Goal: Task Accomplishment & Management: Manage account settings

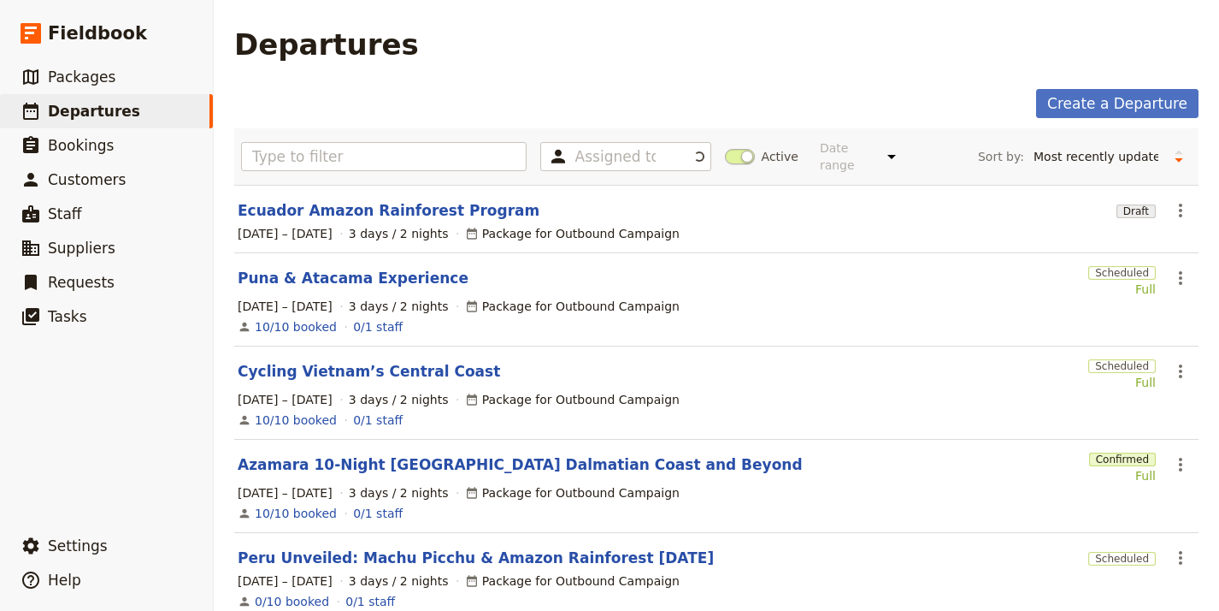
select select "UPDATED_AT"
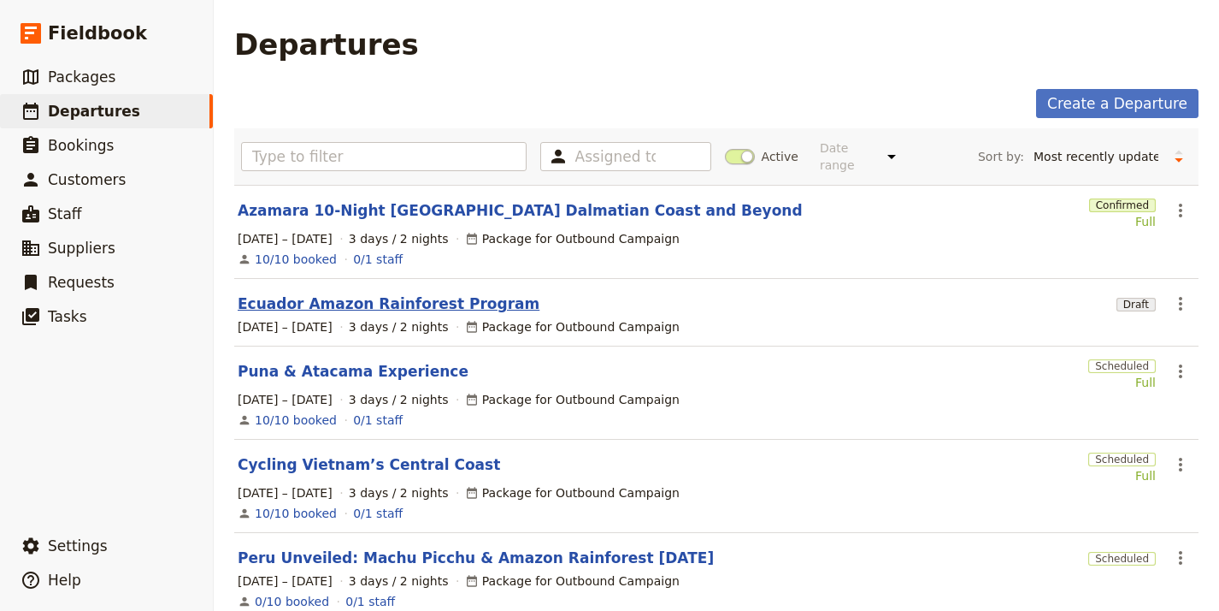
click at [402, 293] on link "Ecuador Amazon Rainforest Program" at bounding box center [389, 303] width 302 height 21
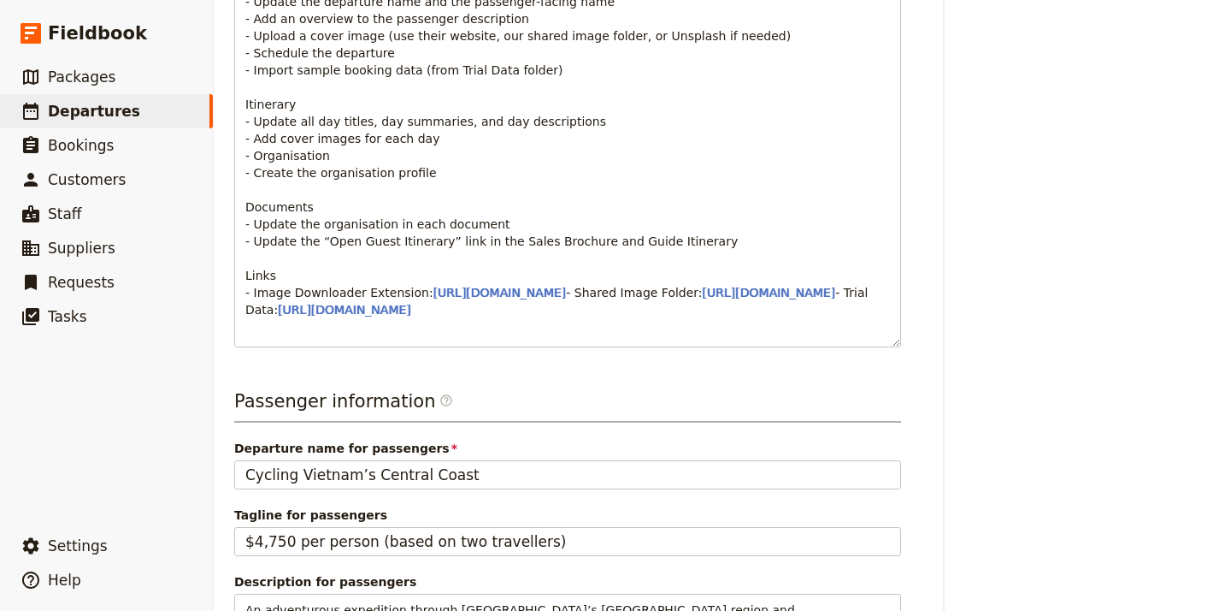
scroll to position [1231, 0]
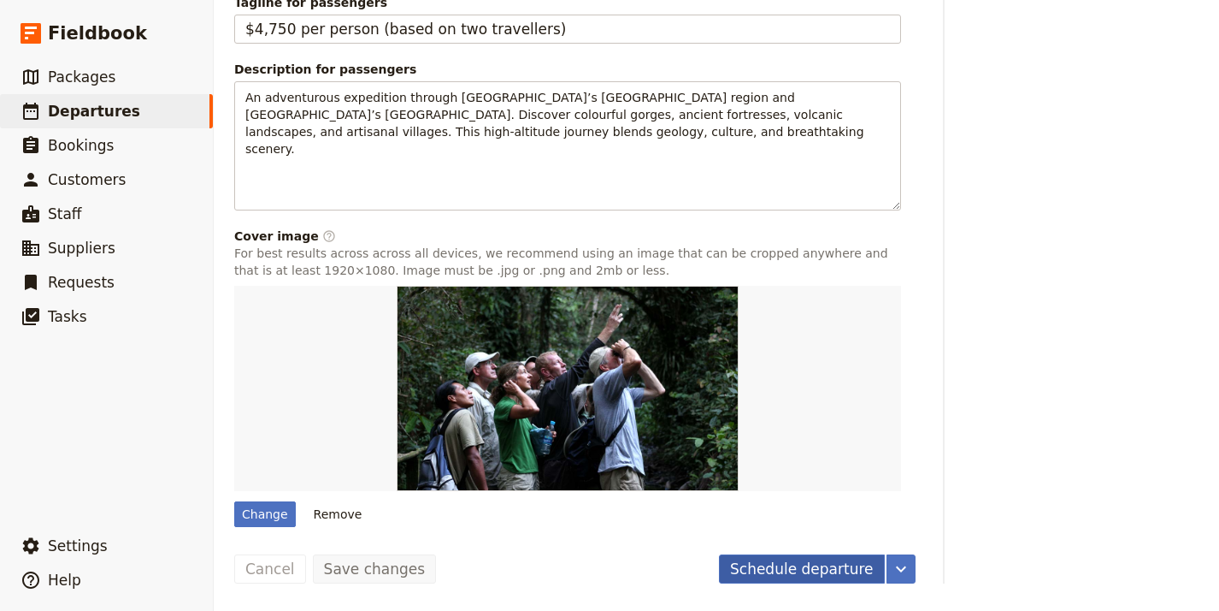
click at [778, 572] on button "Schedule departure" at bounding box center [802, 568] width 166 height 29
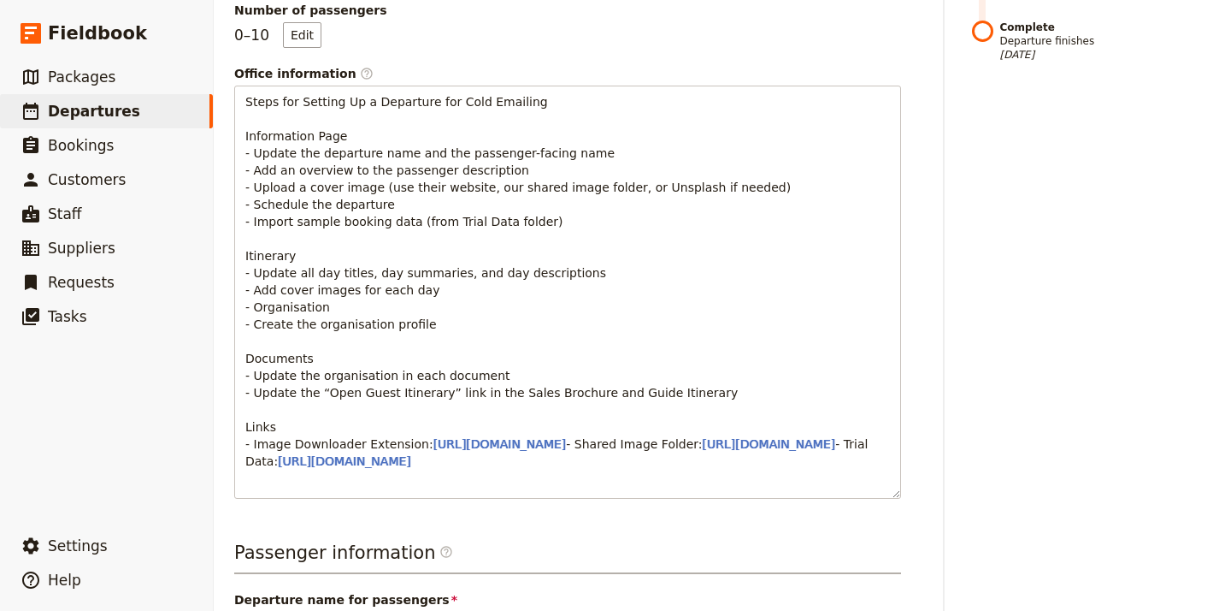
scroll to position [0, 0]
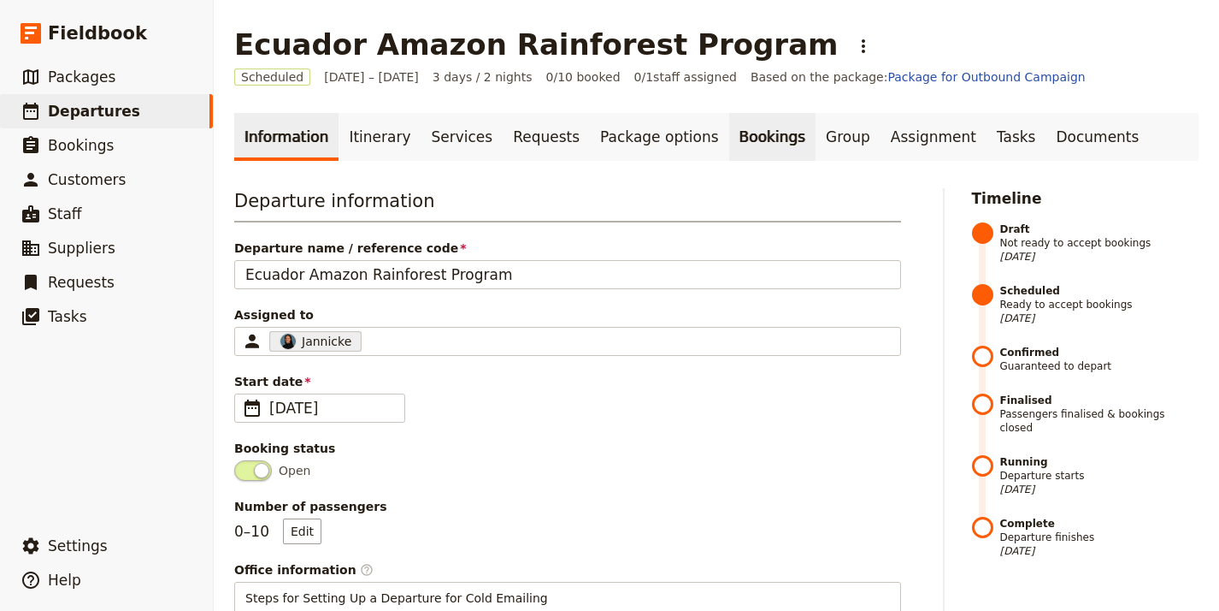
click at [747, 139] on link "Bookings" at bounding box center [772, 137] width 86 height 48
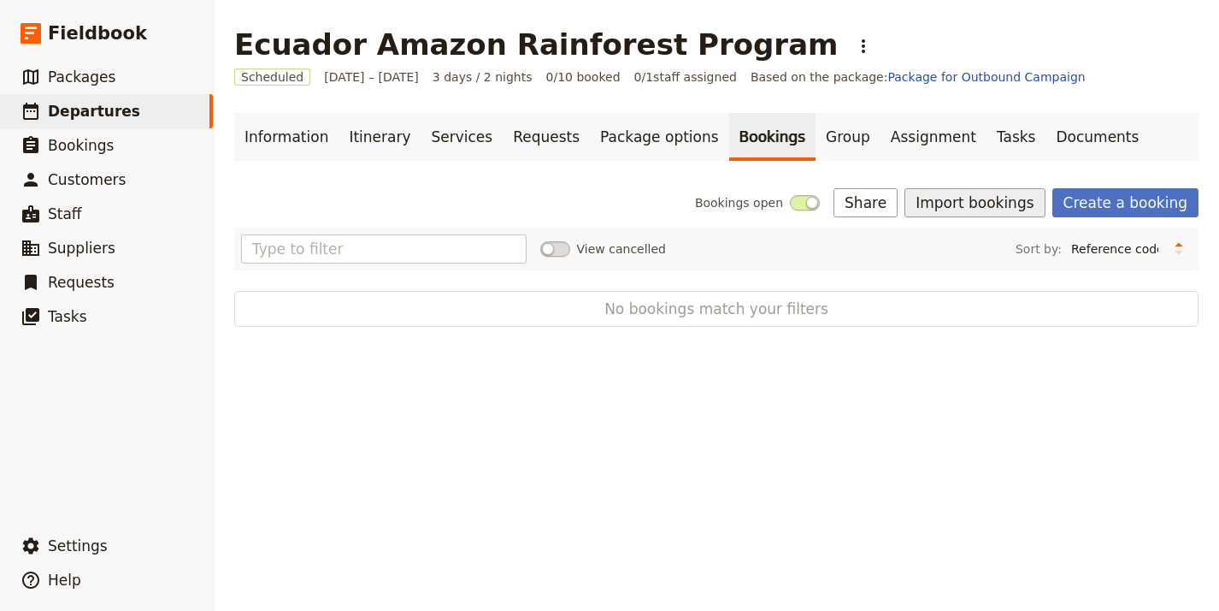
click at [998, 210] on button "Import bookings" at bounding box center [975, 202] width 140 height 29
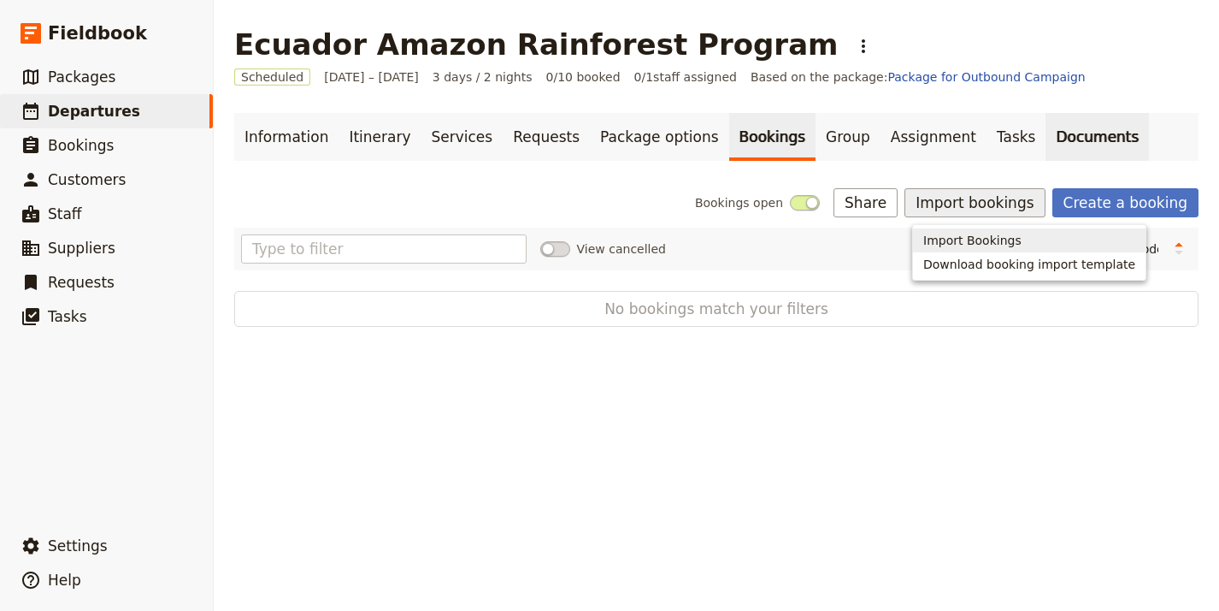
click at [1046, 129] on link "Documents" at bounding box center [1097, 137] width 103 height 48
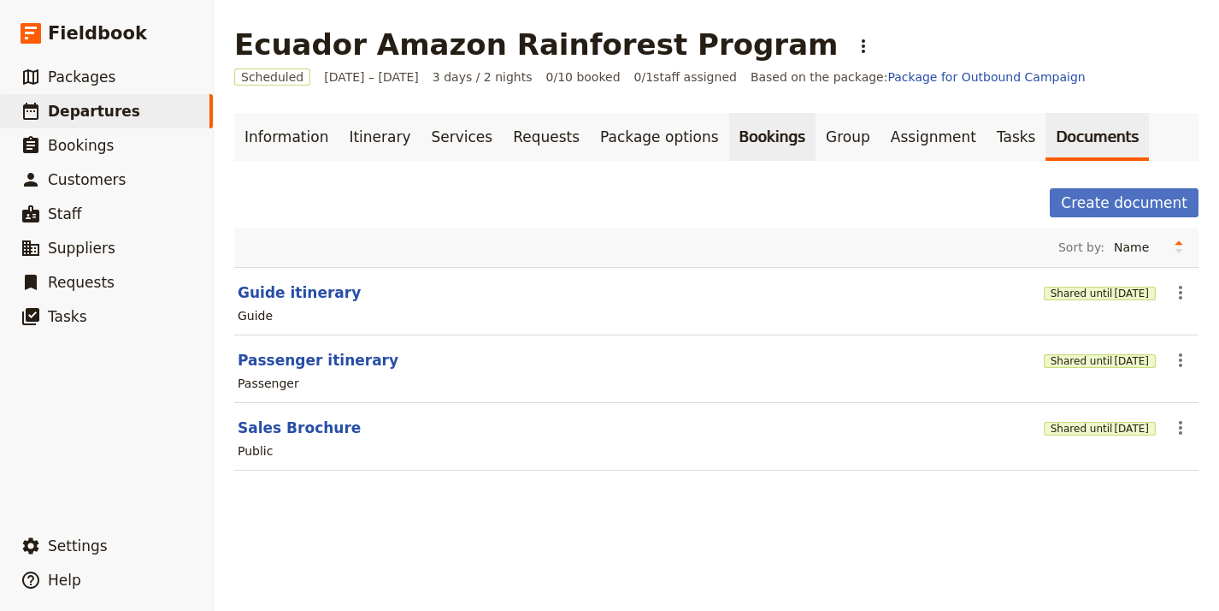
click at [729, 140] on link "Bookings" at bounding box center [772, 137] width 86 height 48
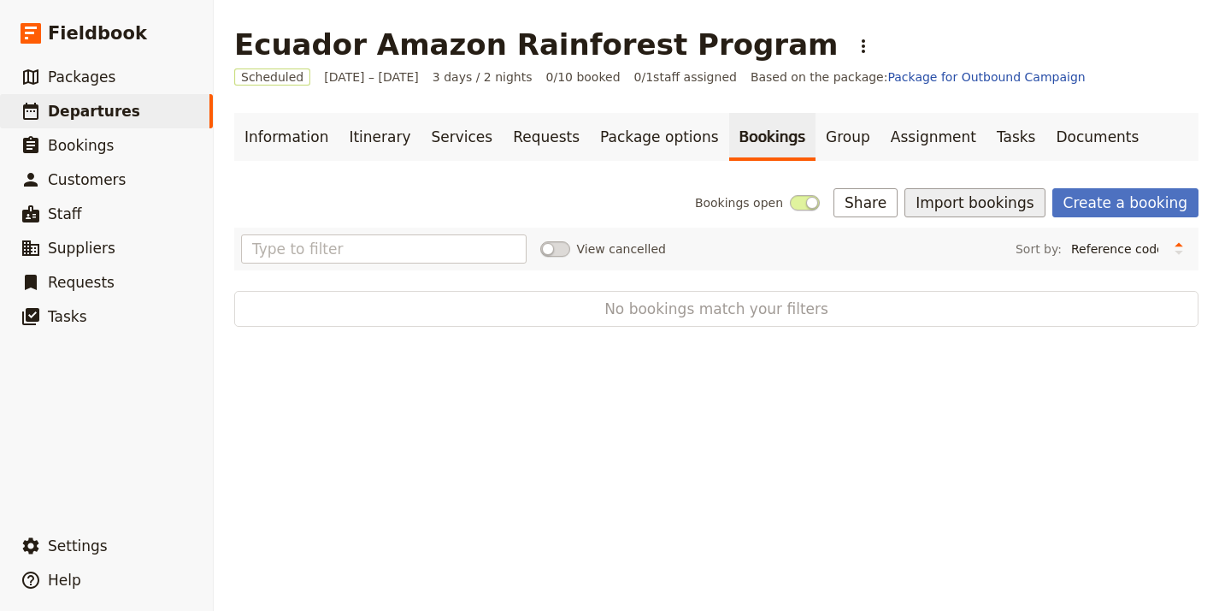
click at [1000, 208] on button "Import bookings" at bounding box center [975, 202] width 140 height 29
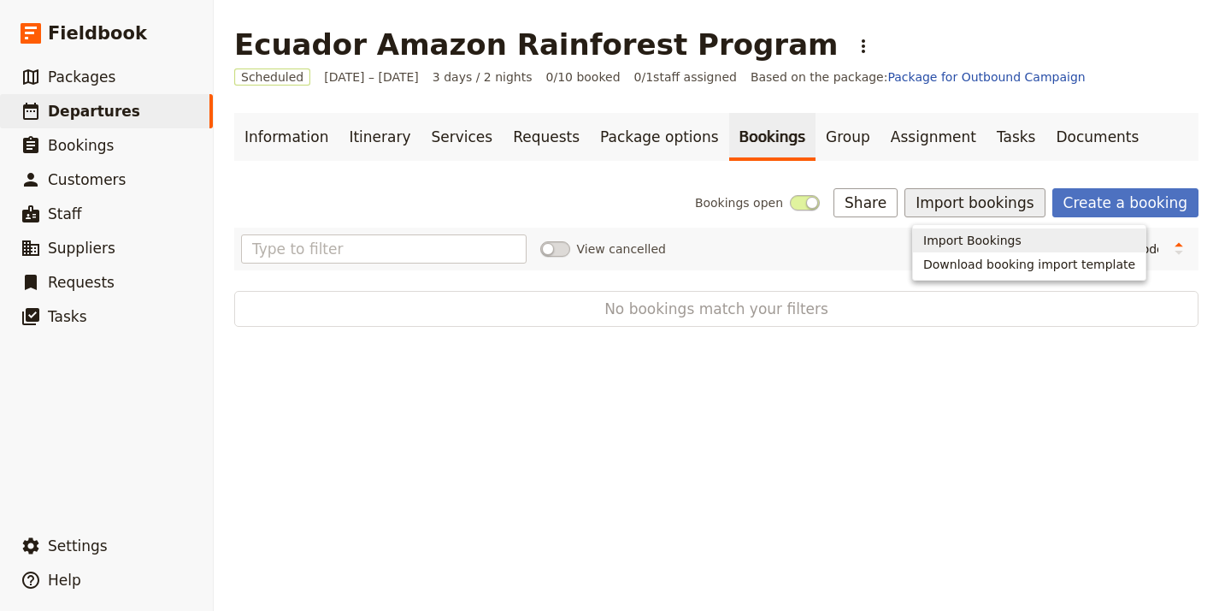
click at [982, 245] on button "Import Bookings" at bounding box center [1029, 240] width 233 height 24
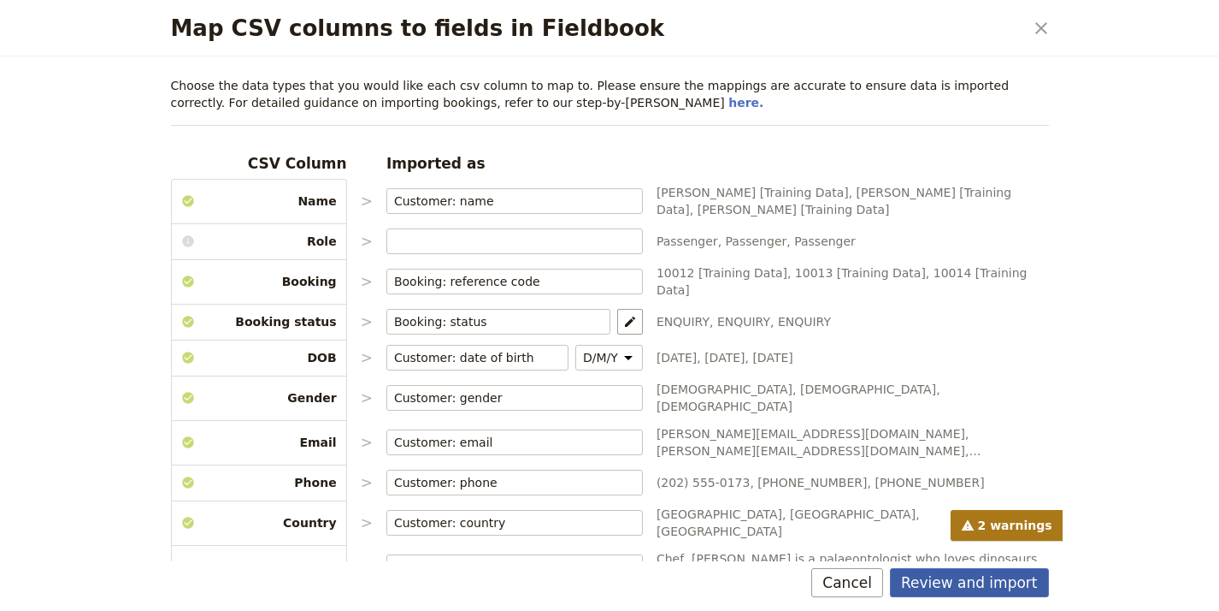
click at [999, 587] on button "Review and import" at bounding box center [969, 582] width 159 height 29
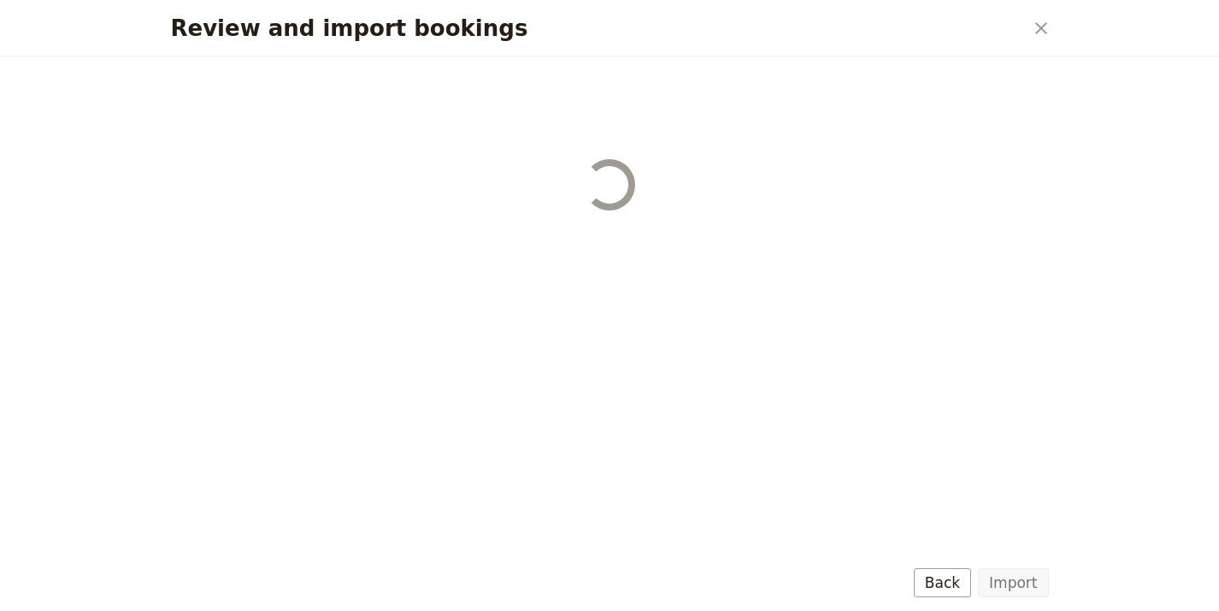
select select "68b002b7cac3c784cf00db27"
select select "68b002b7cac3c784cf00db28"
select select "68b002b7cac3c784cf00db29"
select select "68b002b7cac3c784cf00db2a"
select select "650e1b8d408bbede5b0c6045"
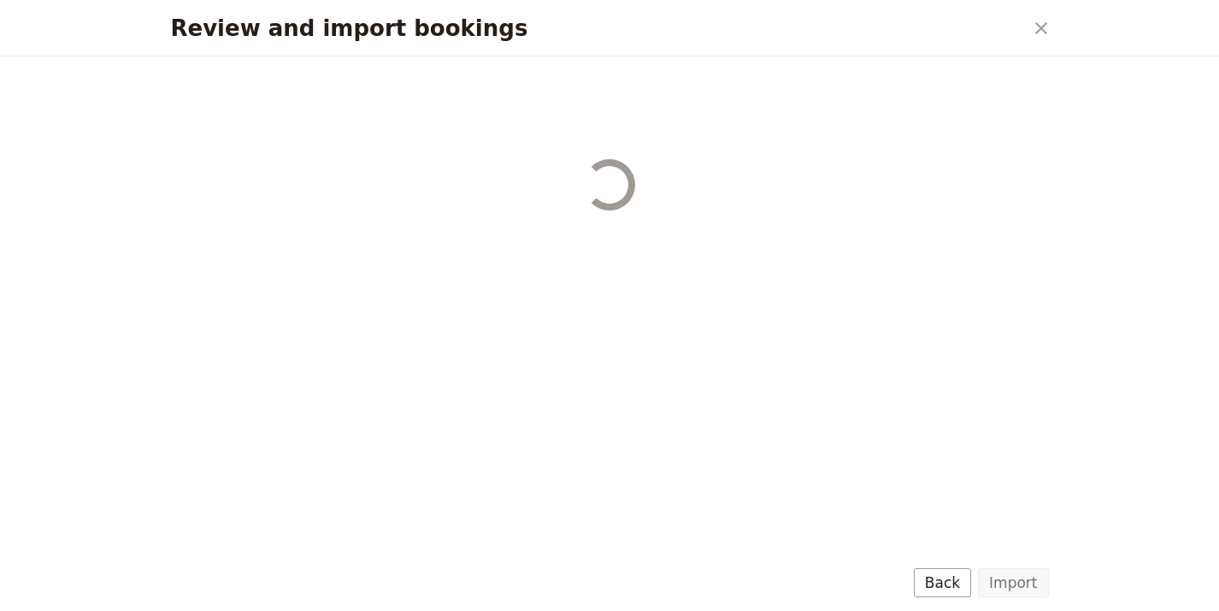
select select "68b002b7cac3c784cf00db2c"
select select "68b002b7cac3c784cf00db2d"
select select "68b002b7cac3c784cf00db2e"
select select "68b002b7cac3c784cf00db2f"
select select "68b002b7cac3c784cf00db30"
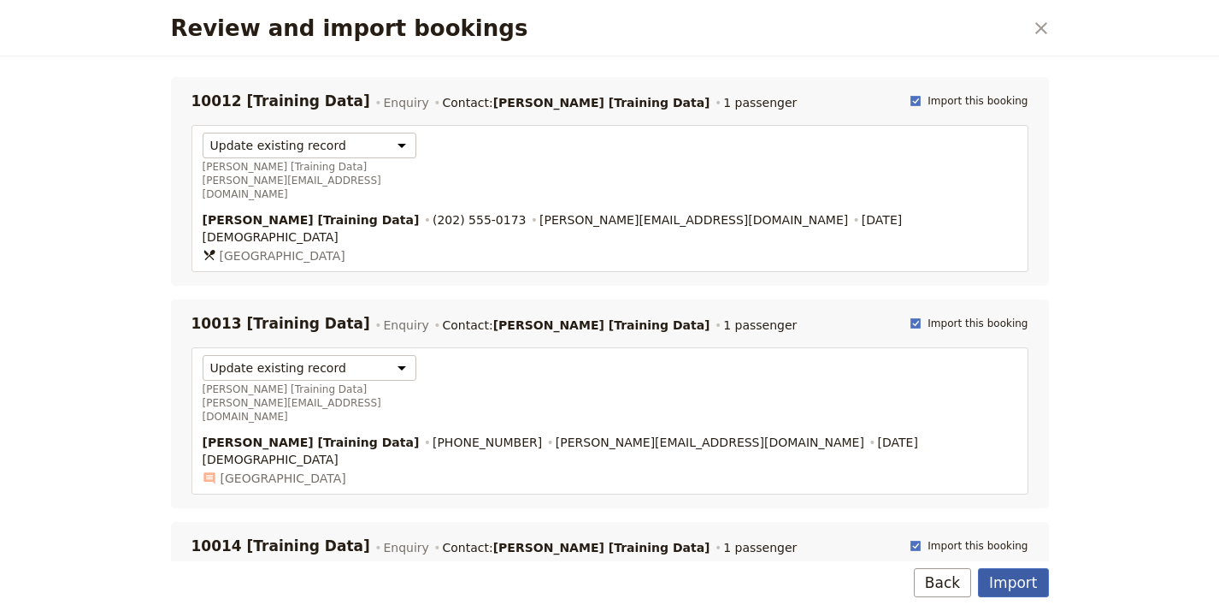
click at [1004, 577] on button "Import" at bounding box center [1013, 582] width 70 height 29
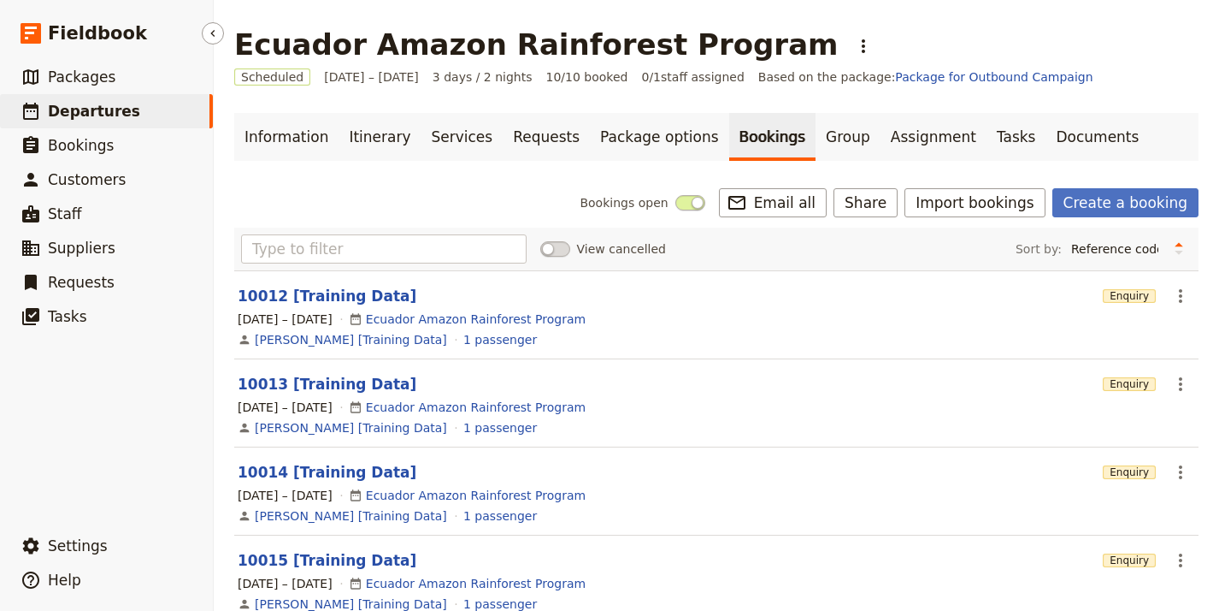
click at [192, 105] on link "​ Departures" at bounding box center [106, 111] width 213 height 34
select select "UPDATED_AT"
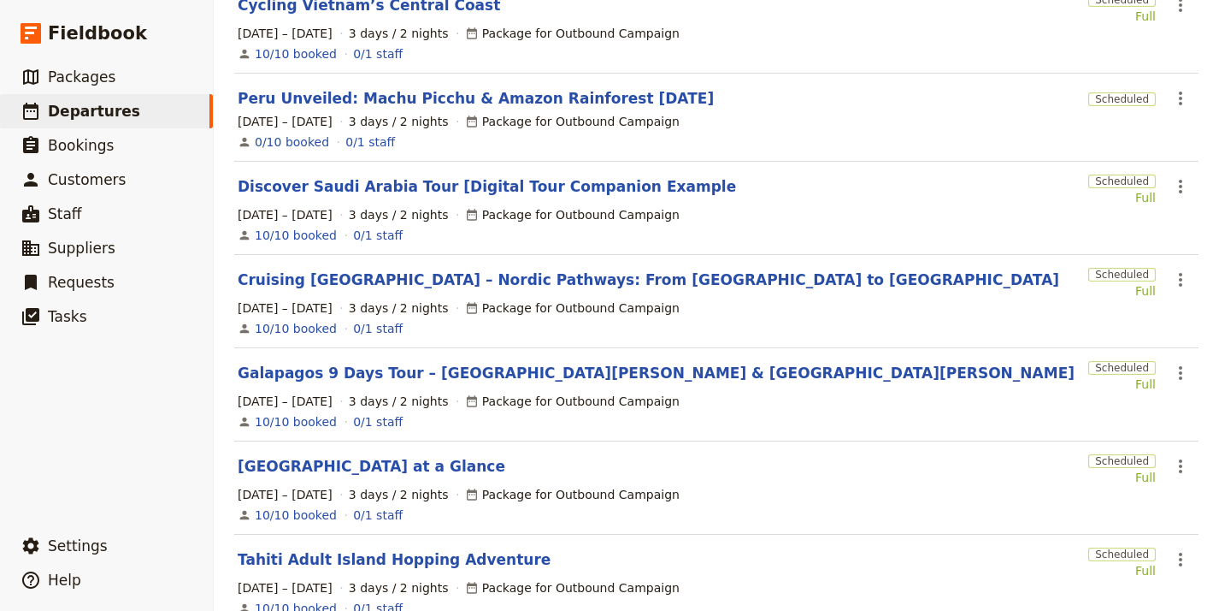
scroll to position [555, 0]
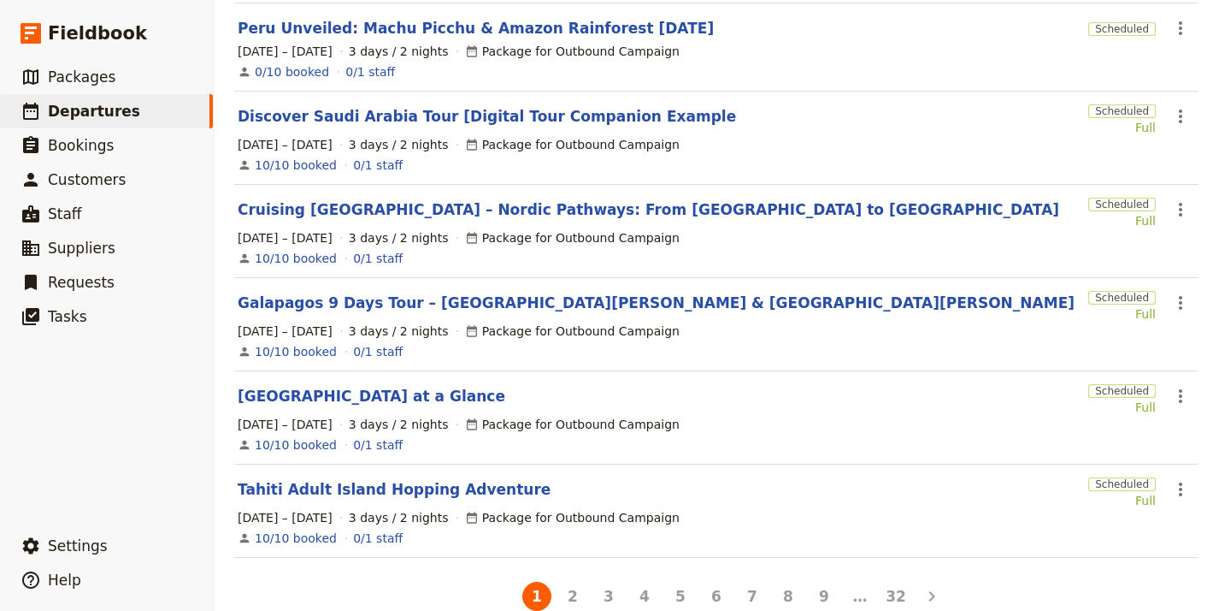
drag, startPoint x: 574, startPoint y: 581, endPoint x: 531, endPoint y: 506, distance: 86.5
click at [482, 542] on div "Assigned to Active Date range This week Next week This month Next month This ye…" at bounding box center [716, 93] width 965 height 1041
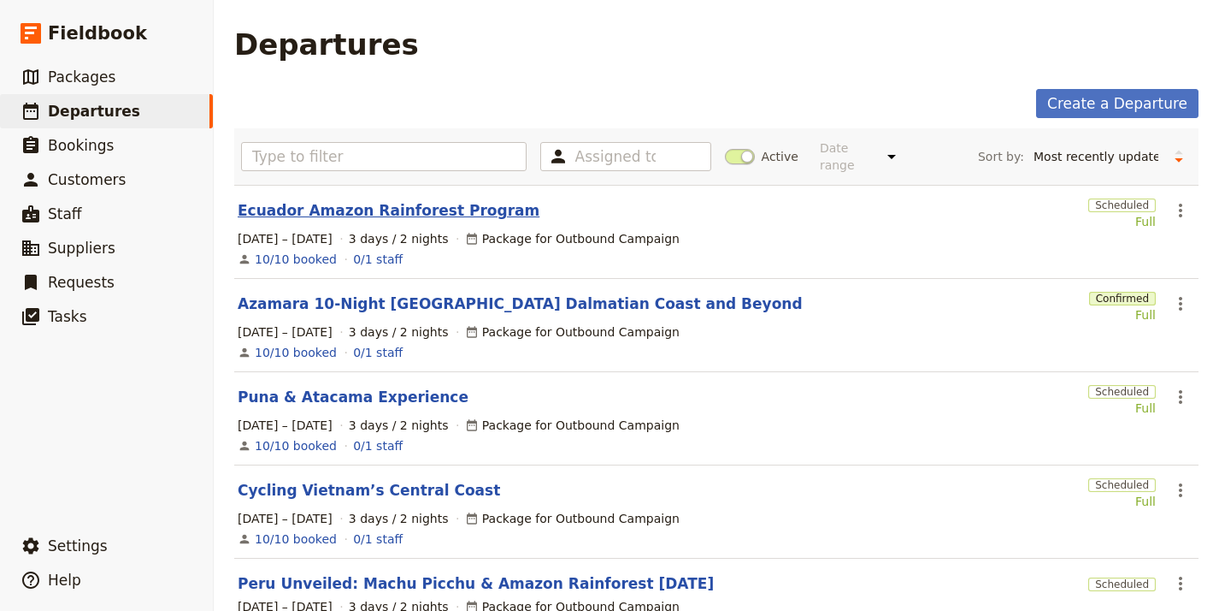
click at [410, 200] on link "Ecuador Amazon Rainforest Program" at bounding box center [389, 210] width 302 height 21
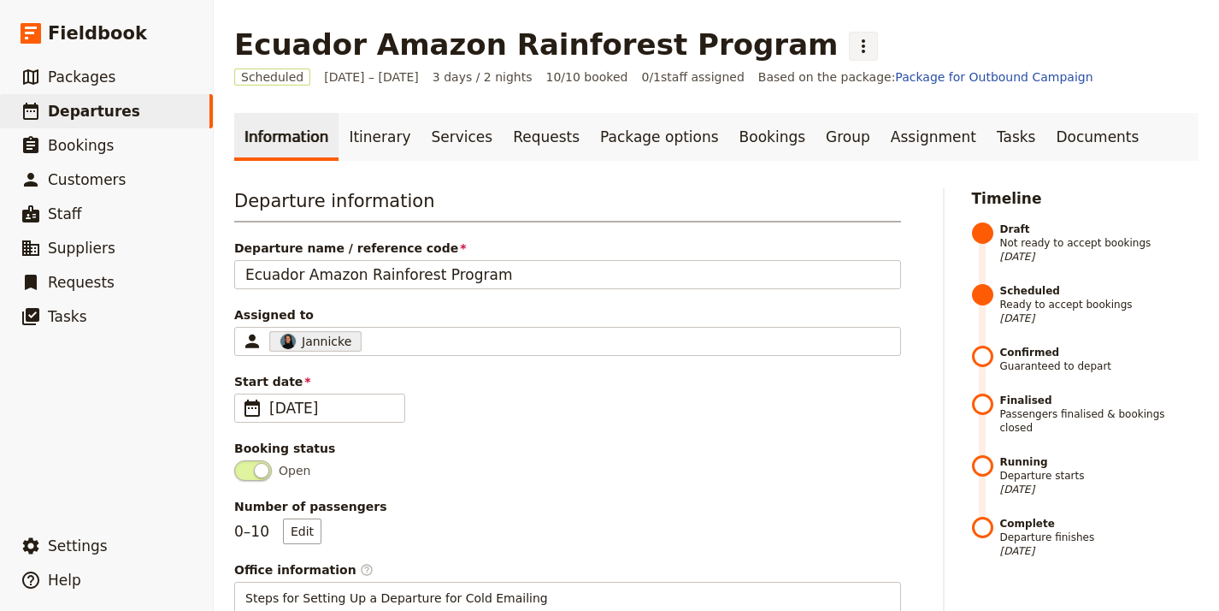
click at [853, 47] on icon "Actions" at bounding box center [863, 46] width 21 height 21
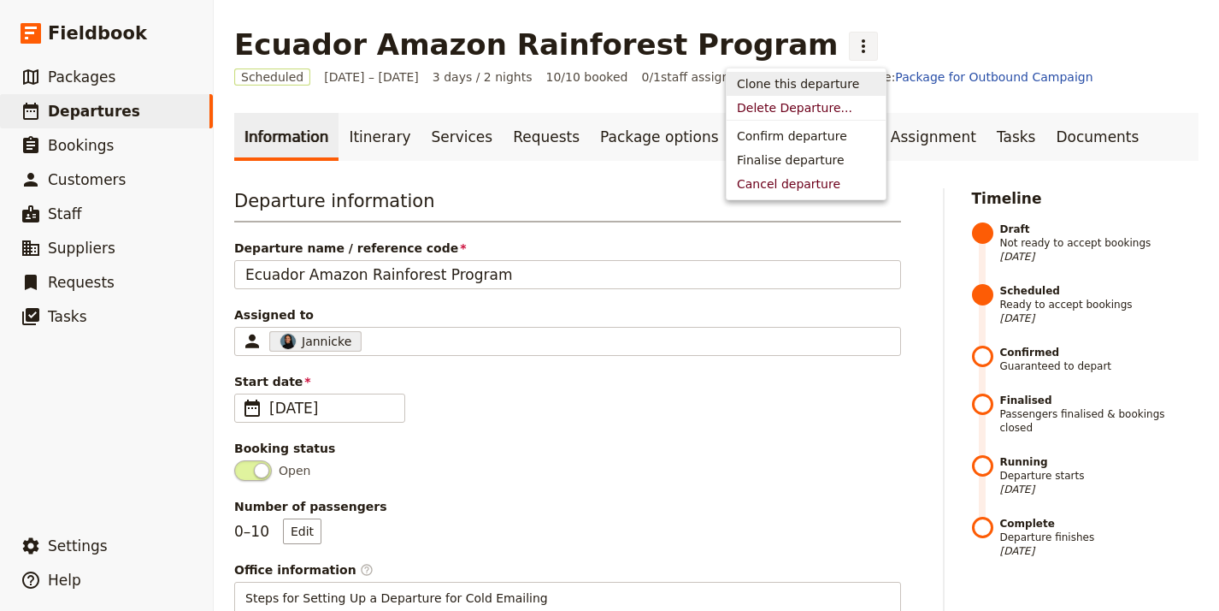
click at [837, 91] on span "Clone this departure" at bounding box center [798, 83] width 122 height 17
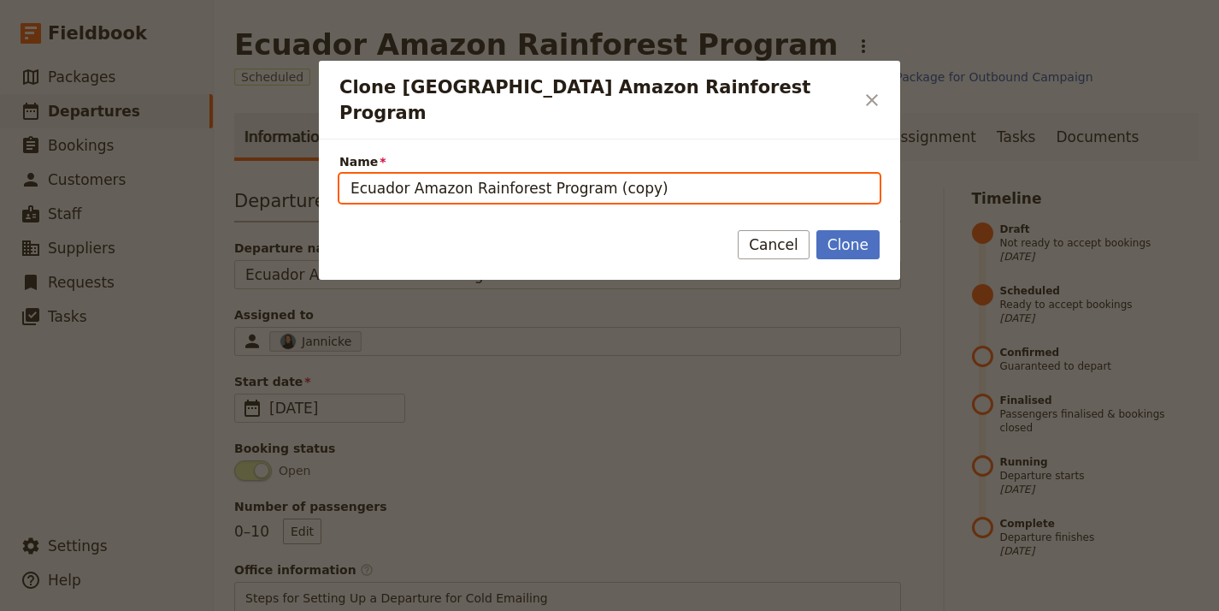
click at [699, 174] on input "Ecuador Amazon Rainforest Program (copy)" at bounding box center [609, 188] width 540 height 29
paste input "Deluxe Haute Route"
type input "Deluxe Haute Route"
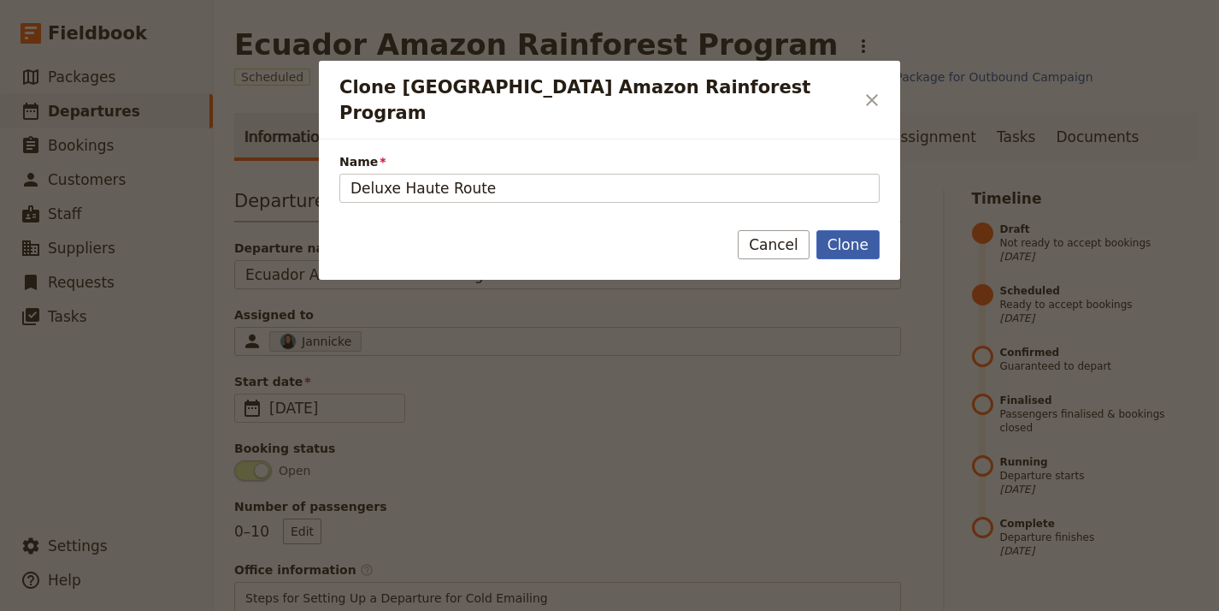
click at [849, 230] on button "Clone" at bounding box center [848, 244] width 63 height 29
type input "Deluxe Haute Route"
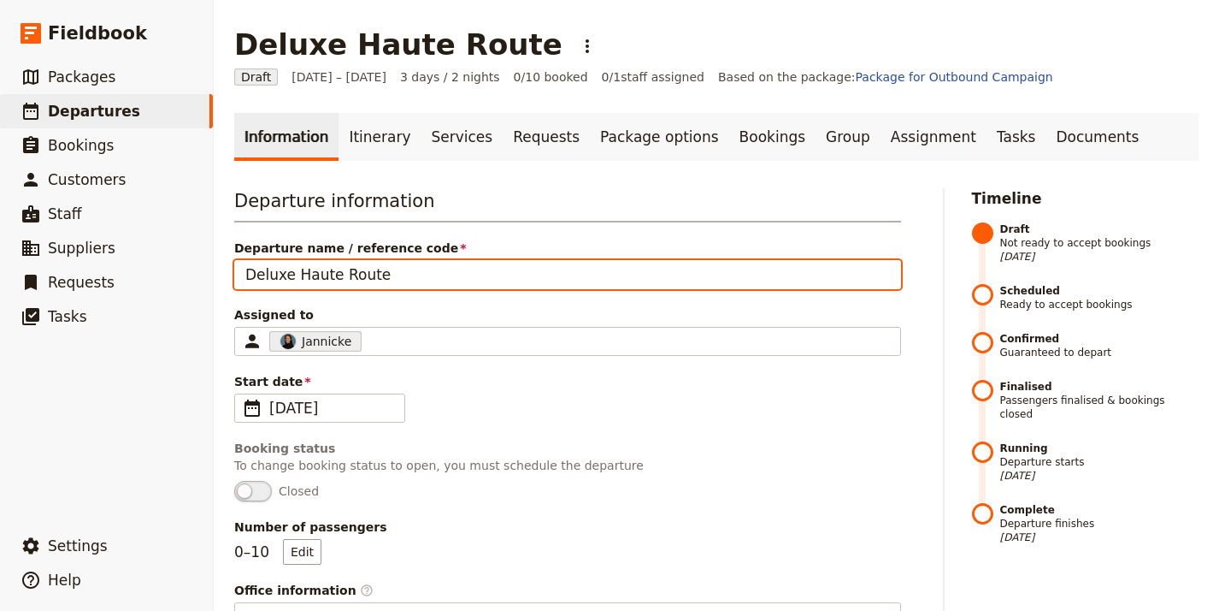
click at [410, 271] on input "Deluxe Haute Route" at bounding box center [567, 274] width 667 height 29
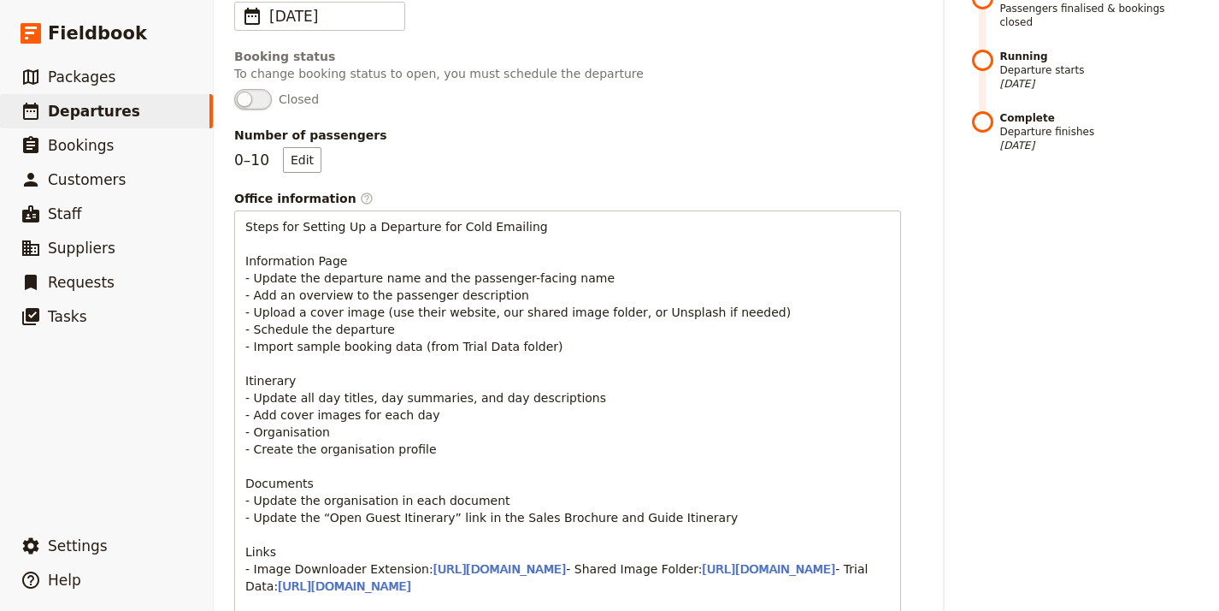
scroll to position [764, 0]
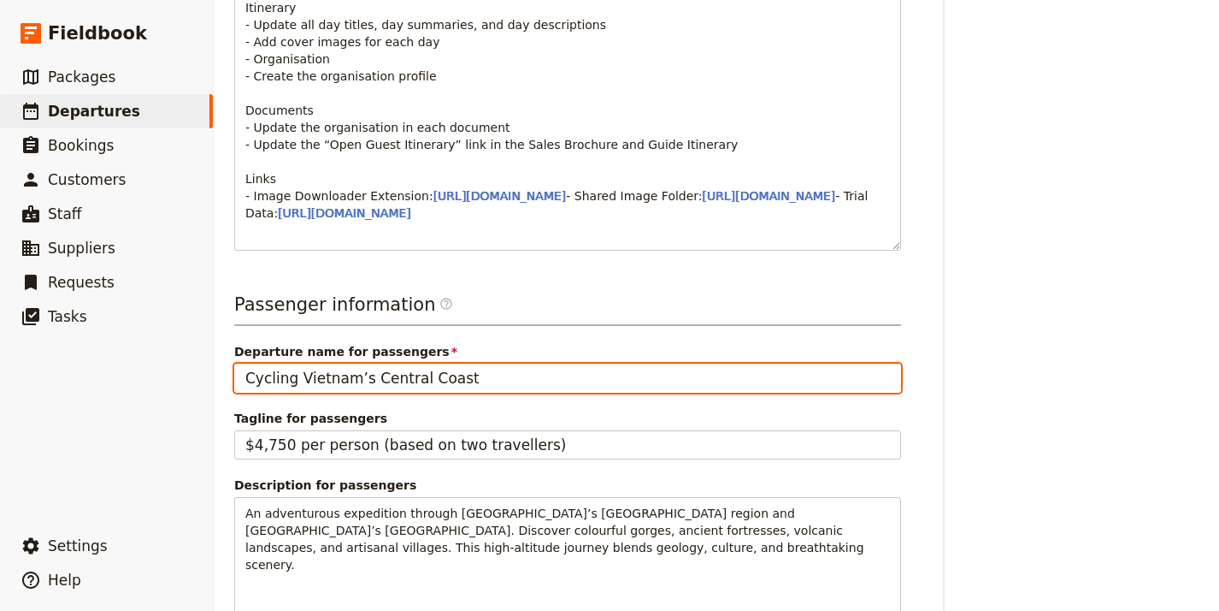
click at [456, 392] on input "Cycling Vietnam’s Central Coast" at bounding box center [567, 377] width 667 height 29
paste input "Deluxe Haute Route"
type input "Deluxe Haute Route"
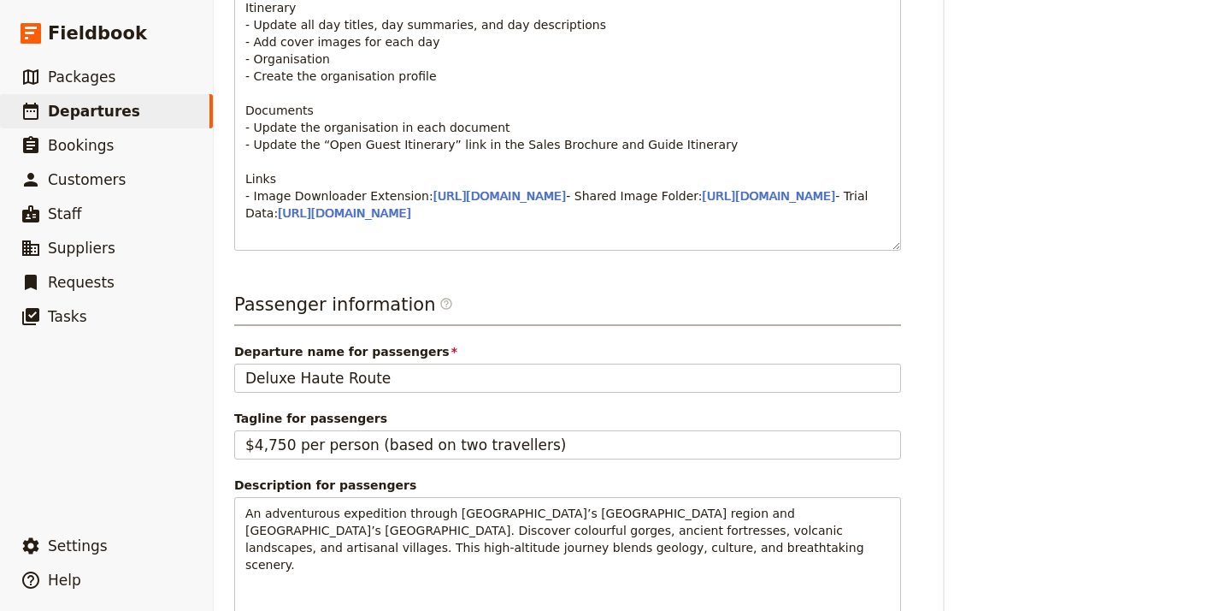
scroll to position [1124, 0]
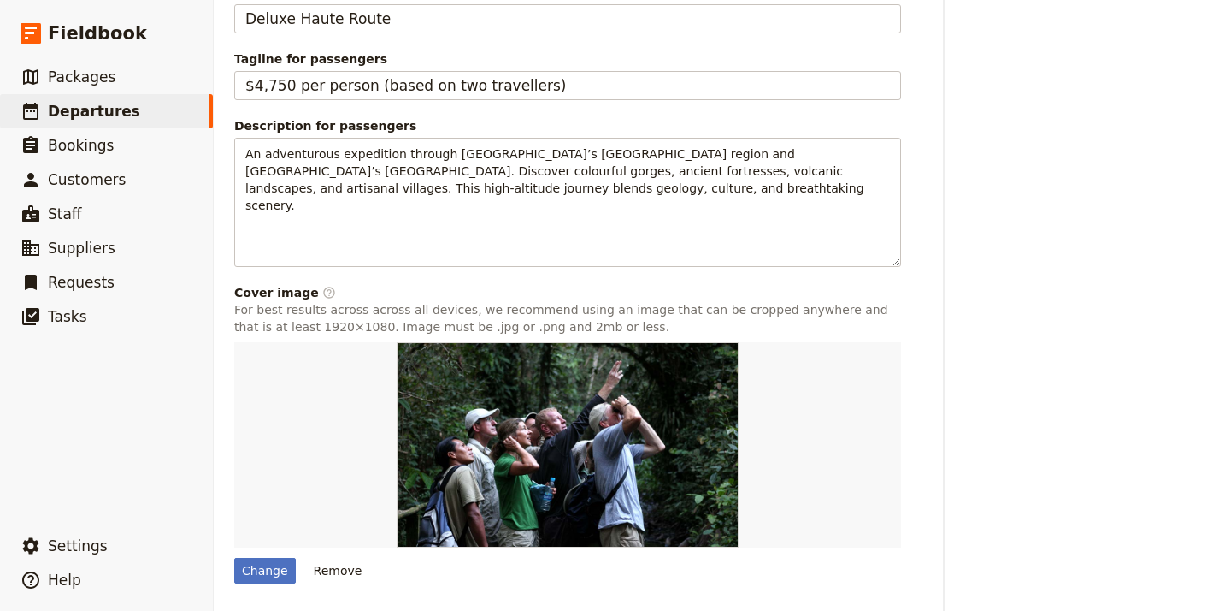
click at [414, 186] on fieldset "Description for passengers An adventurous expedition through Argentina’s Puna r…" at bounding box center [567, 192] width 667 height 150
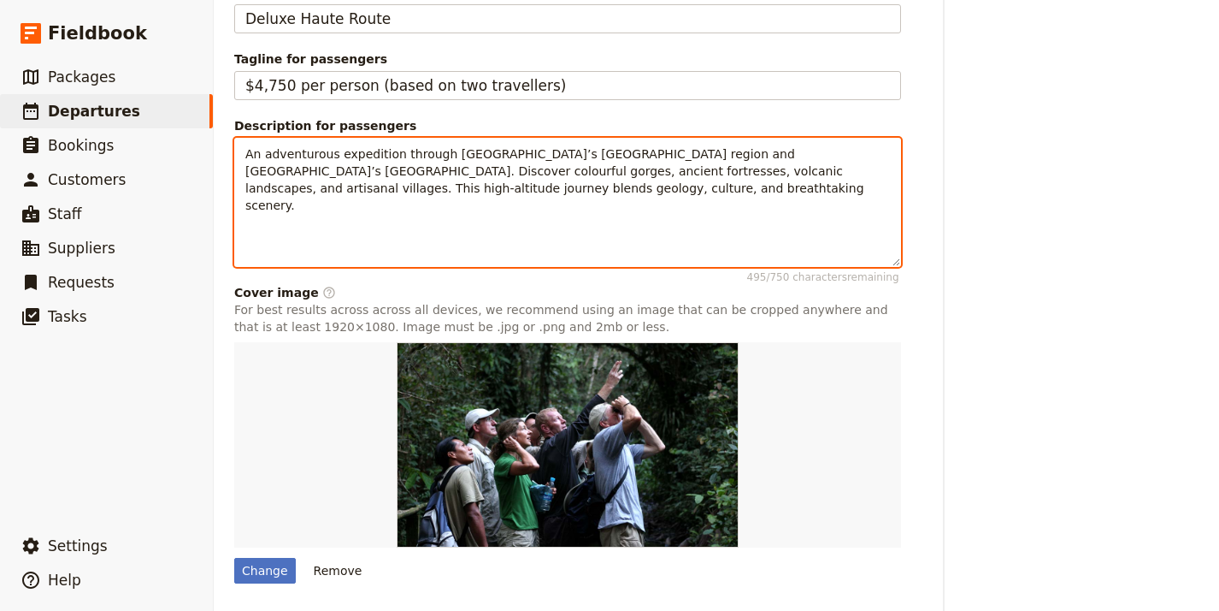
click at [397, 210] on span "An adventurous expedition through Argentina’s Puna region and Chile’s Atacama D…" at bounding box center [556, 179] width 623 height 65
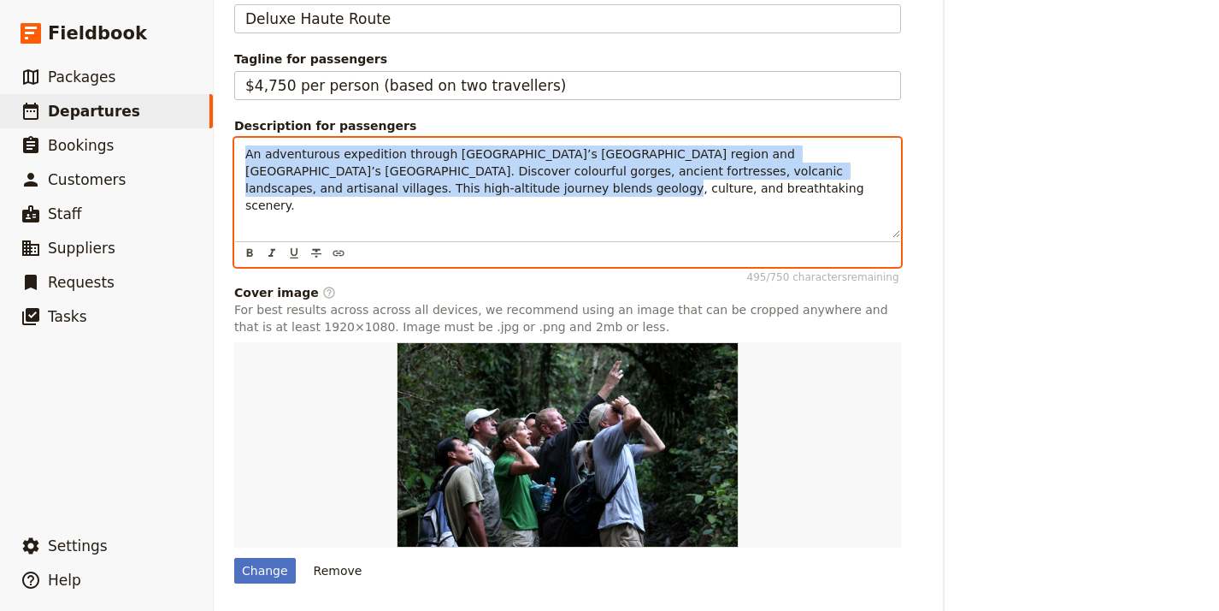
click at [397, 210] on span "An adventurous expedition through Argentina’s Puna region and Chile’s Atacama D…" at bounding box center [556, 179] width 623 height 65
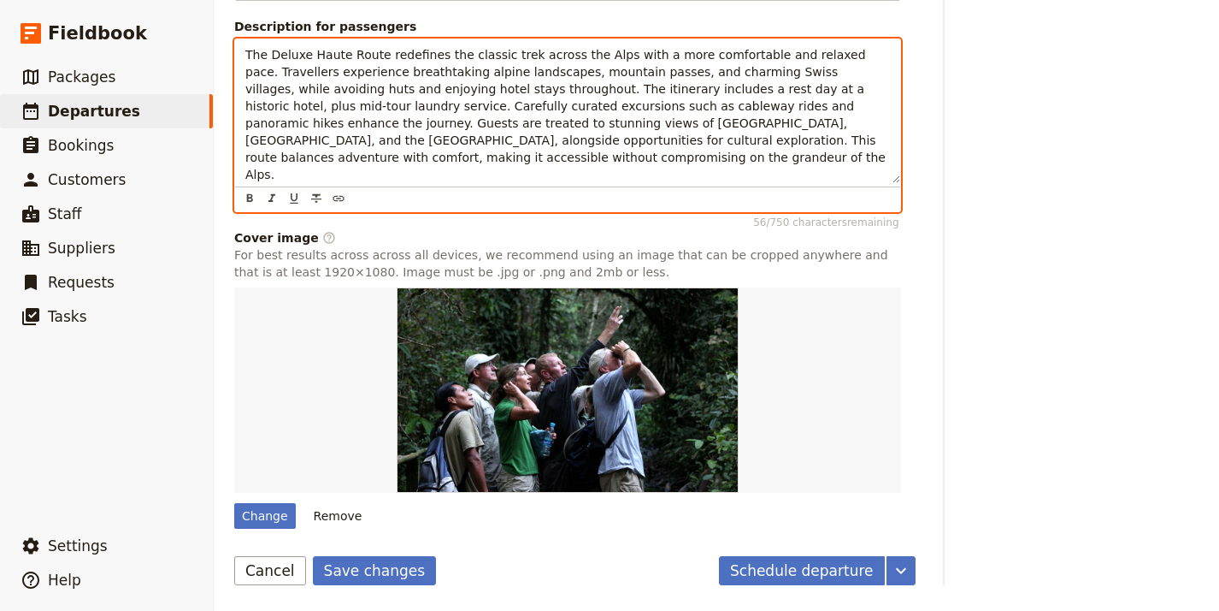
scroll to position [1259, 0]
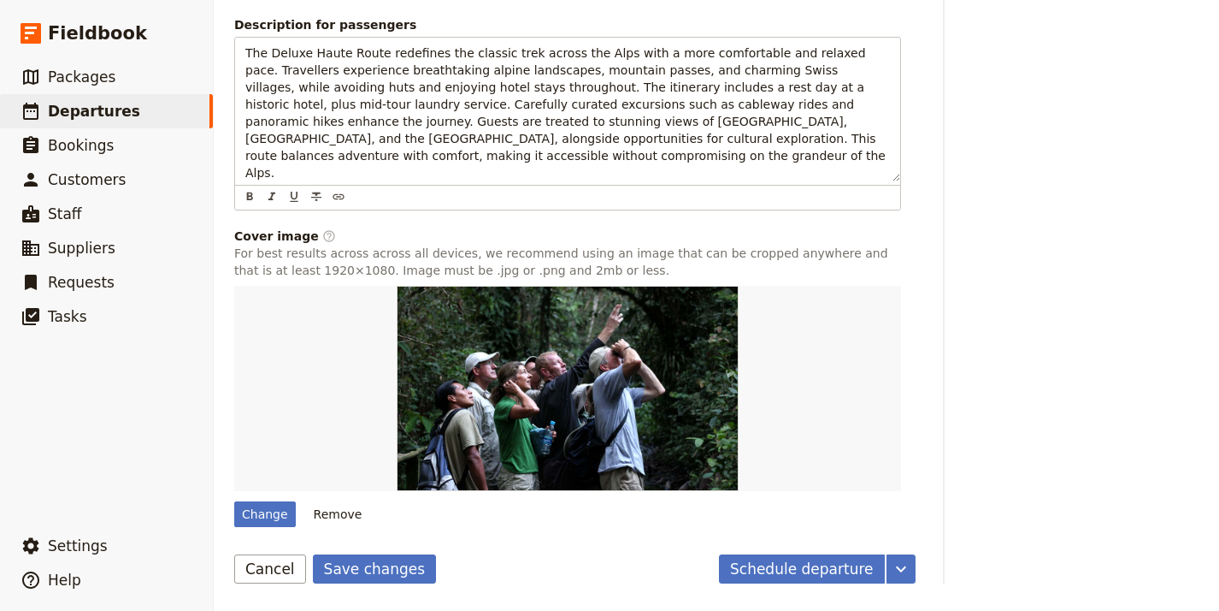
click at [381, 568] on button "Save changes" at bounding box center [375, 568] width 124 height 29
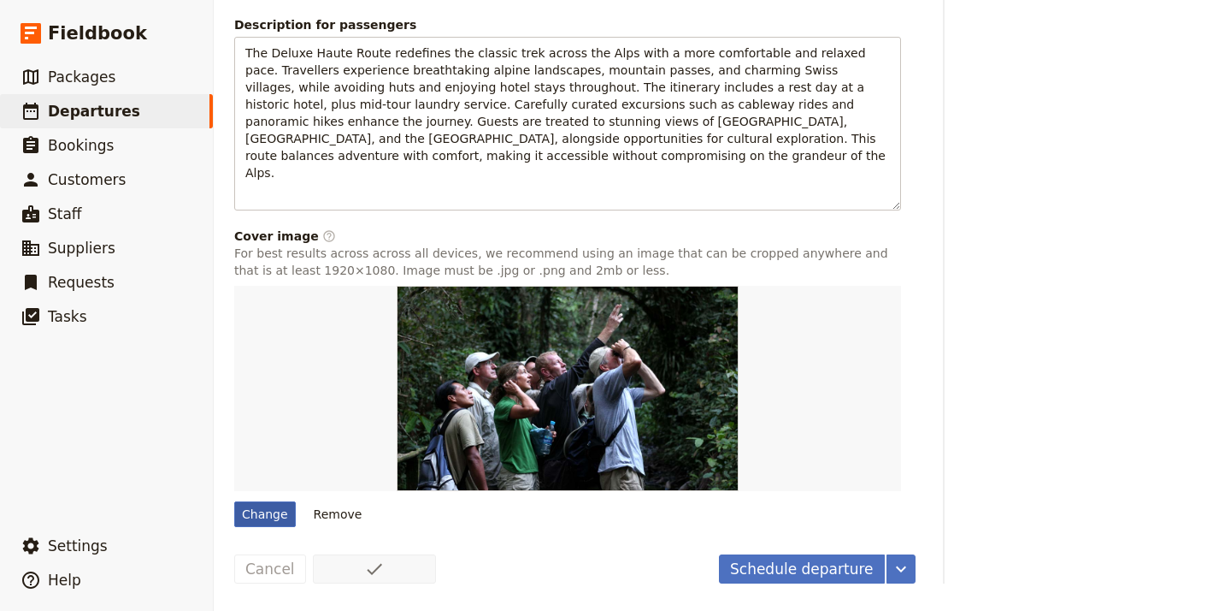
click at [256, 520] on div "Change" at bounding box center [265, 514] width 62 height 26
click at [234, 501] on input "Change" at bounding box center [233, 500] width 1 height 1
type input "C:\fakepath\sto0051253.jpg"
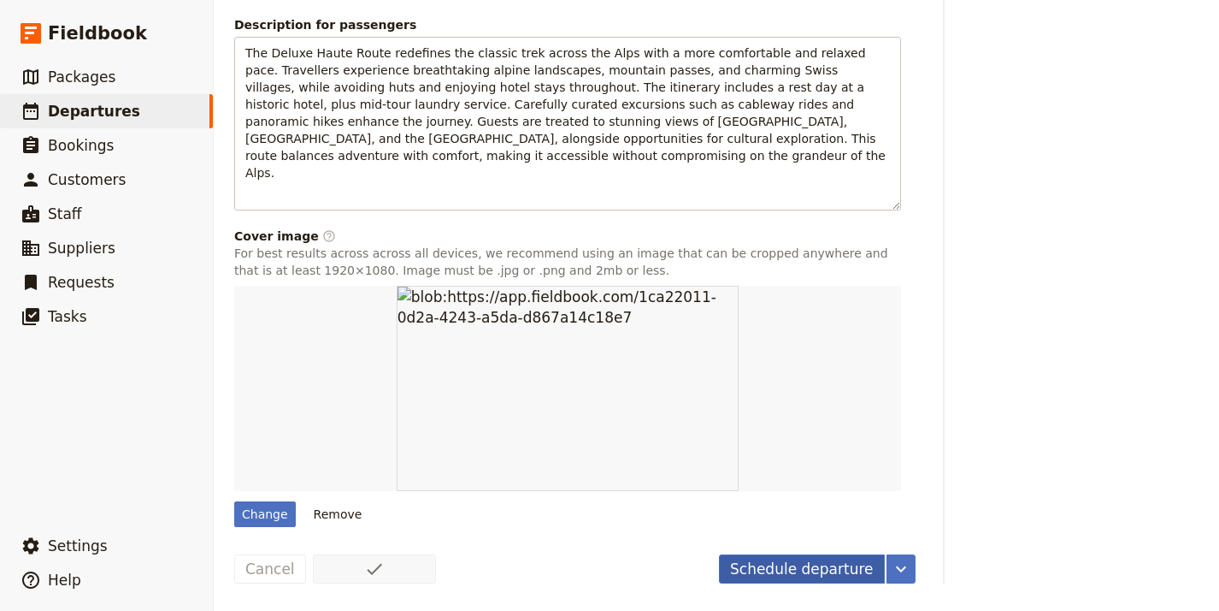
click at [823, 568] on button "Schedule departure" at bounding box center [802, 568] width 166 height 29
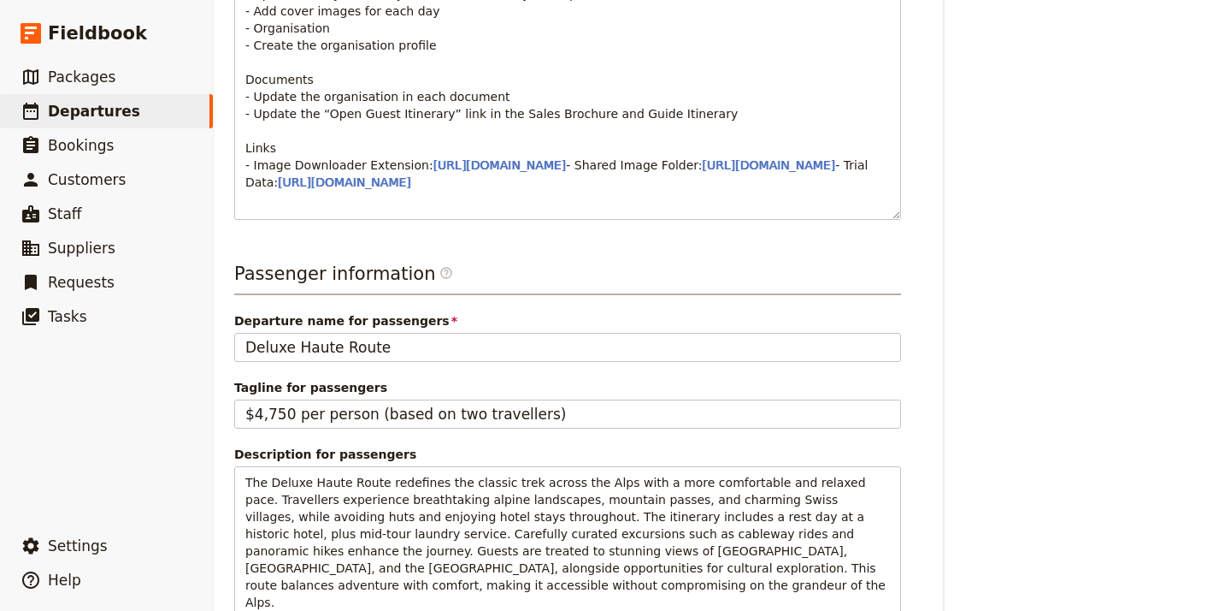
scroll to position [0, 0]
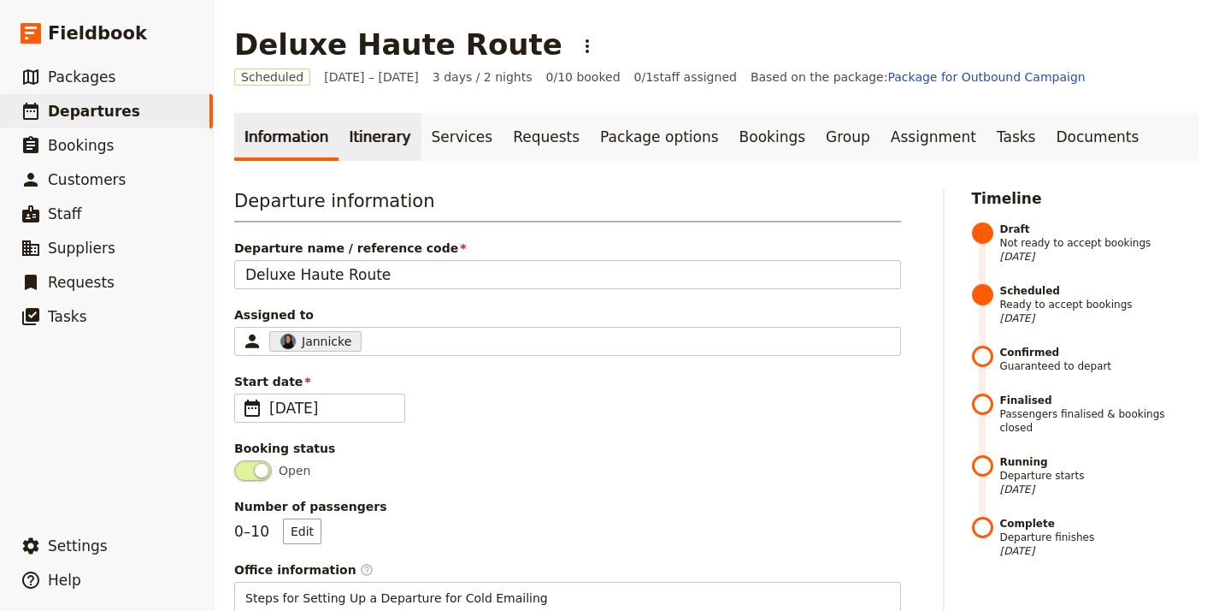
click at [367, 134] on link "Itinerary" at bounding box center [380, 137] width 82 height 48
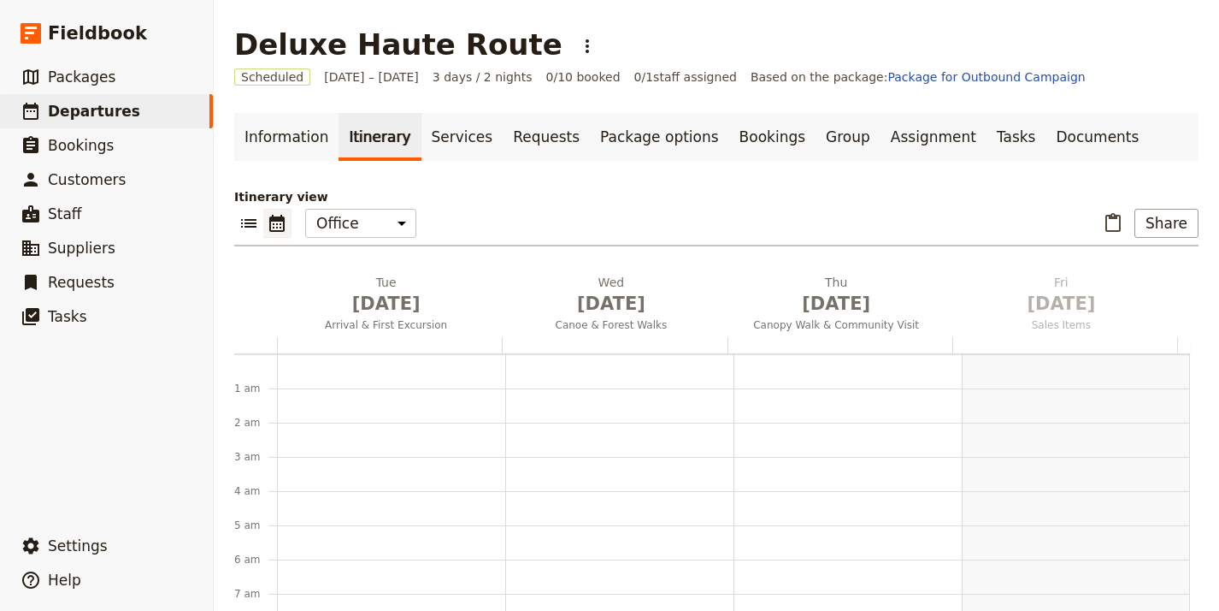
scroll to position [222, 0]
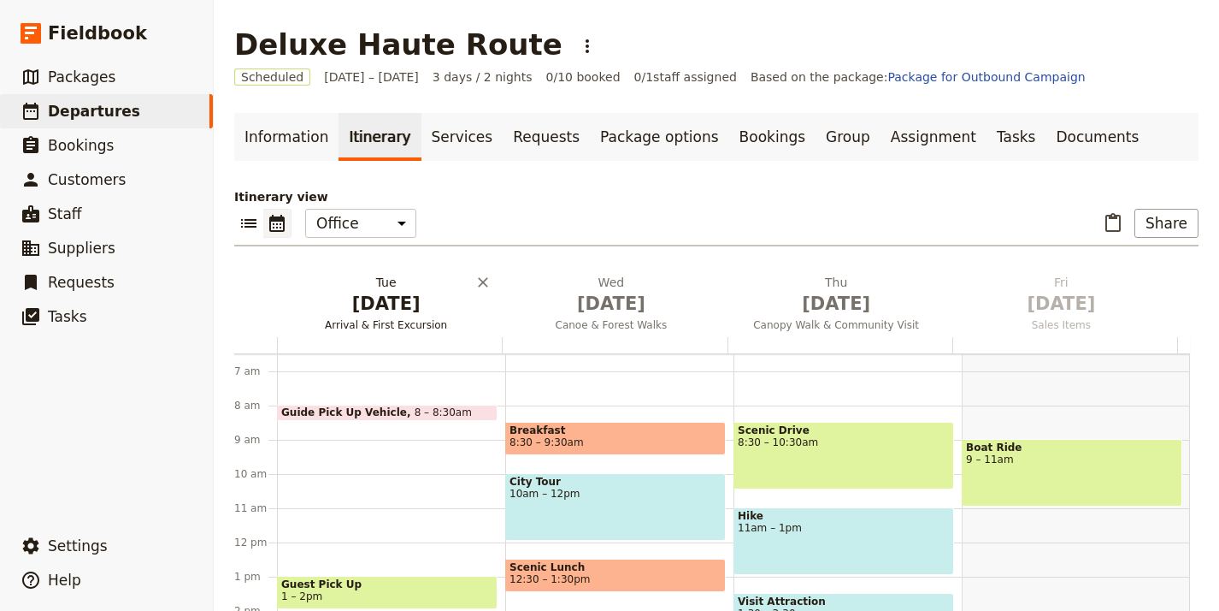
click at [358, 307] on span "[DATE]" at bounding box center [386, 304] width 204 height 26
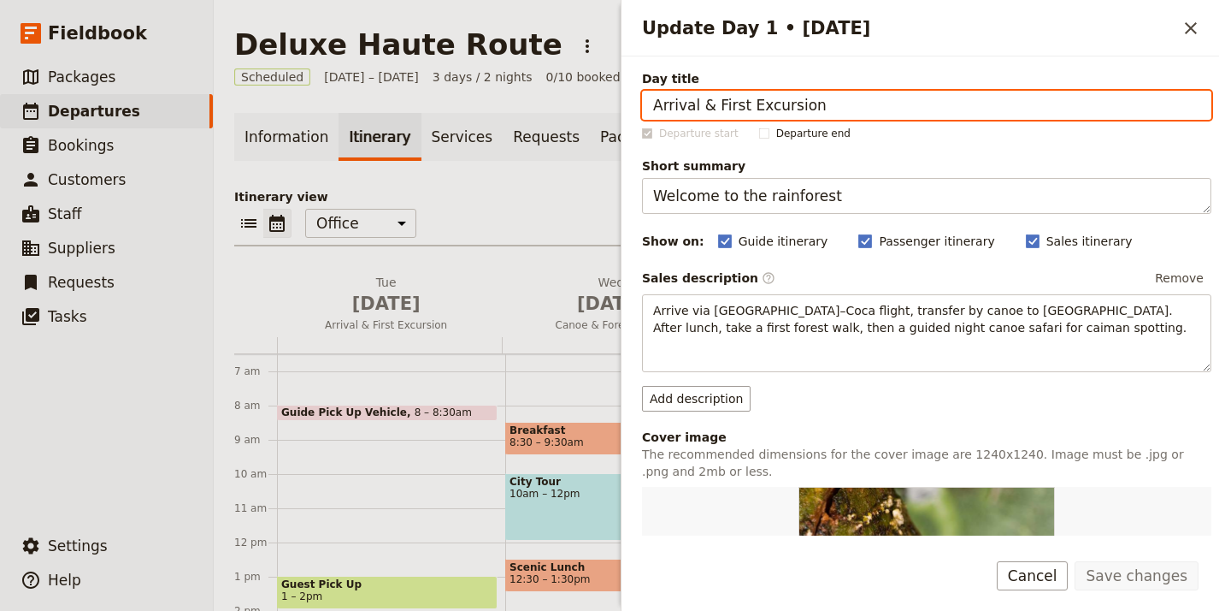
click at [927, 104] on input "Arrival & First Excursion" at bounding box center [927, 105] width 570 height 29
paste input "in Chamonix & Mont Blanc Views"
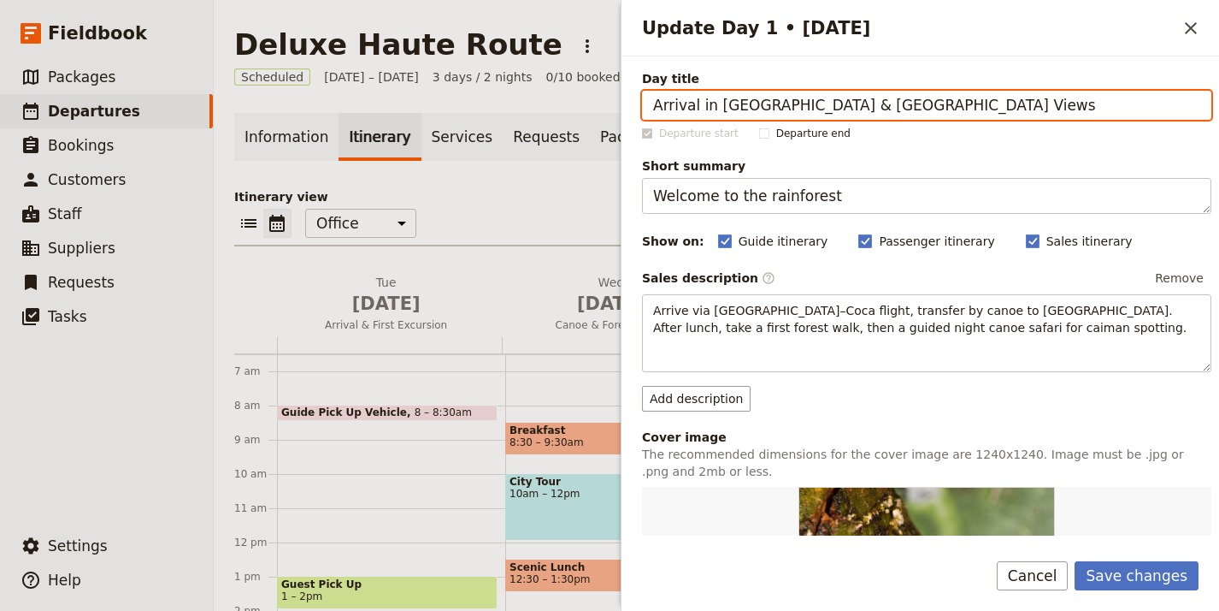
type input "Arrival in Chamonix & Mont Blanc Views"
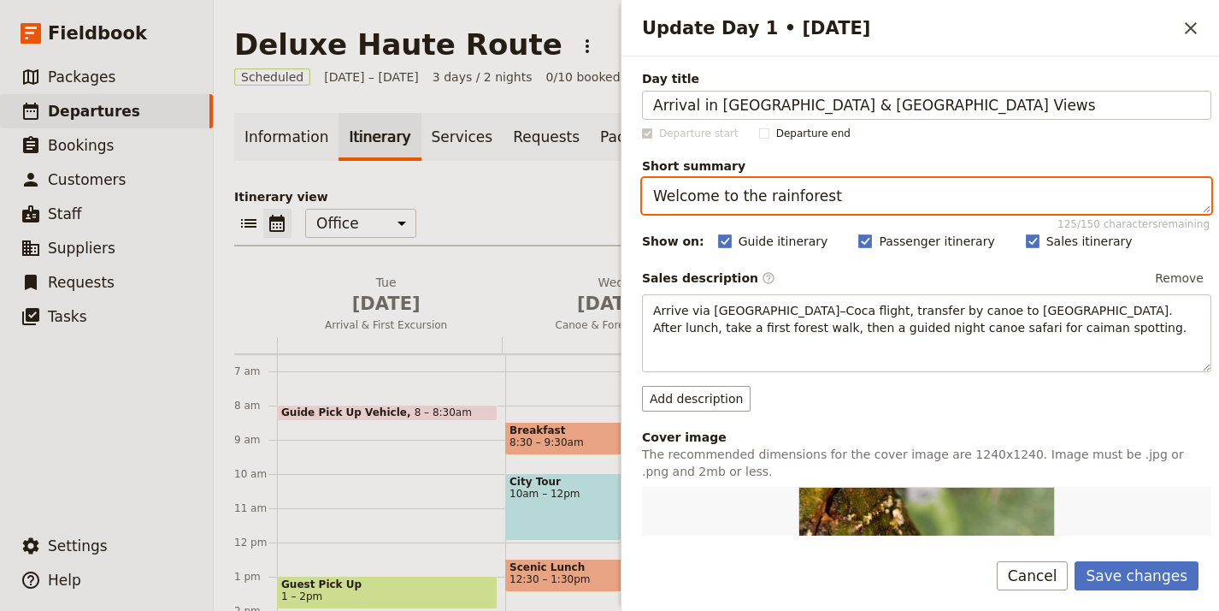
click at [876, 197] on textarea "Welcome to the rainforest" at bounding box center [927, 196] width 570 height 36
paste textarea "Arrive in Chamonix with a cableway ride to Aiguille du Midi."
type textarea "Arrive in Chamonix with a cableway ride to Aiguille du Midi."
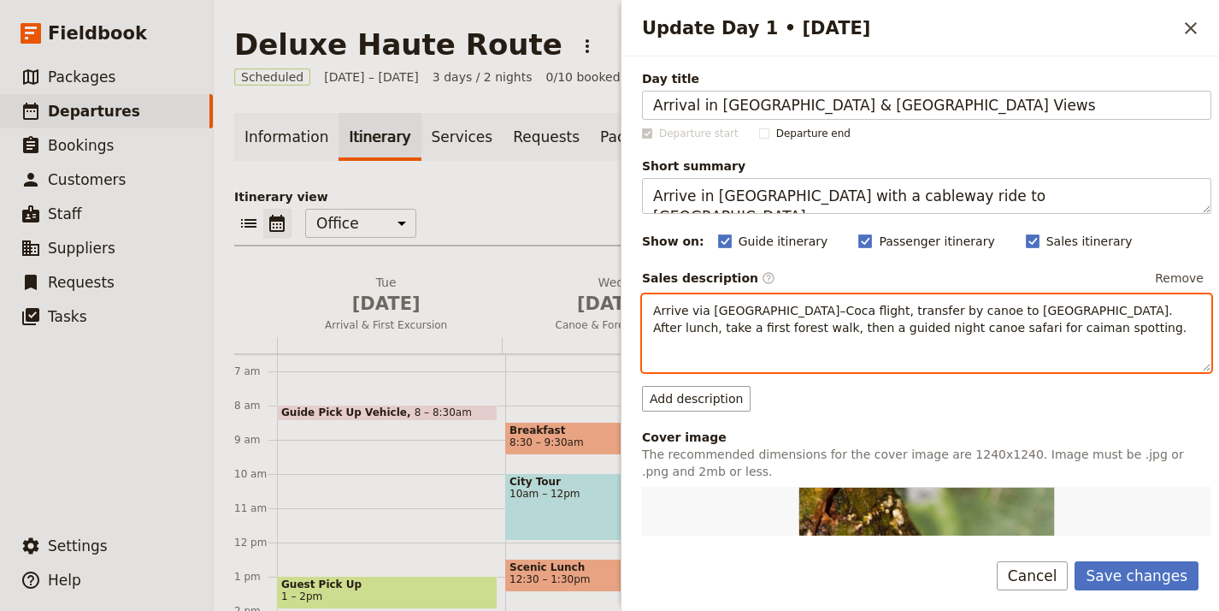
click at [810, 323] on span "Arrive via Quito–Coca flight, transfer by canoe to Sacha Lodge. After lunch, ta…" at bounding box center [920, 319] width 534 height 31
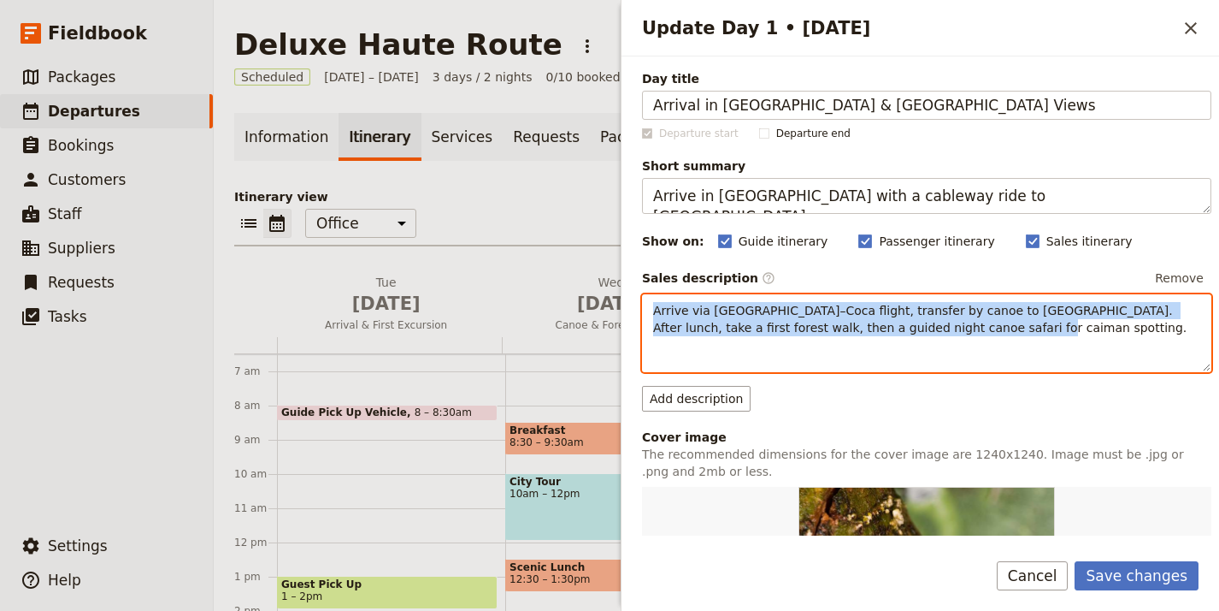
click at [810, 323] on span "Arrive via Quito–Coca flight, transfer by canoe to Sacha Lodge. After lunch, ta…" at bounding box center [920, 319] width 534 height 31
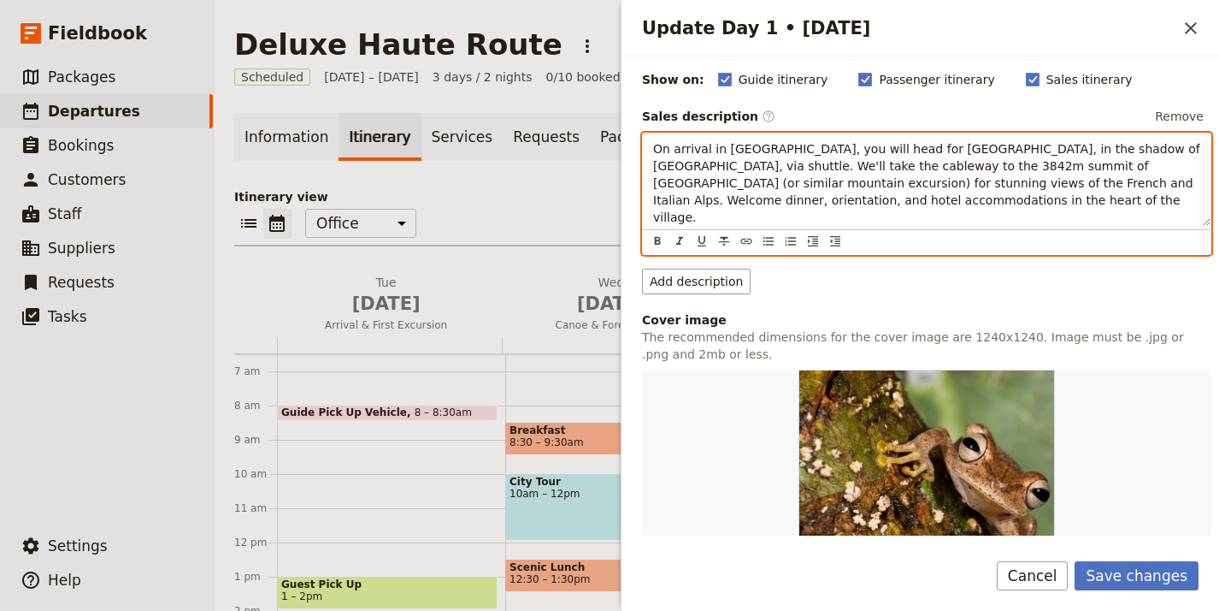
scroll to position [516, 0]
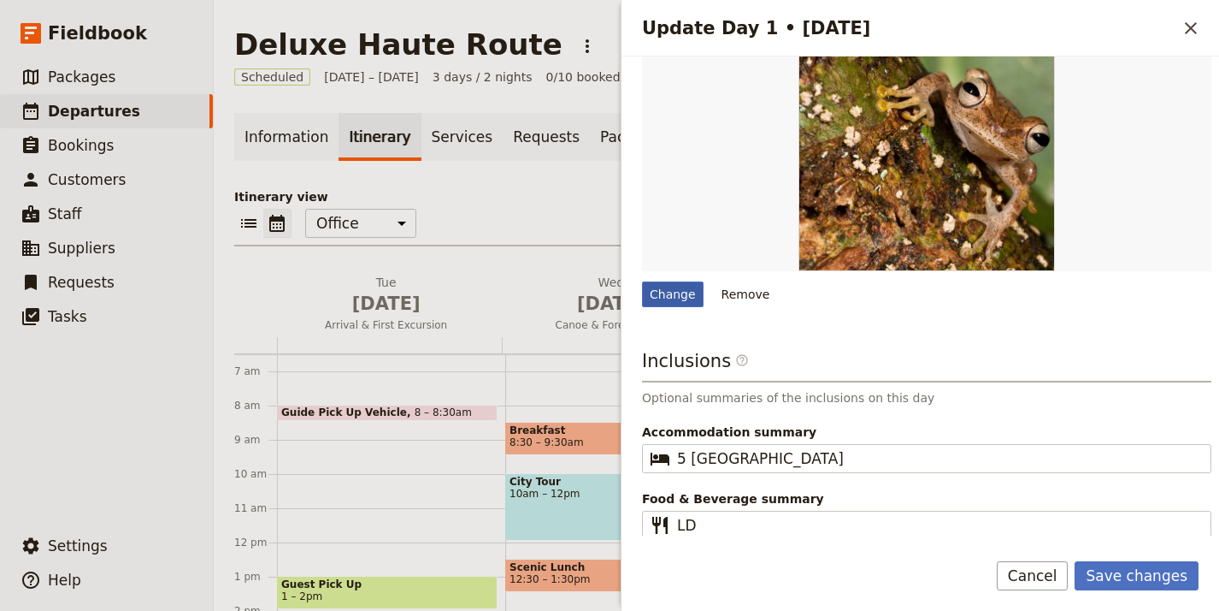
click at [688, 281] on div "Change" at bounding box center [673, 294] width 62 height 26
click at [642, 280] on input "Change" at bounding box center [641, 280] width 1 height 1
type input "C:\fakepath\Capture.jpg"
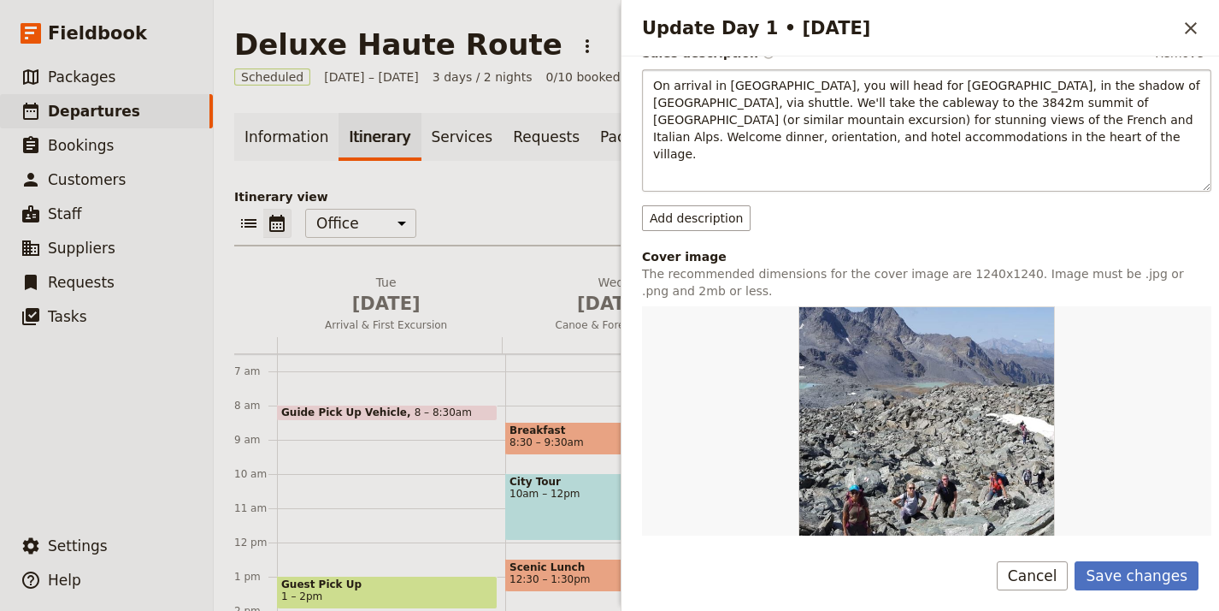
scroll to position [526, 0]
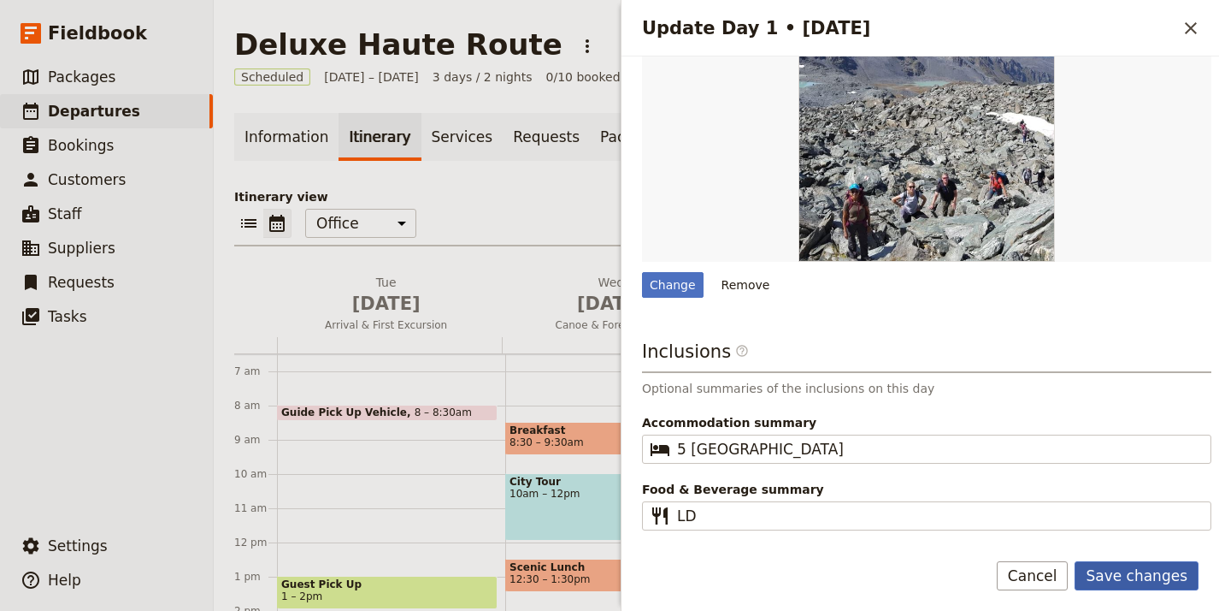
click at [1163, 570] on button "Save changes" at bounding box center [1137, 575] width 124 height 29
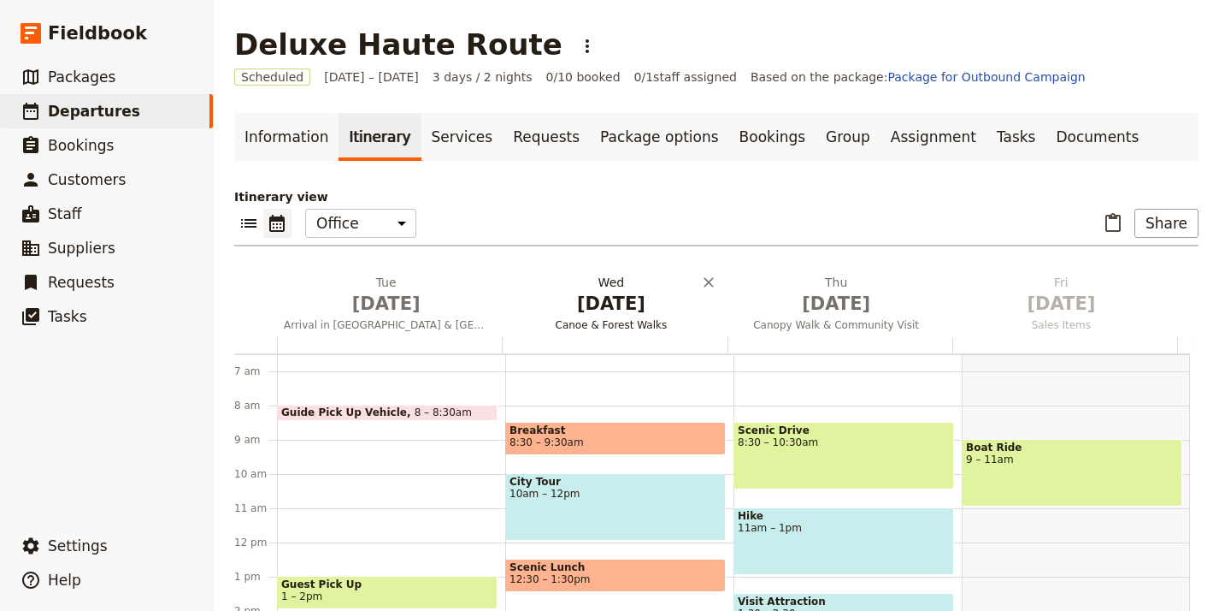
click at [584, 294] on span "[DATE]" at bounding box center [611, 304] width 204 height 26
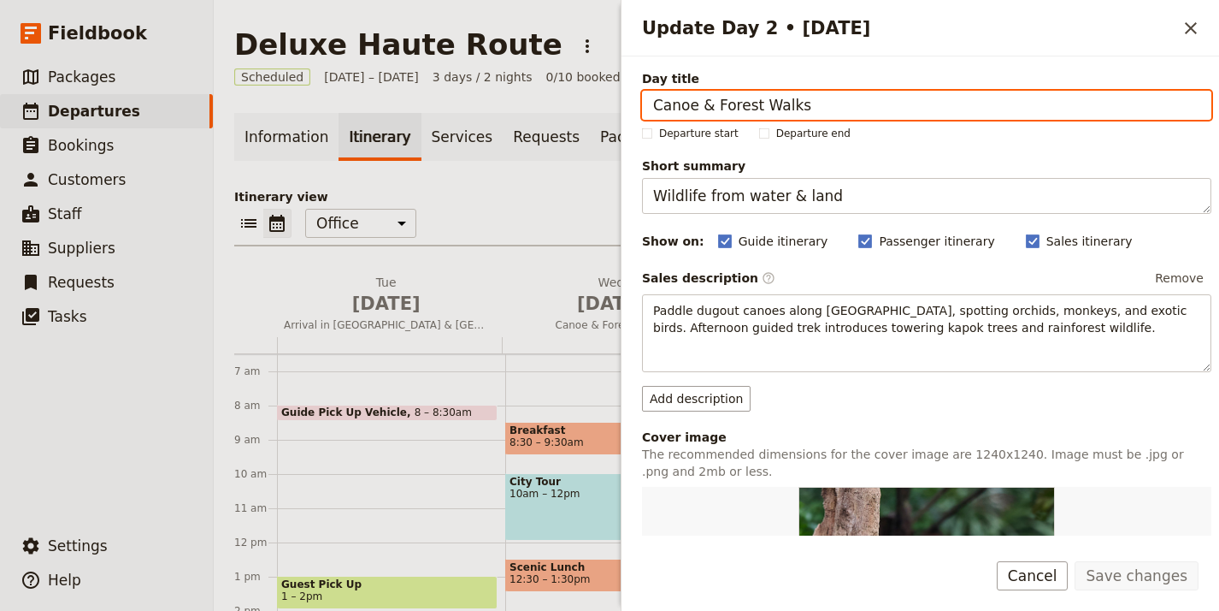
click at [831, 106] on input "Canoe & Forest Walks" at bounding box center [927, 105] width 570 height 29
paste input "rossing Col de la Forclaz to Champex"
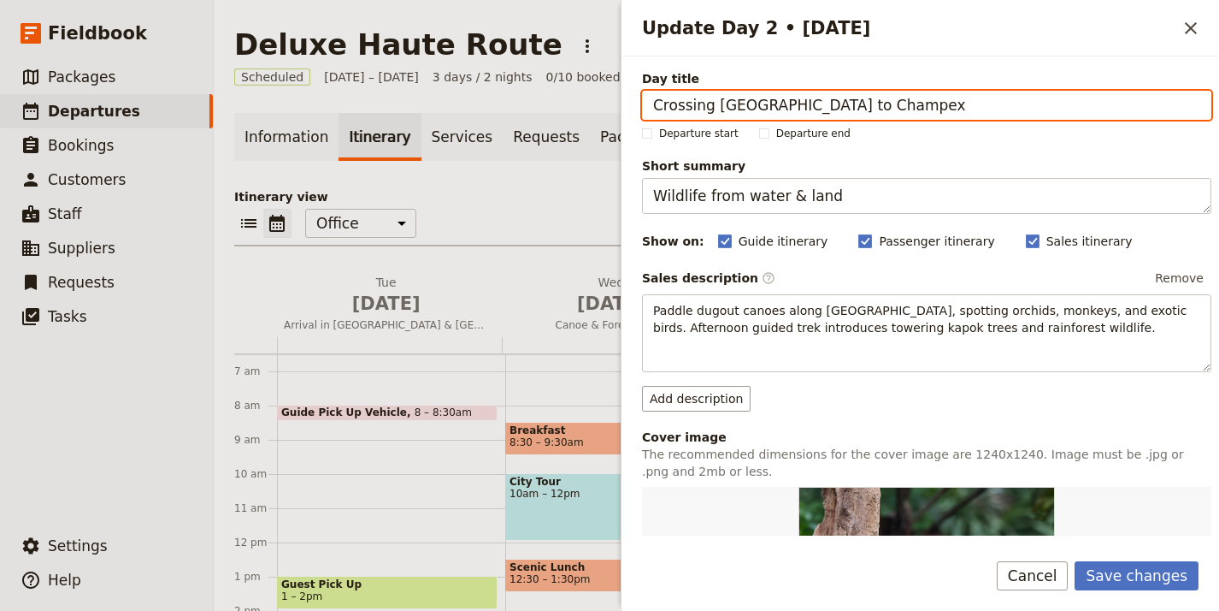
type input "Crossing Col de la Forclaz to Champex"
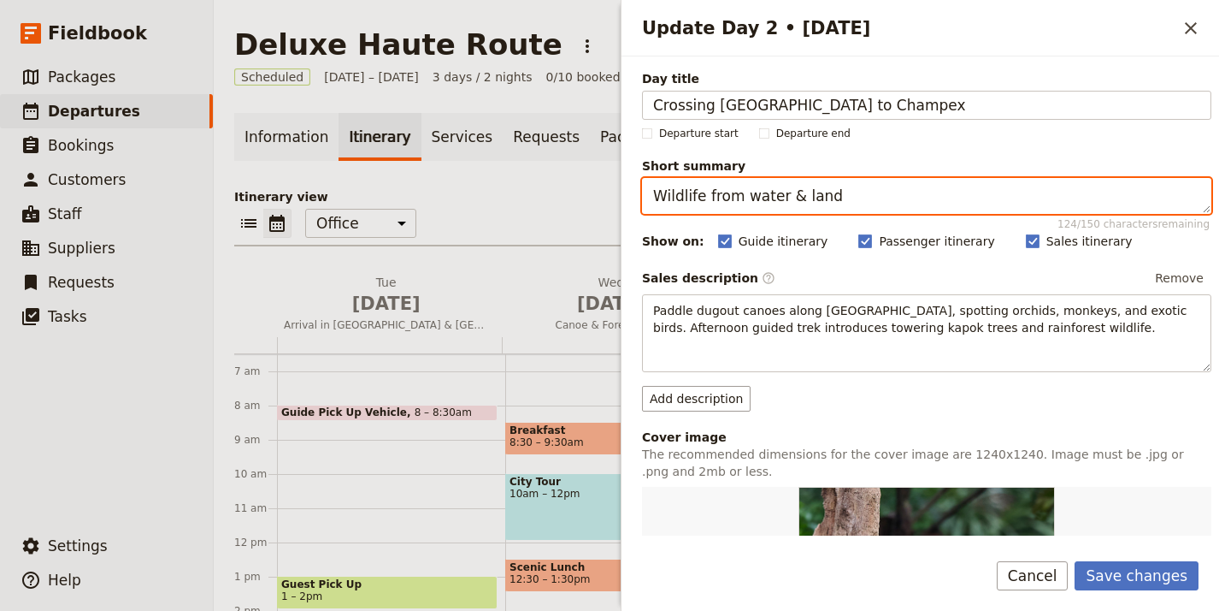
click at [770, 187] on textarea "Wildlife from water & land" at bounding box center [927, 196] width 570 height 36
paste textarea "Scenic hike via Alp Bovine with lakeside stay in Champex."
type textarea "Scenic hike via Alp Bovine with lakeside stay in Champex."
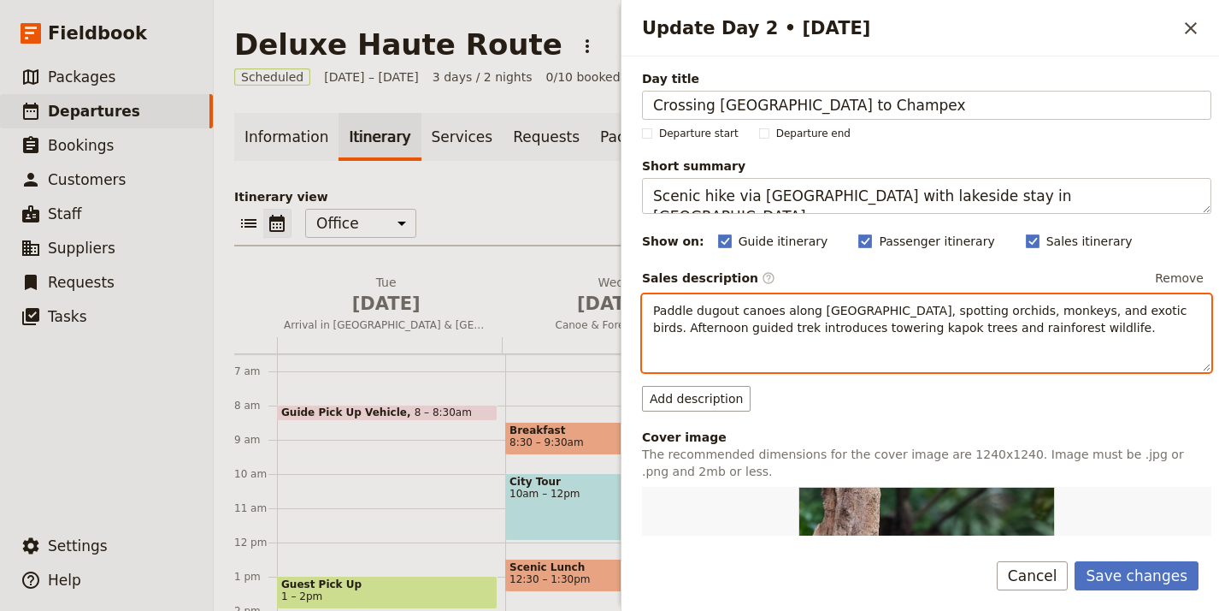
click at [855, 328] on span "Paddle dugout canoes along blackwater creeks, spotting orchids, monkeys, and ex…" at bounding box center [922, 319] width 538 height 31
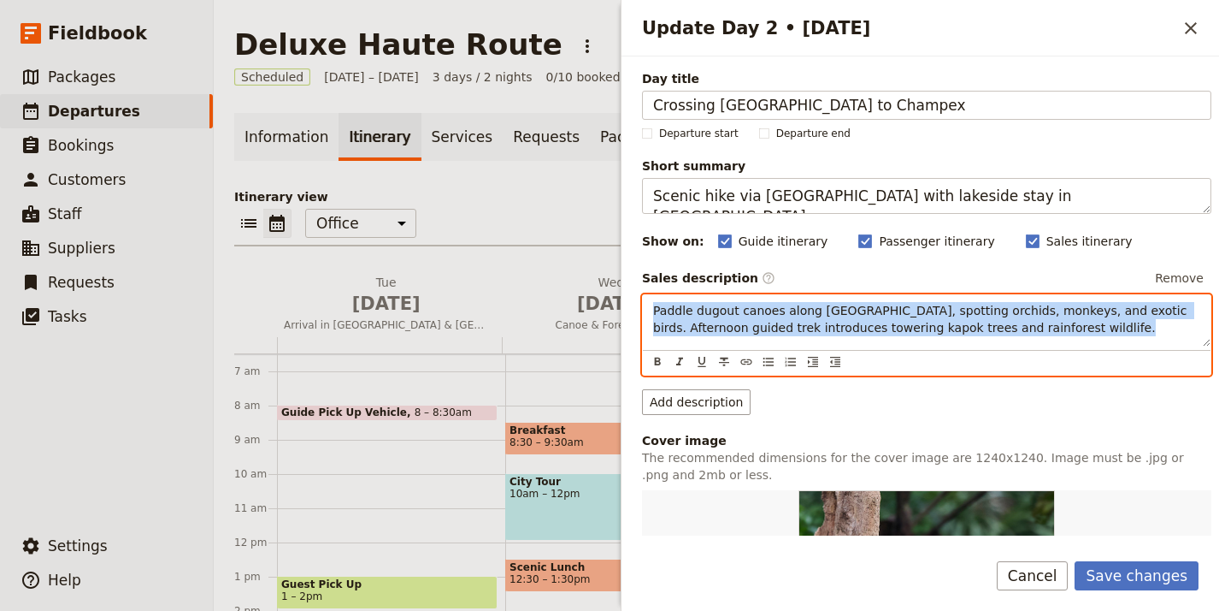
click at [855, 328] on span "Paddle dugout canoes along blackwater creeks, spotting orchids, monkeys, and ex…" at bounding box center [922, 319] width 538 height 31
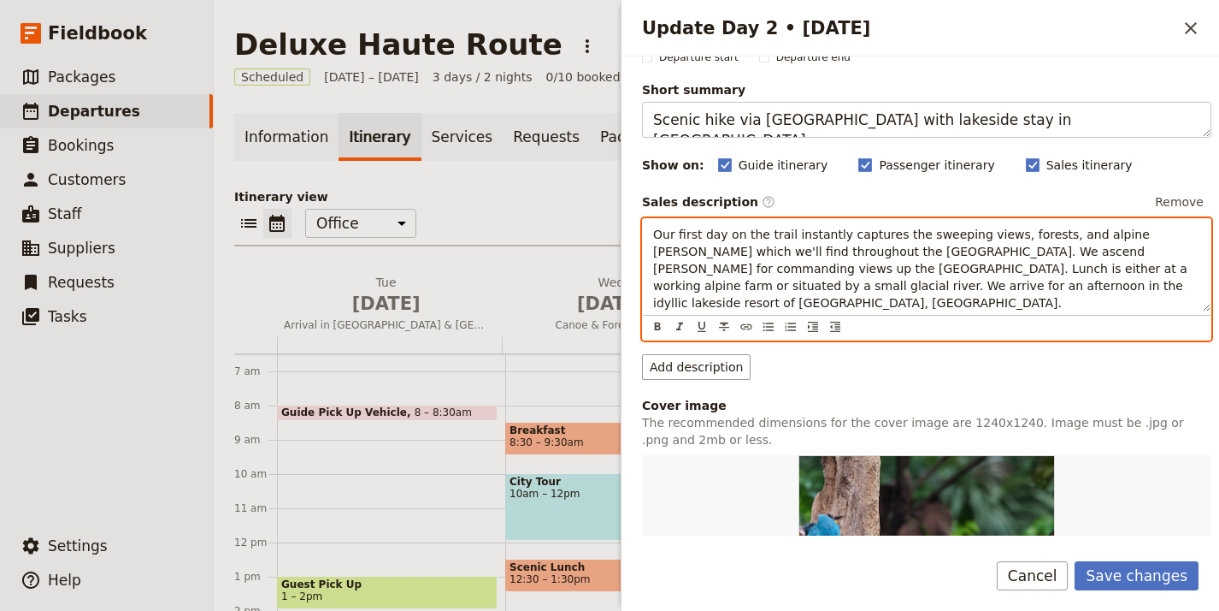
scroll to position [341, 0]
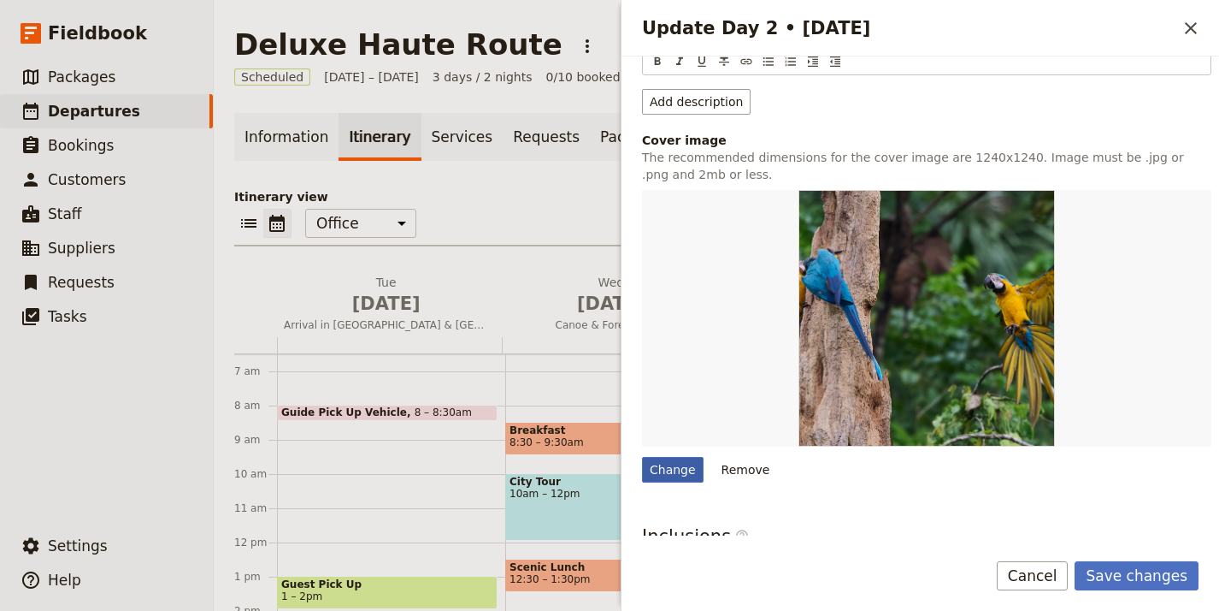
click at [674, 457] on div "Change" at bounding box center [673, 470] width 62 height 26
click at [642, 456] on input "Change" at bounding box center [641, 456] width 1 height 1
type input "C:\fakepath\2445-Mini.jpg"
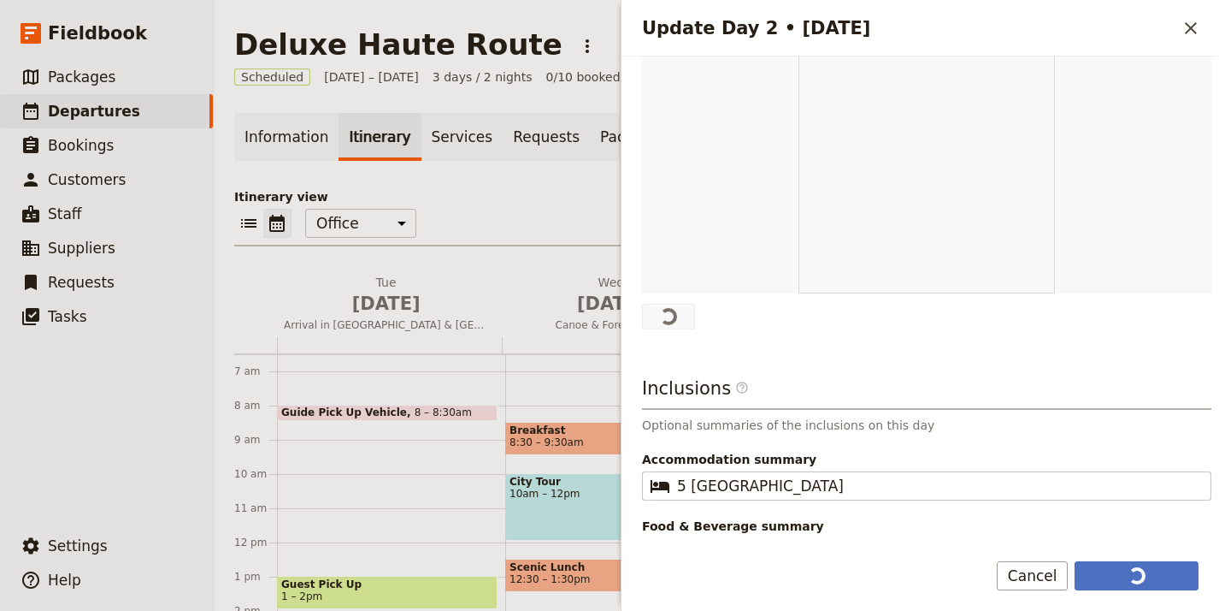
scroll to position [494, 0]
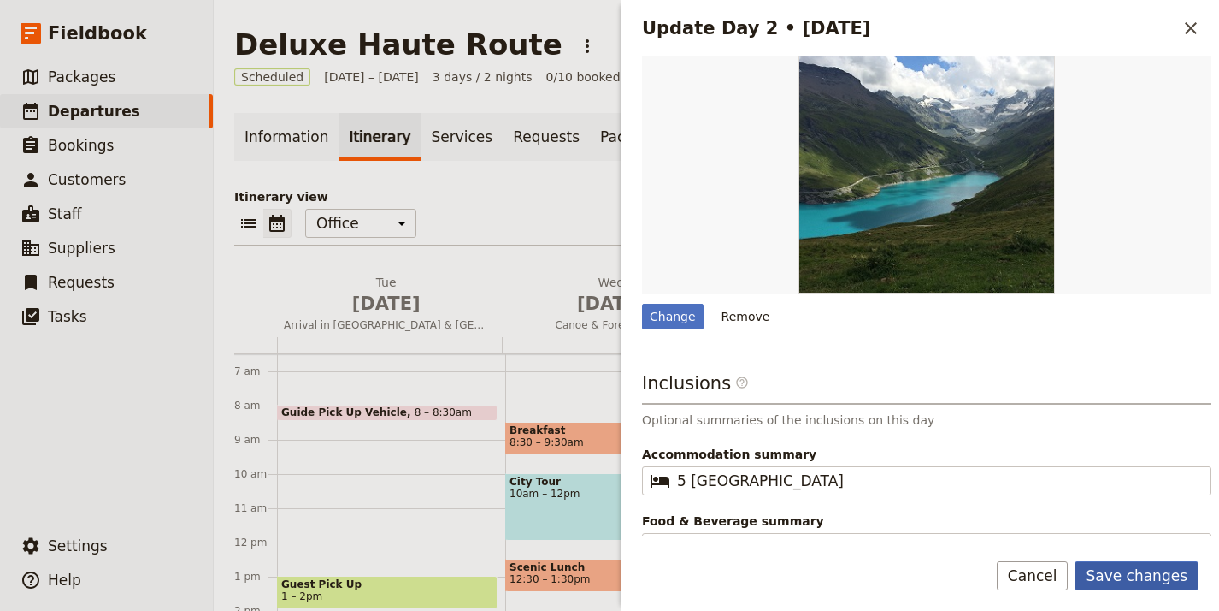
click at [1121, 572] on button "Save changes" at bounding box center [1137, 575] width 124 height 29
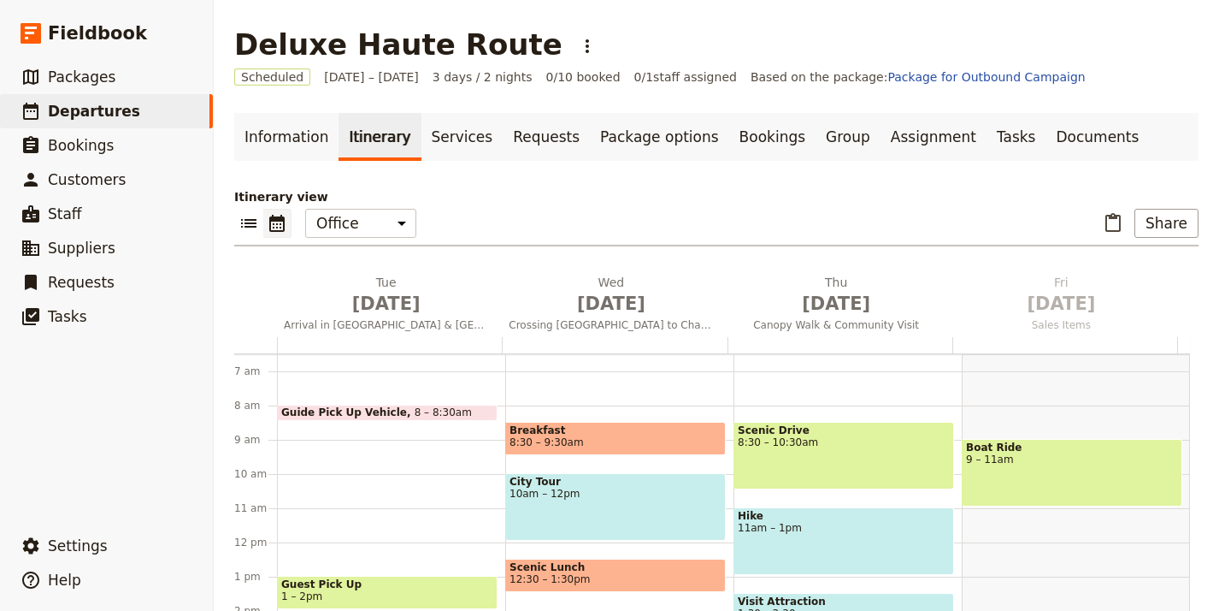
click at [788, 338] on div at bounding box center [840, 345] width 225 height 16
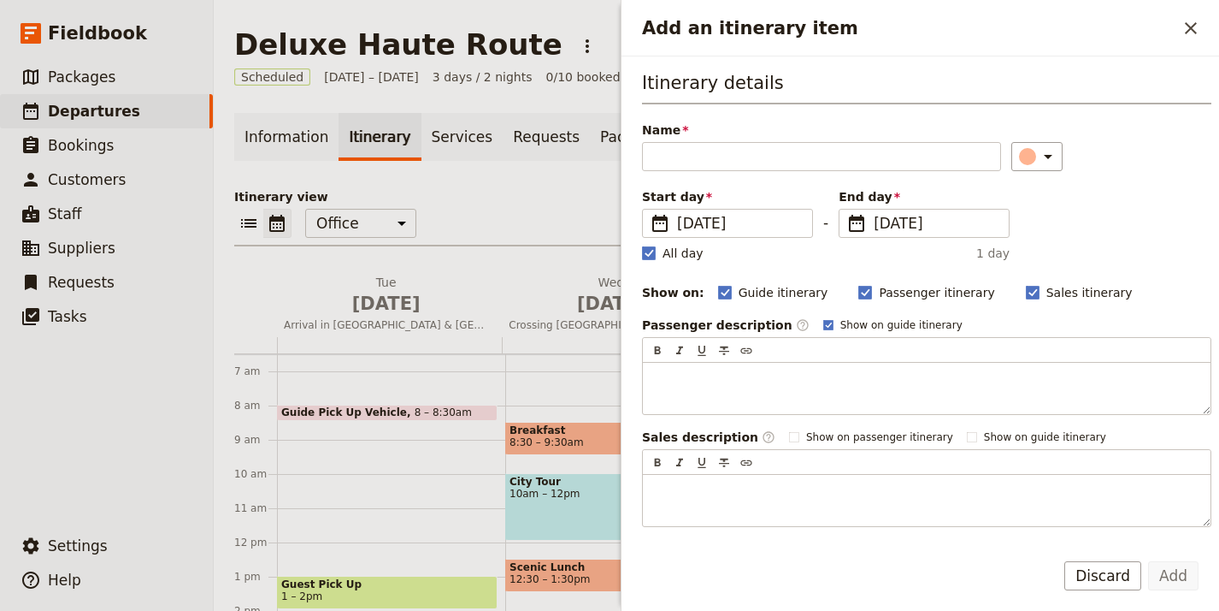
click at [797, 316] on div "Passenger description ​ Show on guide itinerary" at bounding box center [927, 324] width 570 height 17
click at [1182, 27] on icon "Close drawer" at bounding box center [1191, 28] width 21 height 21
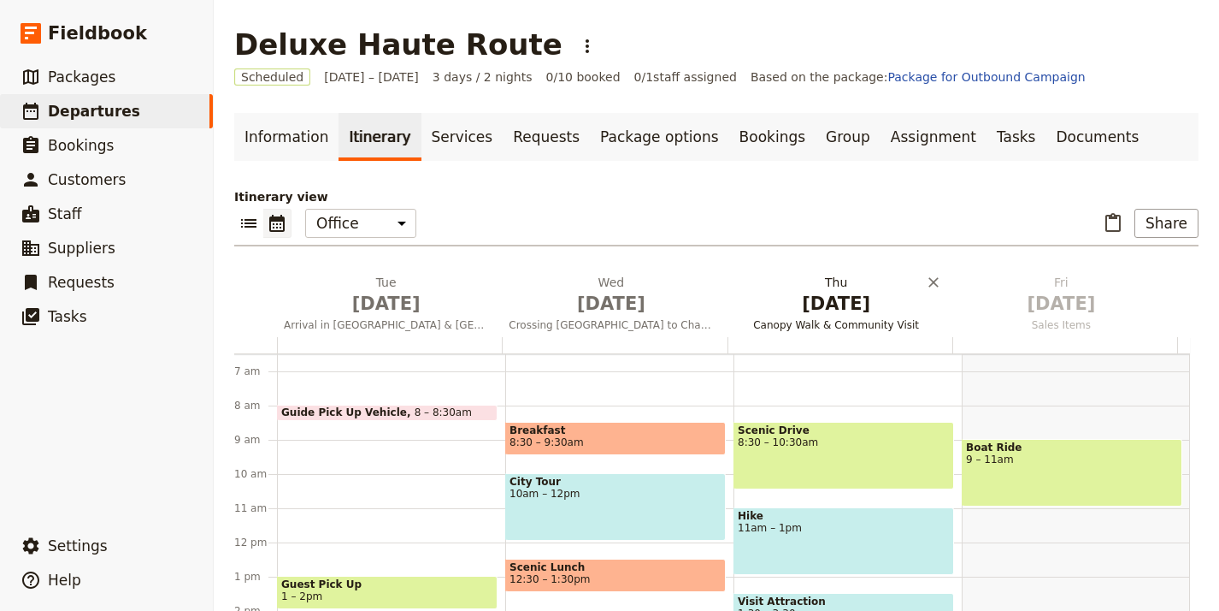
click at [839, 309] on span "[DATE]" at bounding box center [837, 304] width 204 height 26
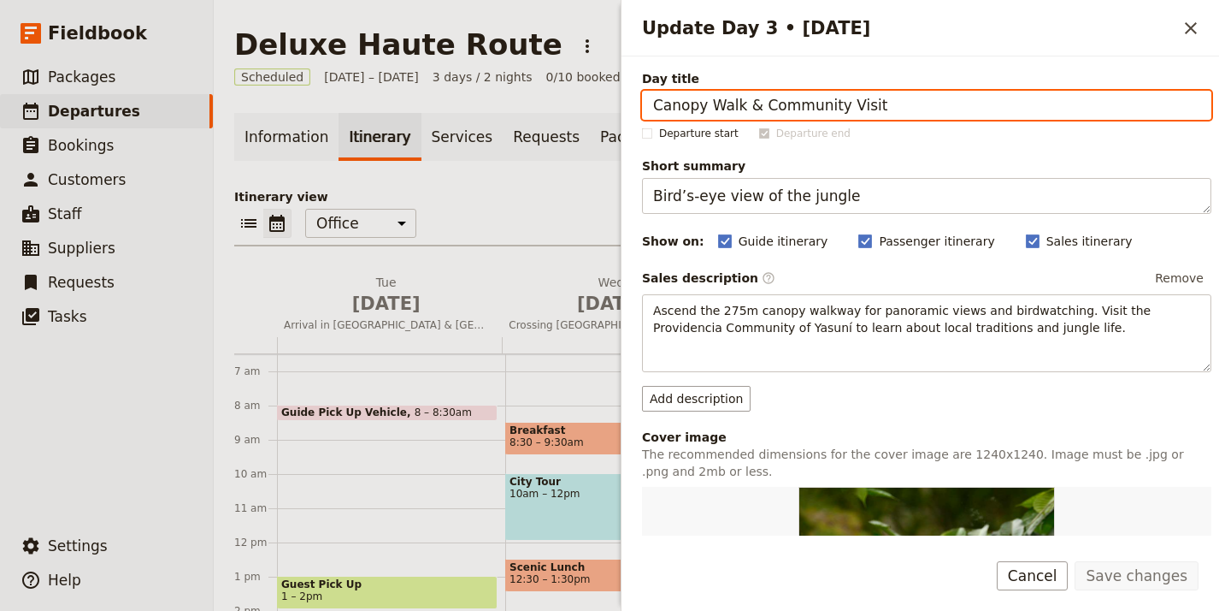
click at [889, 115] on input "Canopy Walk & Community Visit" at bounding box center [927, 105] width 570 height 29
paste input "Village Trails to La Sage"
type input "Village Trails to La Sage"
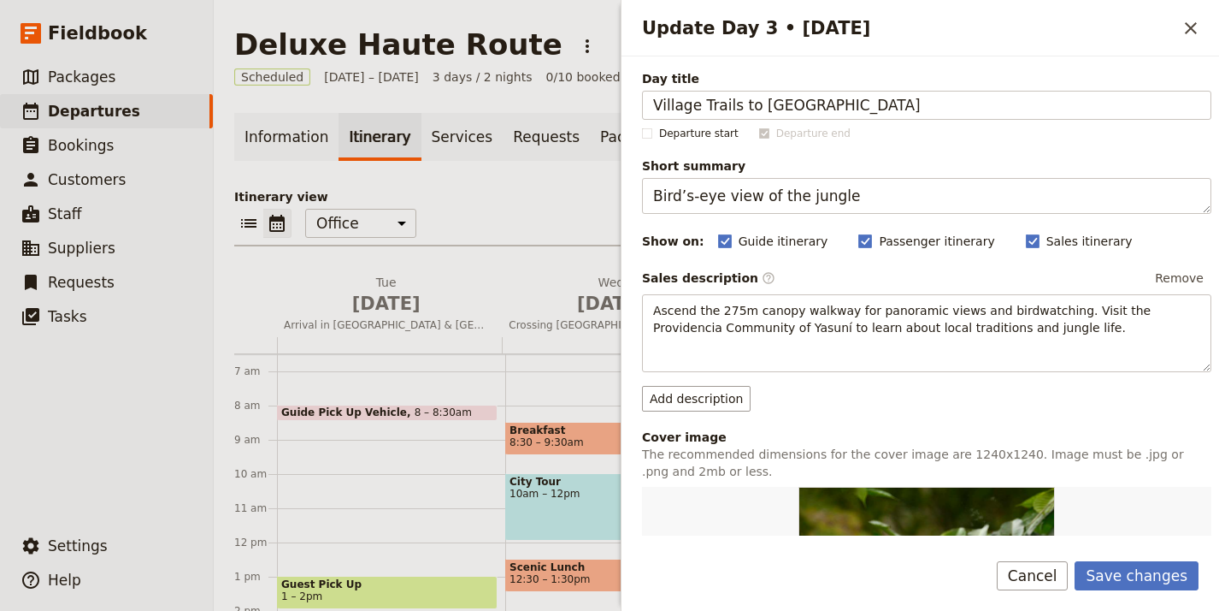
click at [856, 217] on div "Day title Village Trails to La Sage Departure start Departure end Short summary…" at bounding box center [927, 561] width 570 height 983
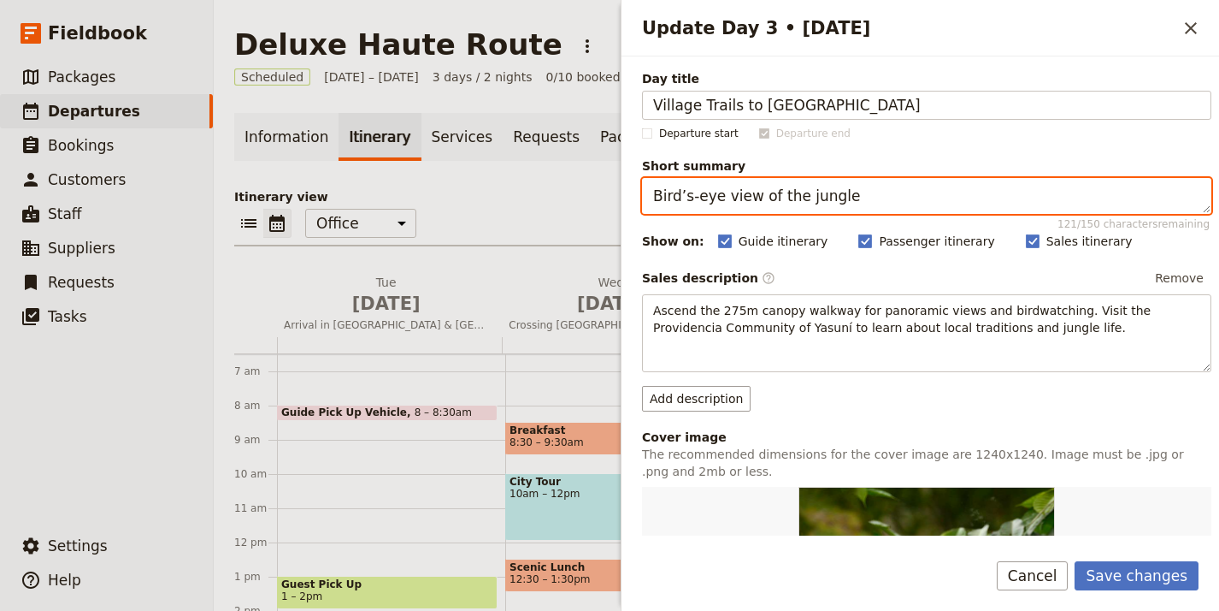
click at [856, 213] on textarea "Bird’s-eye view of the jungle" at bounding box center [927, 196] width 570 height 36
click at [863, 193] on textarea "Bird’s-eye view of the jungle" at bounding box center [927, 196] width 570 height 36
paste textarea "Hike through Swiss hamlets before reaching La Sage."
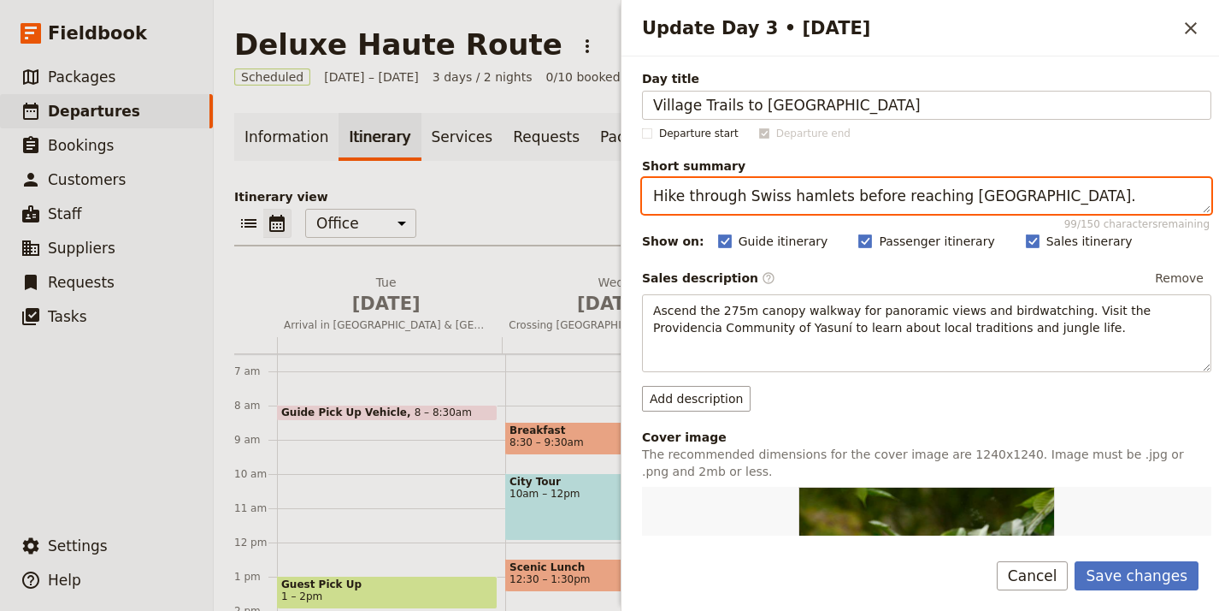
type textarea "Hike through Swiss hamlets before reaching La Sage."
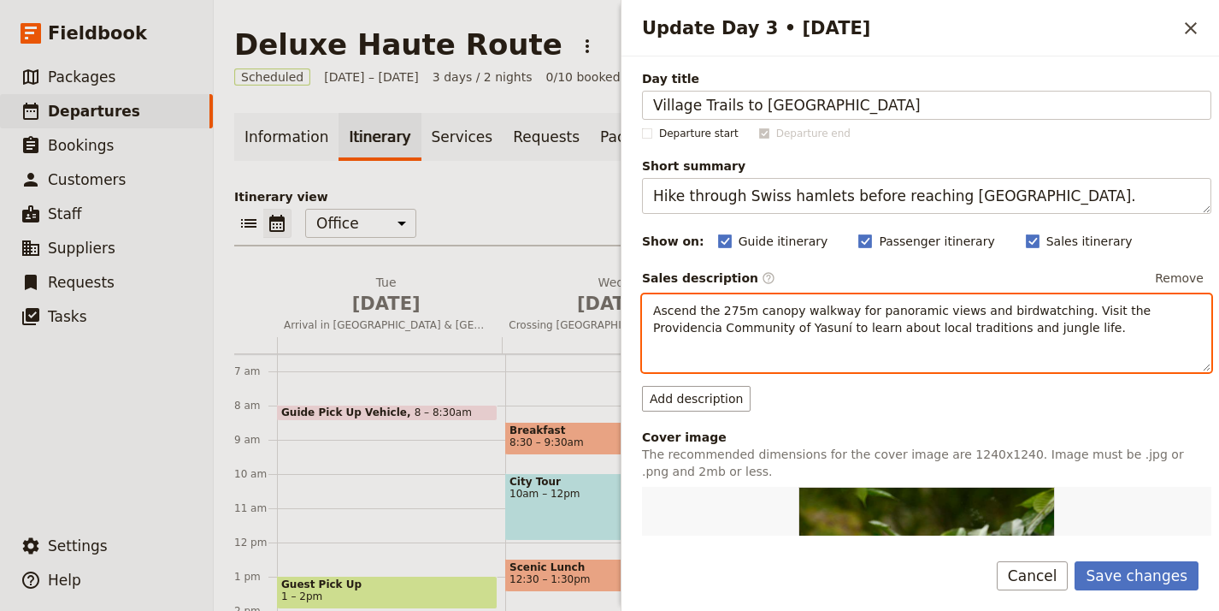
click at [856, 316] on span "Ascend the 275m canopy walkway for panoramic views and birdwatching. Visit the …" at bounding box center [904, 319] width 502 height 31
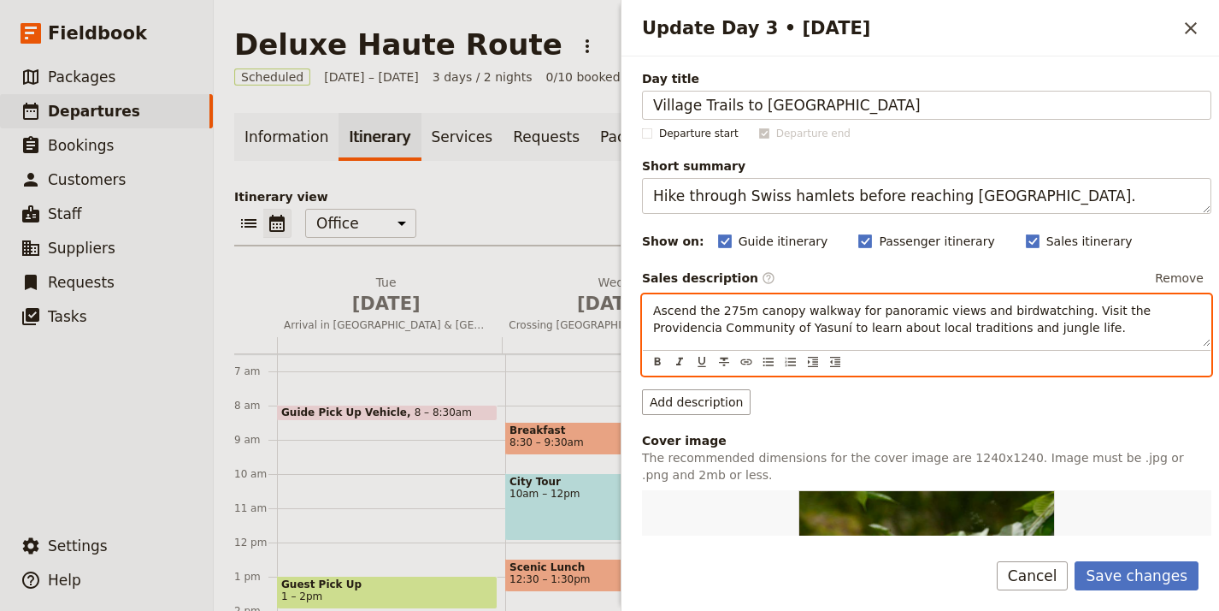
click at [856, 316] on span "Ascend the 275m canopy walkway for panoramic views and birdwatching. Visit the …" at bounding box center [904, 319] width 502 height 31
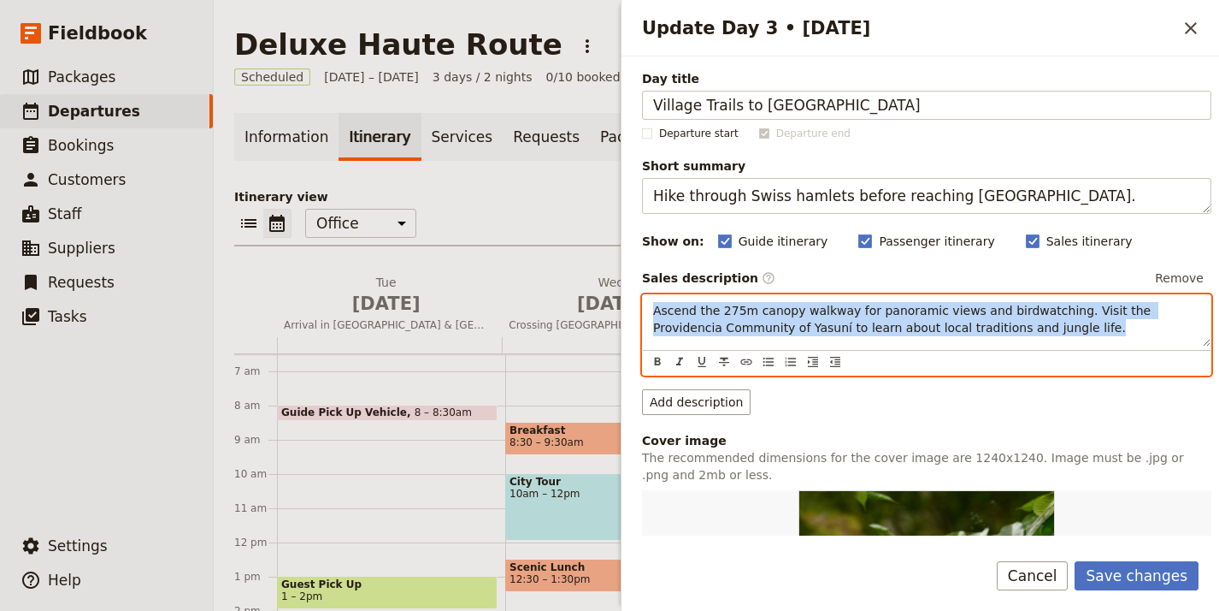
click at [856, 316] on span "Ascend the 275m canopy walkway for panoramic views and birdwatching. Visit the …" at bounding box center [904, 319] width 502 height 31
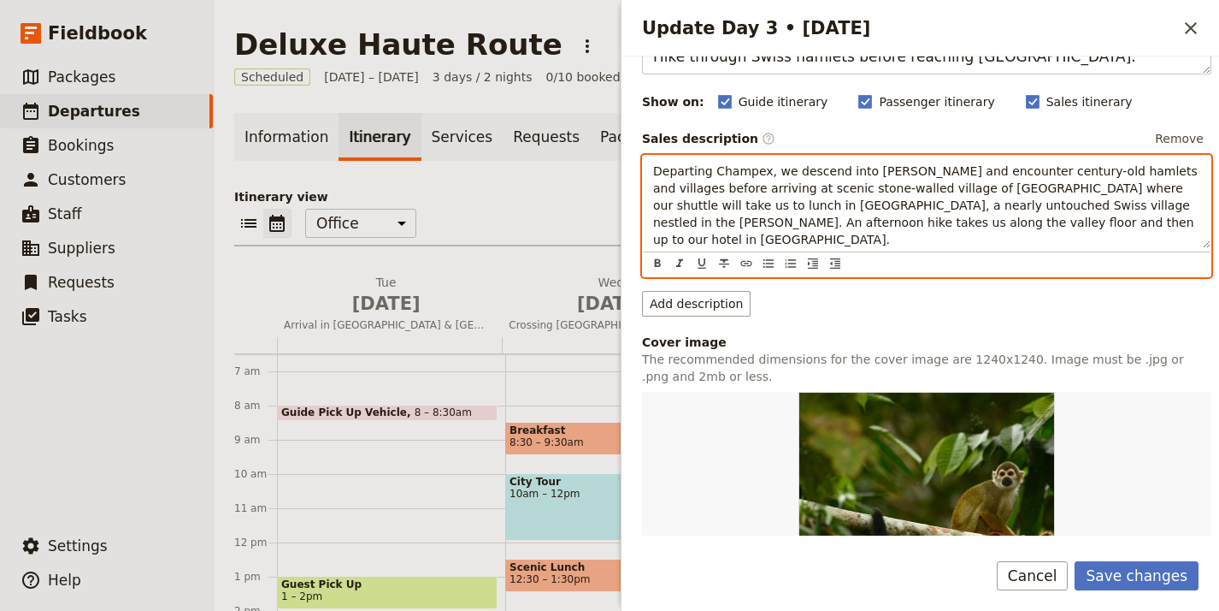
scroll to position [290, 0]
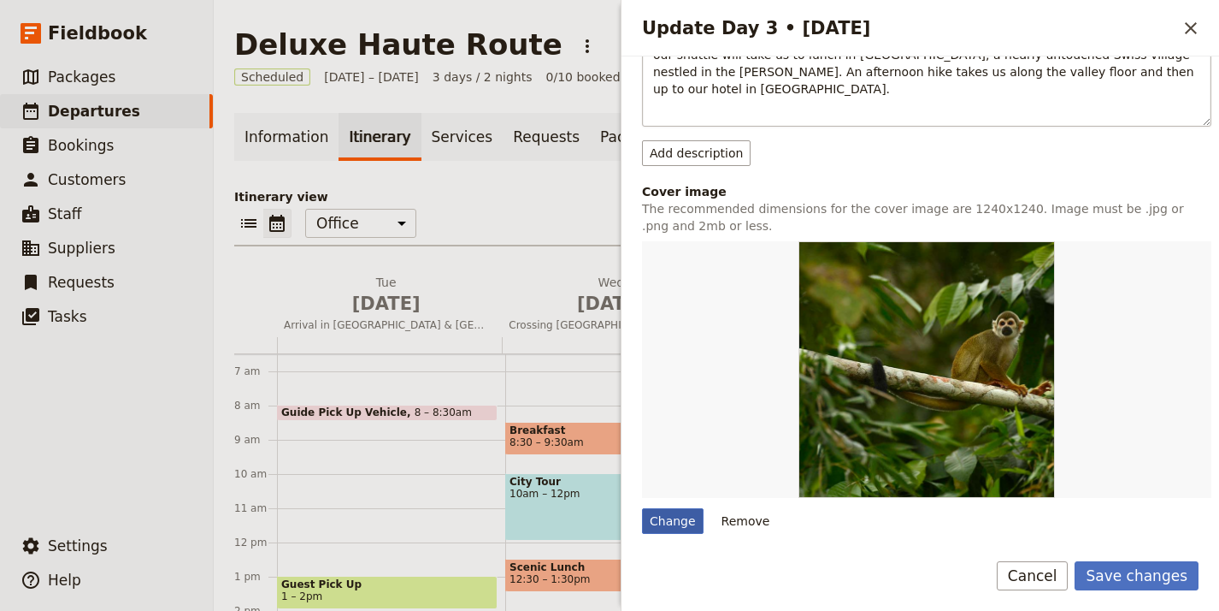
click at [670, 508] on div "Change" at bounding box center [673, 521] width 62 height 26
click at [642, 507] on input "Change" at bounding box center [641, 507] width 1 height 1
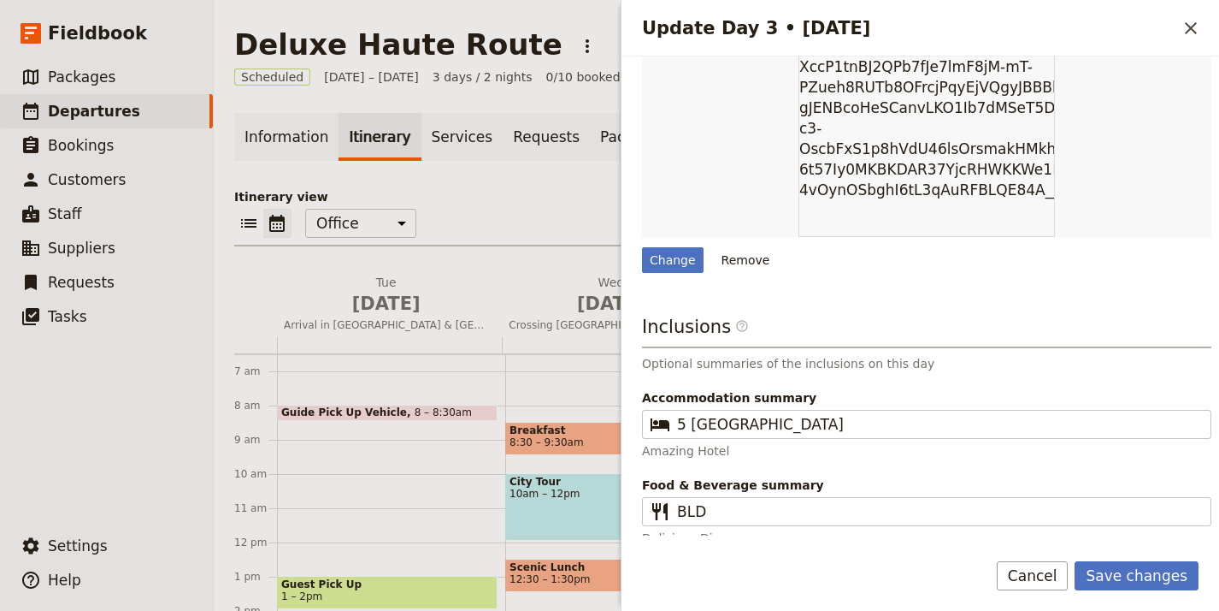
scroll to position [546, 0]
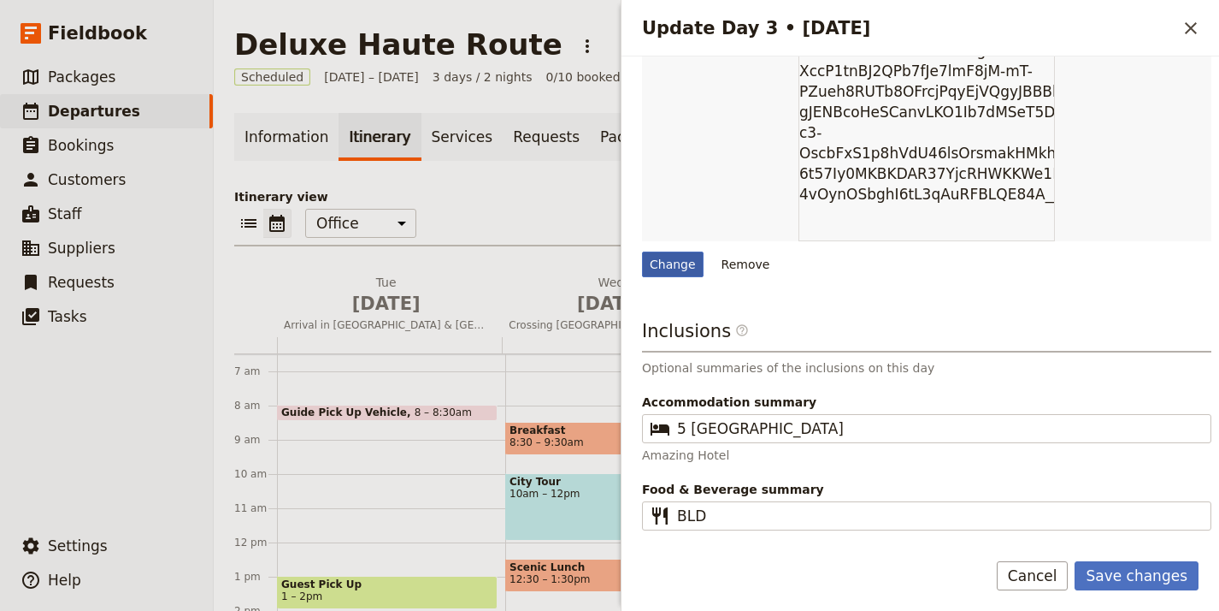
click at [670, 251] on div "Change" at bounding box center [673, 264] width 62 height 26
click at [642, 251] on input "Change" at bounding box center [641, 251] width 1 height 1
type input "C:\fakepath\timthumb.jpeg"
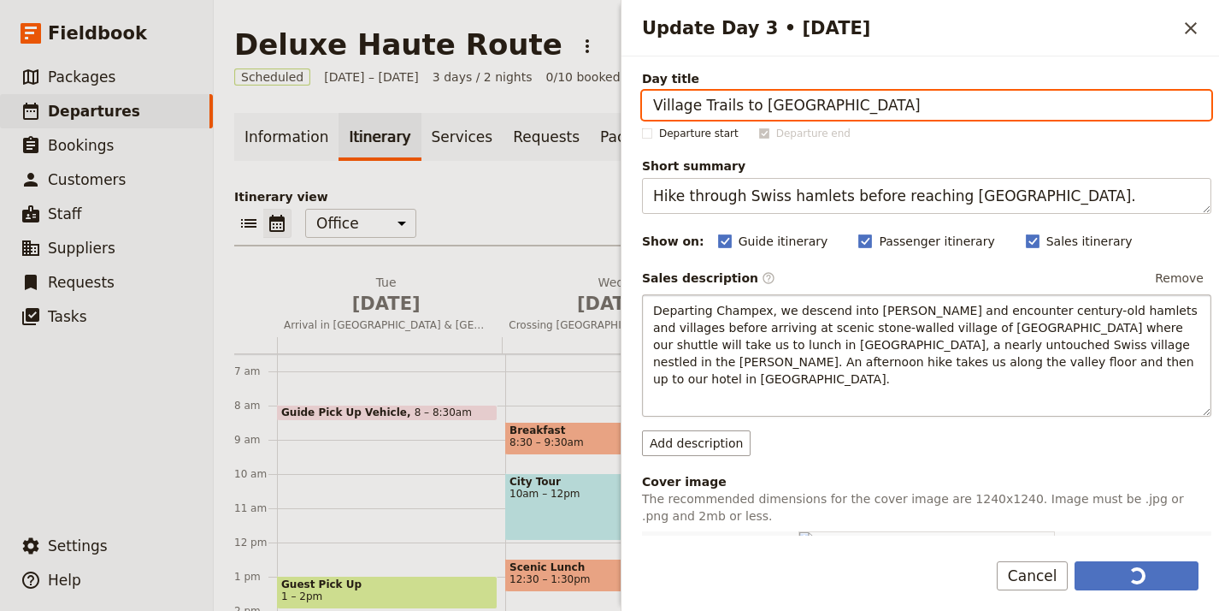
scroll to position [369, 0]
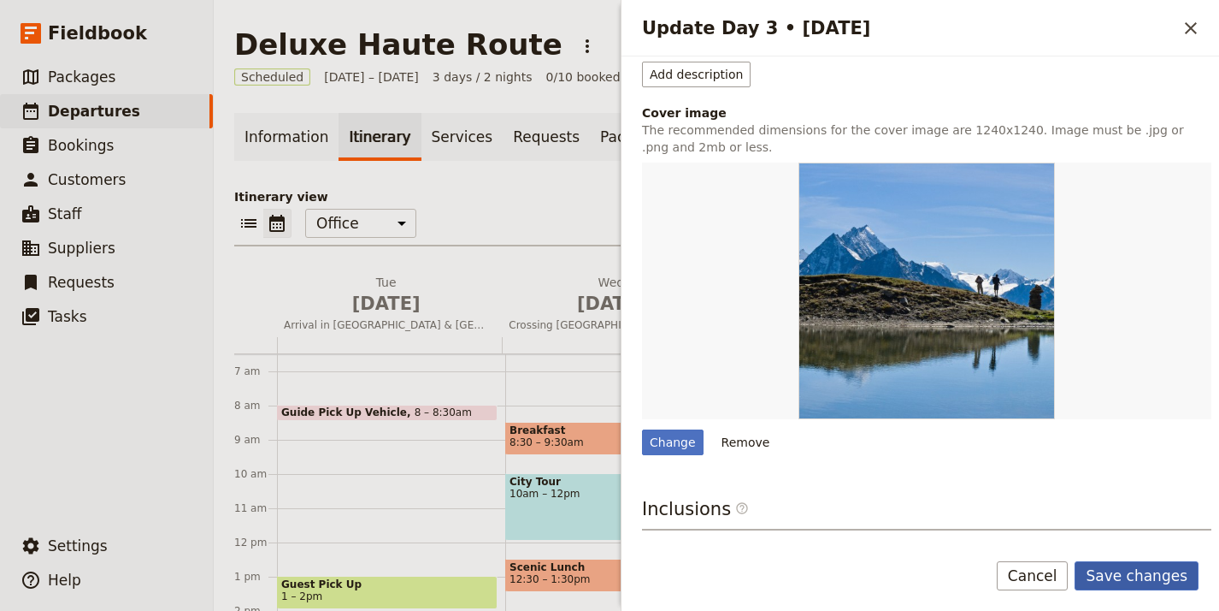
click at [1156, 583] on button "Save changes" at bounding box center [1137, 575] width 124 height 29
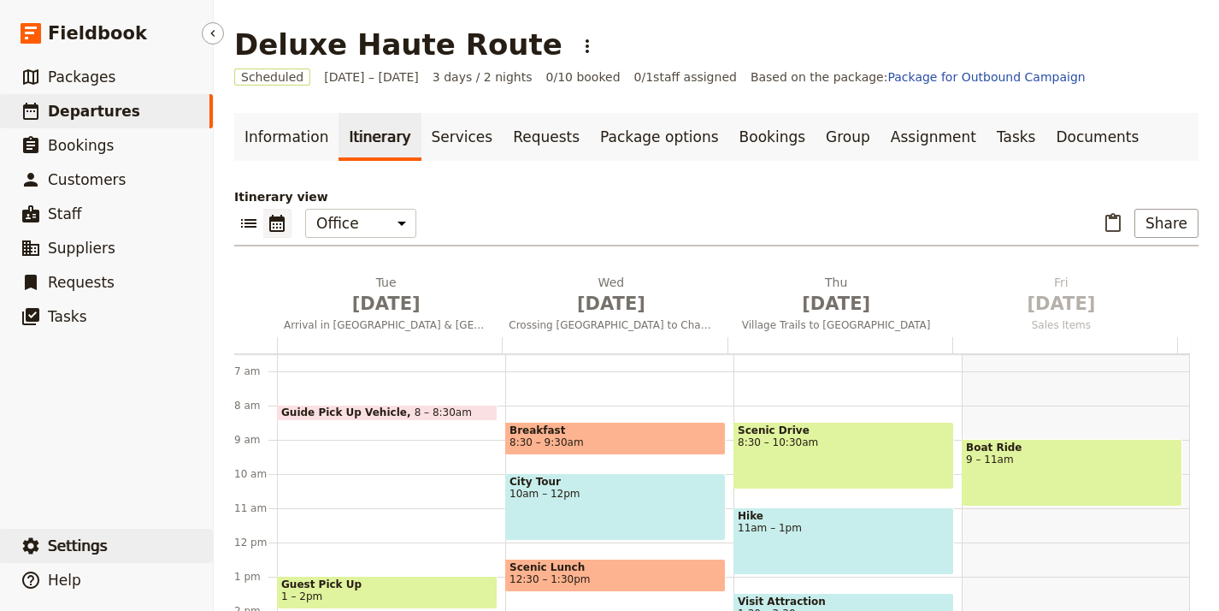
click at [73, 537] on span "Settings" at bounding box center [78, 545] width 60 height 17
click at [303, 492] on span "Your organization" at bounding box center [282, 498] width 103 height 17
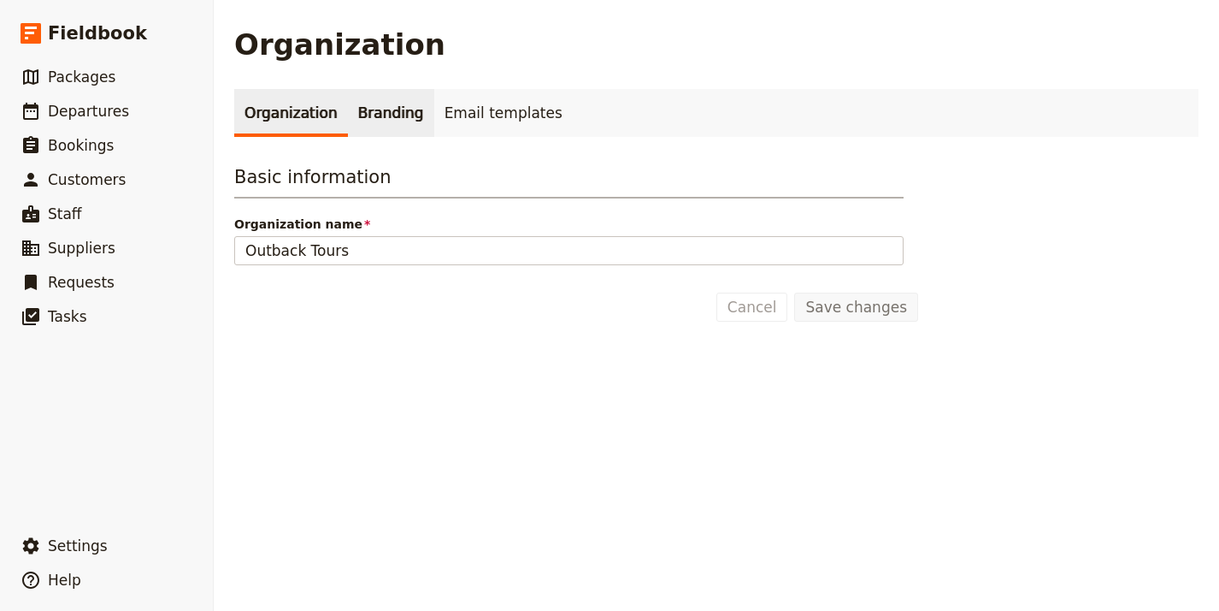
click at [389, 114] on link "Branding" at bounding box center [391, 113] width 86 height 48
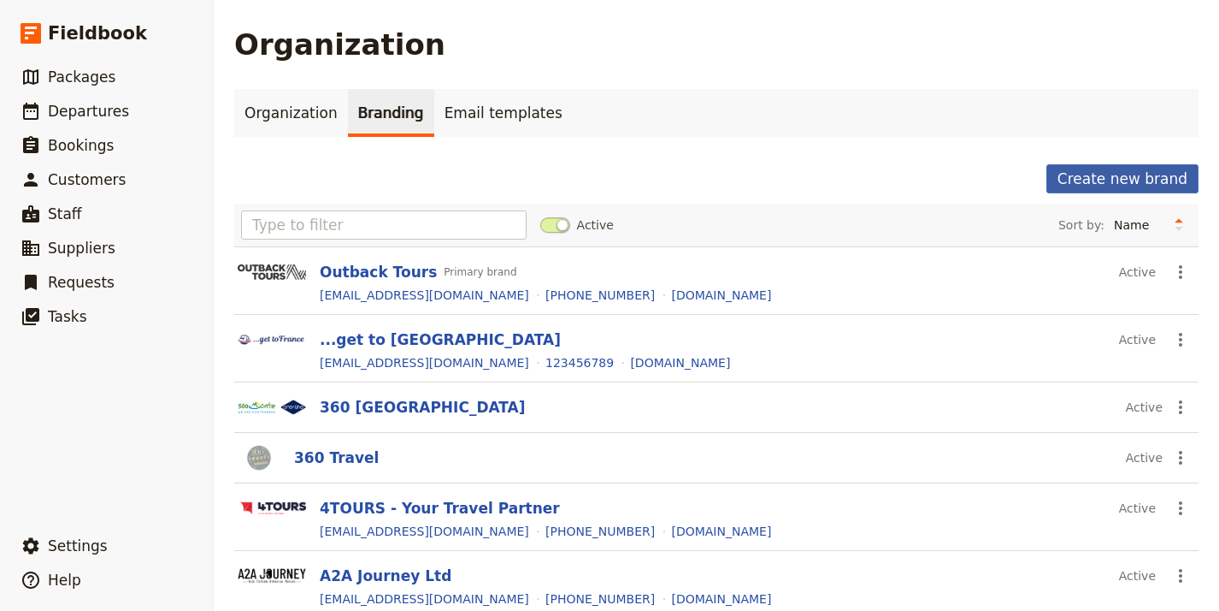
click at [1097, 188] on button "Create new brand" at bounding box center [1123, 178] width 152 height 29
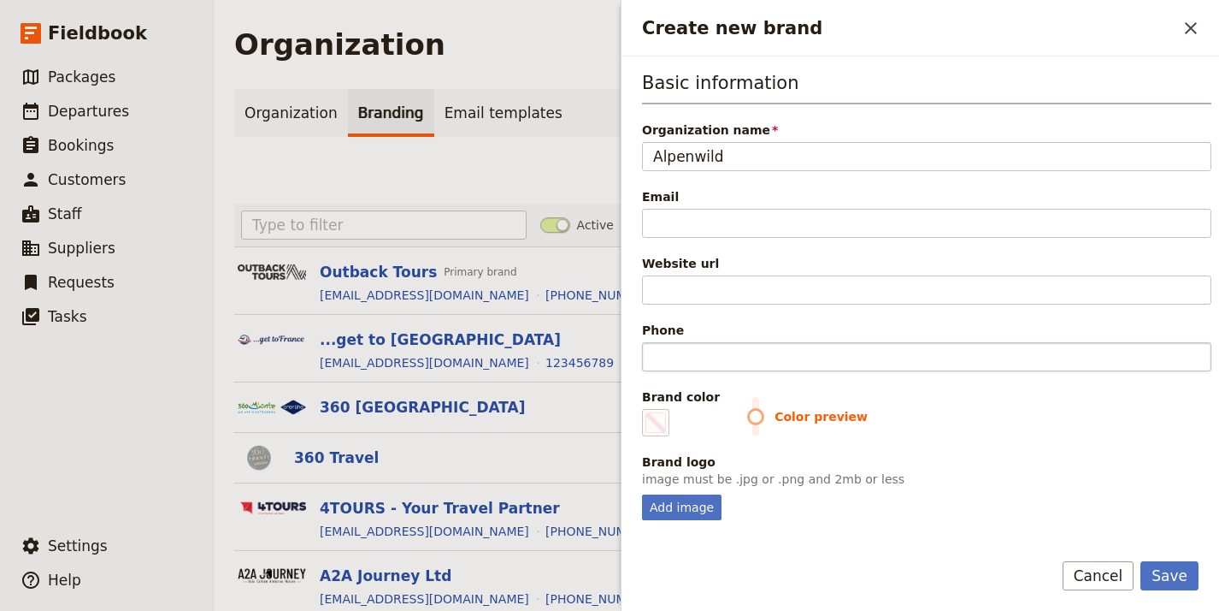
type input "Alpenwild"
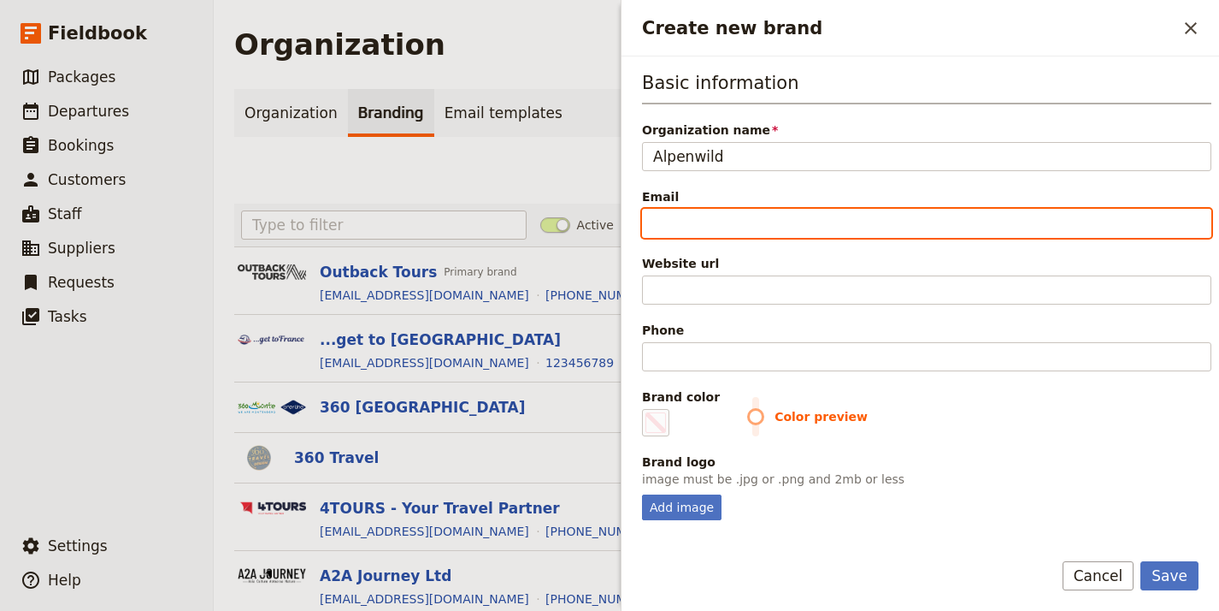
click at [727, 214] on input "Email" at bounding box center [927, 223] width 570 height 29
paste input "[EMAIL_ADDRESS][DOMAIN_NAME]"
type input "[EMAIL_ADDRESS][DOMAIN_NAME]"
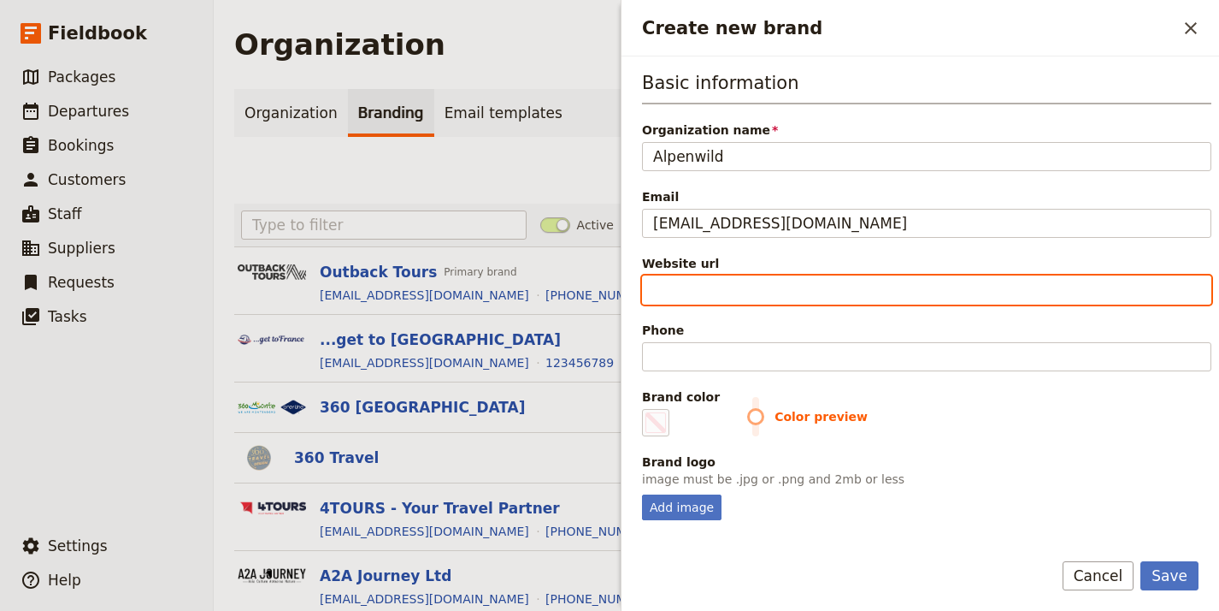
click at [835, 279] on input "Website url" at bounding box center [927, 289] width 570 height 29
paste input "https://www.alpenwild.com"
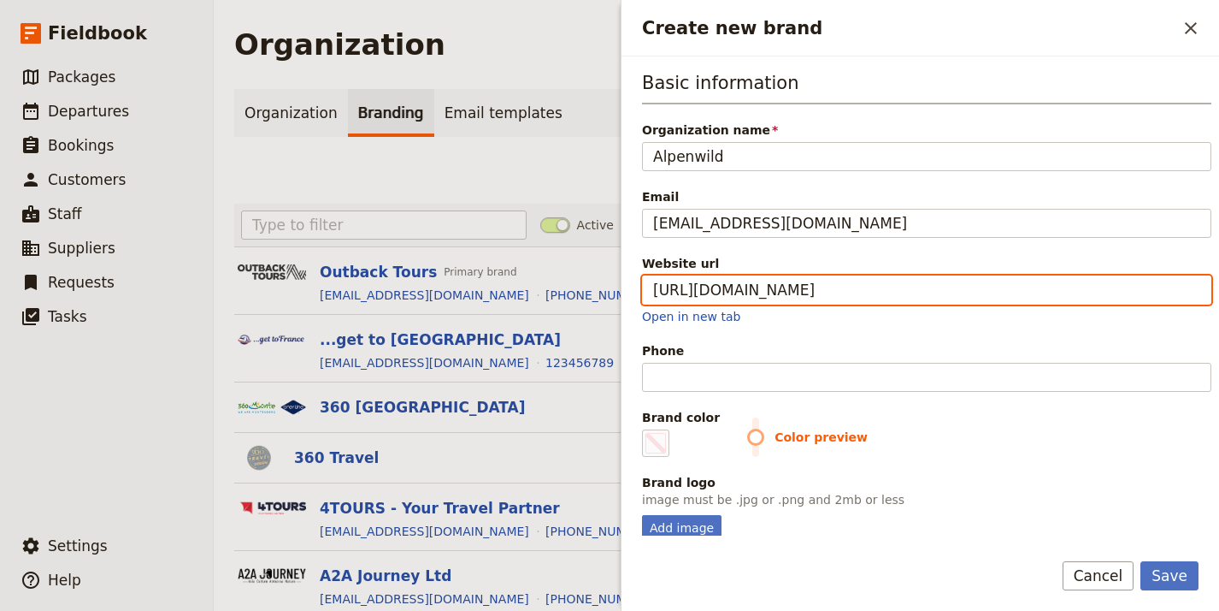
type input "https://www.alpenwild.com"
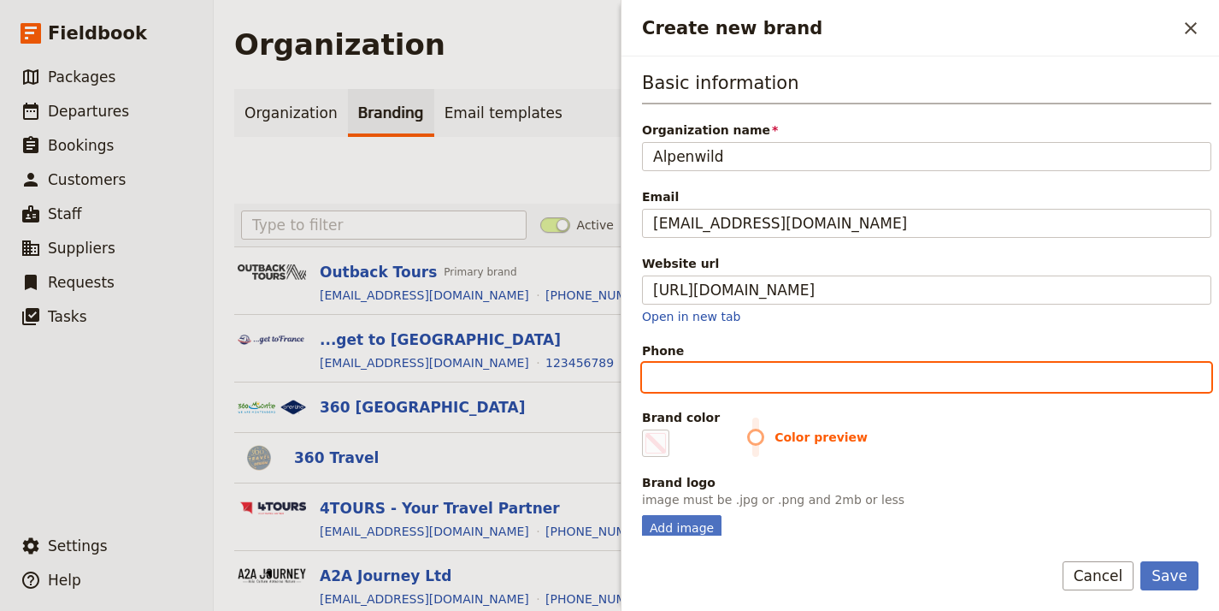
click at [865, 384] on input "Phone" at bounding box center [927, 377] width 570 height 29
paste input "+1 801-226-9026"
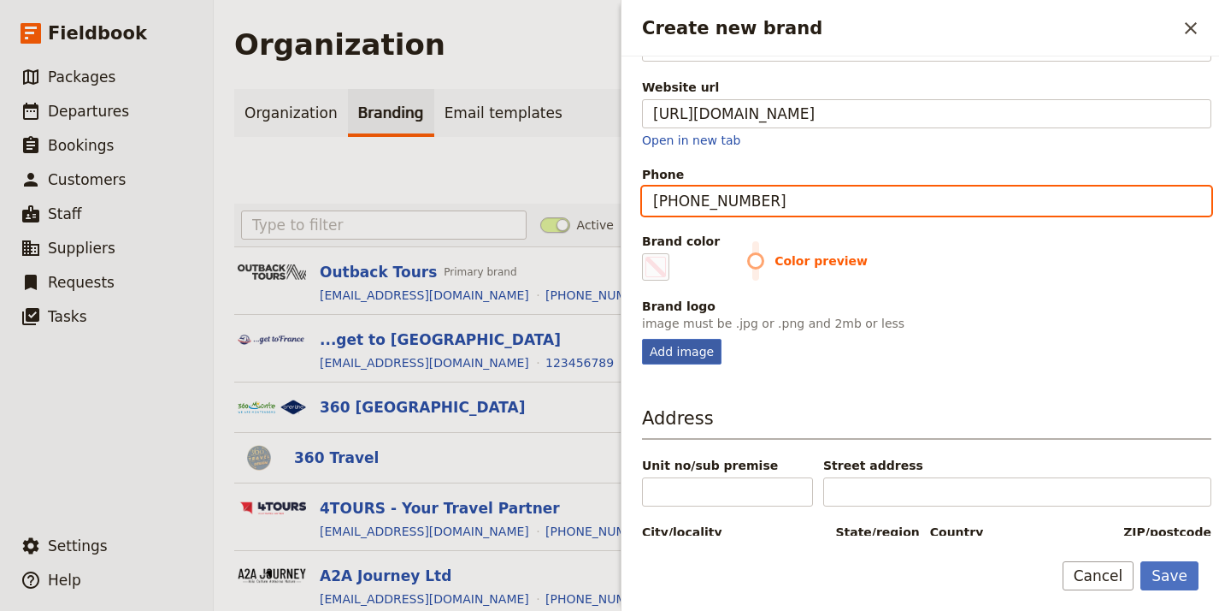
type input "+1 801-226-9026"
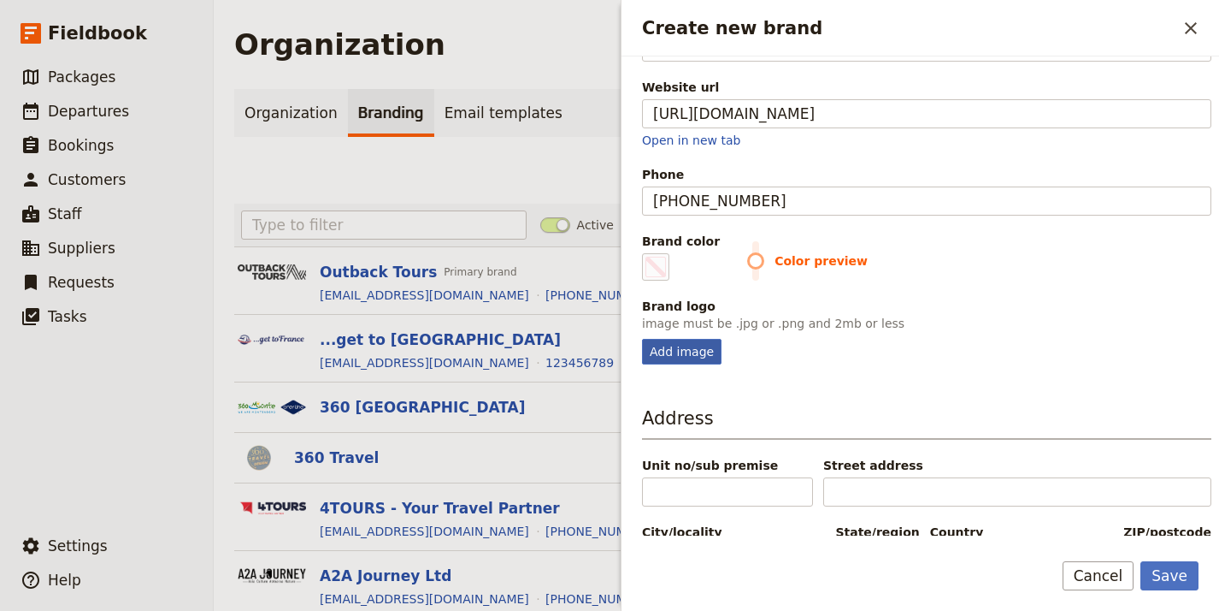
click at [694, 357] on div "Add image" at bounding box center [682, 352] width 80 height 26
click at [642, 339] on input "Add image" at bounding box center [641, 338] width 1 height 1
type input "C:\fakepath\timthumb.png"
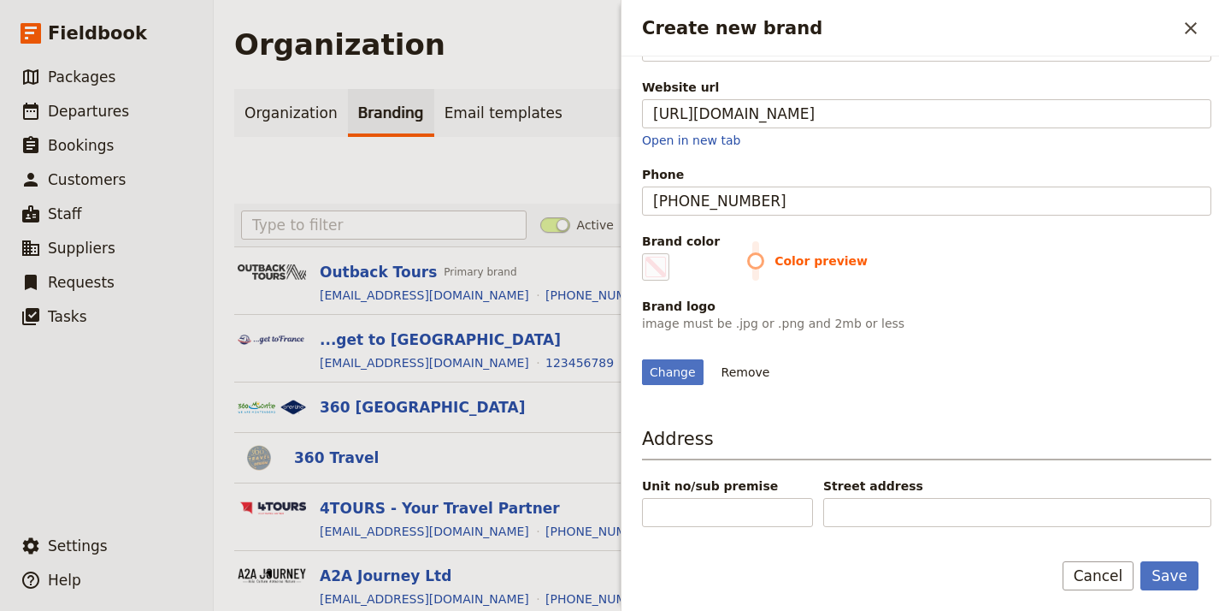
click at [734, 259] on div "Brand color #000000 Color preview" at bounding box center [927, 257] width 570 height 48
click at [747, 262] on span "Color preview" at bounding box center [979, 260] width 464 height 17
click at [649, 269] on span "Create new brand" at bounding box center [656, 267] width 21 height 21
click at [646, 253] on input "#000000" at bounding box center [646, 252] width 1 height 1
type input "#111010"
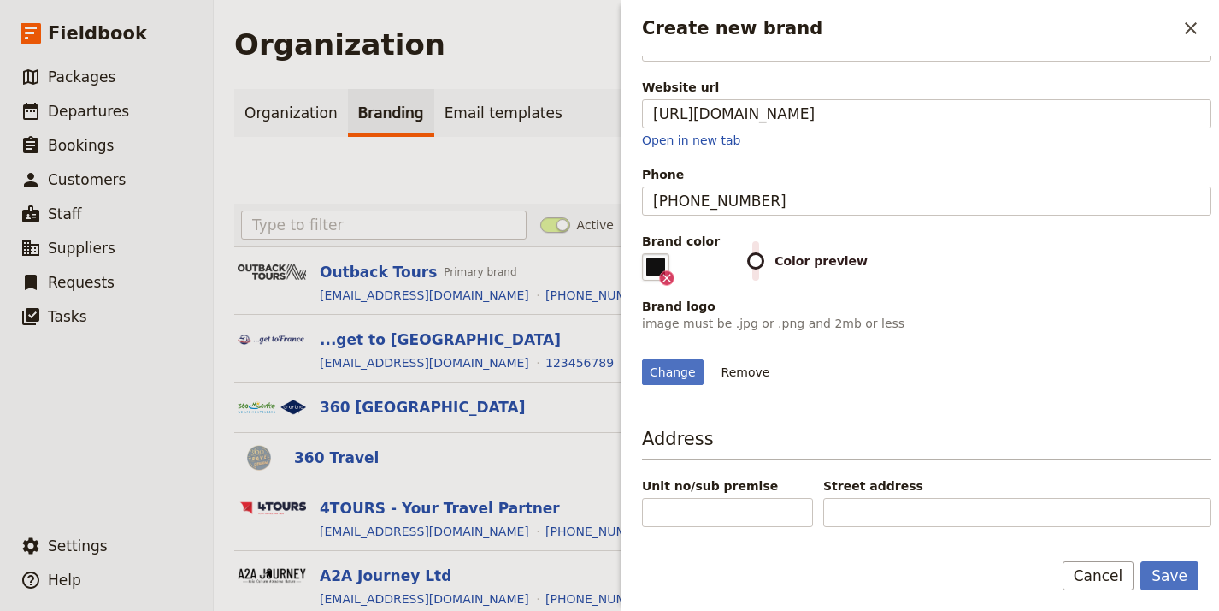
click at [1030, 288] on div "Basic information Organization name Alpenwild Email info@alpenwild.com Website …" at bounding box center [927, 139] width 570 height 491
click at [1165, 567] on button "Save" at bounding box center [1170, 575] width 58 height 29
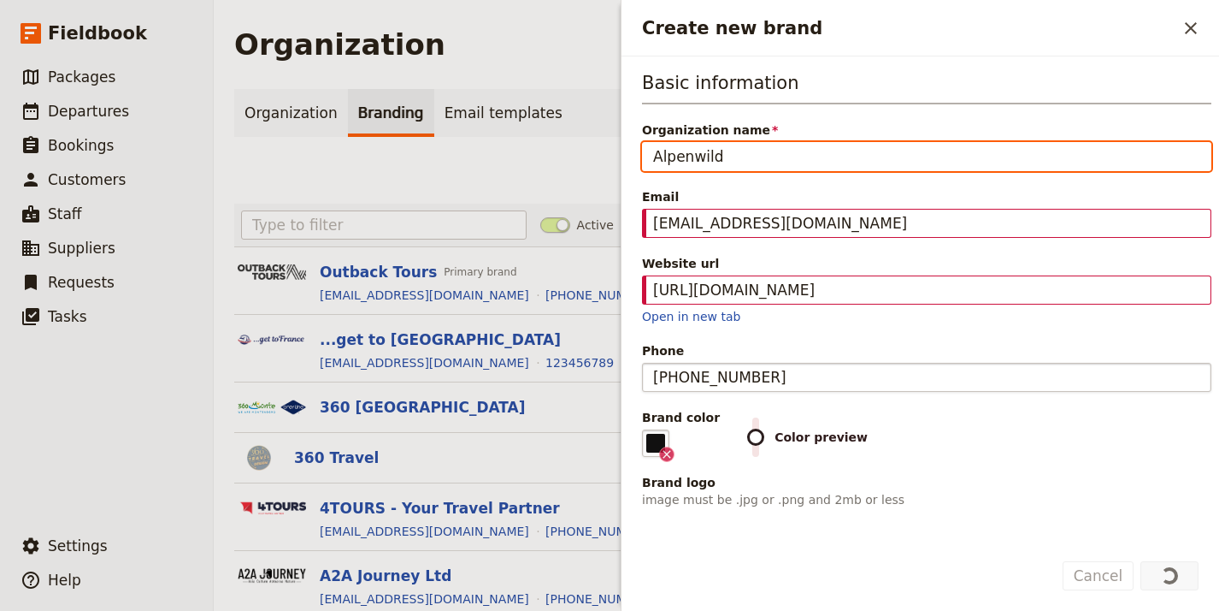
scroll to position [274, 0]
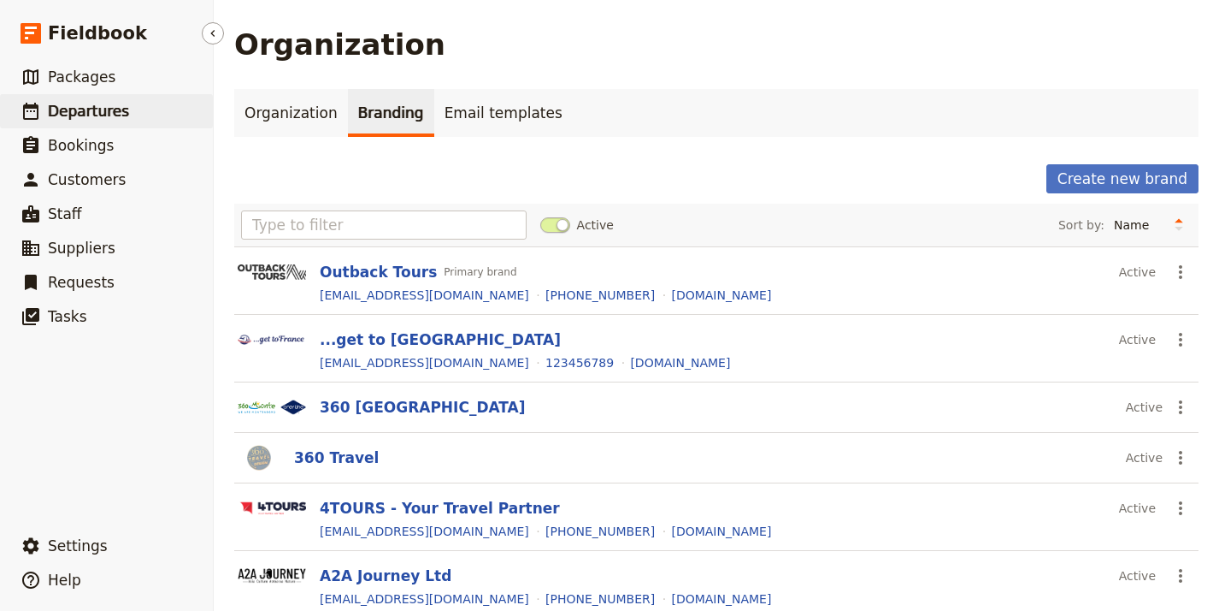
click at [104, 107] on span "Departures" at bounding box center [88, 111] width 81 height 17
select select "UPDATED_AT"
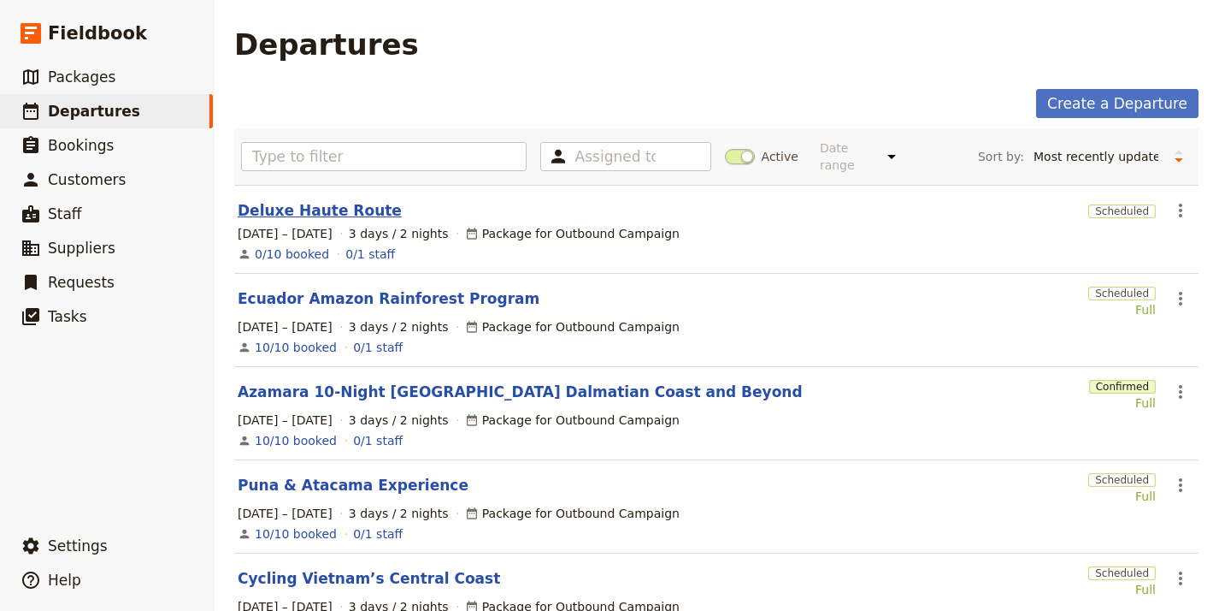
click at [348, 200] on link "Deluxe Haute Route" at bounding box center [320, 210] width 164 height 21
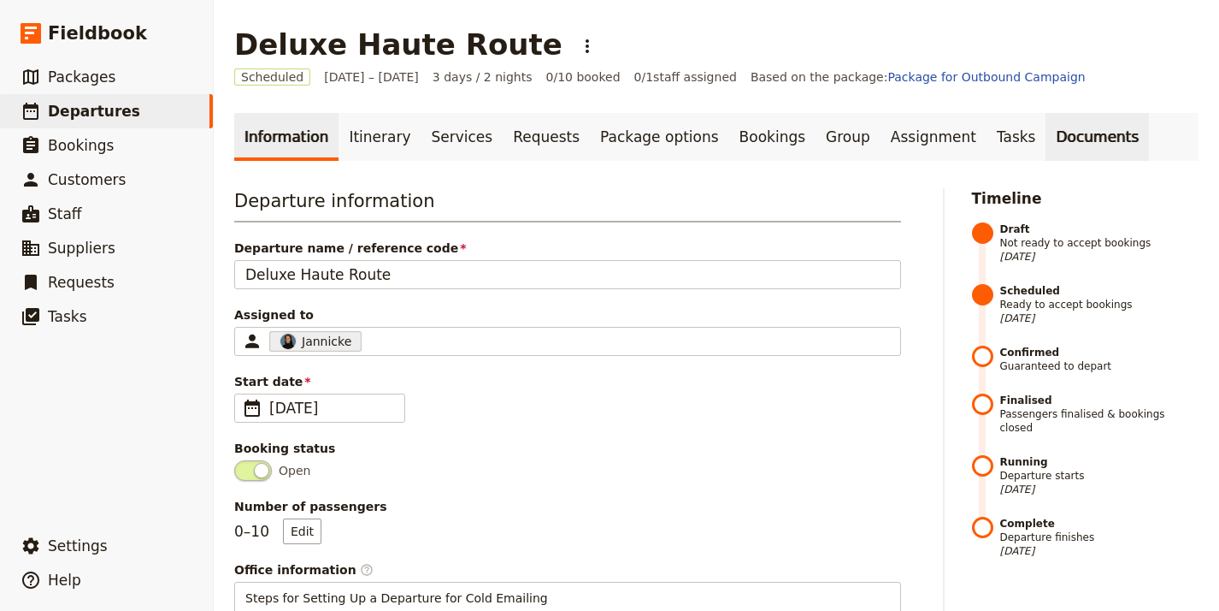
click at [1046, 148] on link "Documents" at bounding box center [1097, 137] width 103 height 48
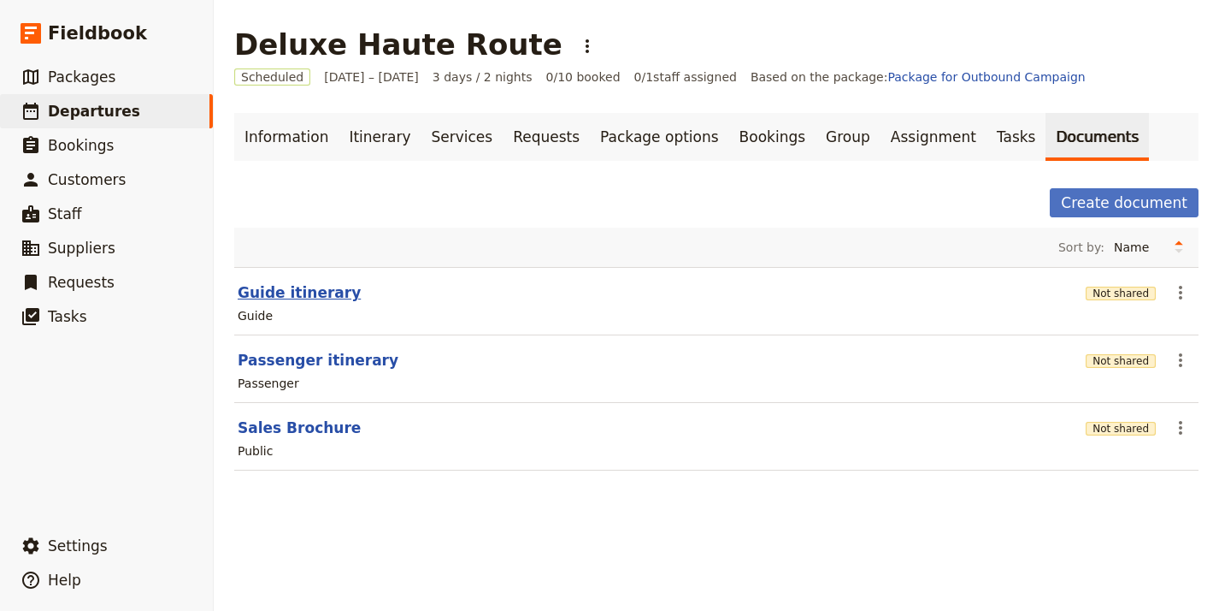
click at [326, 294] on button "Guide itinerary" at bounding box center [299, 292] width 123 height 21
select select "STAFF"
select select "RUN_SHEET"
select select "LARGE"
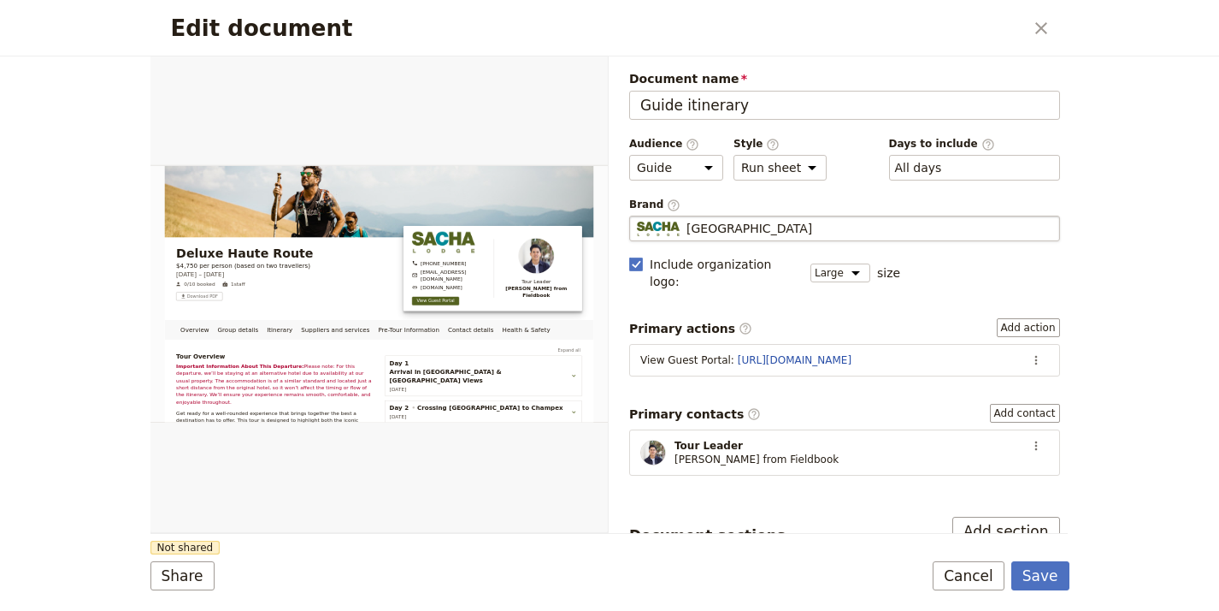
click at [788, 227] on div "Sacha Lodge" at bounding box center [845, 228] width 416 height 17
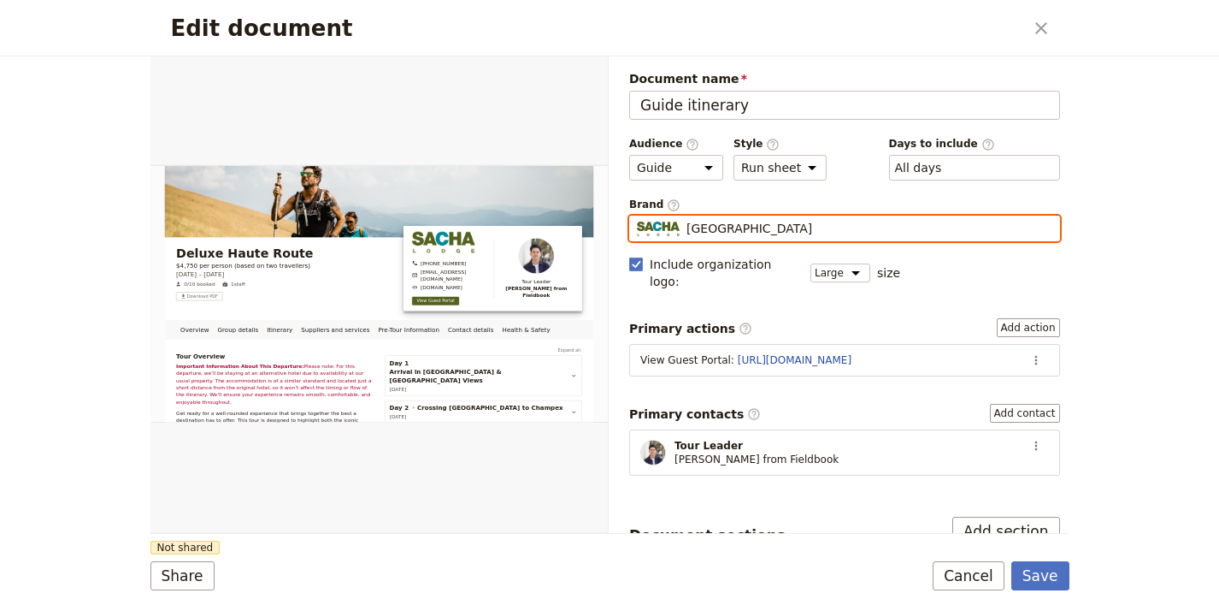
click at [637, 216] on input "Sacha Lodge" at bounding box center [636, 215] width 1 height 1
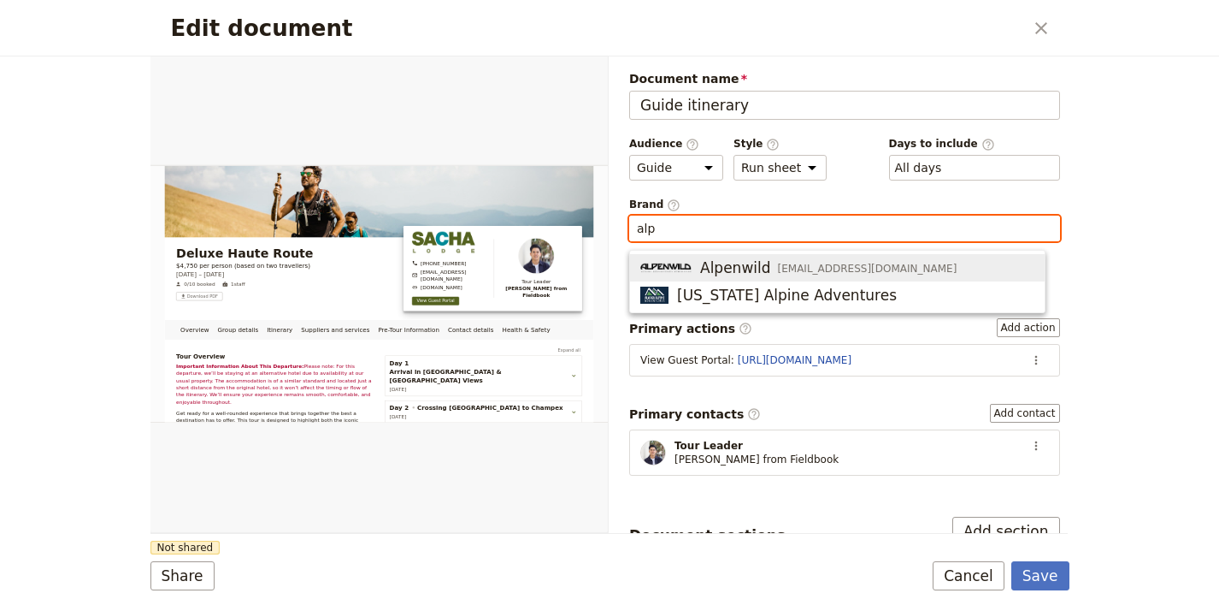
click at [793, 263] on span "[EMAIL_ADDRESS][DOMAIN_NAME]" at bounding box center [868, 269] width 180 height 14
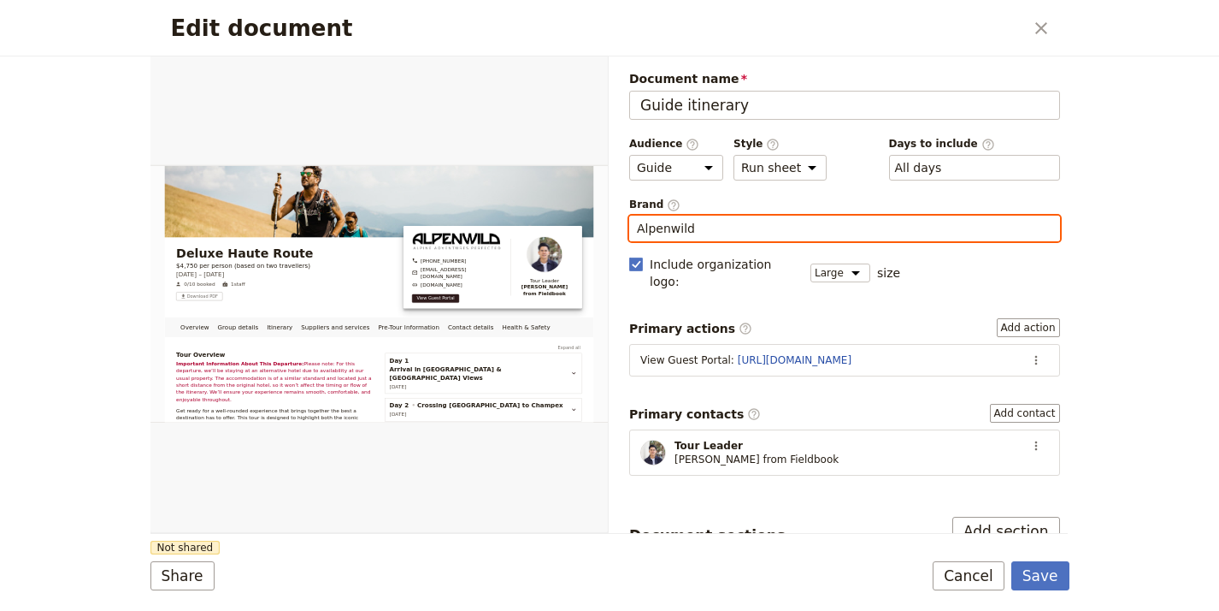
type input "Alpenwild"
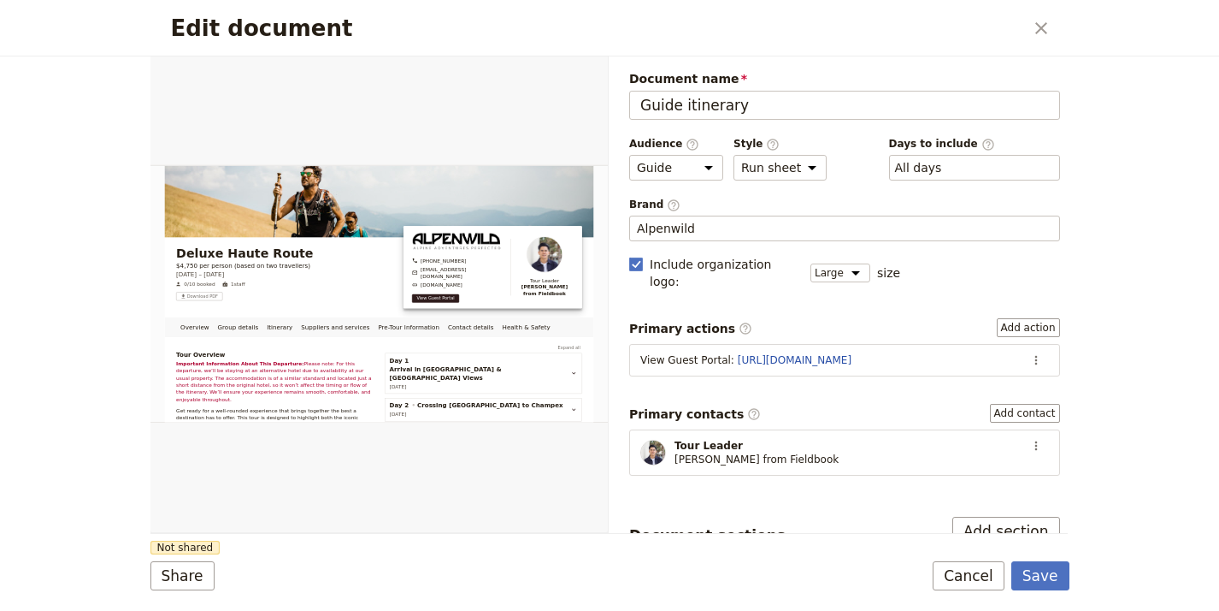
click at [1086, 292] on div "Edit document ​ Overview Group details Itinerary Suppliers and services Pre-Tou…" at bounding box center [609, 305] width 1219 height 611
click at [1042, 562] on button "Save" at bounding box center [1041, 575] width 58 height 29
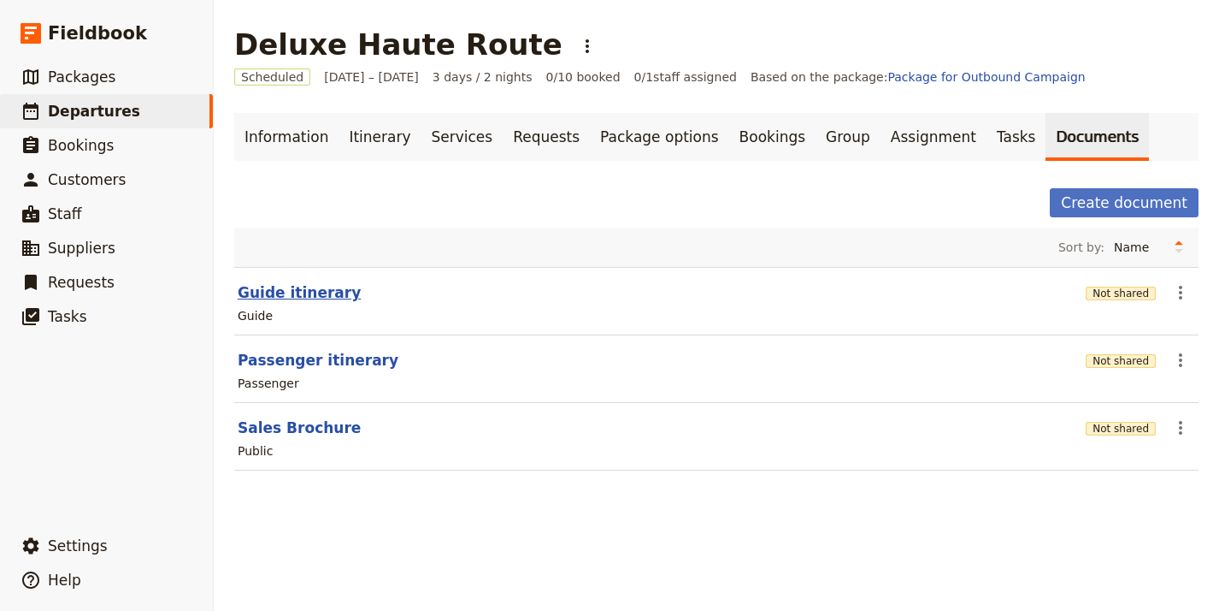
click at [321, 291] on button "Guide itinerary" at bounding box center [299, 292] width 123 height 21
select select "STAFF"
select select "RUN_SHEET"
select select "LARGE"
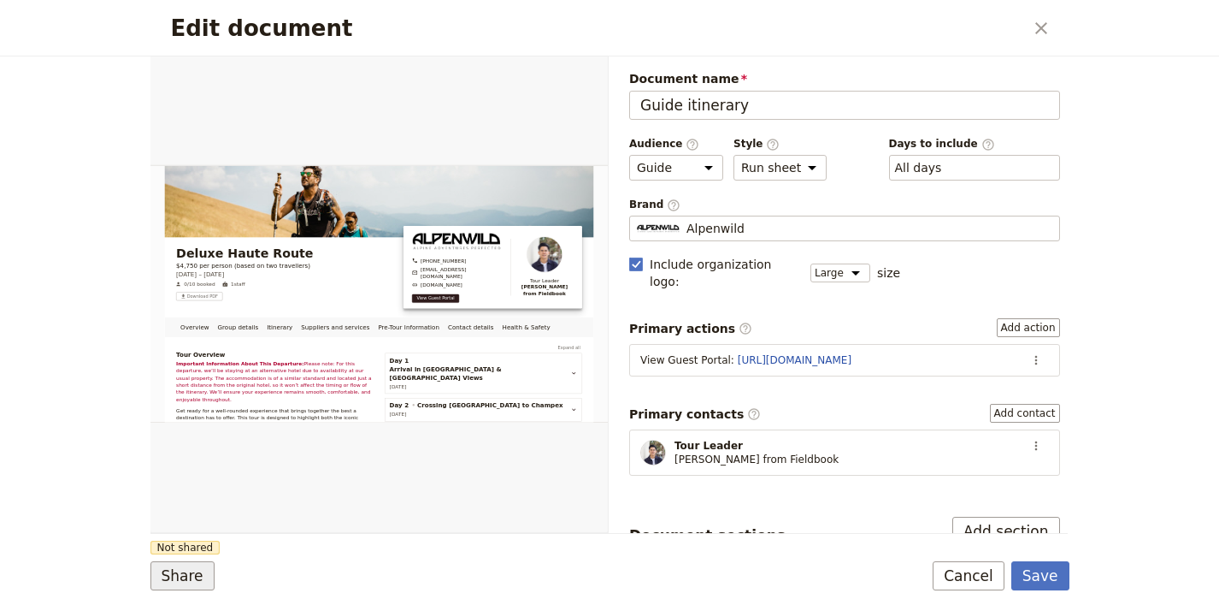
click at [193, 570] on button "Share" at bounding box center [183, 575] width 64 height 29
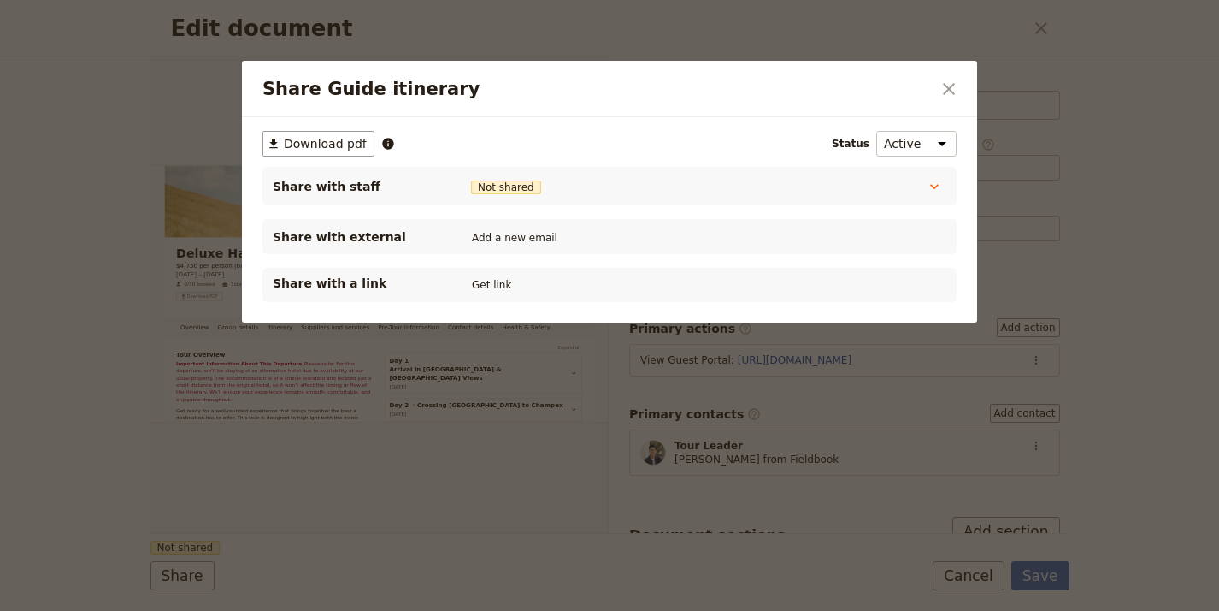
click at [473, 273] on div "Share with a link Get link" at bounding box center [610, 285] width 694 height 34
drag, startPoint x: 481, startPoint y: 284, endPoint x: 458, endPoint y: 229, distance: 59.1
click at [481, 284] on button "Get link" at bounding box center [492, 284] width 48 height 19
click at [945, 85] on icon "Close dialog" at bounding box center [949, 89] width 12 height 12
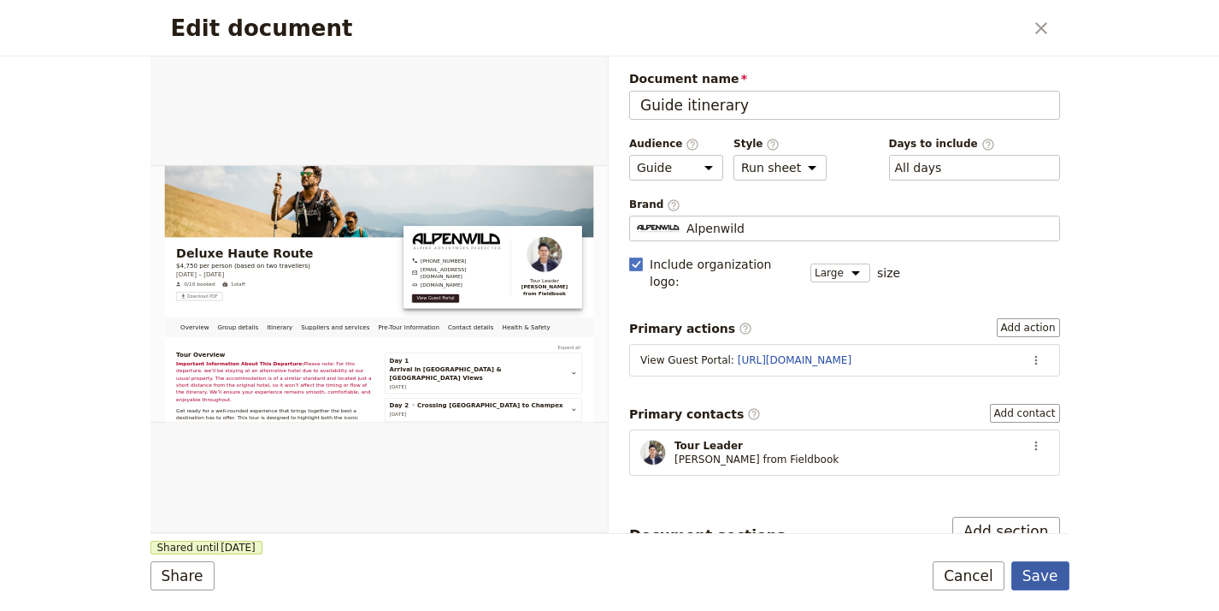
click at [1055, 563] on button "Save" at bounding box center [1041, 575] width 58 height 29
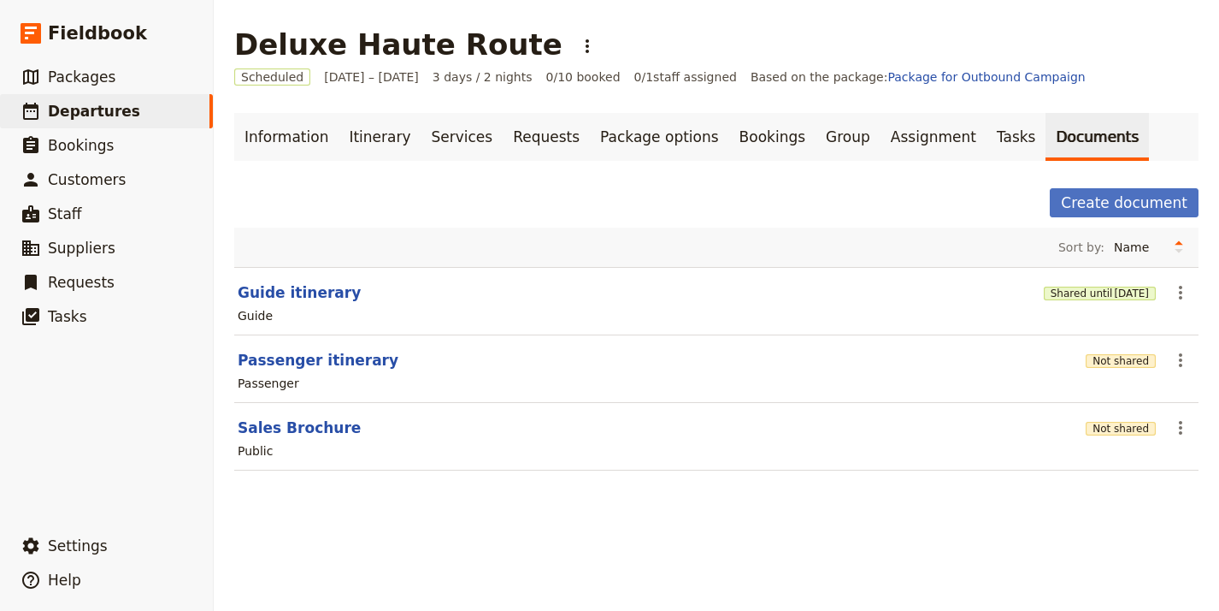
click at [304, 371] on section "Passenger itinerary Not shared ​ Passenger" at bounding box center [716, 369] width 965 height 68
click at [312, 362] on button "Passenger itinerary" at bounding box center [318, 360] width 161 height 21
select select "PASSENGER"
select select "RUN_SHEET"
select select "LARGE"
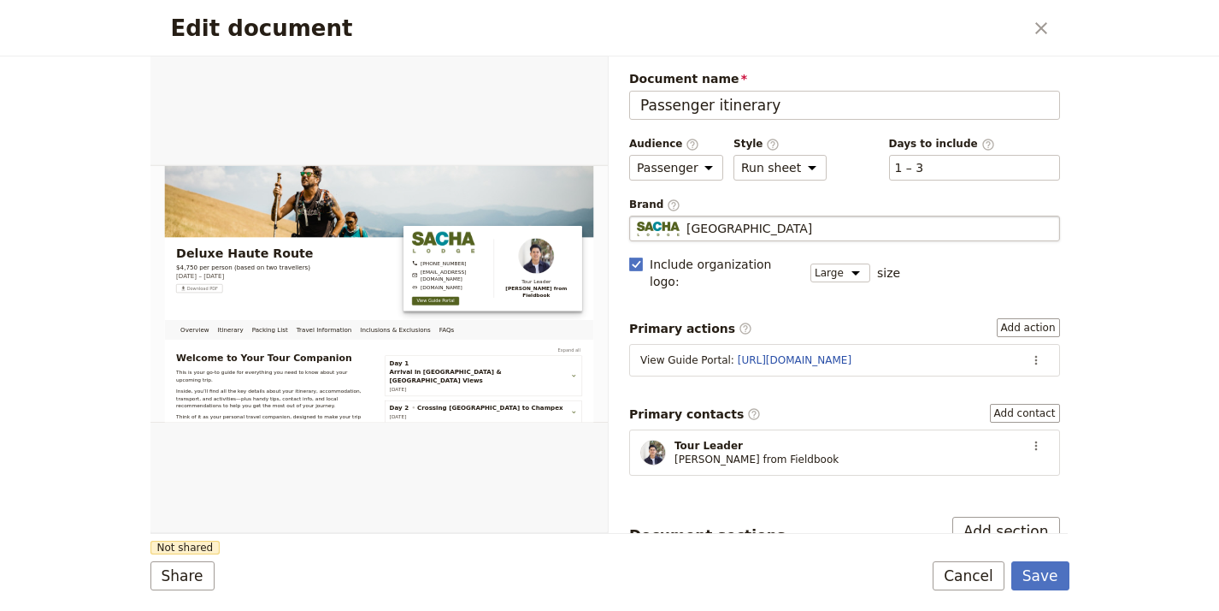
click at [720, 221] on span "Sacha Lodge" at bounding box center [750, 228] width 126 height 17
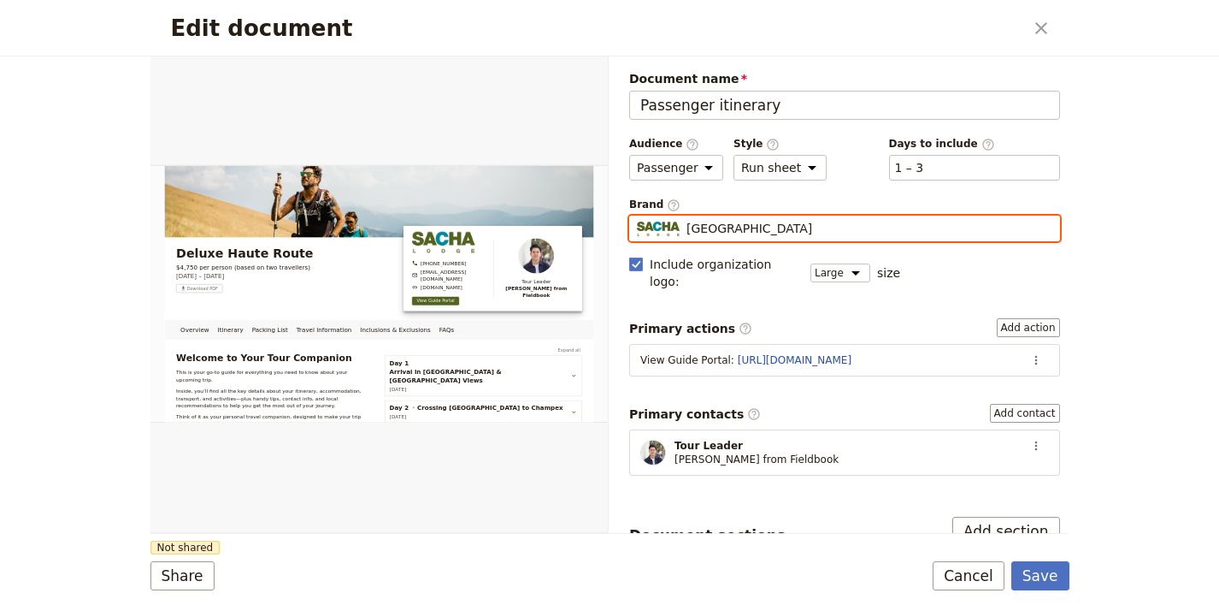
click at [637, 216] on input "Sacha Lodge" at bounding box center [636, 215] width 1 height 1
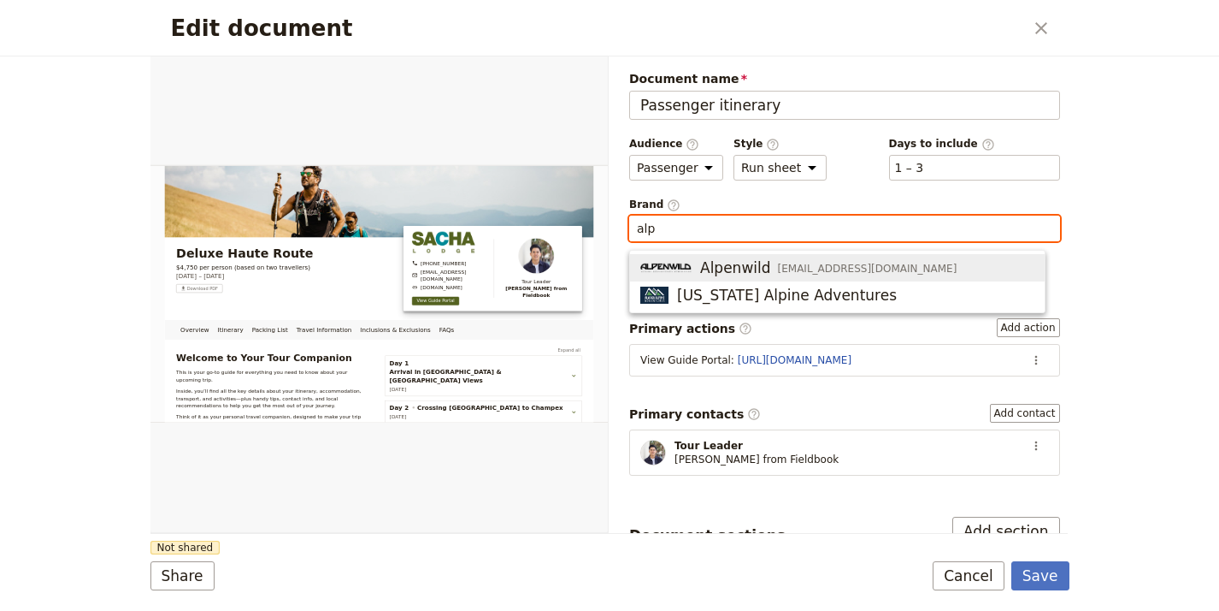
click at [723, 264] on span "Alpenwild" at bounding box center [735, 267] width 71 height 21
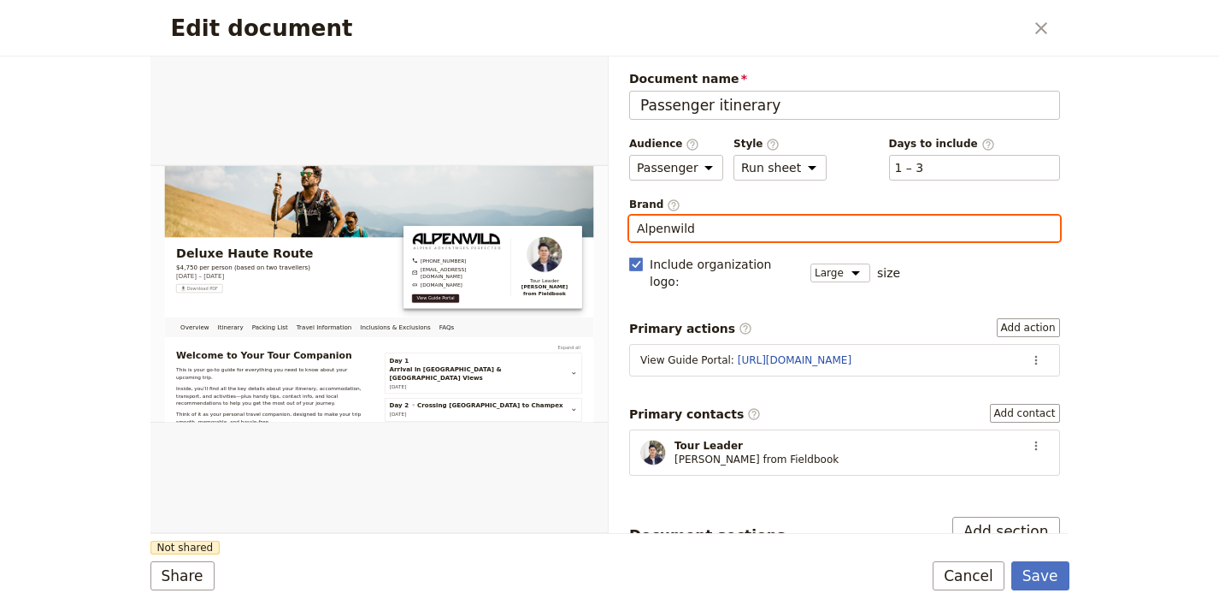
type input "Alpenwild"
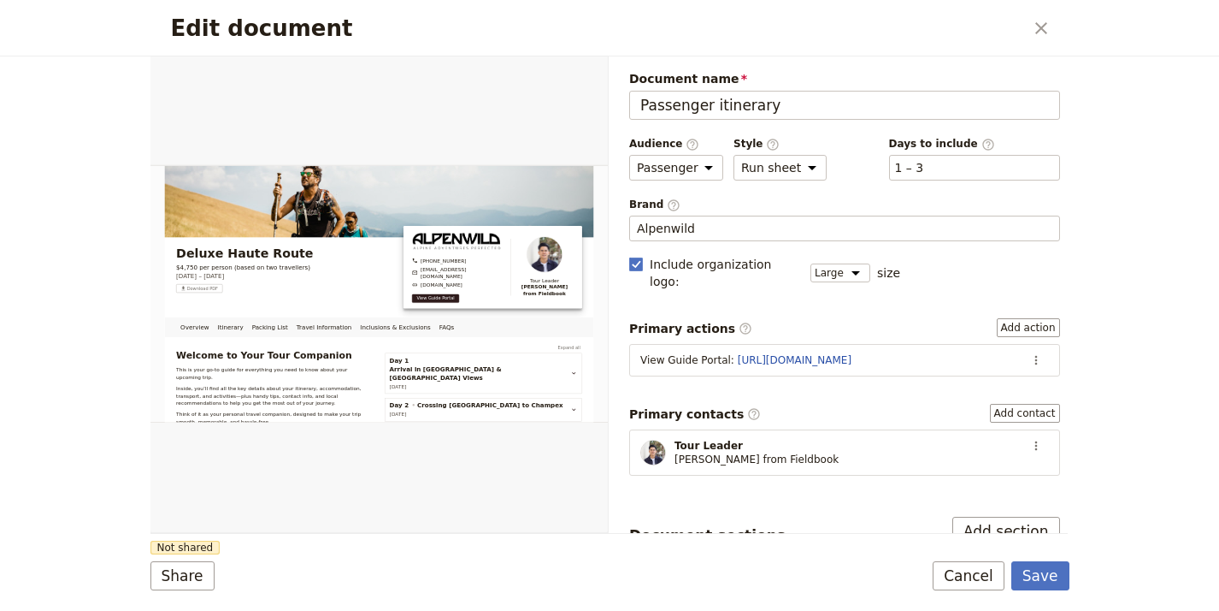
click at [1158, 430] on div "Edit document ​ Overview Itinerary Packing List Travel Information Inclusions &…" at bounding box center [609, 305] width 1219 height 611
click at [175, 562] on button "Share" at bounding box center [183, 575] width 64 height 29
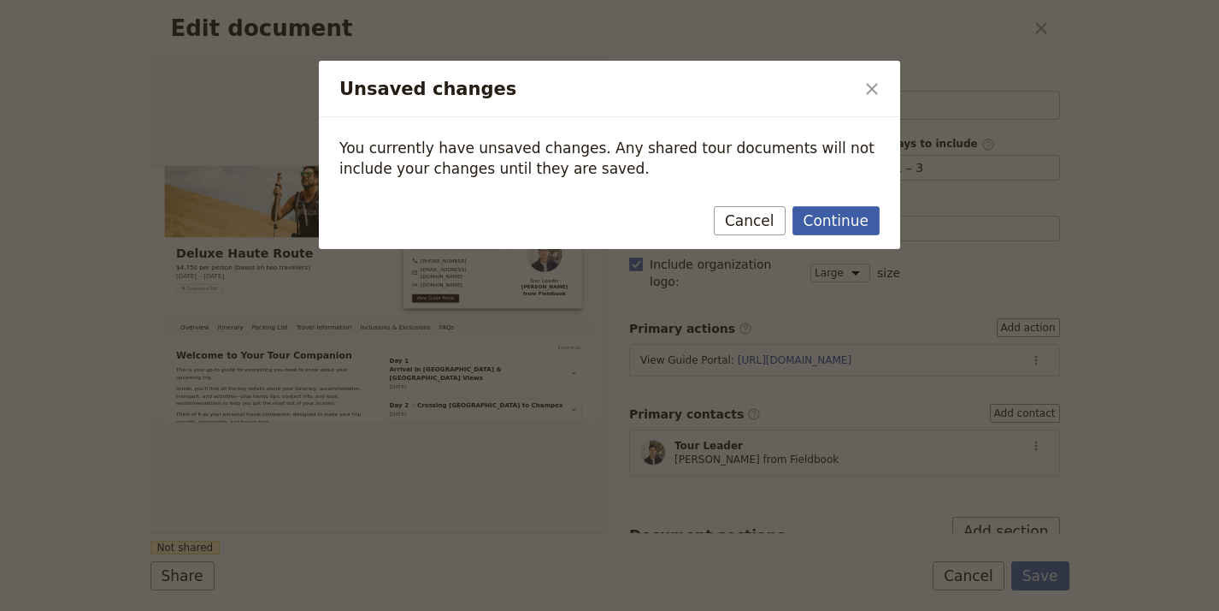
click at [826, 224] on button "Continue" at bounding box center [836, 220] width 87 height 29
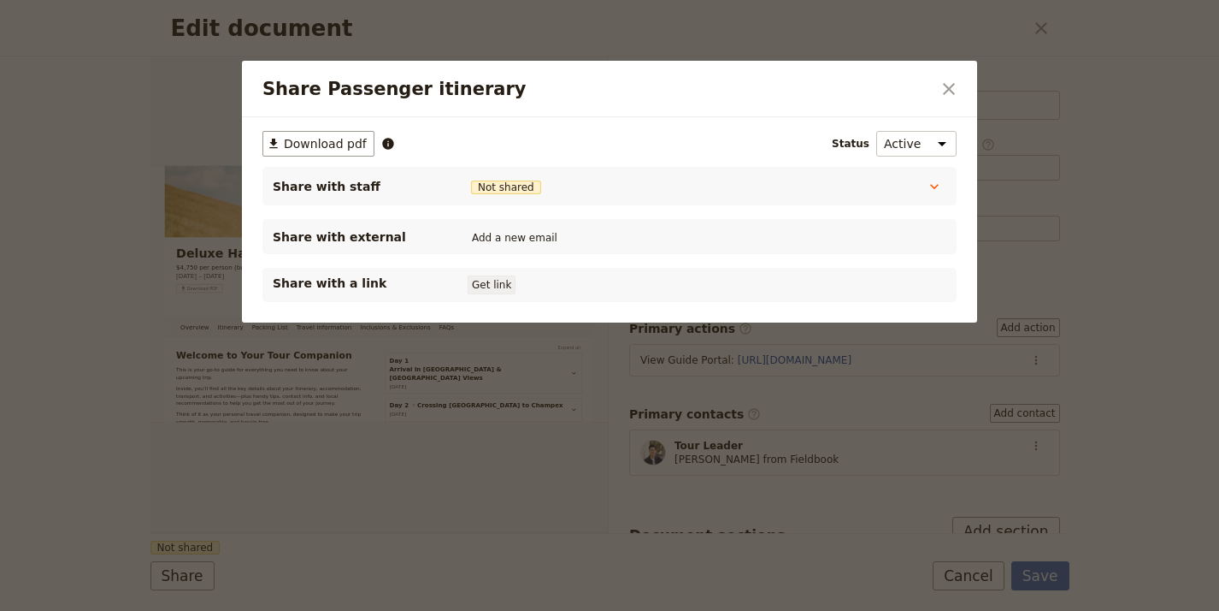
click at [504, 292] on button "Get link" at bounding box center [492, 284] width 48 height 19
click at [953, 79] on icon "Close dialog" at bounding box center [949, 89] width 21 height 21
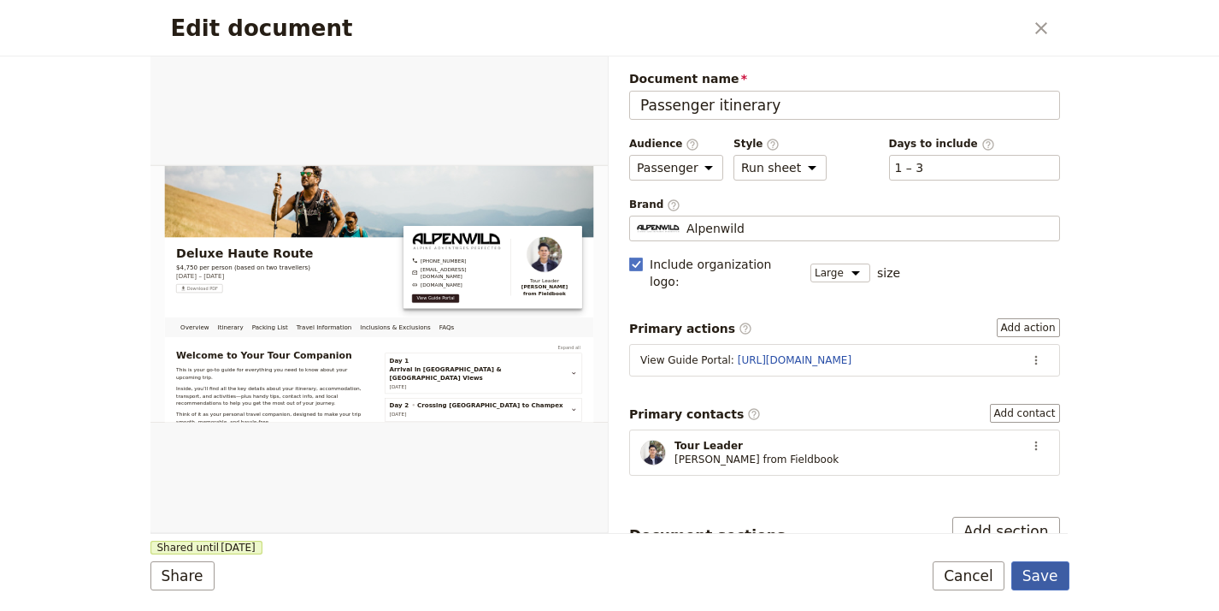
click at [1043, 571] on button "Save" at bounding box center [1041, 575] width 58 height 29
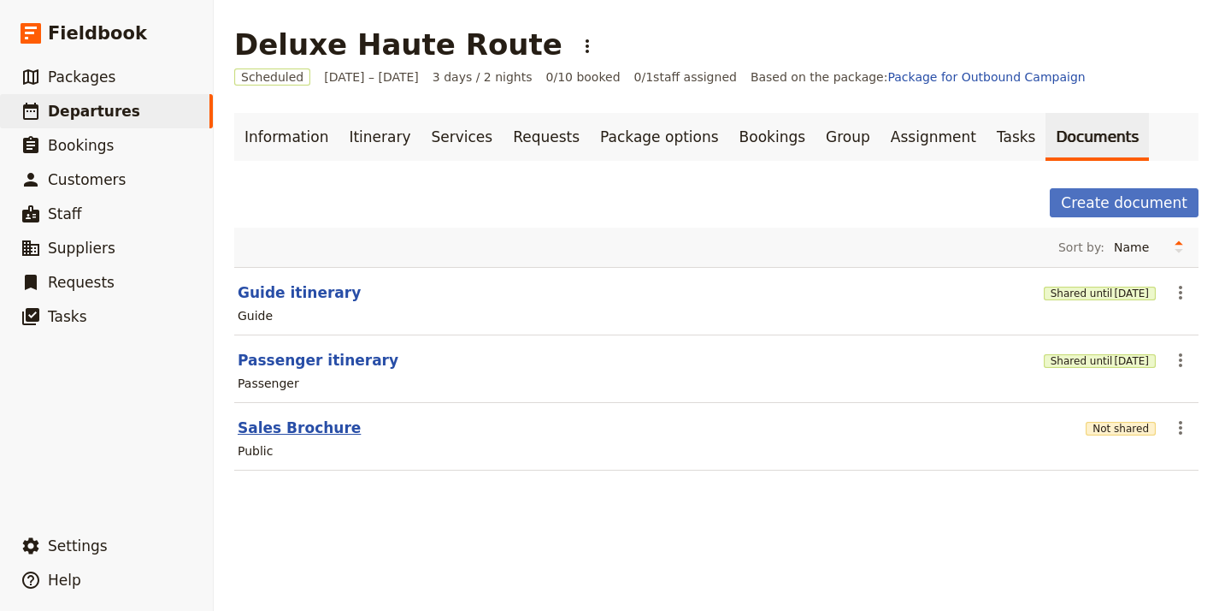
click at [309, 436] on button "Sales Brochure" at bounding box center [299, 427] width 123 height 21
select select "DEFAULT"
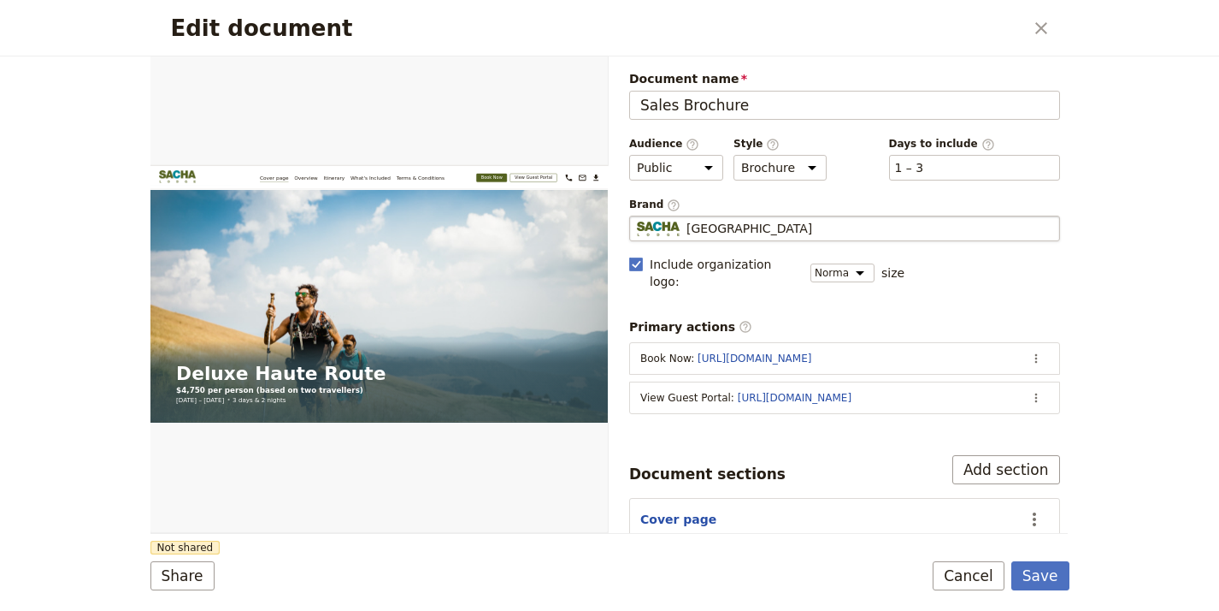
click at [792, 233] on div "Sacha Lodge" at bounding box center [845, 228] width 416 height 17
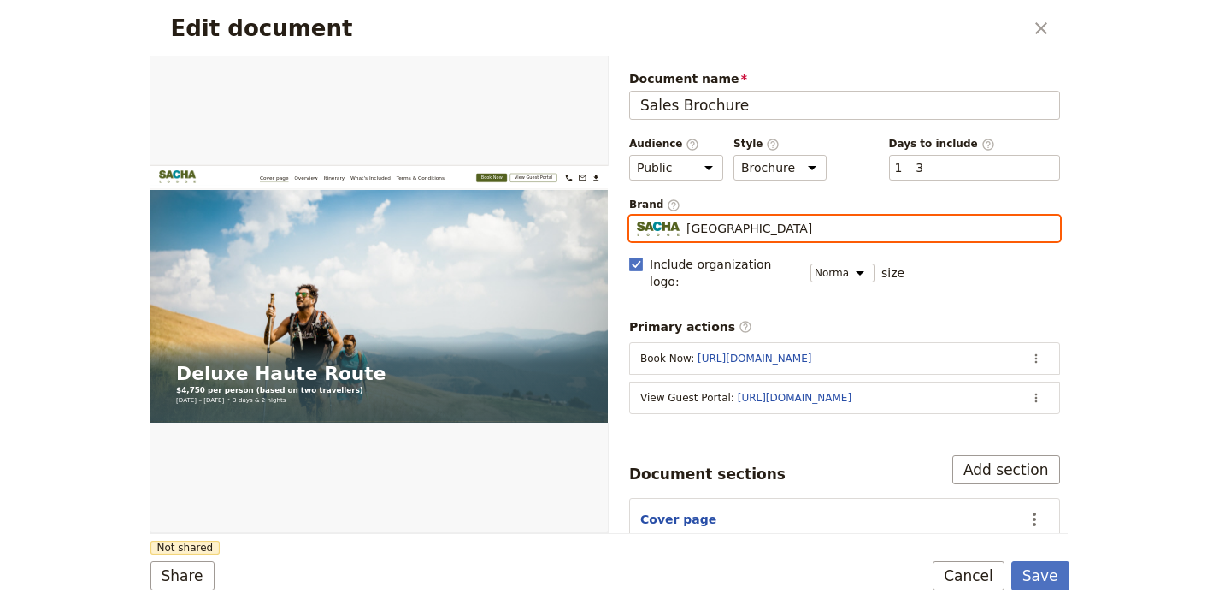
click at [637, 216] on input "Sacha Lodge" at bounding box center [636, 215] width 1 height 1
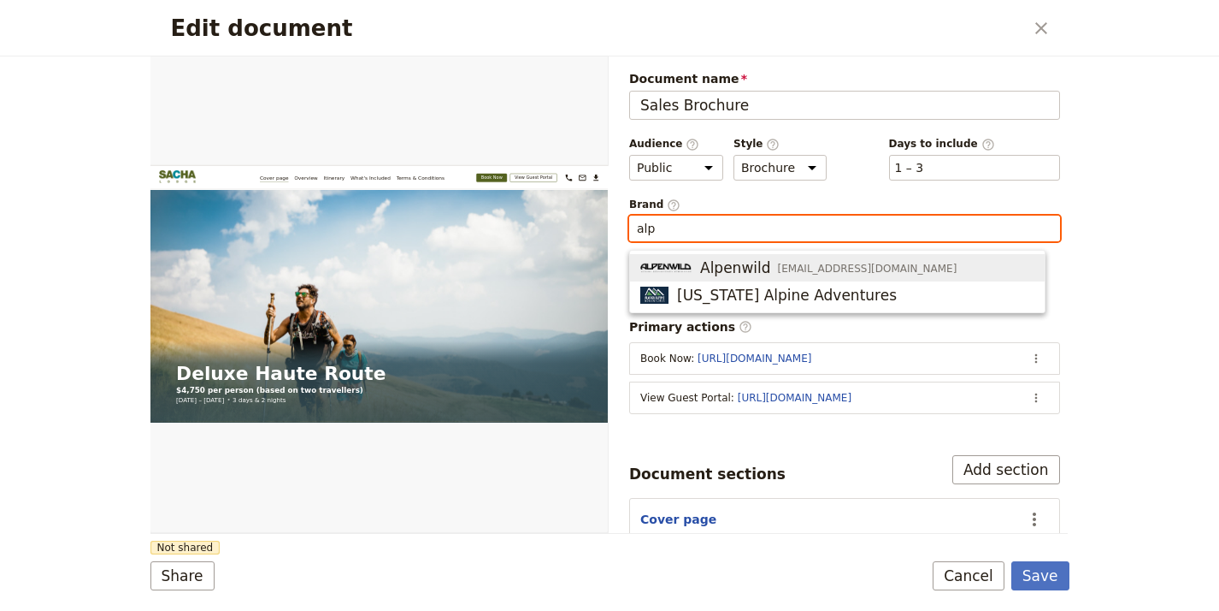
click at [809, 274] on span "[EMAIL_ADDRESS][DOMAIN_NAME]" at bounding box center [868, 269] width 180 height 14
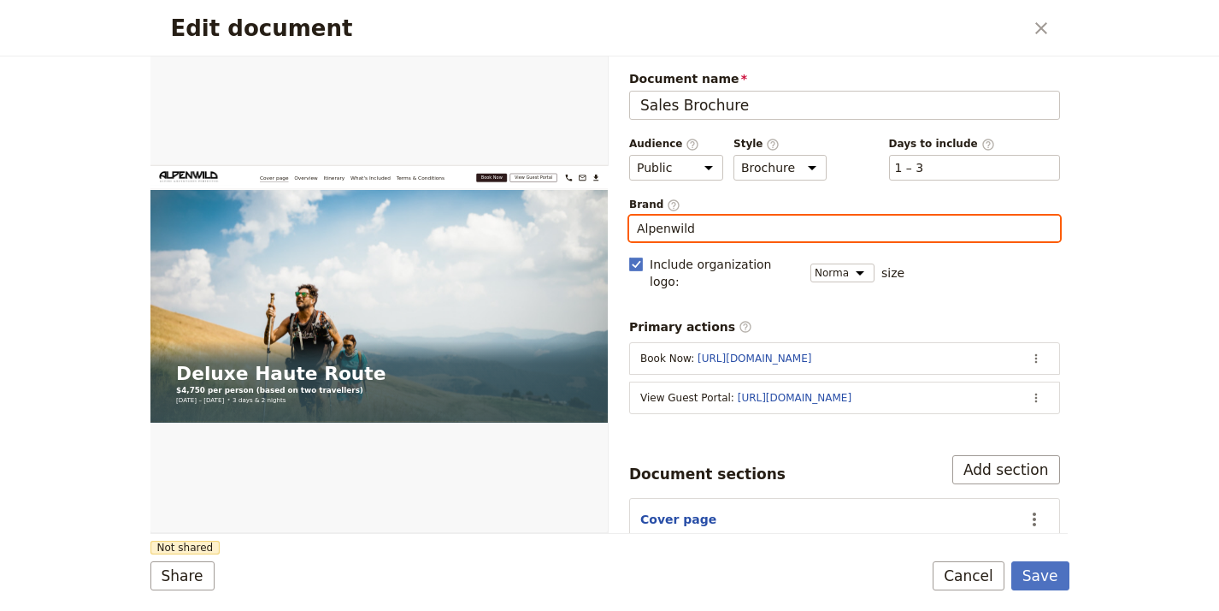
type input "Alpenwild"
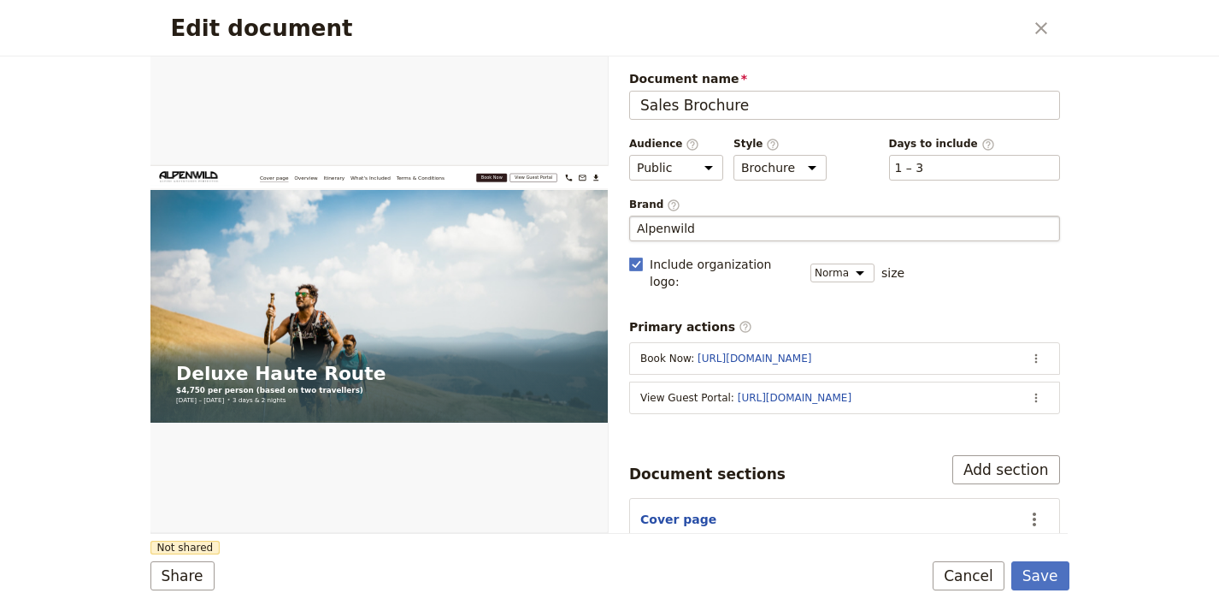
click at [726, 426] on div "Document name Sales Brochure Preview Audience ​ Public Passenger Guide Style ​ …" at bounding box center [844, 432] width 431 height 725
click at [192, 568] on button "Share" at bounding box center [183, 575] width 64 height 29
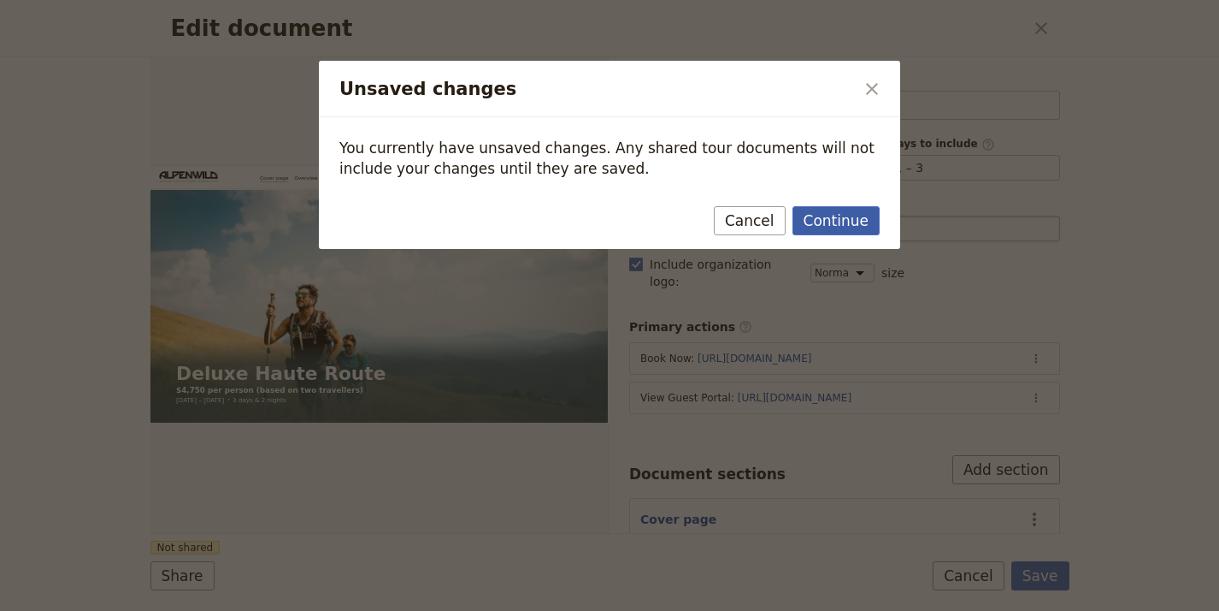
click at [819, 210] on button "Continue" at bounding box center [836, 220] width 87 height 29
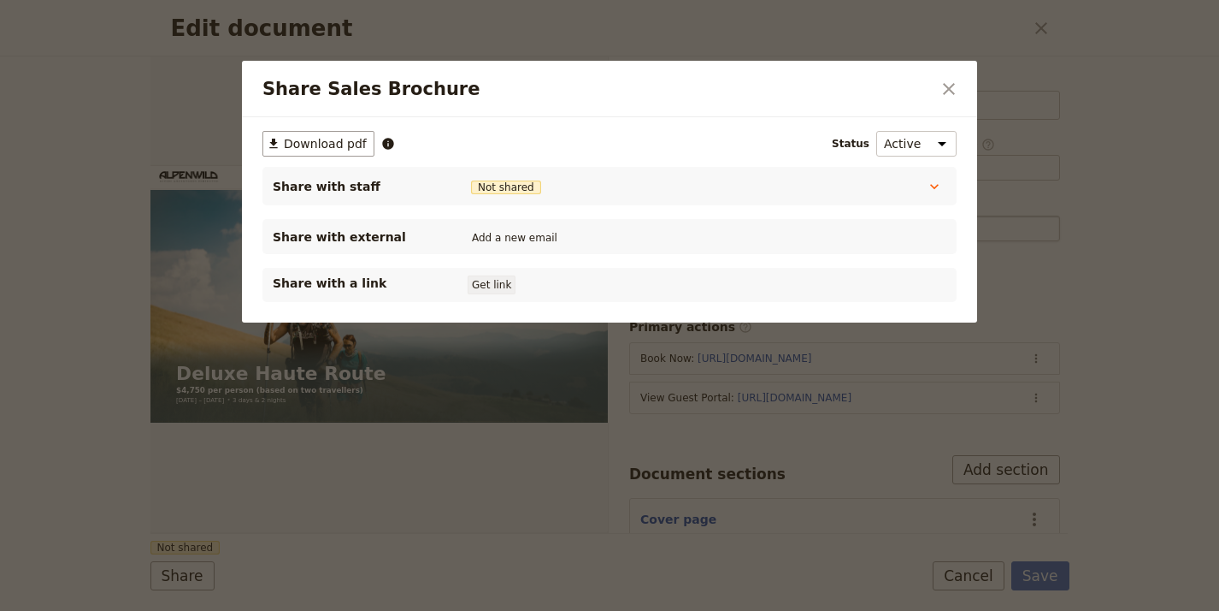
click at [502, 279] on button "Get link" at bounding box center [492, 284] width 48 height 19
click at [957, 83] on icon "Close dialog" at bounding box center [949, 89] width 21 height 21
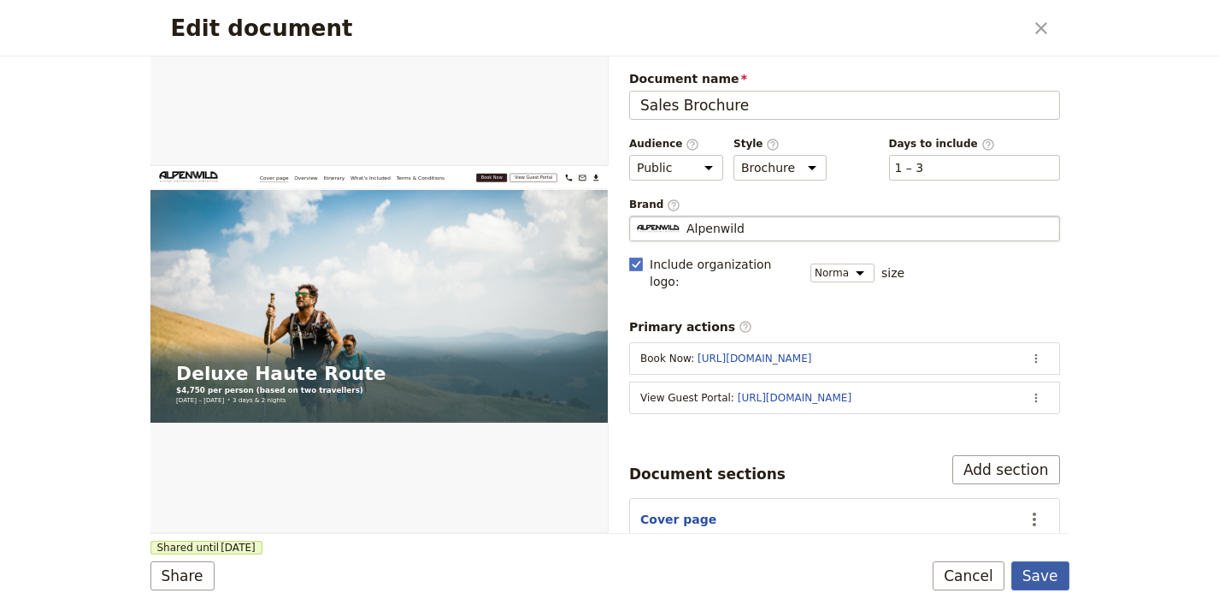
click at [1035, 574] on button "Save" at bounding box center [1041, 575] width 58 height 29
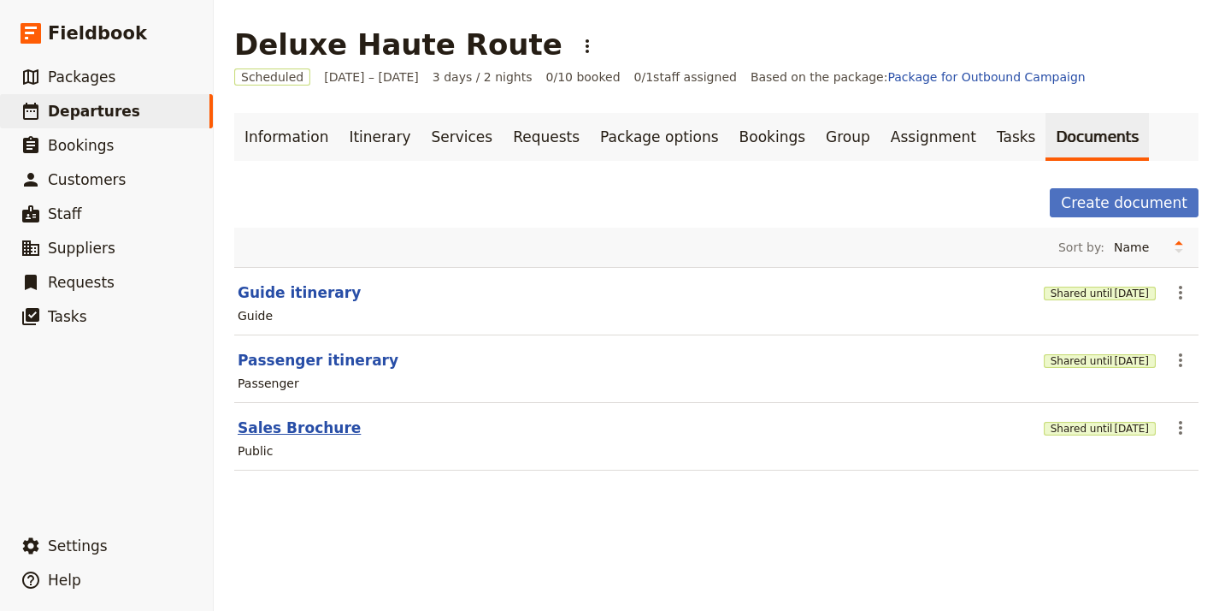
click at [284, 437] on button "Sales Brochure" at bounding box center [299, 427] width 123 height 21
select select "DEFAULT"
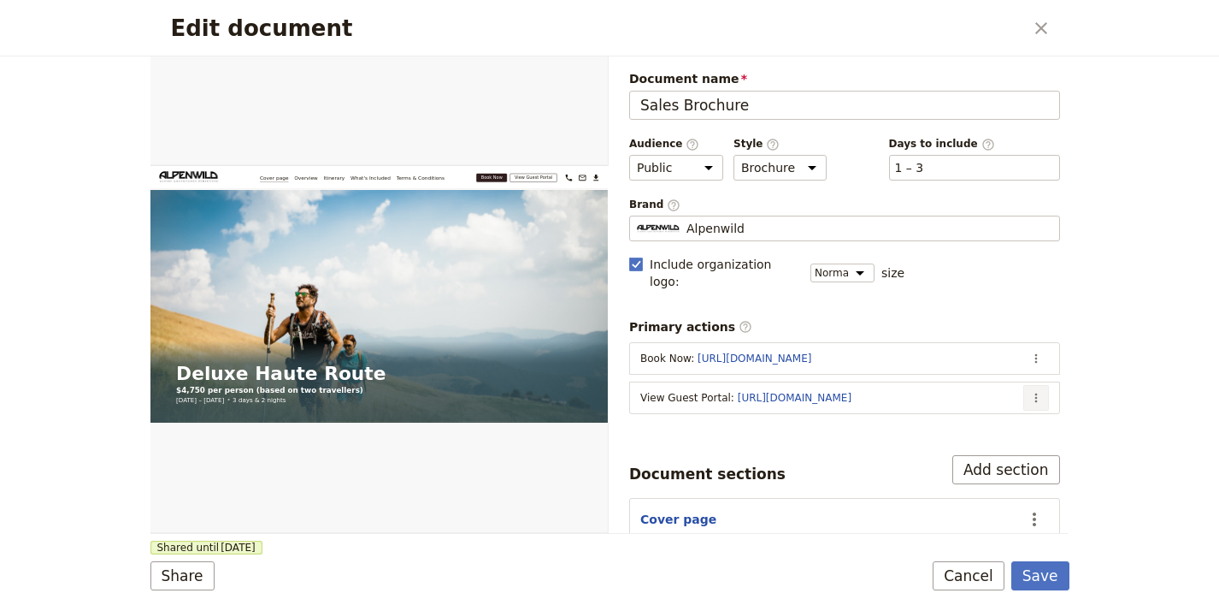
click at [1030, 391] on icon "Actions" at bounding box center [1037, 398] width 14 height 14
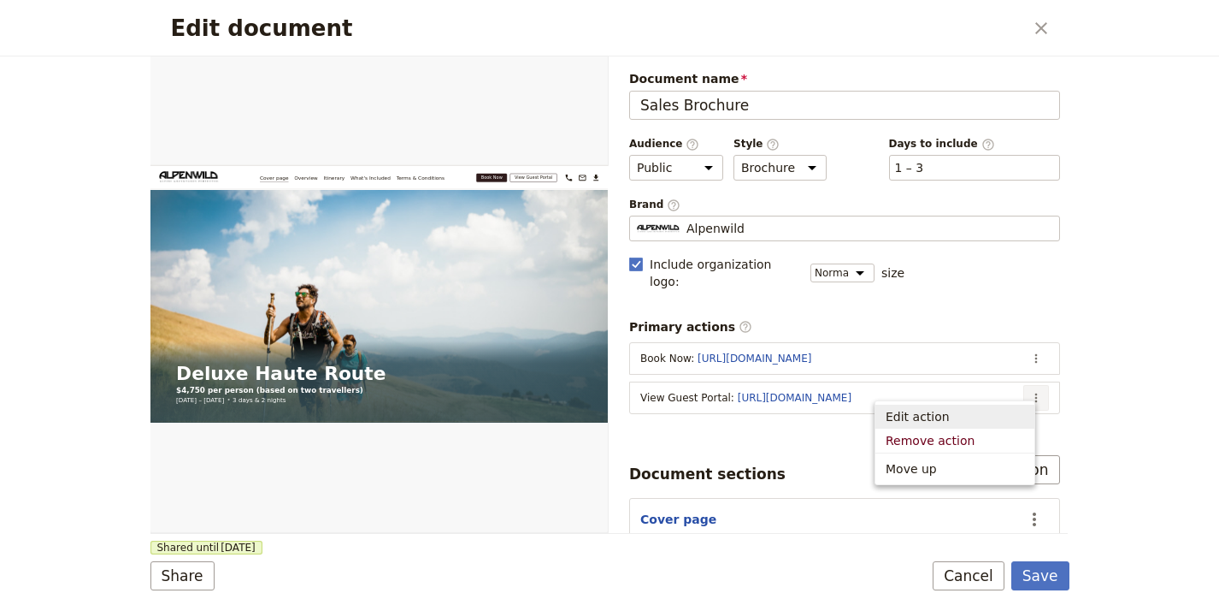
click at [1006, 409] on span "Edit action" at bounding box center [955, 416] width 139 height 17
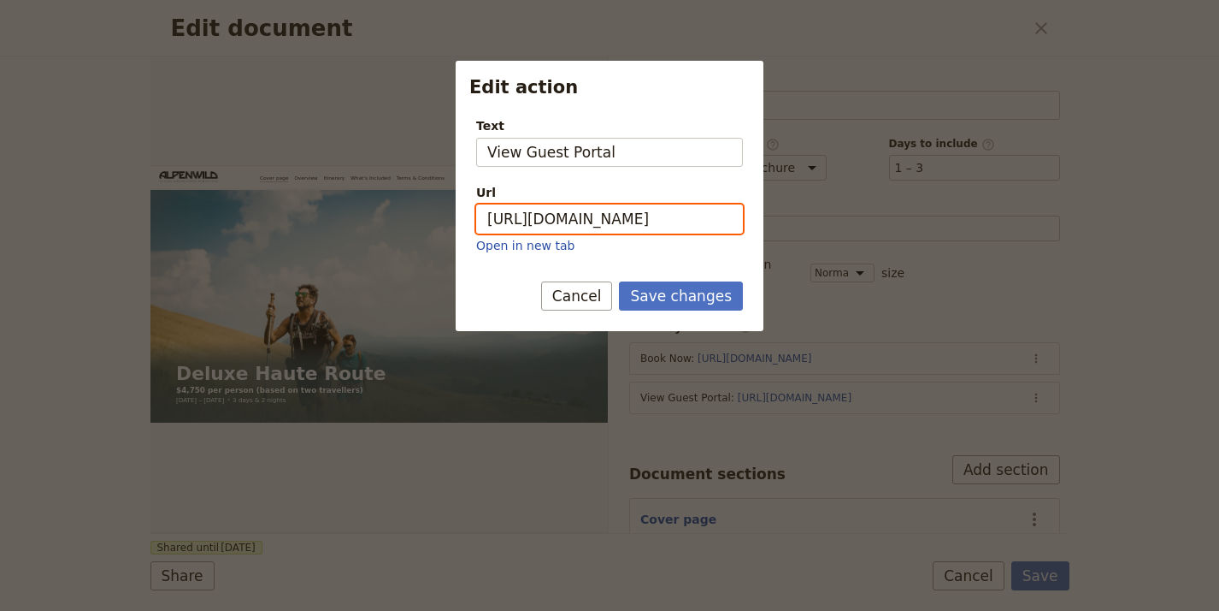
click at [667, 223] on input "https://trips.fieldbook.com/d/ELbkLEob2jeNHLHjyujTp" at bounding box center [609, 218] width 267 height 29
paste input "NDVY0MrI9mHsgnV3YC-ku"
type input "[URL][DOMAIN_NAME]"
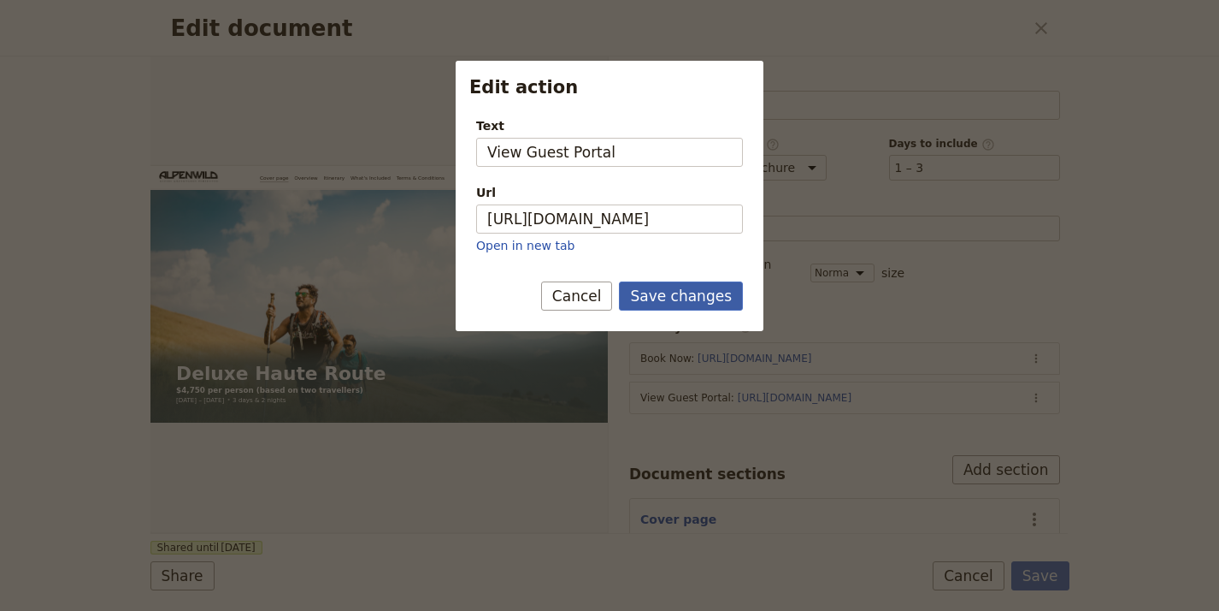
click at [698, 291] on button "Save changes" at bounding box center [681, 295] width 124 height 29
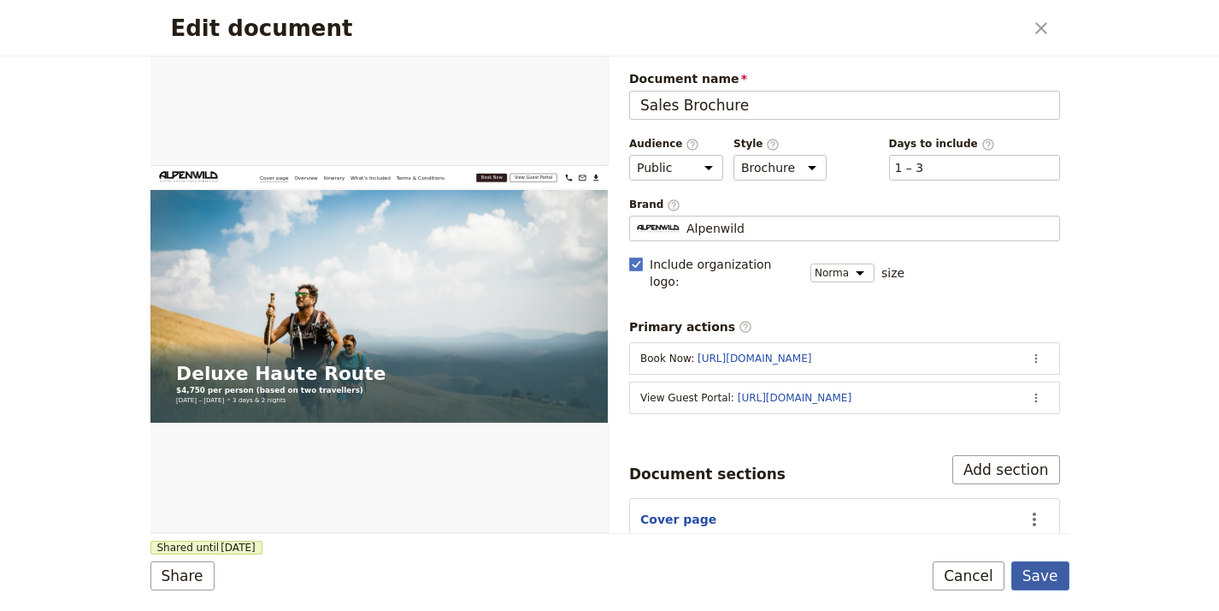
click at [1036, 570] on button "Save" at bounding box center [1041, 575] width 58 height 29
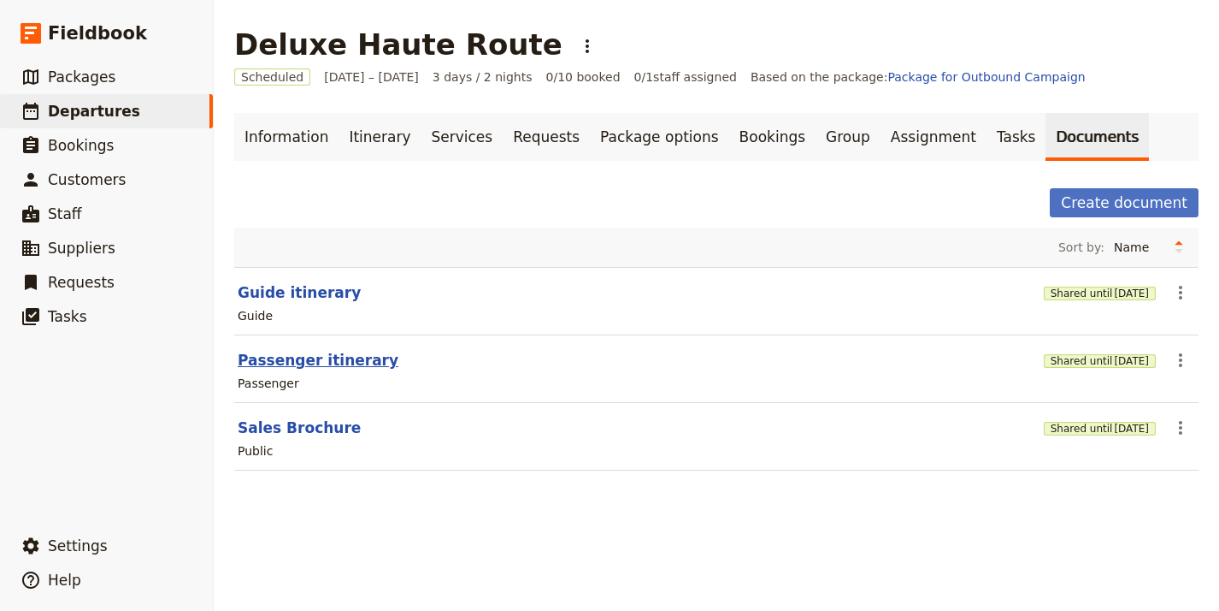
click at [328, 360] on button "Passenger itinerary" at bounding box center [318, 360] width 161 height 21
select select "PASSENGER"
select select "RUN_SHEET"
select select "LARGE"
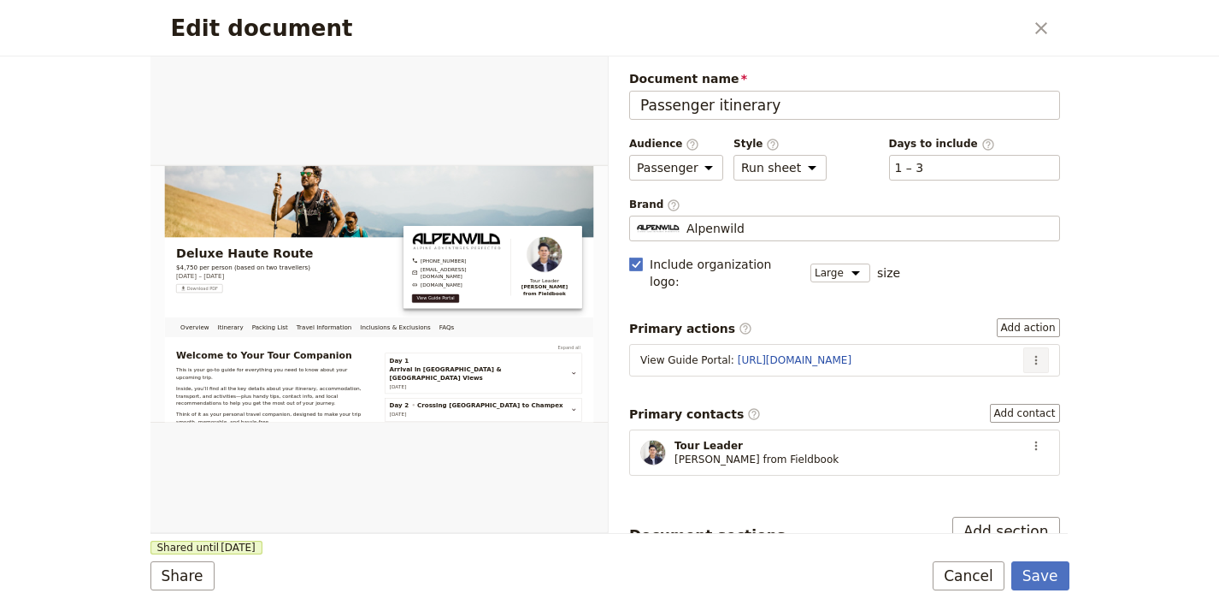
click at [1032, 351] on button "​" at bounding box center [1037, 360] width 26 height 26
click at [1016, 371] on span "Edit action" at bounding box center [980, 378] width 89 height 17
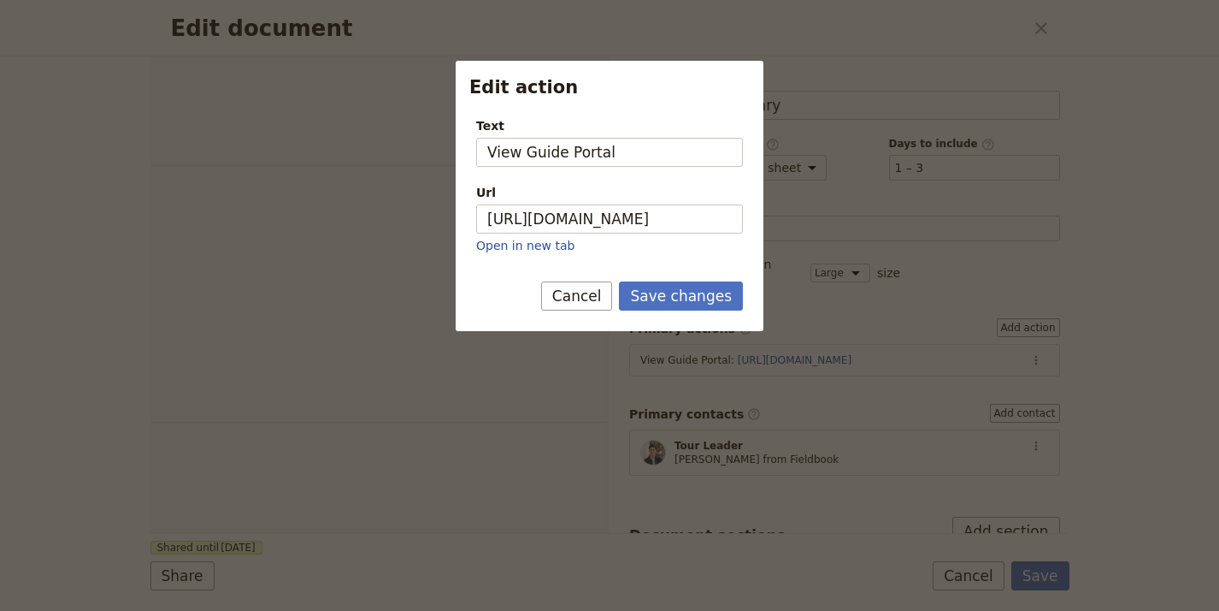
select select "PASSENGER"
select select "RUN_SHEET"
select select "LARGE"
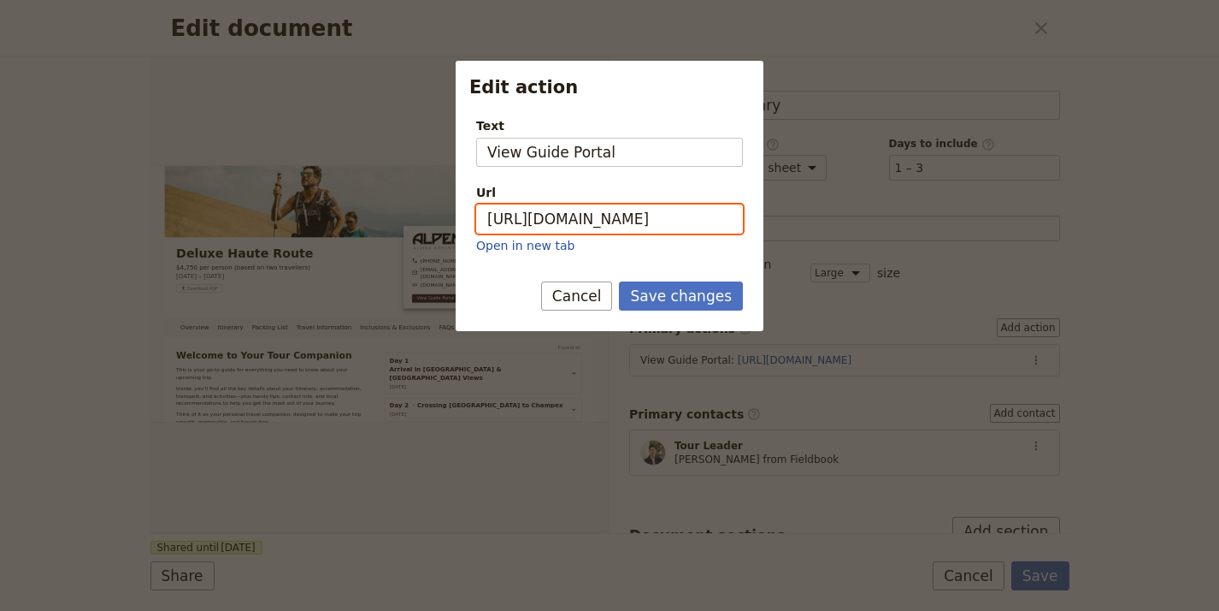
click at [680, 221] on input "https://trips.fieldbook.com/d/ECSyA0sz9PBLIU9YiEpTd" at bounding box center [609, 218] width 267 height 29
paste input "XRrzieoG5YzpCxiqfNhxF"
type input "[URL][DOMAIN_NAME]"
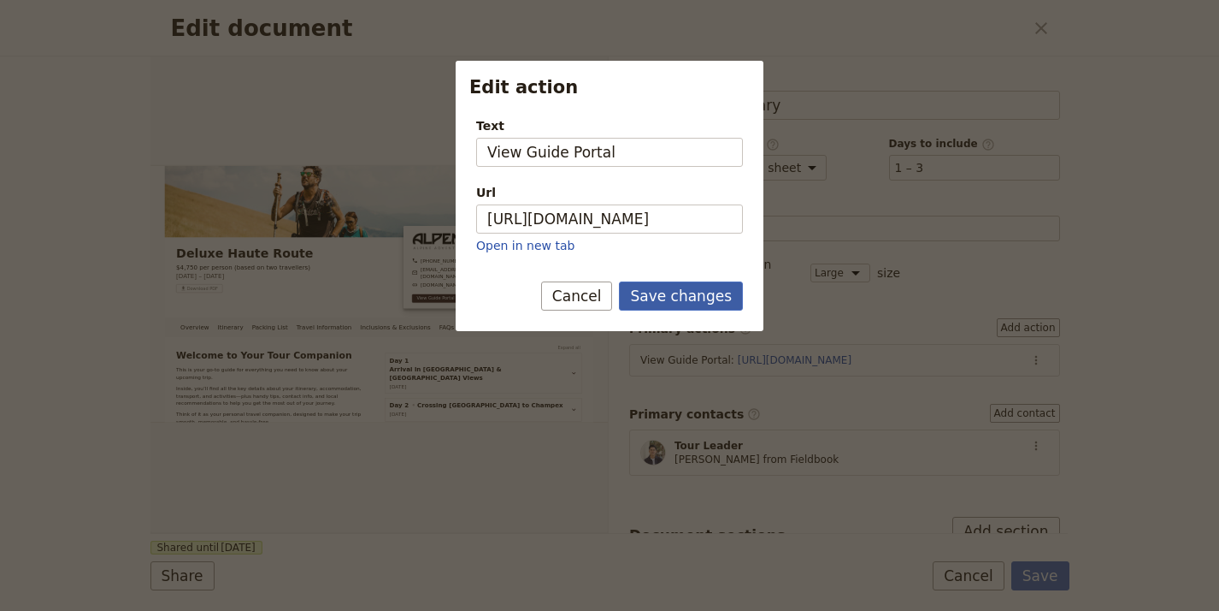
click at [696, 282] on button "Save changes" at bounding box center [681, 295] width 124 height 29
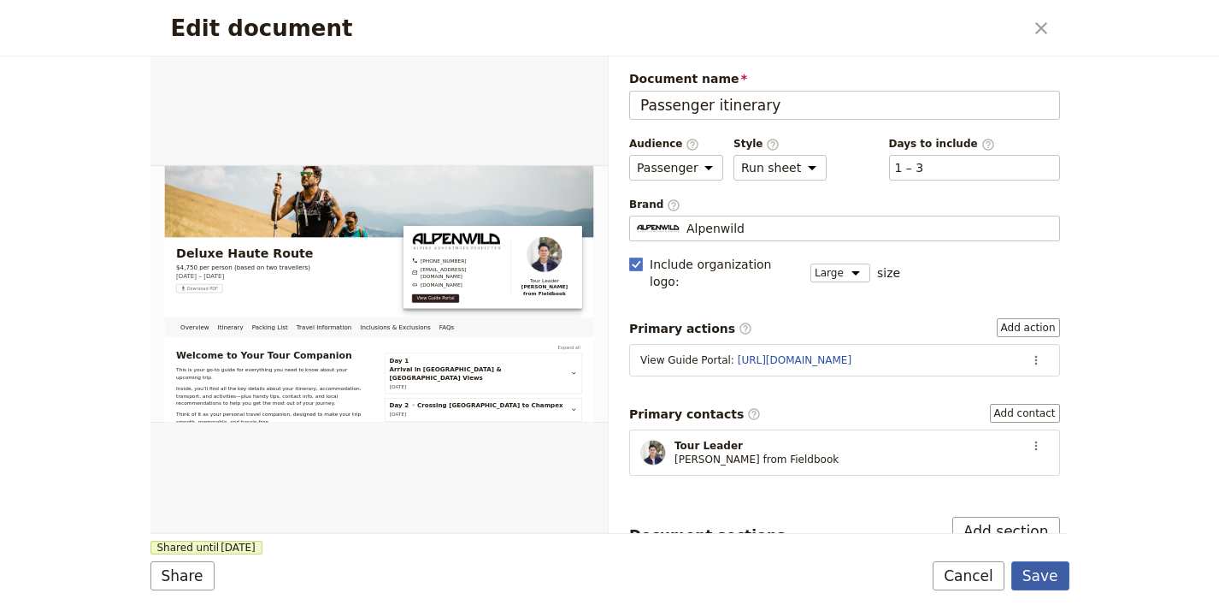
click at [1048, 578] on button "Save" at bounding box center [1041, 575] width 58 height 29
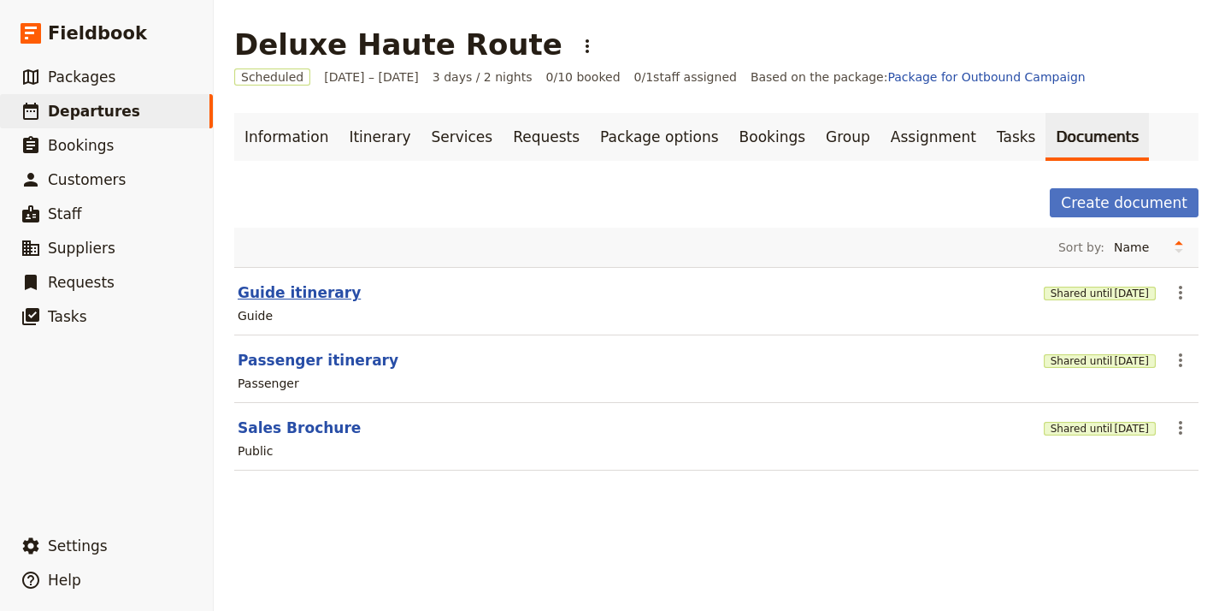
click at [328, 298] on button "Guide itinerary" at bounding box center [299, 292] width 123 height 21
select select "STAFF"
select select "RUN_SHEET"
select select "LARGE"
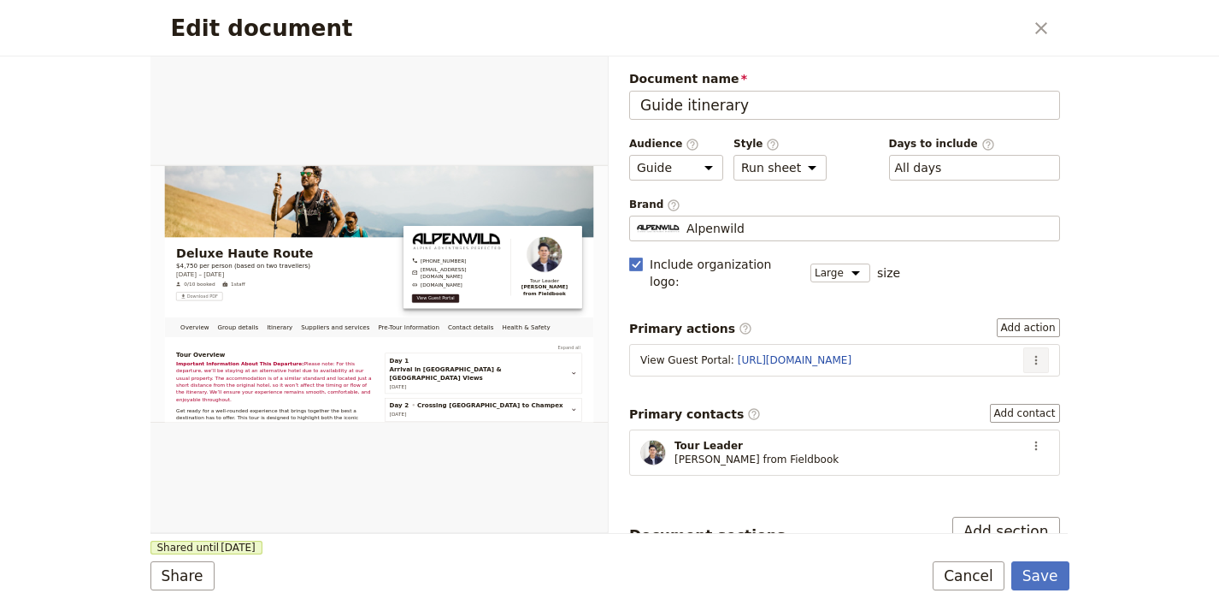
click at [1030, 353] on icon "Actions" at bounding box center [1037, 360] width 14 height 14
click at [1016, 381] on span "Edit action" at bounding box center [980, 378] width 89 height 17
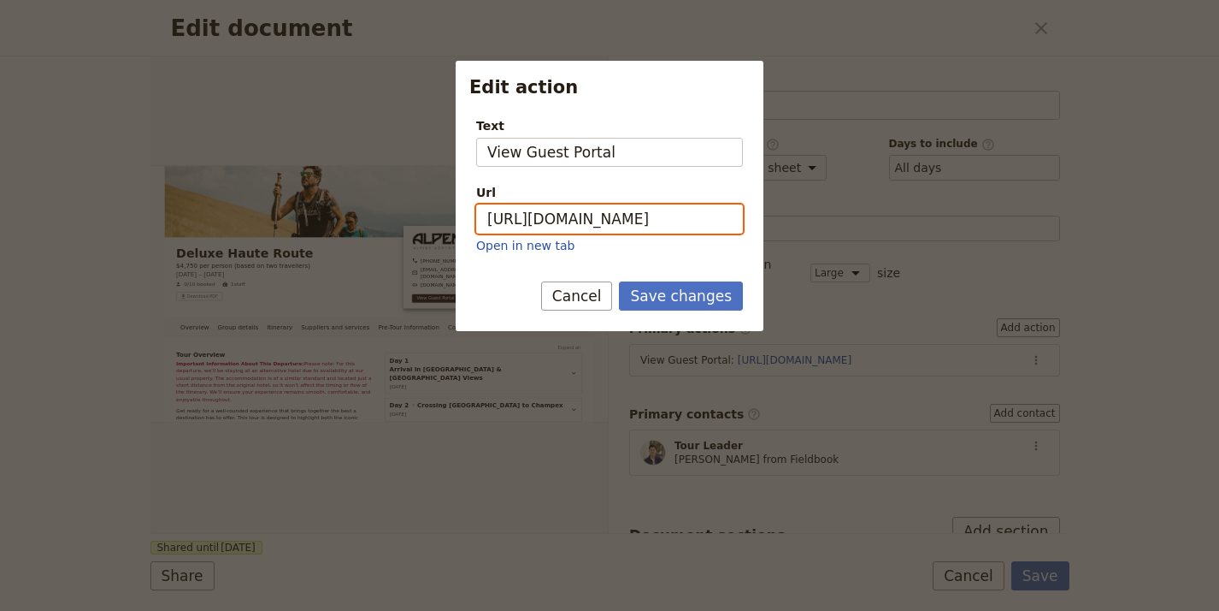
click at [732, 213] on input "https://trips.fieldbook.com/d/ELbkLEob2jeNHLHjyujTp" at bounding box center [609, 218] width 267 height 29
paste input "NDVY0MrI9mHsgnV3YC-ku"
type input "[URL][DOMAIN_NAME]"
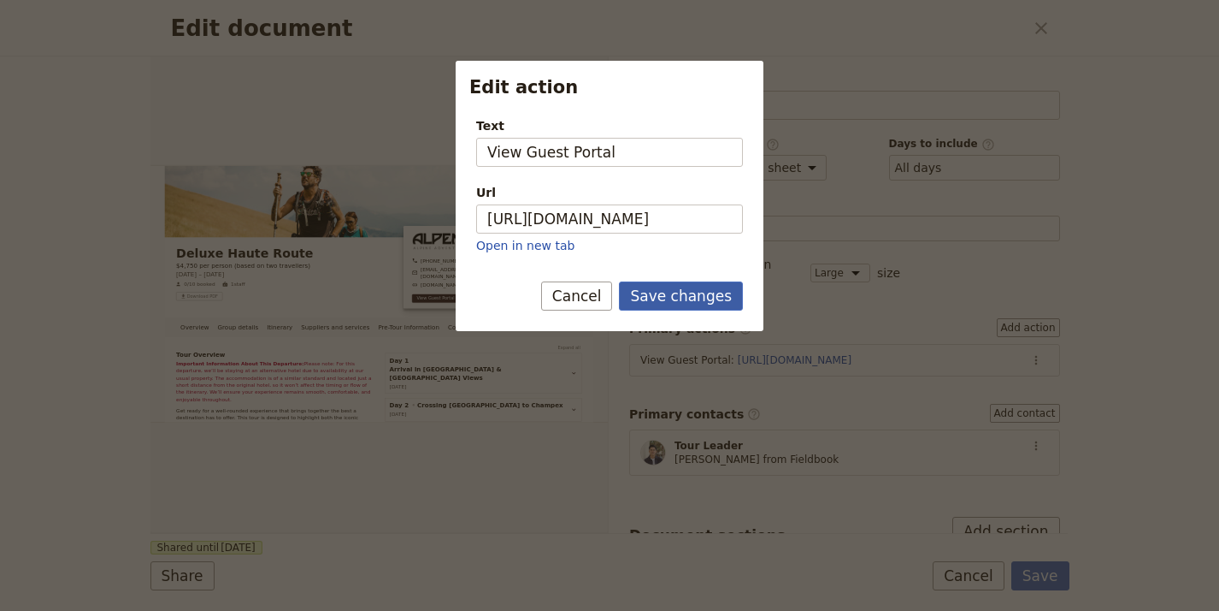
click at [685, 292] on button "Save changes" at bounding box center [681, 295] width 124 height 29
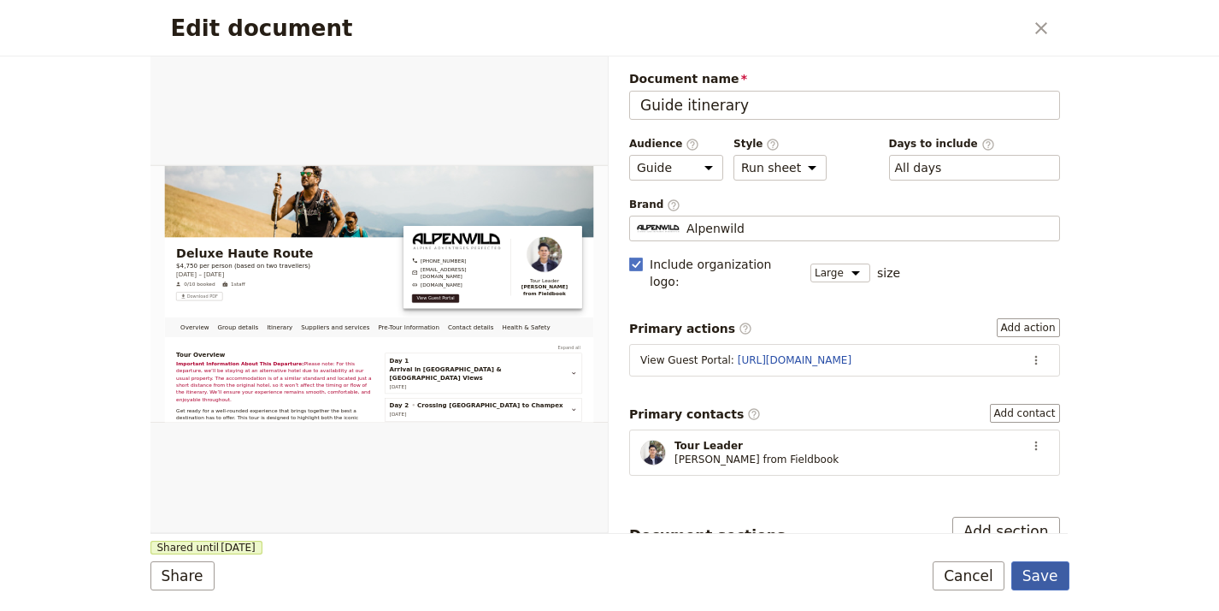
click at [1046, 581] on button "Save" at bounding box center [1041, 575] width 58 height 29
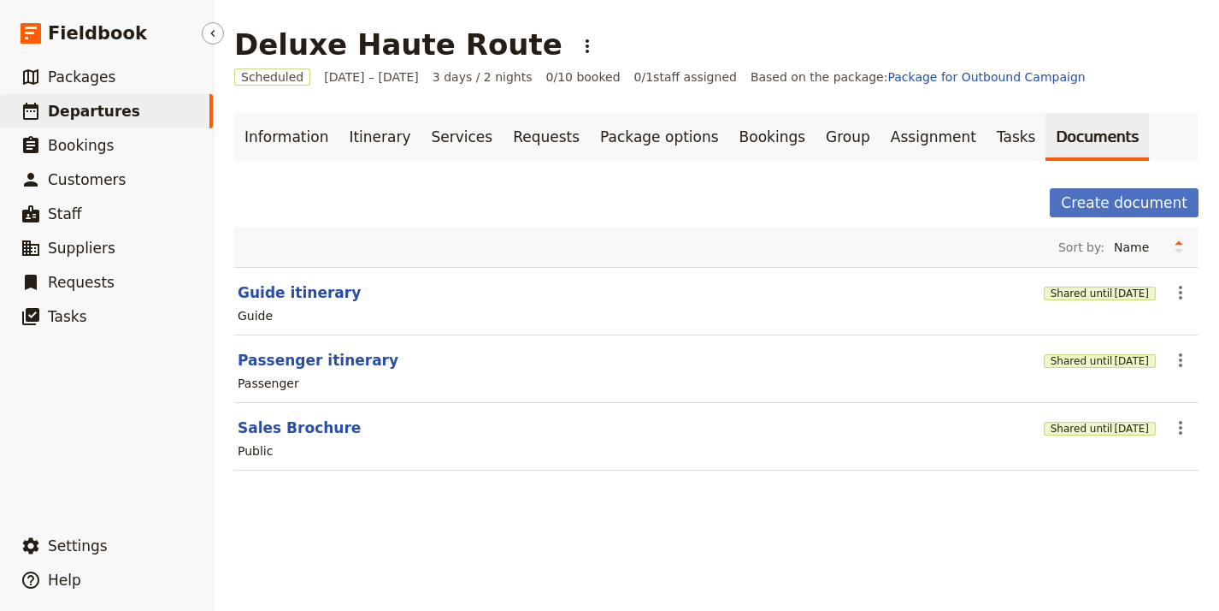
click at [135, 115] on link "​ Departures" at bounding box center [106, 111] width 213 height 34
select select "UPDATED_AT"
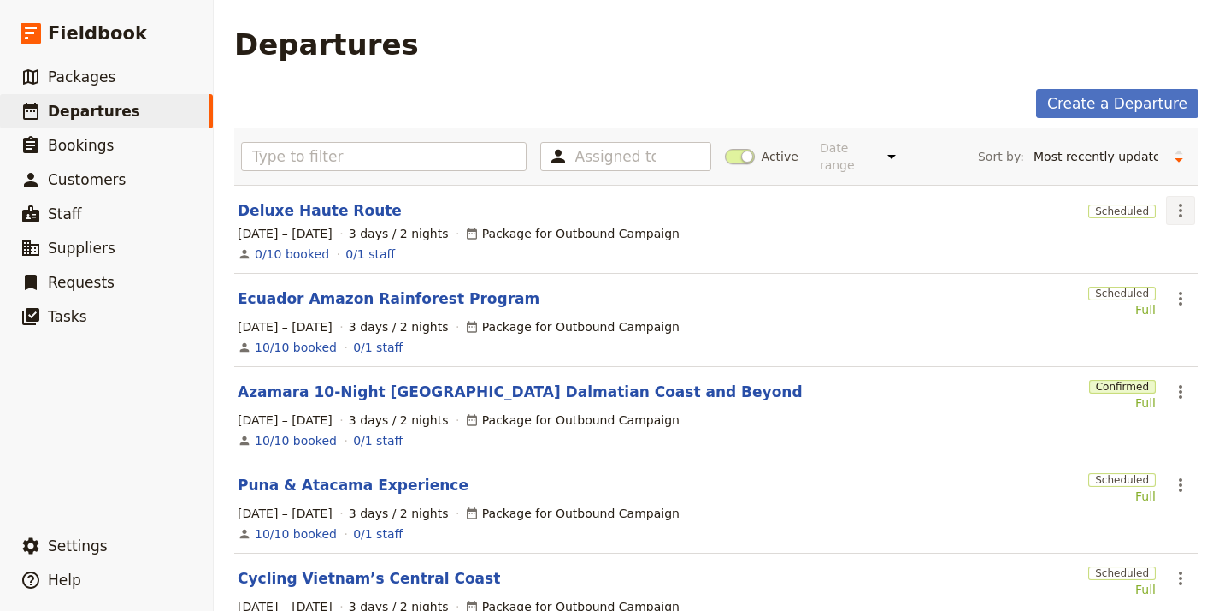
click at [1171, 201] on icon "Actions" at bounding box center [1181, 210] width 21 height 21
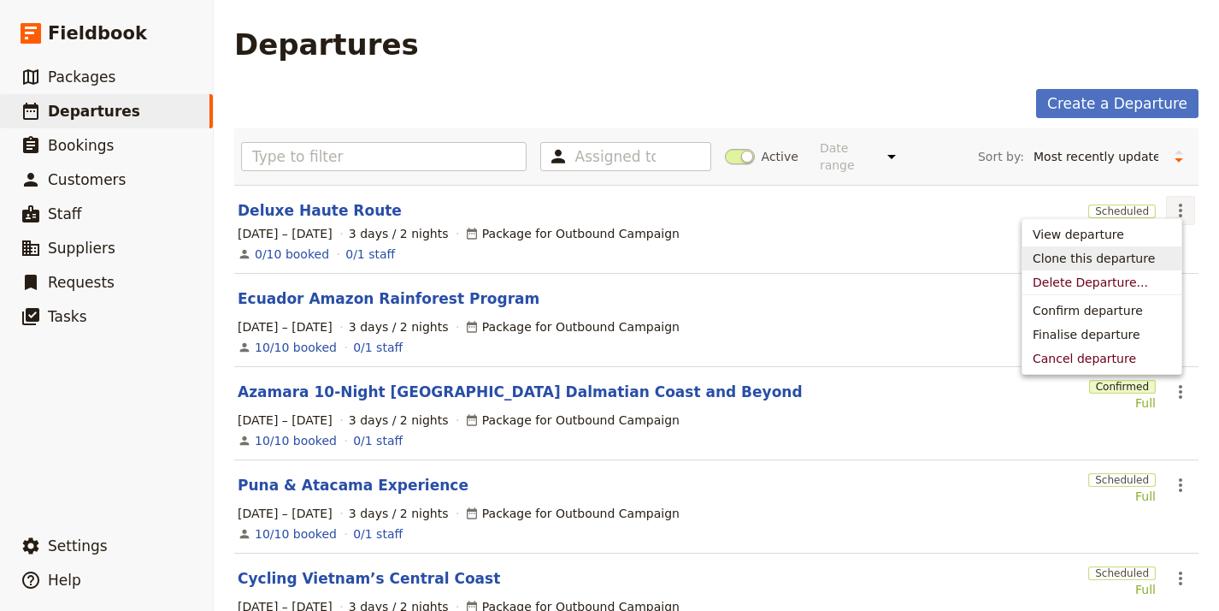
click at [1136, 257] on span "Clone this departure" at bounding box center [1094, 258] width 122 height 17
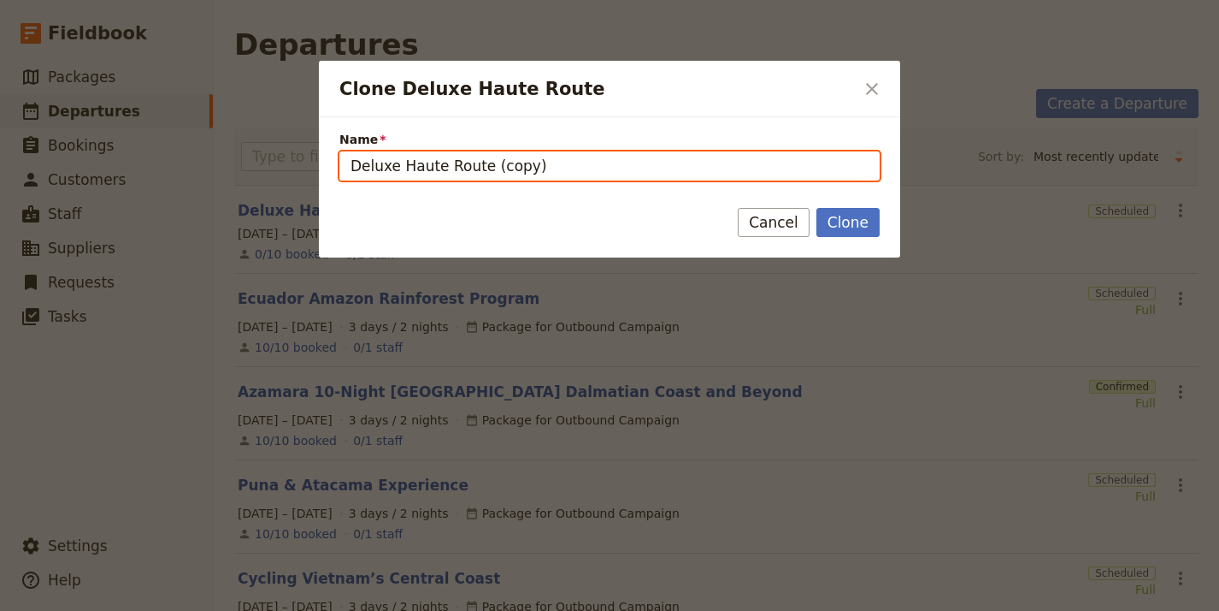
click at [615, 166] on input "Deluxe Haute Route (copy)" at bounding box center [609, 165] width 540 height 29
click at [615, 168] on input "Deluxe Haute Route (copy)" at bounding box center [609, 165] width 540 height 29
paste input "Inside Japan Cultural Tour"
type input "Inside Japan Cultural Tour"
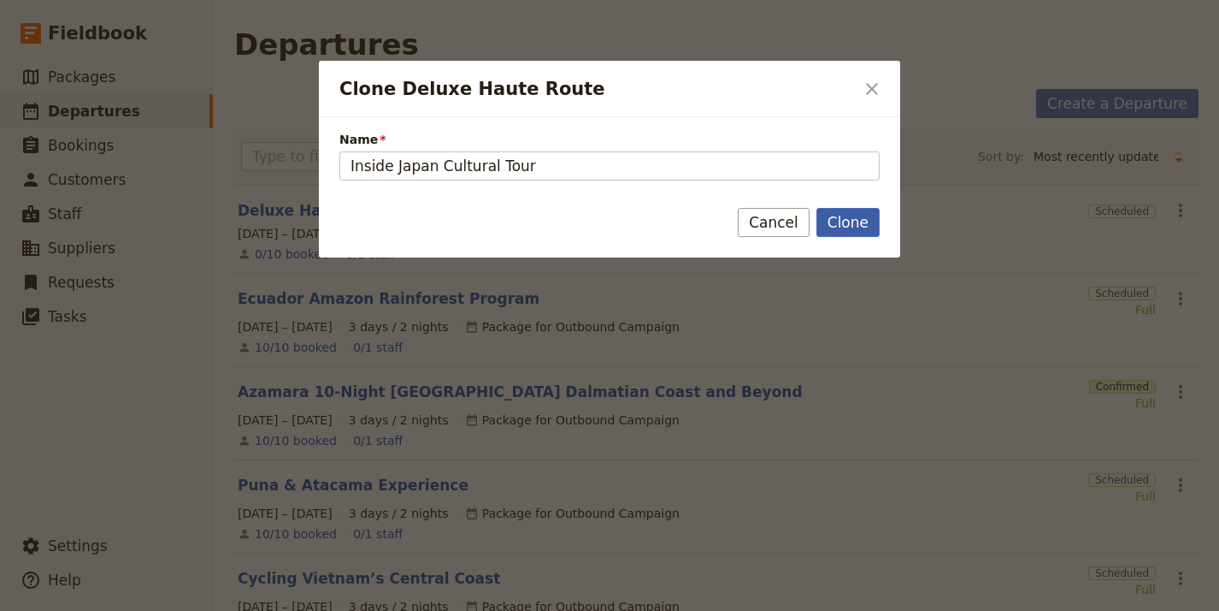
click at [845, 227] on button "Clone" at bounding box center [848, 222] width 63 height 29
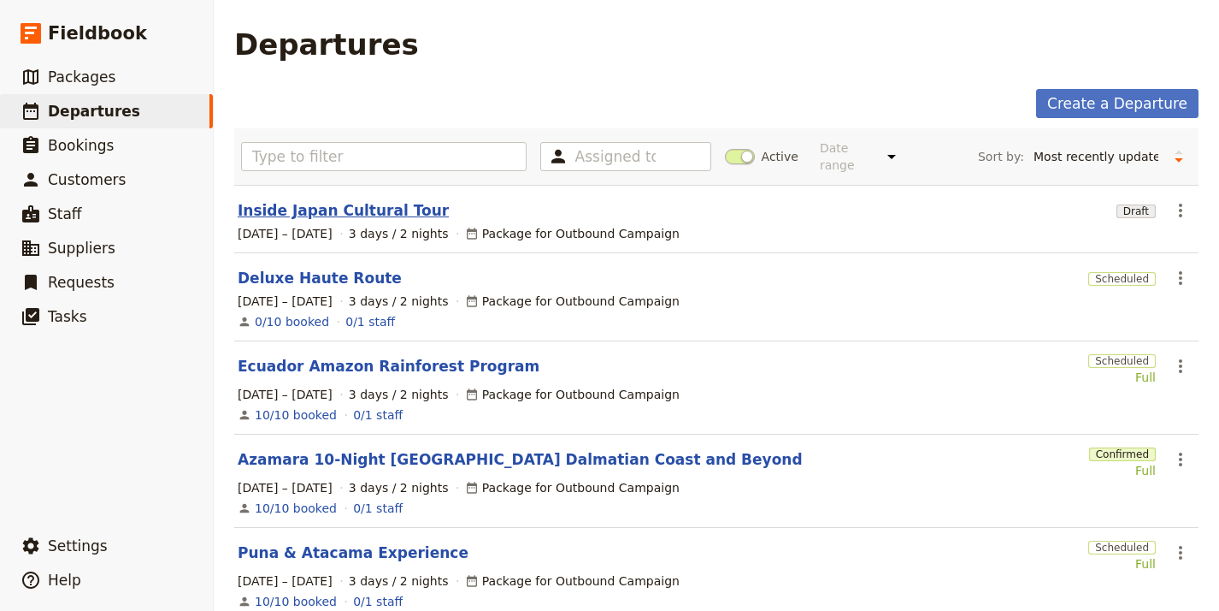
click at [328, 200] on link "Inside Japan Cultural Tour" at bounding box center [343, 210] width 211 height 21
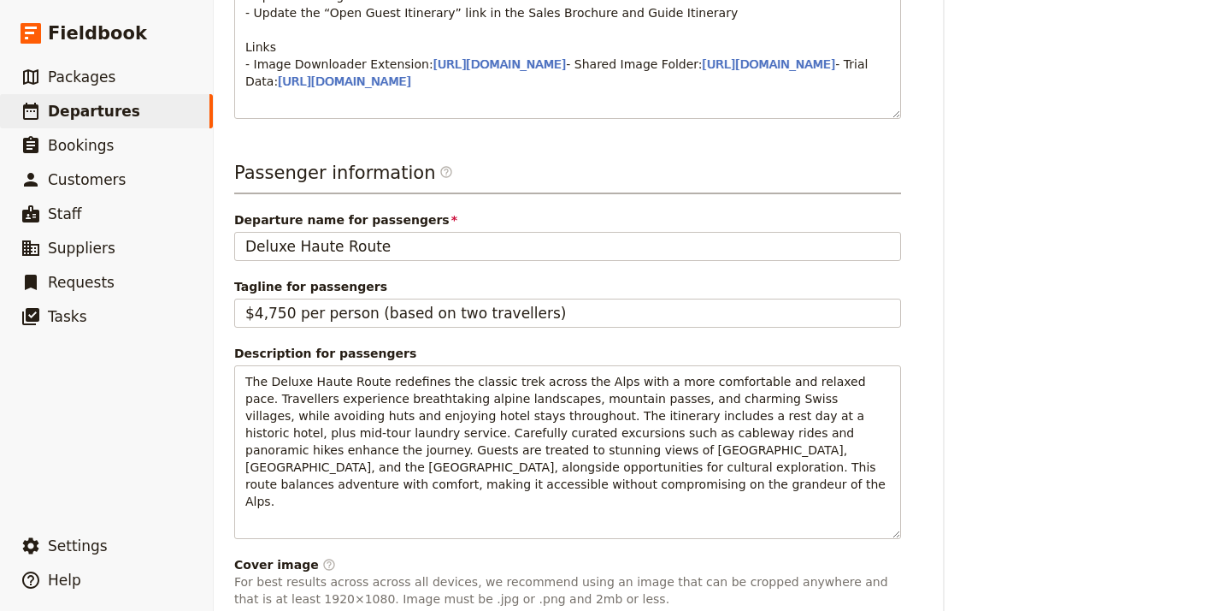
scroll to position [1187, 0]
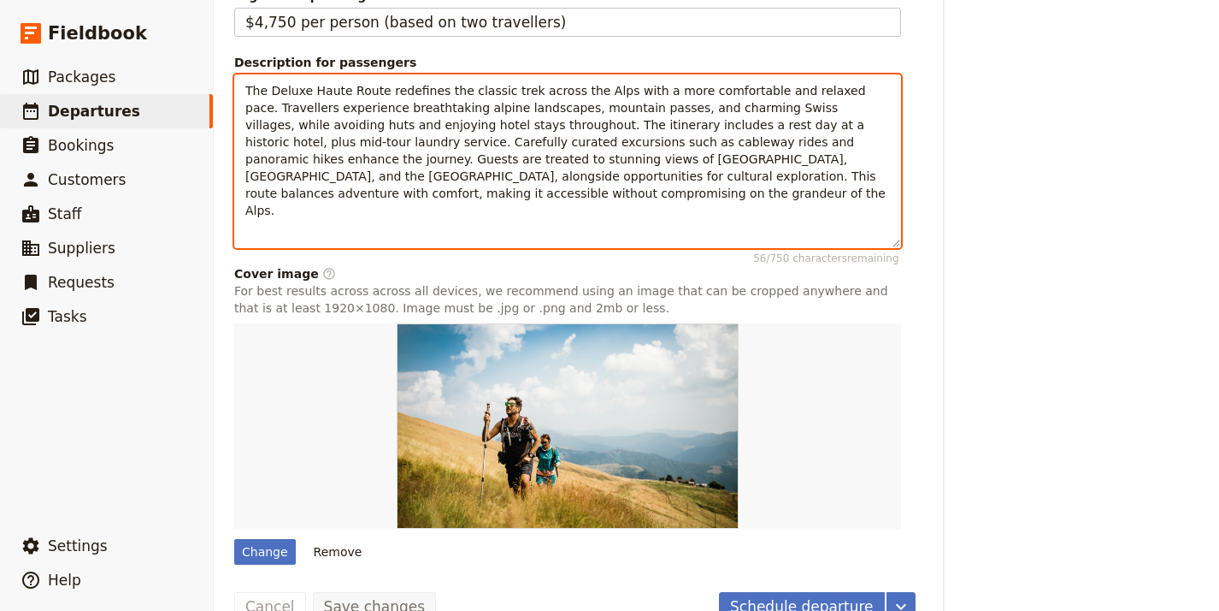
click at [406, 153] on span "The Deluxe Haute Route redefines the classic trek across the Alps with a more c…" at bounding box center [567, 150] width 644 height 133
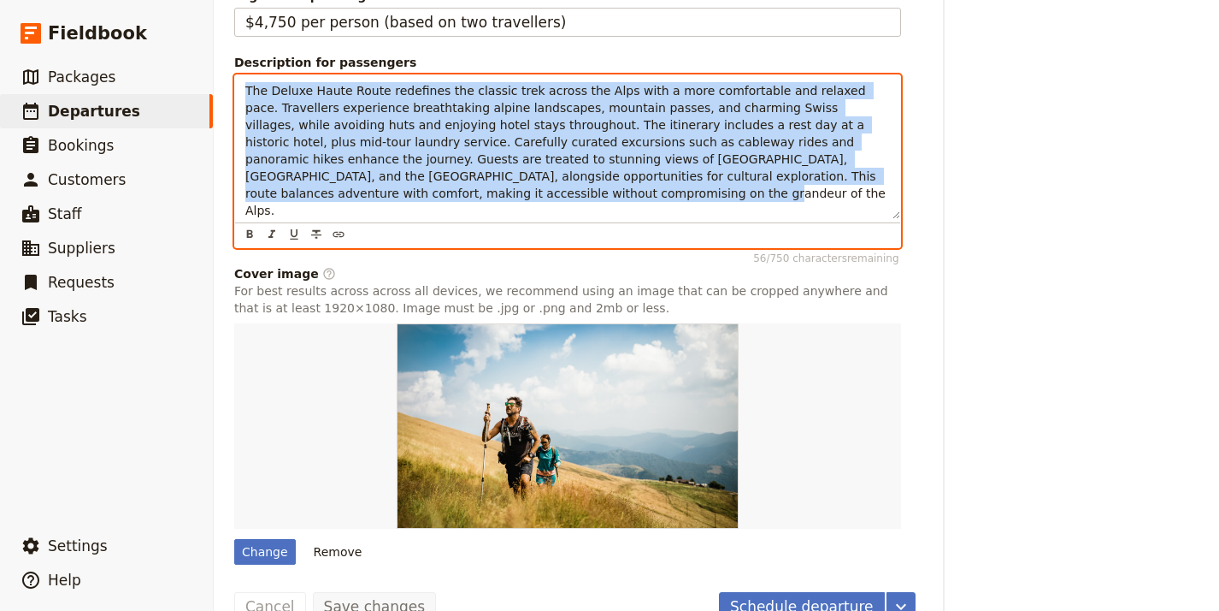
click at [406, 153] on span "The Deluxe Haute Route redefines the classic trek across the Alps with a more c…" at bounding box center [567, 150] width 644 height 133
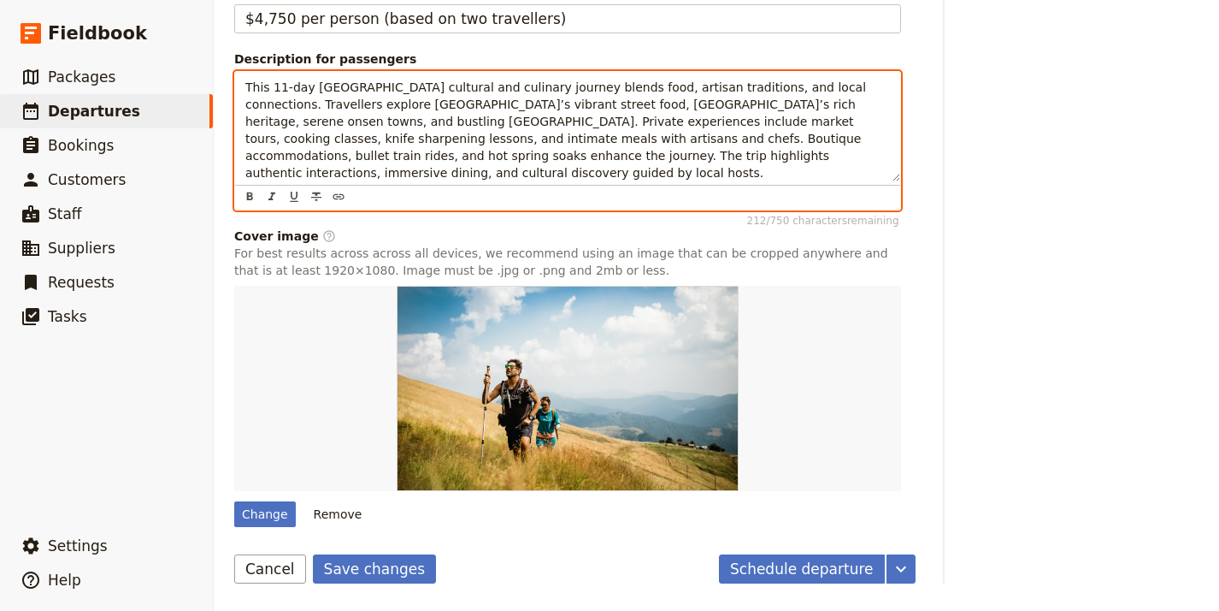
scroll to position [1231, 0]
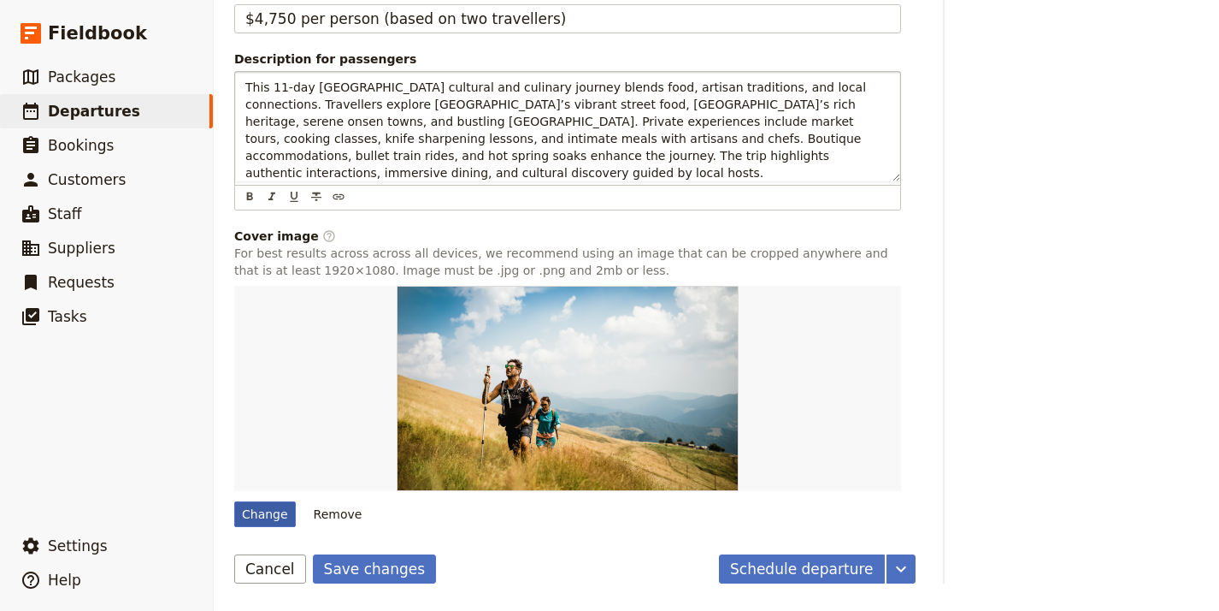
click at [251, 513] on div "Change" at bounding box center [265, 514] width 62 height 26
click at [234, 501] on input "Change" at bounding box center [233, 500] width 1 height 1
type input "C:\fakepath\20171202_112018.jpg"
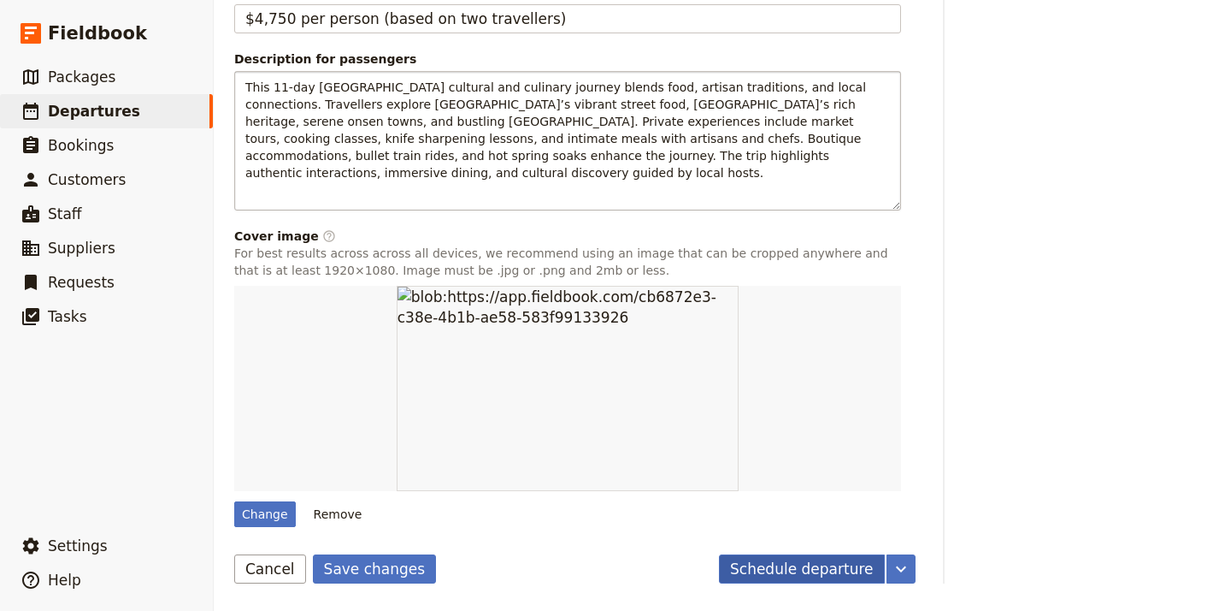
click at [786, 567] on button "Schedule departure" at bounding box center [802, 568] width 166 height 29
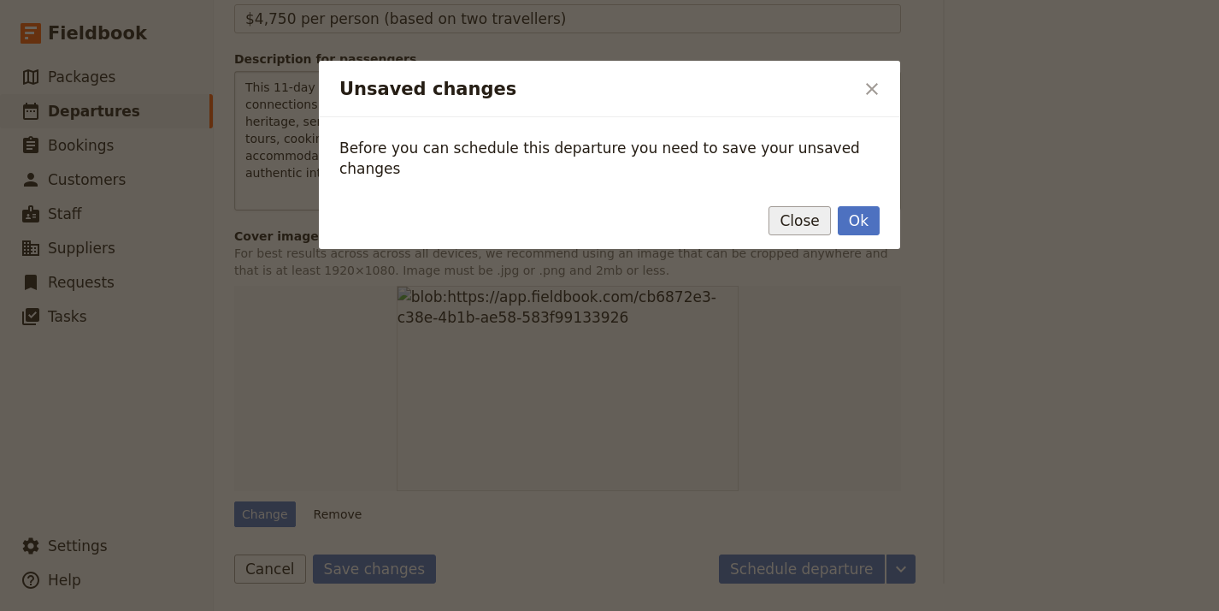
click at [794, 206] on button "Close" at bounding box center [800, 220] width 62 height 29
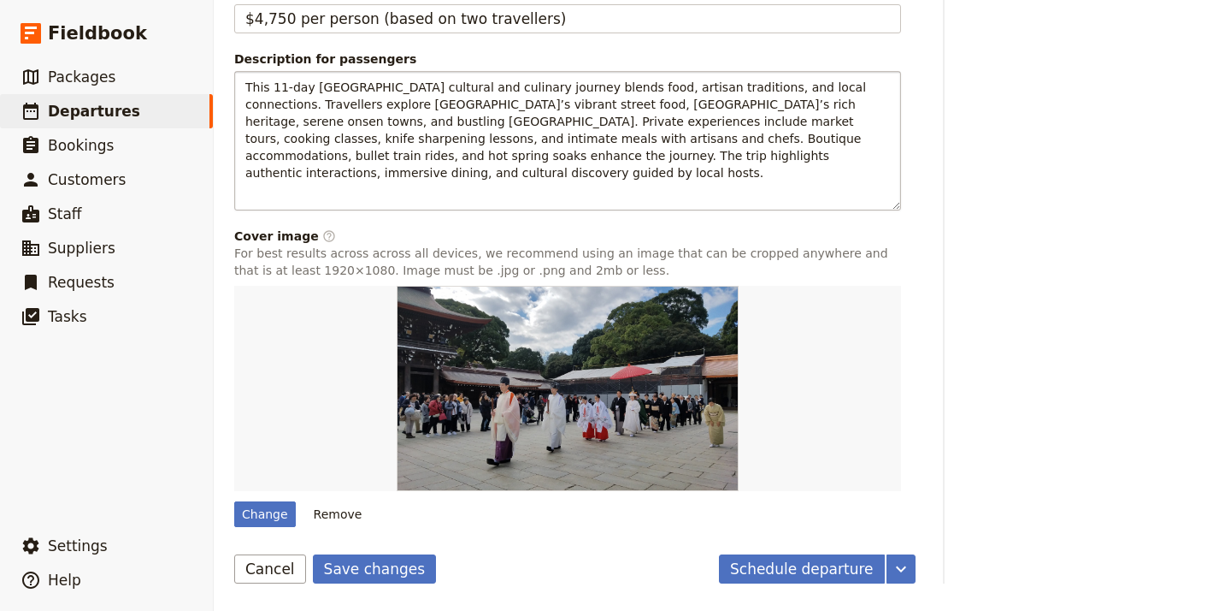
click at [358, 570] on button "Save changes" at bounding box center [375, 568] width 124 height 29
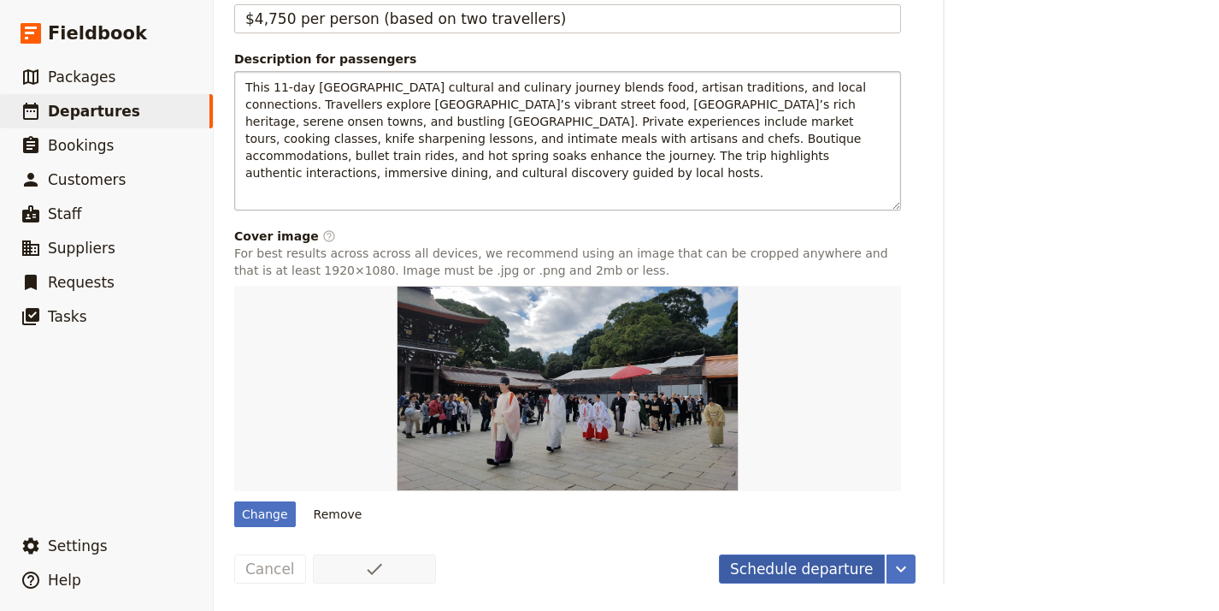
click at [828, 573] on button "Schedule departure" at bounding box center [802, 568] width 166 height 29
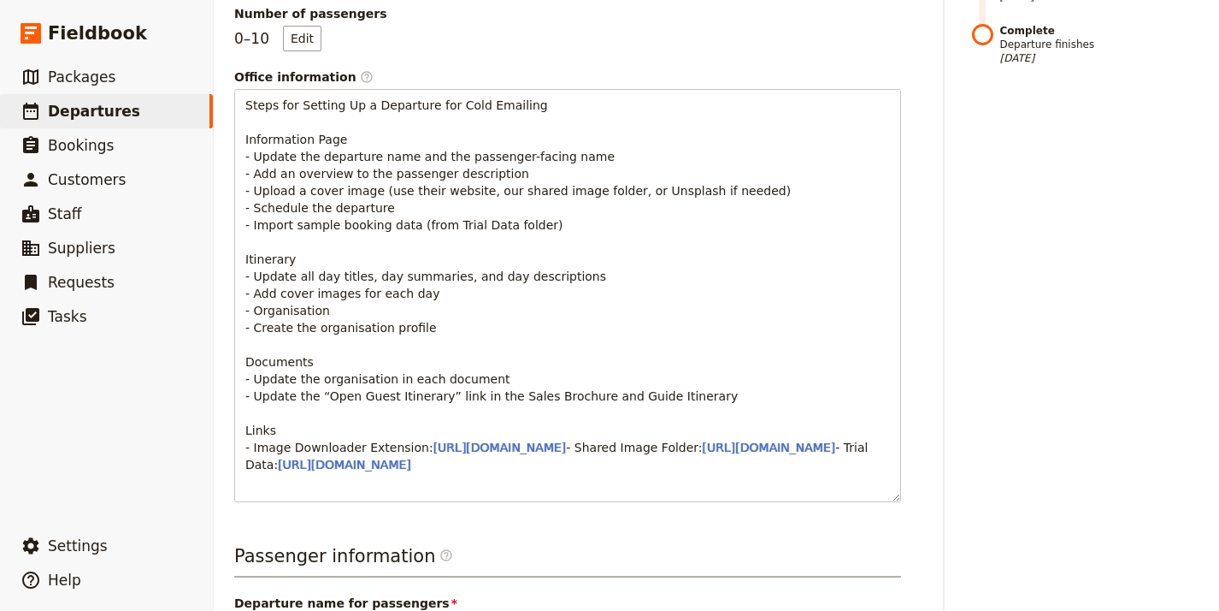
scroll to position [0, 0]
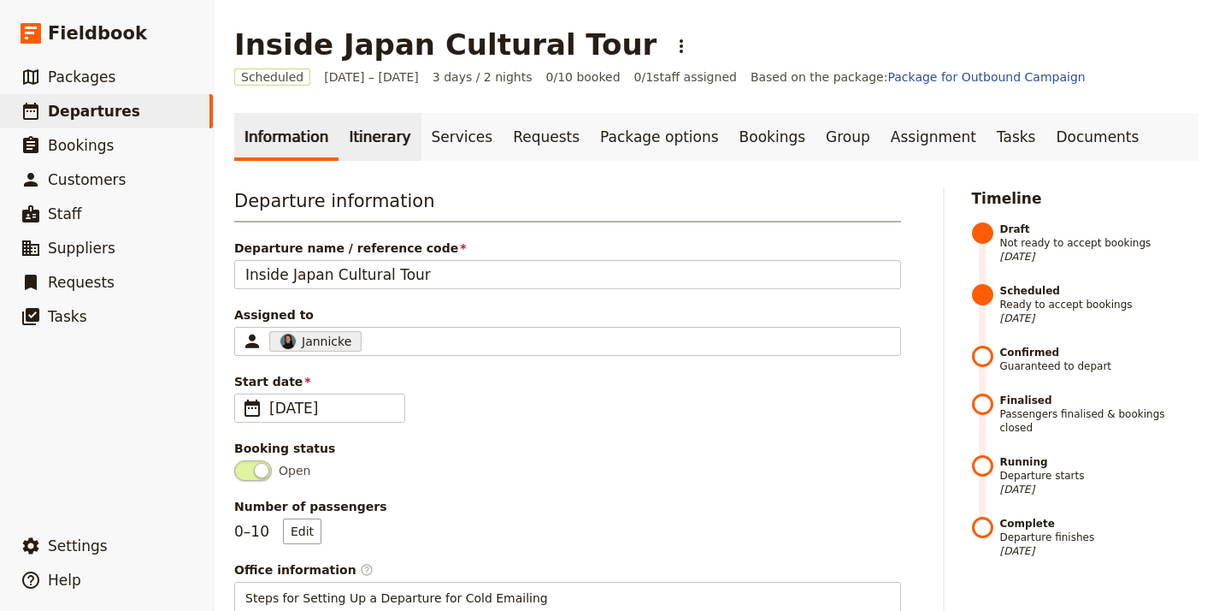
click at [346, 145] on link "Itinerary" at bounding box center [380, 137] width 82 height 48
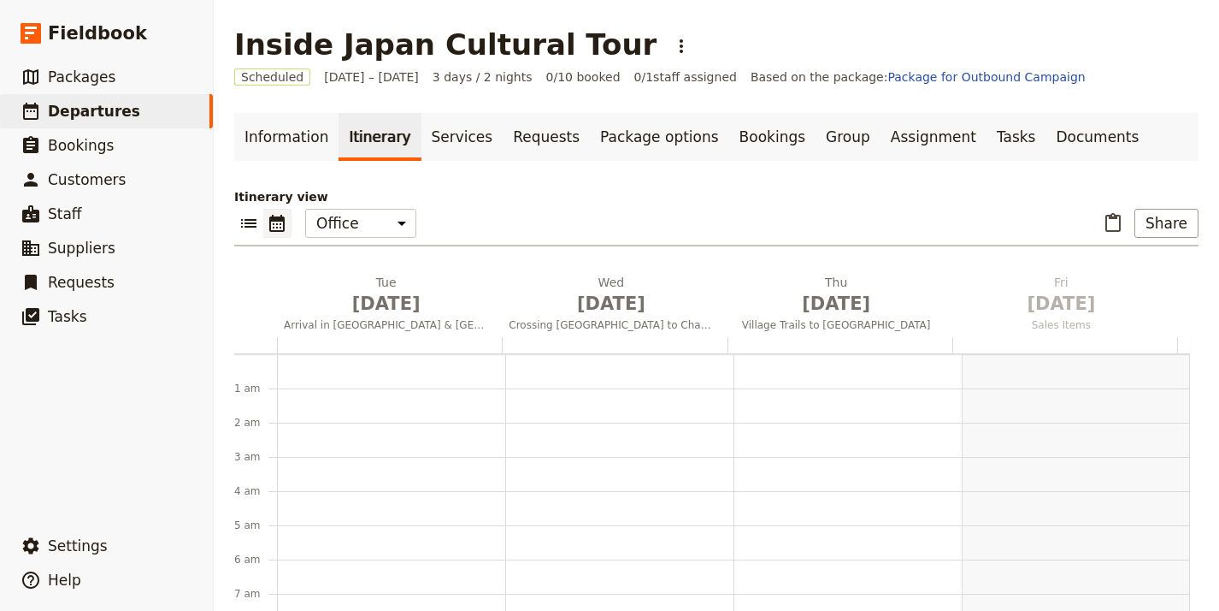
scroll to position [222, 0]
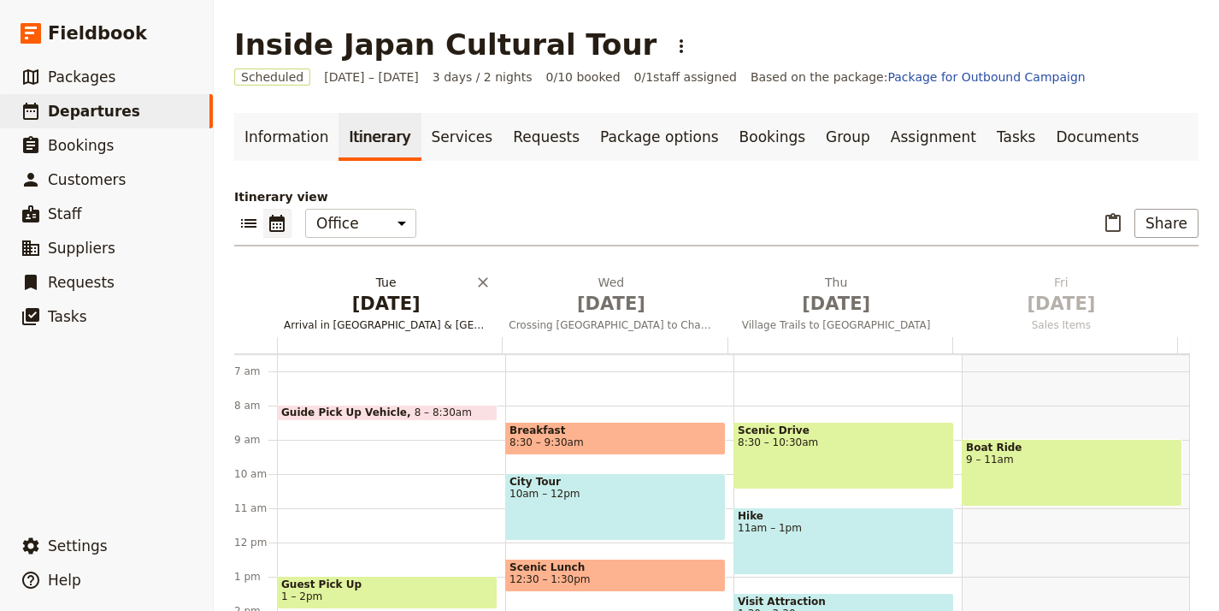
click at [392, 305] on span "[DATE]" at bounding box center [386, 304] width 204 height 26
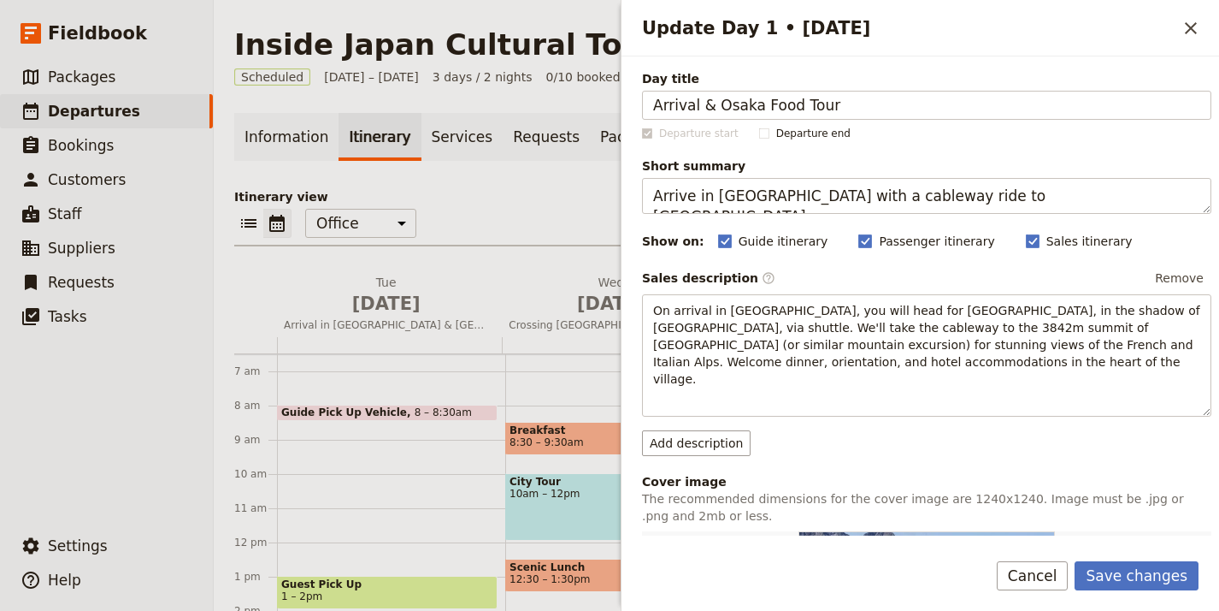
type input "Arrival & Osaka Food Tour"
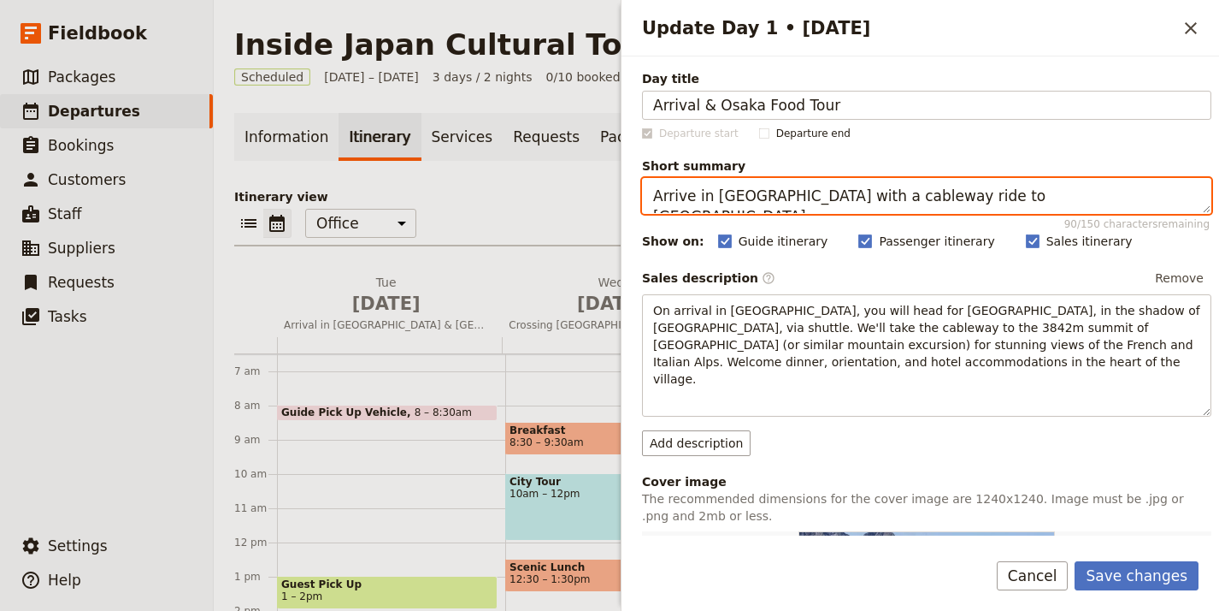
click at [900, 193] on textarea "Arrive in Chamonix with a cableway ride to Aiguille du Midi." at bounding box center [927, 196] width 570 height 36
paste textarea "Osaka and explore with a guided izakaya food tour"
type textarea "Arrive in [GEOGRAPHIC_DATA] and explore with a guided izakaya food tour."
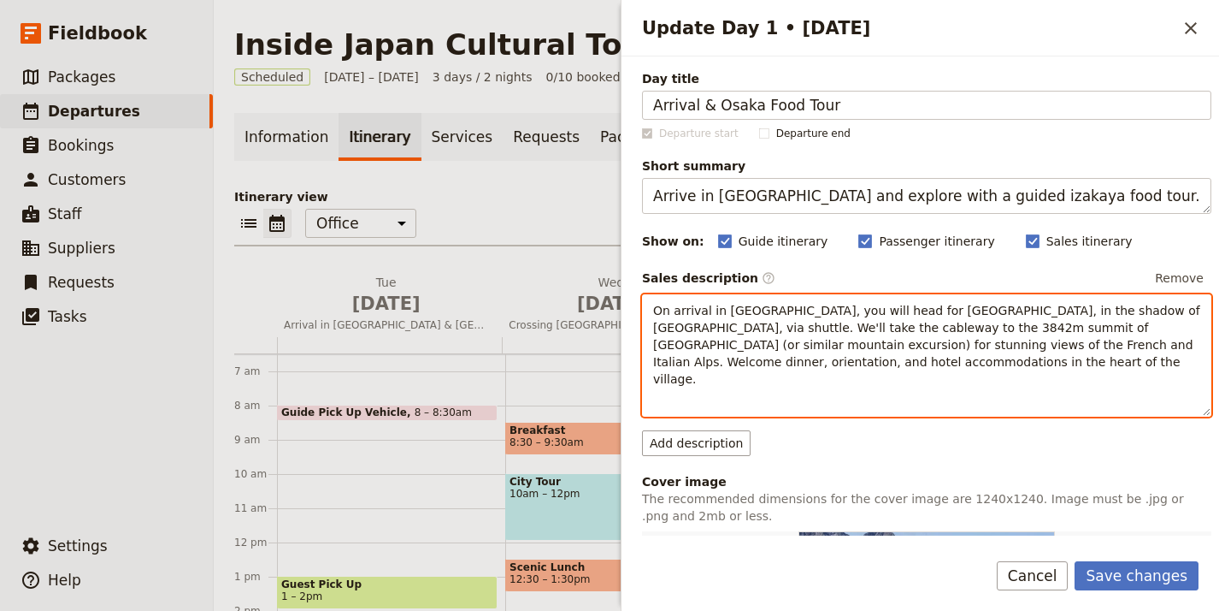
click at [819, 339] on span "On arrival in Geneva, you will head for Chamonix, in the shadow of Mont Blanc, …" at bounding box center [928, 345] width 551 height 82
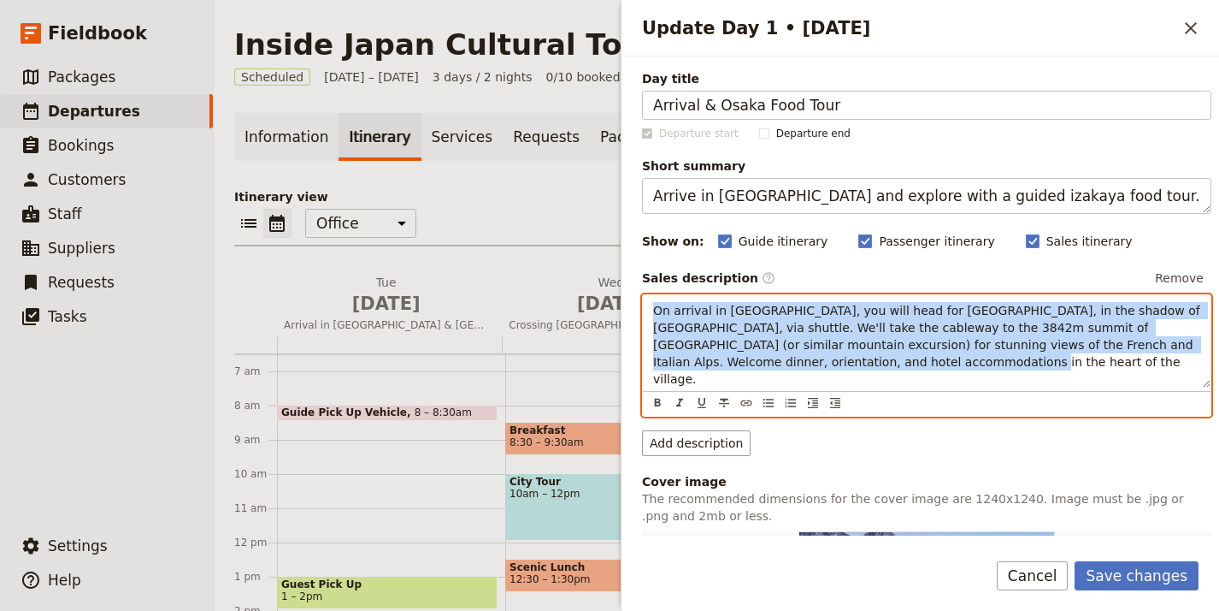
click at [819, 339] on span "On arrival in Geneva, you will head for Chamonix, in the shadow of Mont Blanc, …" at bounding box center [928, 345] width 551 height 82
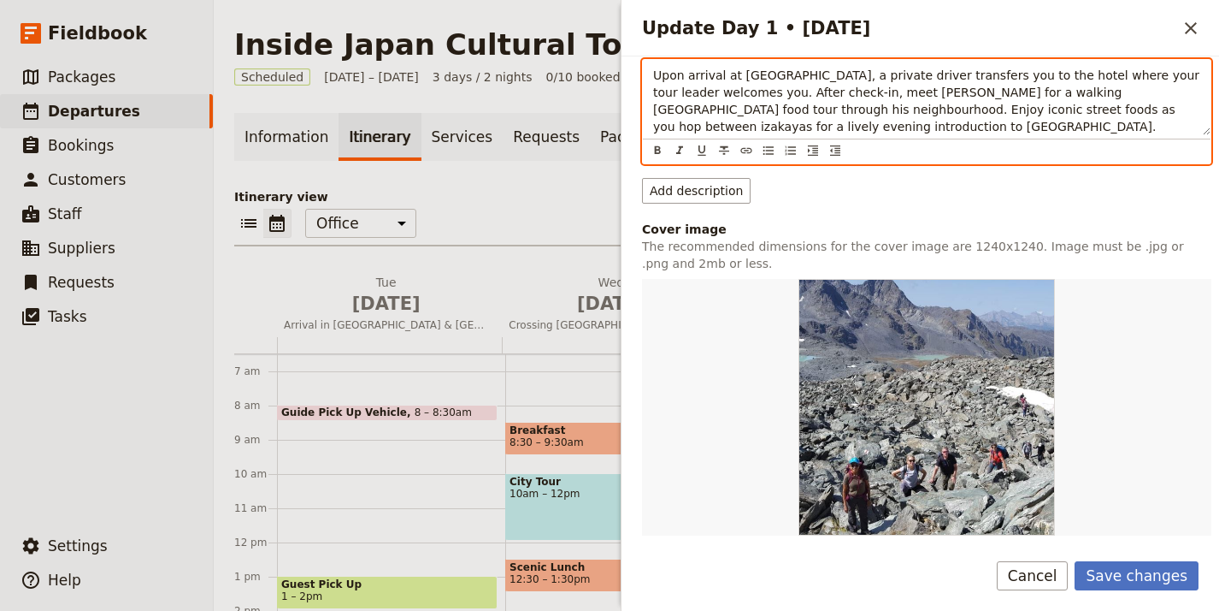
scroll to position [355, 0]
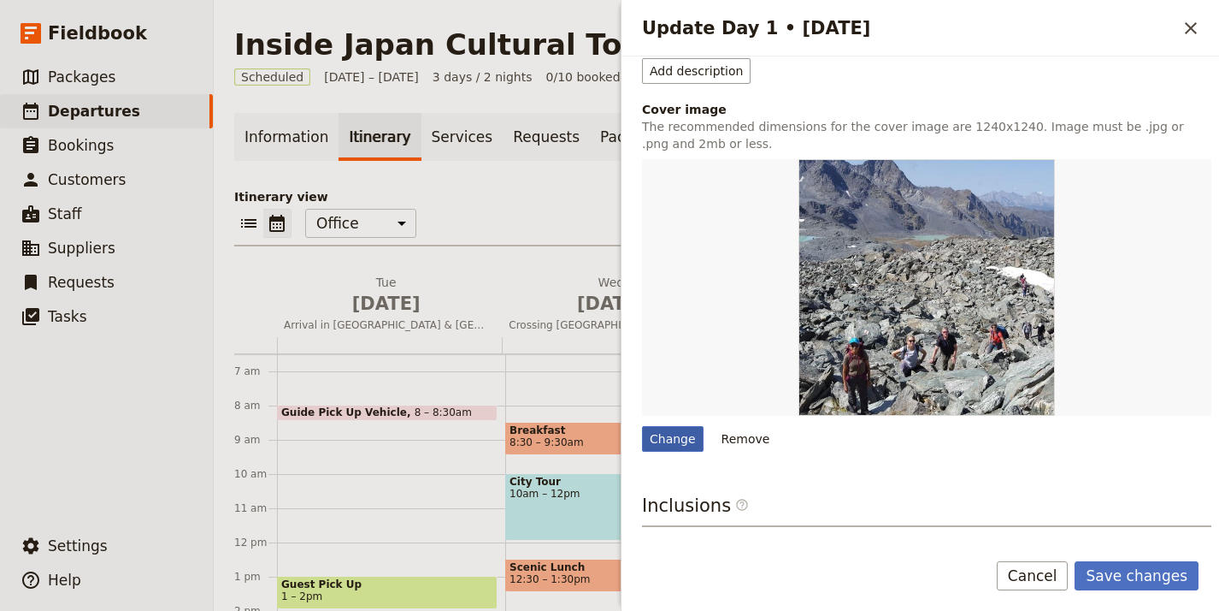
click at [681, 435] on div "Change" at bounding box center [673, 439] width 62 height 26
click at [642, 426] on input "Change" at bounding box center [641, 425] width 1 height 1
type input "C:\fakepath\20171202_112018.jpg"
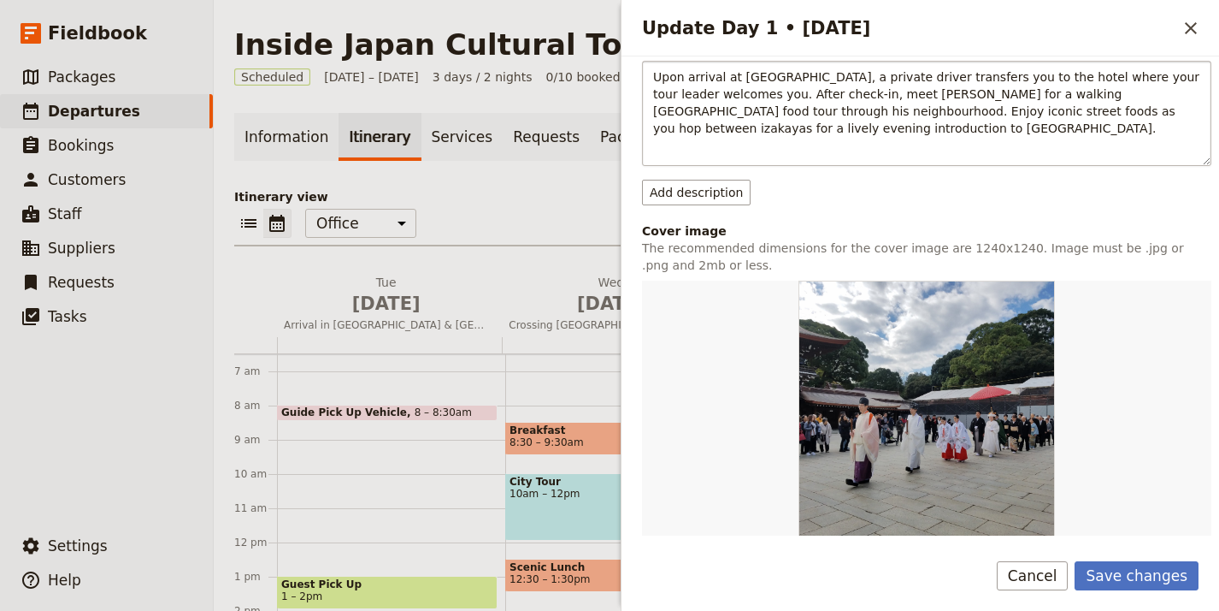
scroll to position [335, 0]
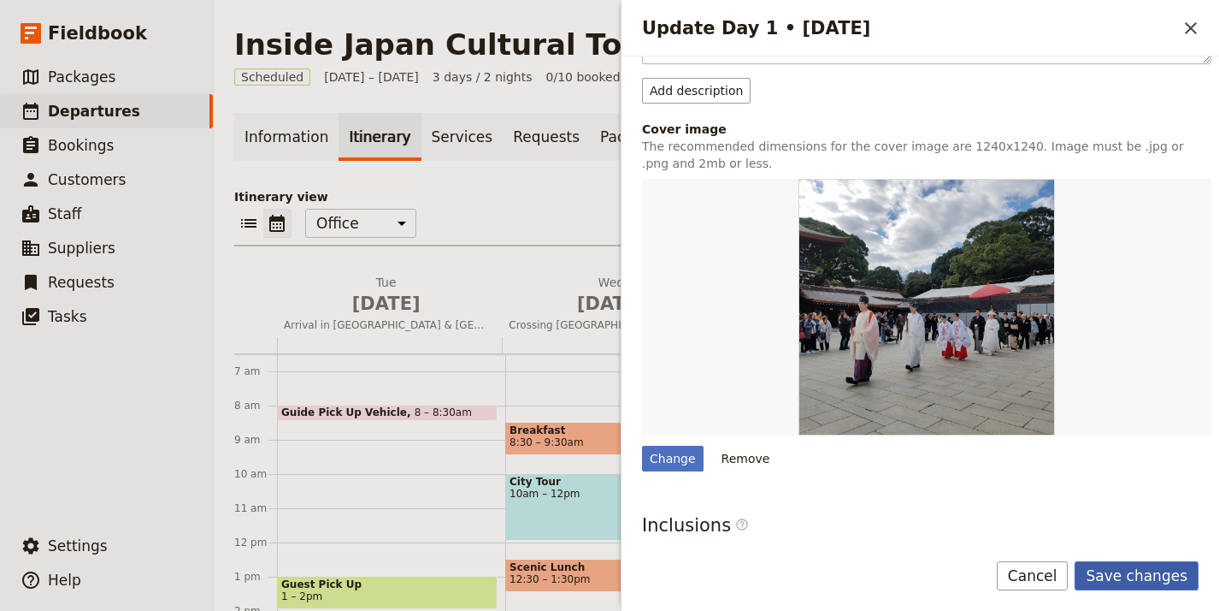
click at [1125, 587] on button "Save changes" at bounding box center [1137, 575] width 124 height 29
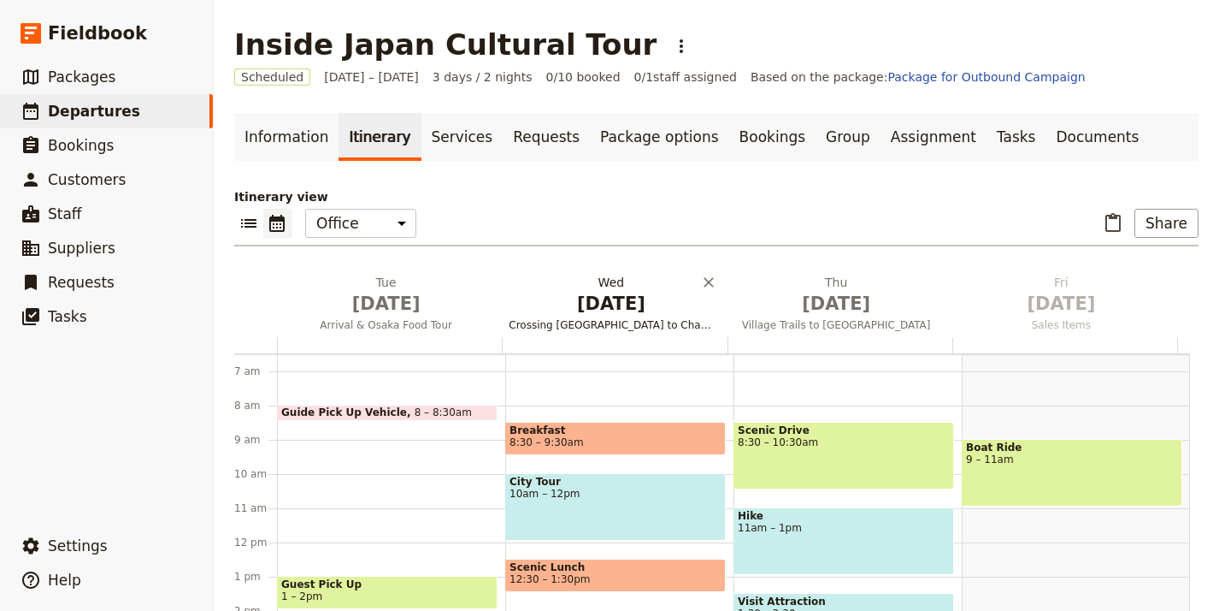
click at [583, 323] on span "Crossing Col de la Forclaz to Champex" at bounding box center [611, 325] width 218 height 14
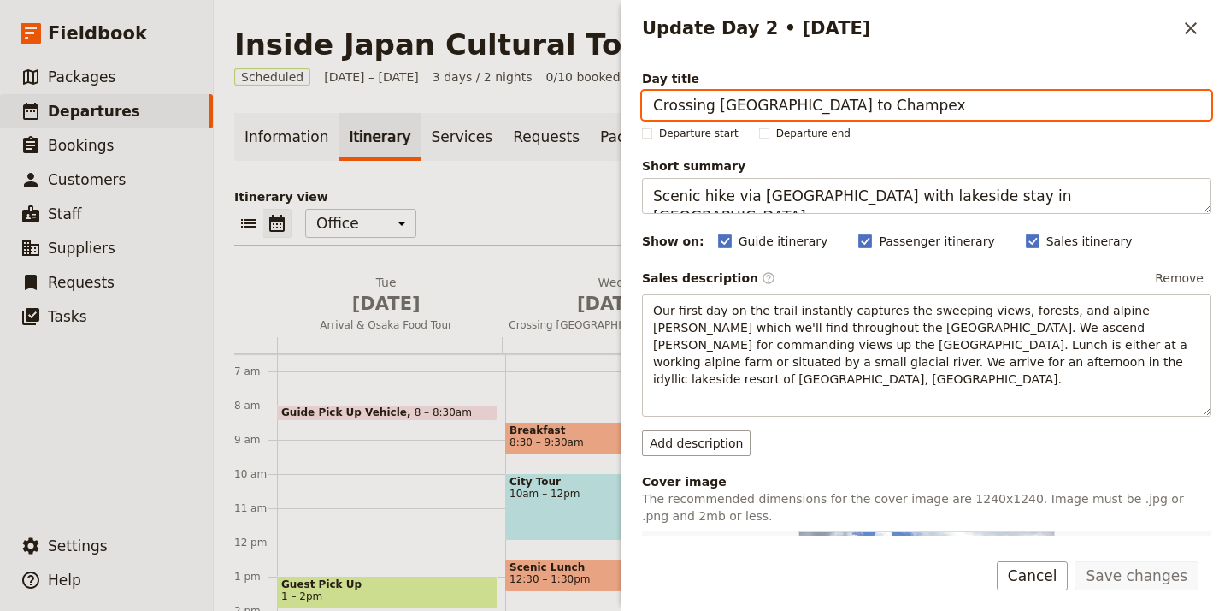
click at [1002, 106] on input "Crossing Col de la Forclaz to Champex" at bounding box center [927, 105] width 570 height 29
paste input "Markets, Knives & Cooking in [GEOGRAPHIC_DATA]"
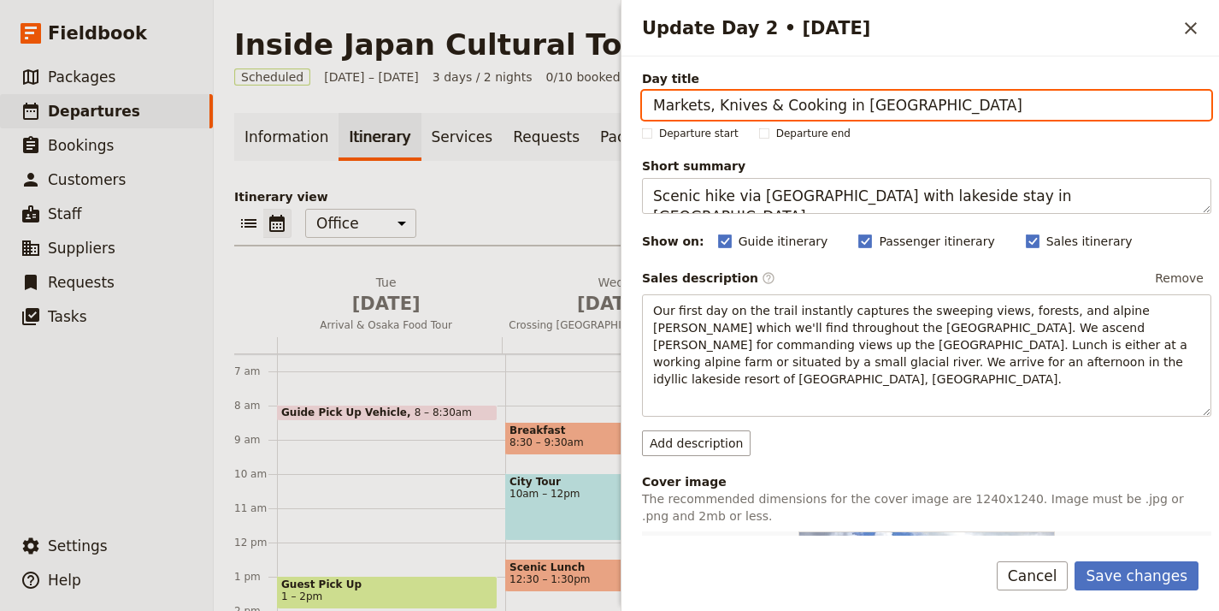
type input "Markets, Knives & Cooking in [GEOGRAPHIC_DATA]"
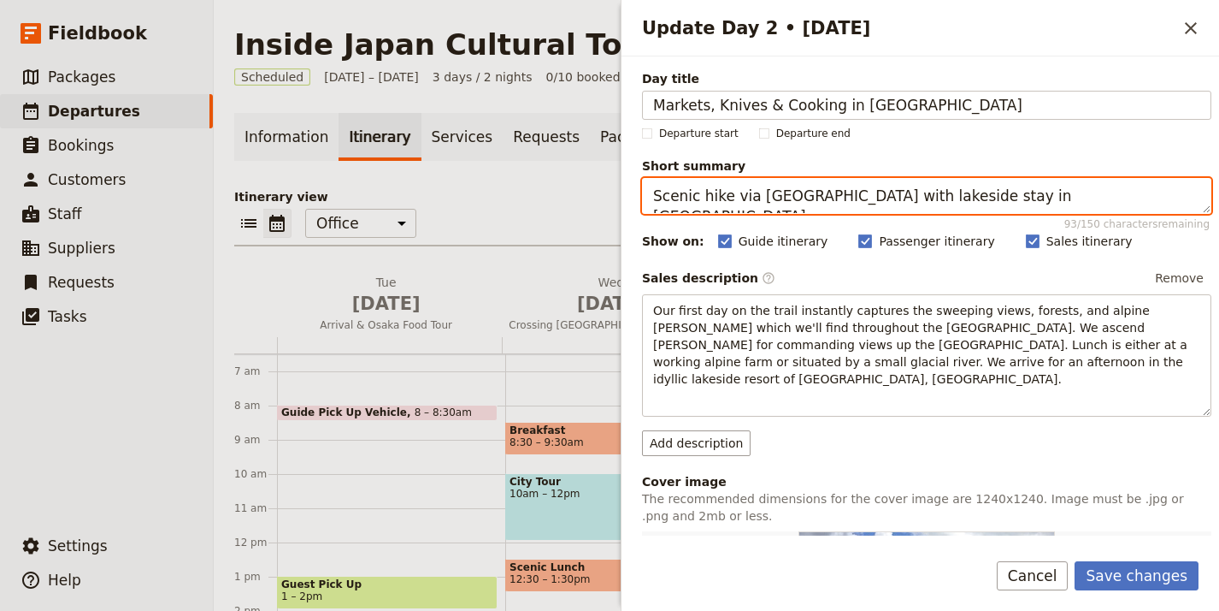
click at [917, 213] on textarea "Scenic hike via Alp Bovine with lakeside stay in Champex." at bounding box center [927, 196] width 570 height 36
click at [930, 202] on textarea "Scenic hike via Alp Bovine with lakeside stay in Champex." at bounding box center [927, 196] width 570 height 36
paste textarea "Market tour, knife sharpening, and hands-on Osaka cooking class"
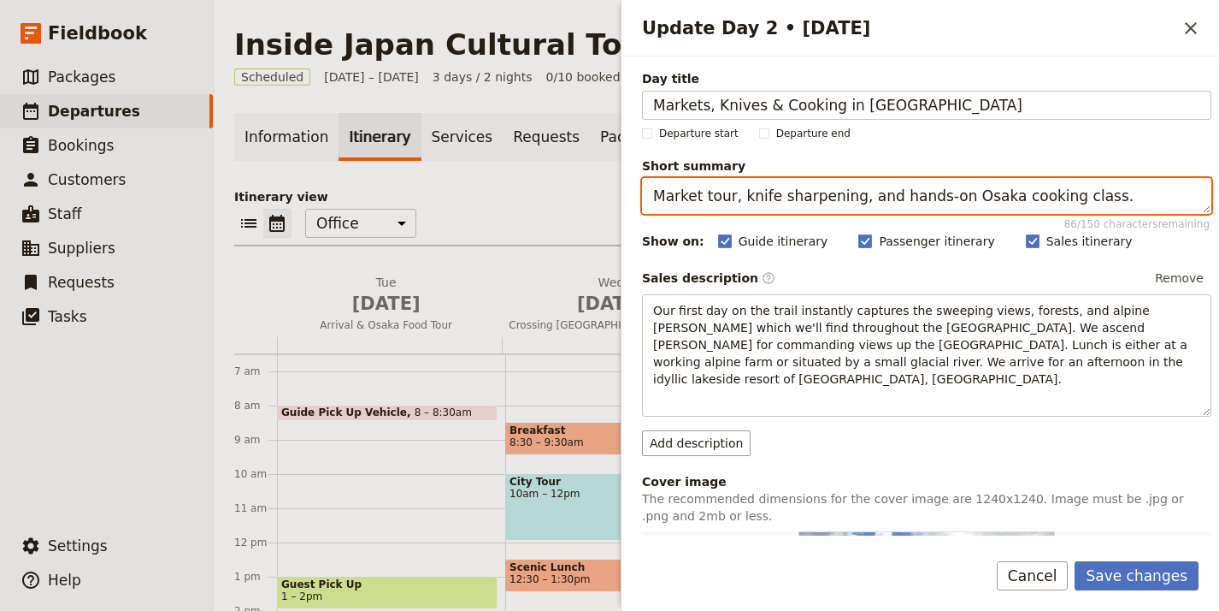
type textarea "Market tour, knife sharpening, and hands-on Osaka cooking class."
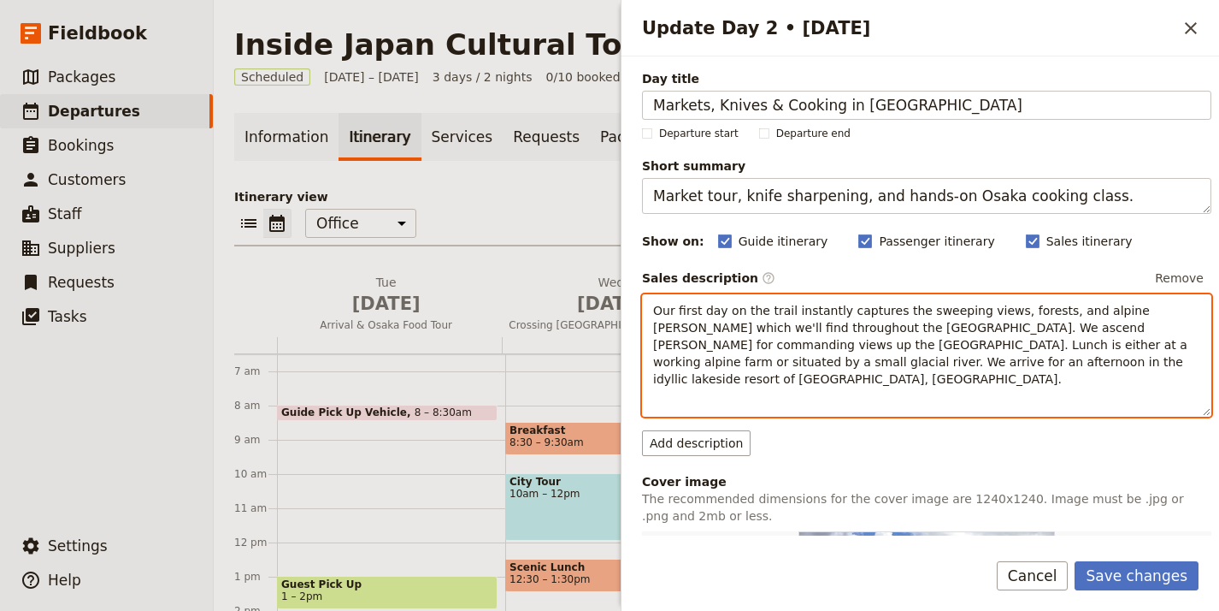
click at [822, 305] on span "Our first day on the trail instantly captures the sweeping views, forests, and …" at bounding box center [922, 345] width 538 height 82
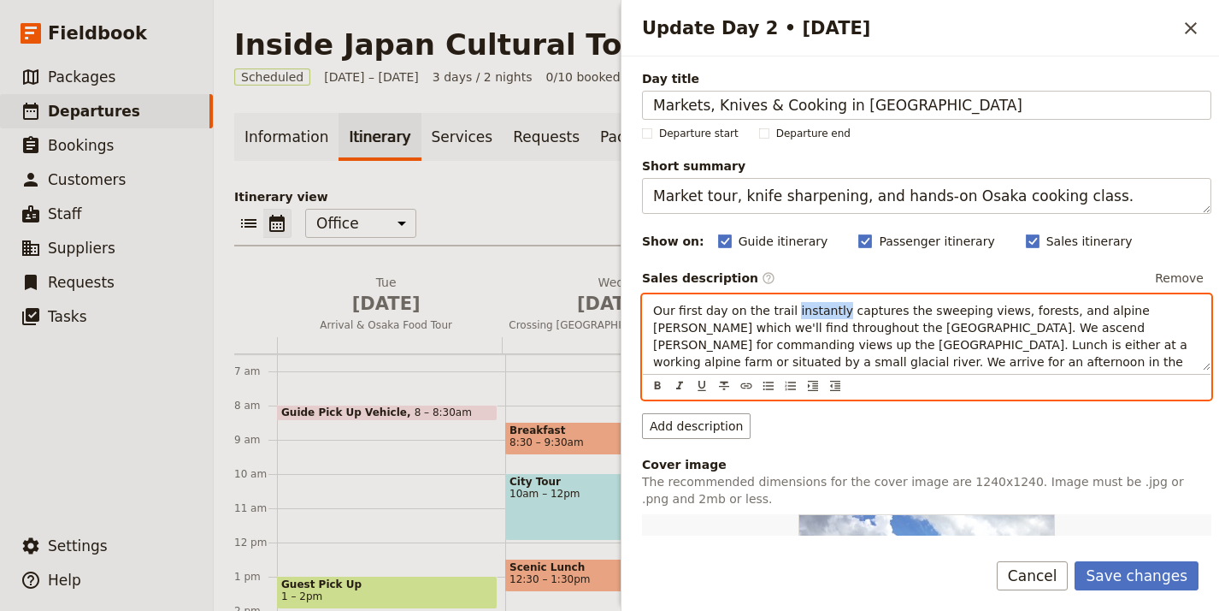
click at [822, 305] on span "Our first day on the trail instantly captures the sweeping views, forests, and …" at bounding box center [922, 345] width 538 height 82
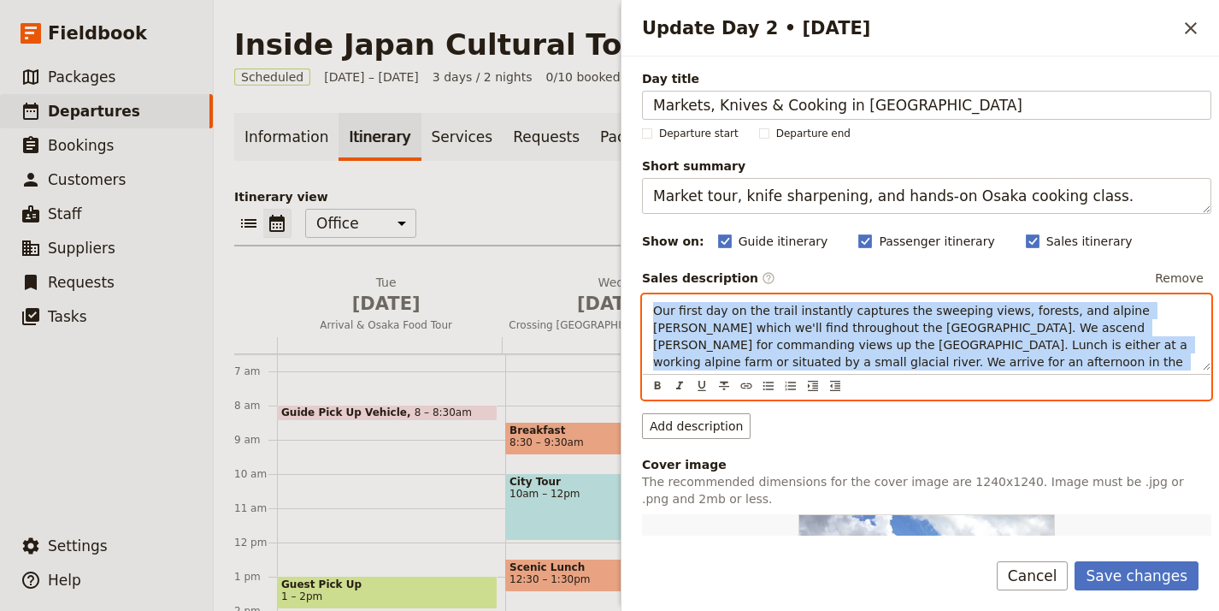
click at [823, 304] on span "Our first day on the trail instantly captures the sweeping views, forests, and …" at bounding box center [922, 345] width 538 height 82
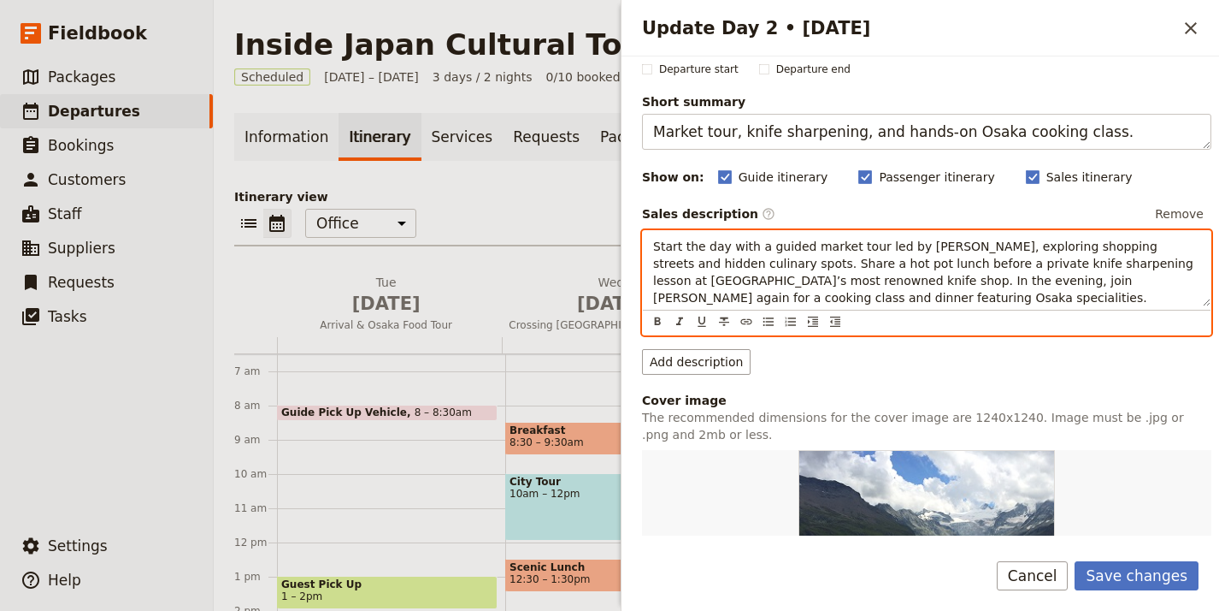
scroll to position [461, 0]
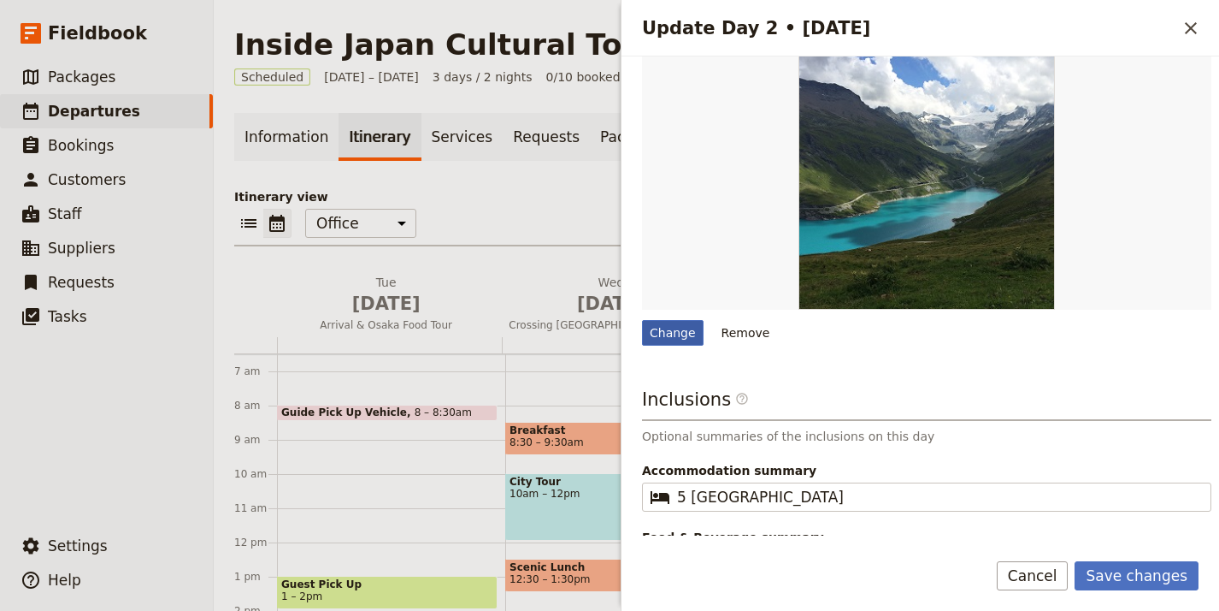
click at [685, 339] on div "Change" at bounding box center [673, 333] width 62 height 26
click at [642, 320] on input "Change" at bounding box center [641, 319] width 1 height 1
type input "C:\fakepath\IMG_20190907_164729.jpg"
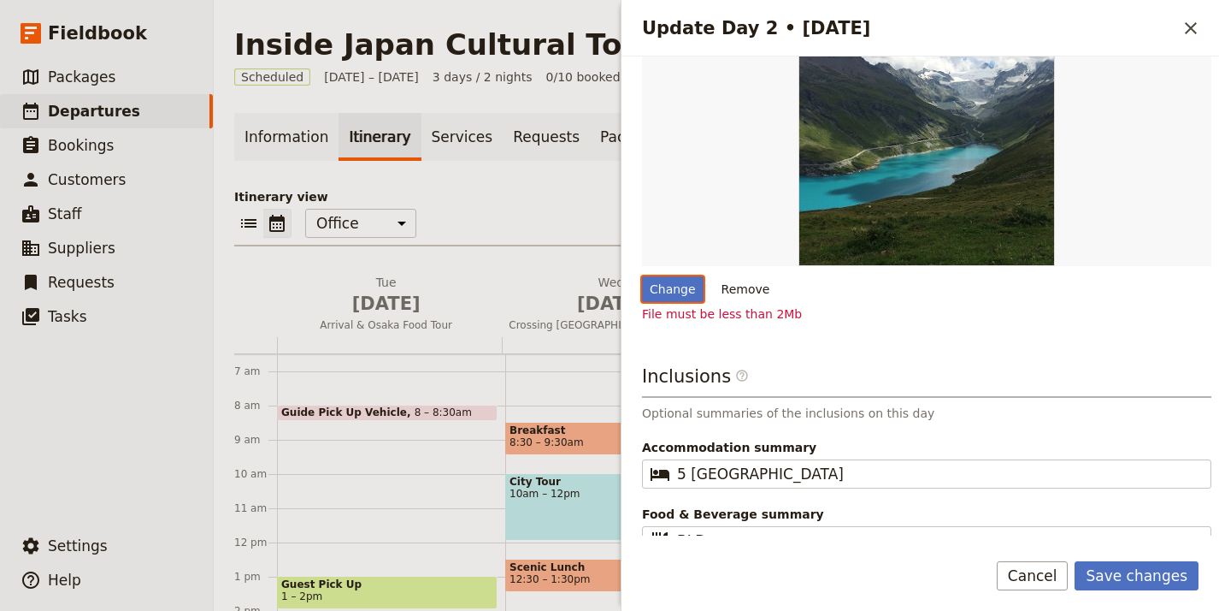
scroll to position [546, 0]
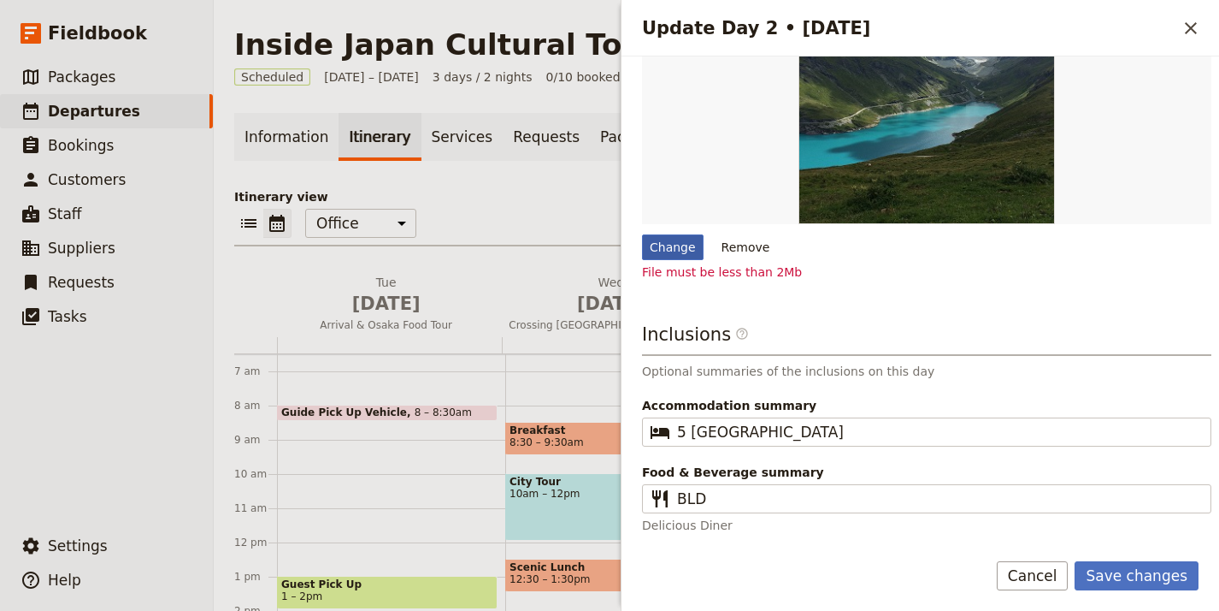
click at [674, 248] on div "Change" at bounding box center [673, 247] width 62 height 26
click at [642, 234] on input "Change" at bounding box center [641, 233] width 1 height 1
click at [669, 249] on div "Change" at bounding box center [673, 247] width 62 height 26
click at [642, 234] on input "Change" at bounding box center [641, 233] width 1 height 1
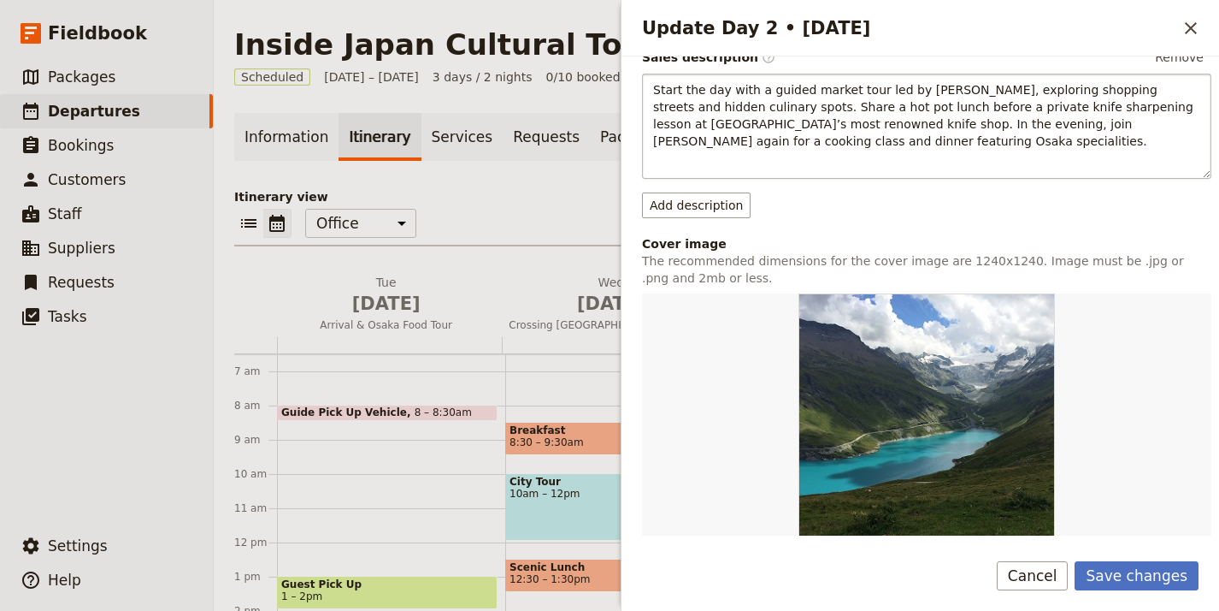
scroll to position [233, 0]
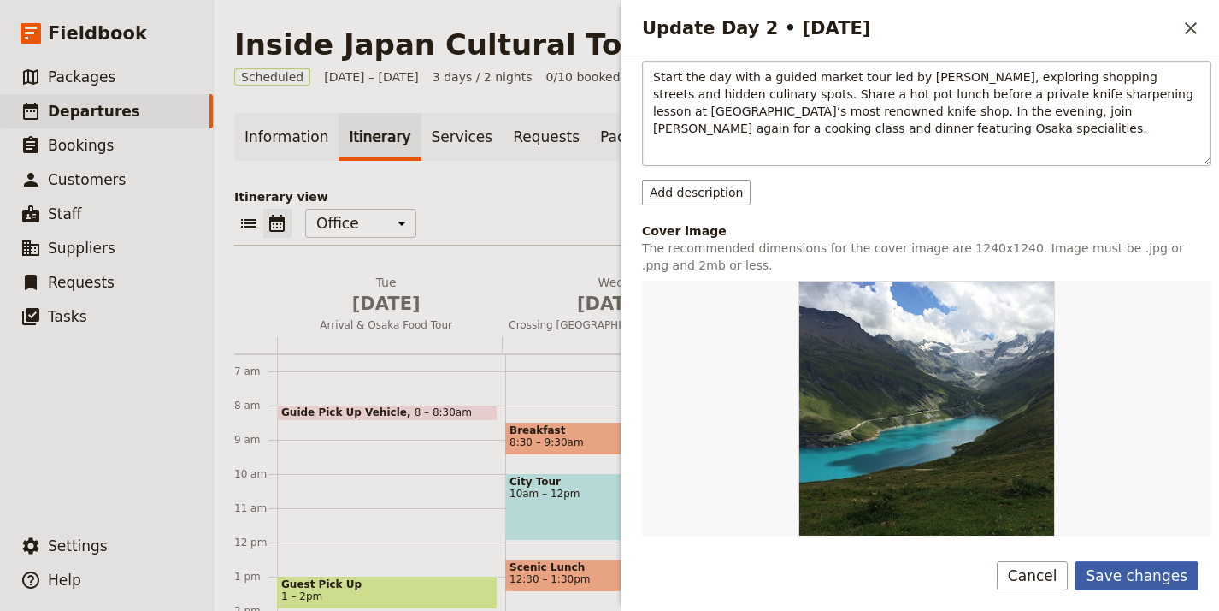
click at [1146, 583] on button "Save changes" at bounding box center [1137, 575] width 124 height 29
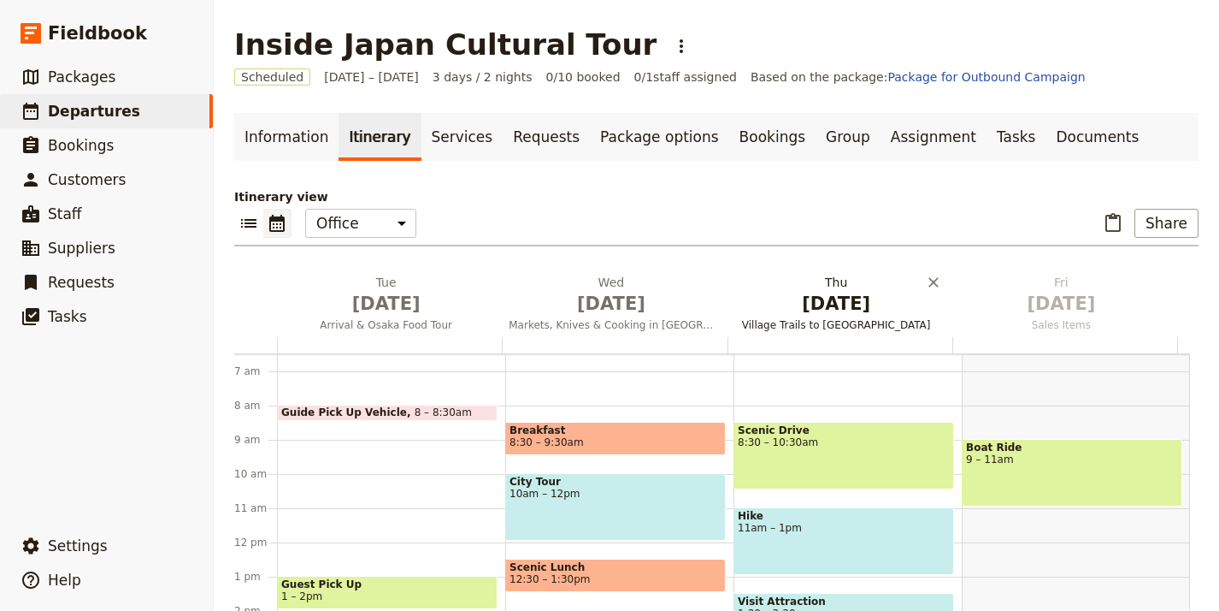
click at [802, 309] on span "[DATE]" at bounding box center [837, 304] width 204 height 26
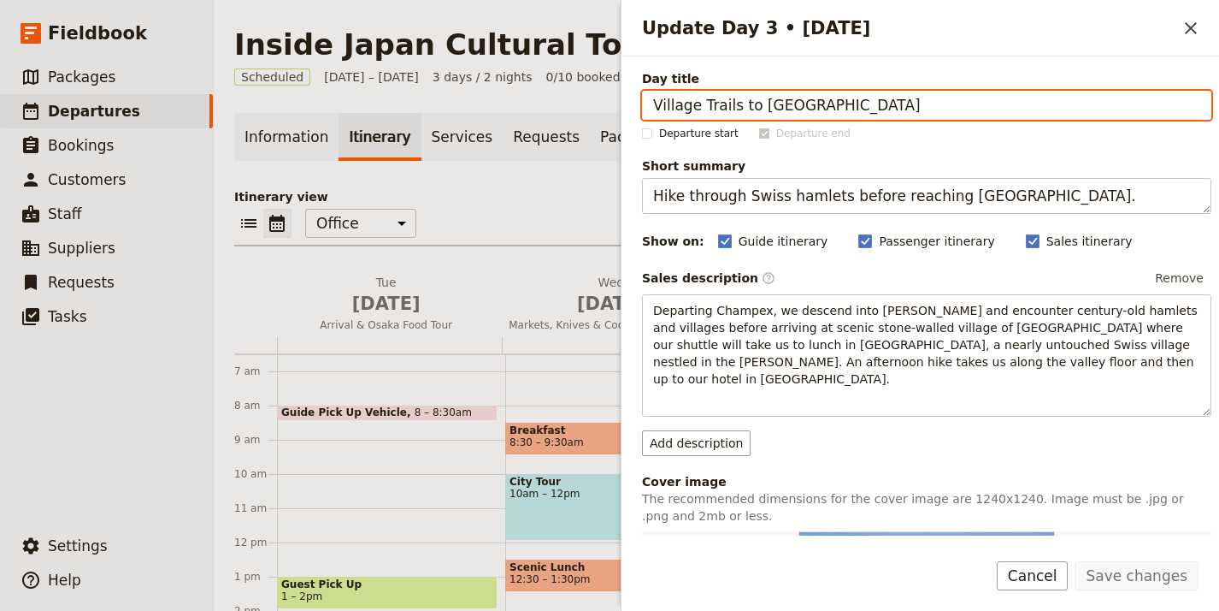
click at [991, 108] on input "Village Trails to La Sage" at bounding box center [927, 105] width 570 height 29
paste input "Kyoto [DEMOGRAPHIC_DATA] & Traditions"
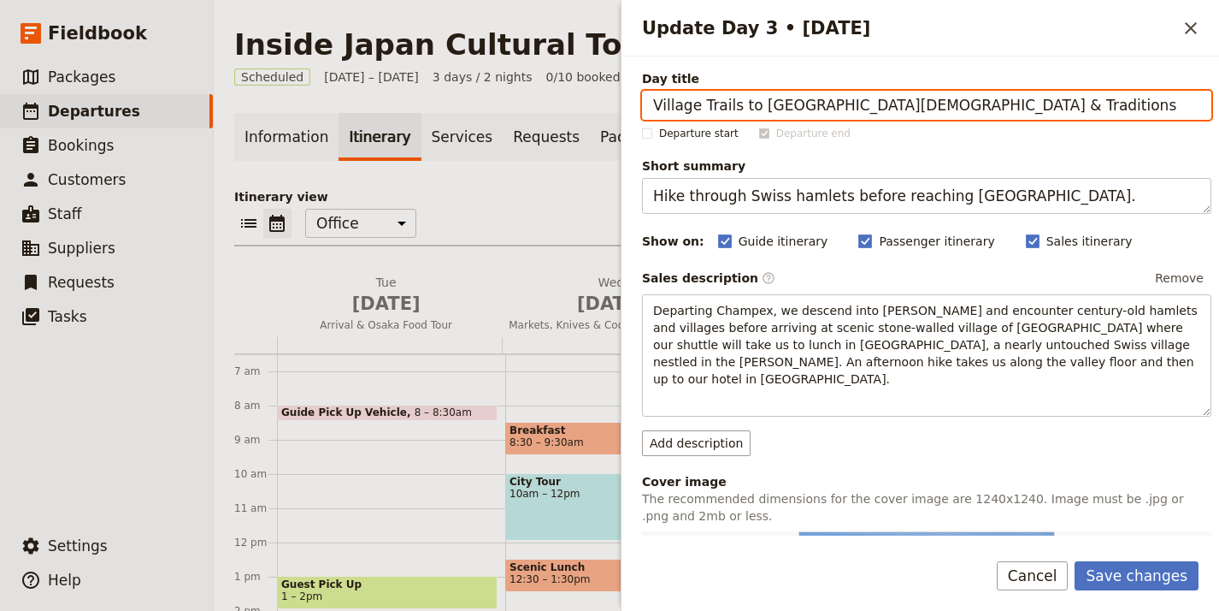
paste input "Update Day 3 • 3 Sep"
type input "Kyoto [DEMOGRAPHIC_DATA] & Traditions"
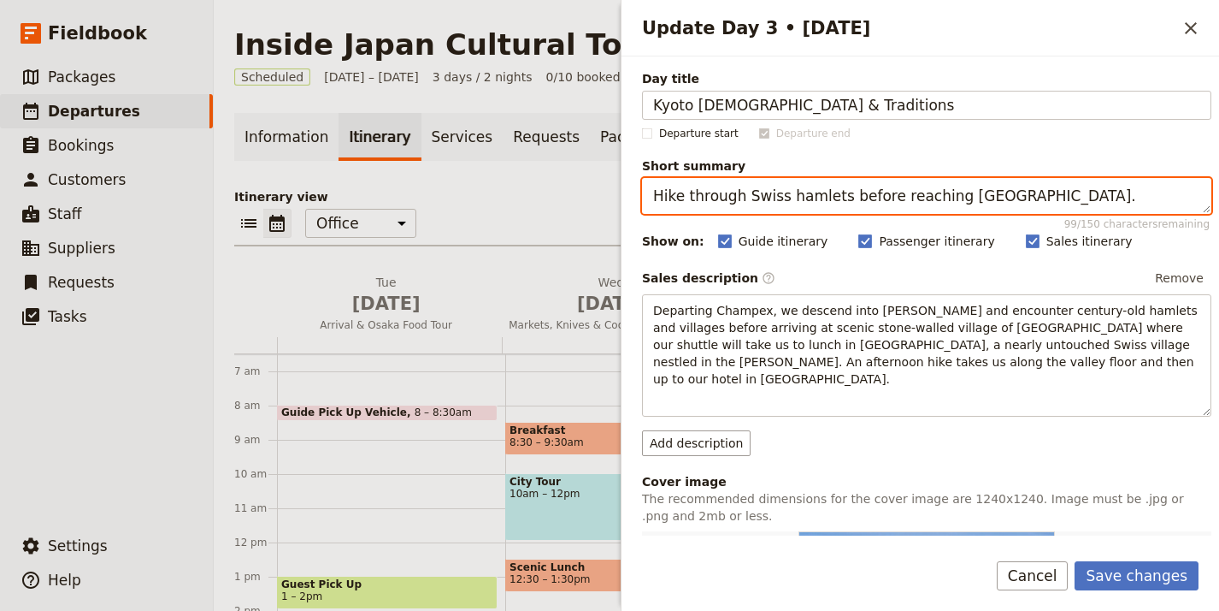
click at [890, 205] on textarea "Hike through Swiss hamlets before reaching La Sage." at bounding box center [927, 196] width 570 height 36
paste textarea "Travel to Kyoto for temples and cultural immersion"
type textarea "Travel to [GEOGRAPHIC_DATA] for [DEMOGRAPHIC_DATA] and cultural immersion."
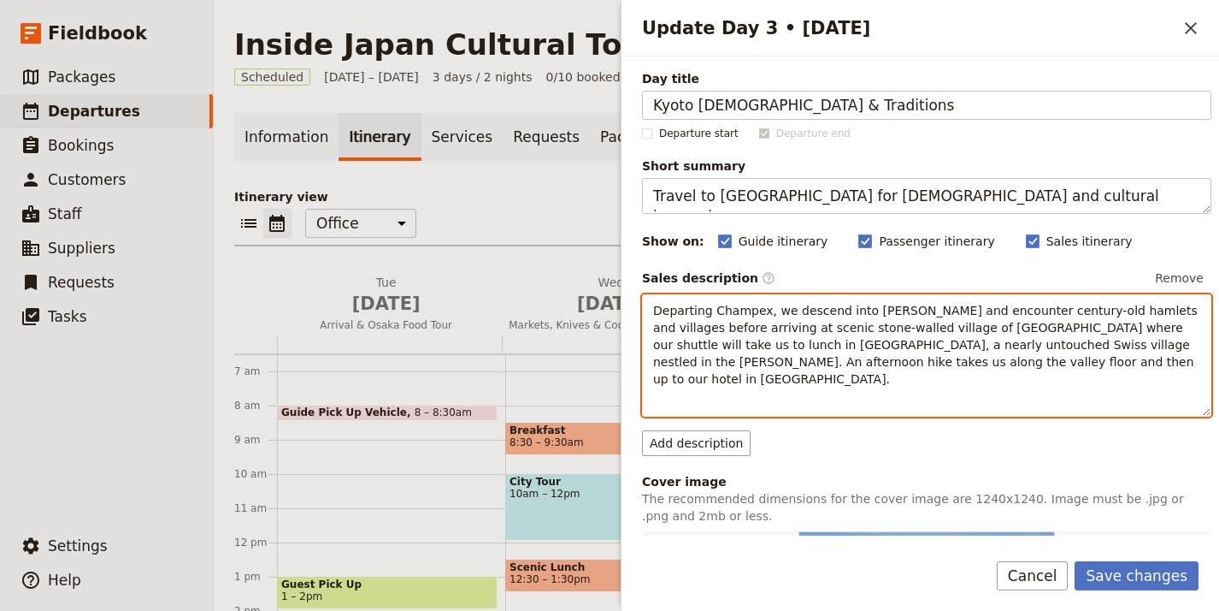
click at [814, 362] on span "Departing Champex, we descend into woods and encounter century-old hamlets and …" at bounding box center [927, 345] width 548 height 82
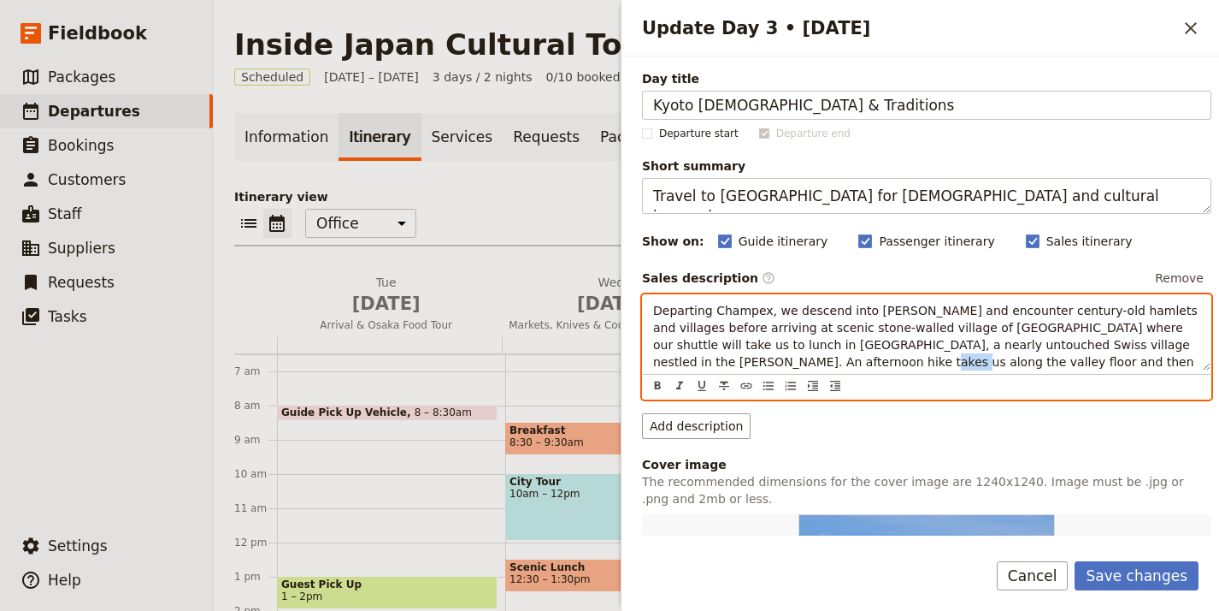
click at [814, 362] on span "Departing Champex, we descend into woods and encounter century-old hamlets and …" at bounding box center [927, 345] width 548 height 82
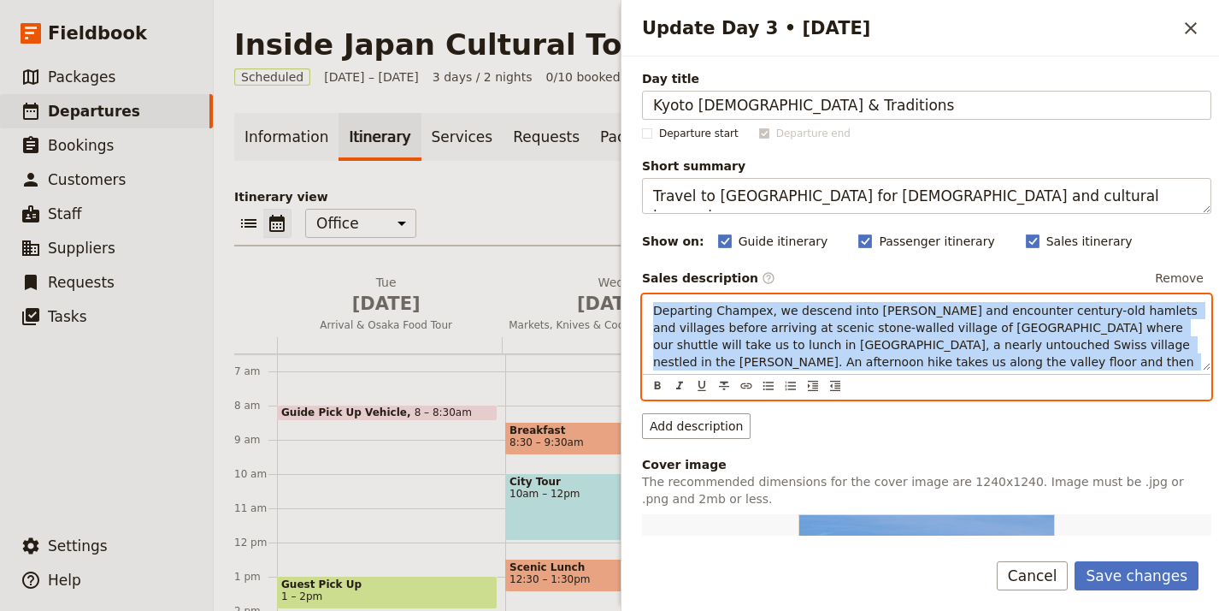
click at [814, 362] on span "Departing Champex, we descend into woods and encounter century-old hamlets and …" at bounding box center [927, 345] width 548 height 82
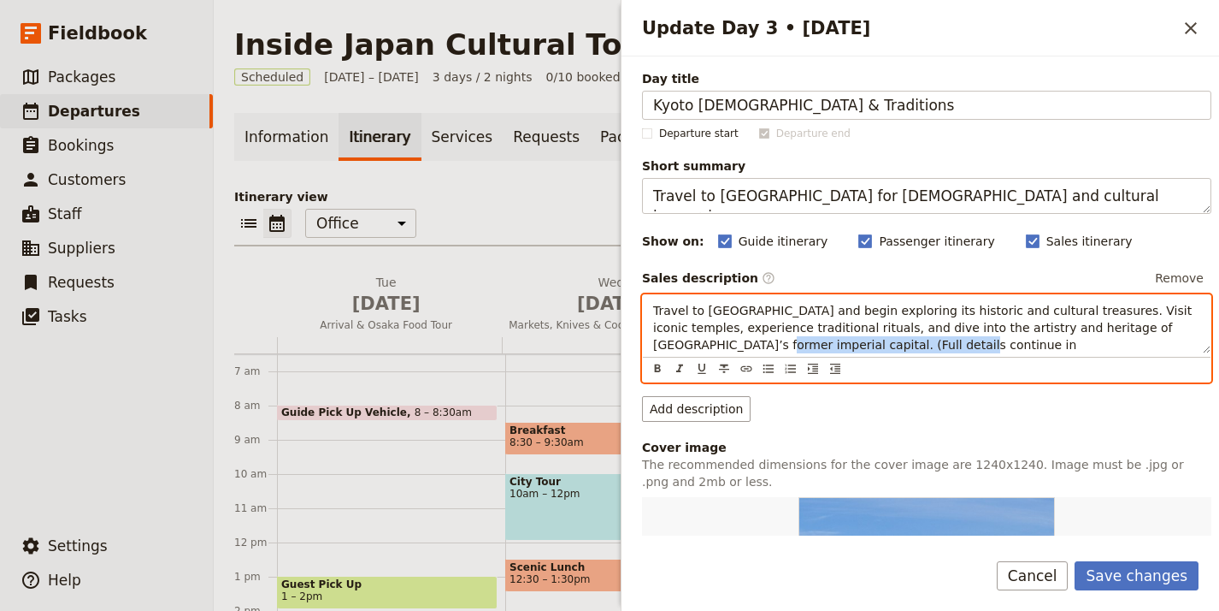
drag, startPoint x: 894, startPoint y: 350, endPoint x: 706, endPoint y: 348, distance: 188.1
click at [696, 350] on p "Travel to Kyoto and begin exploring its historic and cultural treasures. Visit …" at bounding box center [926, 336] width 547 height 68
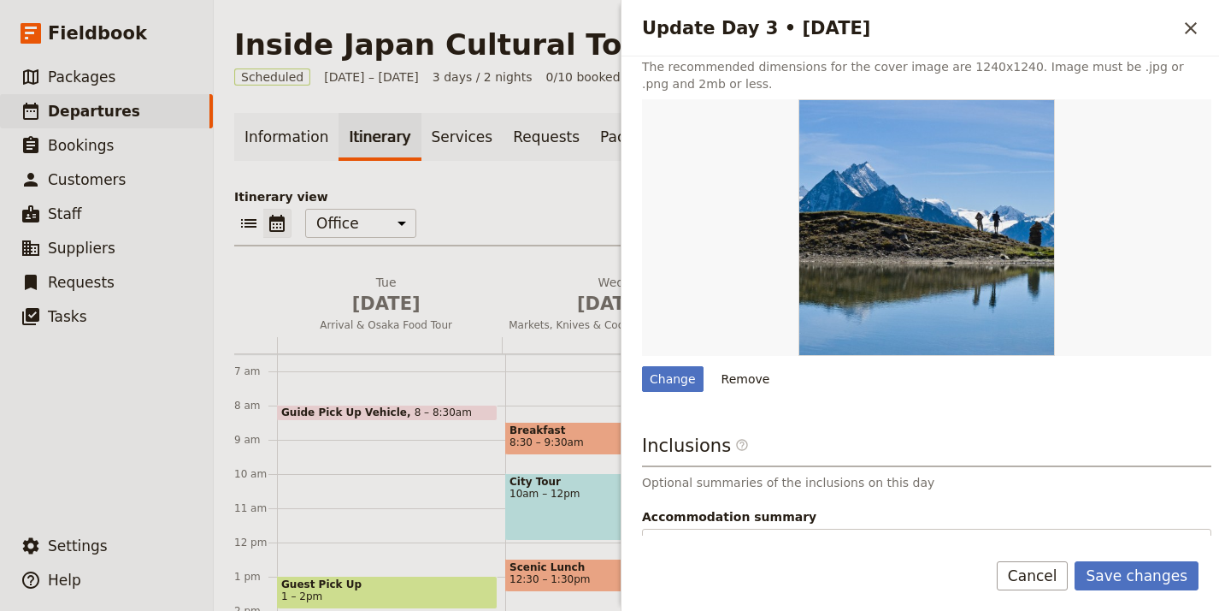
scroll to position [529, 0]
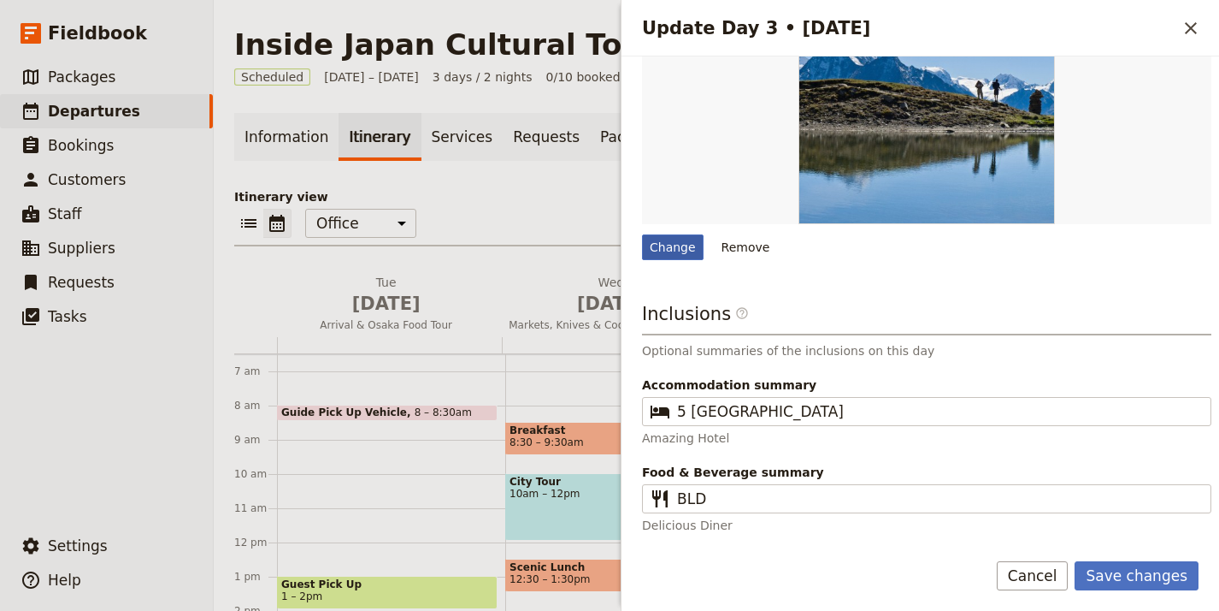
click at [662, 256] on div "Change" at bounding box center [673, 247] width 62 height 26
click at [642, 234] on input "Change" at bounding box center [641, 233] width 1 height 1
type input "C:\fakepath\0150AD01-E4B7-42A4-B8E5-59968580C394+(1).jpeg"
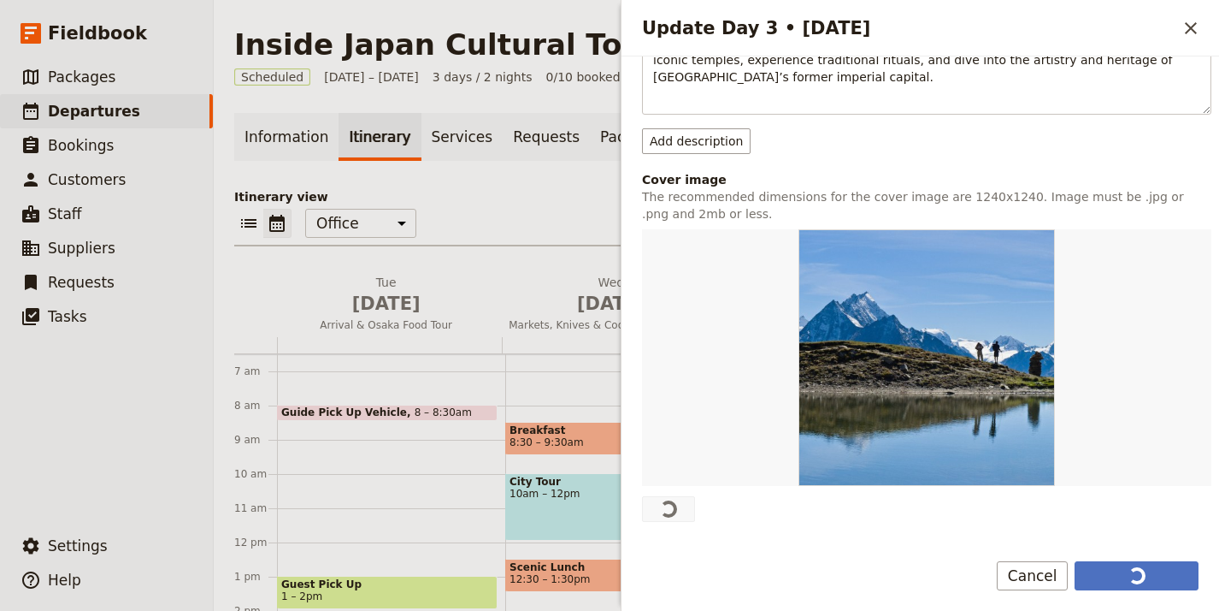
scroll to position [363, 0]
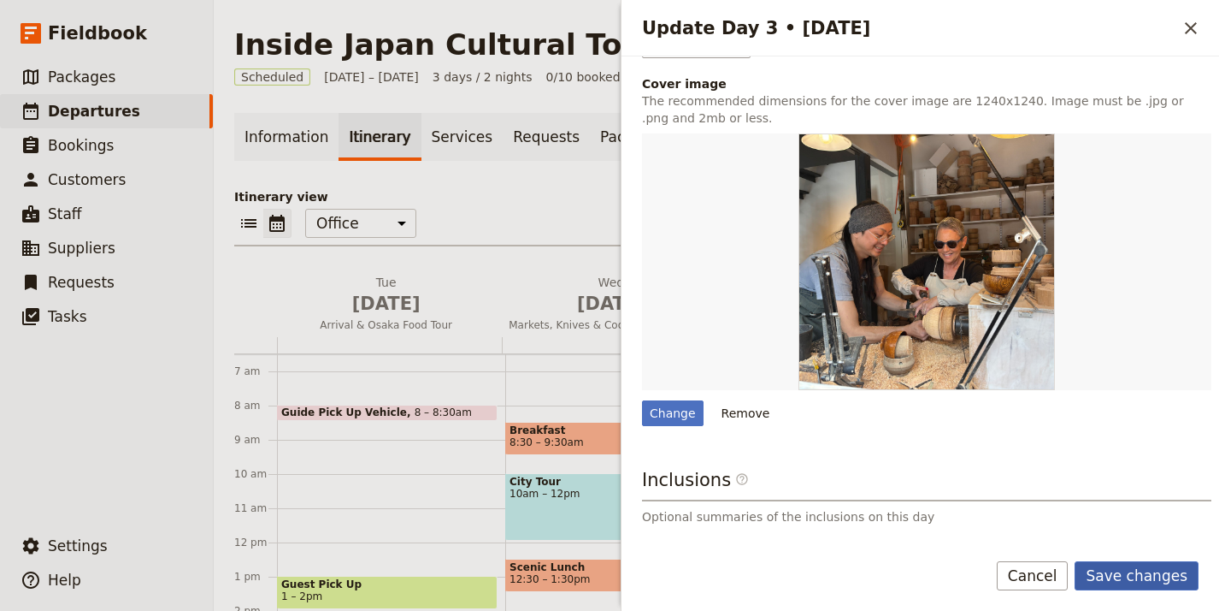
click at [1142, 577] on button "Save changes" at bounding box center [1137, 575] width 124 height 29
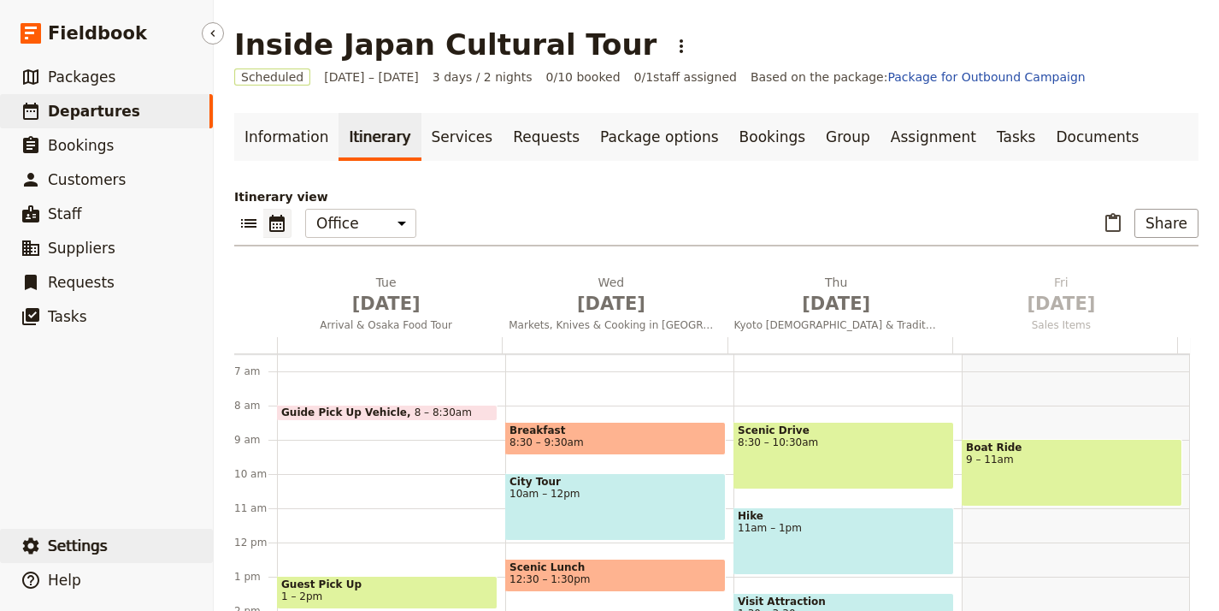
click at [74, 537] on span "Settings" at bounding box center [78, 545] width 60 height 17
click at [322, 502] on span "Your organization" at bounding box center [282, 498] width 103 height 17
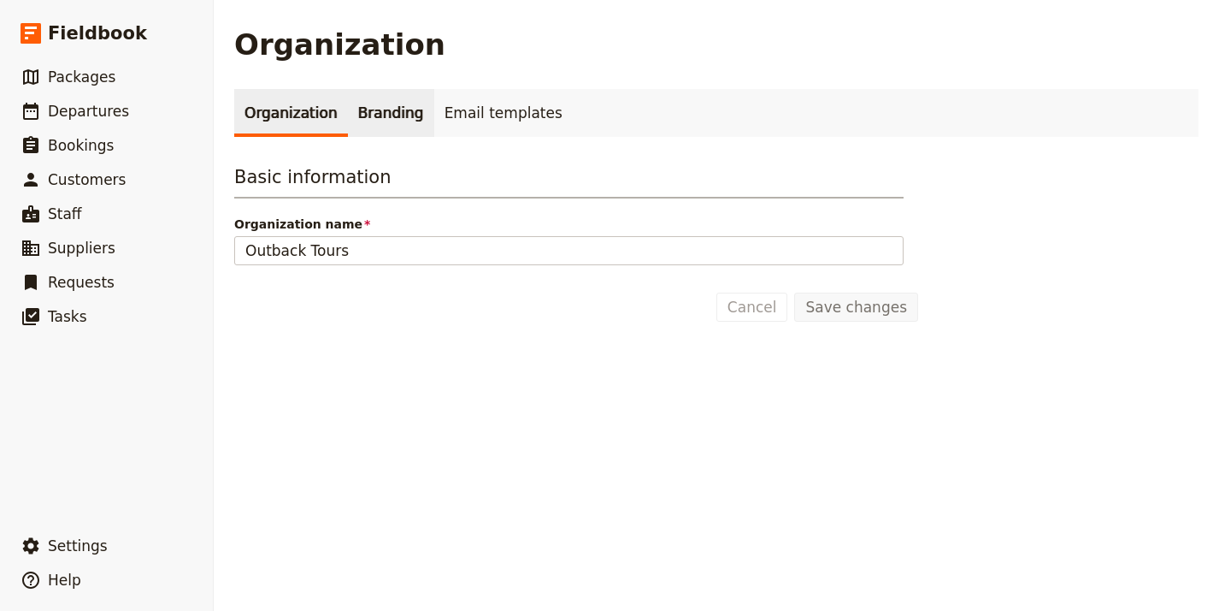
click at [374, 110] on link "Branding" at bounding box center [391, 113] width 86 height 48
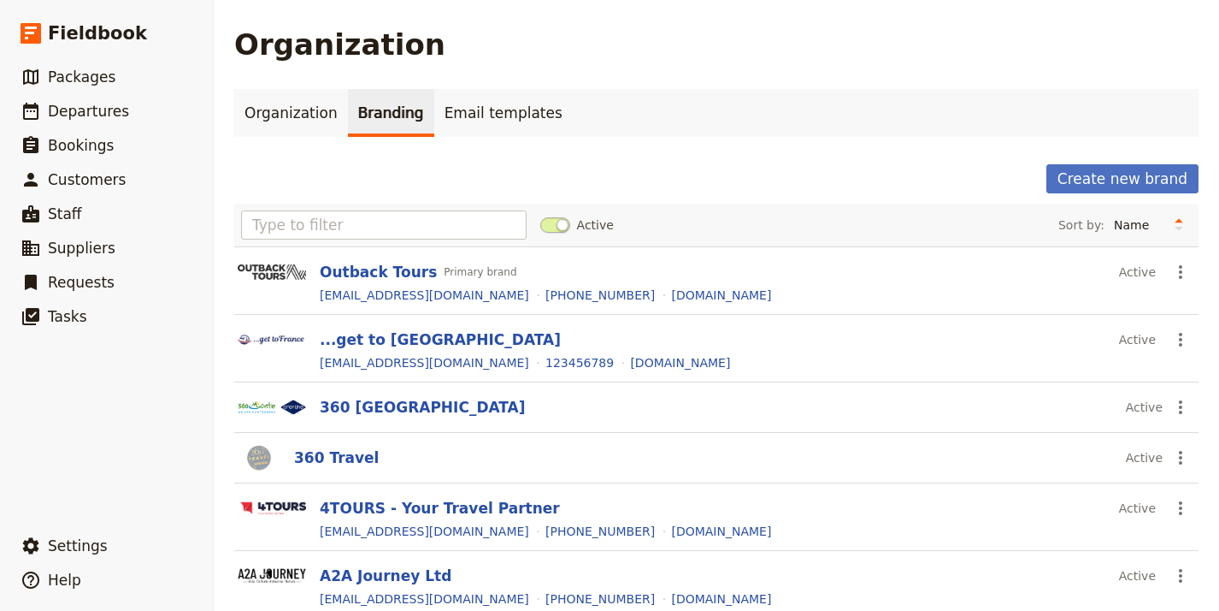
click at [1030, 180] on div "Create new brand" at bounding box center [716, 178] width 965 height 29
click at [1108, 179] on button "Create new brand" at bounding box center [1123, 178] width 152 height 29
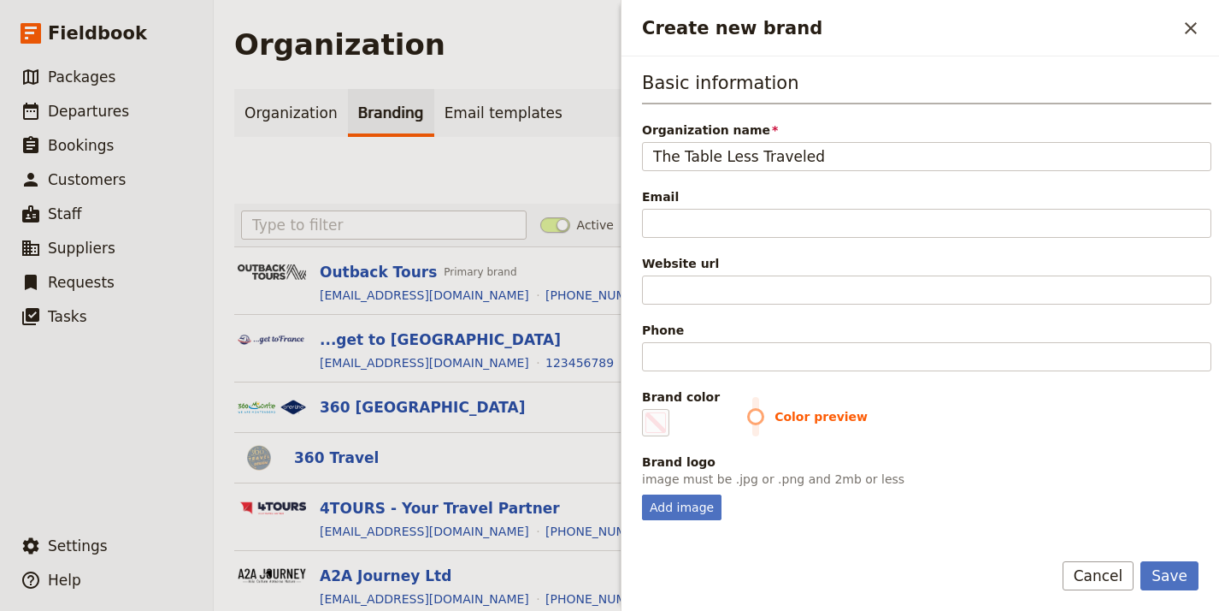
type input "The Table Less Traveled"
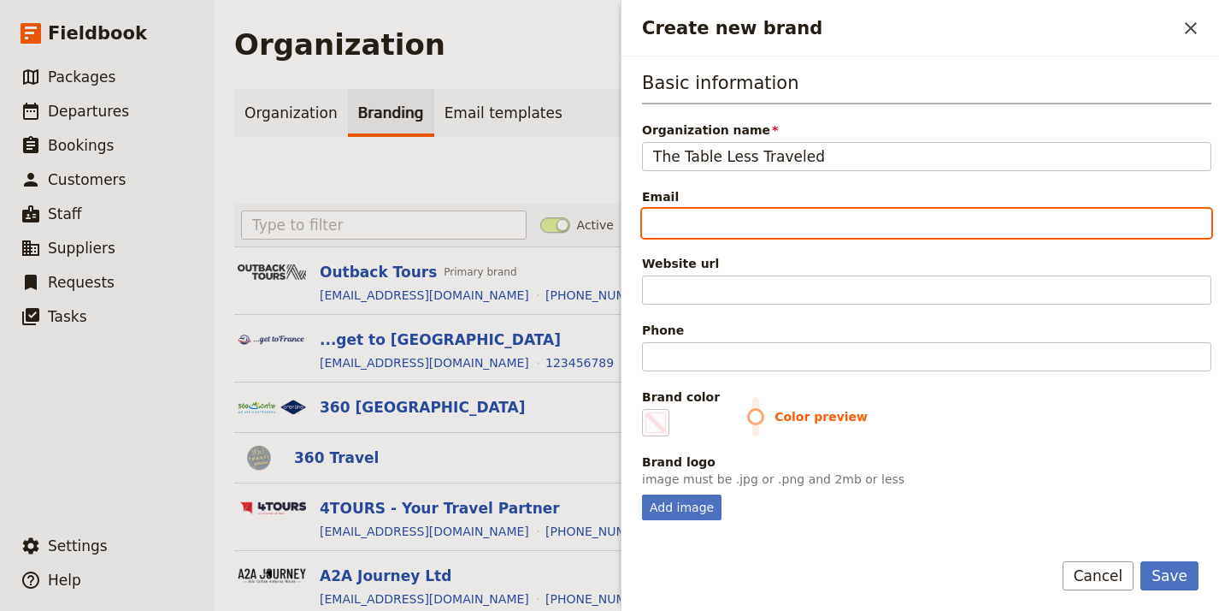
click at [699, 219] on input "Email" at bounding box center [927, 223] width 570 height 29
paste input "[EMAIL_ADDRESS][DOMAIN_NAME]"
type input "[EMAIL_ADDRESS][DOMAIN_NAME]"
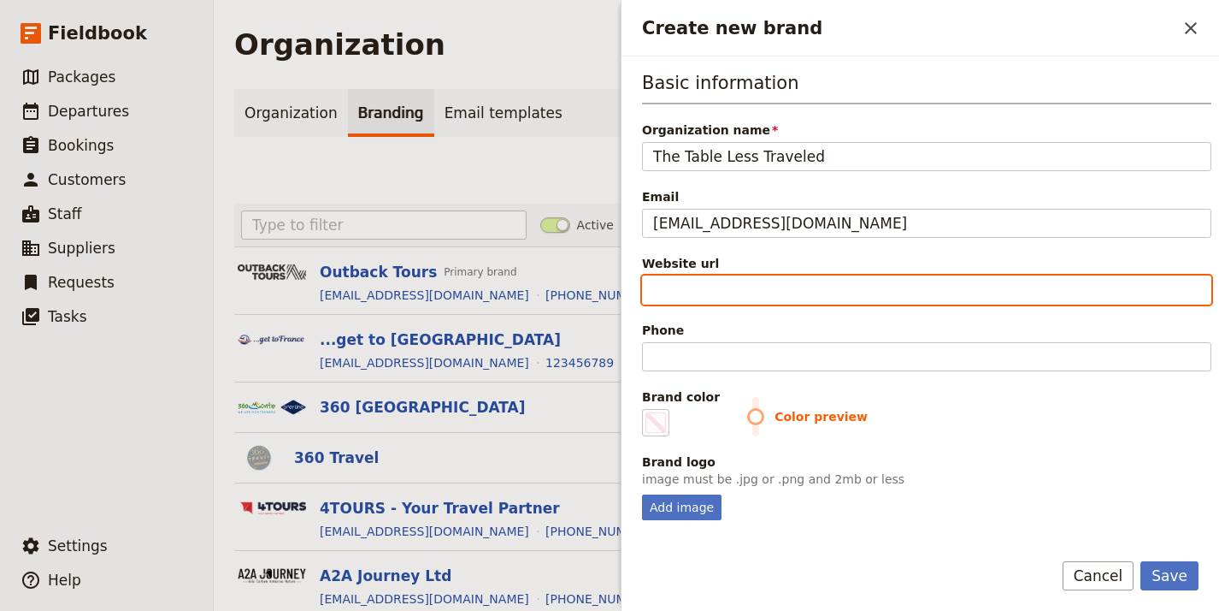
click at [803, 292] on input "Website url" at bounding box center [927, 289] width 570 height 29
paste input "https://www.thetablelesstraveled.com"
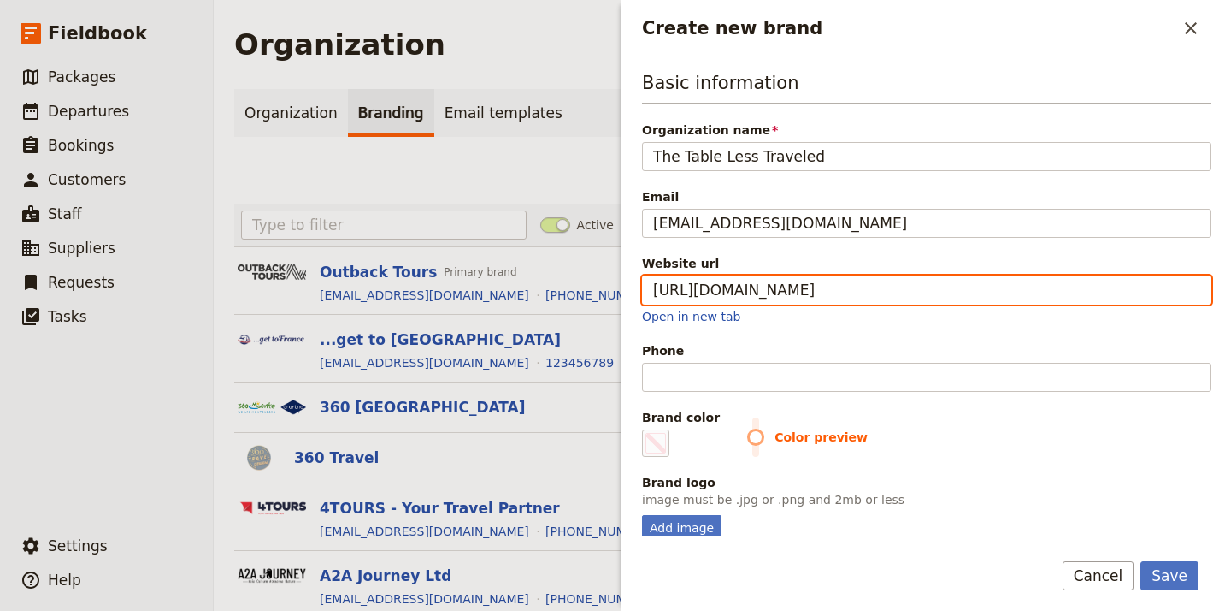
type input "https://www.thetablelesstraveled.com"
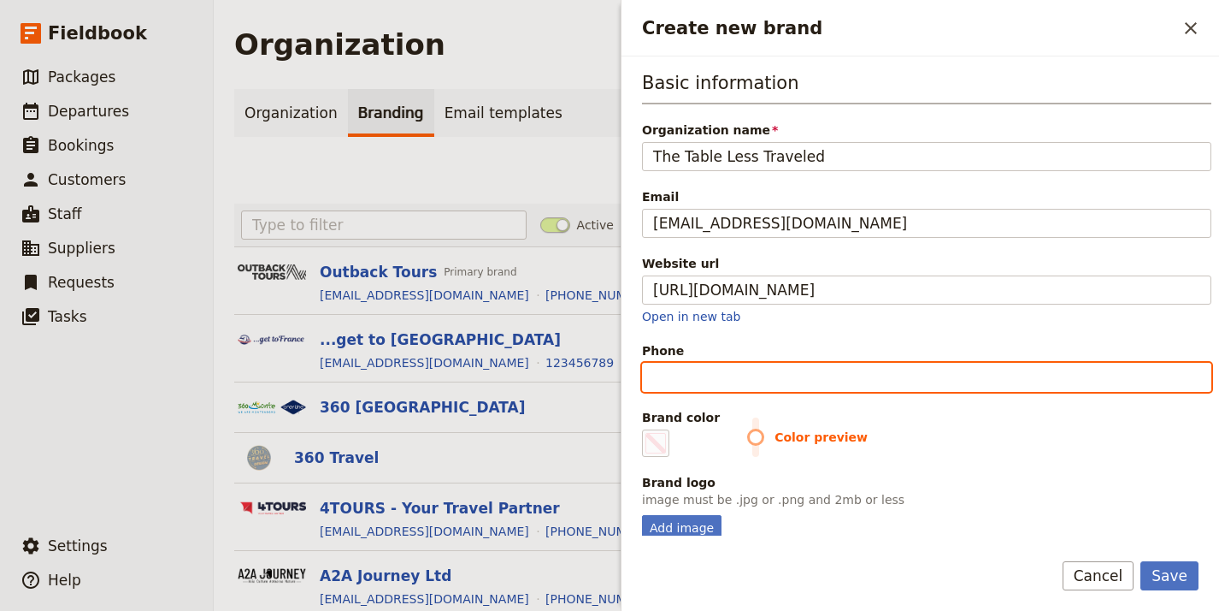
click at [844, 375] on input "Phone" at bounding box center [927, 377] width 570 height 29
paste input "[PHONE_NUMBER]"
type input "[PHONE_NUMBER]"
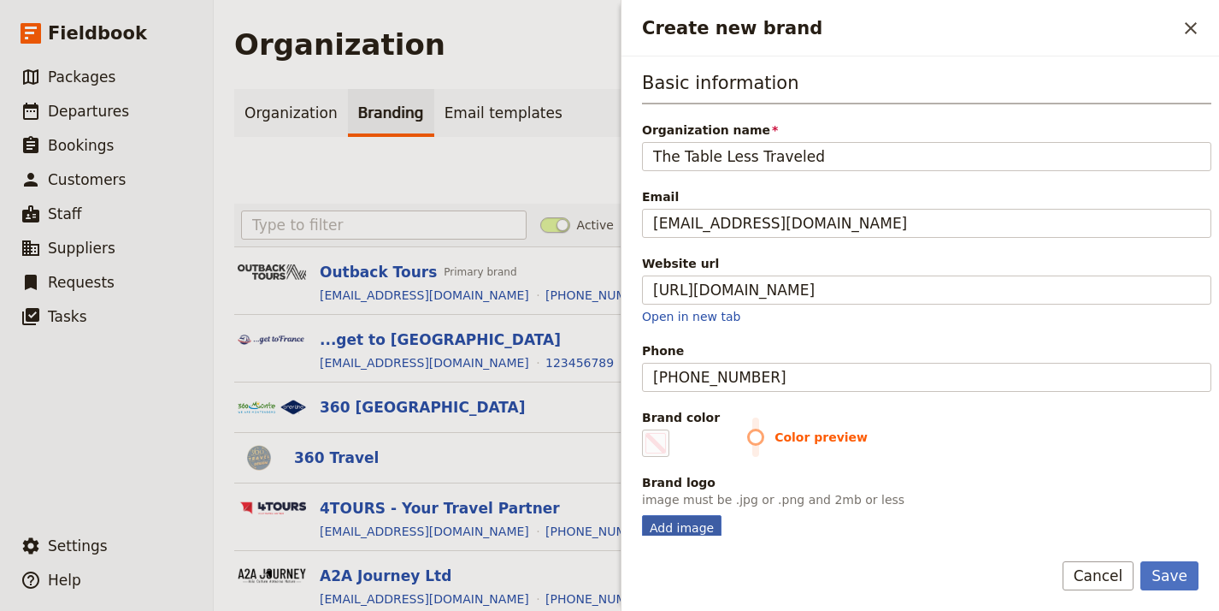
click at [701, 518] on div "Add image" at bounding box center [682, 528] width 80 height 26
click at [642, 515] on input "Add image" at bounding box center [641, 514] width 1 height 1
type input "C:\fakepath\Copy+of+Copy+of+Copy+of+Untitled+(16).png"
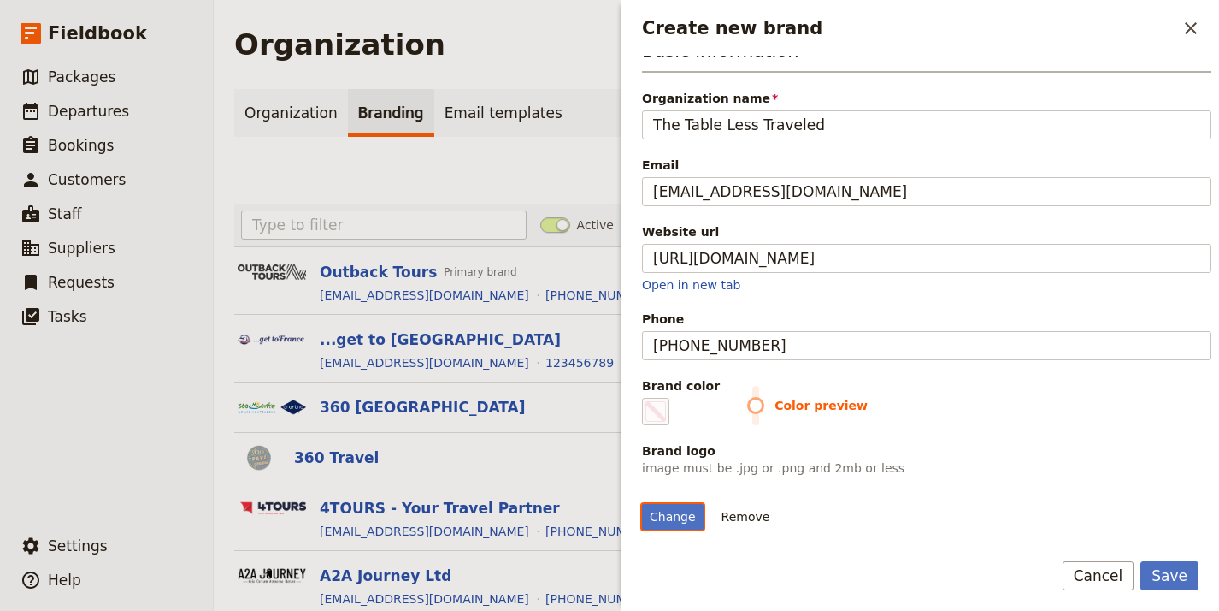
scroll to position [104, 0]
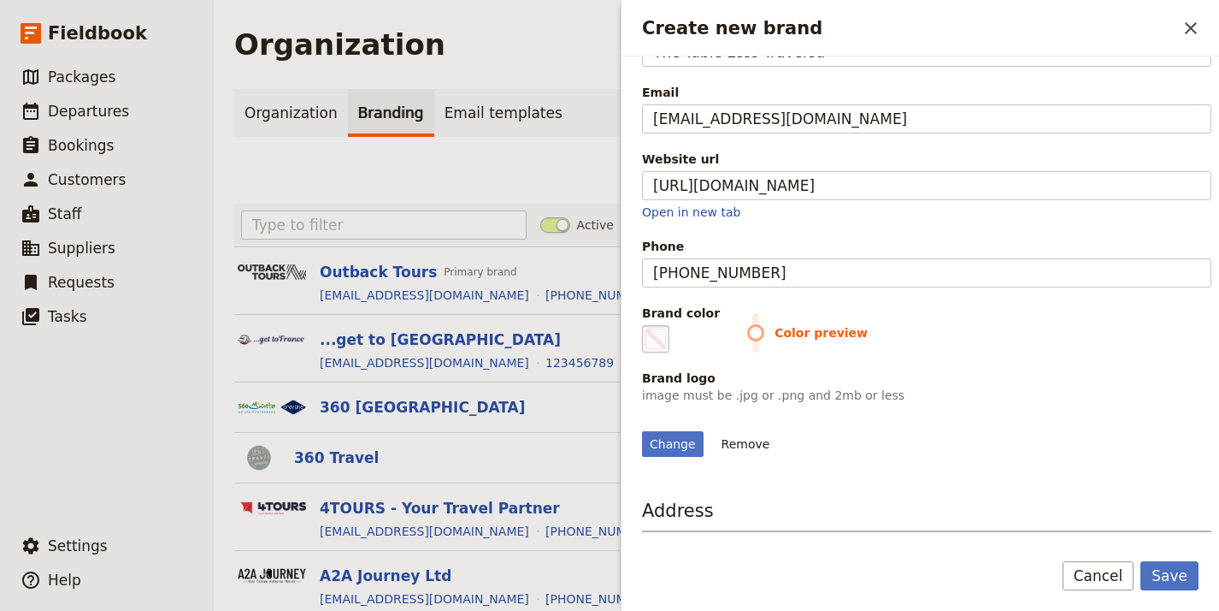
click at [669, 344] on fieldset "#000000" at bounding box center [655, 338] width 27 height 27
click at [646, 325] on input "#000000" at bounding box center [646, 324] width 1 height 1
type input "#054386"
click at [1086, 328] on span "Color preview" at bounding box center [979, 332] width 464 height 17
click at [1198, 574] on button "Save" at bounding box center [1170, 575] width 58 height 29
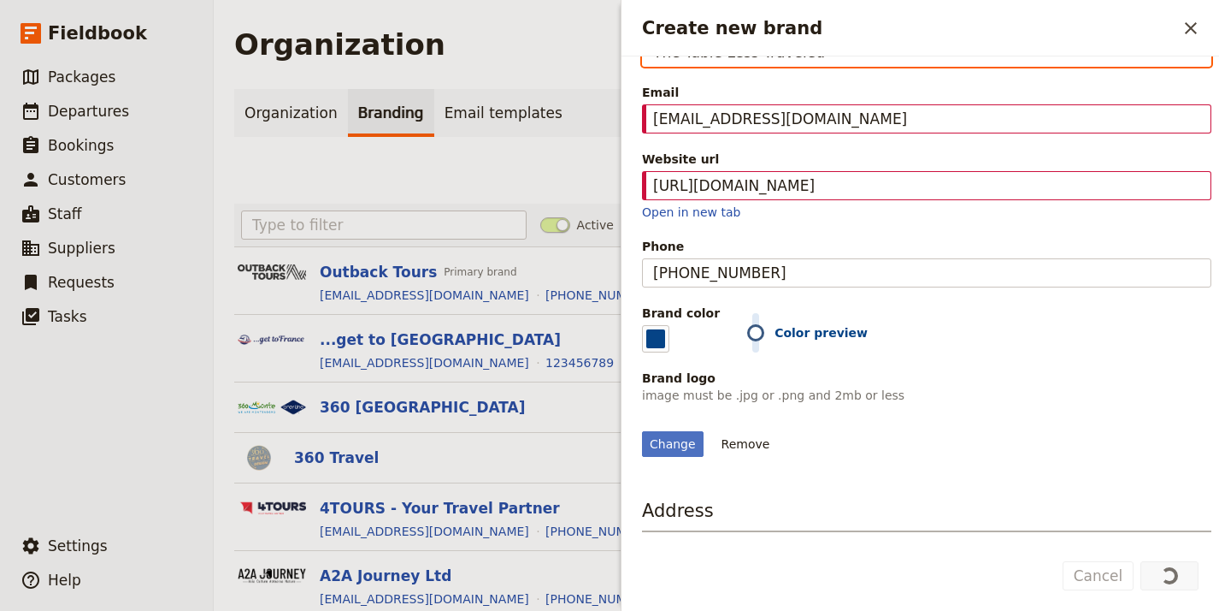
scroll to position [86, 0]
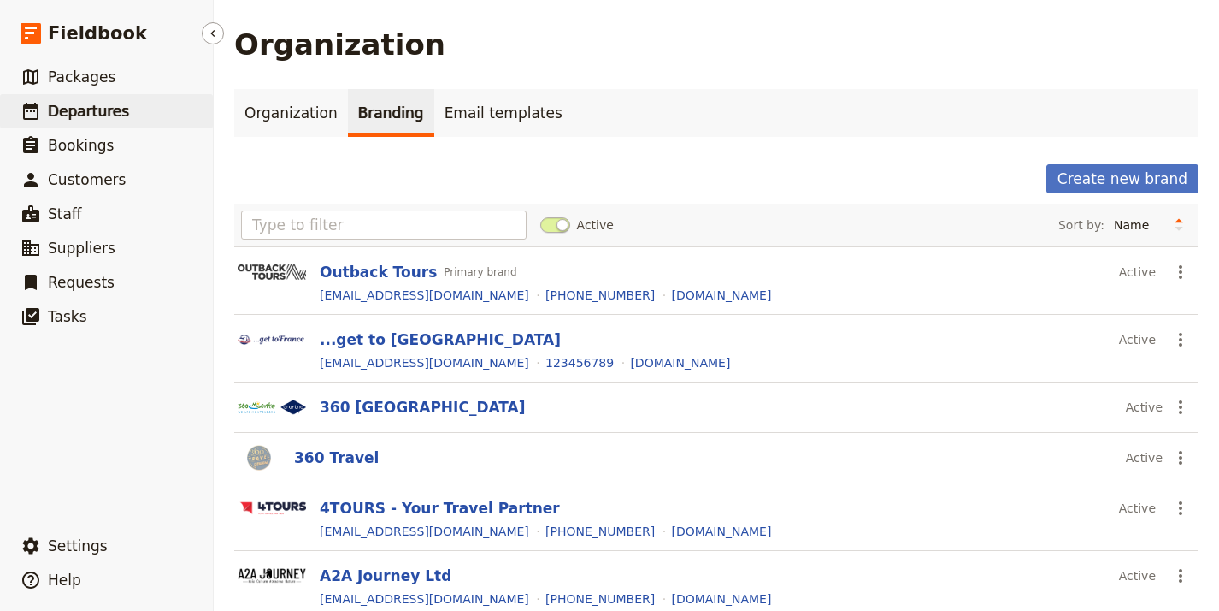
click at [112, 116] on span "Departures" at bounding box center [88, 111] width 81 height 17
select select "UPDATED_AT"
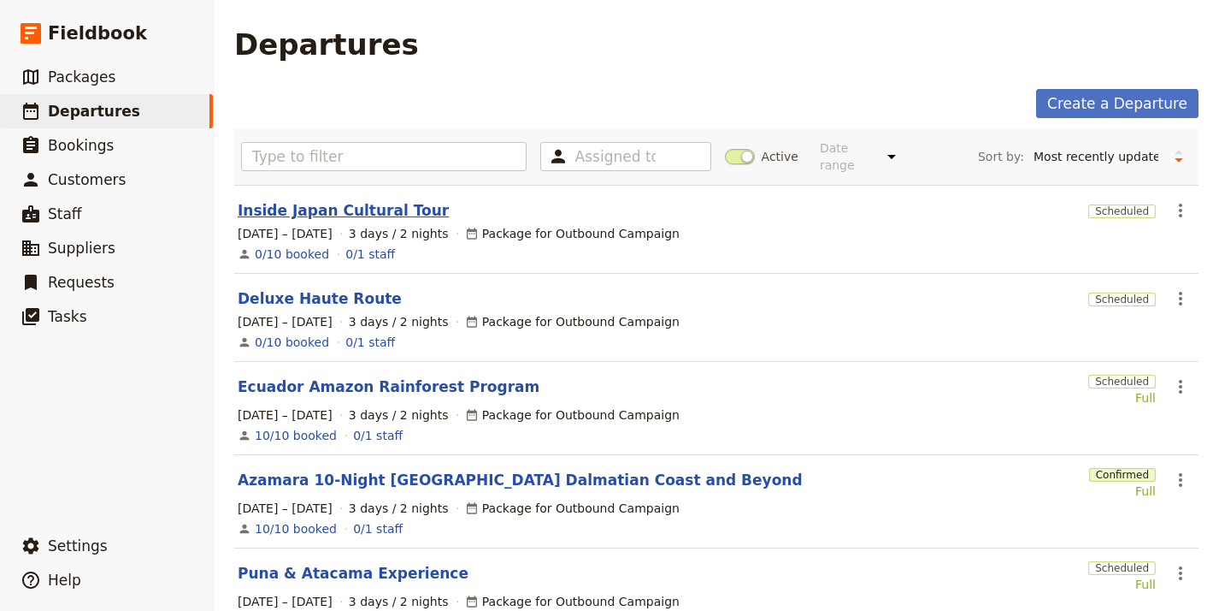
click at [325, 200] on link "Inside Japan Cultural Tour" at bounding box center [343, 210] width 211 height 21
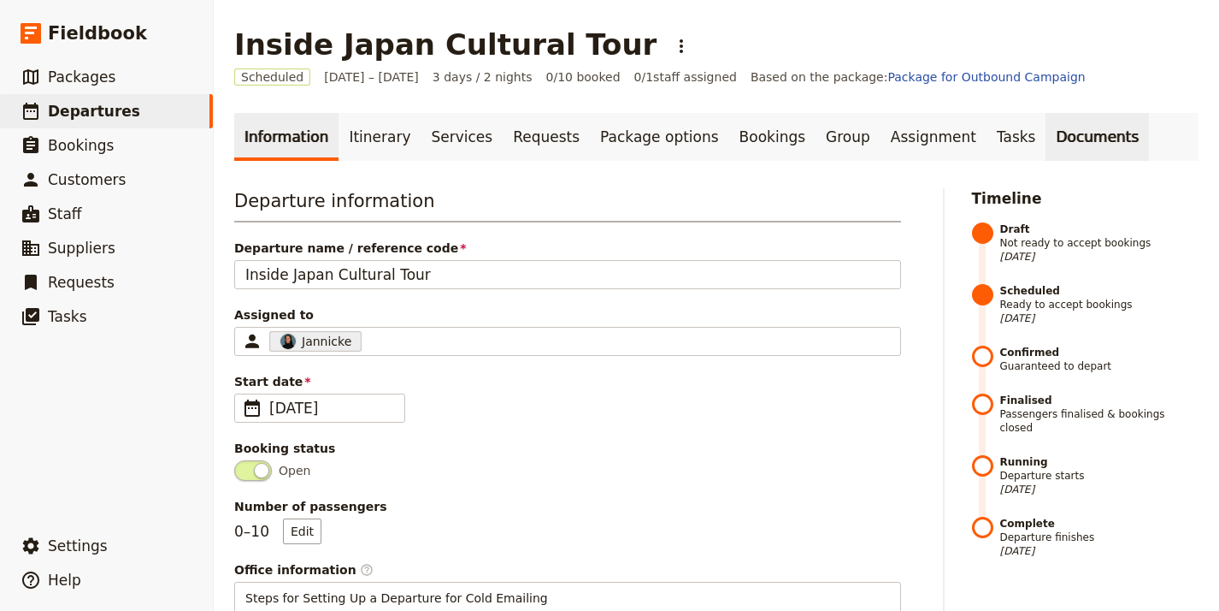
click at [1046, 139] on link "Documents" at bounding box center [1097, 137] width 103 height 48
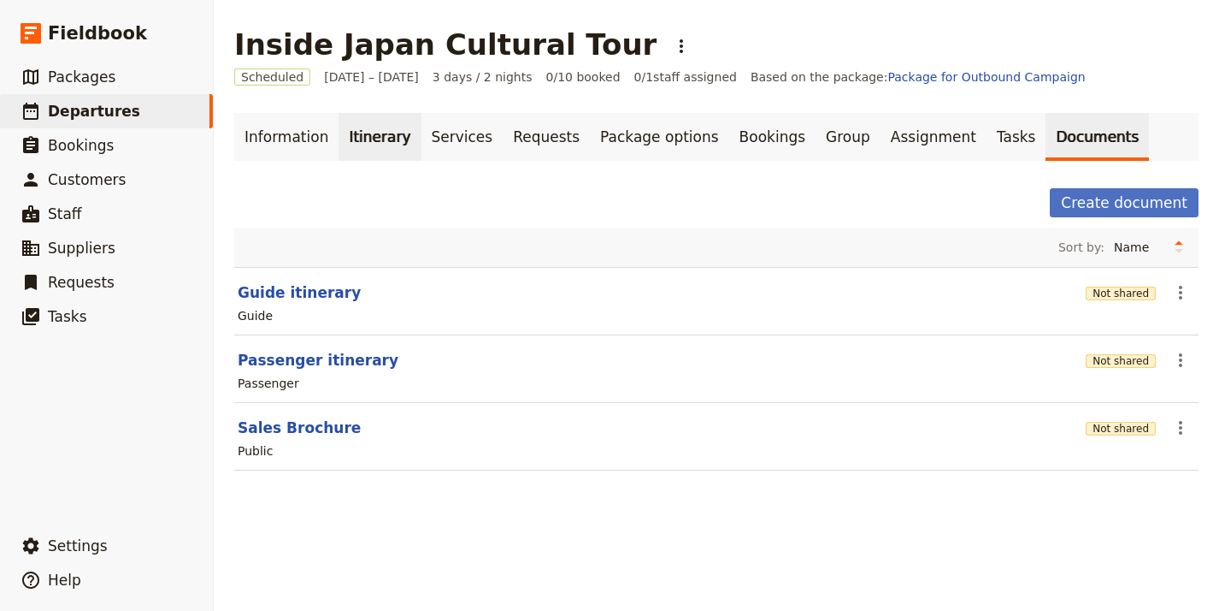
click at [382, 141] on link "Itinerary" at bounding box center [380, 137] width 82 height 48
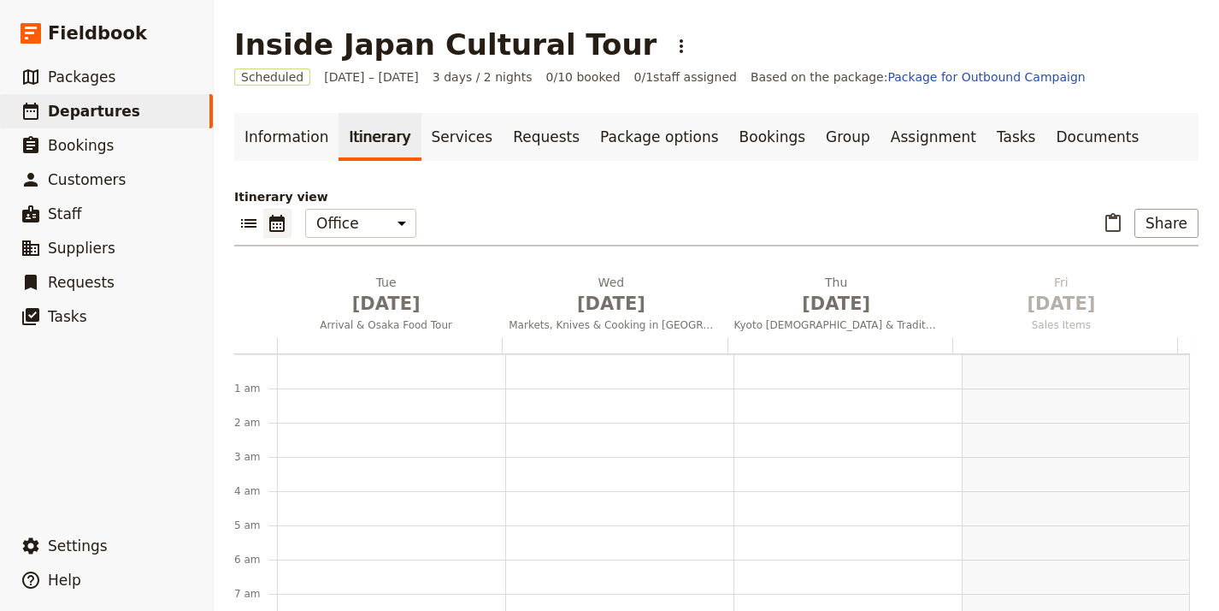
scroll to position [222, 0]
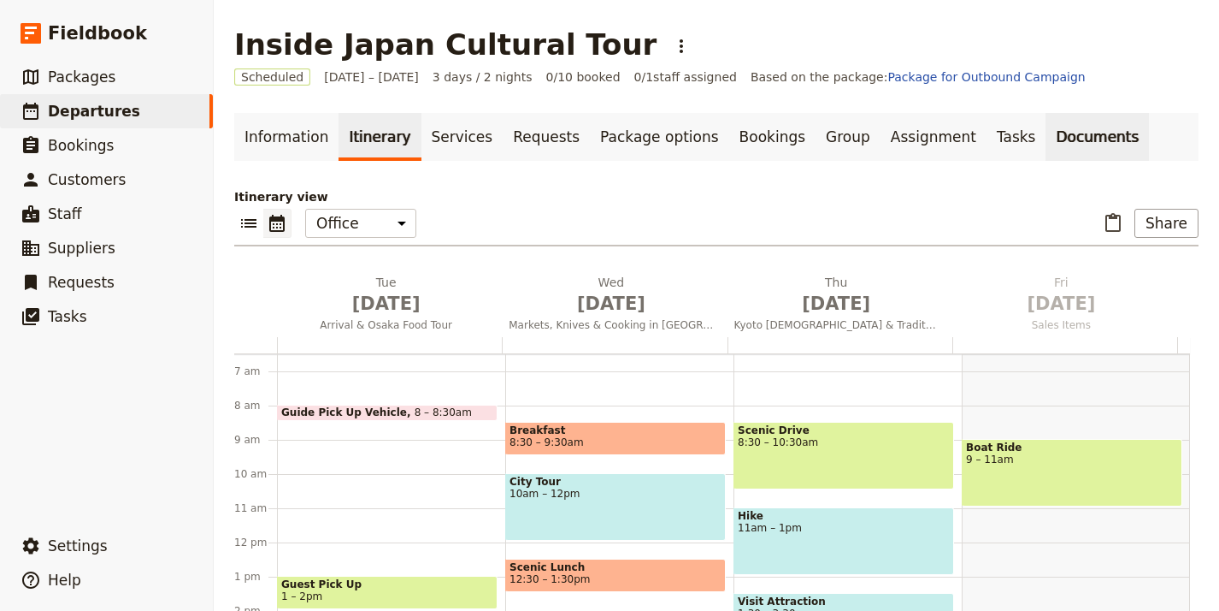
click at [1046, 139] on link "Documents" at bounding box center [1097, 137] width 103 height 48
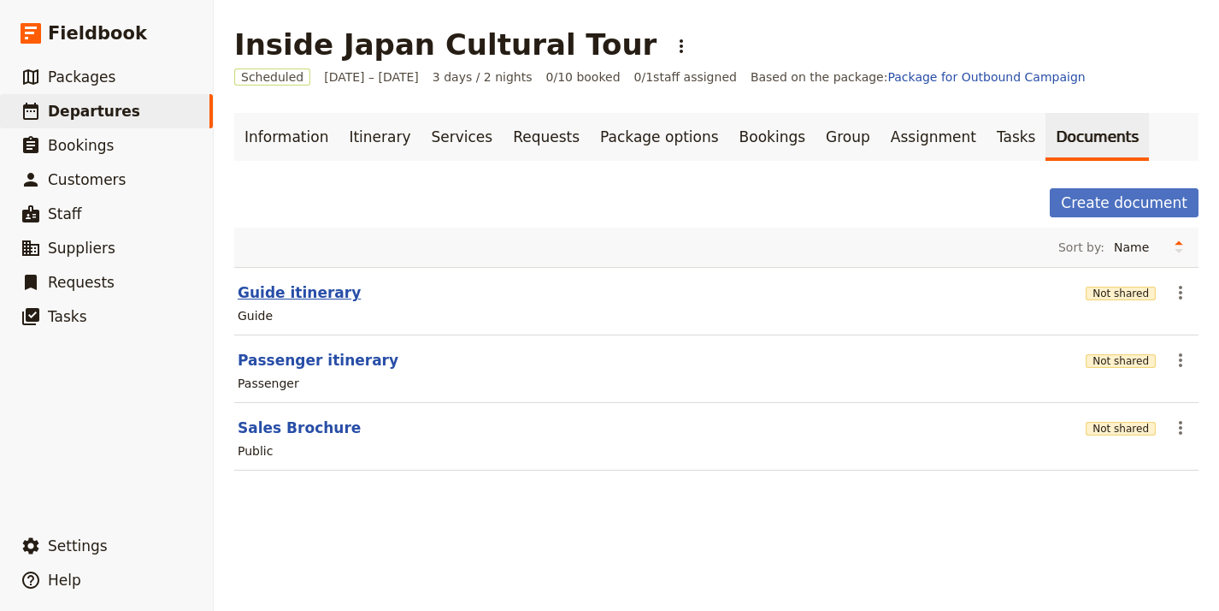
click at [302, 285] on button "Guide itinerary" at bounding box center [299, 292] width 123 height 21
select select "STAFF"
select select "RUN_SHEET"
select select "LARGE"
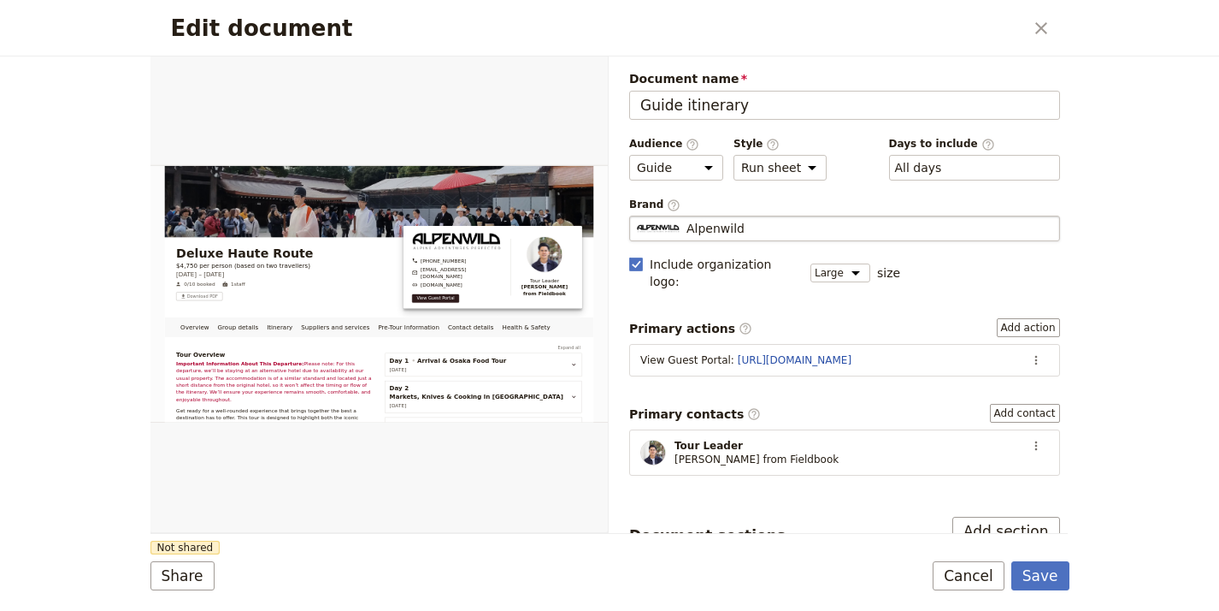
click at [776, 220] on div "Alpenwild" at bounding box center [845, 228] width 416 height 17
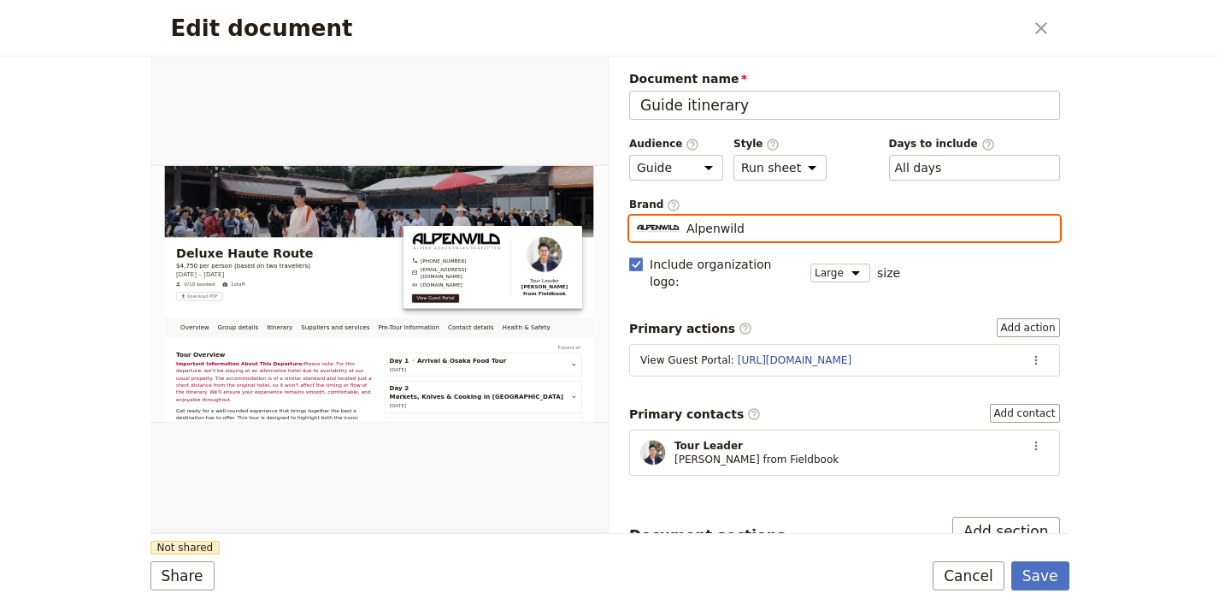
click at [637, 216] on input "Alpenwild" at bounding box center [636, 215] width 1 height 1
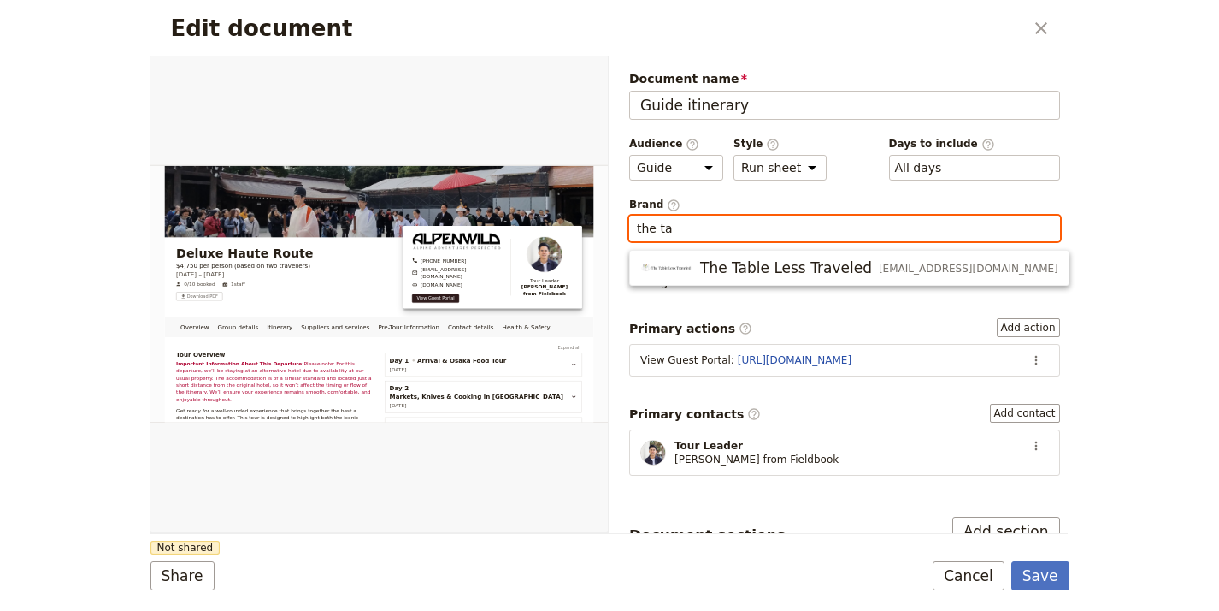
click at [741, 263] on span "The Table Less Traveled" at bounding box center [786, 267] width 172 height 21
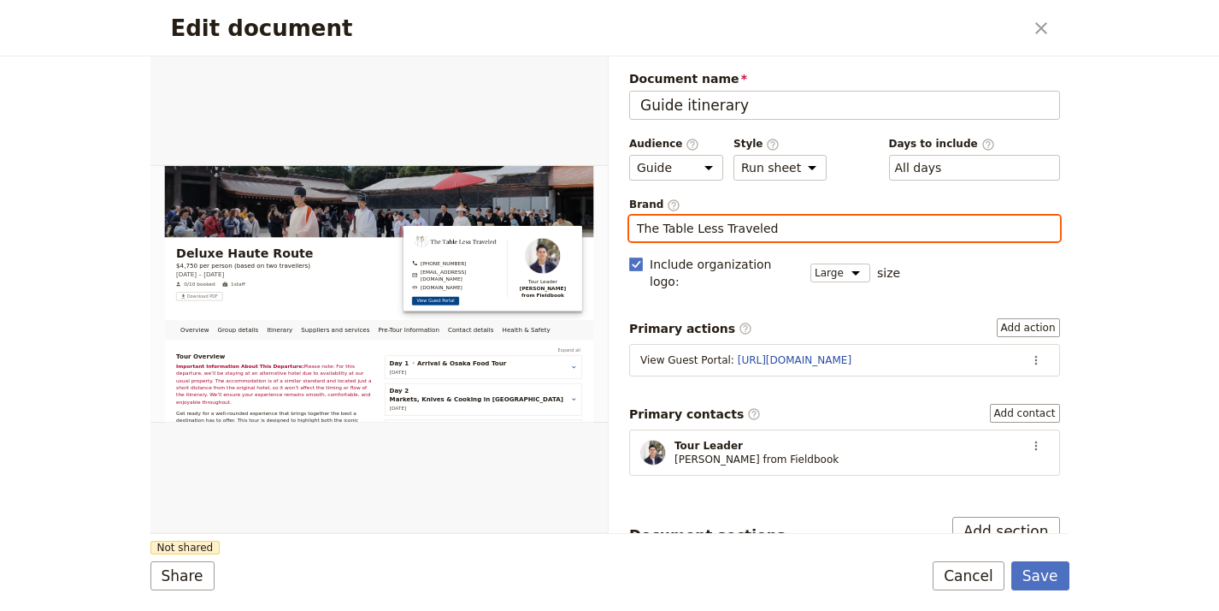
type input "The Table Less Traveled"
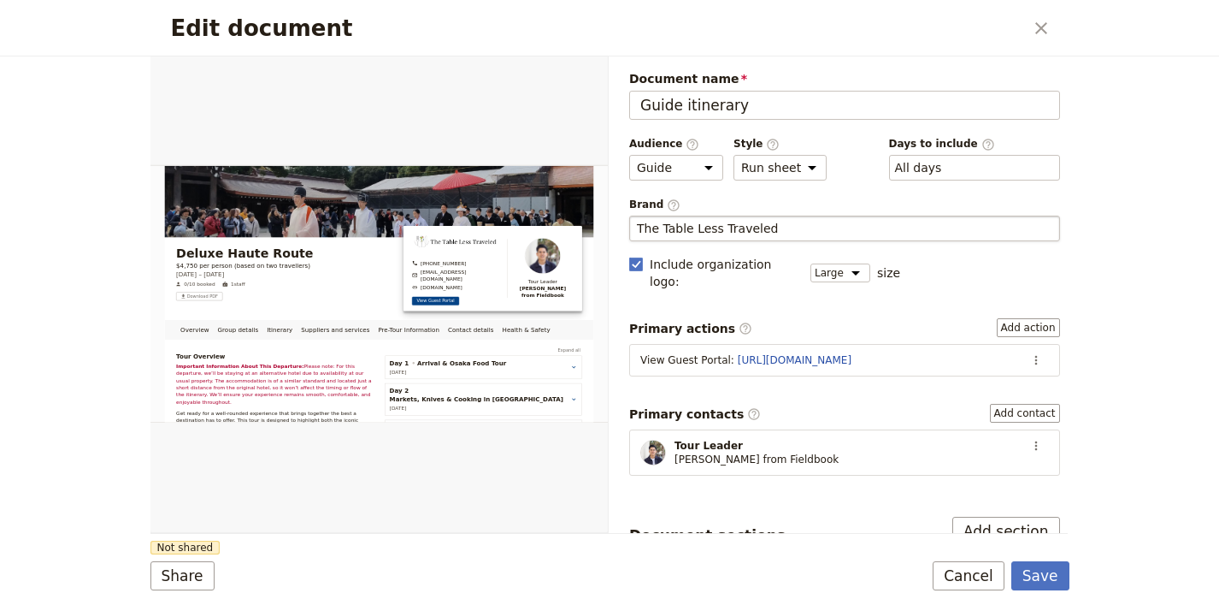
click at [664, 544] on form "Overview Group details Itinerary Suppliers and services Pre-Tour Information Co…" at bounding box center [610, 333] width 919 height 554
click at [198, 580] on button "Share" at bounding box center [183, 575] width 64 height 29
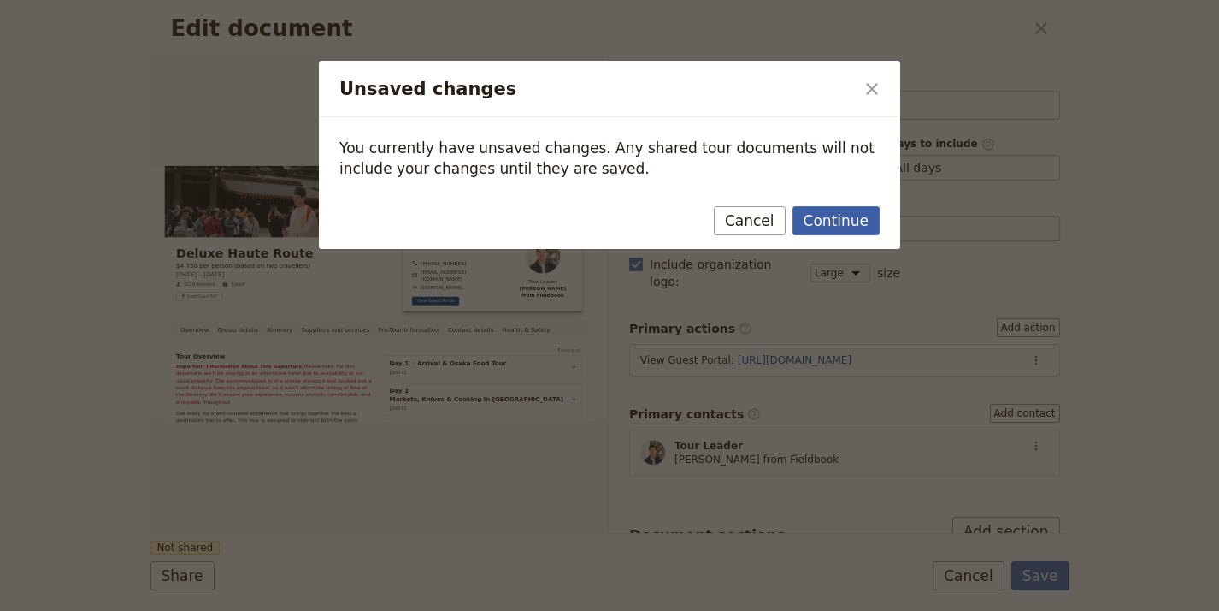
click at [817, 217] on button "Continue" at bounding box center [836, 220] width 87 height 29
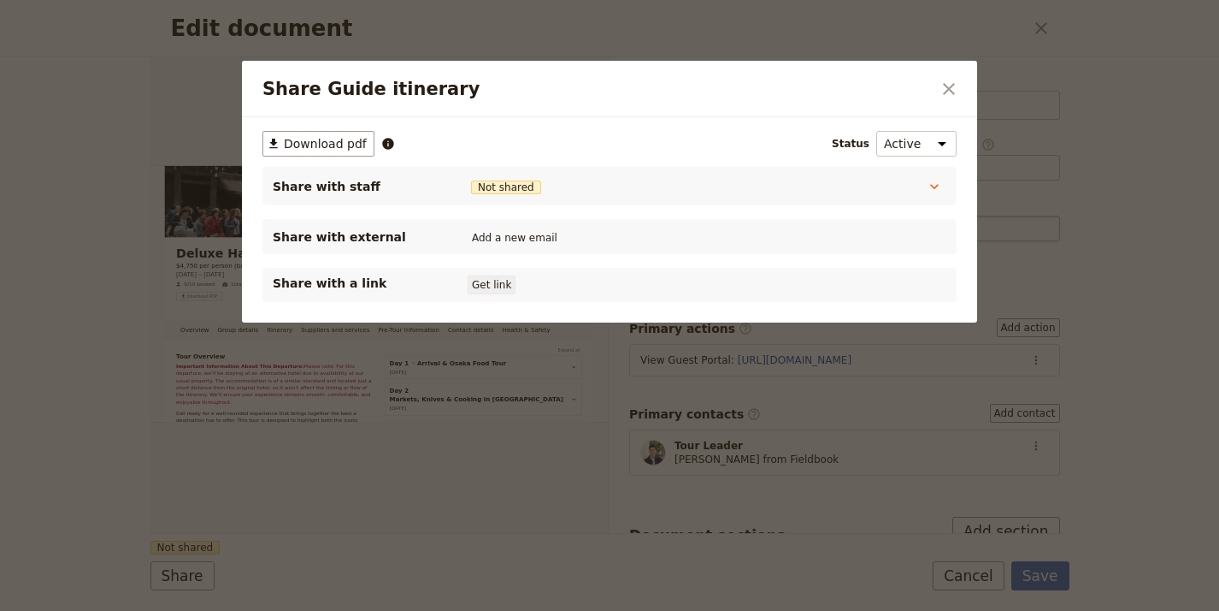
click at [511, 287] on button "Get link" at bounding box center [492, 284] width 48 height 19
click at [953, 87] on icon "Close dialog" at bounding box center [949, 89] width 21 height 21
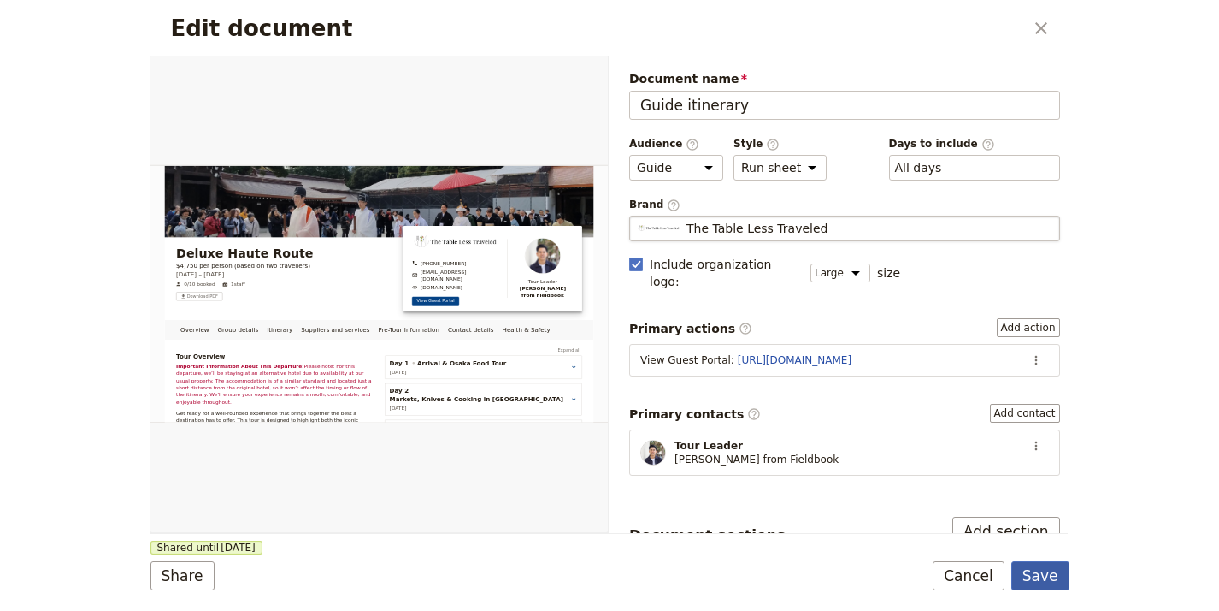
click at [1042, 570] on button "Save" at bounding box center [1041, 575] width 58 height 29
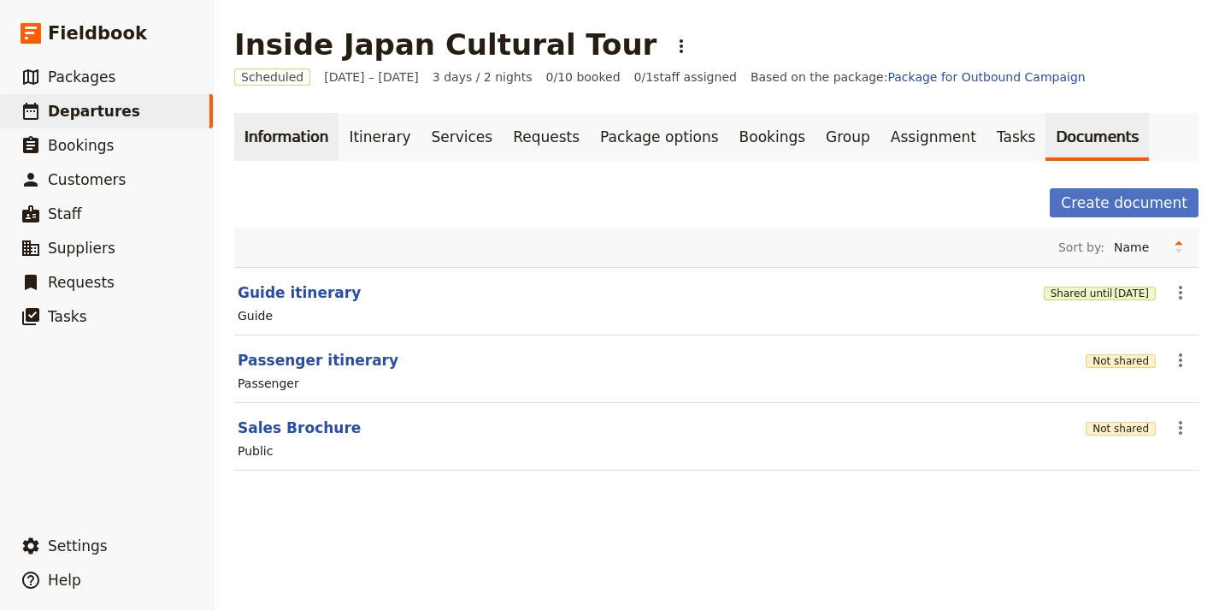
click at [322, 124] on link "Information" at bounding box center [286, 137] width 104 height 48
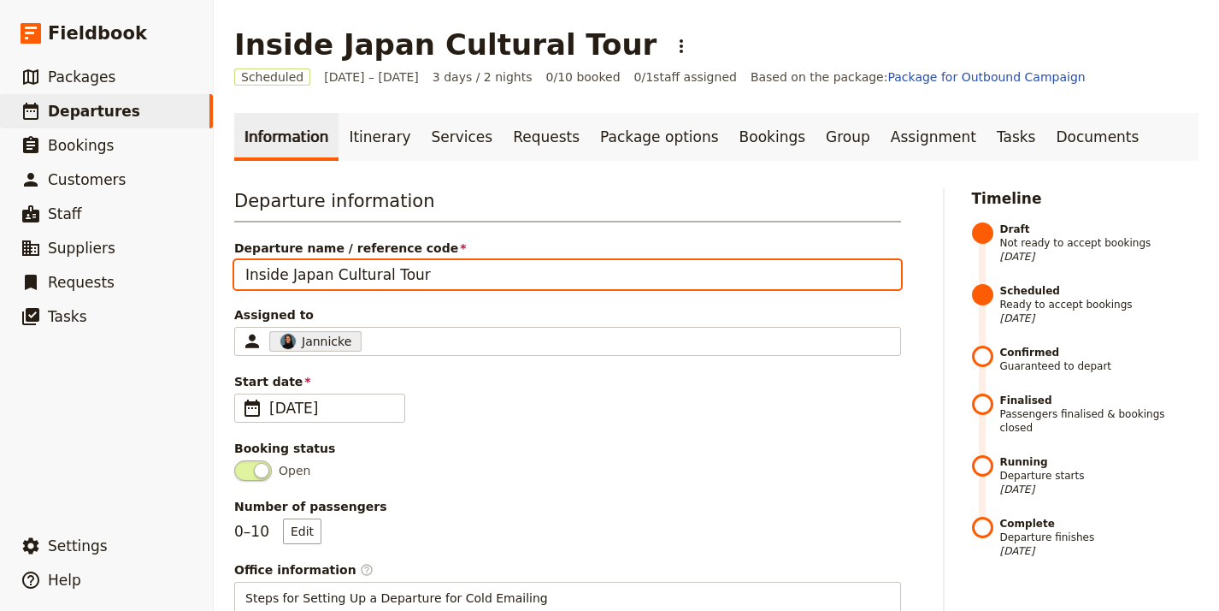
click at [428, 277] on input "Inside Japan Cultural Tour" at bounding box center [567, 274] width 667 height 29
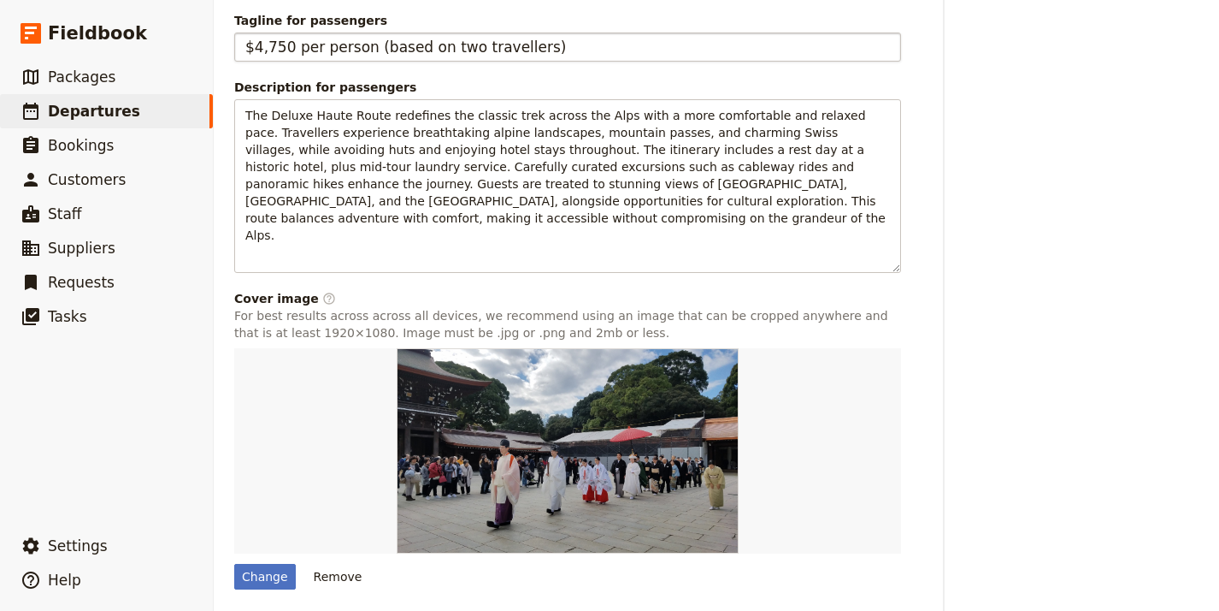
scroll to position [1077, 0]
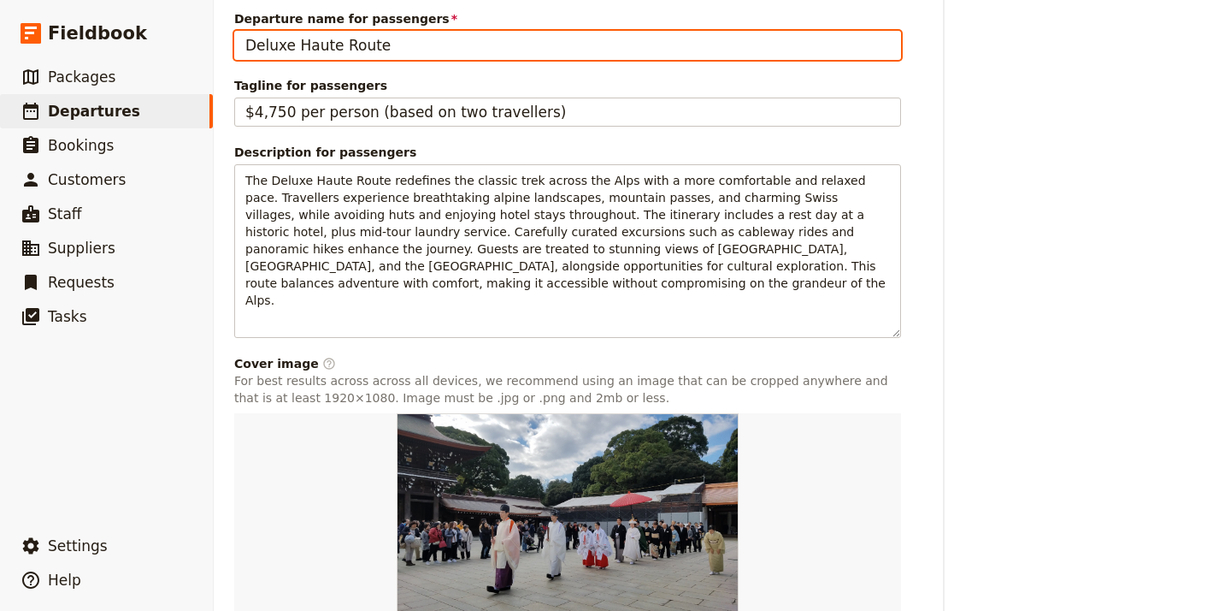
click at [390, 60] on input "Deluxe Haute Route" at bounding box center [567, 45] width 667 height 29
click at [391, 60] on input "Deluxe Haute Route" at bounding box center [567, 45] width 667 height 29
paste input "Inside Japan Cultural Tour"
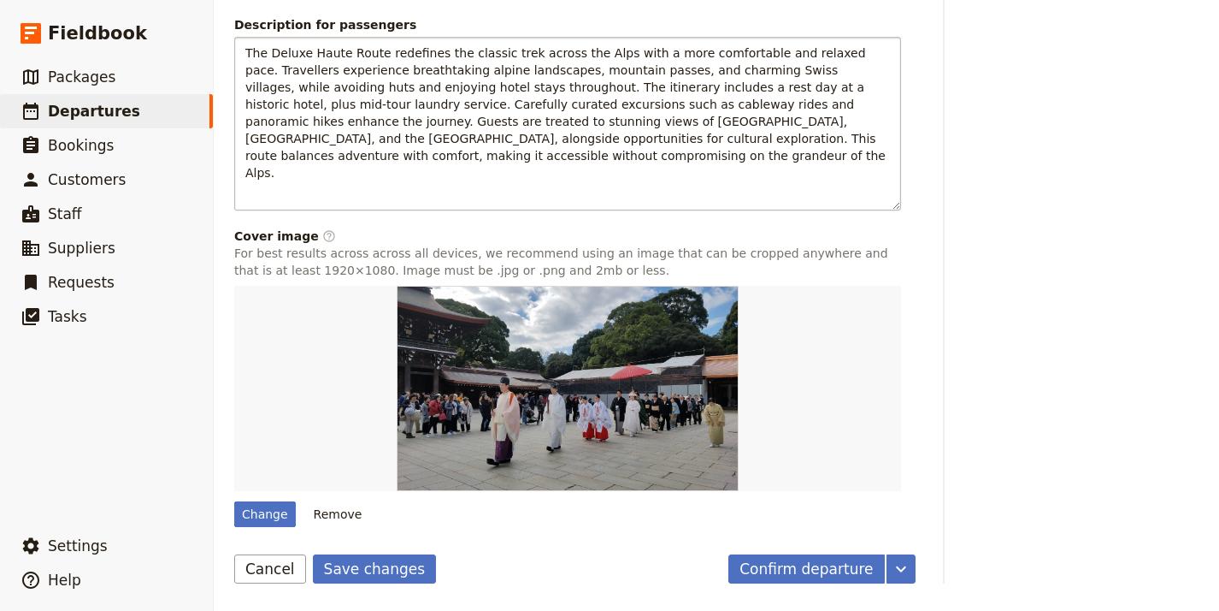
scroll to position [1238, 0]
type input "Inside Japan Cultural Tour"
click at [360, 568] on button "Save changes" at bounding box center [375, 568] width 124 height 29
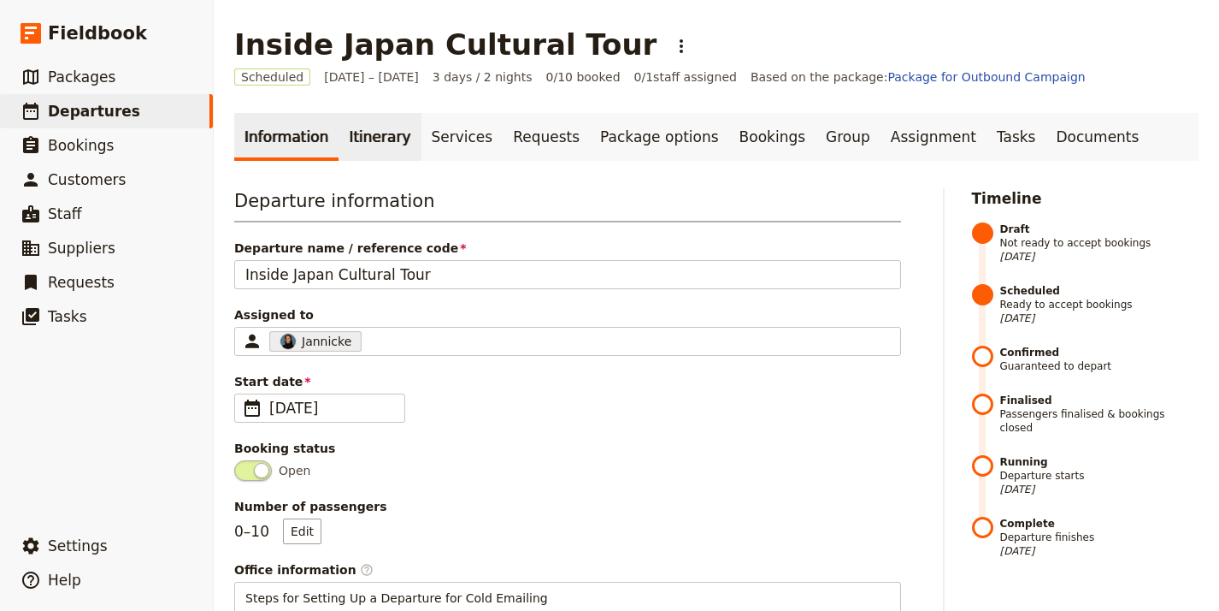
click at [377, 139] on link "Itinerary" at bounding box center [380, 137] width 82 height 48
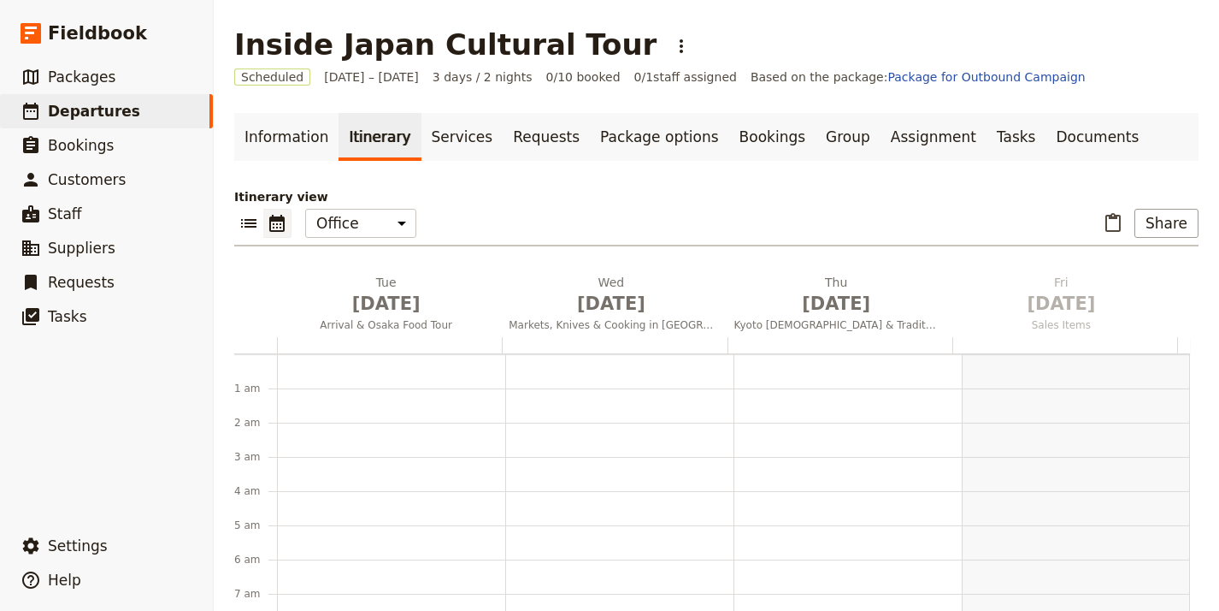
scroll to position [222, 0]
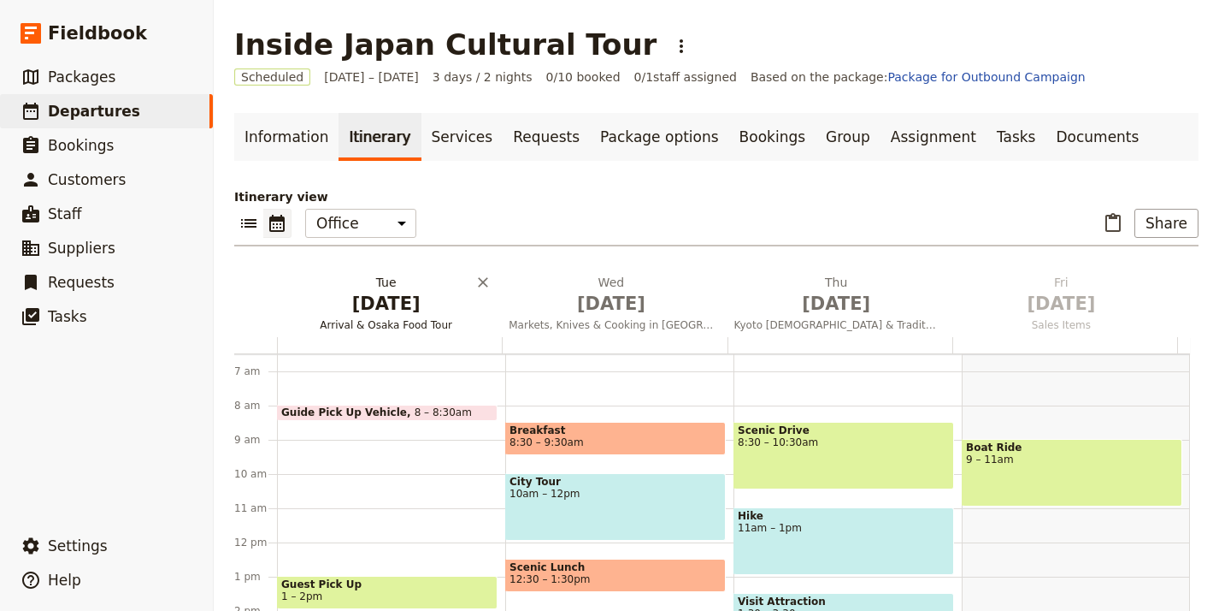
click at [387, 301] on span "[DATE]" at bounding box center [386, 304] width 204 height 26
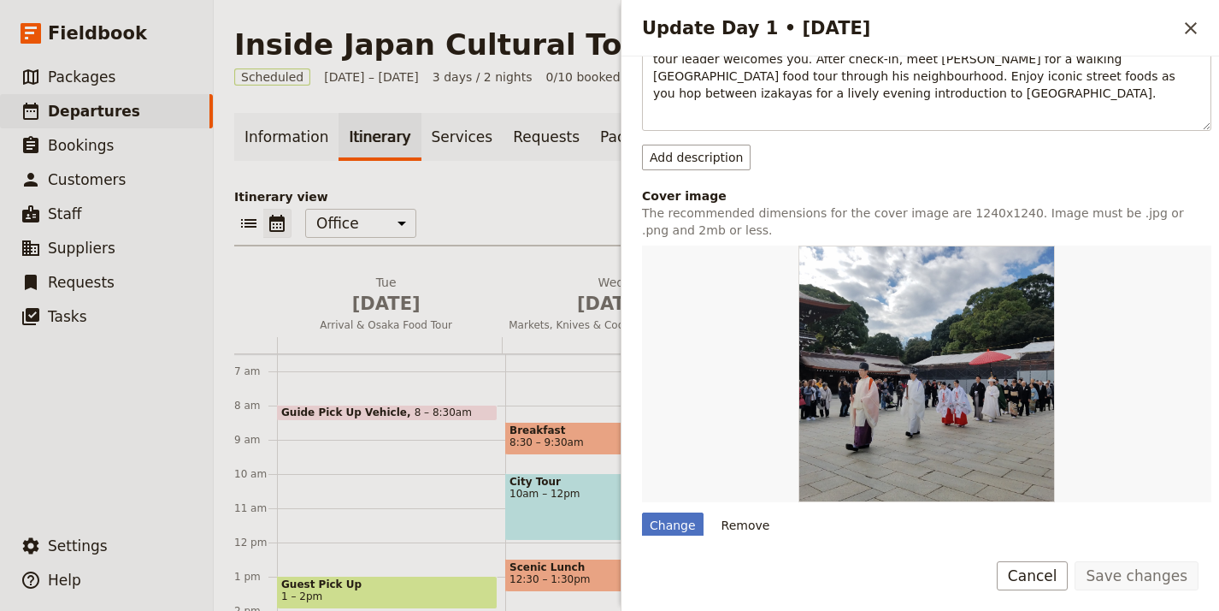
scroll to position [526, 0]
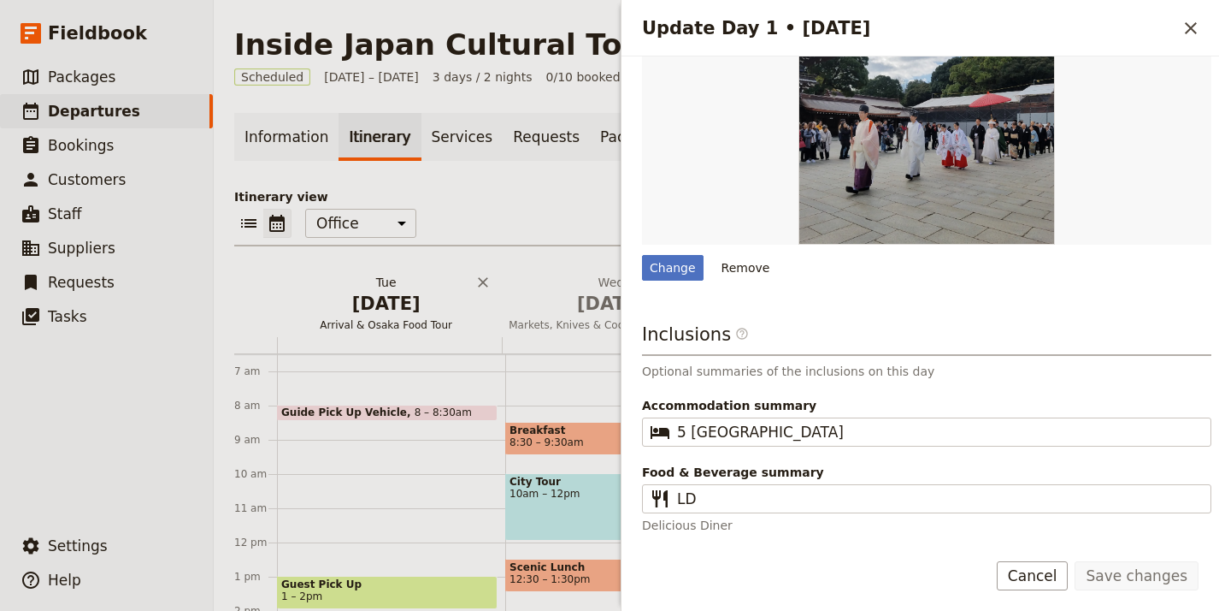
drag, startPoint x: 445, startPoint y: 336, endPoint x: 481, endPoint y: 319, distance: 39.8
click at [445, 335] on button "[DATE] Arrival & Osaka Food Tour" at bounding box center [389, 305] width 225 height 63
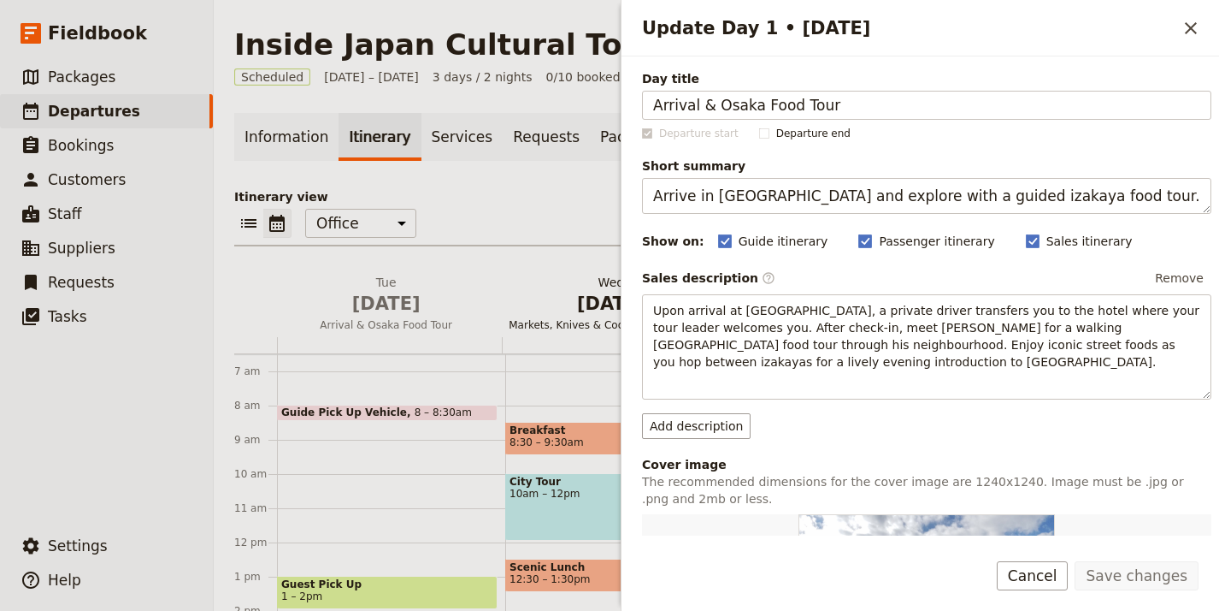
click at [576, 321] on span "Markets, Knives & Cooking in [GEOGRAPHIC_DATA]" at bounding box center [611, 325] width 218 height 14
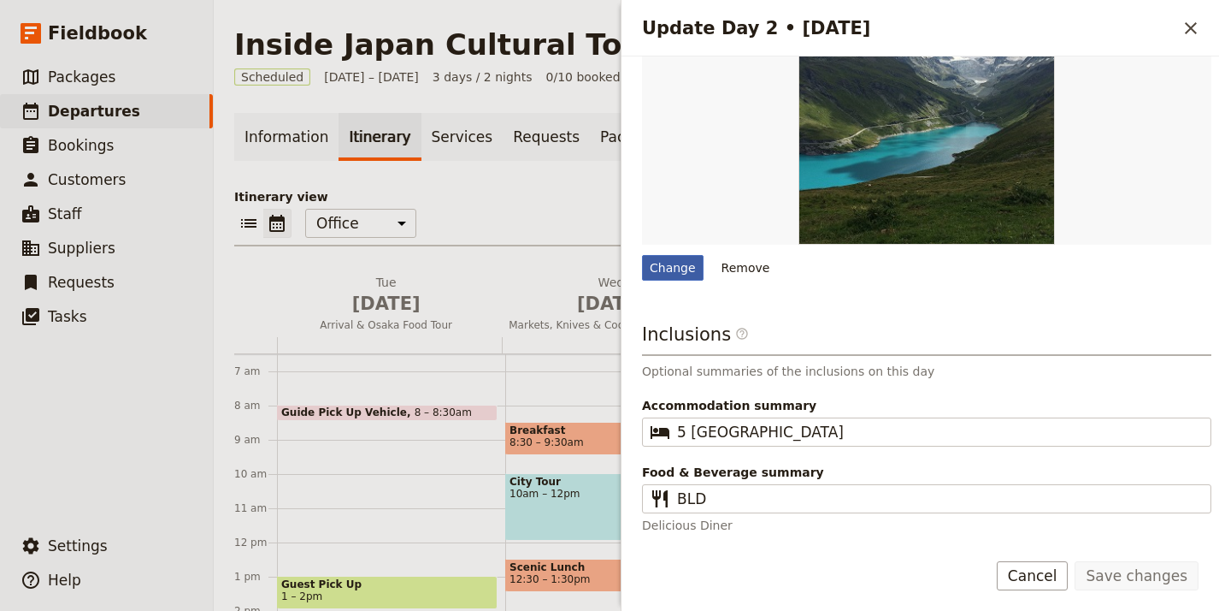
click at [658, 268] on div "Change" at bounding box center [673, 268] width 62 height 26
click at [642, 255] on input "Change" at bounding box center [641, 254] width 1 height 1
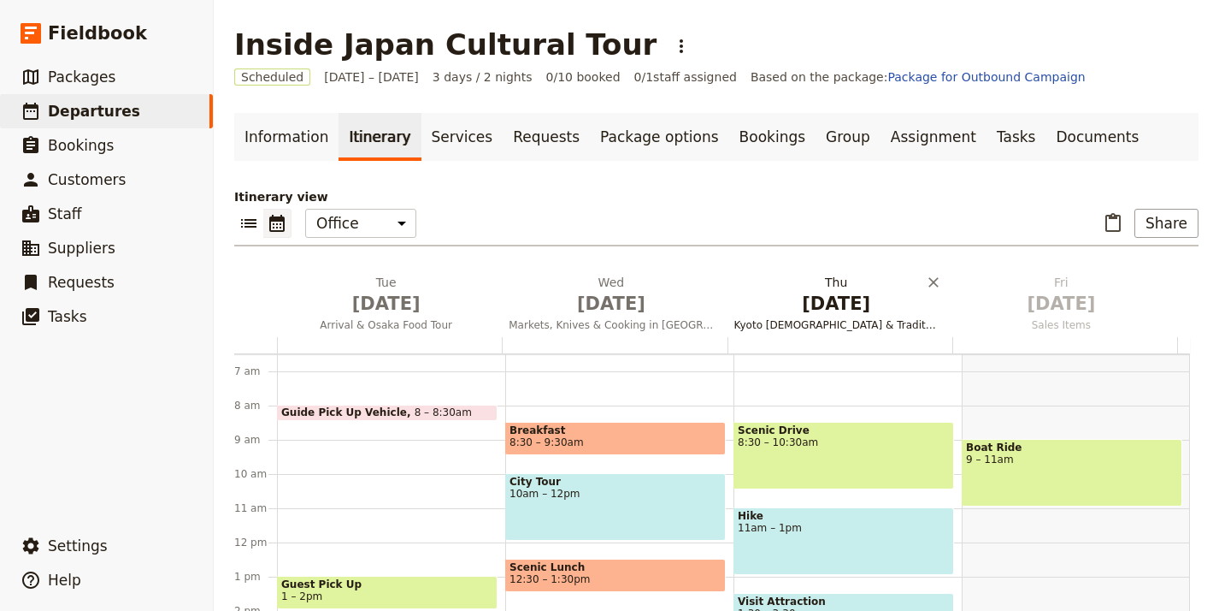
click at [813, 317] on button "[DATE] Kyoto [DEMOGRAPHIC_DATA] & Traditions" at bounding box center [840, 305] width 225 height 63
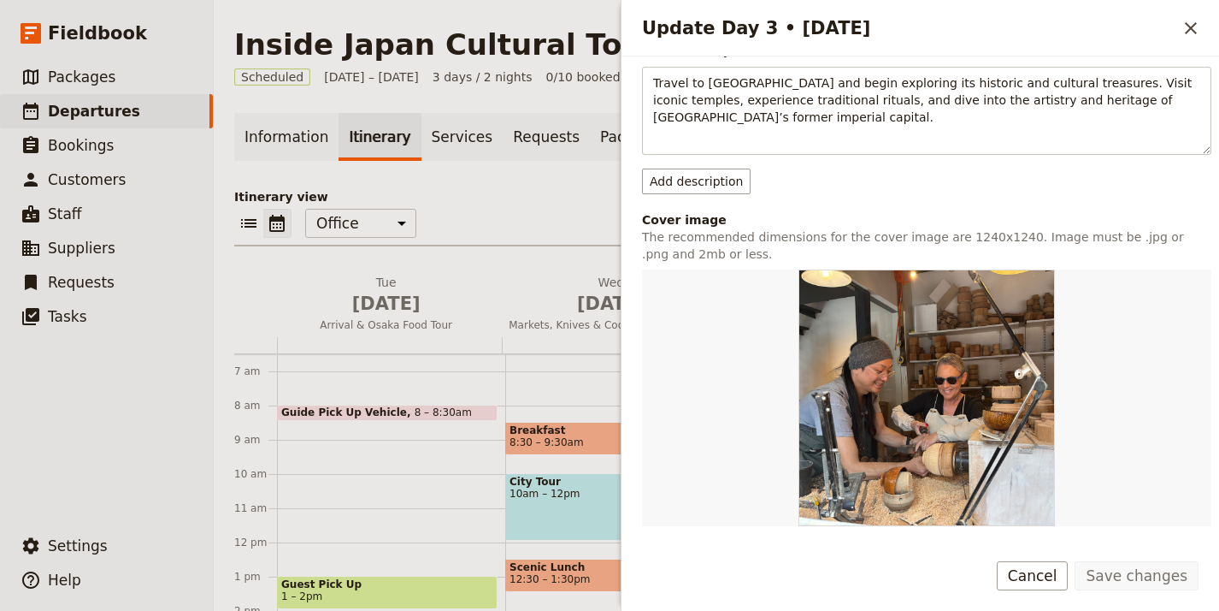
scroll to position [529, 0]
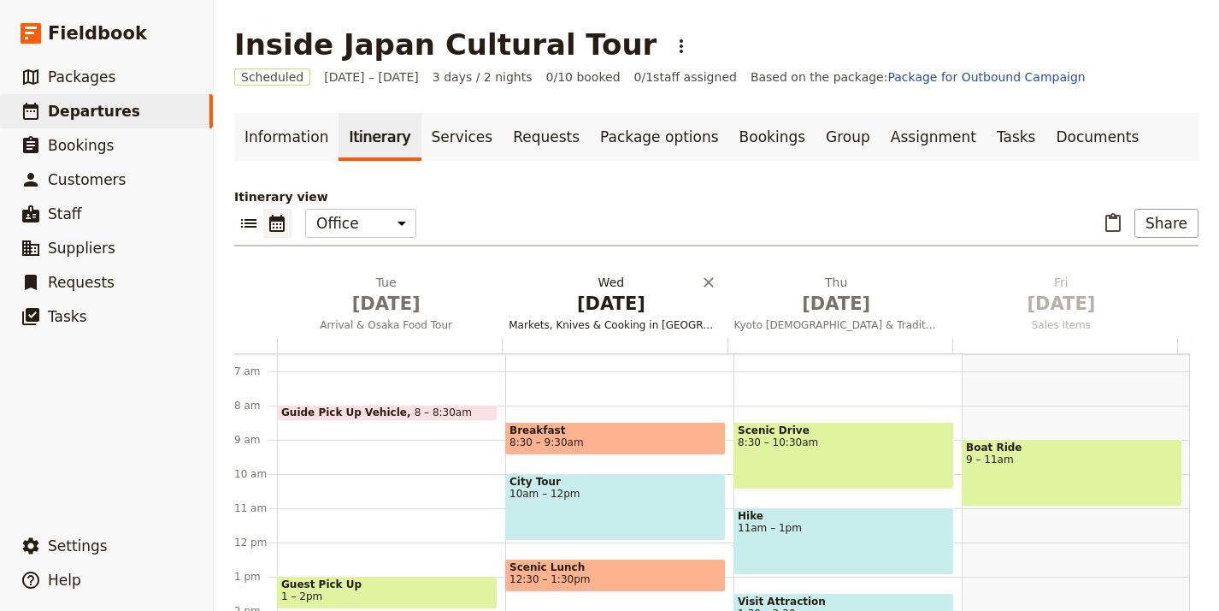
click at [619, 313] on span "[DATE]" at bounding box center [611, 304] width 204 height 26
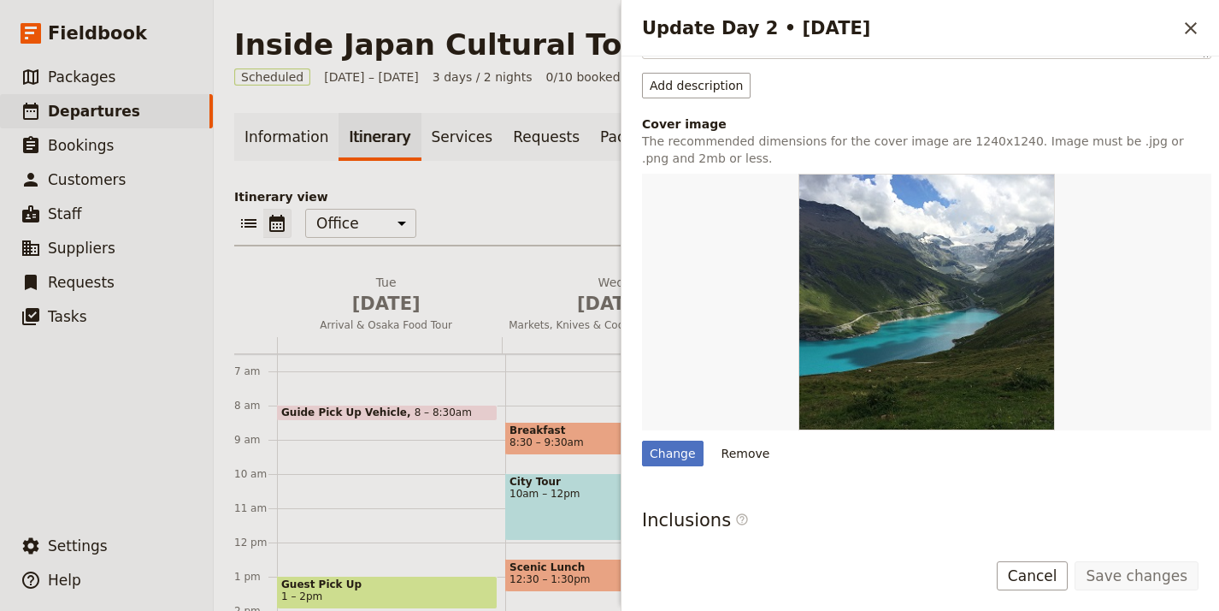
scroll to position [483, 0]
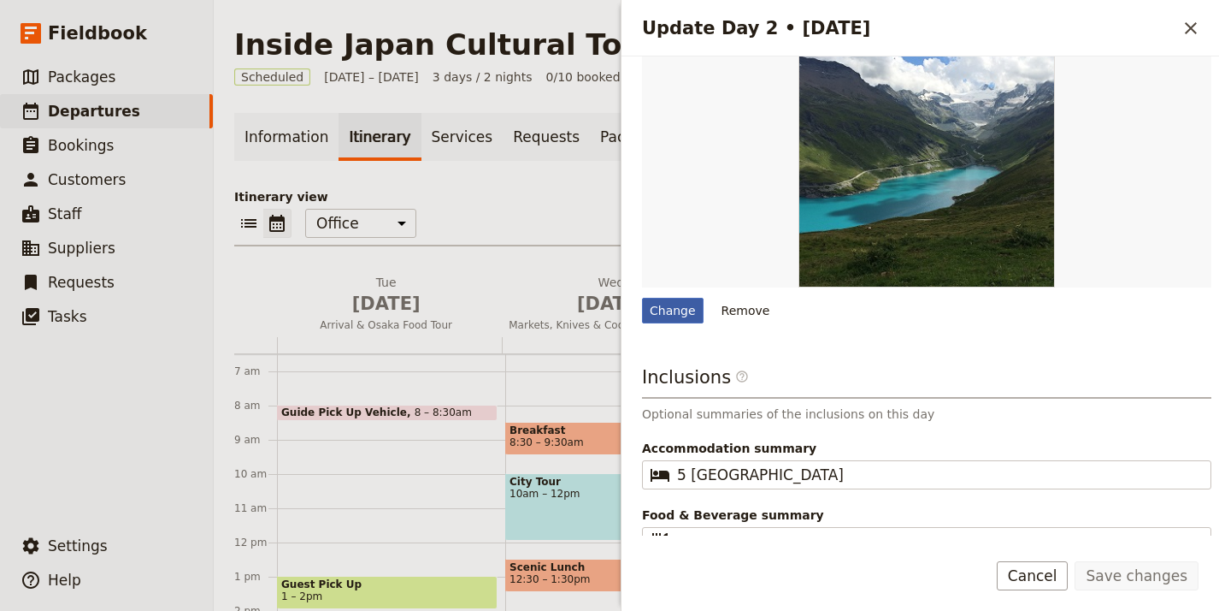
click at [684, 318] on div "Change" at bounding box center [673, 311] width 62 height 26
click at [677, 308] on div "Change" at bounding box center [673, 311] width 62 height 26
click at [642, 298] on input "Change" at bounding box center [641, 297] width 1 height 1
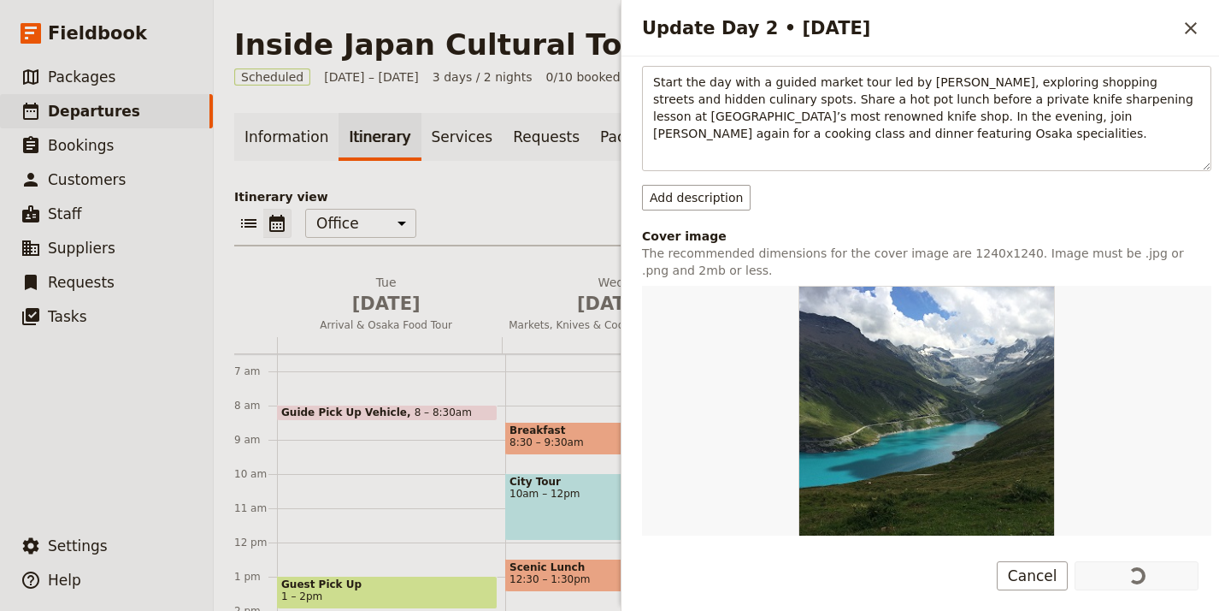
scroll to position [530, 0]
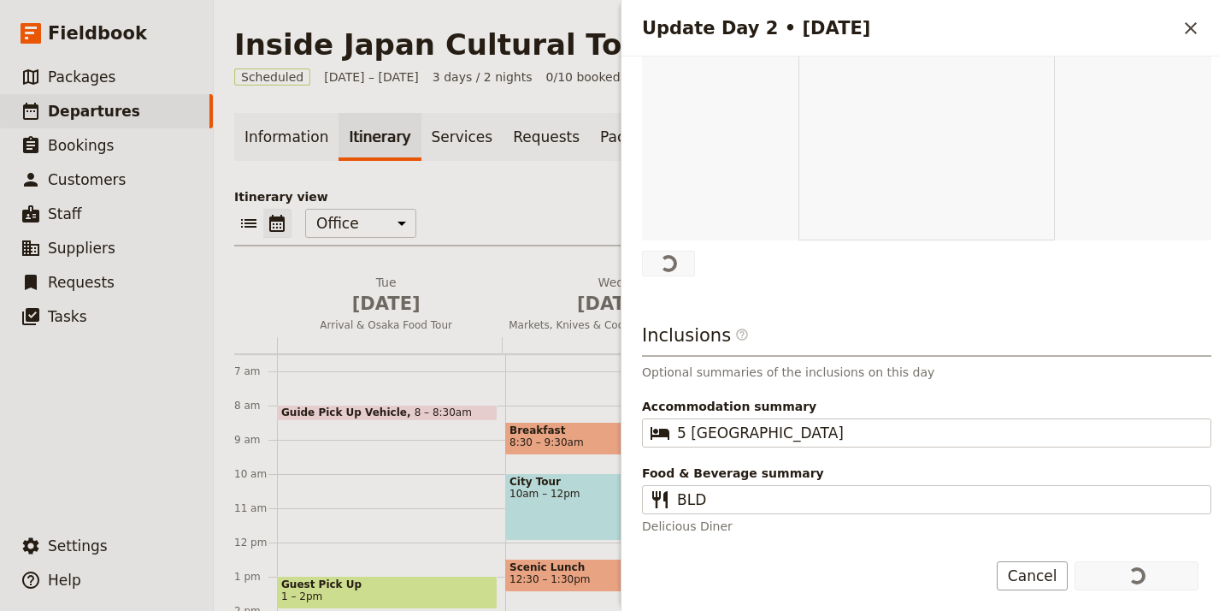
click at [684, 271] on div "Update Day 2 • 2 Sep" at bounding box center [668, 264] width 53 height 26
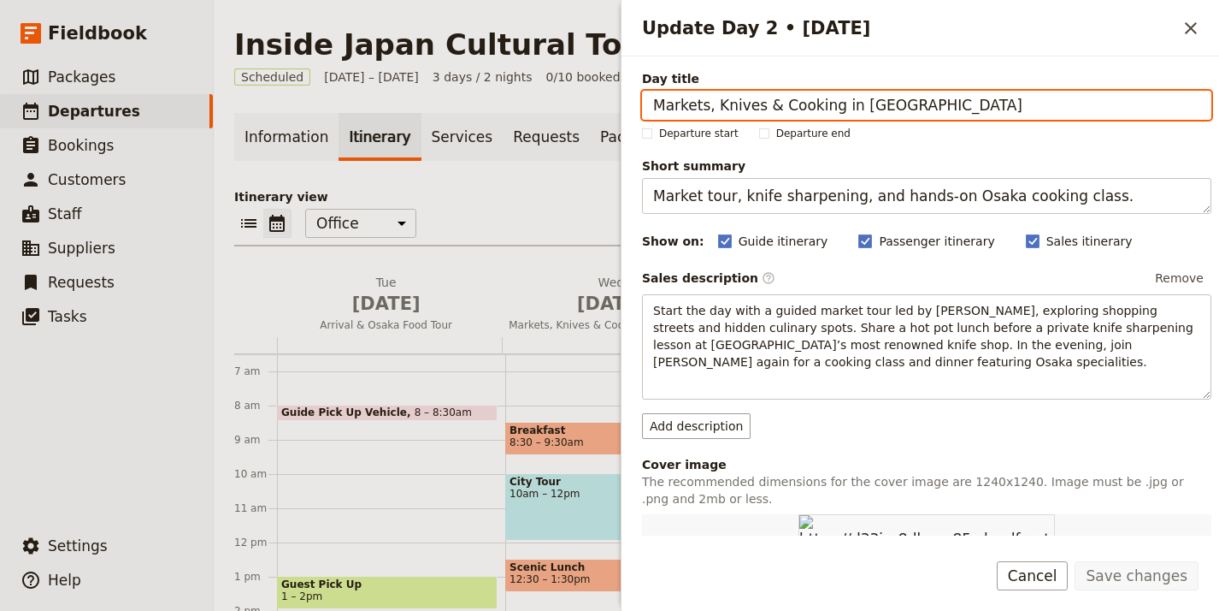
scroll to position [369, 0]
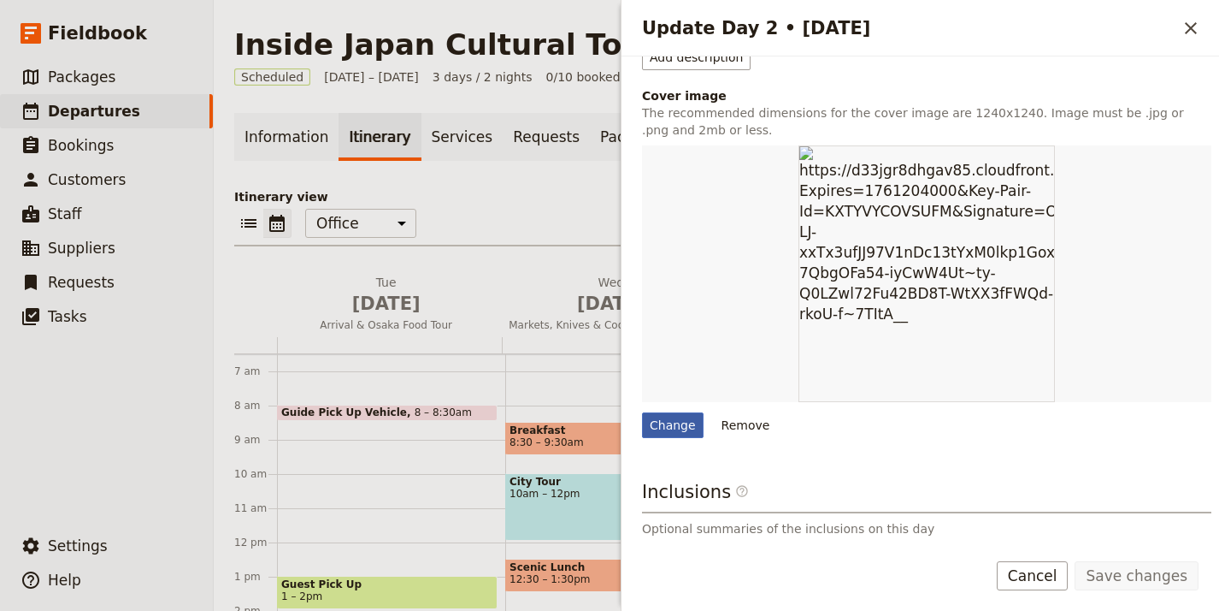
click at [682, 418] on div "Change" at bounding box center [673, 425] width 62 height 26
click at [642, 412] on input "Change" at bounding box center [641, 411] width 1 height 1
type input "C:\fakepath\4B39841C-0F19-47CC-9317-0BB54EDA9212.jpg"
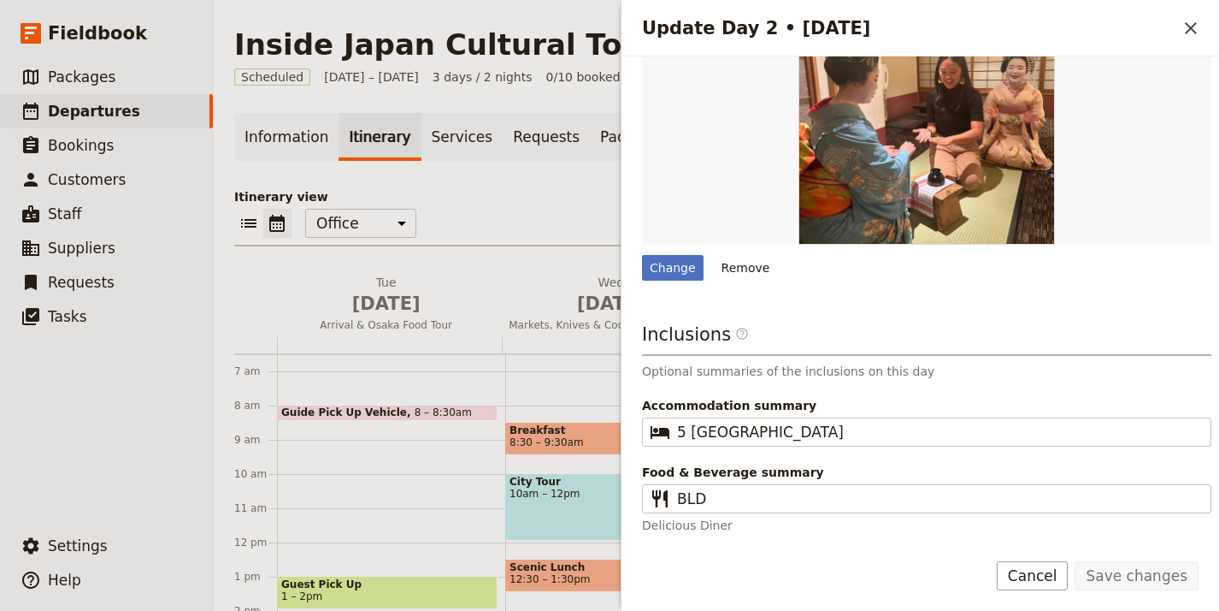
scroll to position [526, 0]
click at [1187, 26] on icon "Close drawer" at bounding box center [1191, 28] width 21 height 21
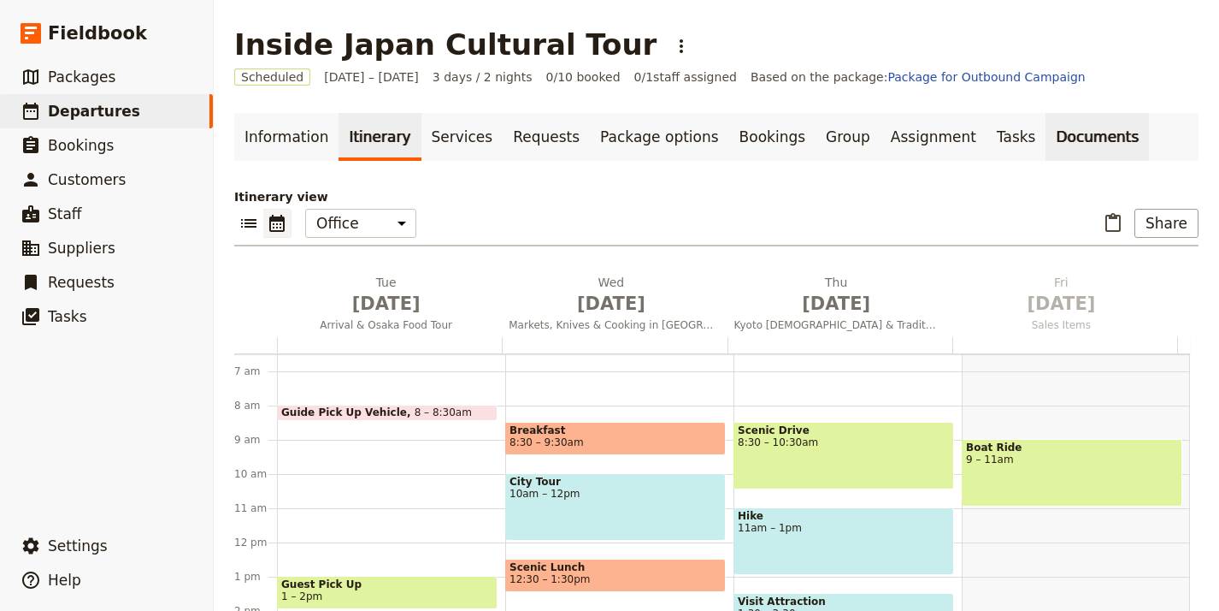
click at [1049, 151] on link "Documents" at bounding box center [1097, 137] width 103 height 48
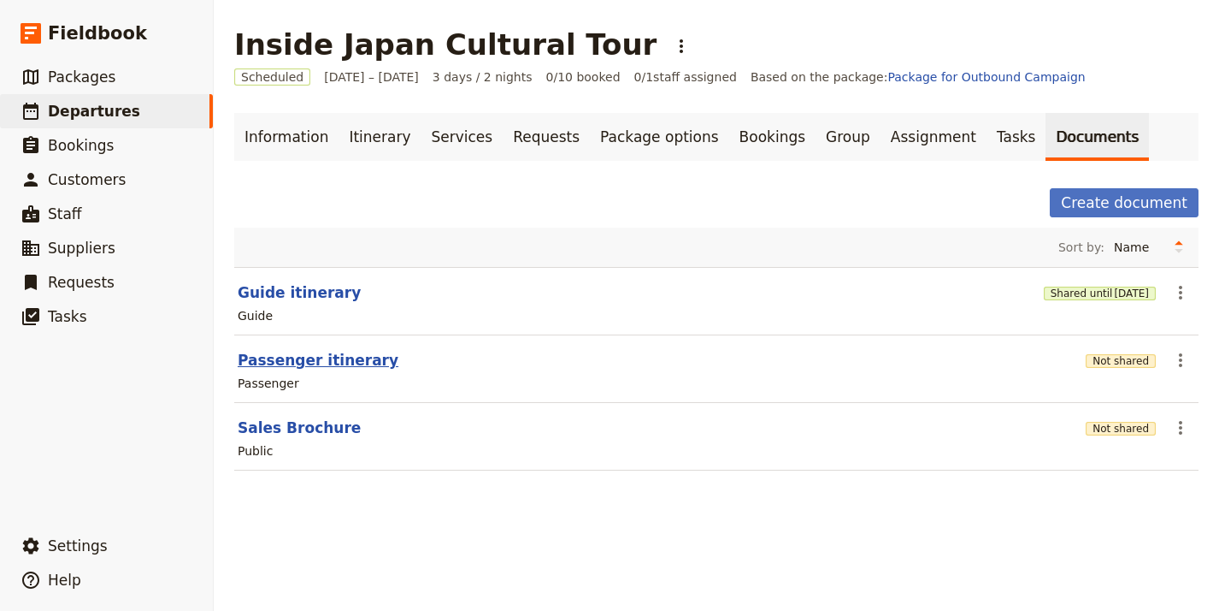
click at [304, 364] on button "Passenger itinerary" at bounding box center [318, 360] width 161 height 21
select select "PASSENGER"
select select "RUN_SHEET"
select select "LARGE"
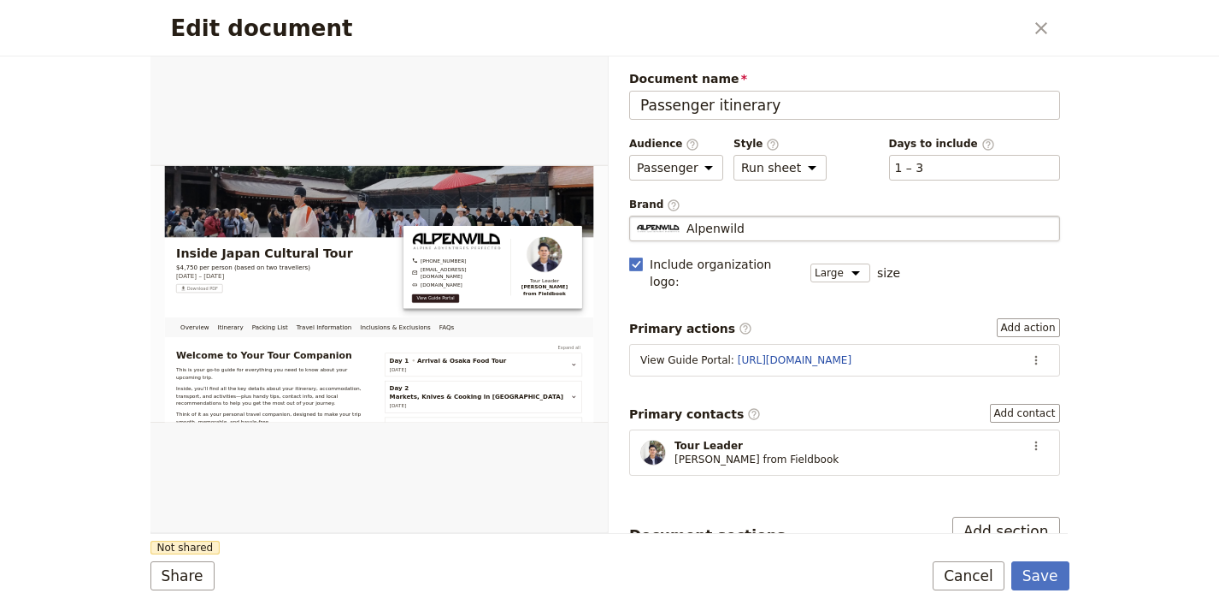
click at [716, 233] on span "Alpenwild" at bounding box center [716, 228] width 58 height 17
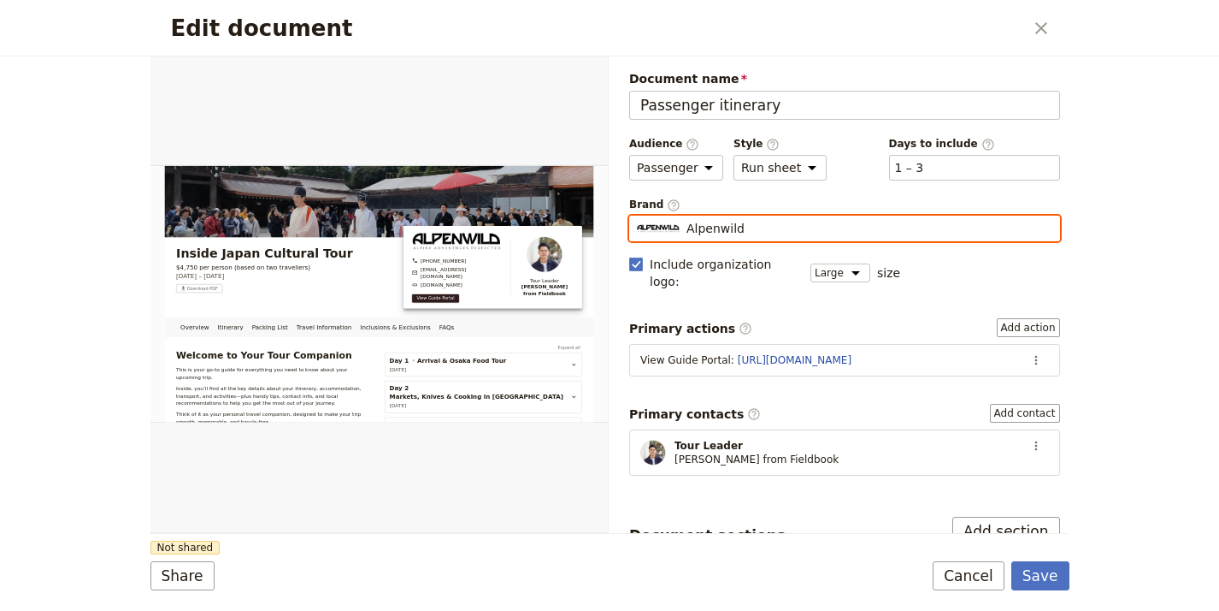
click at [637, 216] on input "Alpenwild" at bounding box center [636, 215] width 1 height 1
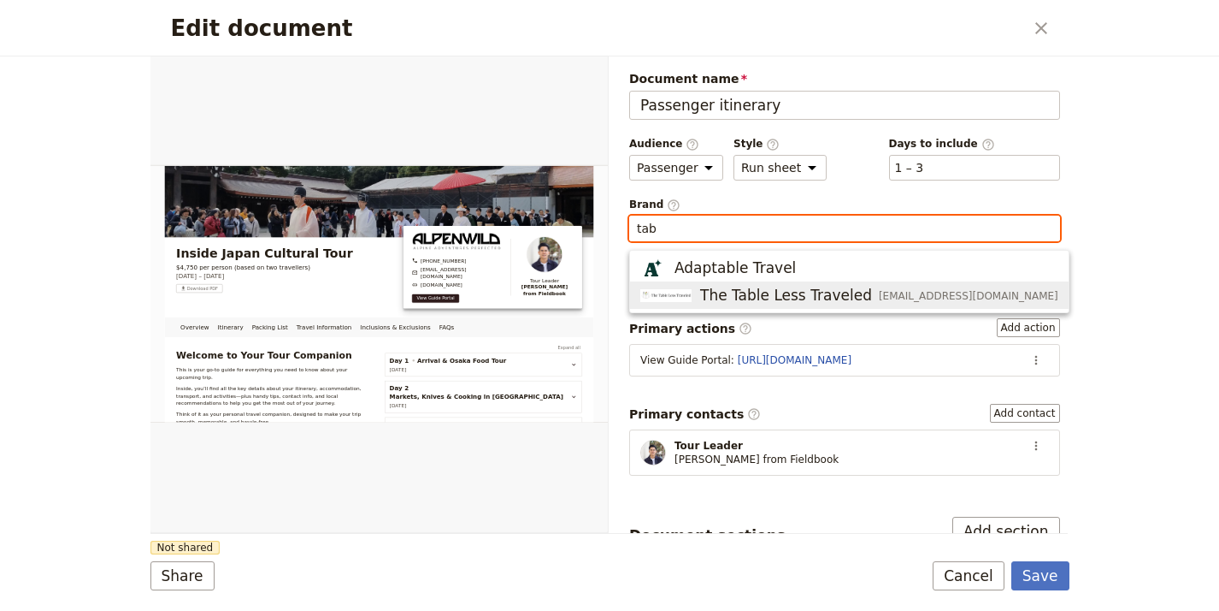
click at [761, 305] on button "The Table Less Traveled info@thetablelesstraveled.com" at bounding box center [849, 294] width 439 height 27
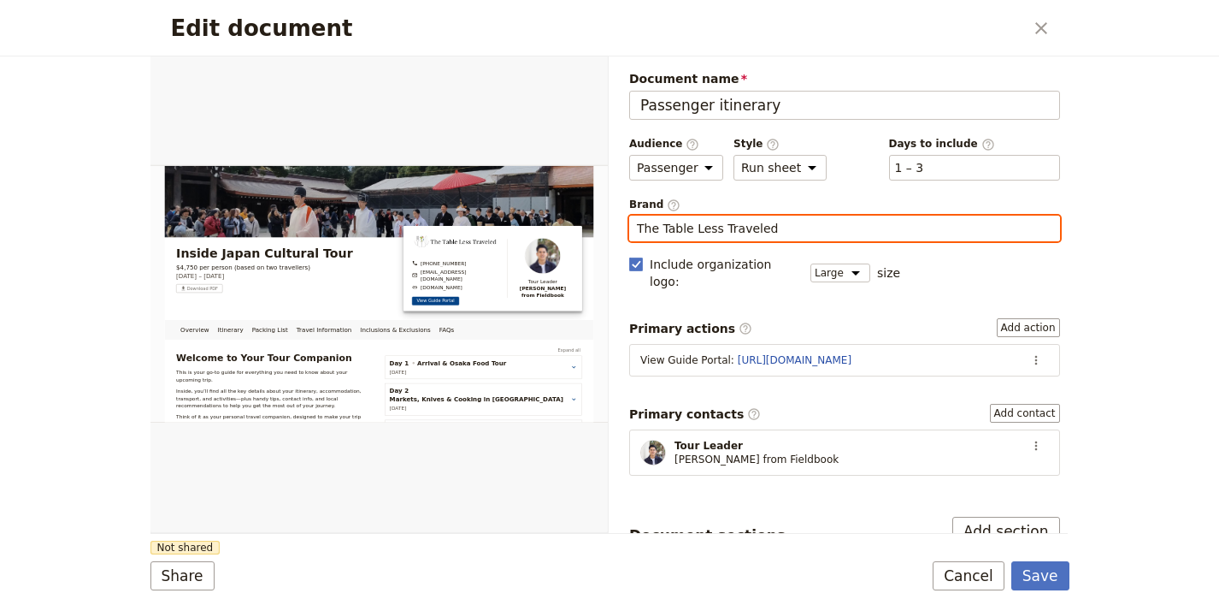
type input "The Table Less Traveled"
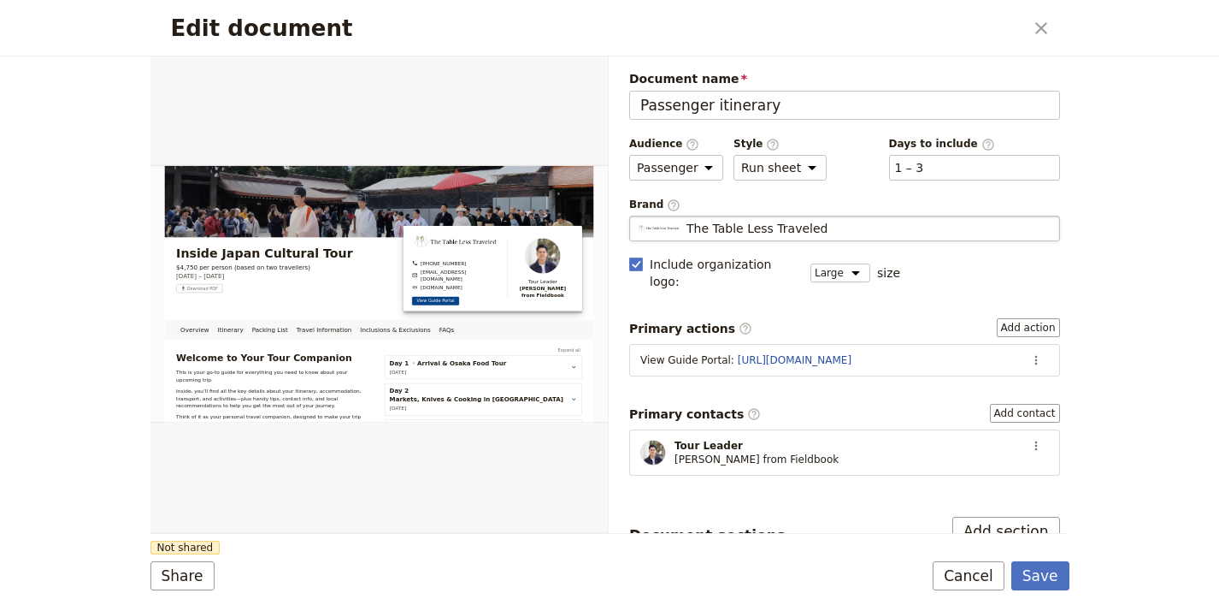
click at [787, 518] on div "Document sections Add section" at bounding box center [844, 530] width 431 height 29
click at [164, 570] on button "Share" at bounding box center [183, 575] width 64 height 29
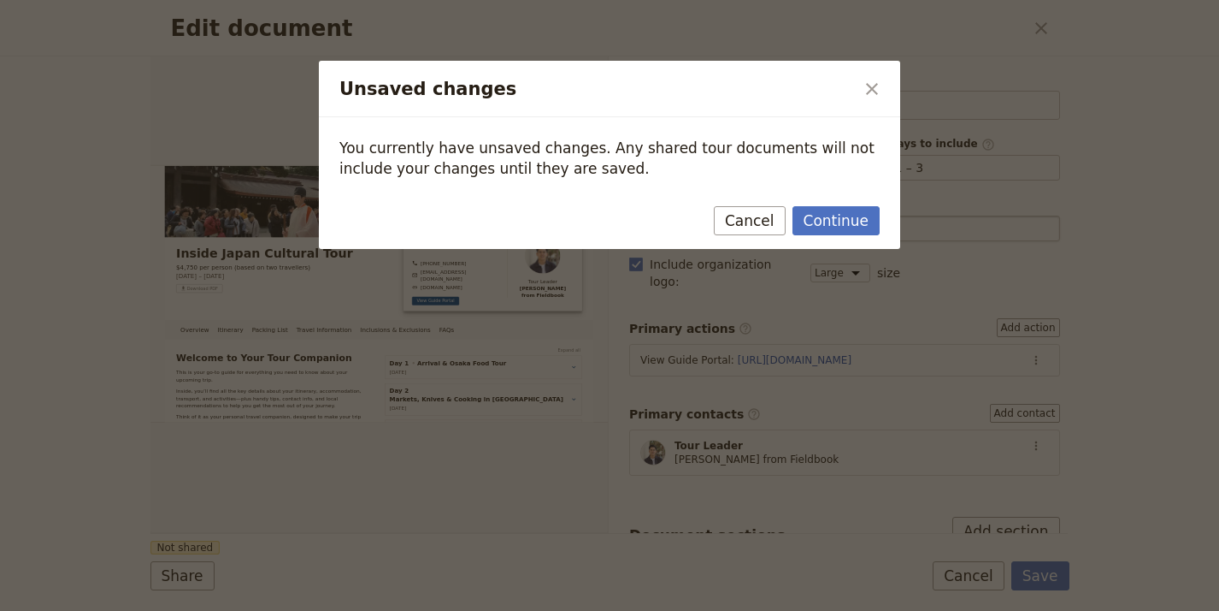
click at [891, 209] on div "Continue Cancel" at bounding box center [609, 224] width 581 height 50
click at [863, 216] on button "Continue" at bounding box center [836, 220] width 87 height 29
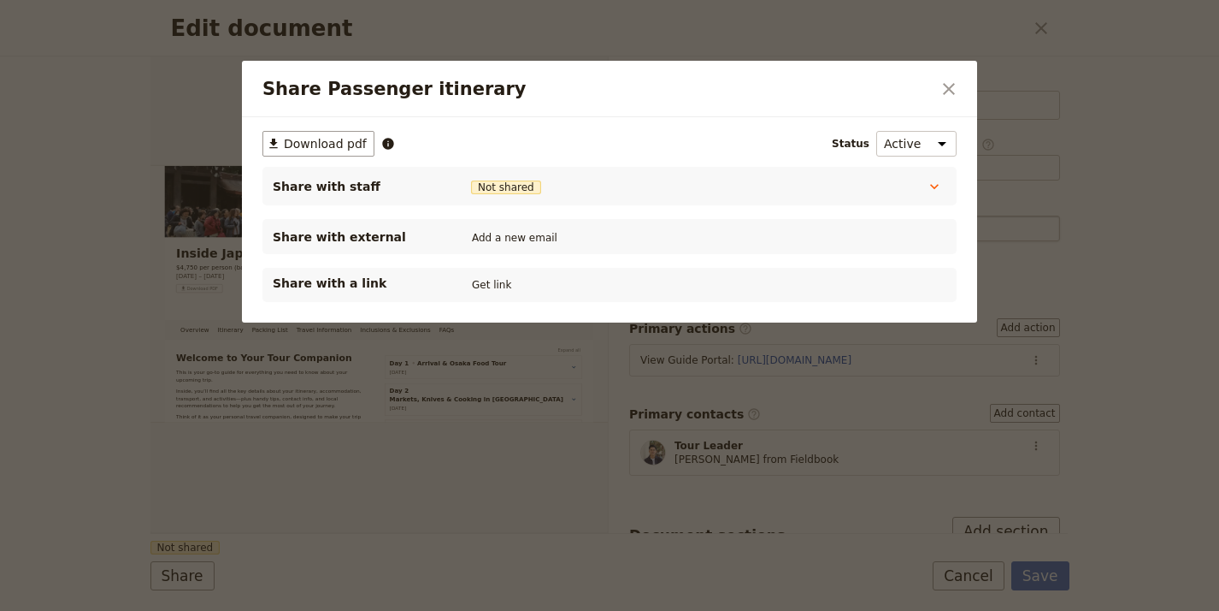
click at [500, 269] on div "Share with a link Get link" at bounding box center [610, 285] width 694 height 34
click at [499, 283] on button "Get link" at bounding box center [492, 284] width 48 height 19
click at [951, 94] on icon "Close dialog" at bounding box center [949, 89] width 21 height 21
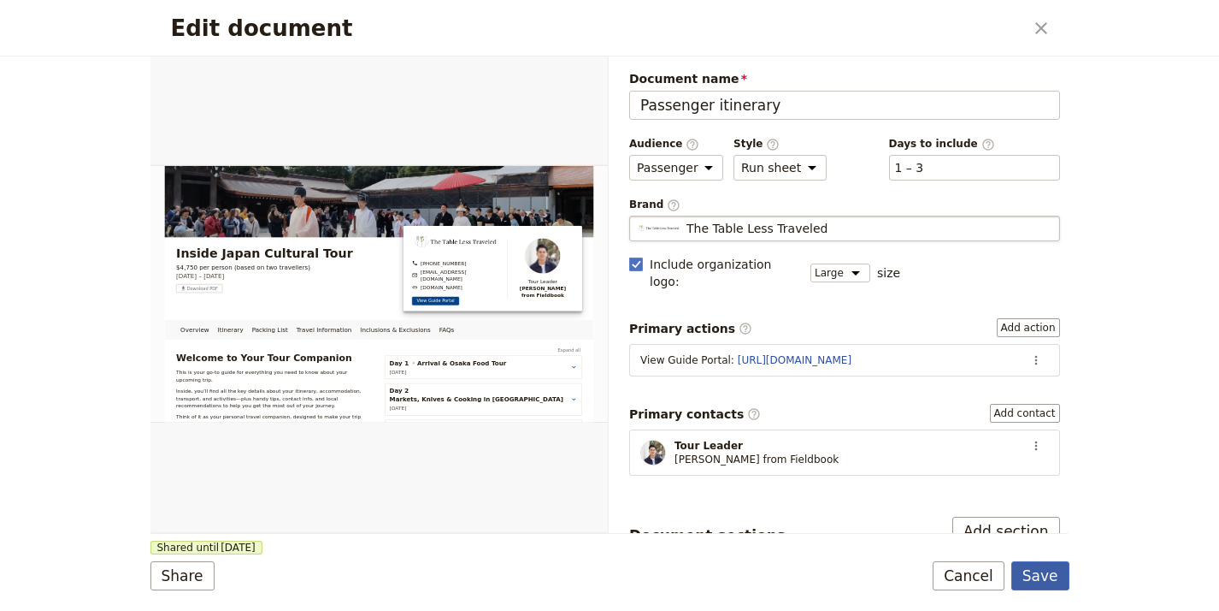
click at [1046, 573] on button "Save" at bounding box center [1041, 575] width 58 height 29
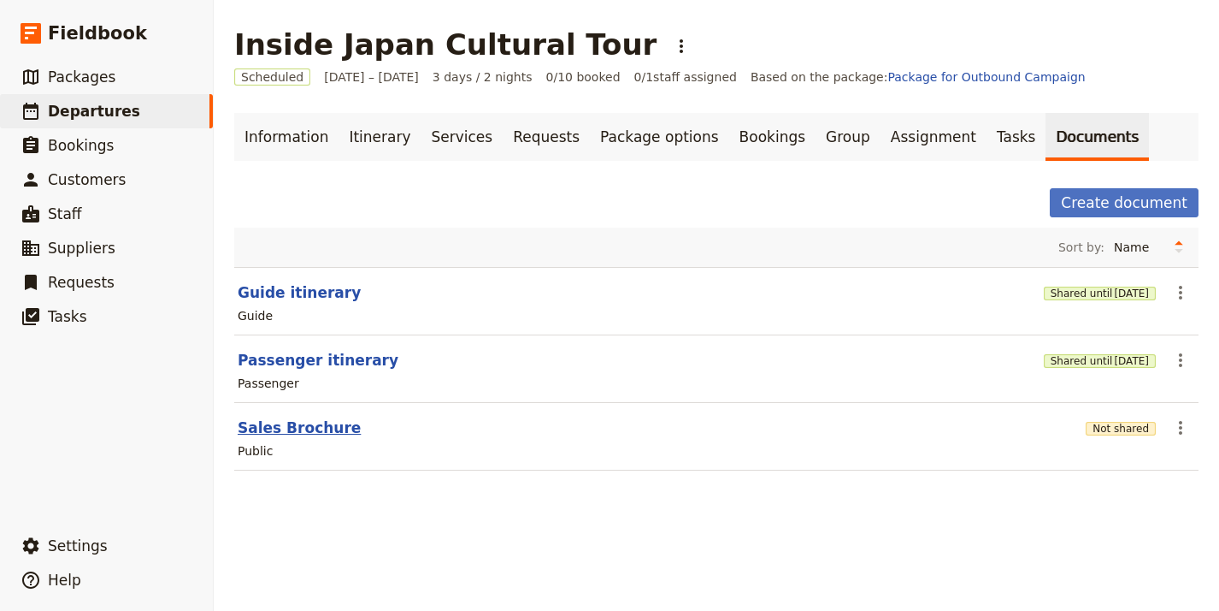
click at [298, 425] on button "Sales Brochure" at bounding box center [299, 427] width 123 height 21
select select "DEFAULT"
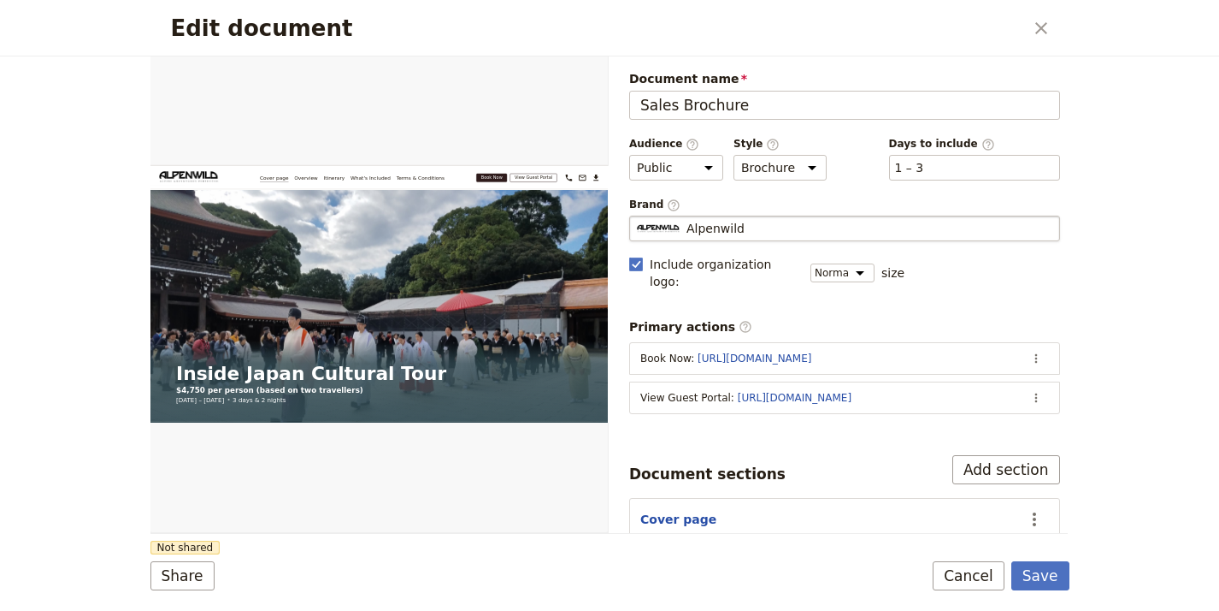
click at [711, 221] on span "Alpenwild" at bounding box center [716, 228] width 58 height 17
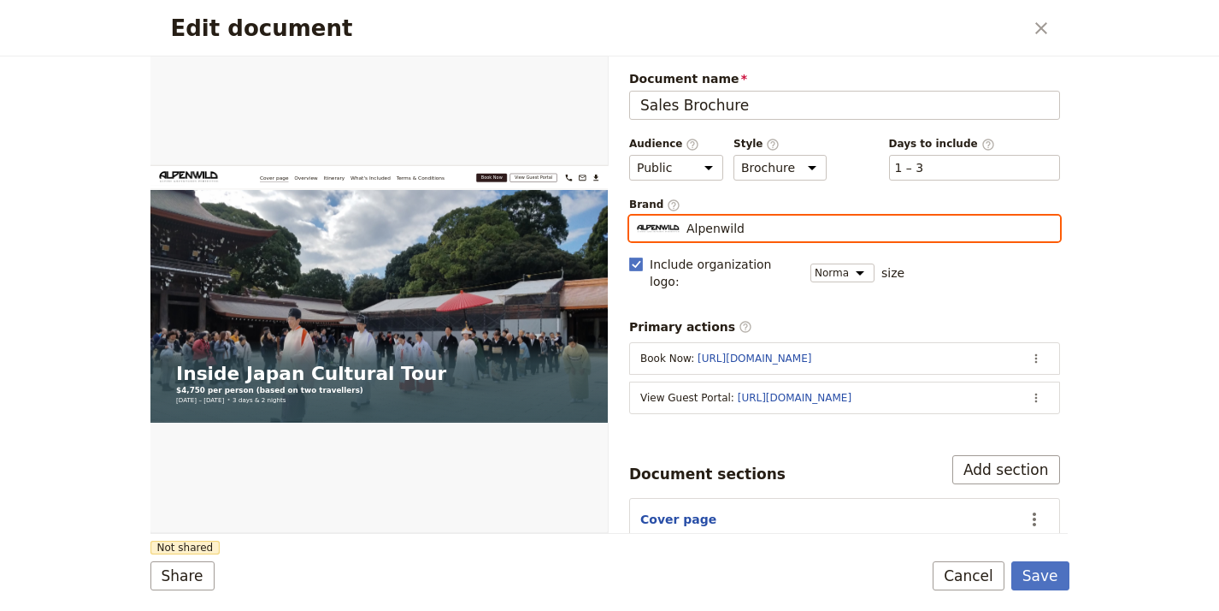
click at [637, 216] on input "Alpenwild" at bounding box center [636, 215] width 1 height 1
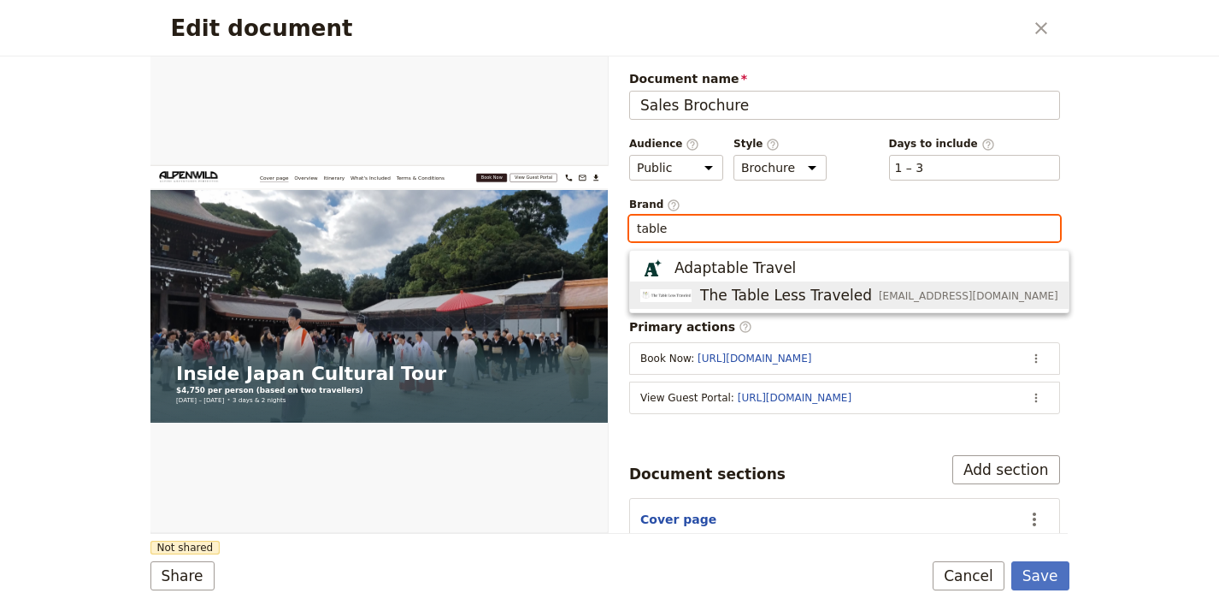
click at [761, 290] on span "The Table Less Traveled" at bounding box center [786, 295] width 172 height 21
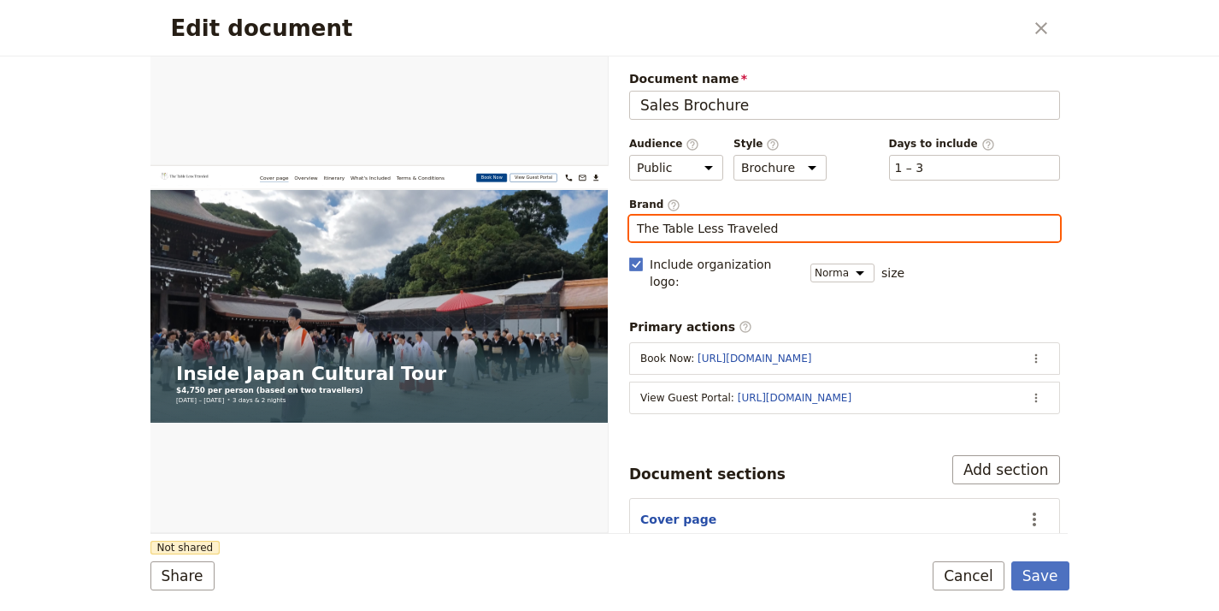
type input "The Table Less Traveled"
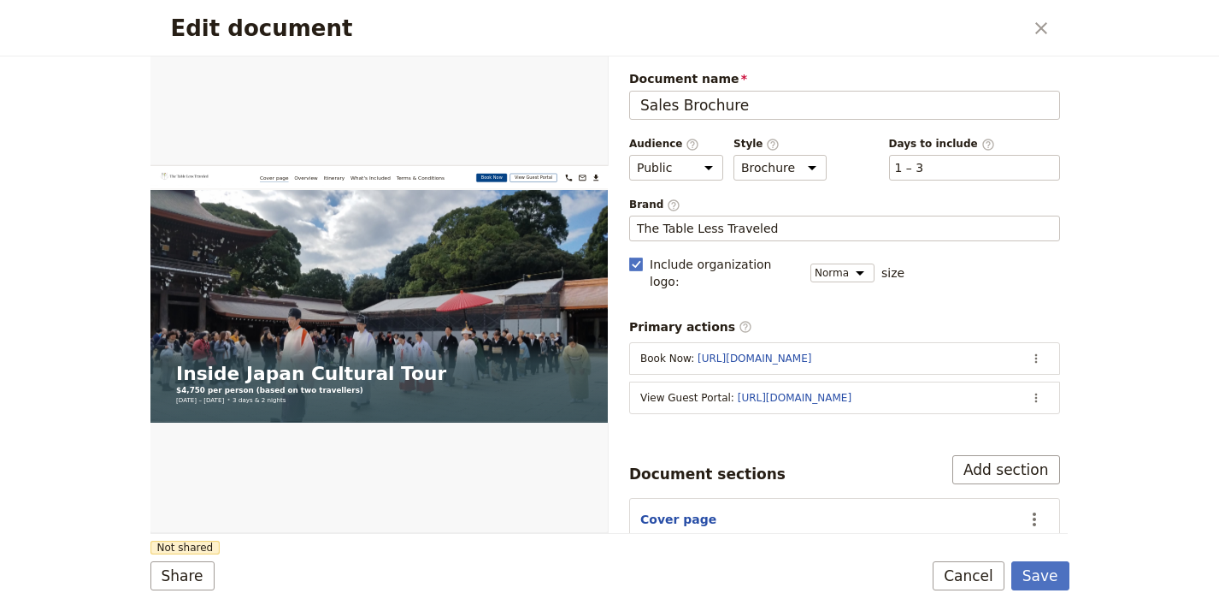
click at [493, 548] on form "Web PDF ​ Document name Sales Brochure Preview Audience ​ Public Passenger Guid…" at bounding box center [610, 333] width 919 height 554
click at [186, 581] on button "Share" at bounding box center [183, 575] width 64 height 29
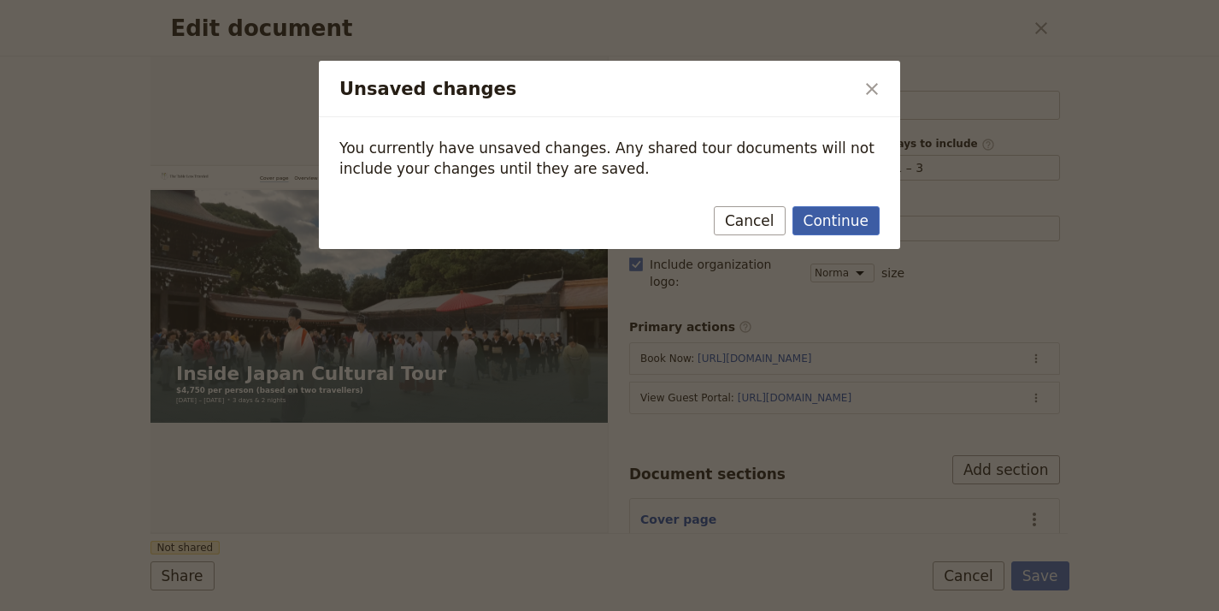
click at [859, 229] on button "Continue" at bounding box center [836, 220] width 87 height 29
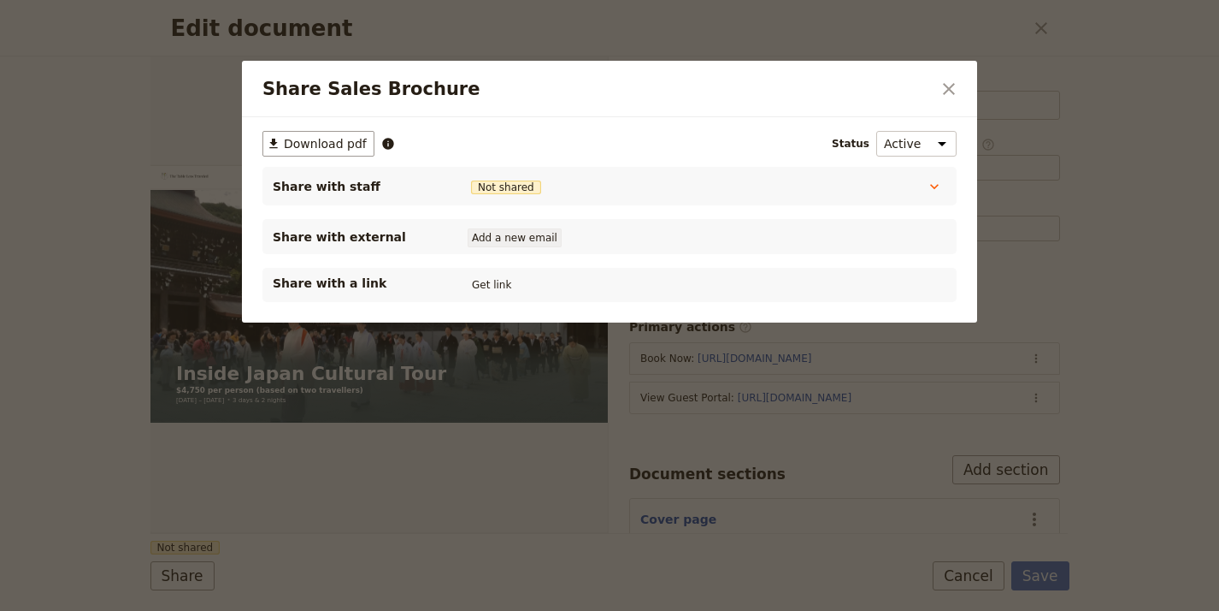
drag, startPoint x: 493, startPoint y: 286, endPoint x: 512, endPoint y: 228, distance: 60.3
click at [494, 285] on button "Get link" at bounding box center [492, 284] width 48 height 19
click at [955, 85] on icon "Close dialog" at bounding box center [949, 89] width 21 height 21
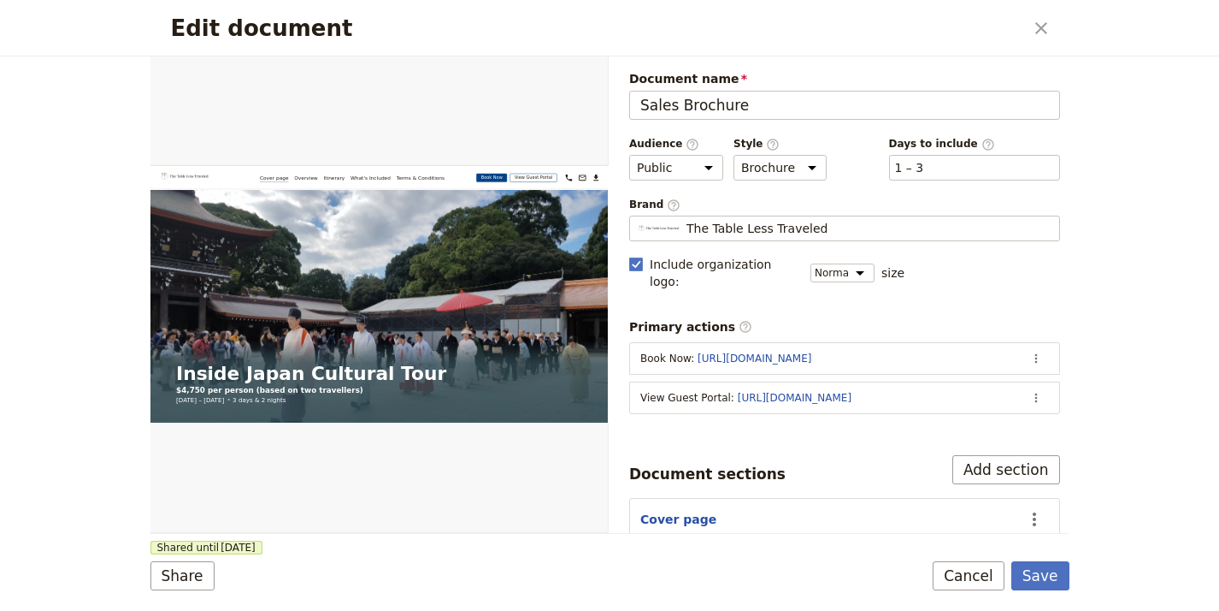
click at [1028, 593] on form "Web PDF ​ Document name Sales Brochure Preview Audience ​ Public Passenger Guid…" at bounding box center [610, 333] width 919 height 554
click at [1038, 581] on button "Save" at bounding box center [1041, 575] width 58 height 29
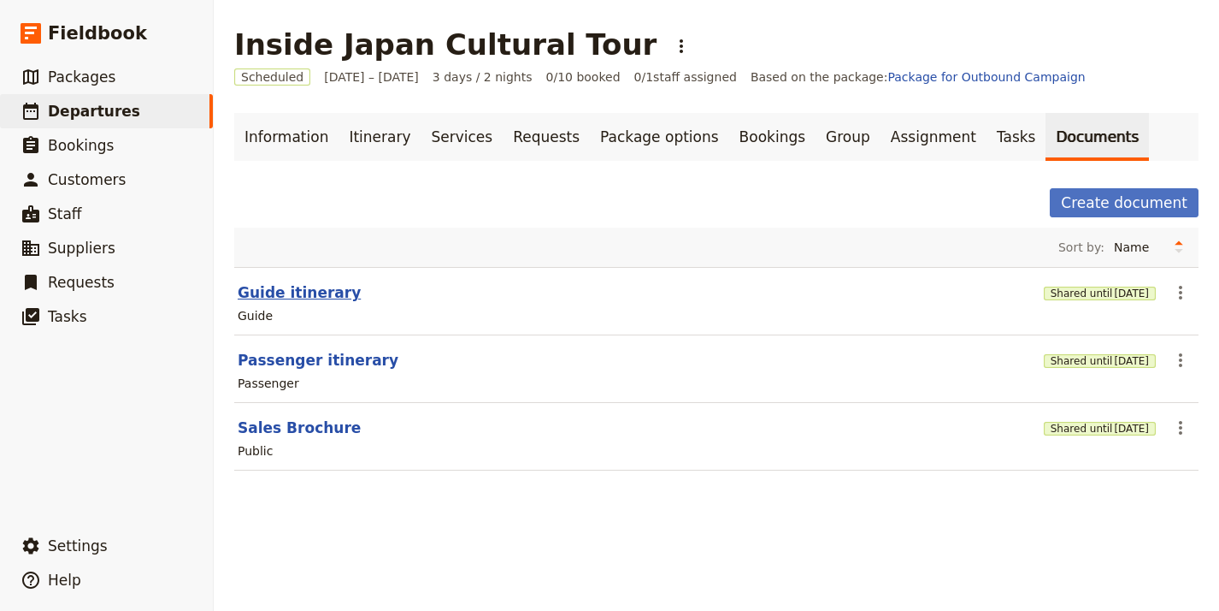
click at [280, 302] on button "Guide itinerary" at bounding box center [299, 292] width 123 height 21
select select "STAFF"
select select "RUN_SHEET"
select select "LARGE"
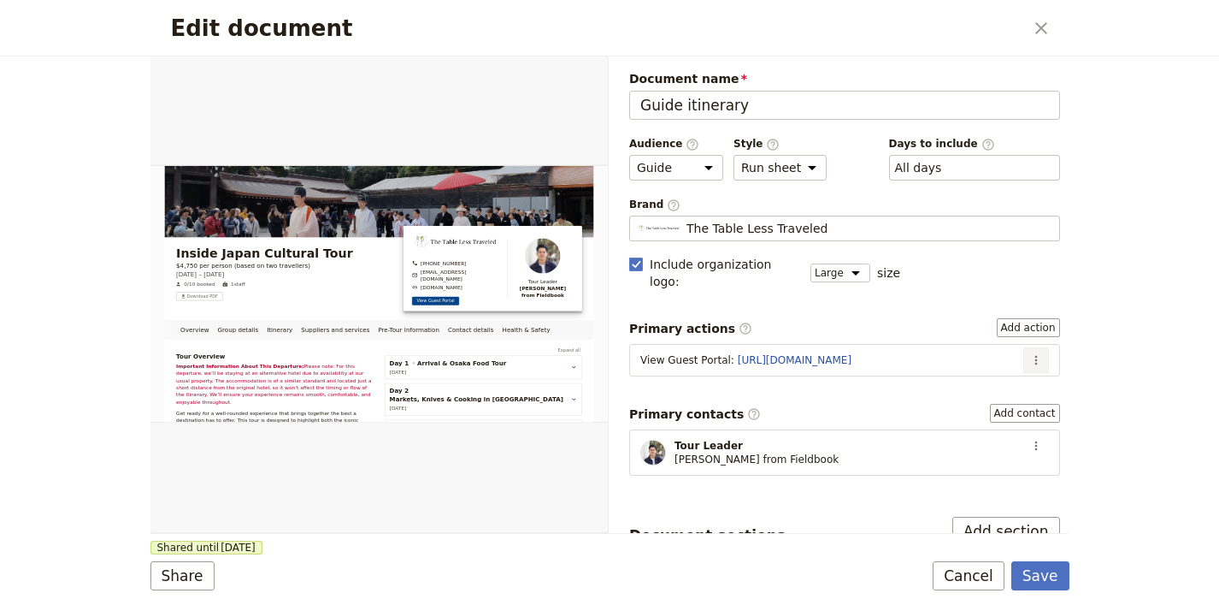
click at [1030, 353] on icon "Actions" at bounding box center [1037, 360] width 14 height 14
click at [1001, 372] on span "Edit action" at bounding box center [980, 378] width 89 height 17
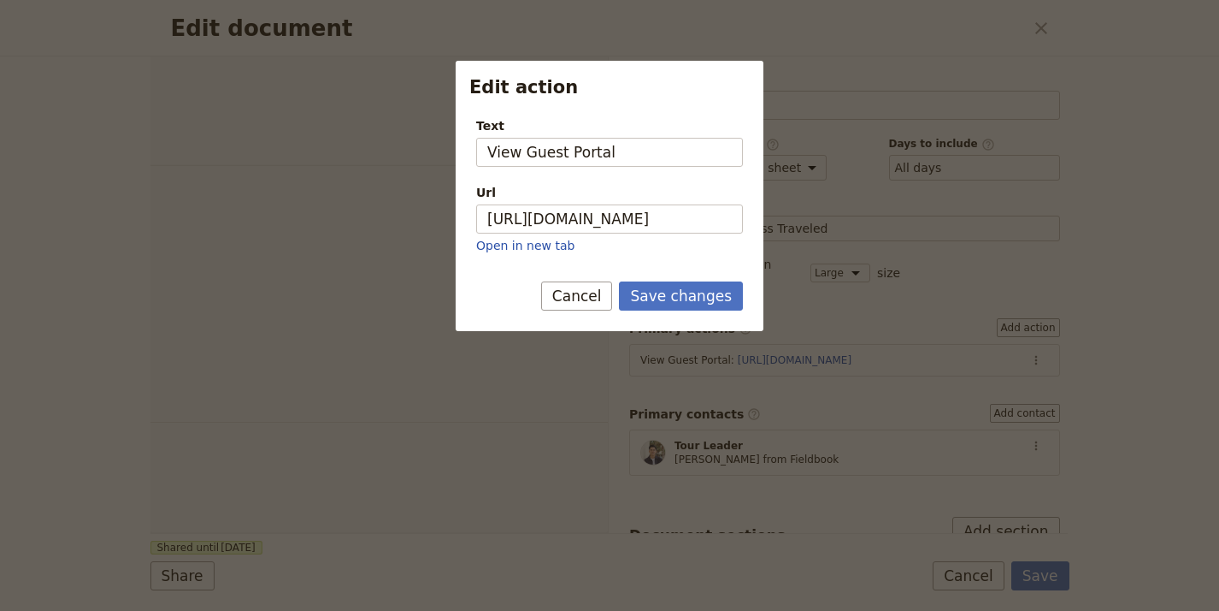
select select "STAFF"
select select "RUN_SHEET"
select select "LARGE"
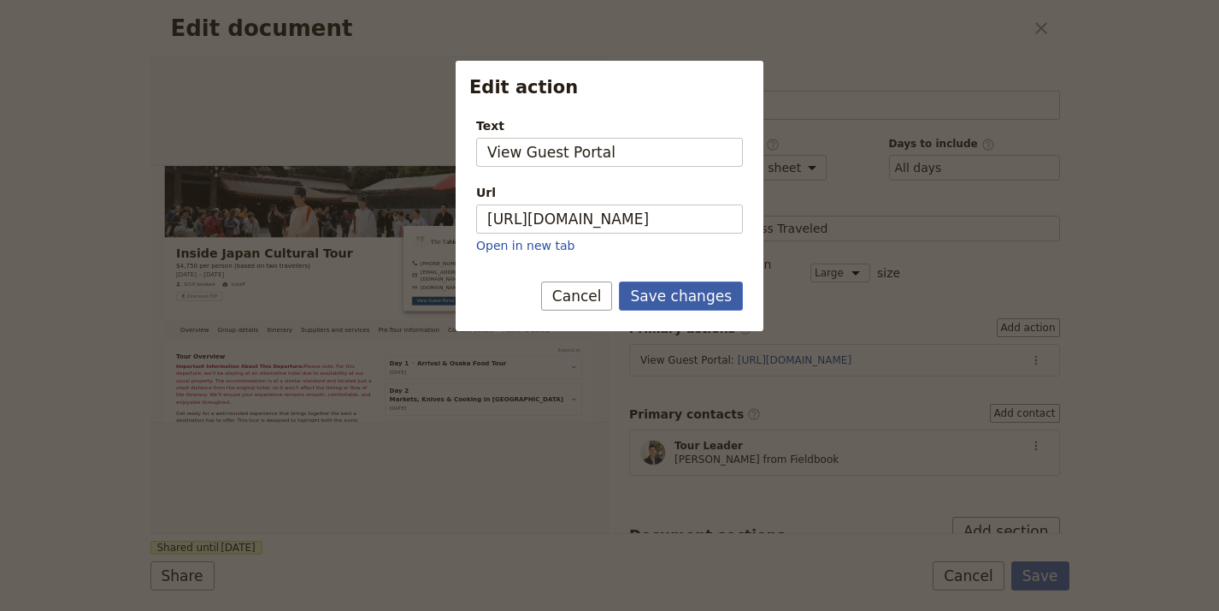
click at [720, 295] on button "Save changes" at bounding box center [681, 295] width 124 height 29
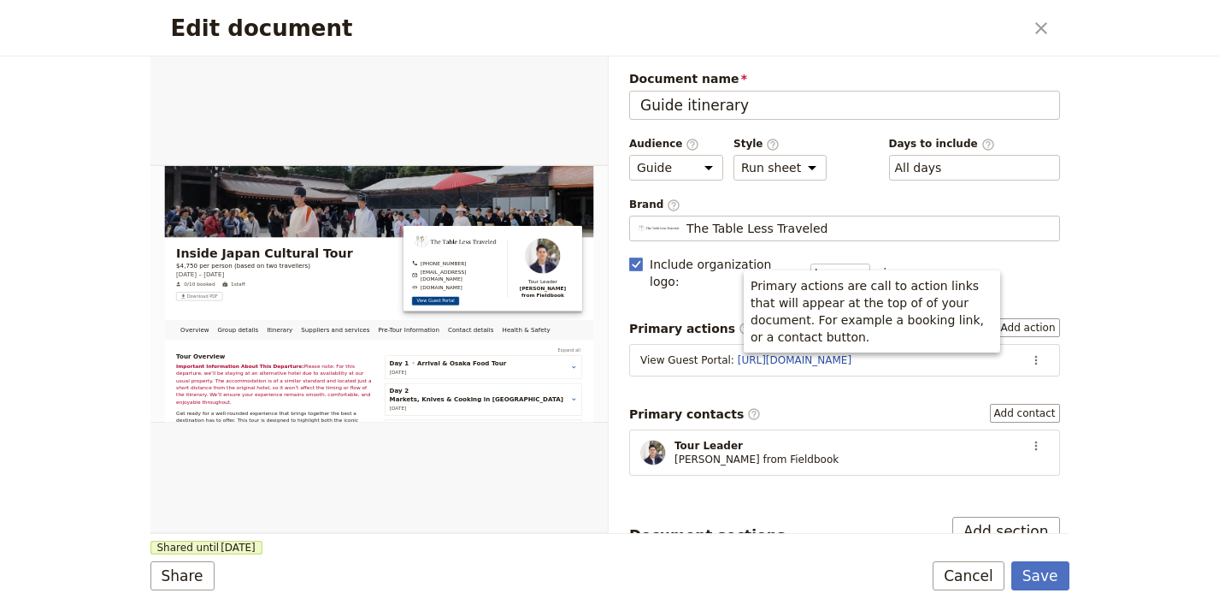
click at [786, 340] on div "Primary actions are call to action links that will appear at the top of of your…" at bounding box center [872, 311] width 257 height 82
click at [719, 353] on div "View Guest Portal : [URL][DOMAIN_NAME]" at bounding box center [828, 360] width 376 height 14
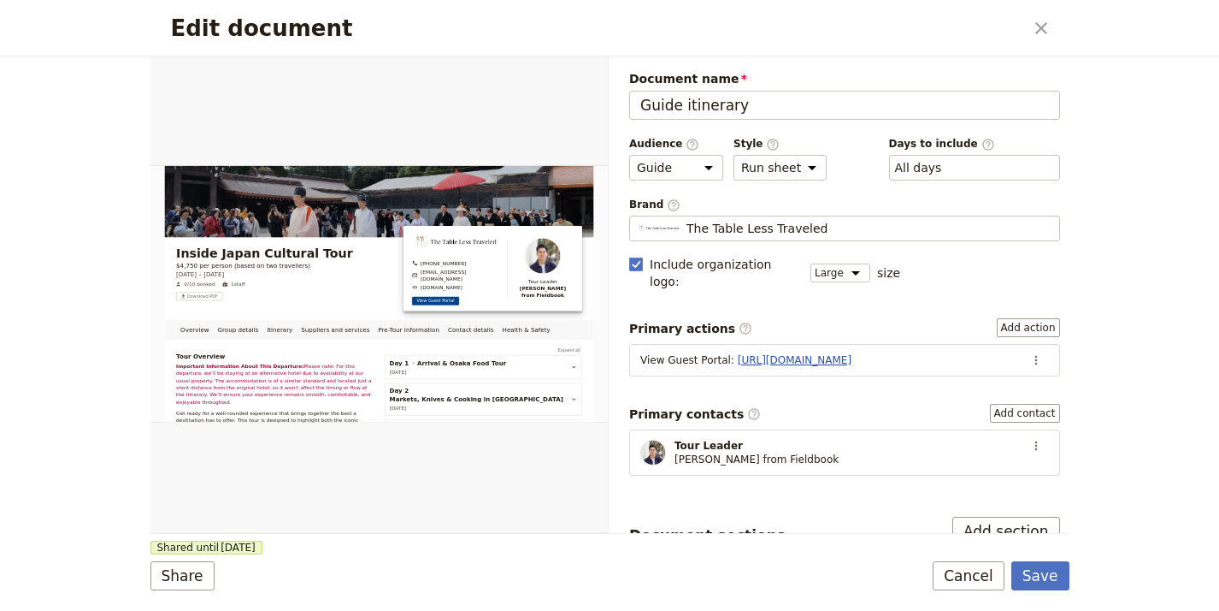
click at [766, 354] on link "[URL][DOMAIN_NAME]" at bounding box center [795, 360] width 114 height 12
click at [1030, 353] on icon "Actions" at bounding box center [1037, 360] width 14 height 14
click at [946, 375] on span "Edit action" at bounding box center [968, 378] width 64 height 17
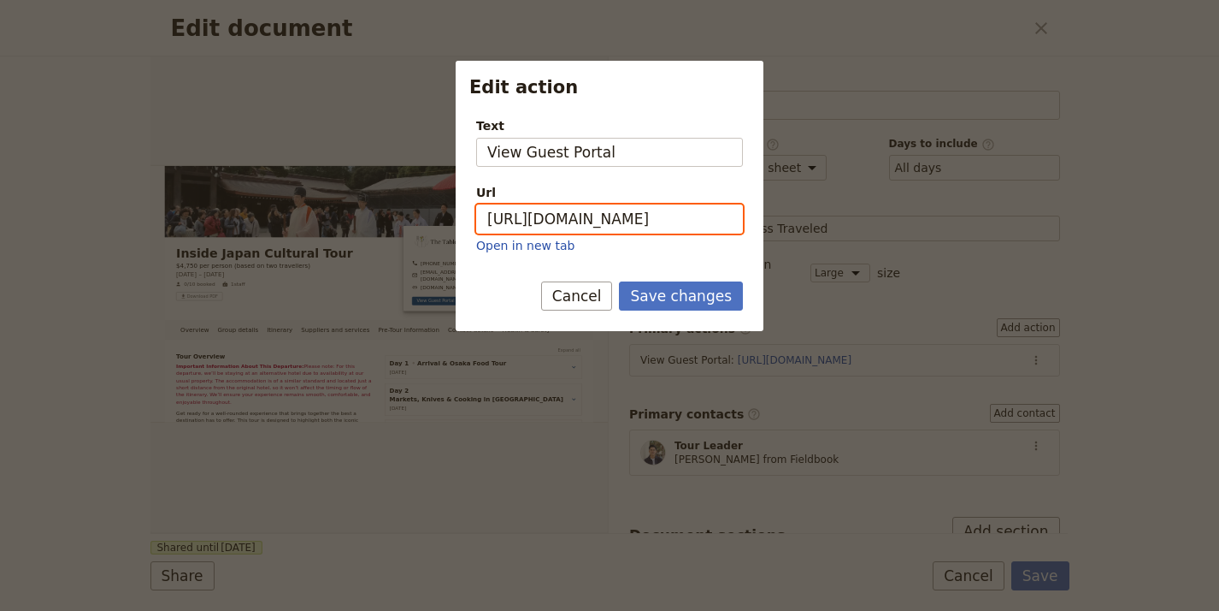
click at [658, 220] on input "[URL][DOMAIN_NAME]" at bounding box center [609, 218] width 267 height 29
paste input "2hn9XB-ncITd29BBIKSef"
type input "[URL][DOMAIN_NAME]"
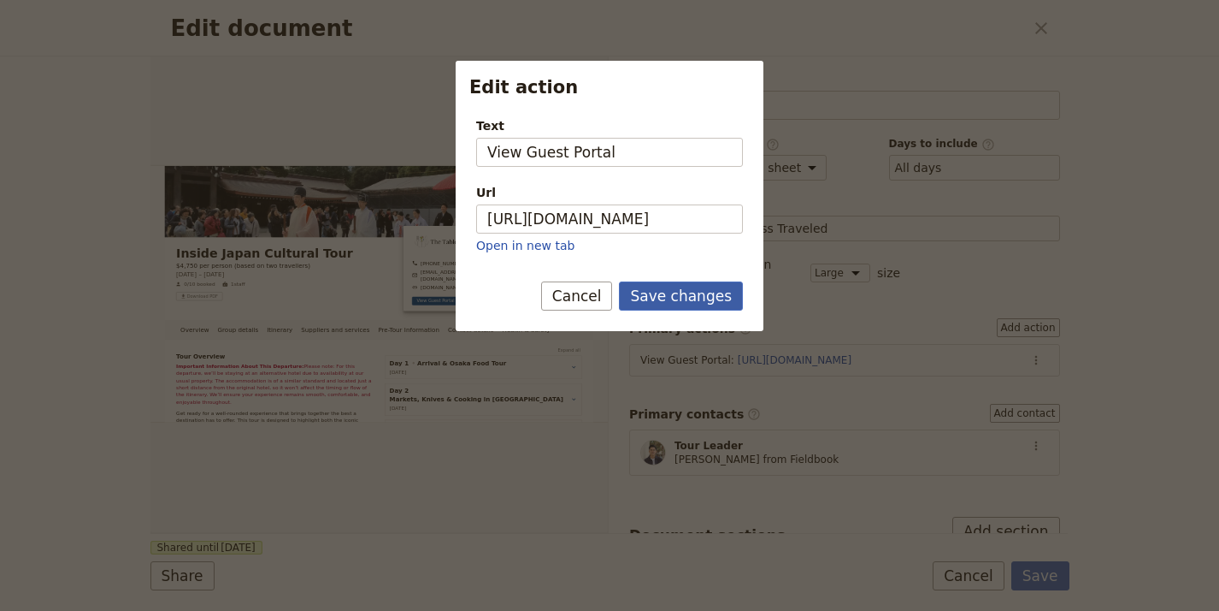
click at [710, 298] on button "Save changes" at bounding box center [681, 295] width 124 height 29
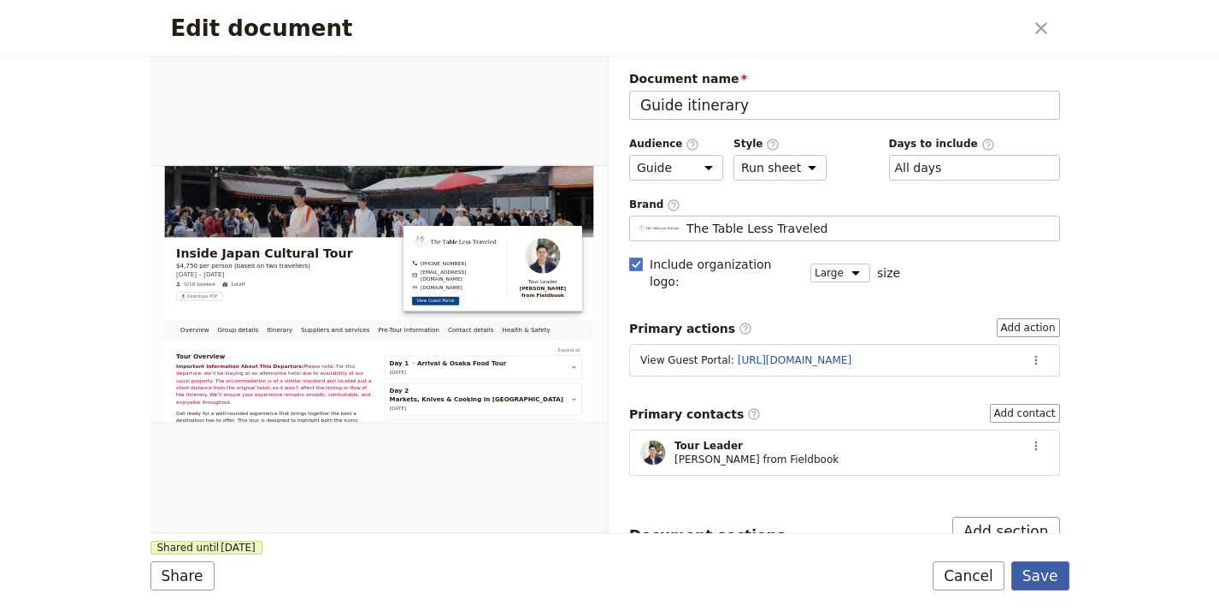
click at [1041, 565] on button "Save" at bounding box center [1041, 575] width 58 height 29
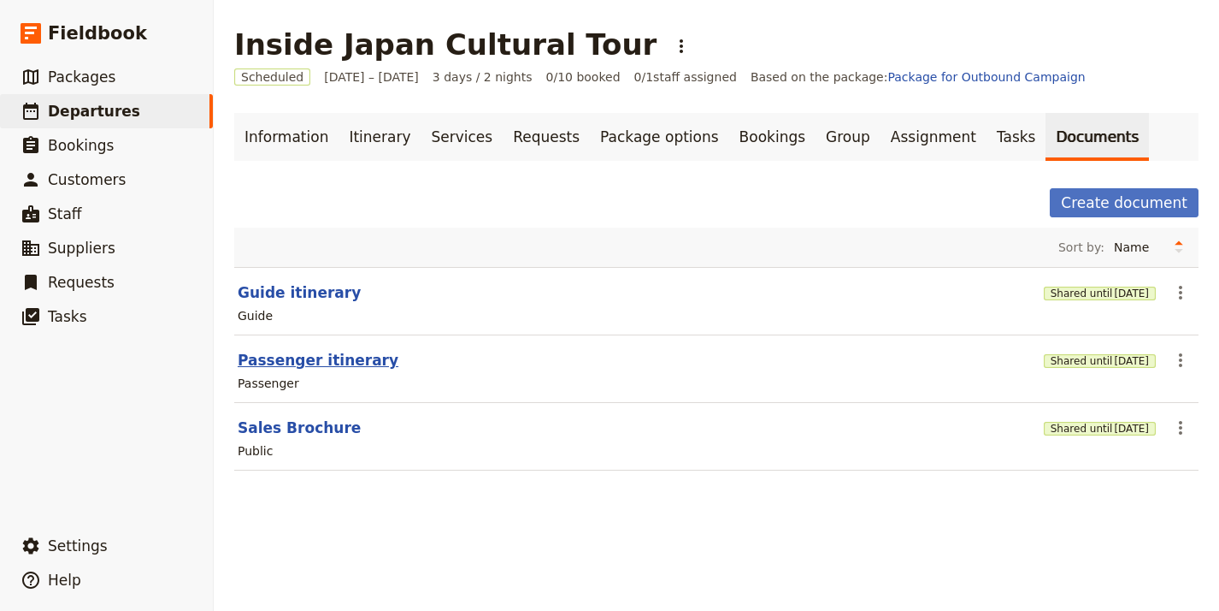
click at [330, 369] on button "Passenger itinerary" at bounding box center [318, 360] width 161 height 21
select select "PASSENGER"
select select "RUN_SHEET"
select select "LARGE"
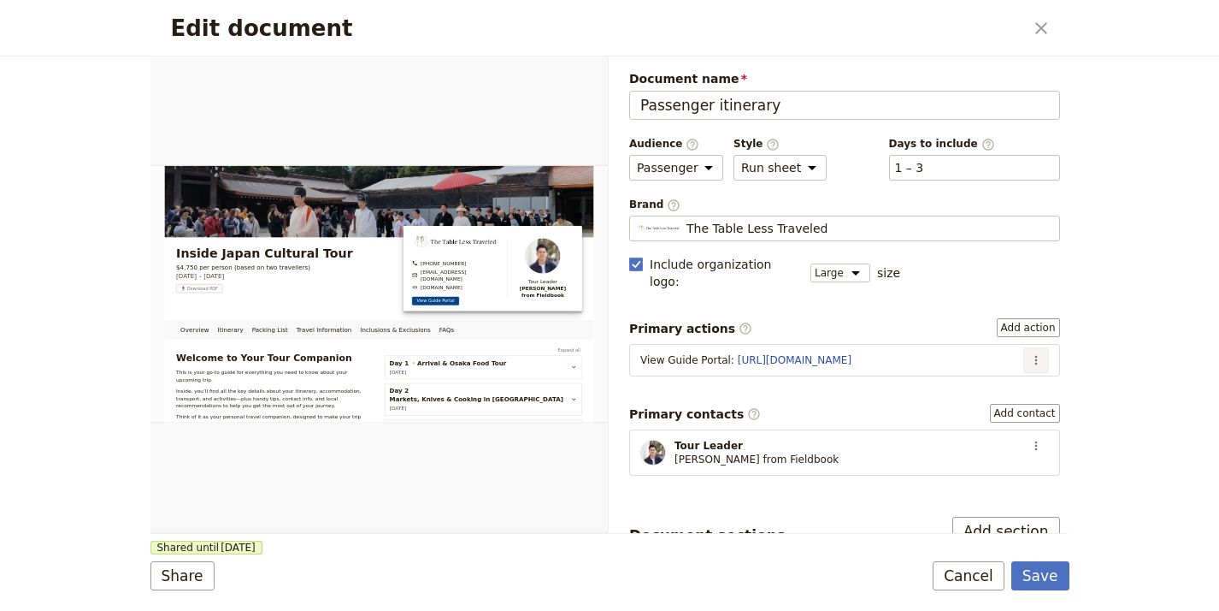
click at [1030, 353] on icon "Actions" at bounding box center [1037, 360] width 14 height 14
click at [1013, 379] on span "Edit action" at bounding box center [980, 378] width 89 height 17
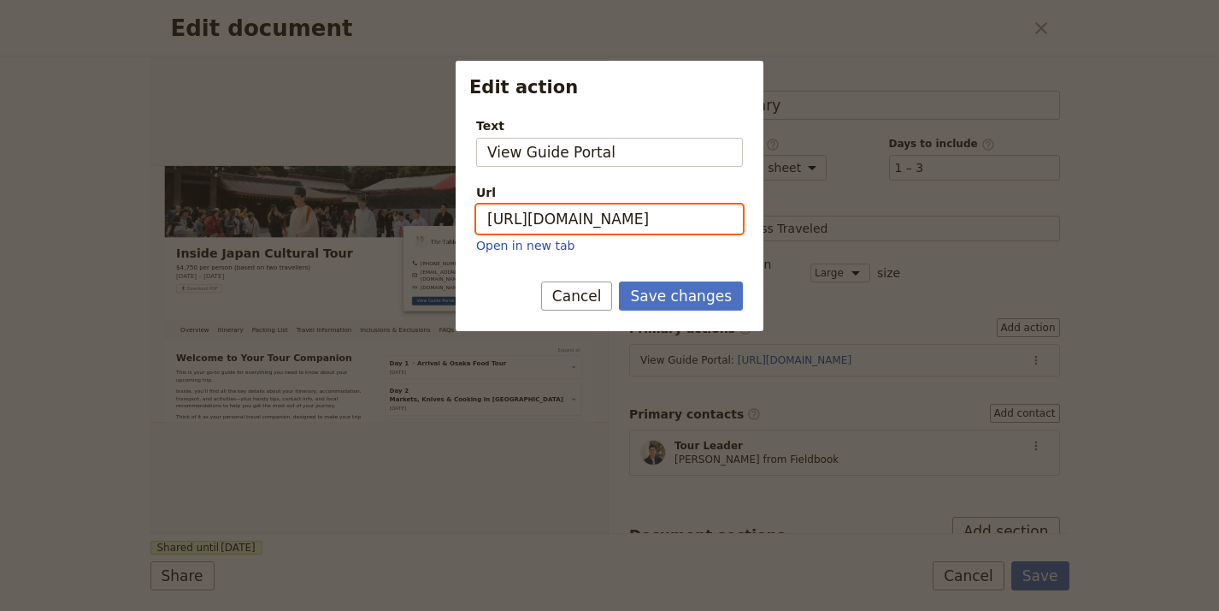
click at [648, 217] on input "[URL][DOMAIN_NAME]" at bounding box center [609, 218] width 267 height 29
paste input "M65CPspaTaauNBEkE1aB6"
type input "[URL][DOMAIN_NAME]"
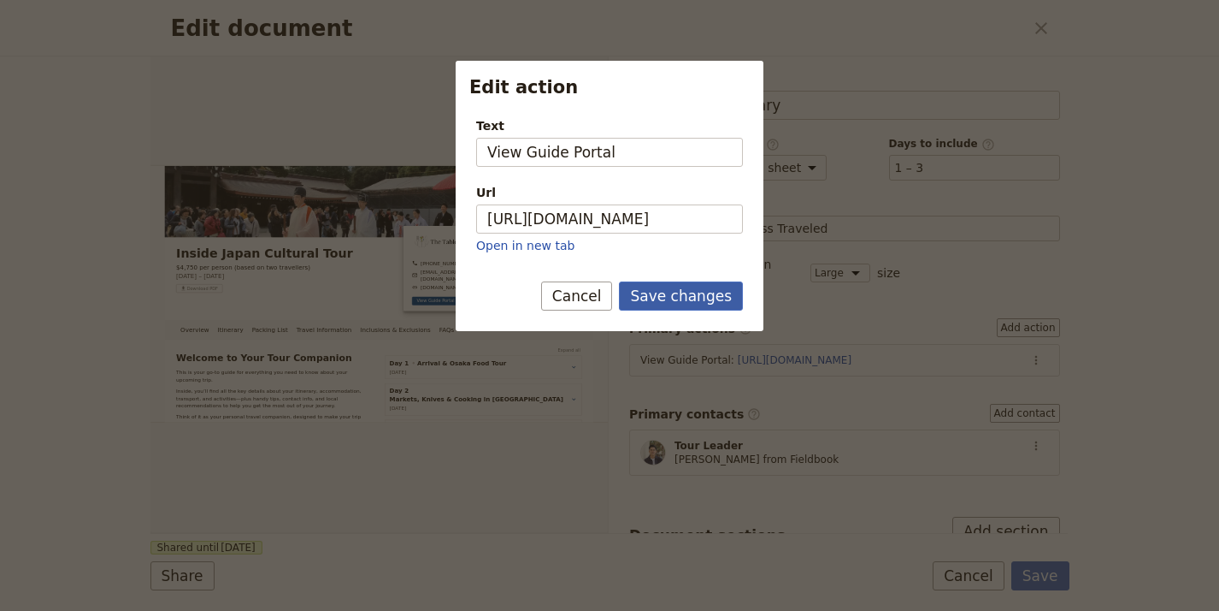
click at [702, 309] on button "Save changes" at bounding box center [681, 295] width 124 height 29
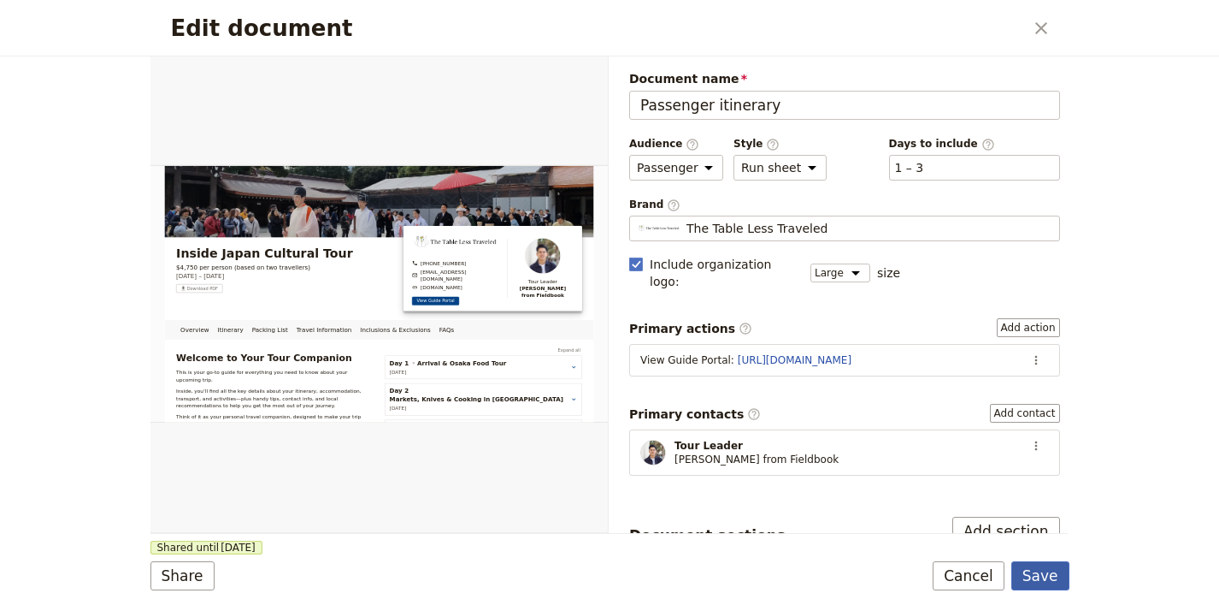
click at [1043, 567] on button "Save" at bounding box center [1041, 575] width 58 height 29
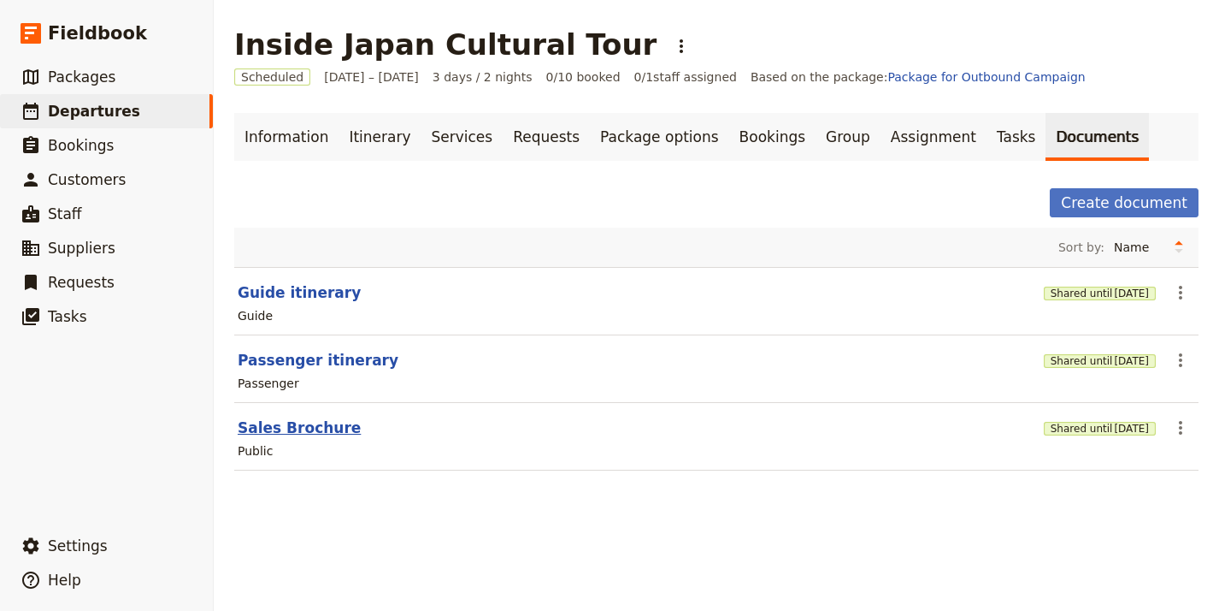
click at [315, 428] on button "Sales Brochure" at bounding box center [299, 427] width 123 height 21
select select "DEFAULT"
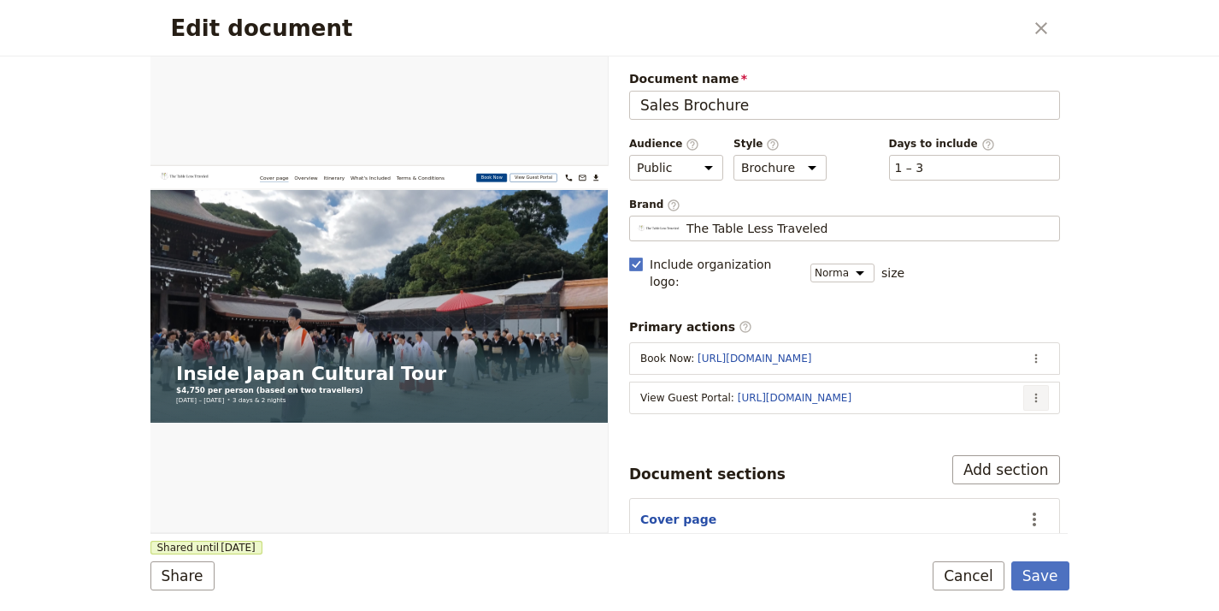
click at [1034, 385] on button "​" at bounding box center [1037, 398] width 26 height 26
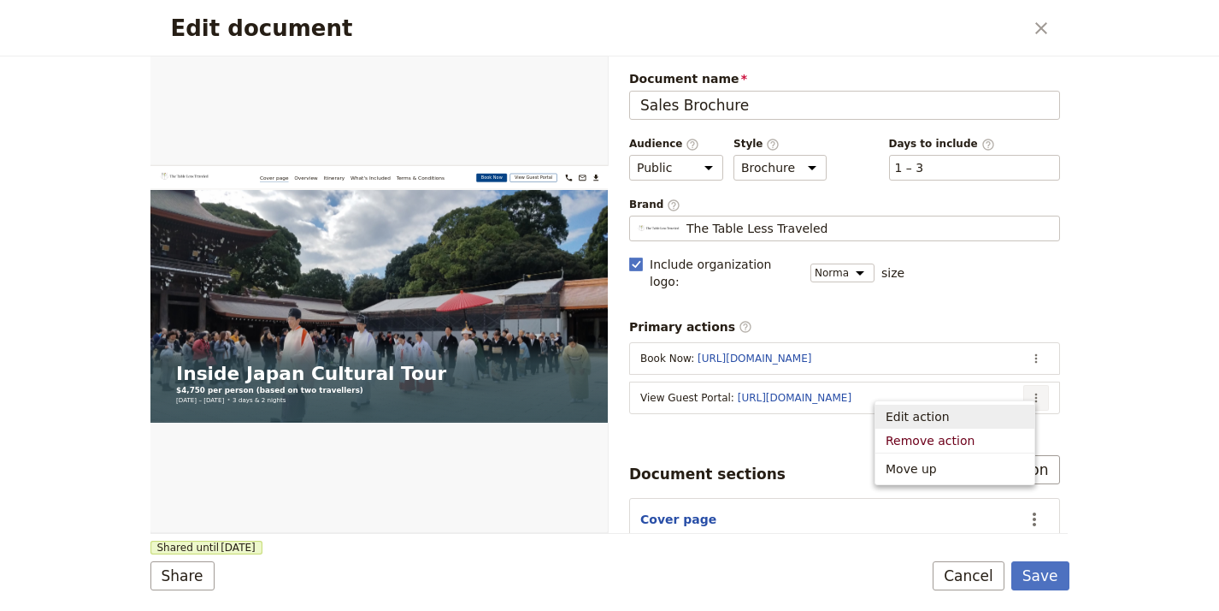
click at [998, 412] on span "Edit action" at bounding box center [955, 416] width 139 height 17
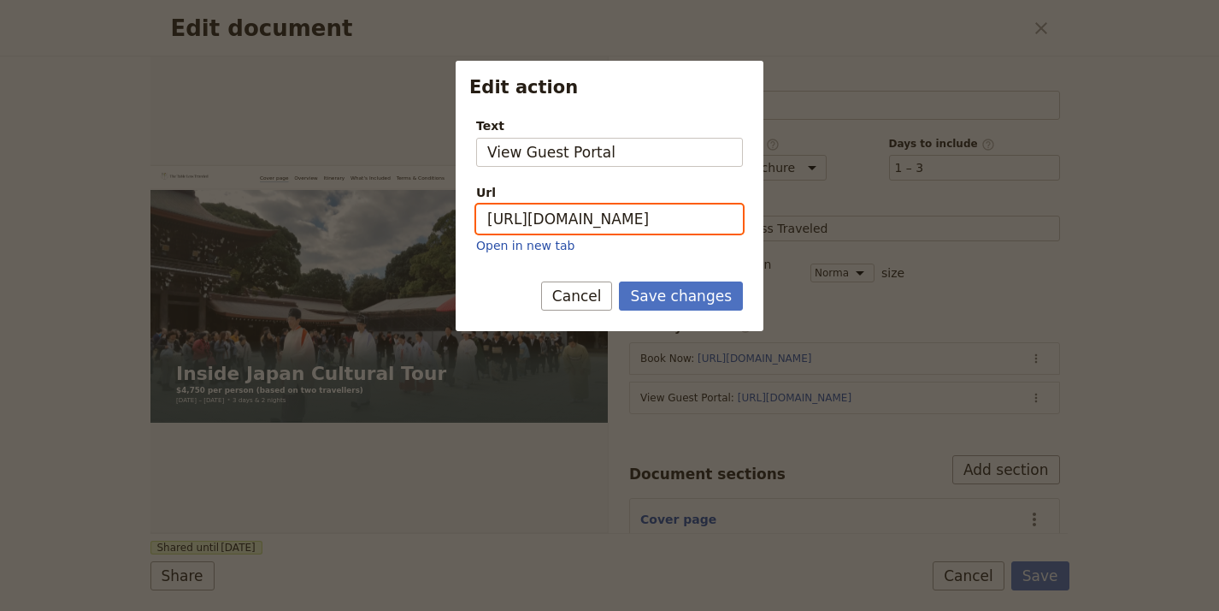
click at [653, 227] on input "[URL][DOMAIN_NAME]" at bounding box center [609, 218] width 267 height 29
paste input "2hn9XB-ncITd29BBIKSef"
type input "[URL][DOMAIN_NAME]"
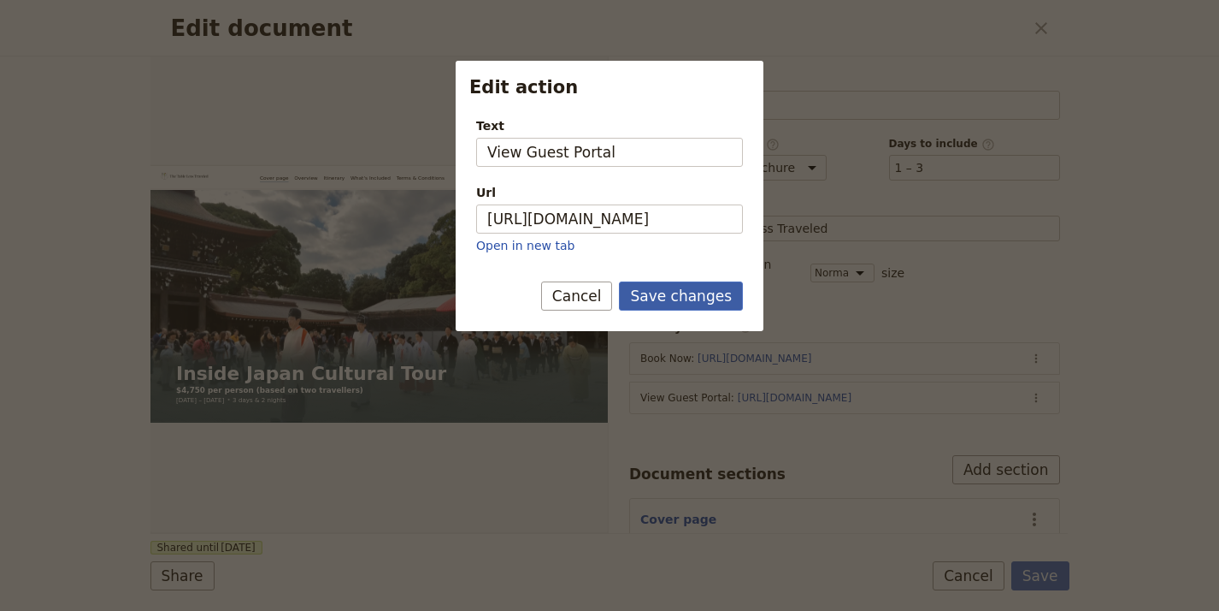
click at [672, 298] on button "Save changes" at bounding box center [681, 295] width 124 height 29
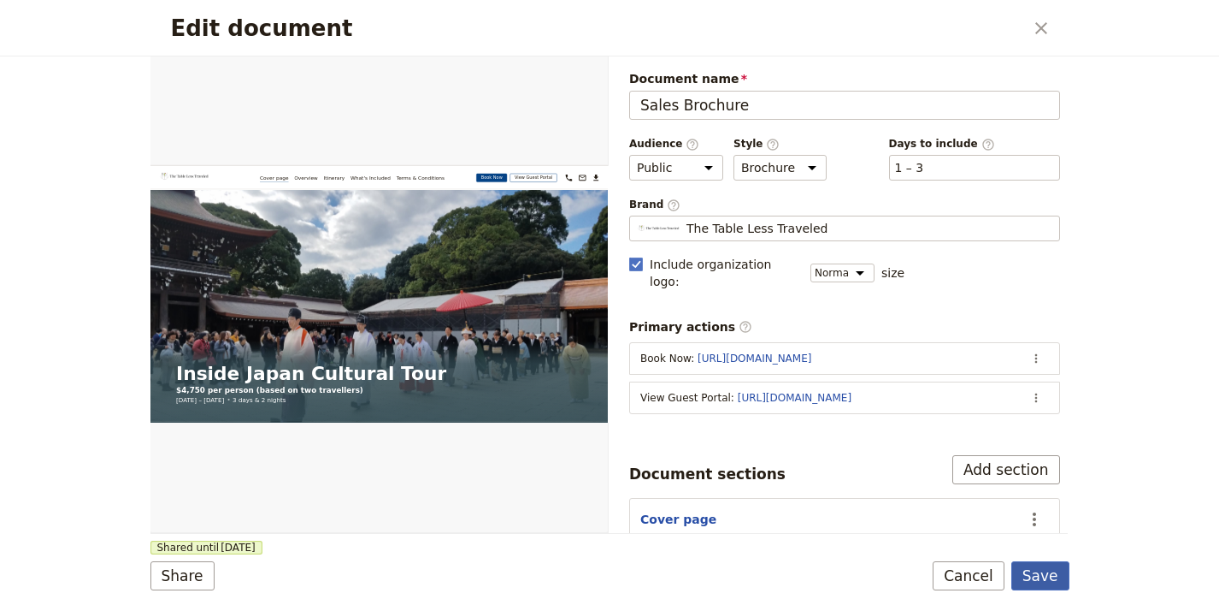
click at [1060, 575] on button "Save" at bounding box center [1041, 575] width 58 height 29
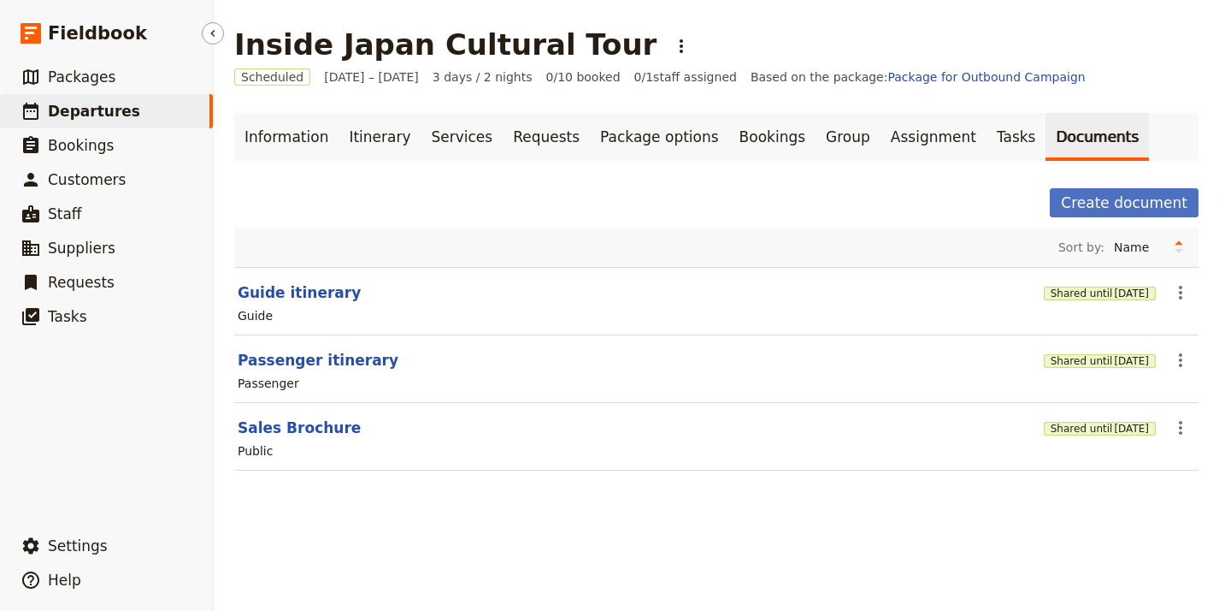
click at [51, 101] on span "Departures" at bounding box center [94, 111] width 92 height 21
select select "UPDATED_AT"
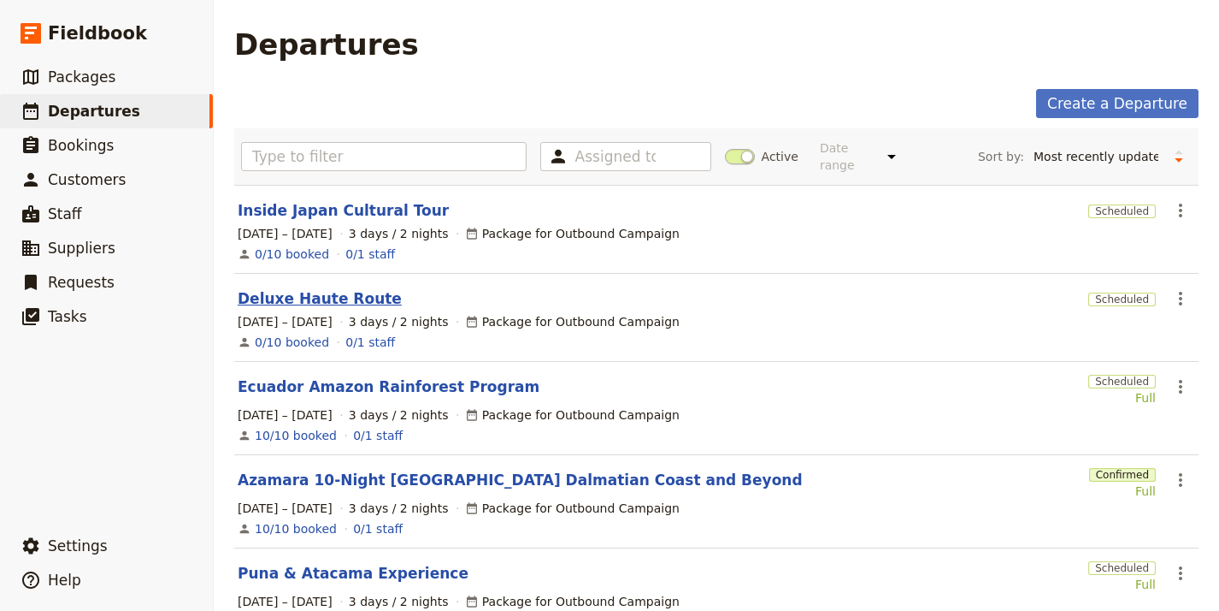
click at [309, 290] on link "Deluxe Haute Route" at bounding box center [320, 298] width 164 height 21
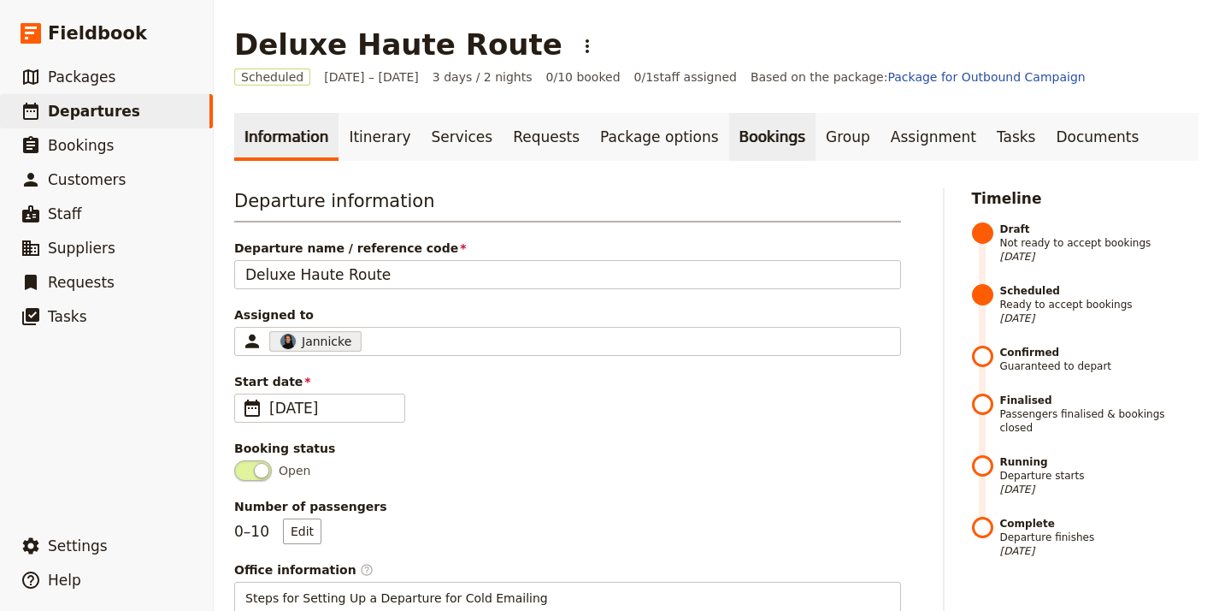
click at [729, 146] on link "Bookings" at bounding box center [772, 137] width 86 height 48
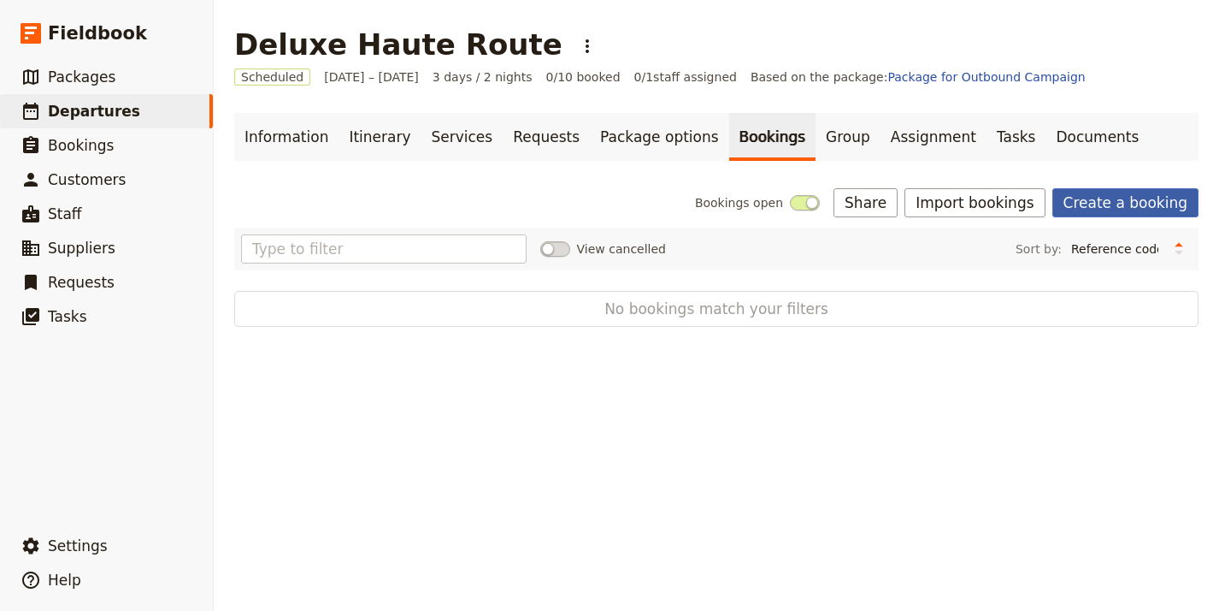
click at [1101, 204] on link "Create a booking" at bounding box center [1126, 202] width 146 height 29
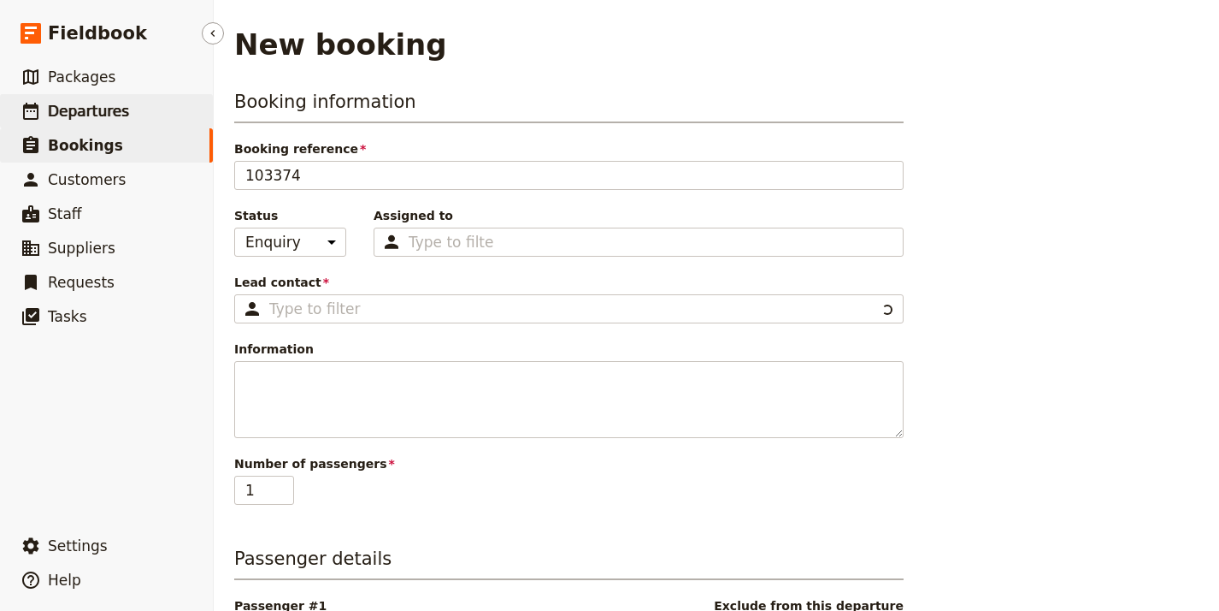
click at [126, 109] on link "​ Departures" at bounding box center [106, 111] width 213 height 34
select select "UPDATED_AT"
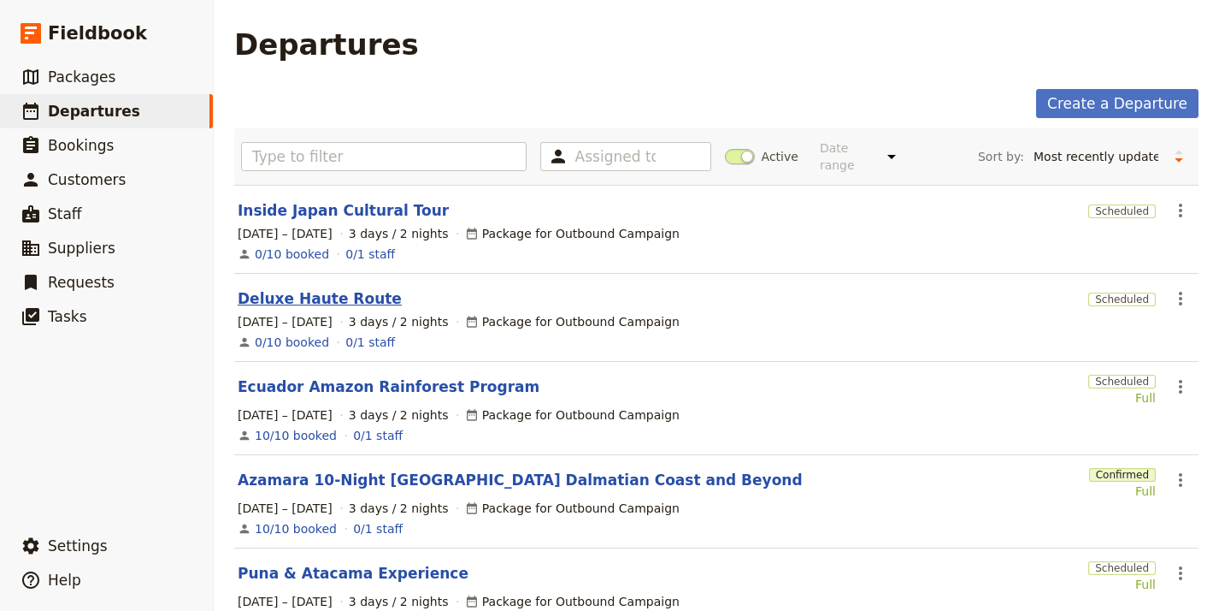
click at [327, 288] on link "Deluxe Haute Route" at bounding box center [320, 298] width 164 height 21
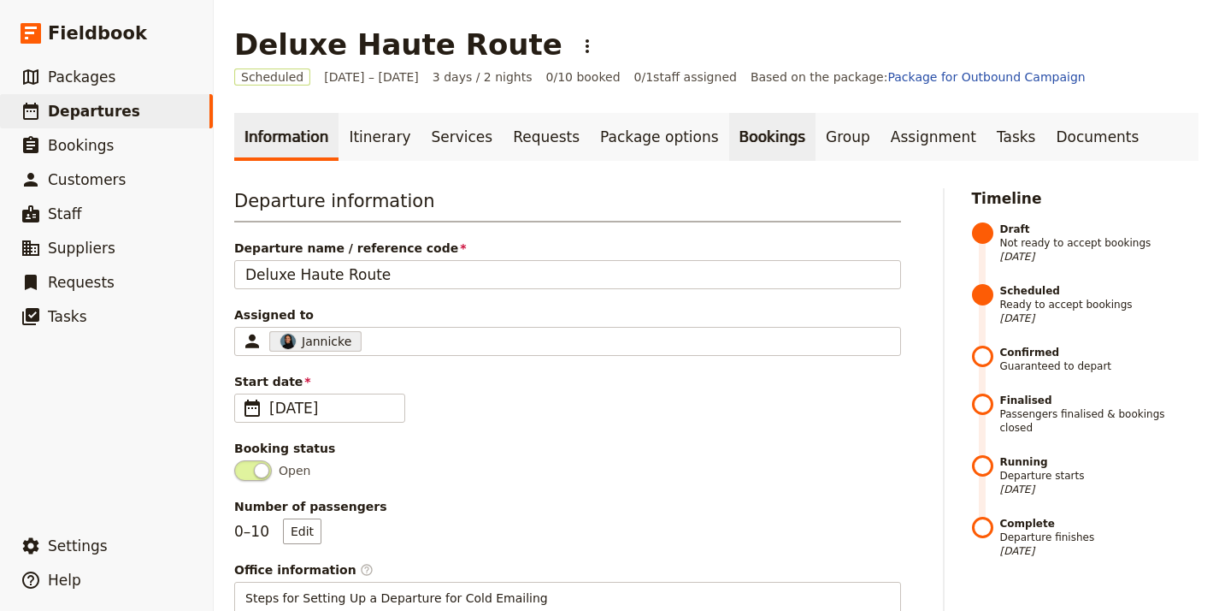
click at [729, 142] on link "Bookings" at bounding box center [772, 137] width 86 height 48
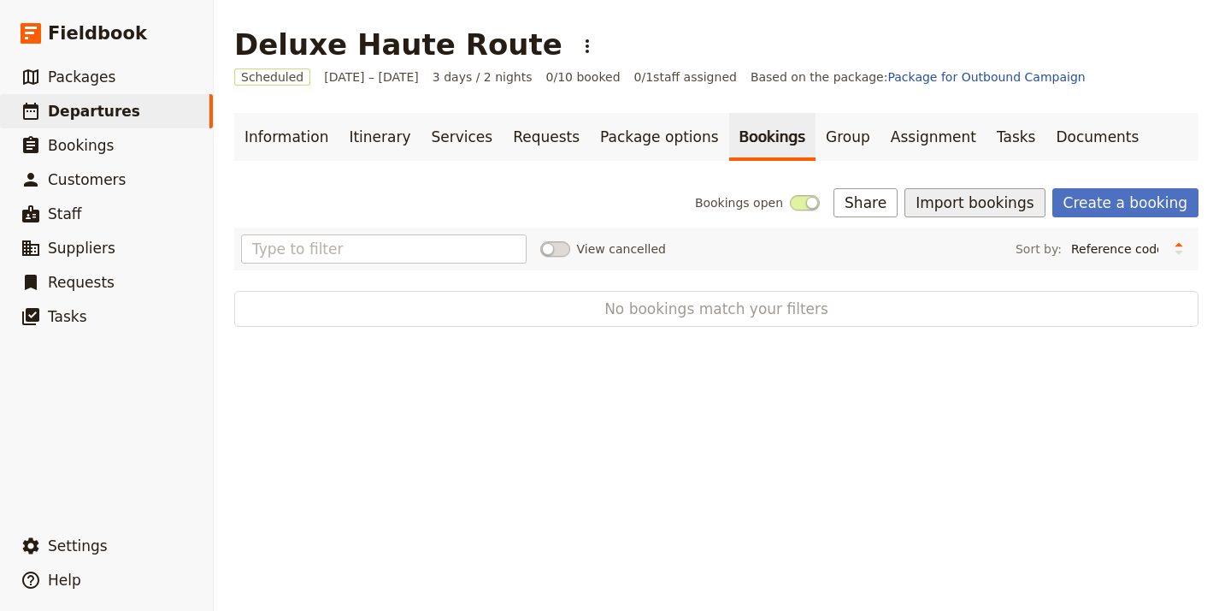
click at [985, 206] on button "Import bookings" at bounding box center [975, 202] width 140 height 29
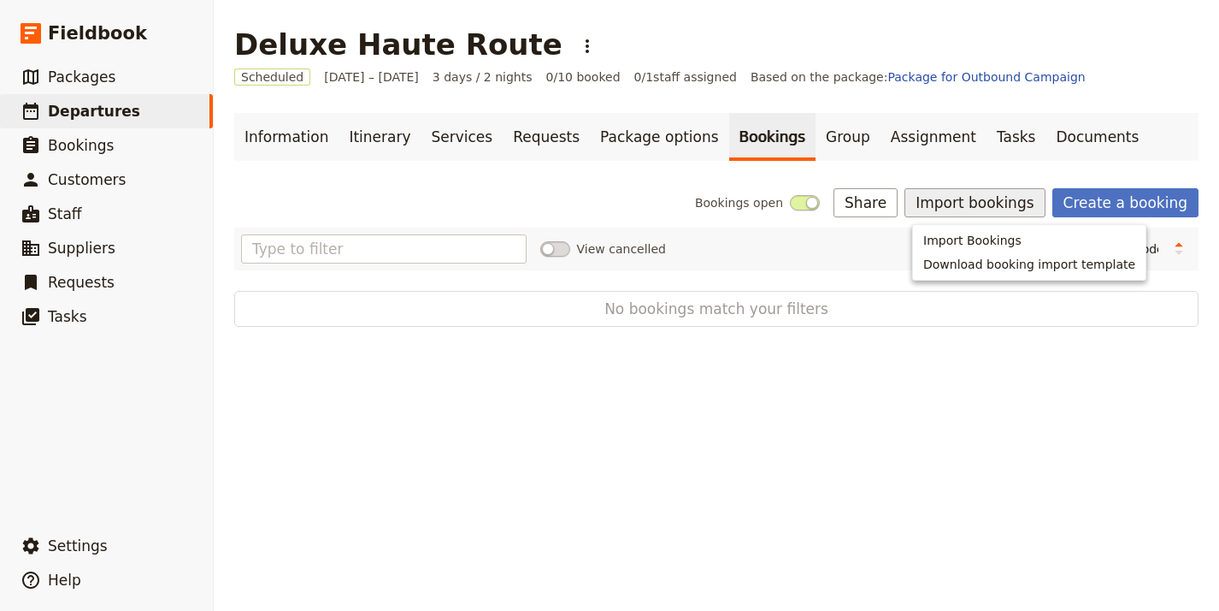
click at [984, 238] on span "Import Bookings" at bounding box center [973, 240] width 98 height 17
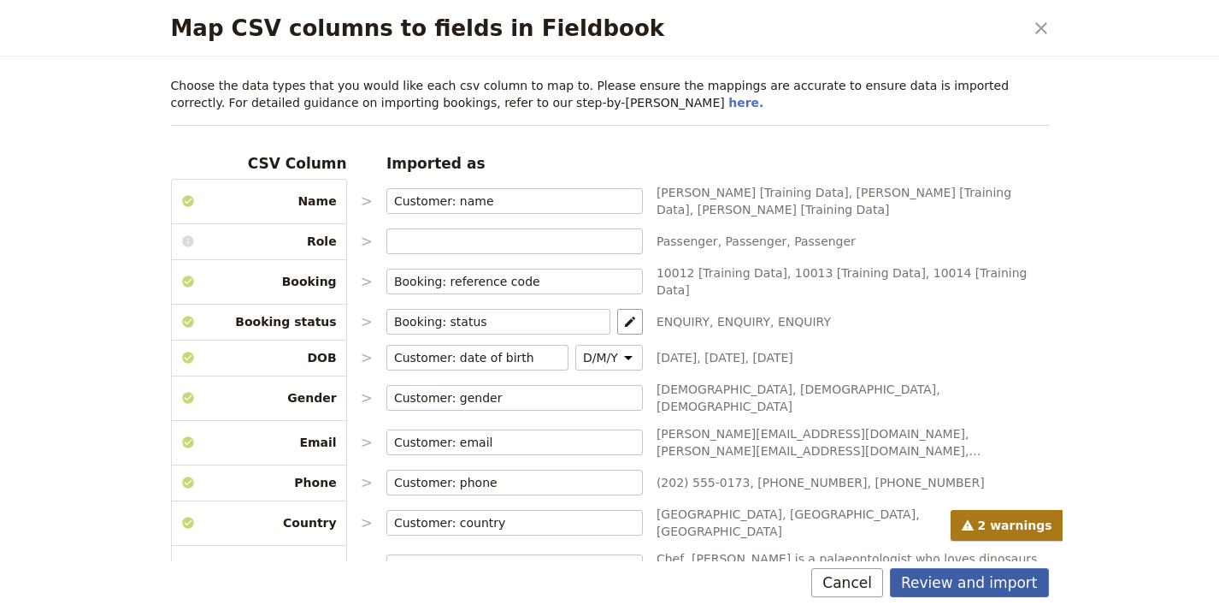
click at [931, 568] on button "Review and import" at bounding box center [969, 582] width 159 height 29
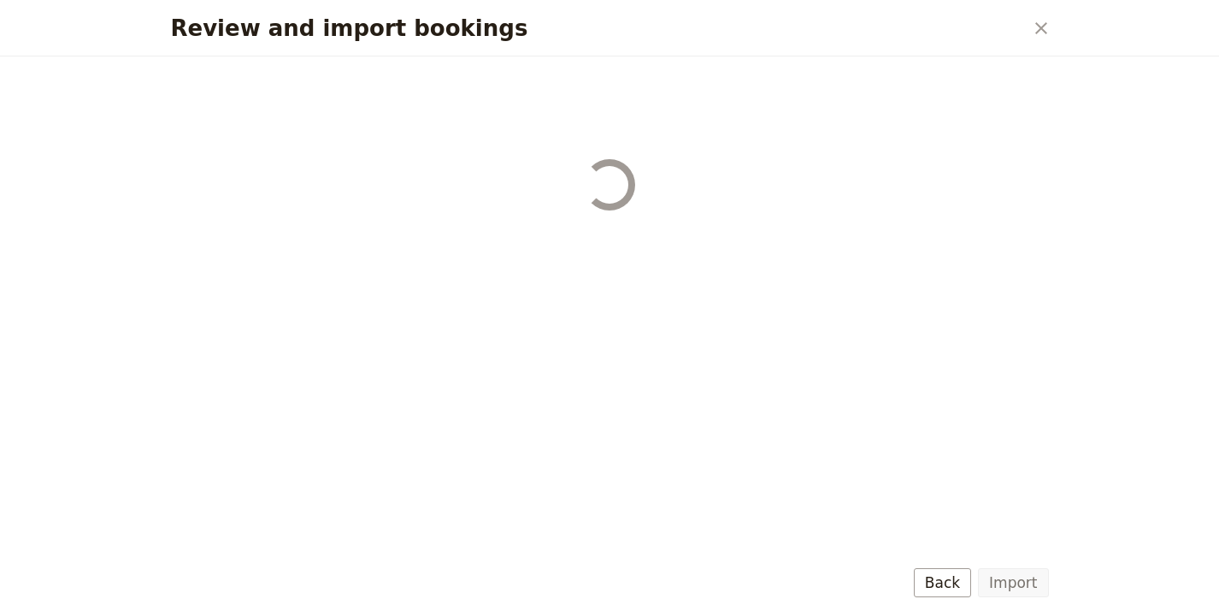
select select "68b002b7cac3c784cf00db27"
select select "68b002b7cac3c784cf00db28"
select select "68b002b7cac3c784cf00db29"
select select "68b002b7cac3c784cf00db2a"
select select "650e1b8d408bbede5b0c6045"
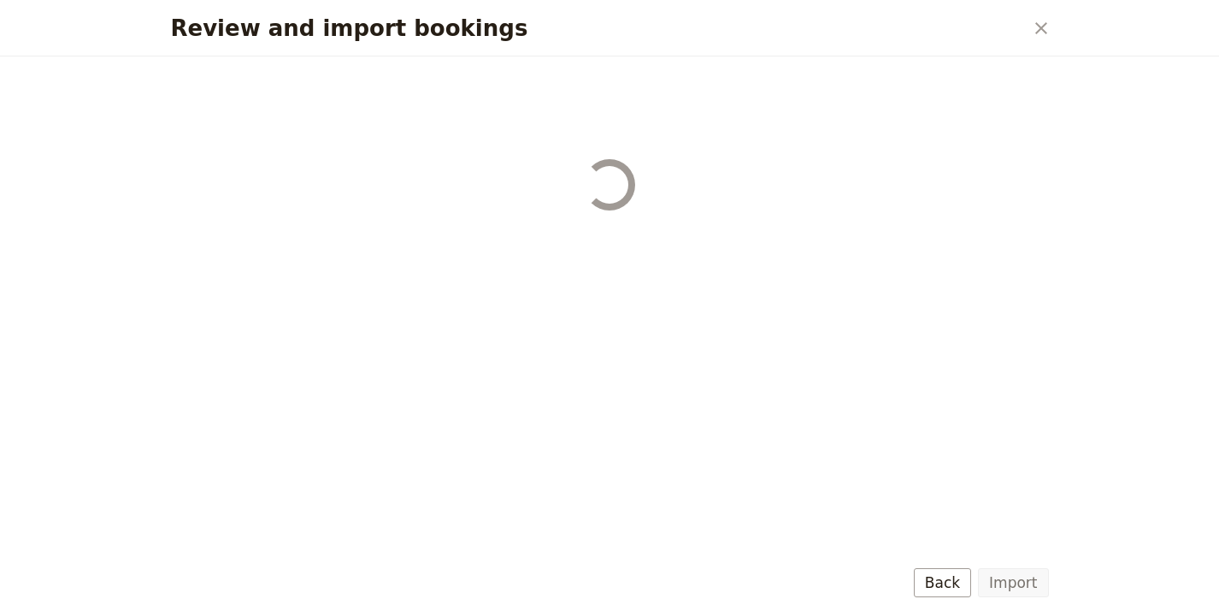
select select "68b002b7cac3c784cf00db2c"
select select "68b002b7cac3c784cf00db2d"
select select "68b002b7cac3c784cf00db2e"
select select "68b002b7cac3c784cf00db2f"
select select "68b002b7cac3c784cf00db30"
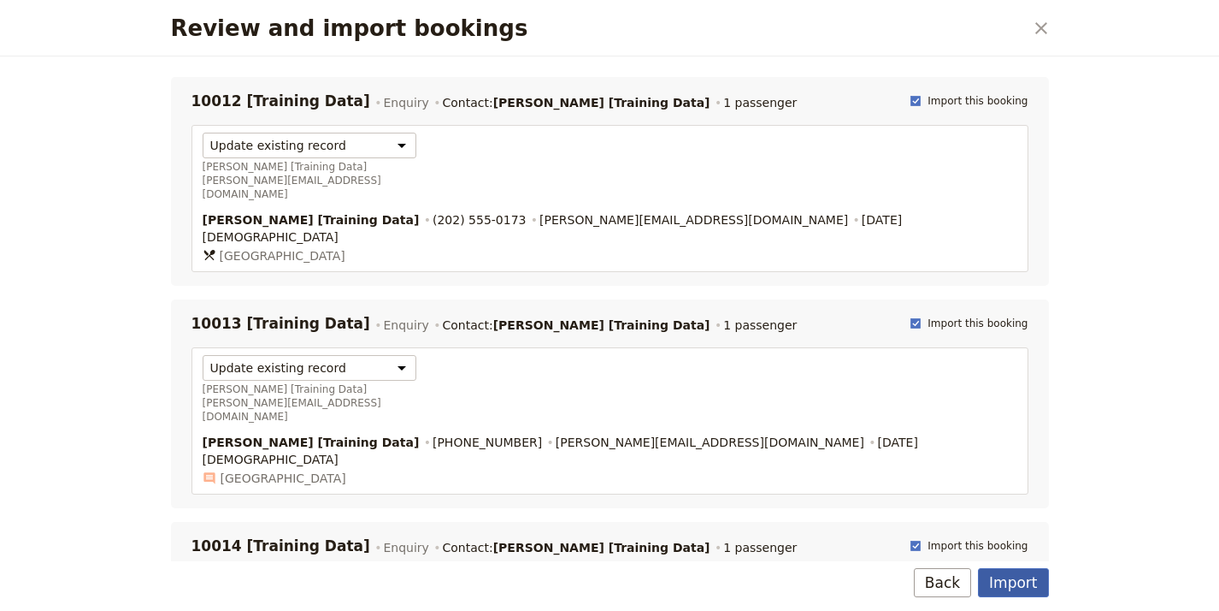
click at [1011, 580] on button "Import" at bounding box center [1013, 582] width 70 height 29
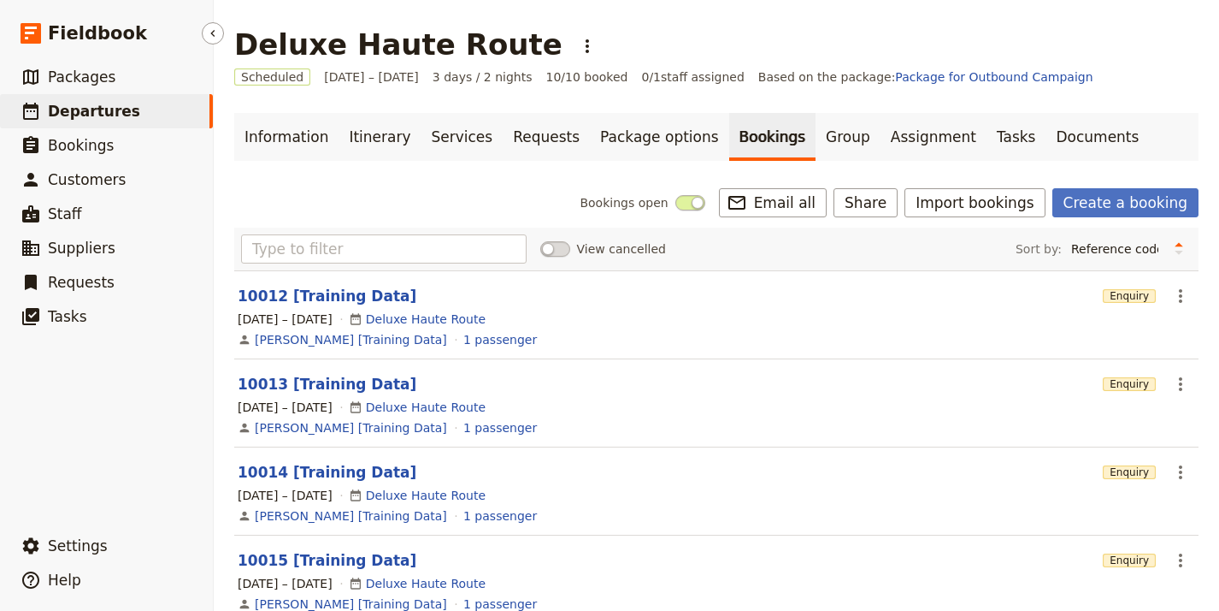
click at [127, 117] on link "​ Departures" at bounding box center [106, 111] width 213 height 34
select select "UPDATED_AT"
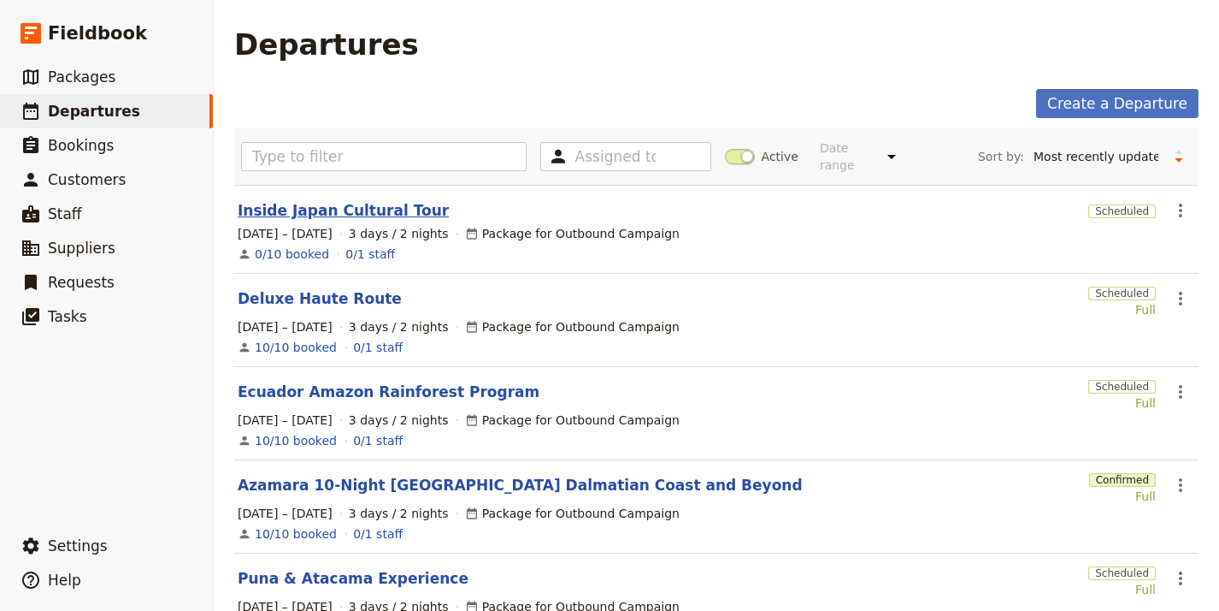
click at [363, 202] on link "Inside Japan Cultural Tour" at bounding box center [343, 210] width 211 height 21
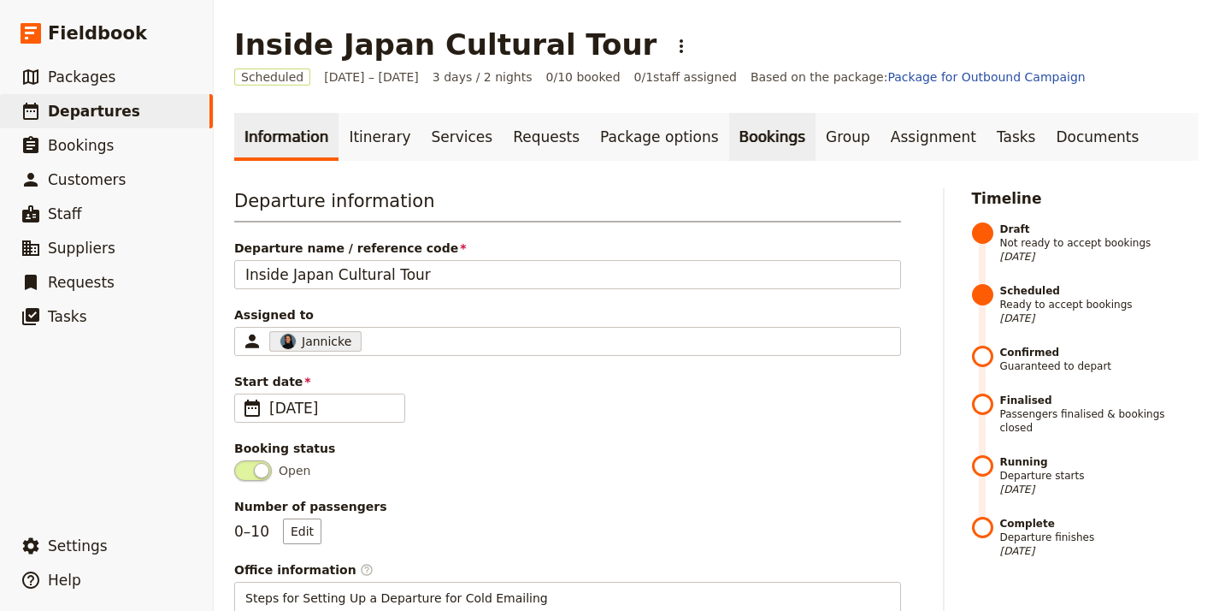
click at [732, 137] on link "Bookings" at bounding box center [772, 137] width 86 height 48
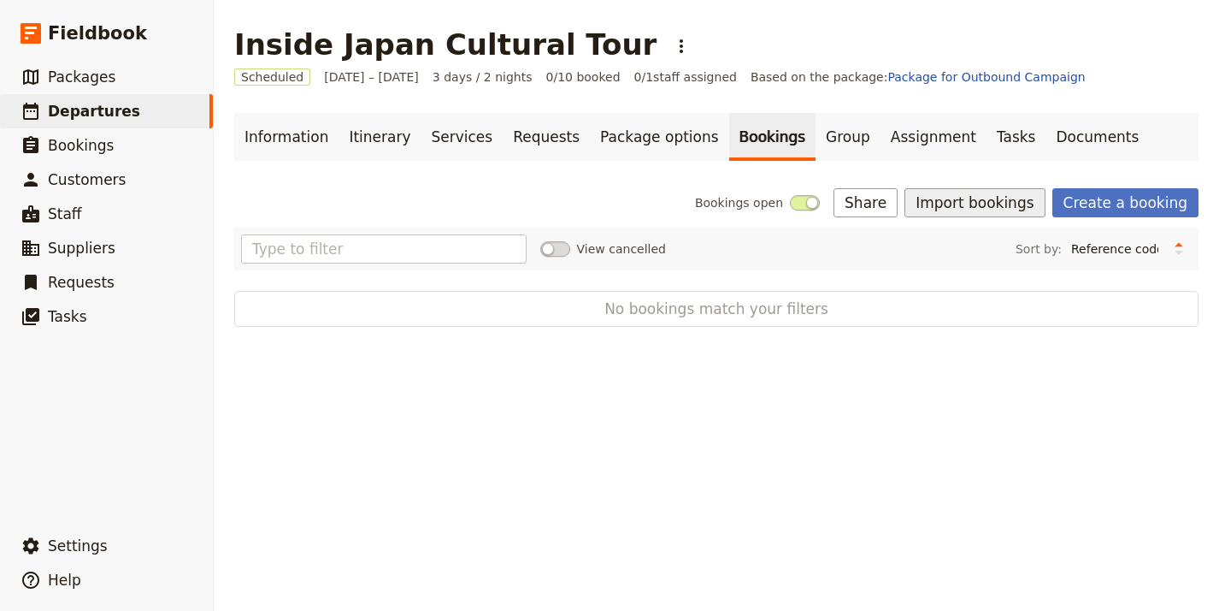
click at [976, 198] on button "Import bookings" at bounding box center [975, 202] width 140 height 29
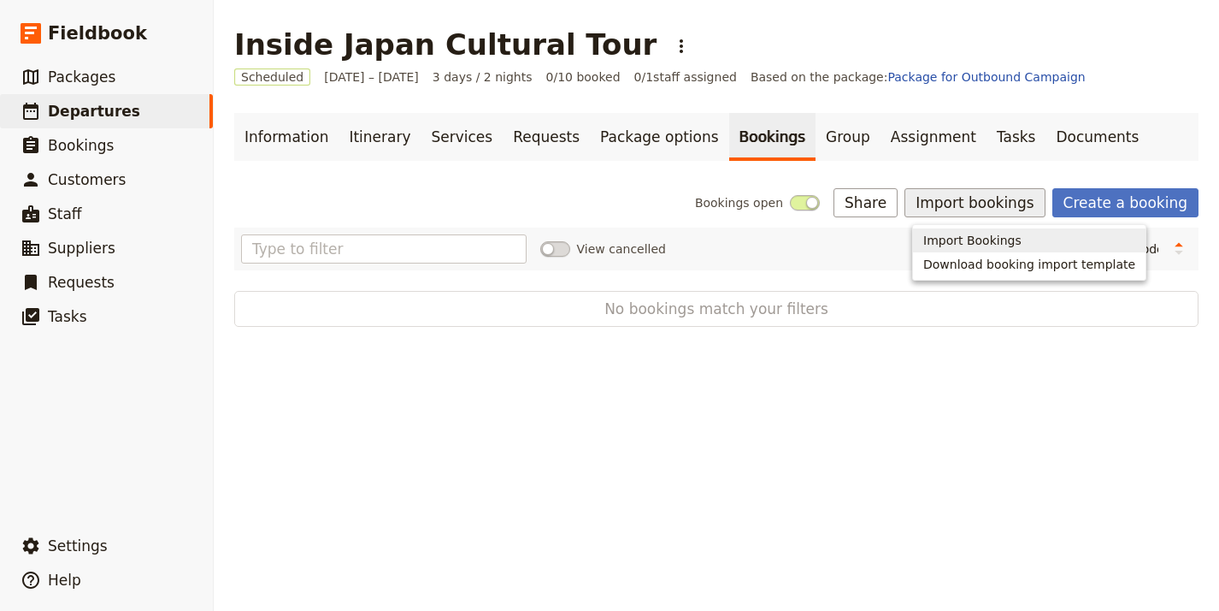
click at [956, 230] on button "Import Bookings" at bounding box center [1029, 240] width 233 height 24
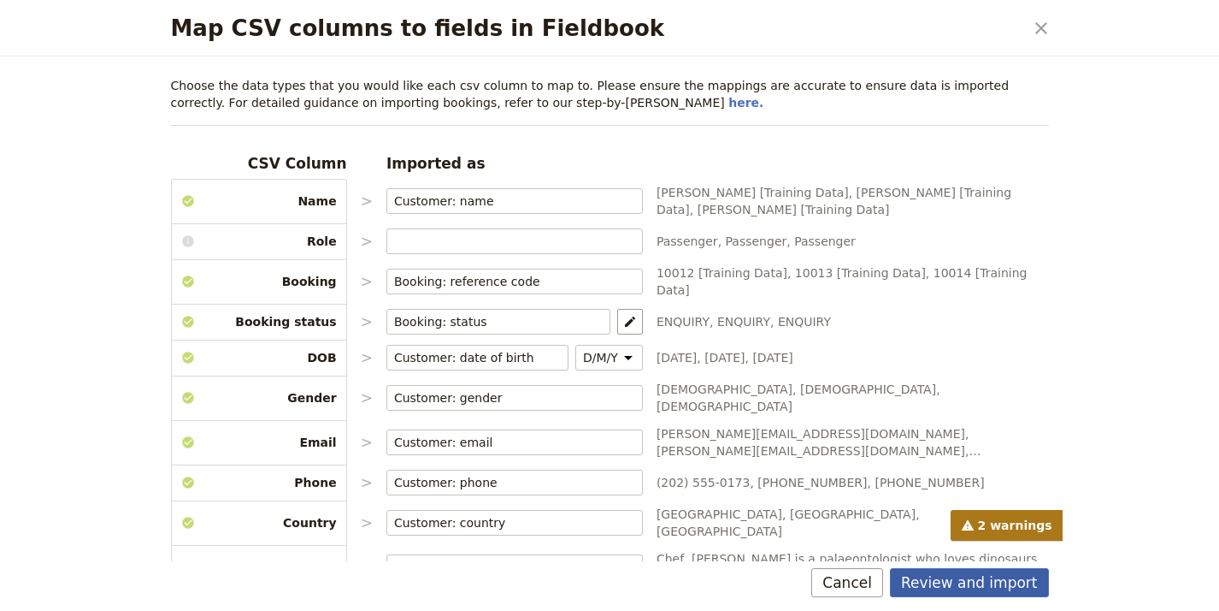
click at [1024, 585] on button "Review and import" at bounding box center [969, 582] width 159 height 29
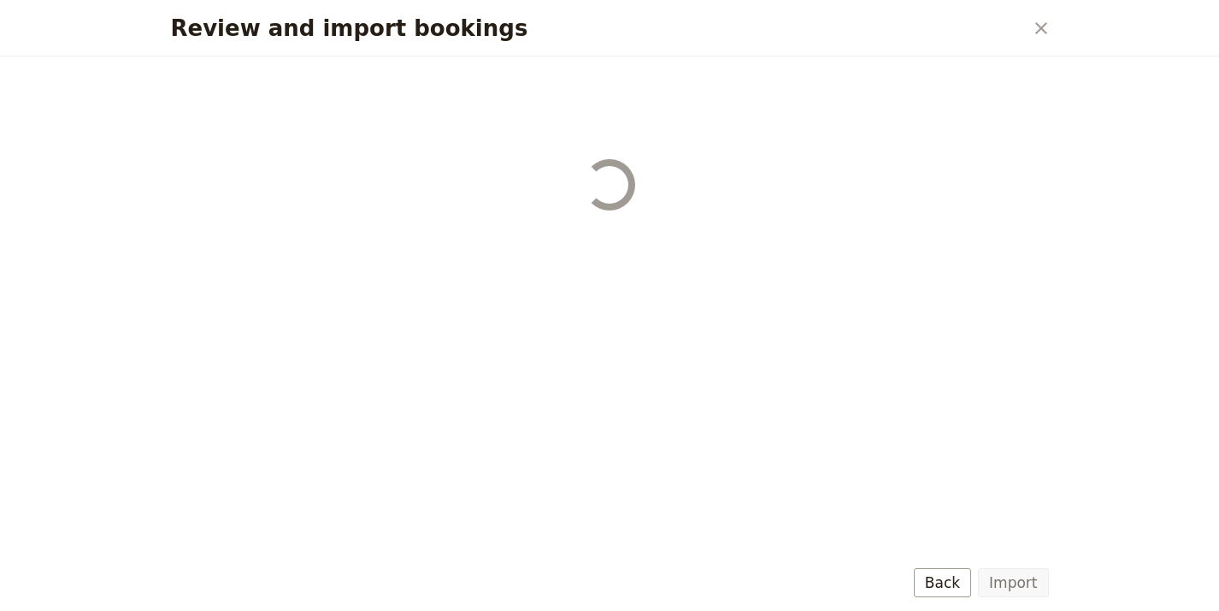
select select "68b002b7cac3c784cf00db27"
select select "68b002b7cac3c784cf00db28"
select select "68b002b7cac3c784cf00db29"
select select "68b002b7cac3c784cf00db2a"
select select "650e1b8d408bbede5b0c6045"
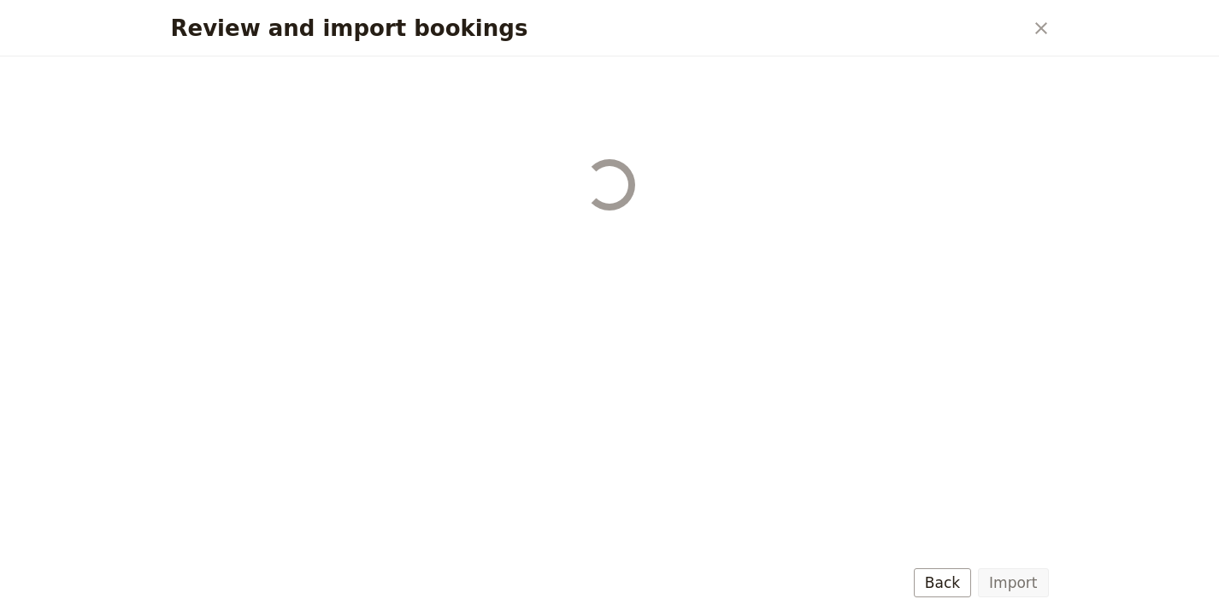
select select "68b002b7cac3c784cf00db2c"
select select "68b002b7cac3c784cf00db2d"
select select "68b002b7cac3c784cf00db2e"
select select "68b002b7cac3c784cf00db2f"
select select "68b002b7cac3c784cf00db30"
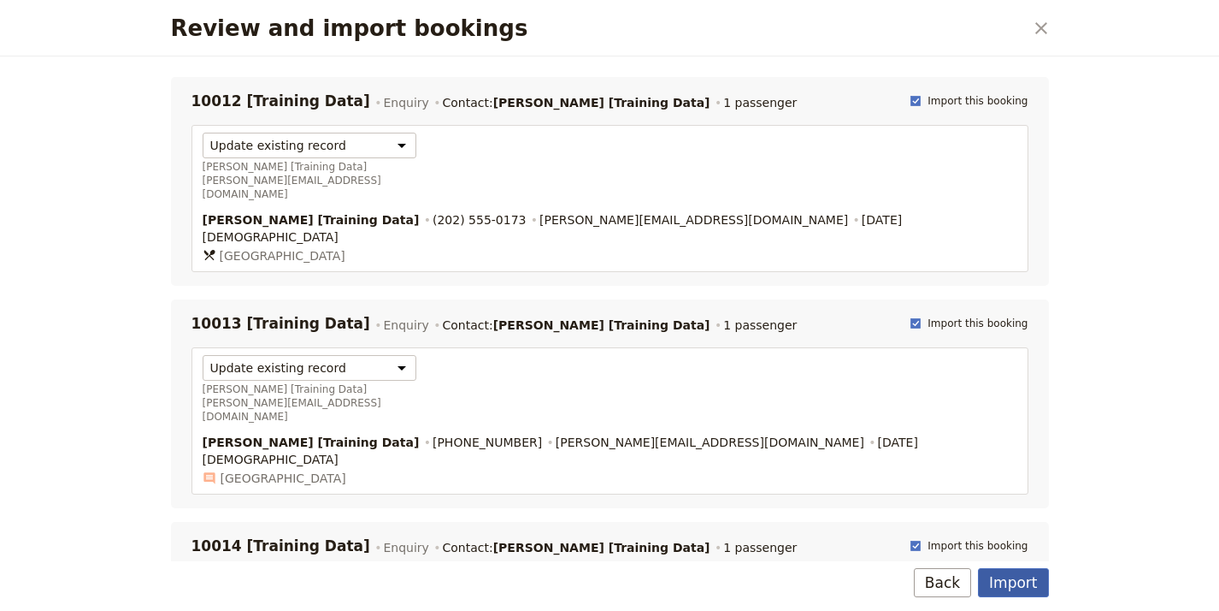
click at [1032, 589] on button "Import" at bounding box center [1013, 582] width 70 height 29
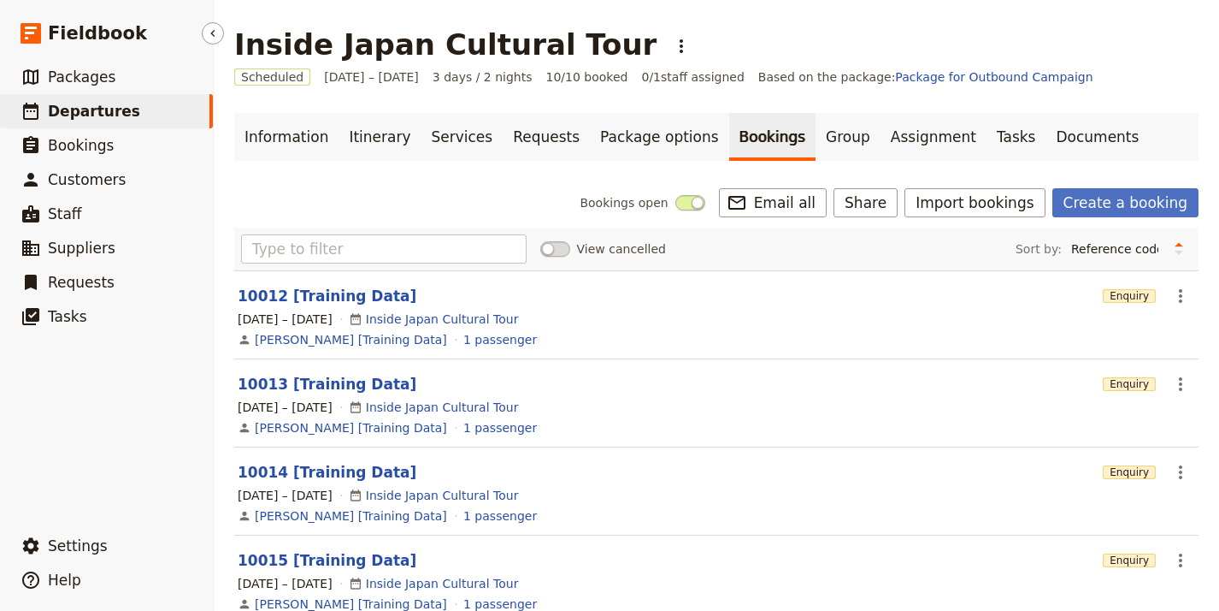
click at [103, 115] on span "Departures" at bounding box center [94, 111] width 92 height 17
select select "UPDATED_AT"
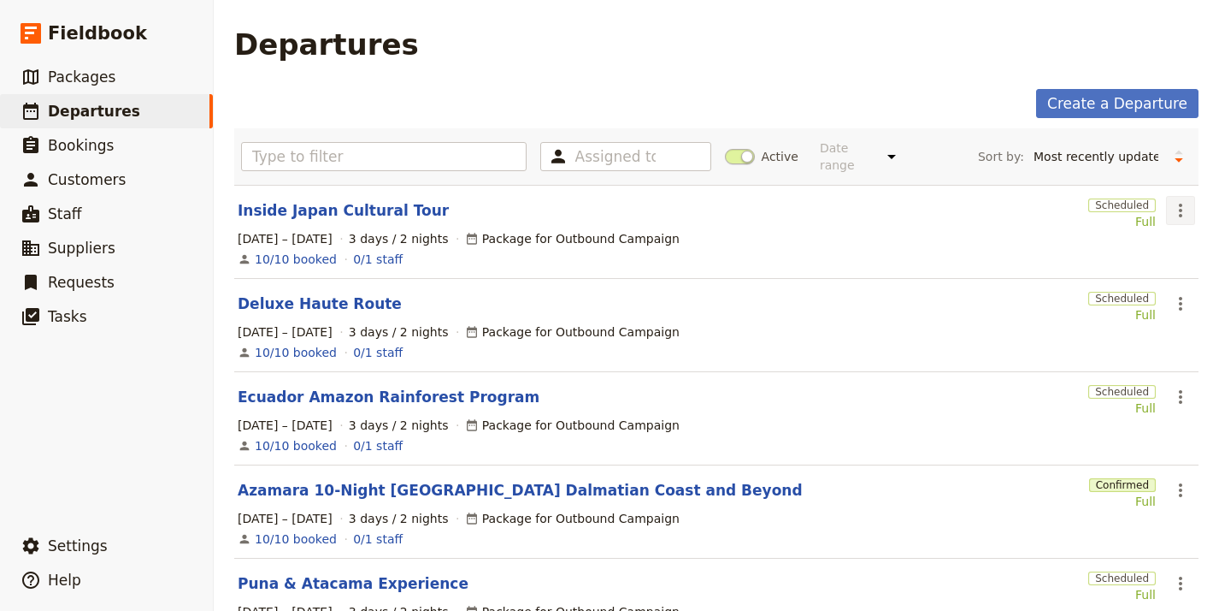
click at [1171, 200] on icon "Actions" at bounding box center [1181, 210] width 21 height 21
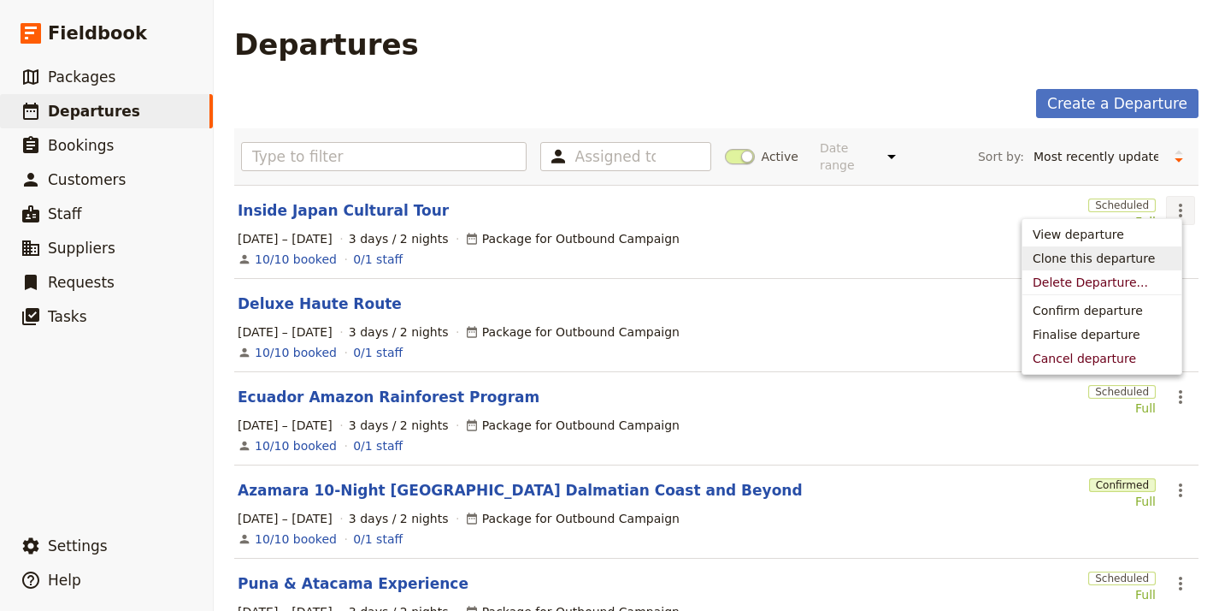
click at [1128, 259] on span "Clone this departure" at bounding box center [1094, 258] width 122 height 17
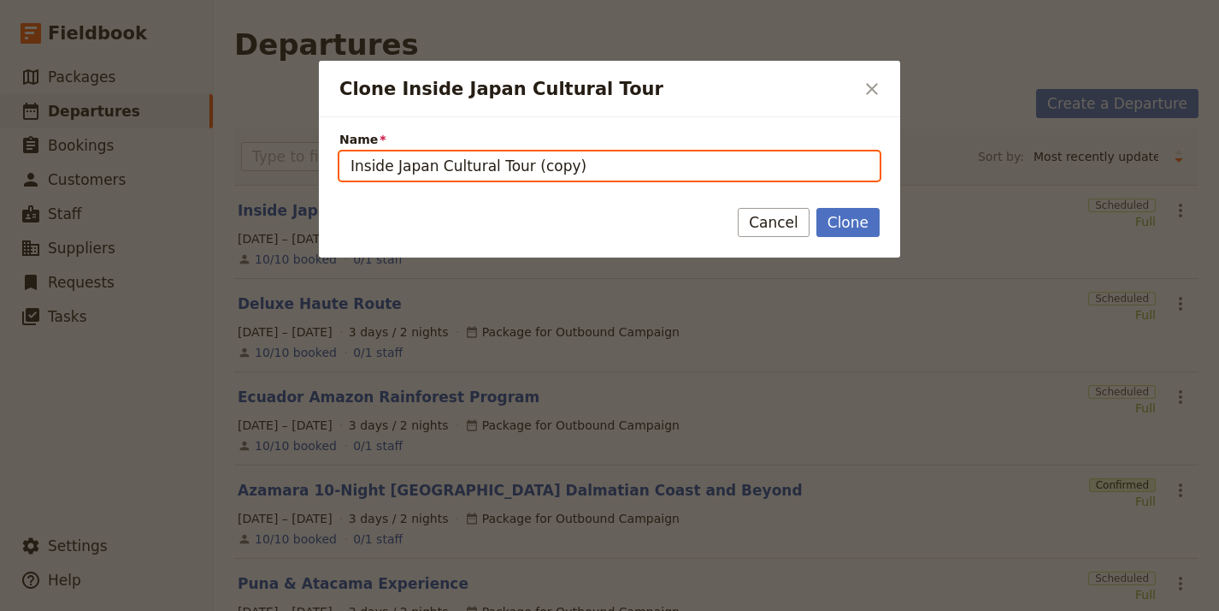
click at [559, 163] on input "Inside Japan Cultural Tour (copy)" at bounding box center [609, 165] width 540 height 29
paste input "[GEOGRAPHIC_DATA], [GEOGRAPHIC_DATA]: Mt. [GEOGRAPHIC_DATA] – [GEOGRAPHIC_DATA]…"
drag, startPoint x: 807, startPoint y: 168, endPoint x: 556, endPoint y: 173, distance: 251.4
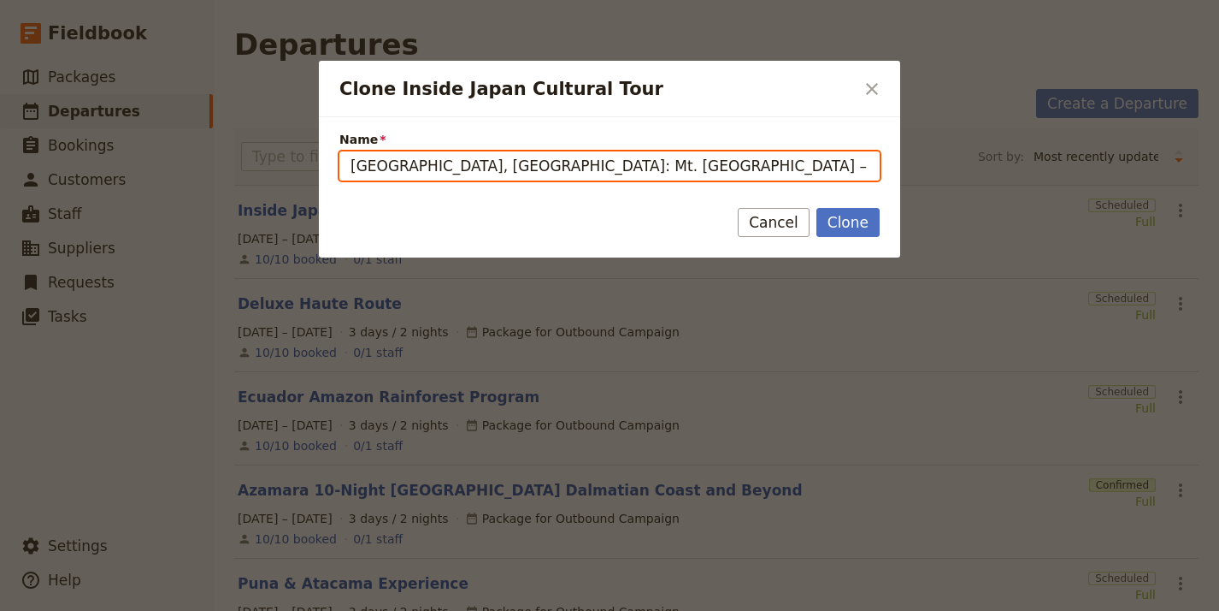
click at [556, 173] on input "[GEOGRAPHIC_DATA], [GEOGRAPHIC_DATA]: Mt. [GEOGRAPHIC_DATA] – [GEOGRAPHIC_DATA]…" at bounding box center [609, 165] width 540 height 29
type input "[GEOGRAPHIC_DATA], [GEOGRAPHIC_DATA]: Mt. [GEOGRAPHIC_DATA]"
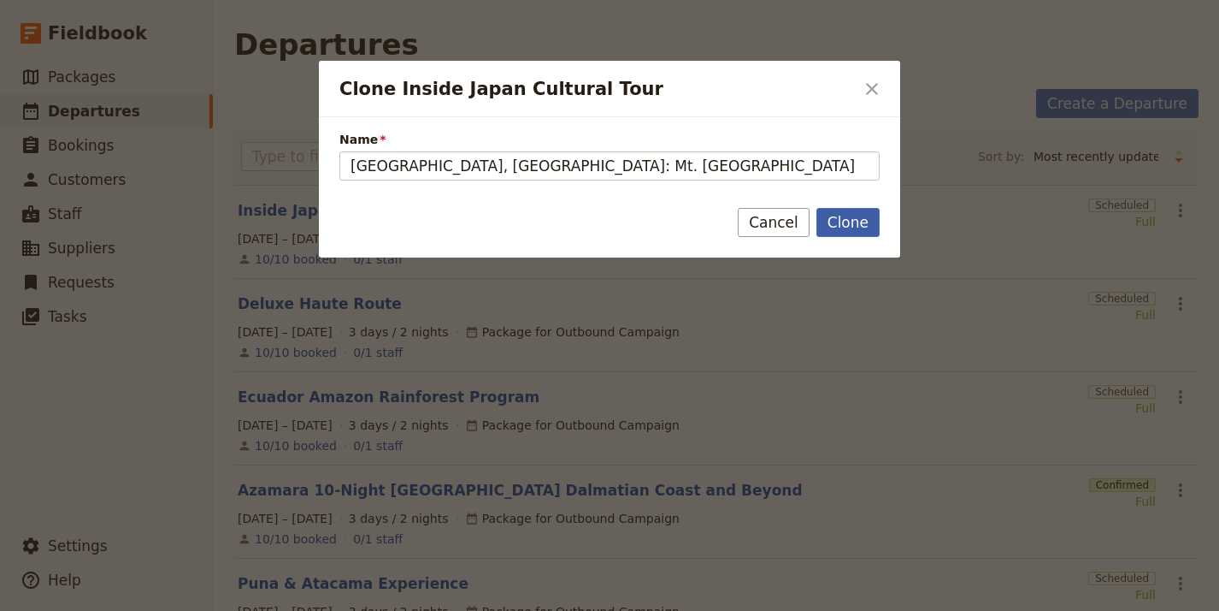
click at [857, 226] on button "Clone" at bounding box center [848, 222] width 63 height 29
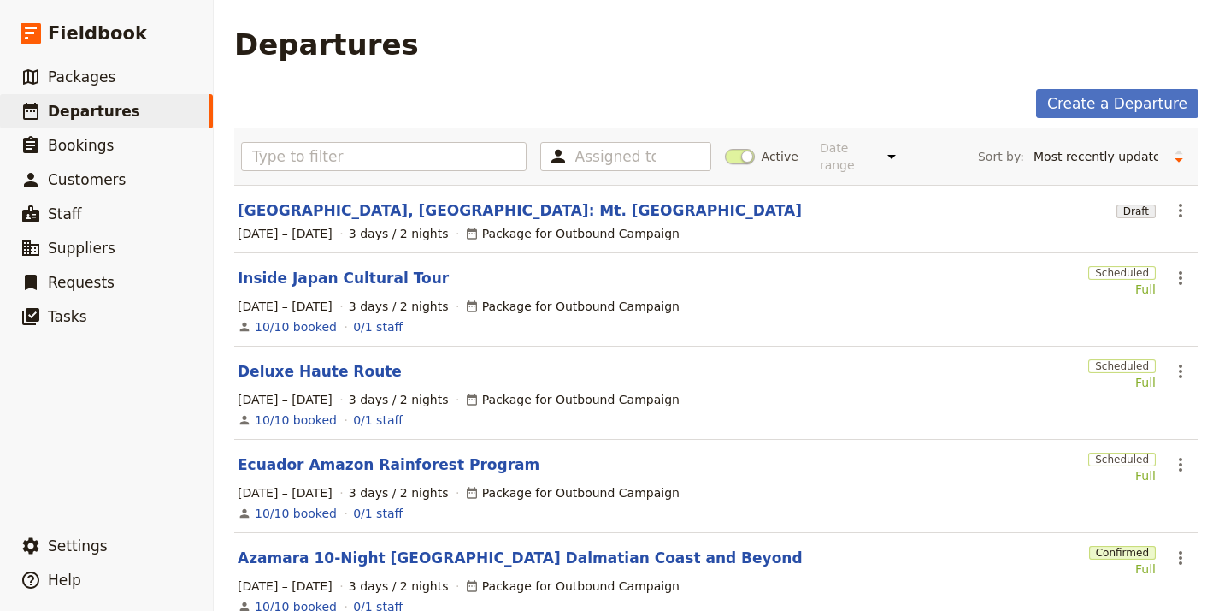
click at [391, 201] on link "[GEOGRAPHIC_DATA], [GEOGRAPHIC_DATA]: Mt. [GEOGRAPHIC_DATA]" at bounding box center [520, 210] width 564 height 21
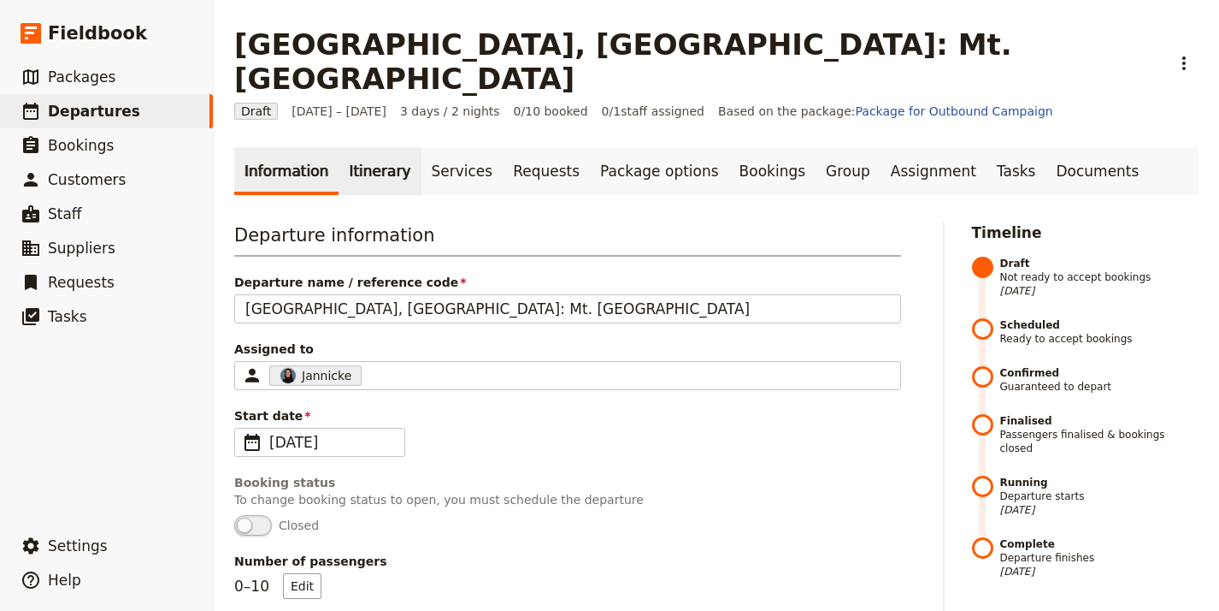
click at [375, 147] on link "Itinerary" at bounding box center [380, 171] width 82 height 48
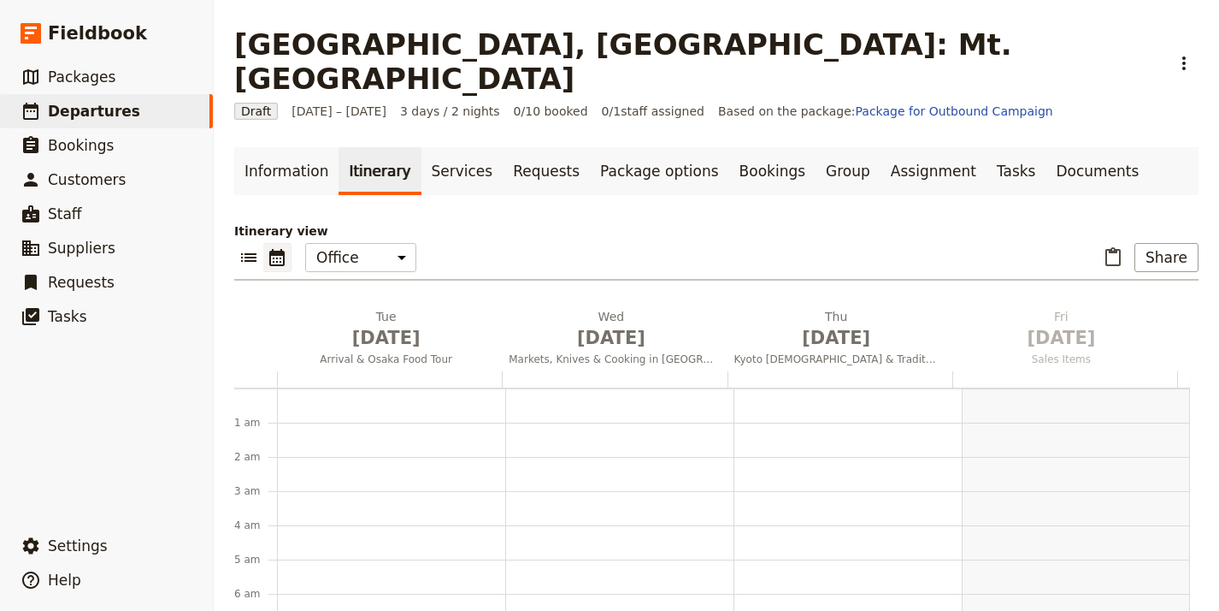
scroll to position [222, 0]
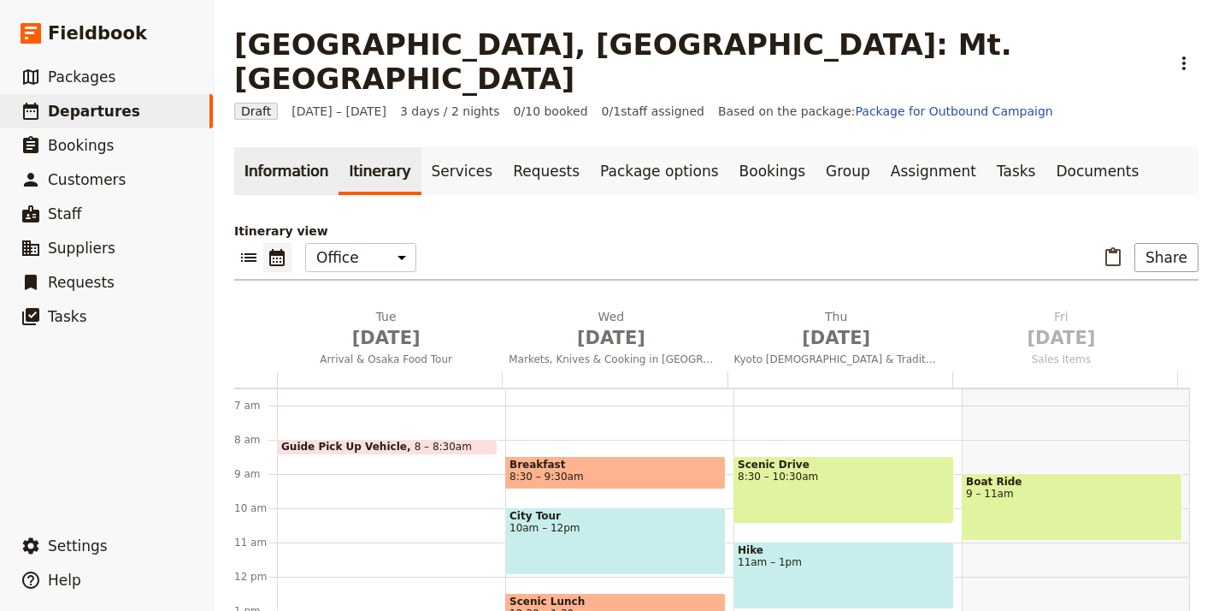
click at [265, 150] on link "Information" at bounding box center [286, 171] width 104 height 48
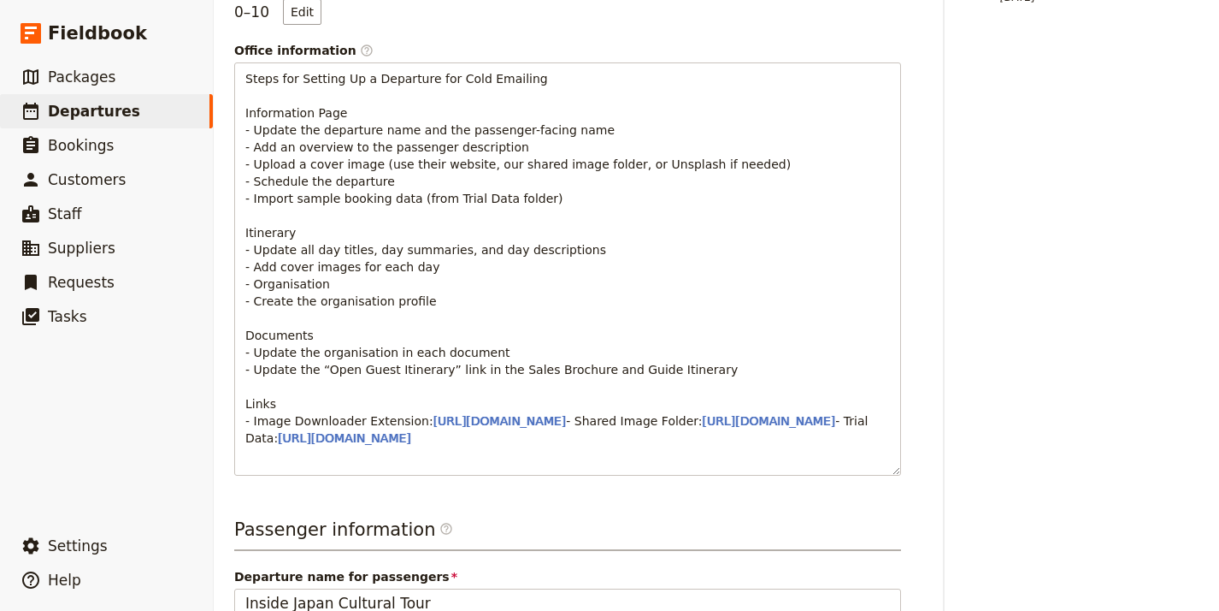
scroll to position [1259, 0]
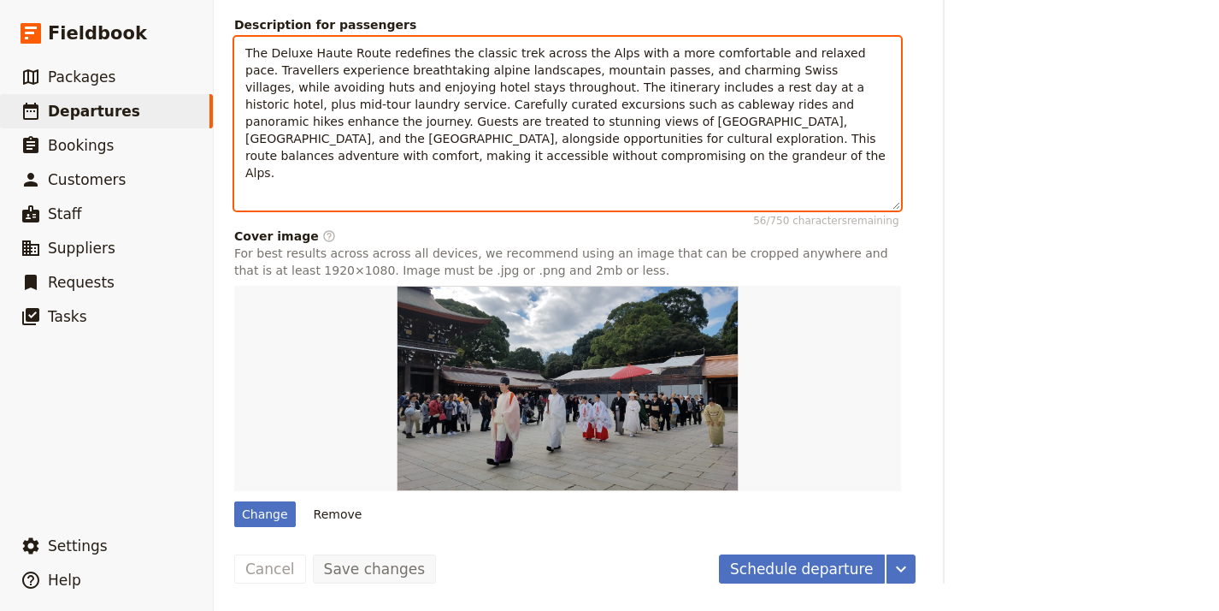
click at [570, 131] on span "The Deluxe Haute Route redefines the classic trek across the Alps with a more c…" at bounding box center [567, 112] width 644 height 133
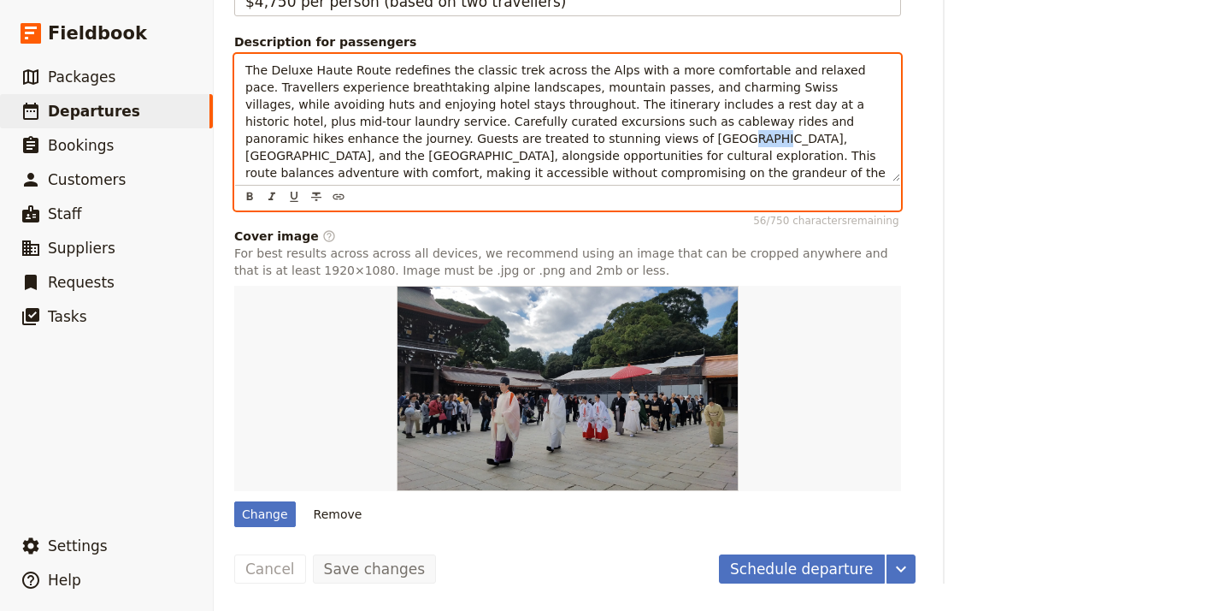
click at [570, 131] on span "The Deluxe Haute Route redefines the classic trek across the Alps with a more c…" at bounding box center [567, 129] width 644 height 133
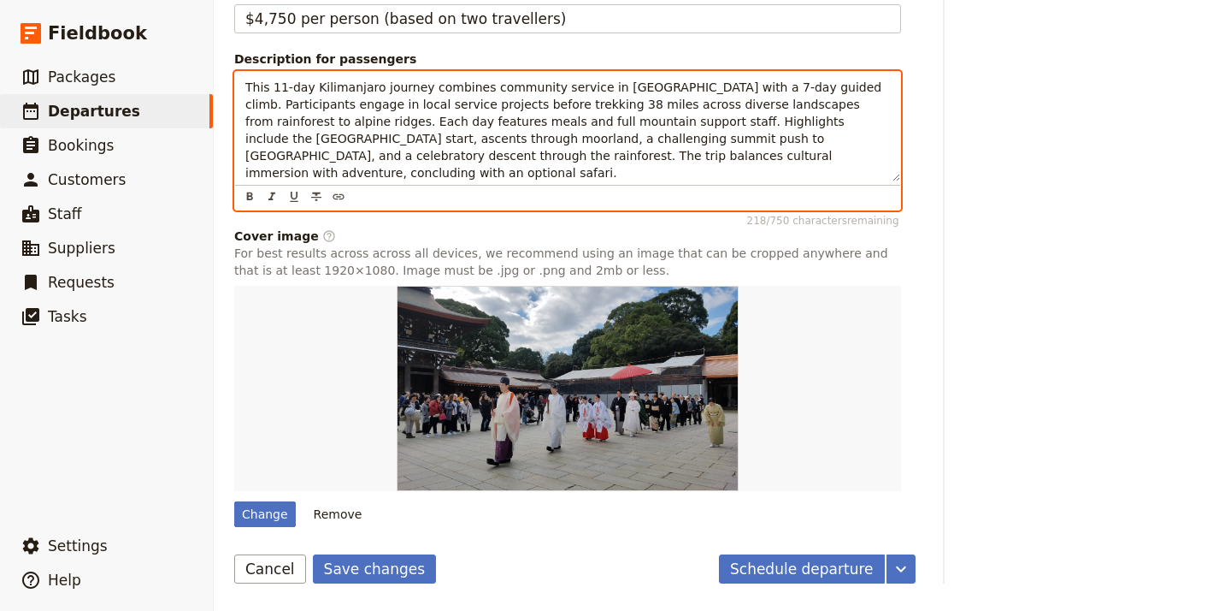
scroll to position [1231, 0]
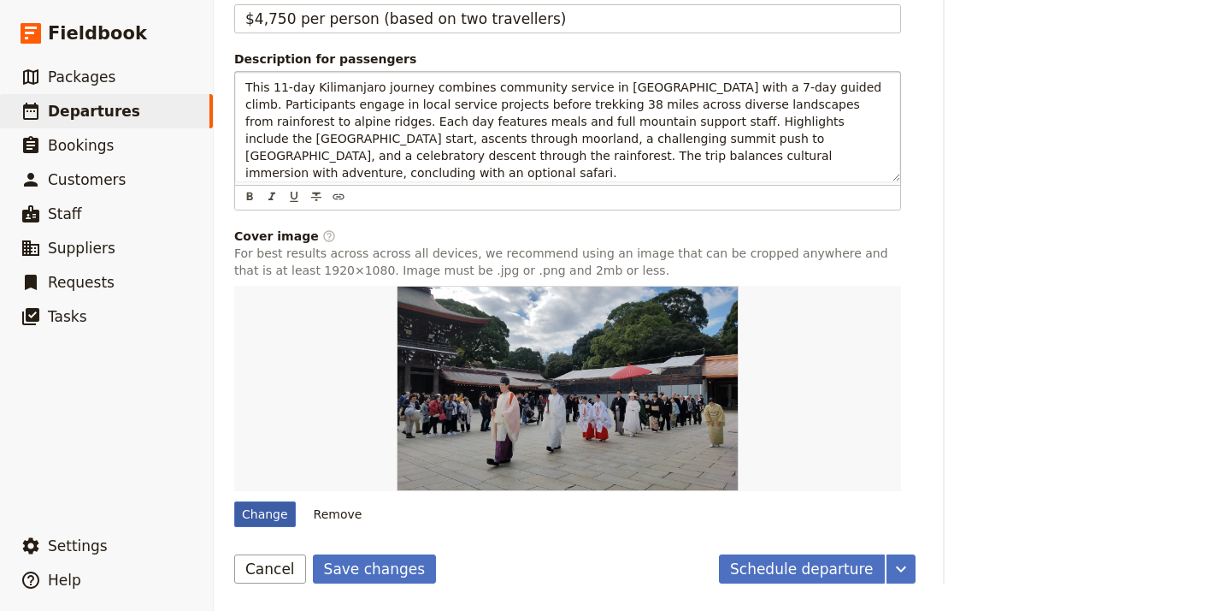
click at [270, 517] on div "Change" at bounding box center [265, 514] width 62 height 26
click at [234, 501] on input "Change" at bounding box center [233, 500] width 1 height 1
type input "C:\fakepath\k2-[GEOGRAPHIC_DATA]-masai.jpg"
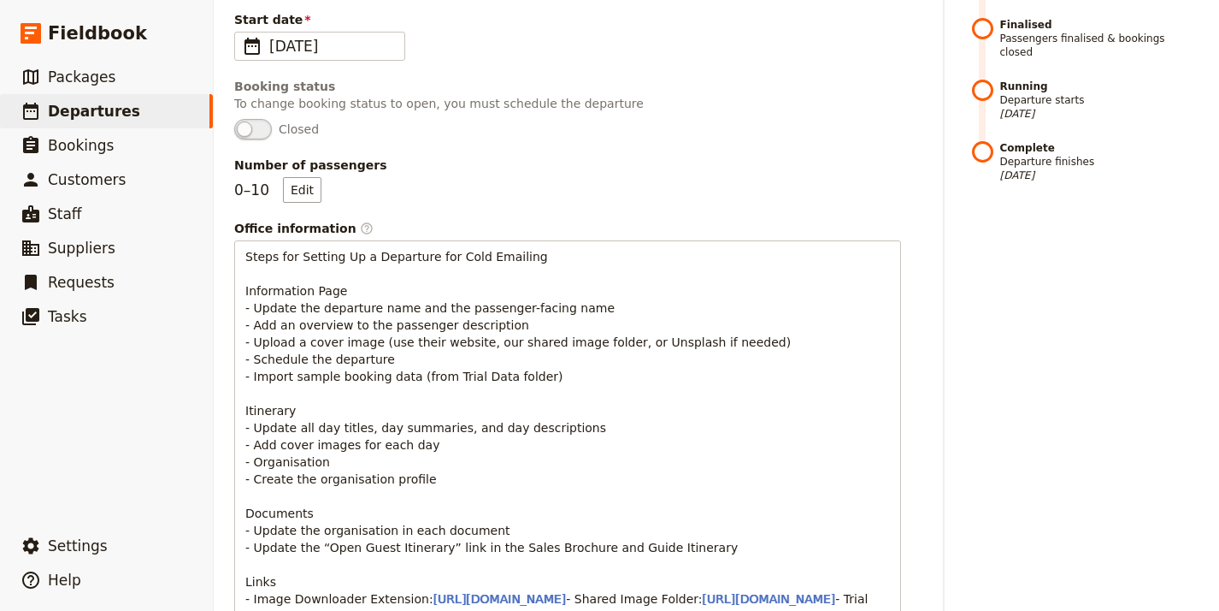
scroll to position [192, 0]
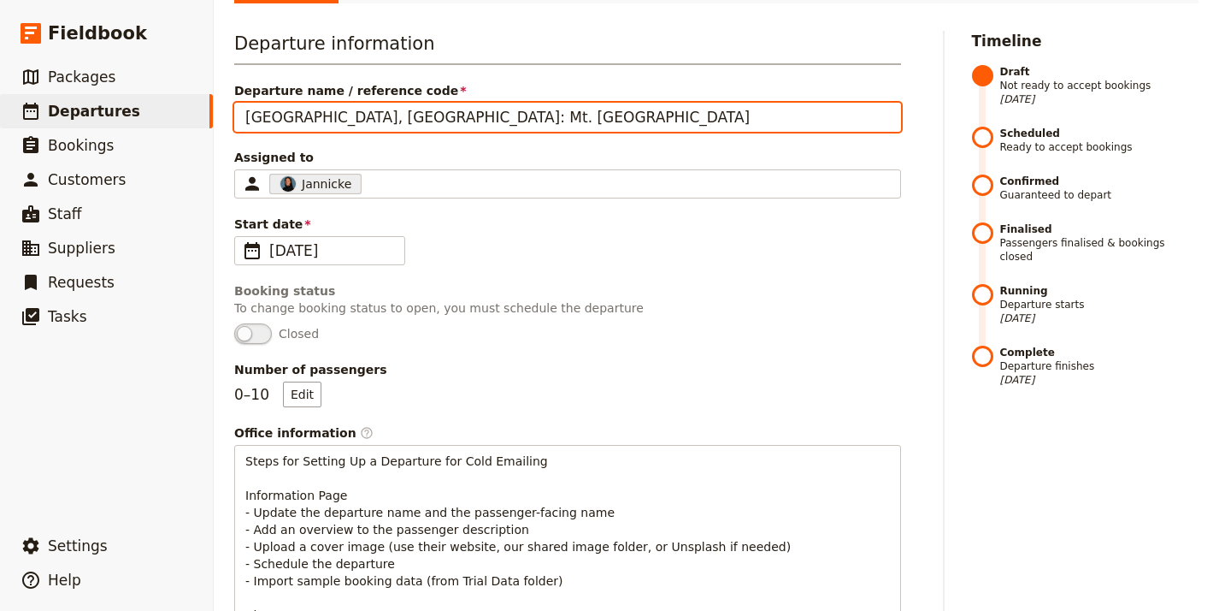
click at [504, 103] on input "[GEOGRAPHIC_DATA], [GEOGRAPHIC_DATA]: Mt. [GEOGRAPHIC_DATA]" at bounding box center [567, 117] width 667 height 29
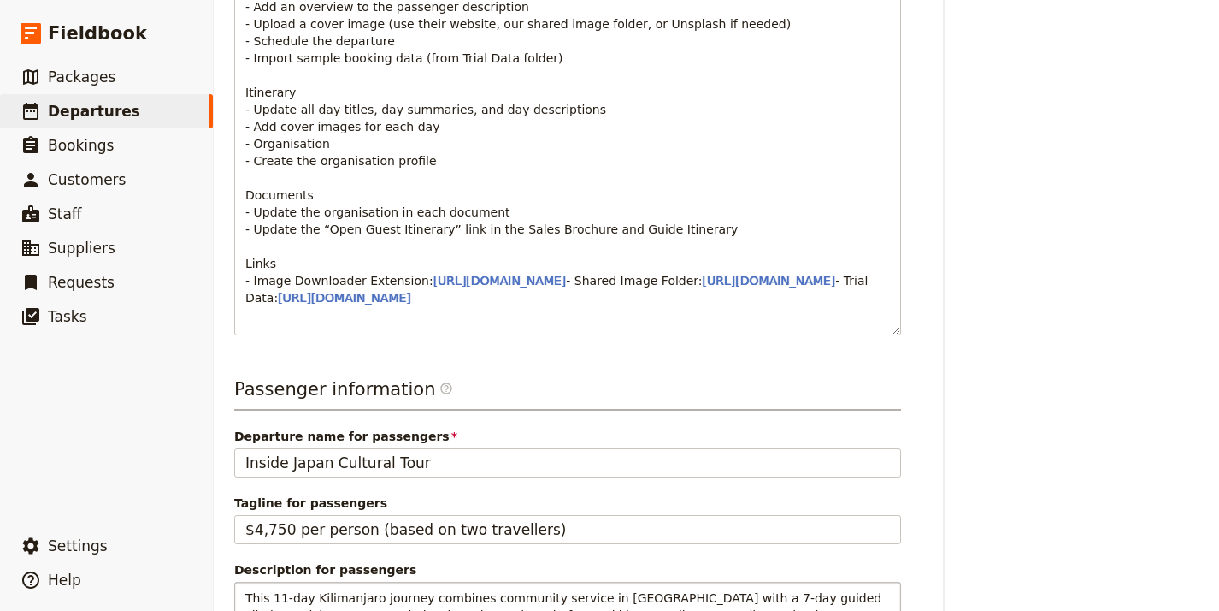
scroll to position [993, 0]
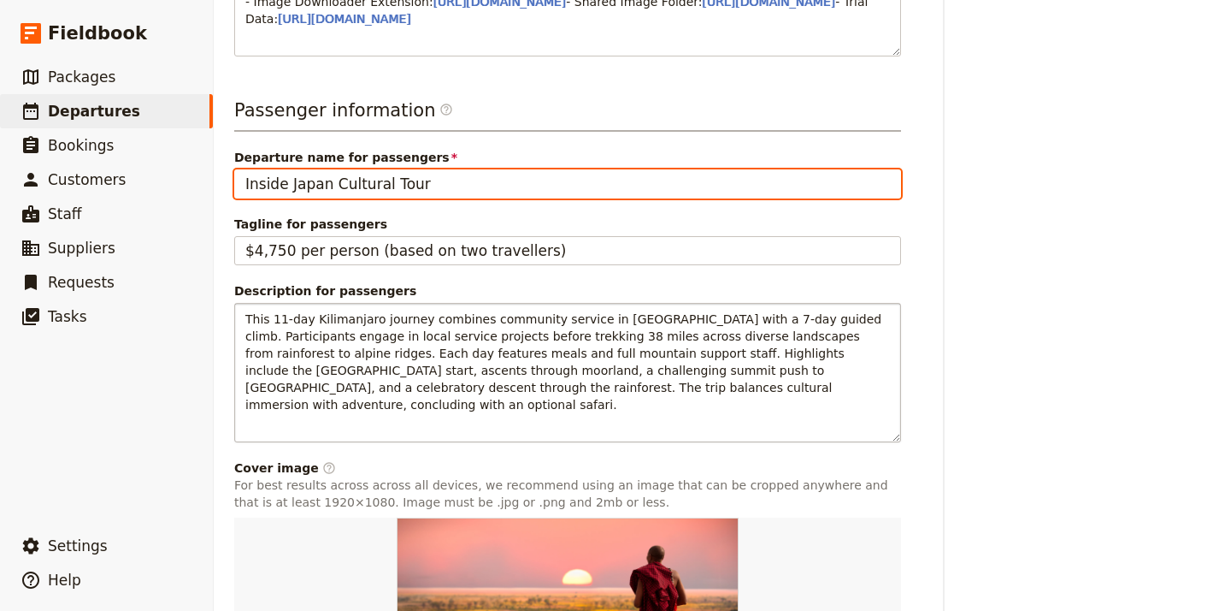
click at [450, 197] on input "Inside Japan Cultural Tour" at bounding box center [567, 183] width 667 height 29
paste input "[GEOGRAPHIC_DATA], [GEOGRAPHIC_DATA]: Mt. [GEOGRAPHIC_DATA]"
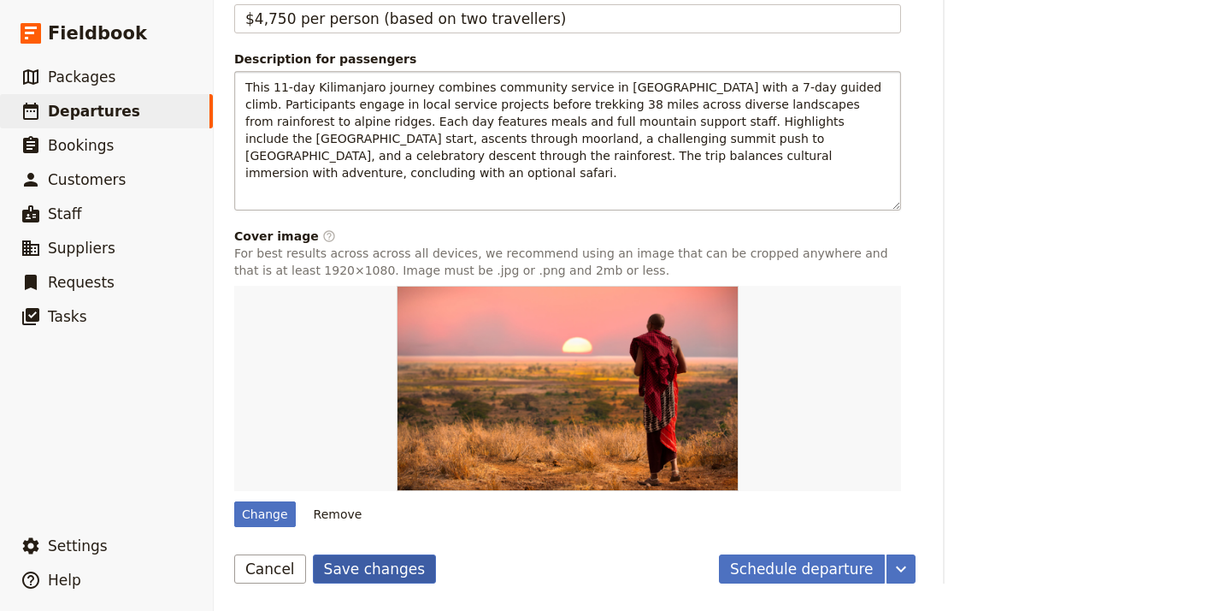
type input "[GEOGRAPHIC_DATA], [GEOGRAPHIC_DATA]: Mt. [GEOGRAPHIC_DATA]"
click at [376, 562] on button "Save changes" at bounding box center [375, 568] width 124 height 29
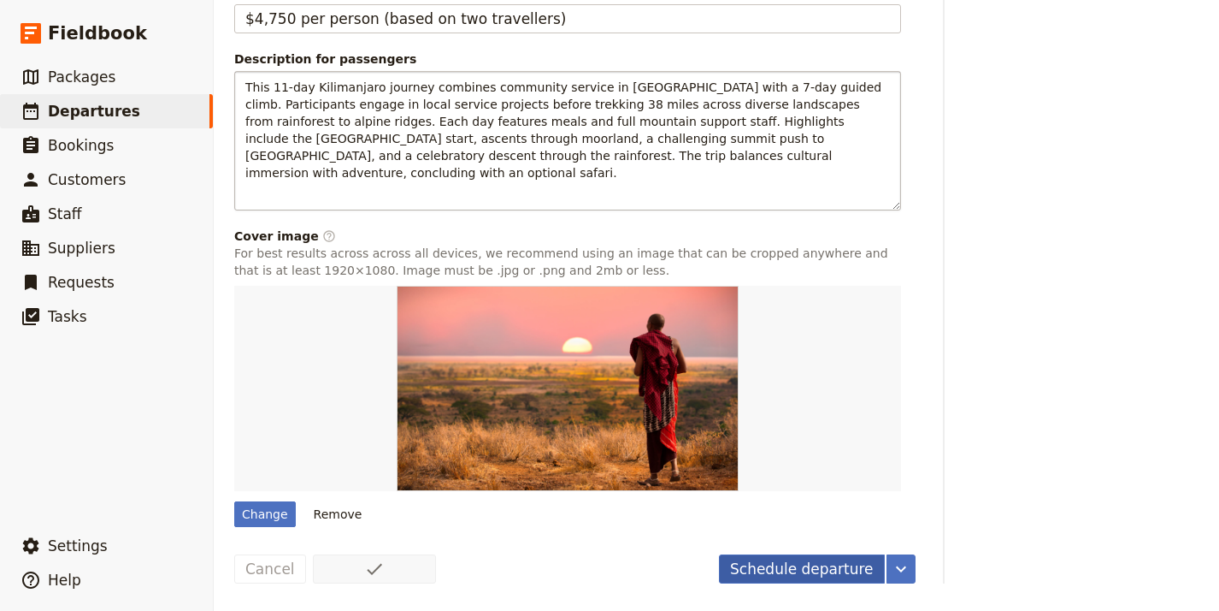
click at [764, 566] on button "Schedule departure" at bounding box center [802, 568] width 166 height 29
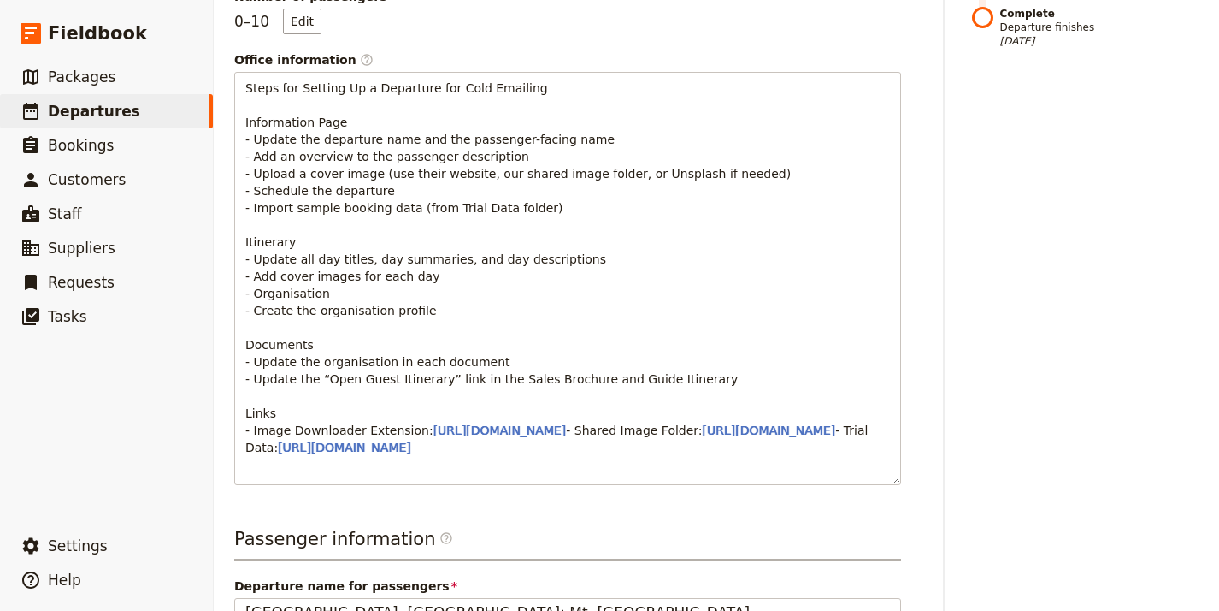
scroll to position [0, 0]
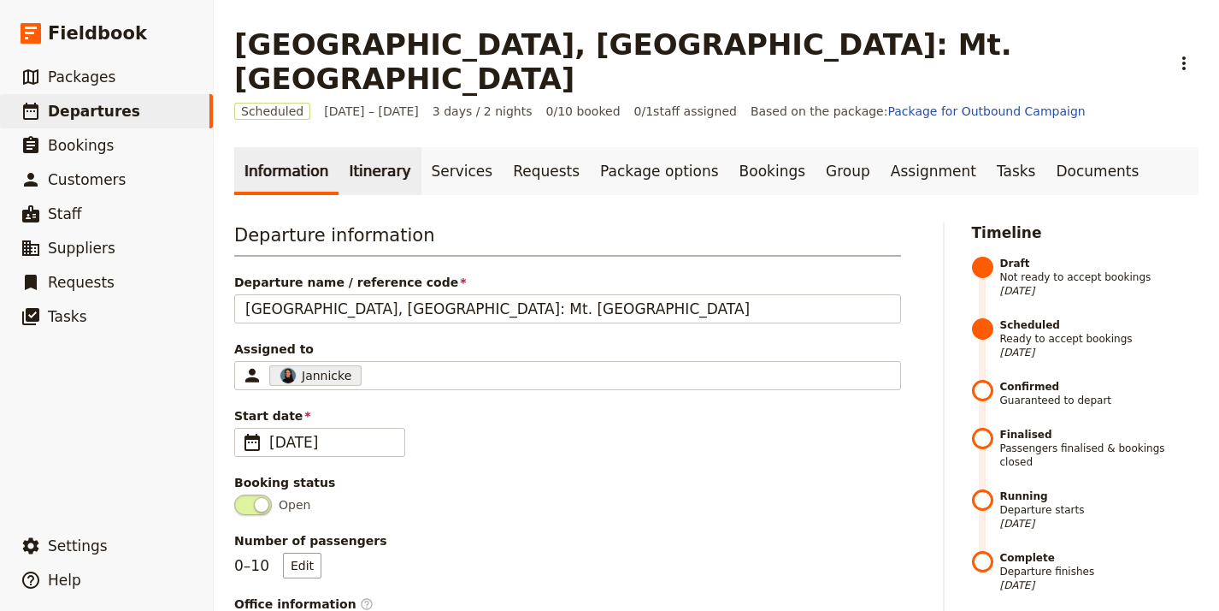
click at [357, 151] on link "Itinerary" at bounding box center [380, 171] width 82 height 48
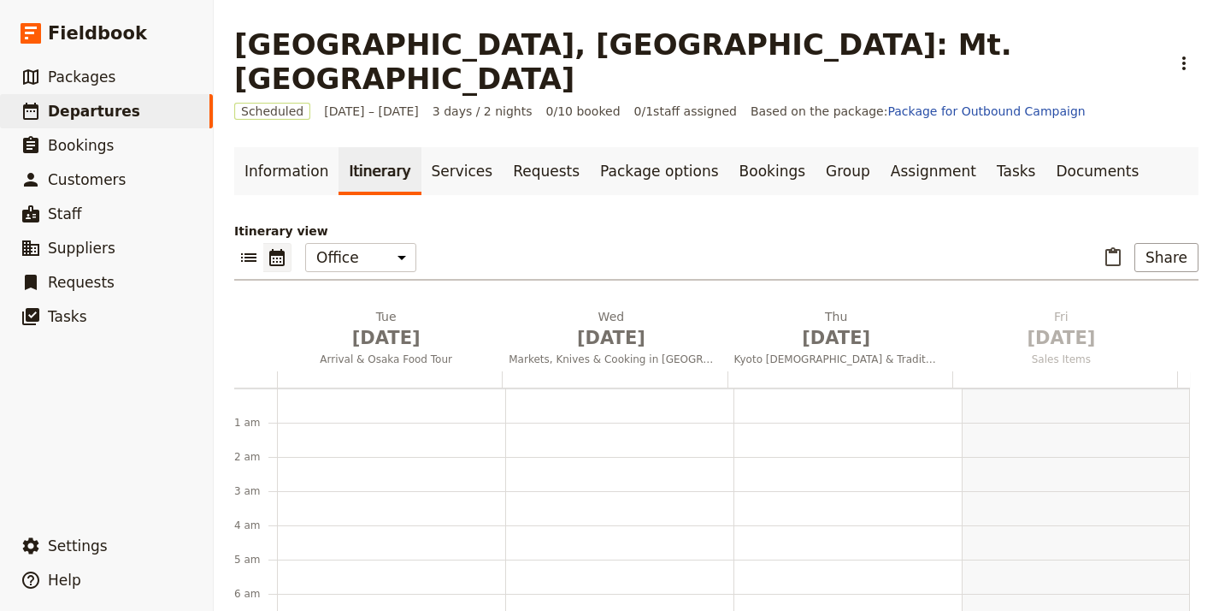
scroll to position [222, 0]
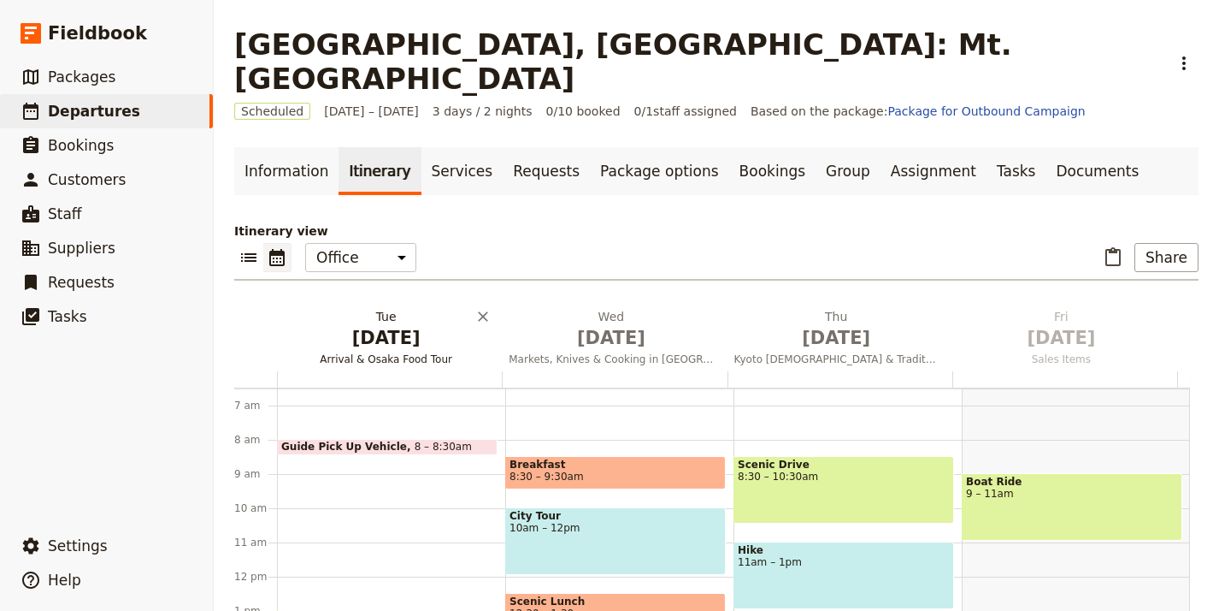
click at [375, 325] on span "[DATE]" at bounding box center [386, 338] width 204 height 26
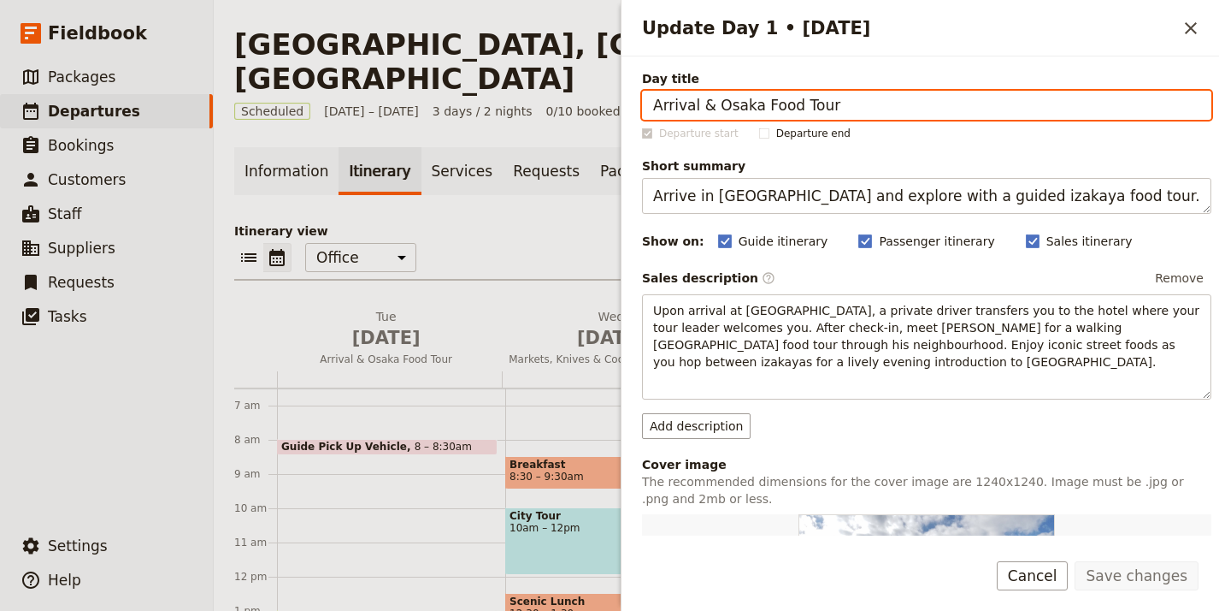
click at [901, 97] on input "Arrival & Osaka Food Tour" at bounding box center [927, 105] width 570 height 29
paste input "in [GEOGRAPHIC_DATA]"
type input "Arrival in [GEOGRAPHIC_DATA]"
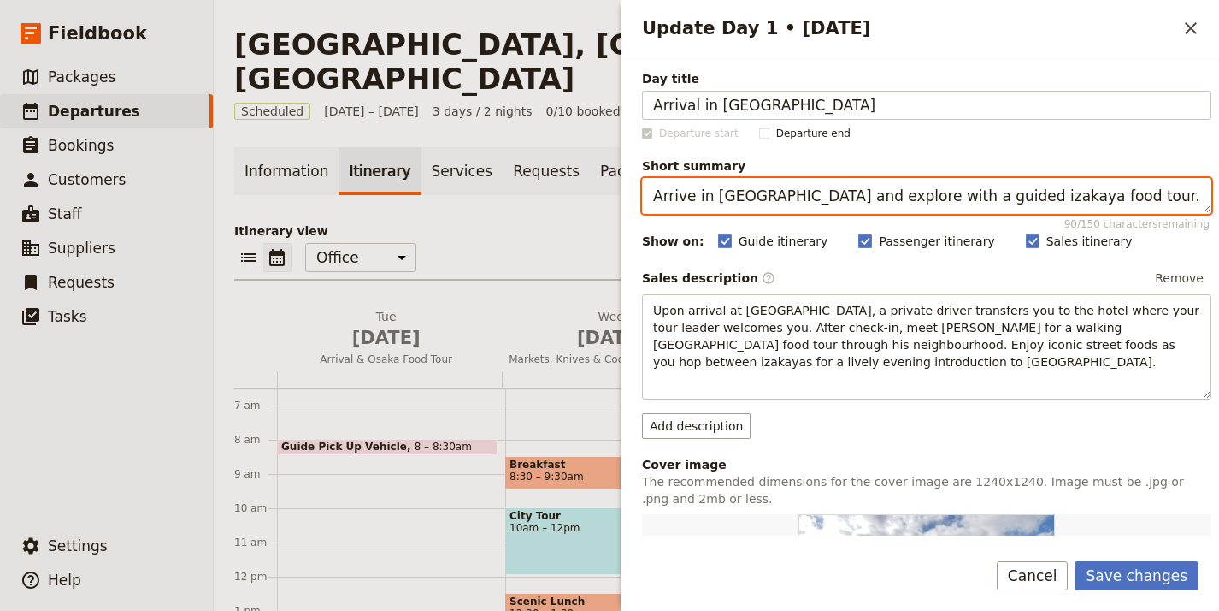
click at [867, 182] on textarea "Arrive in [GEOGRAPHIC_DATA] and explore with a guided izakaya food tour." at bounding box center [927, 196] width 570 height 36
paste textarea "[GEOGRAPHIC_DATA], transfer to [GEOGRAPHIC_DATA]"
type textarea "Arrive [GEOGRAPHIC_DATA], transfer to [GEOGRAPHIC_DATA]."
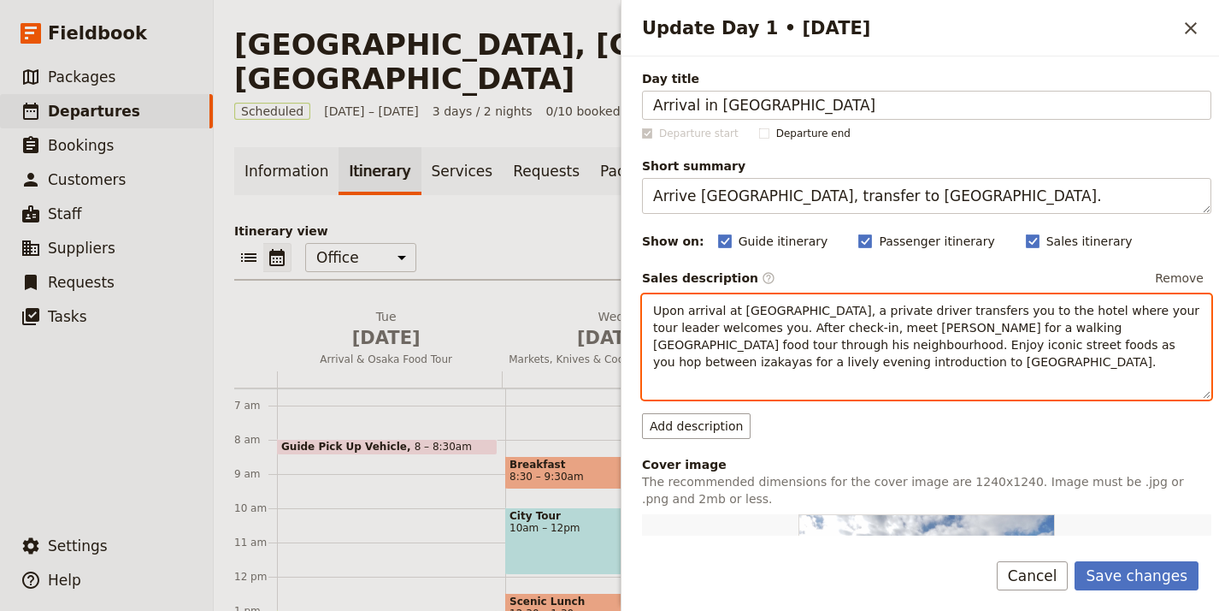
click at [806, 341] on span "Upon arrival at [GEOGRAPHIC_DATA], a private driver transfers you to the hotel …" at bounding box center [928, 336] width 551 height 65
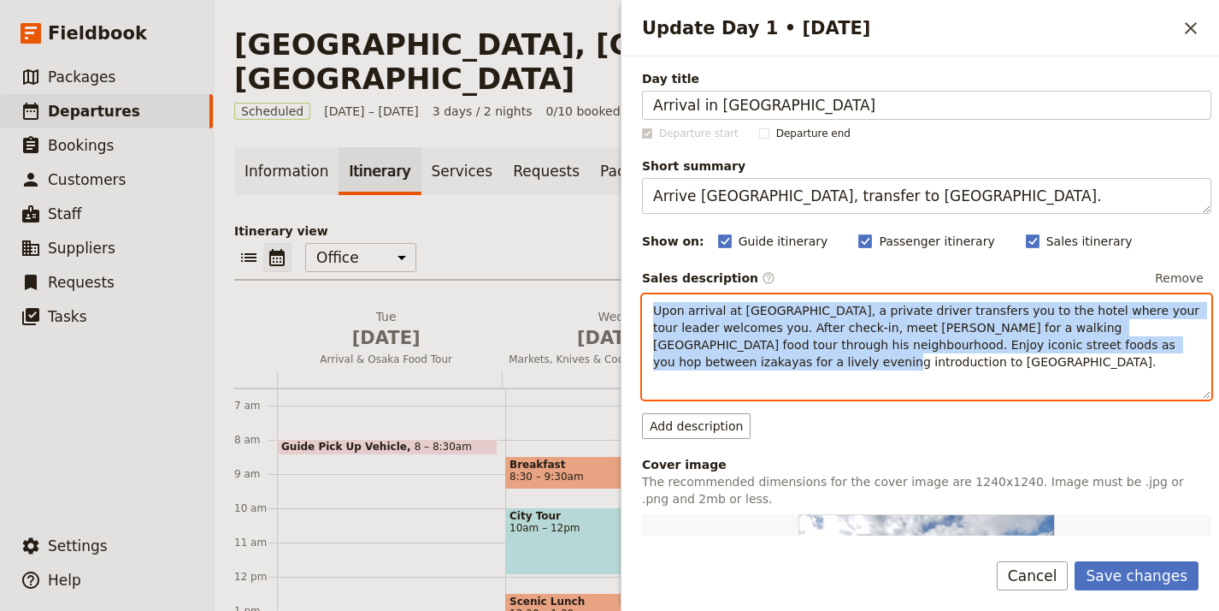
click at [806, 341] on span "Upon arrival at [GEOGRAPHIC_DATA], a private driver transfers you to the hotel …" at bounding box center [928, 336] width 551 height 65
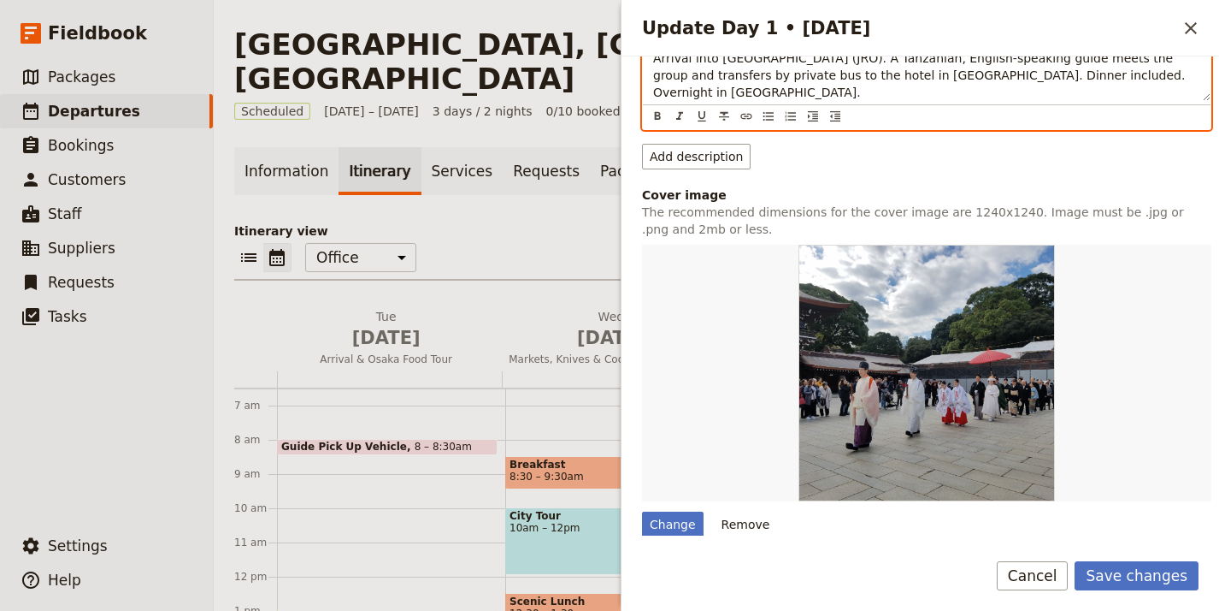
scroll to position [267, 0]
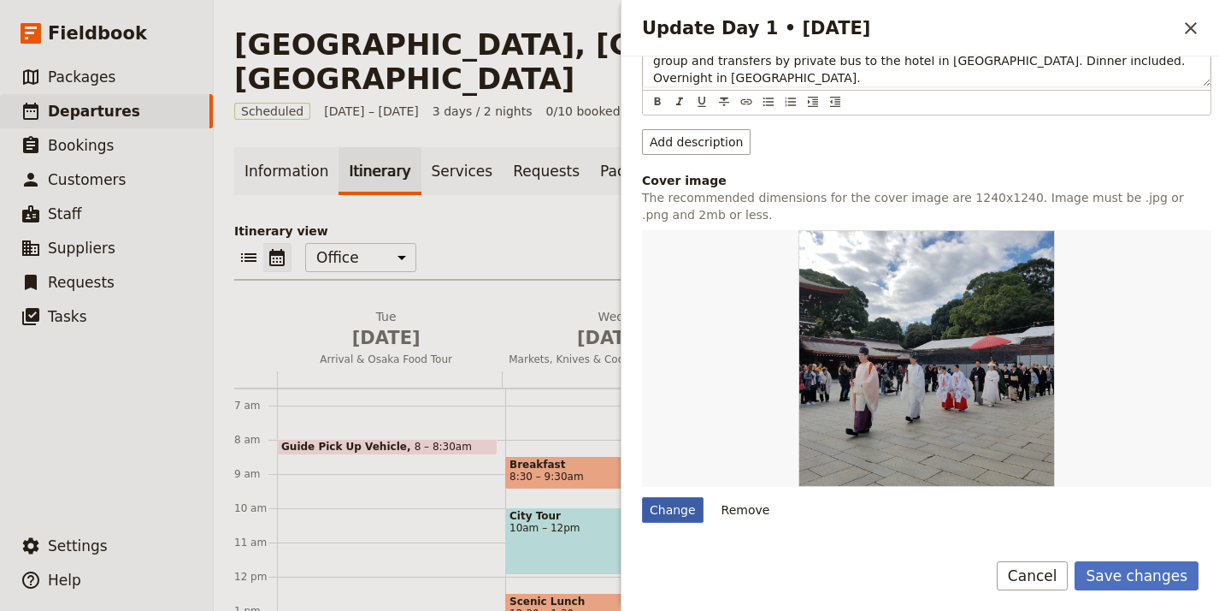
click at [655, 507] on div "Change" at bounding box center [673, 510] width 62 height 26
click at [642, 497] on input "Change" at bounding box center [641, 496] width 1 height 1
type input "C:\fakepath\Screenshot [DATE] 17.23.23.png"
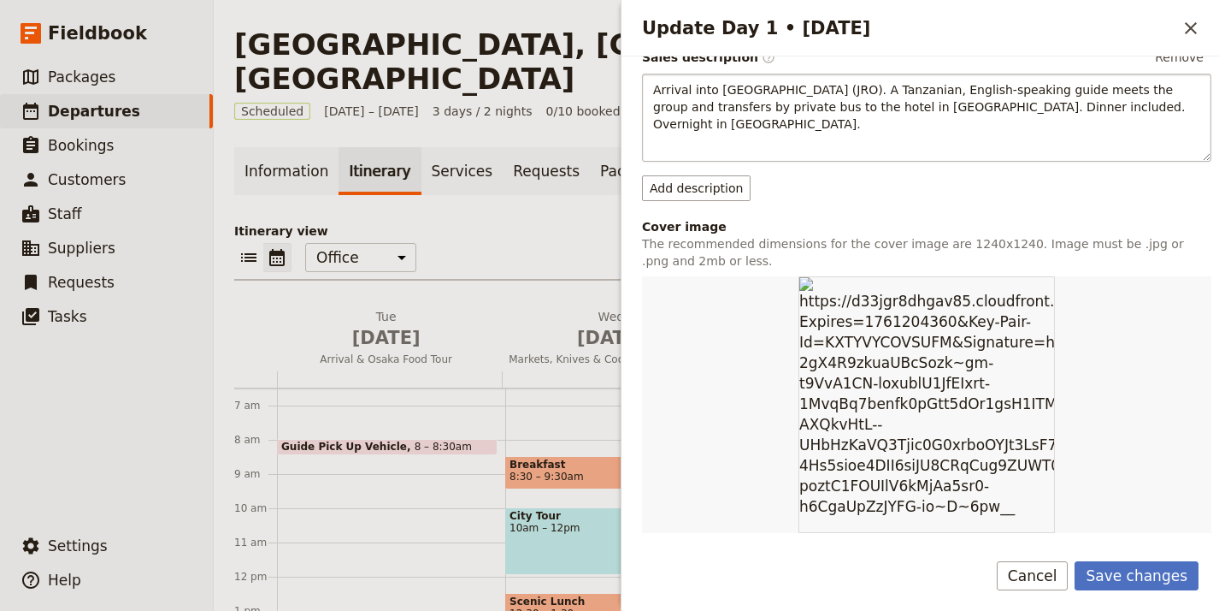
scroll to position [221, 0]
click at [1135, 574] on button "Save changes" at bounding box center [1137, 575] width 124 height 29
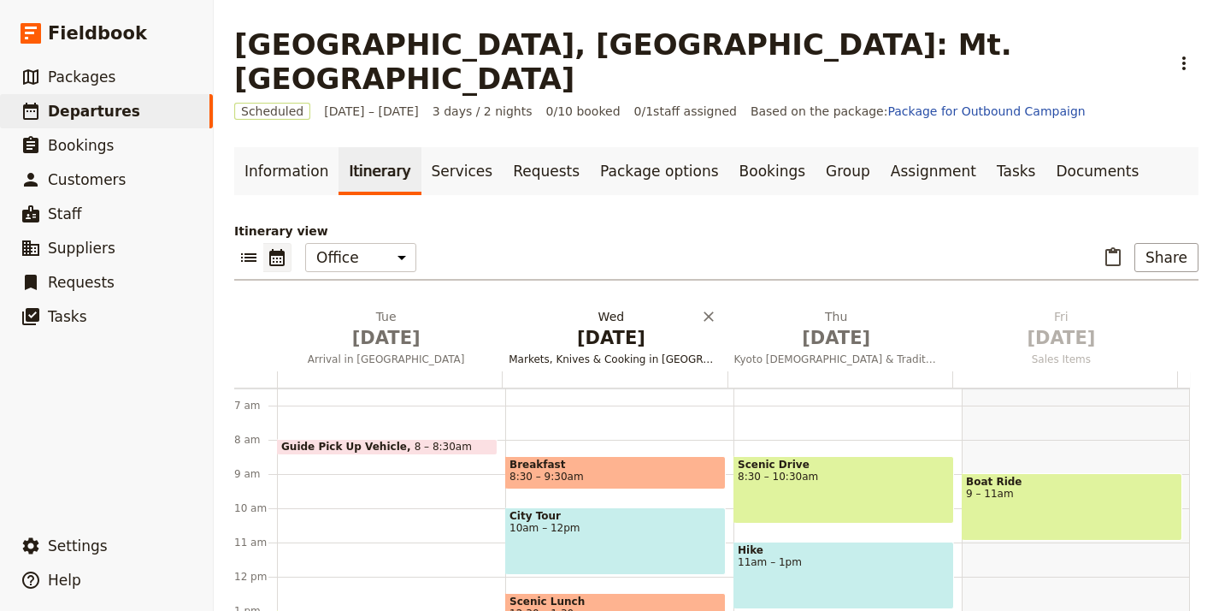
click at [629, 352] on span "Markets, Knives & Cooking in [GEOGRAPHIC_DATA]" at bounding box center [611, 359] width 218 height 14
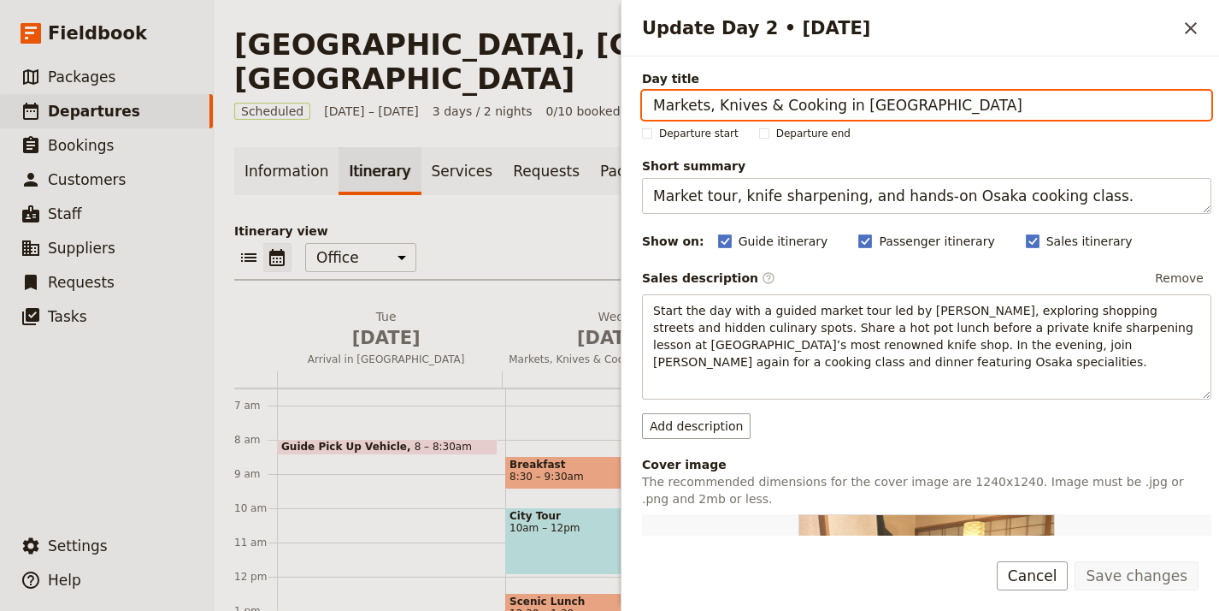
click at [1003, 108] on input "Markets, Knives & Cooking in [GEOGRAPHIC_DATA]" at bounding box center [927, 105] width 570 height 29
paste input "Community Service in [GEOGRAPHIC_DATA]"
type input "Community Service in [GEOGRAPHIC_DATA]"
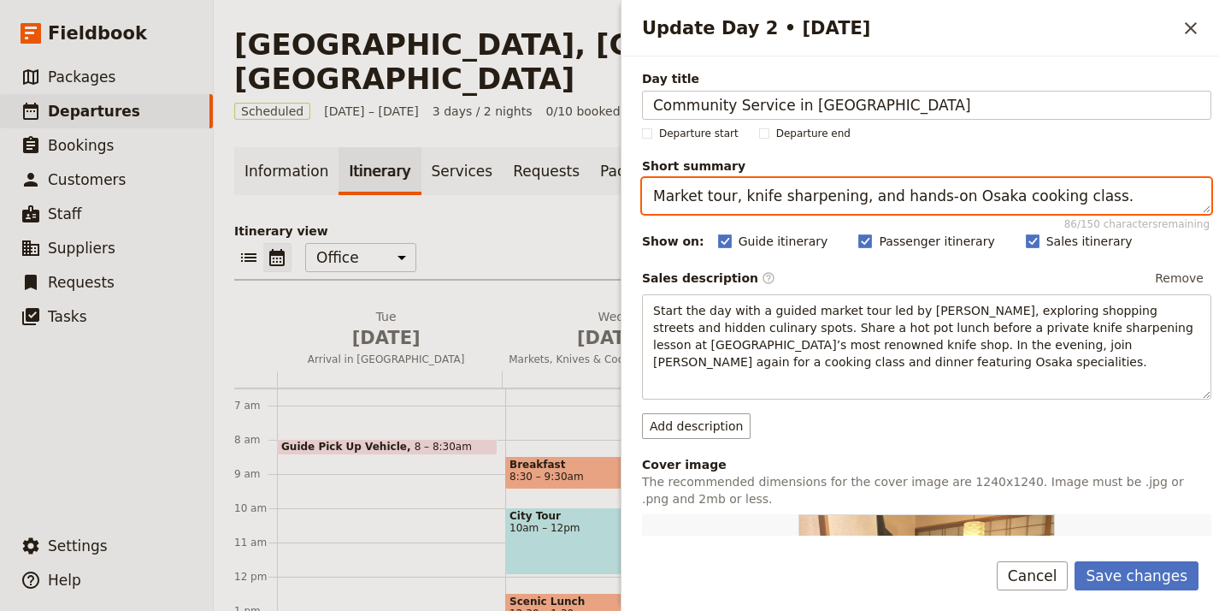
click at [931, 195] on textarea "Market tour, knife sharpening, and hands-on Osaka cooking class." at bounding box center [927, 196] width 570 height 36
paste textarea "Two days of local community service projects in [GEOGRAPHIC_DATA]"
type textarea "Two days of local community service projects in [GEOGRAPHIC_DATA]."
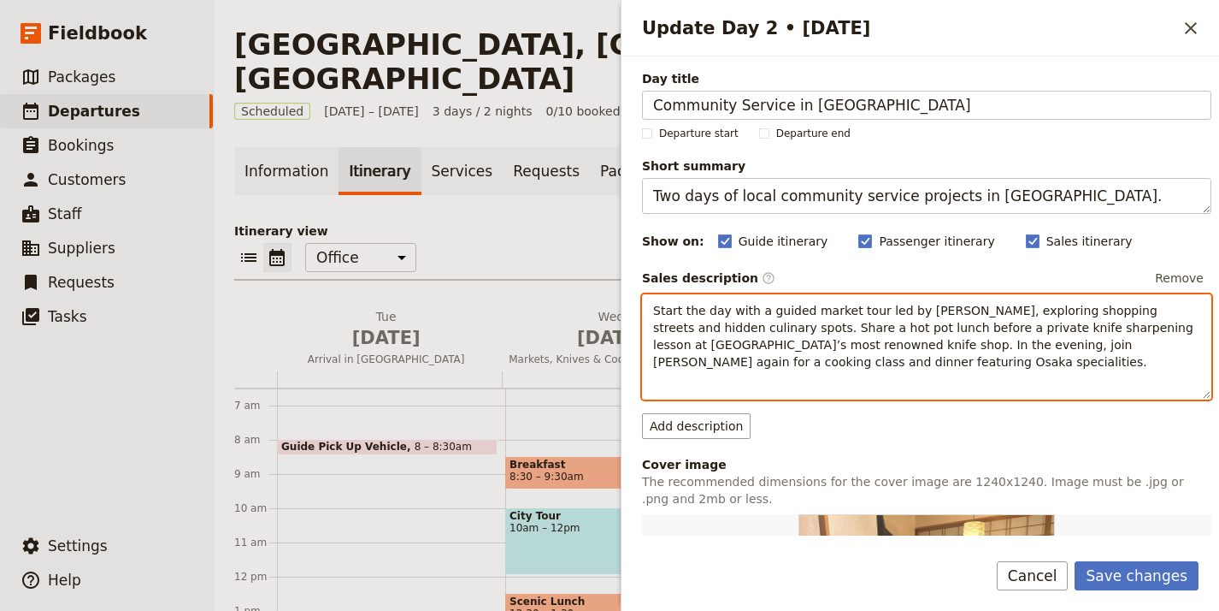
click at [789, 337] on span "Start the day with a guided market tour led by [PERSON_NAME], exploring shoppin…" at bounding box center [925, 336] width 544 height 65
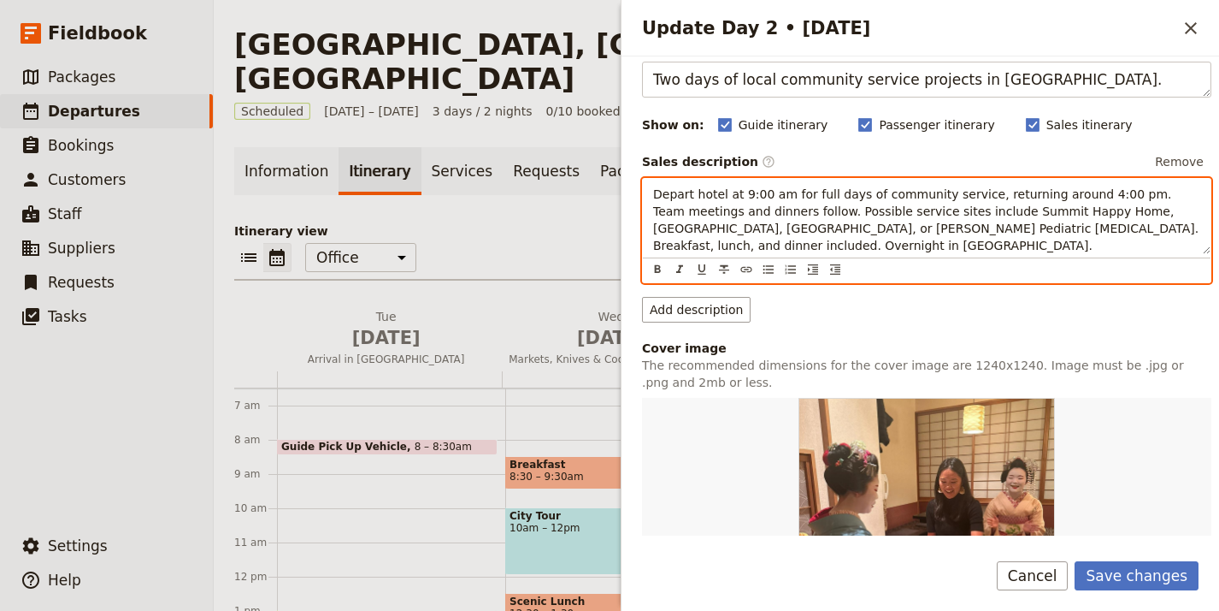
scroll to position [335, 0]
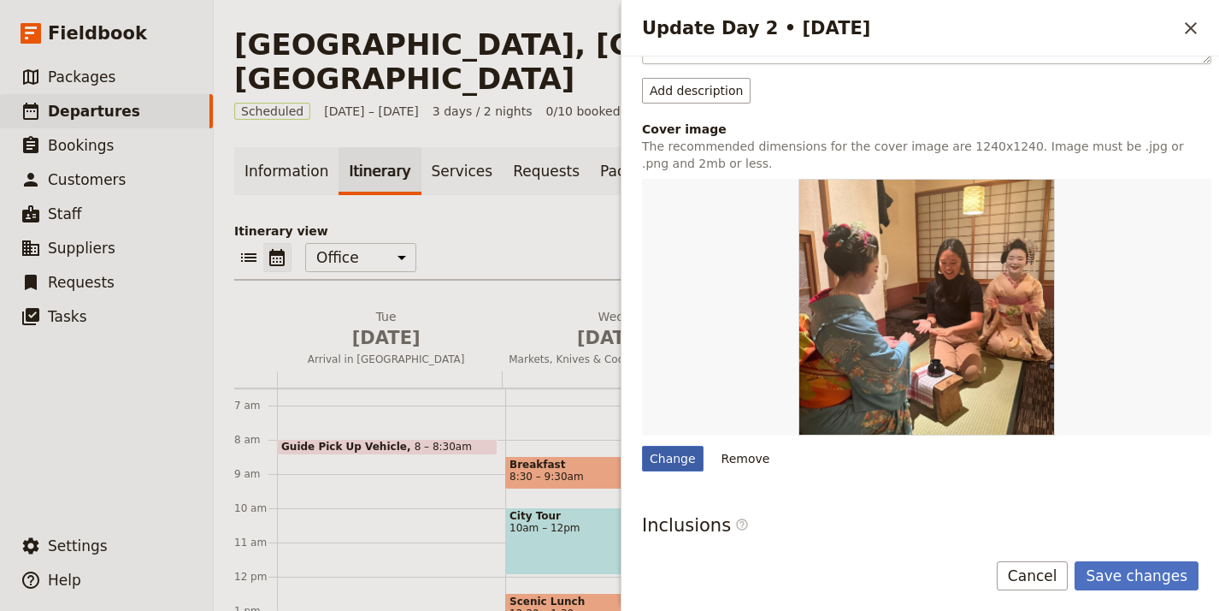
click at [678, 457] on div "Change" at bounding box center [673, 459] width 62 height 26
click at [642, 446] on input "Change" at bounding box center [641, 445] width 1 height 1
type input "C:\fakepath\Screenshot [DATE] 15.23.58.png"
click at [654, 452] on div "Change" at bounding box center [673, 459] width 62 height 26
click at [642, 446] on input "Change" at bounding box center [641, 445] width 1 height 1
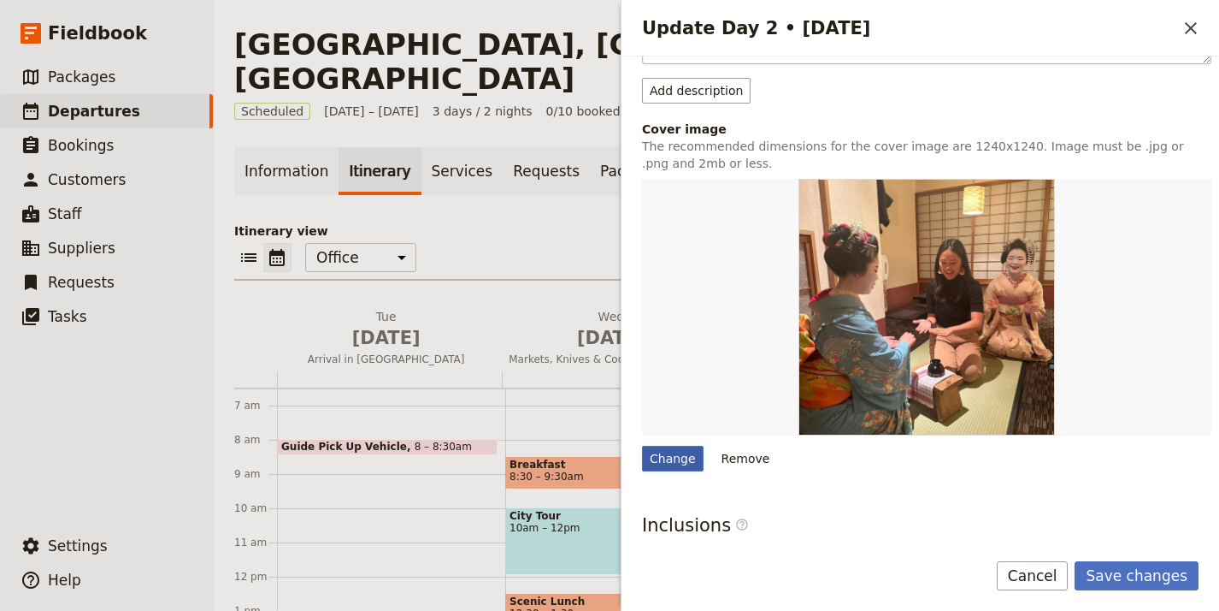
click at [687, 459] on div "Change" at bounding box center [673, 459] width 62 height 26
click at [642, 446] on input "Change" at bounding box center [641, 445] width 1 height 1
type input "C:\fakepath\Screenshot [DATE] 17.23.33.png"
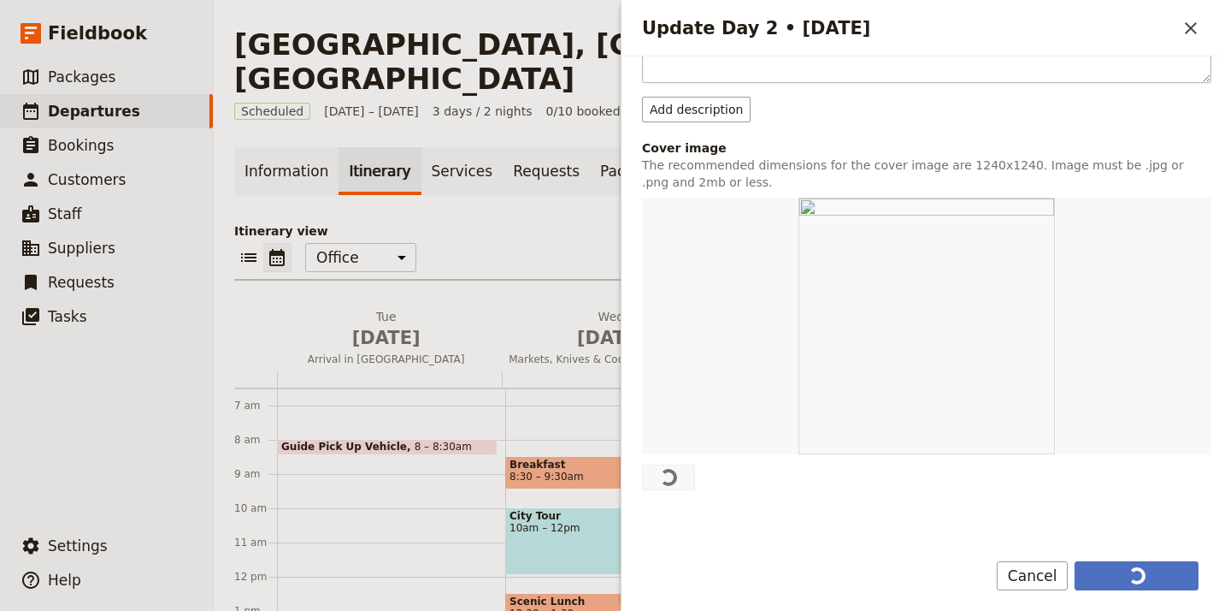
scroll to position [316, 0]
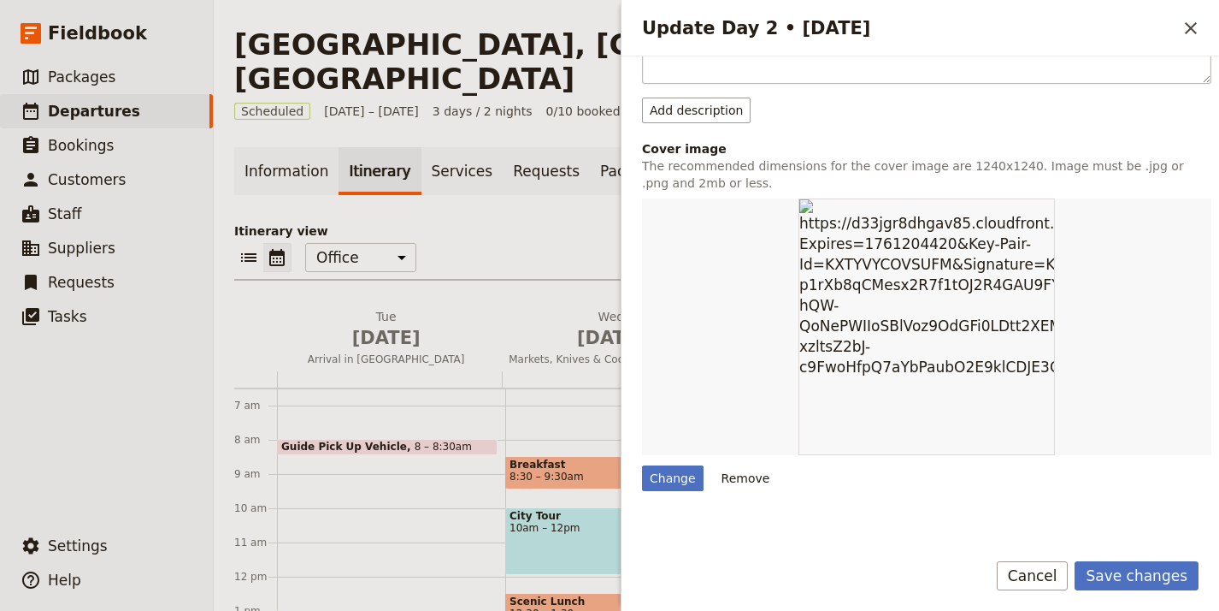
click at [1145, 581] on button "Save changes" at bounding box center [1137, 575] width 124 height 29
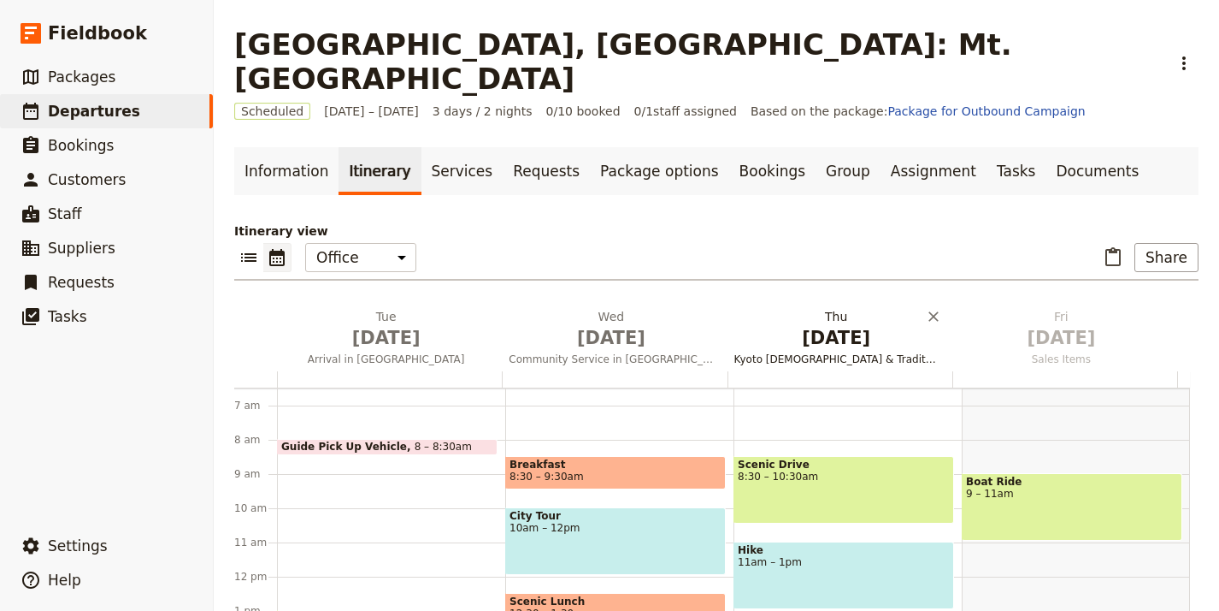
click at [835, 325] on span "[DATE]" at bounding box center [837, 338] width 204 height 26
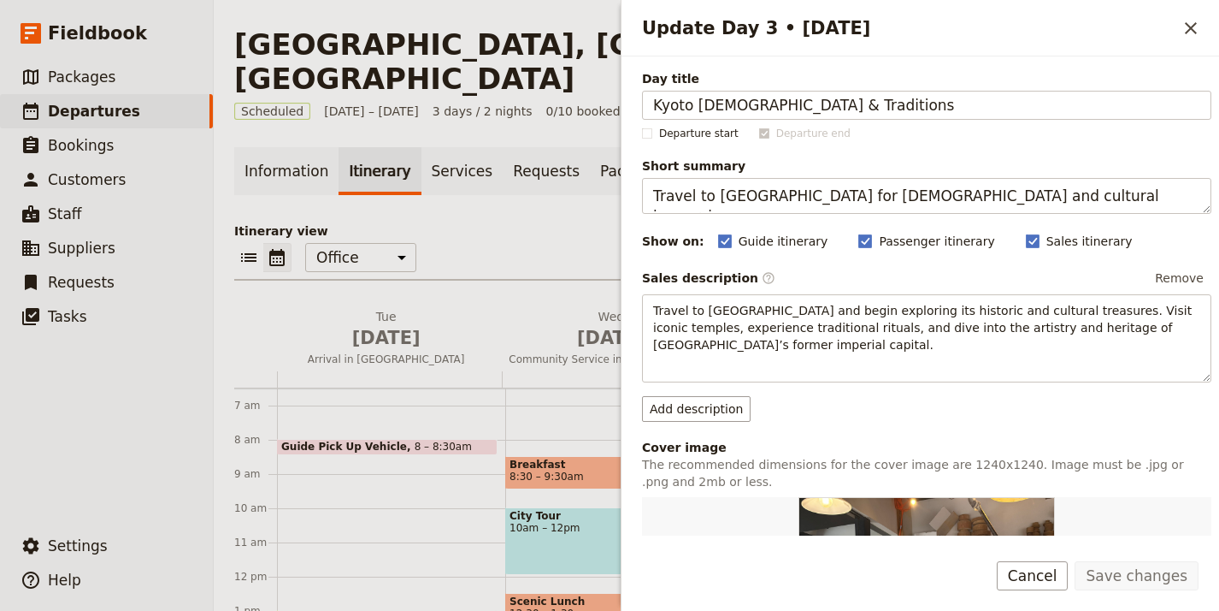
click at [953, 90] on div "Day title Kyoto [DEMOGRAPHIC_DATA] & Traditions" at bounding box center [927, 95] width 570 height 50
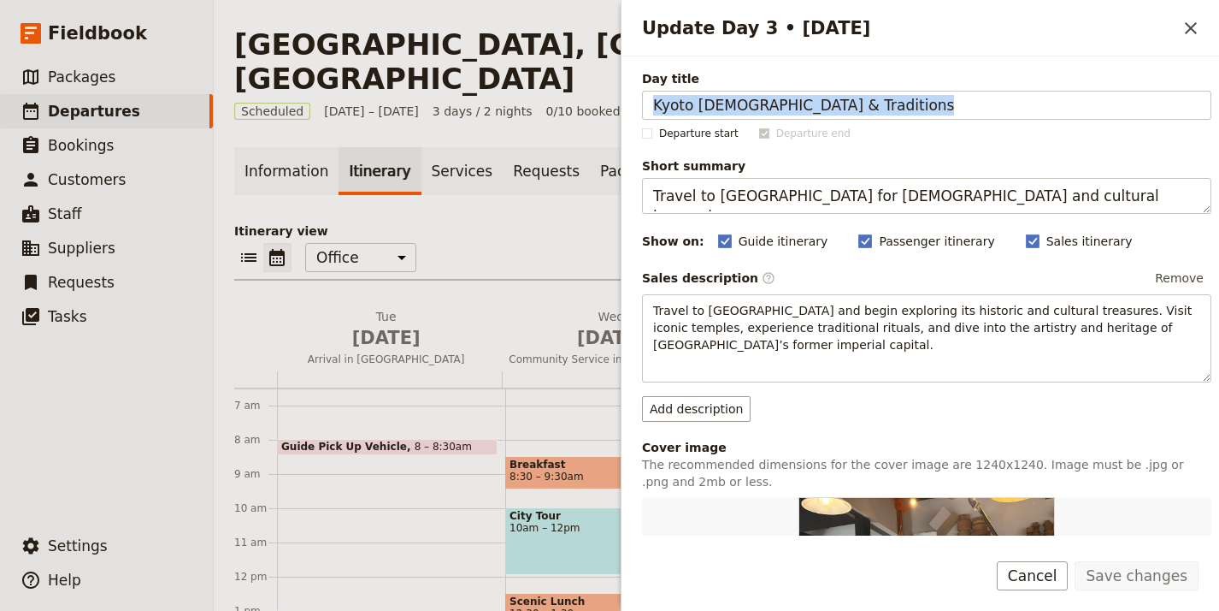
click at [953, 90] on div "Day title Kyoto [DEMOGRAPHIC_DATA] & Traditions" at bounding box center [927, 95] width 570 height 50
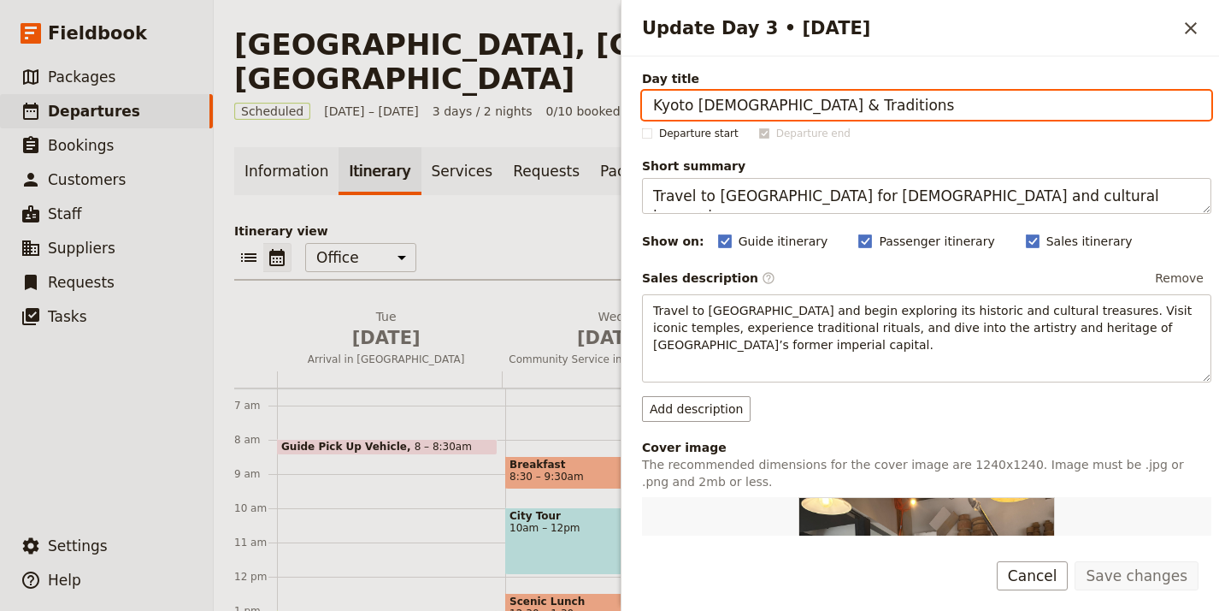
click at [953, 91] on input "Kyoto [DEMOGRAPHIC_DATA] & Traditions" at bounding box center [927, 105] width 570 height 29
paste input "Trek Start – [GEOGRAPHIC_DATA] to [GEOGRAPHIC_DATA]"
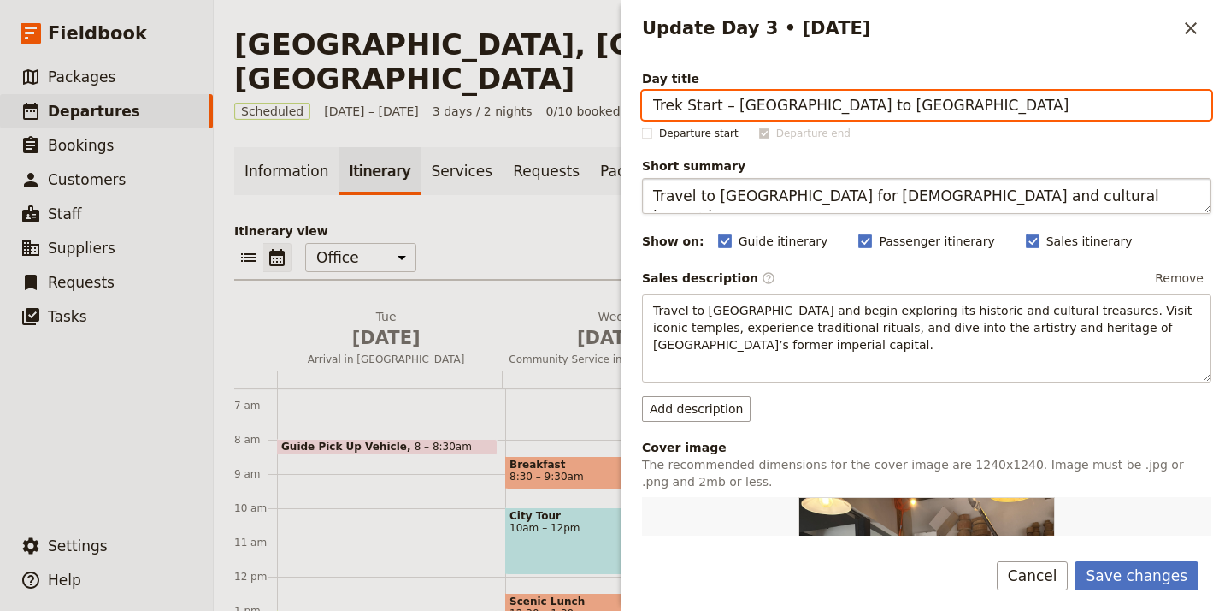
type input "Trek Start – [GEOGRAPHIC_DATA] to [GEOGRAPHIC_DATA]"
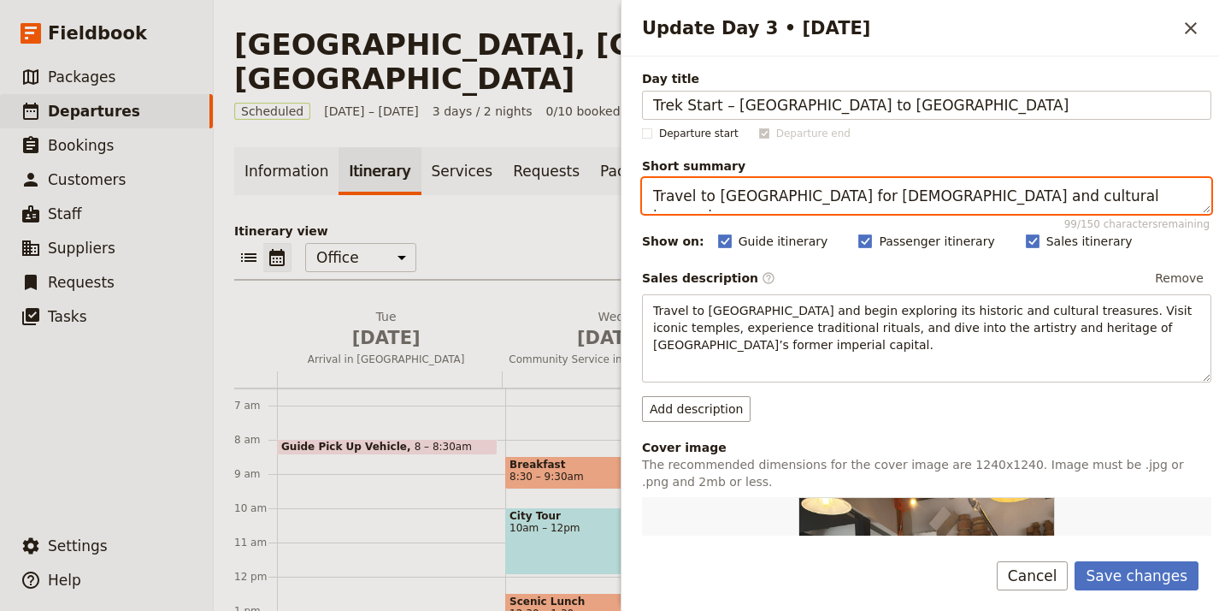
click at [822, 197] on textarea "Travel to [GEOGRAPHIC_DATA] for [DEMOGRAPHIC_DATA] and cultural immersion." at bounding box center [927, 196] width 570 height 36
paste textarea "Begin trek through rainforest to Machame Campsite"
type textarea "Begin trek through rainforest to Machame Campsite."
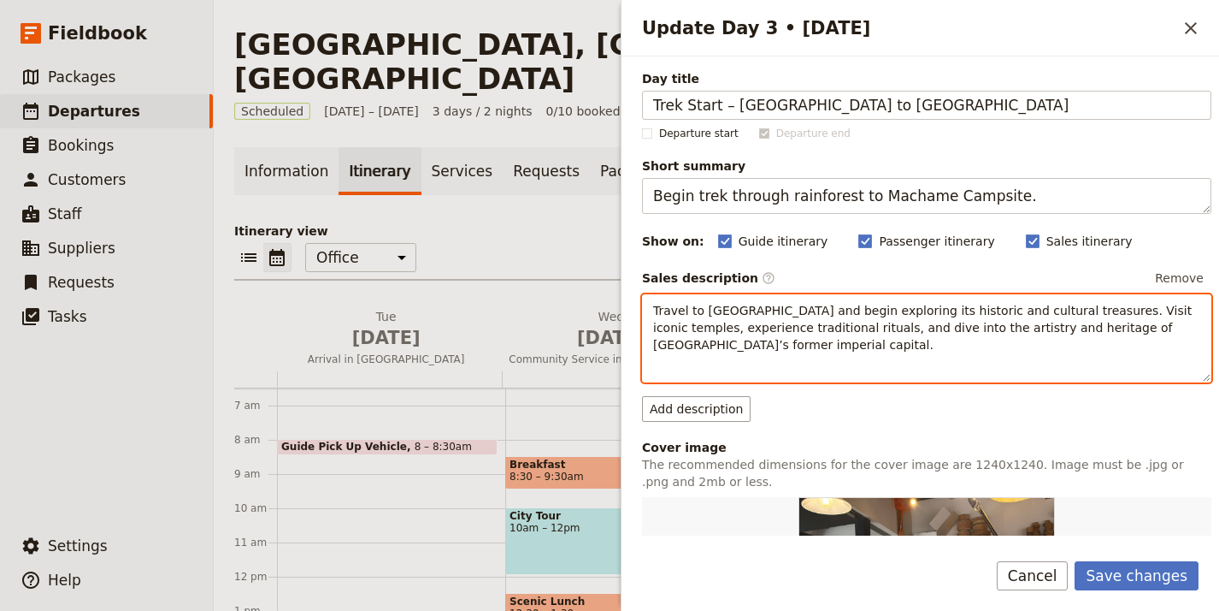
click at [826, 347] on p "Travel to [GEOGRAPHIC_DATA] and begin exploring its historic and cultural treas…" at bounding box center [926, 327] width 547 height 51
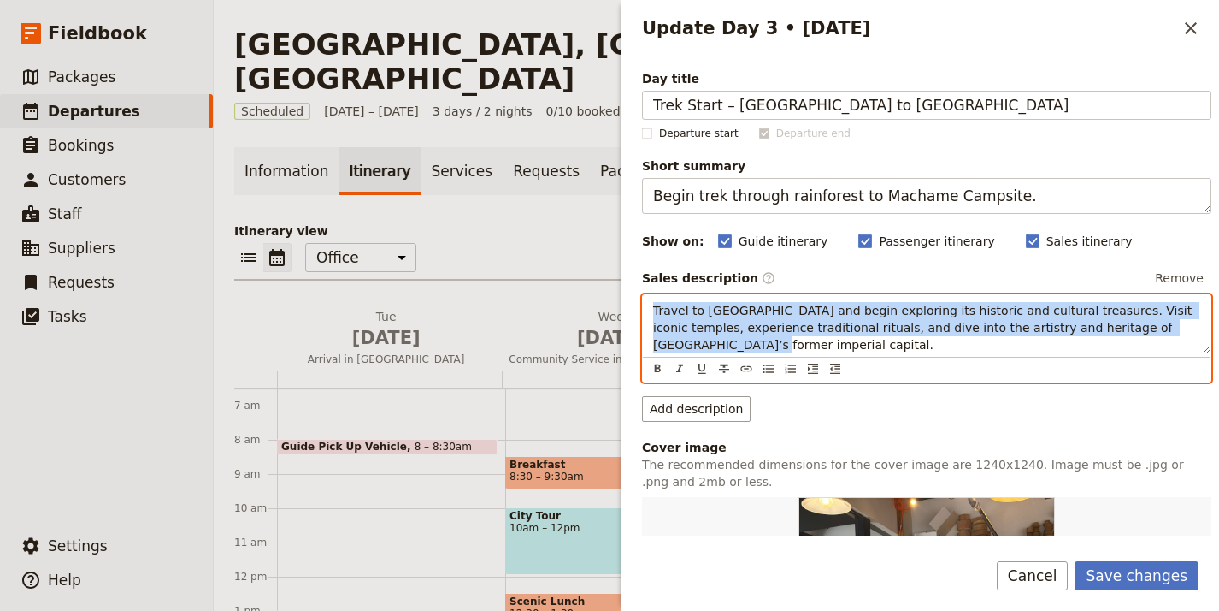
click at [826, 347] on p "Travel to [GEOGRAPHIC_DATA] and begin exploring its historic and cultural treas…" at bounding box center [926, 327] width 547 height 51
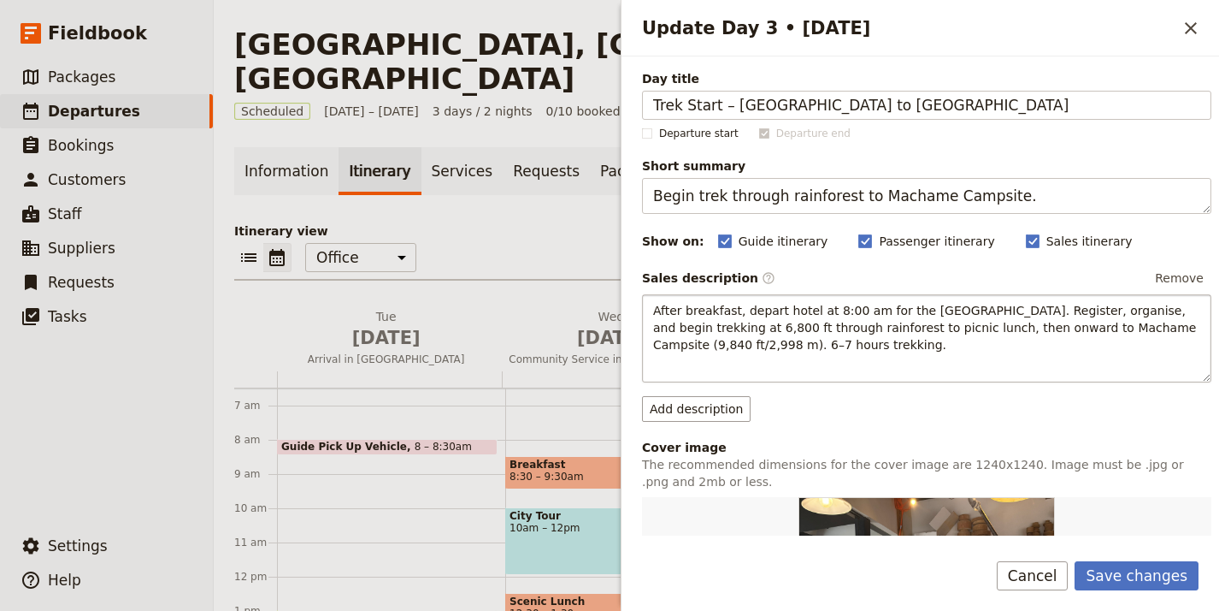
scroll to position [529, 0]
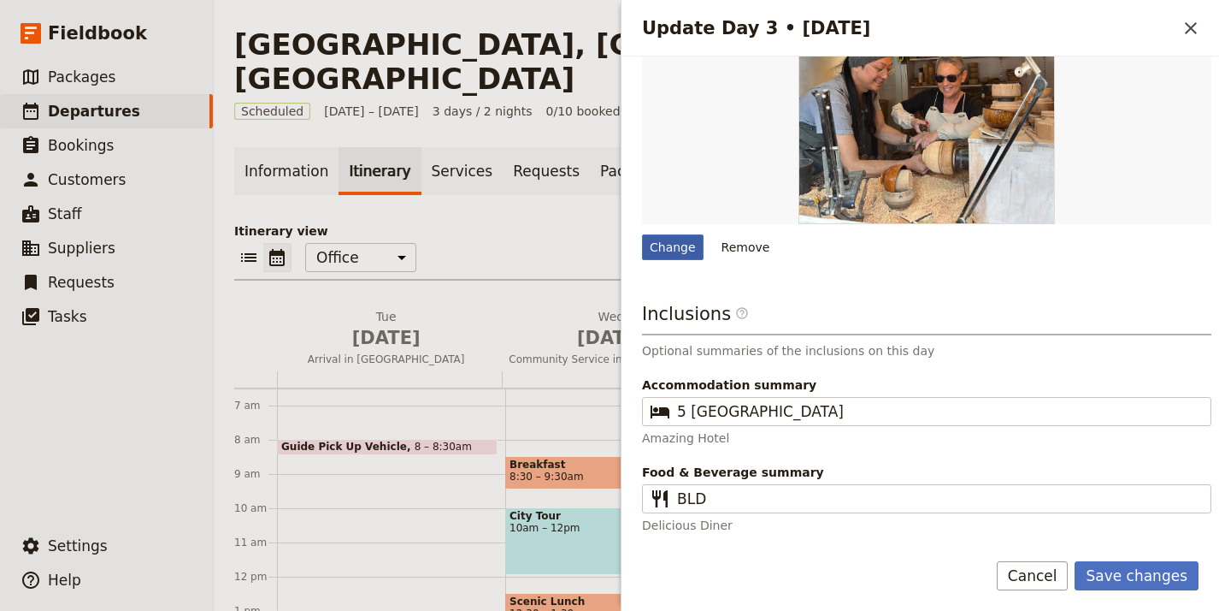
click at [690, 250] on div "Change" at bounding box center [673, 247] width 62 height 26
click at [642, 234] on input "Change" at bounding box center [641, 233] width 1 height 1
type input "C:\fakepath\images.jpeg"
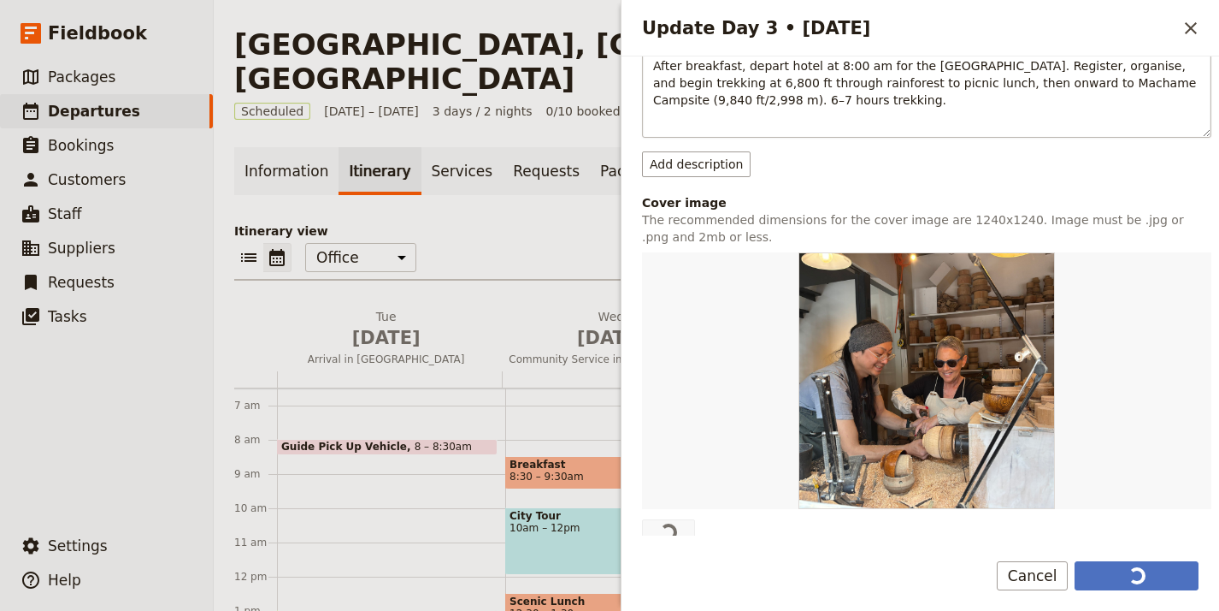
scroll to position [364, 0]
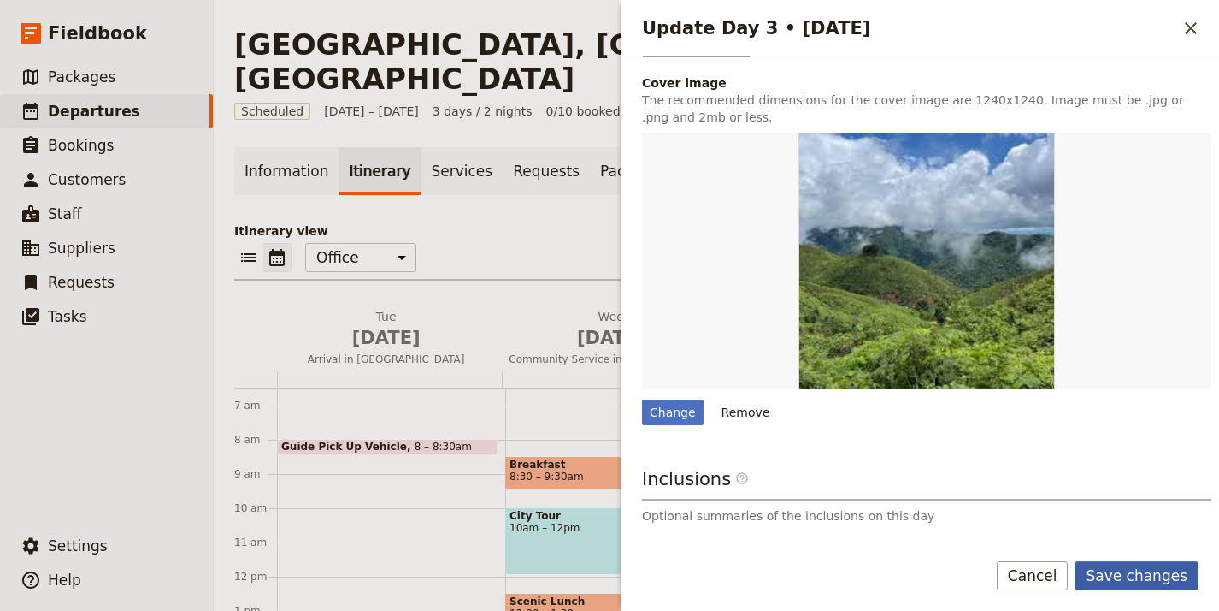
click at [1168, 573] on button "Save changes" at bounding box center [1137, 575] width 124 height 29
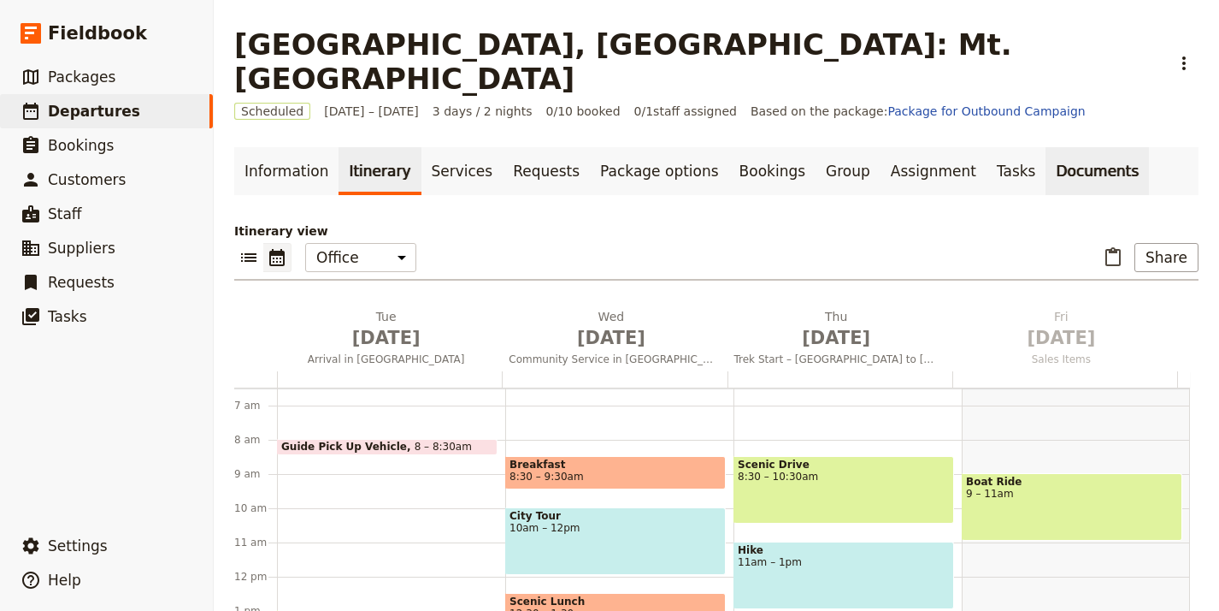
click at [1046, 154] on link "Documents" at bounding box center [1097, 171] width 103 height 48
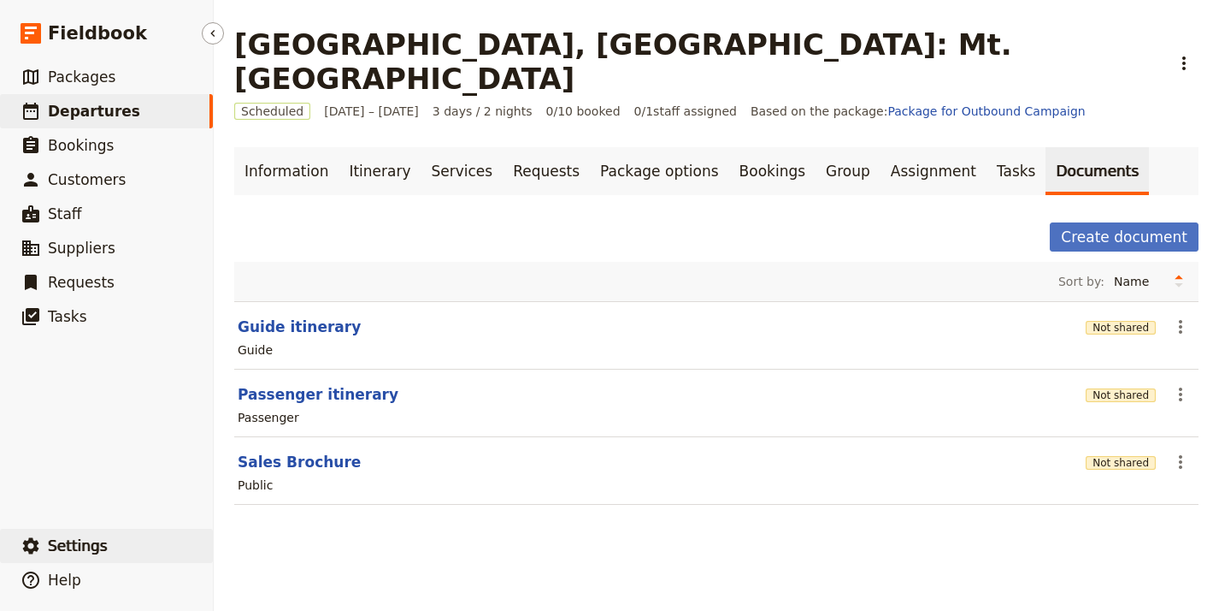
click at [86, 540] on span "Settings" at bounding box center [78, 545] width 60 height 17
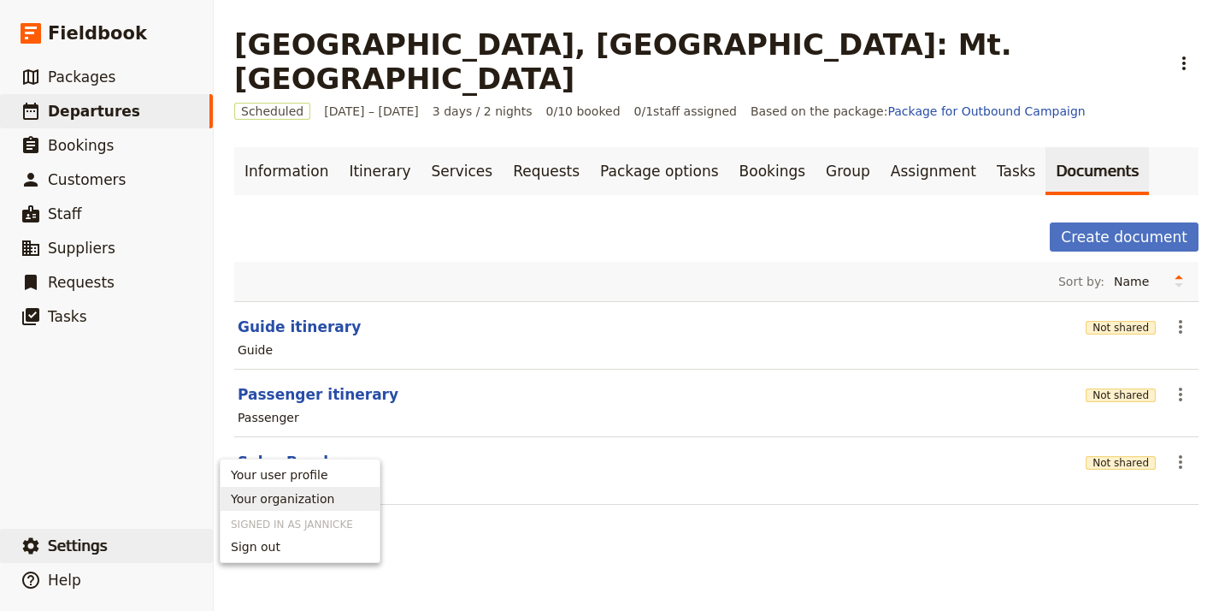
click at [303, 499] on span "Your organization" at bounding box center [282, 498] width 103 height 17
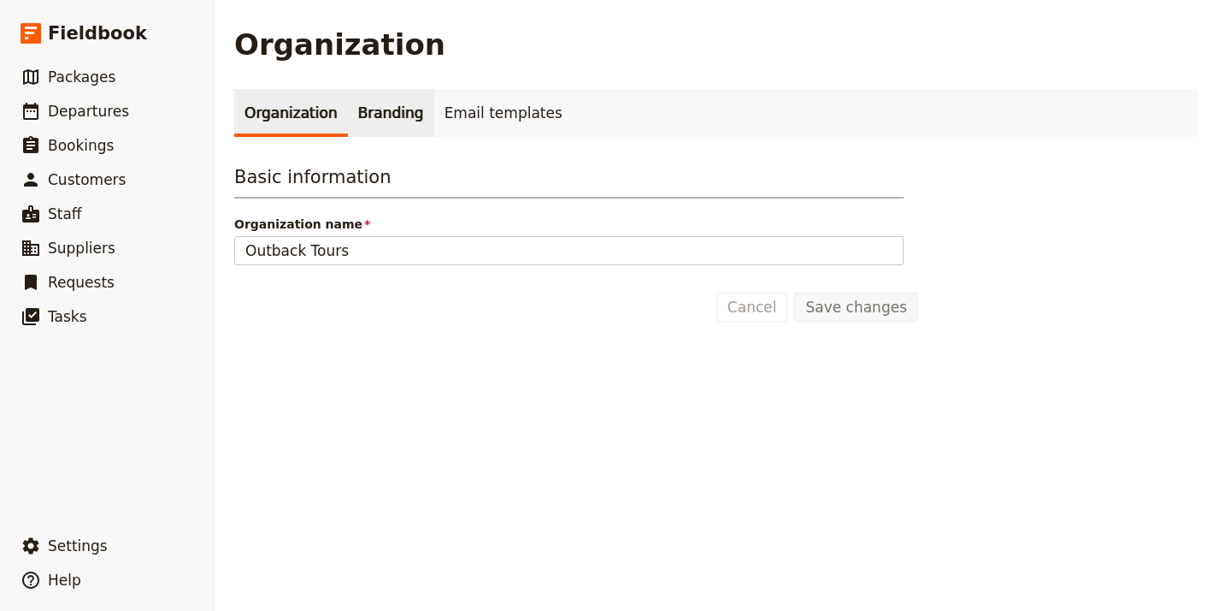
click at [364, 127] on link "Branding" at bounding box center [391, 113] width 86 height 48
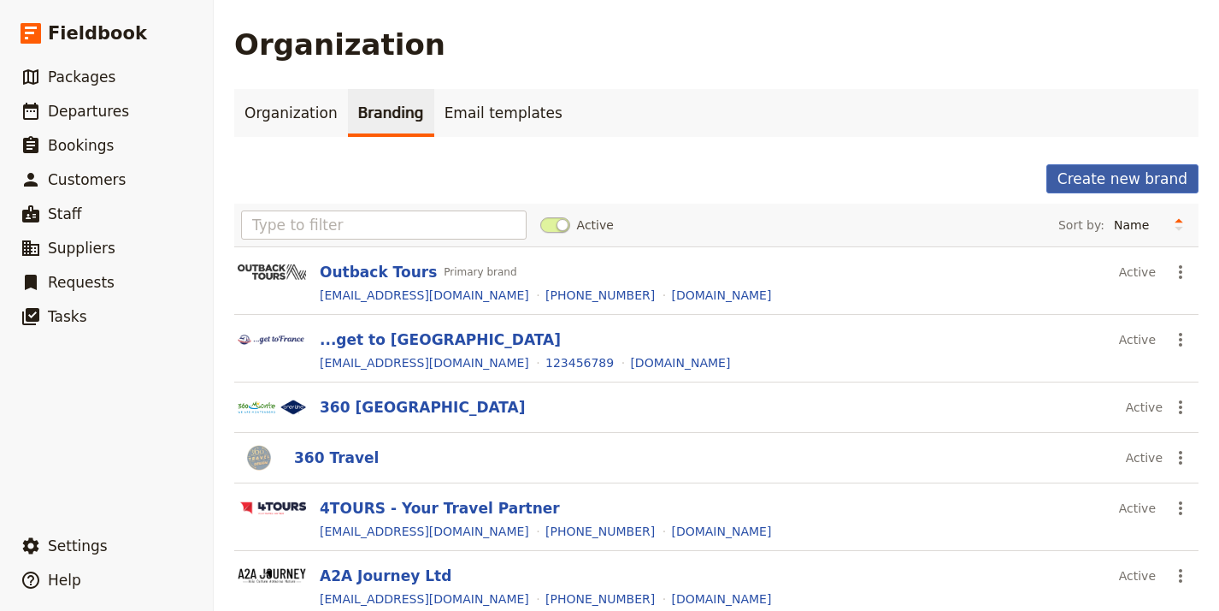
click at [1118, 174] on button "Create new brand" at bounding box center [1123, 178] width 152 height 29
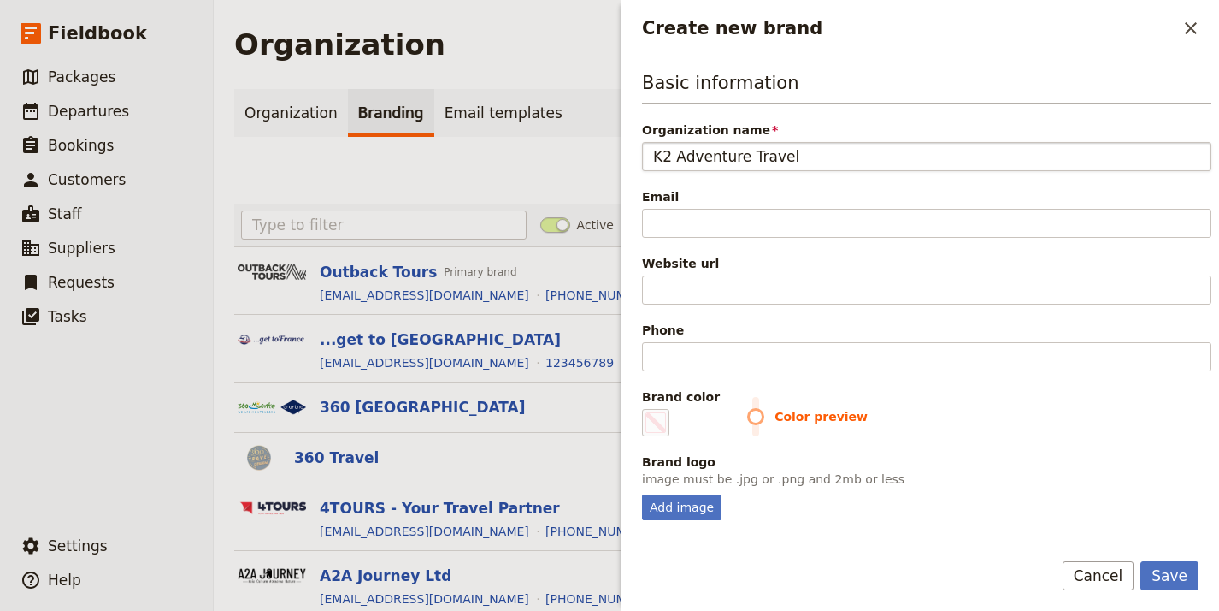
type input "K2 Adventure Travel"
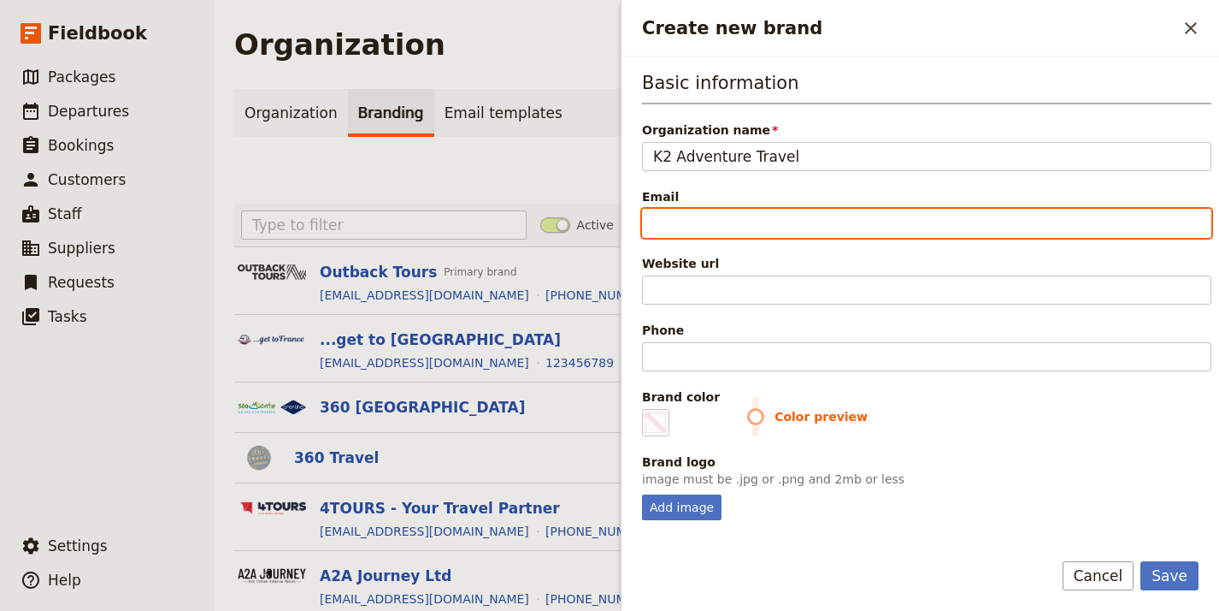
click at [682, 216] on input "Email" at bounding box center [927, 223] width 570 height 29
paste input "[PERSON_NAME][EMAIL_ADDRESS][DOMAIN_NAME]"
type input "[PERSON_NAME][EMAIL_ADDRESS][DOMAIN_NAME]"
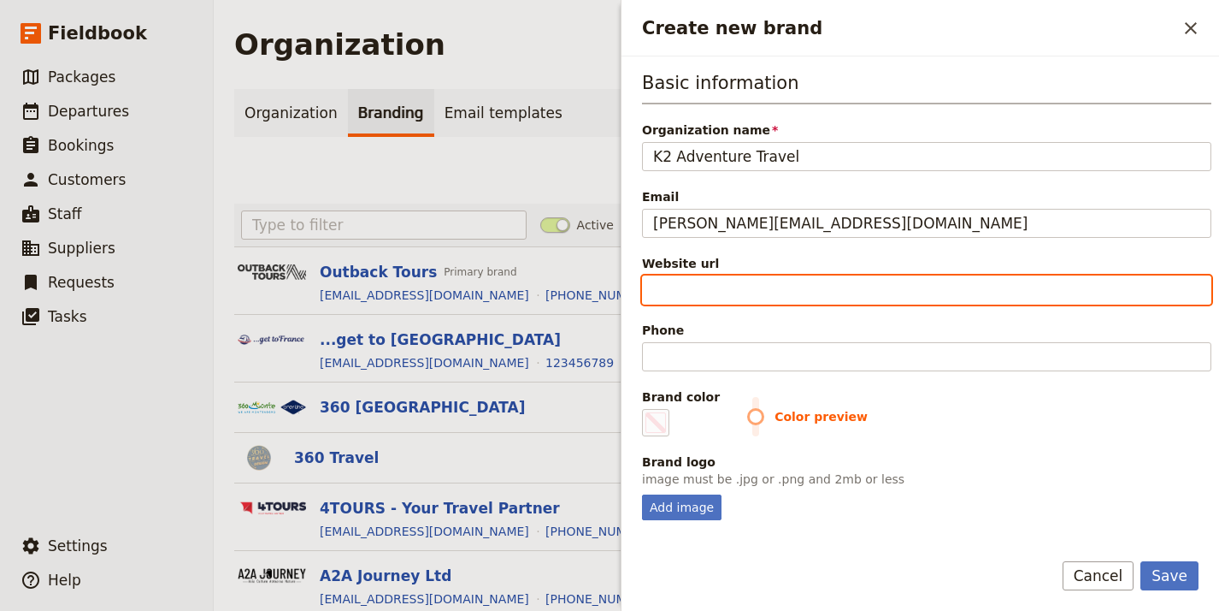
click at [757, 286] on input "Website url" at bounding box center [927, 289] width 570 height 29
paste input "[URL][DOMAIN_NAME]"
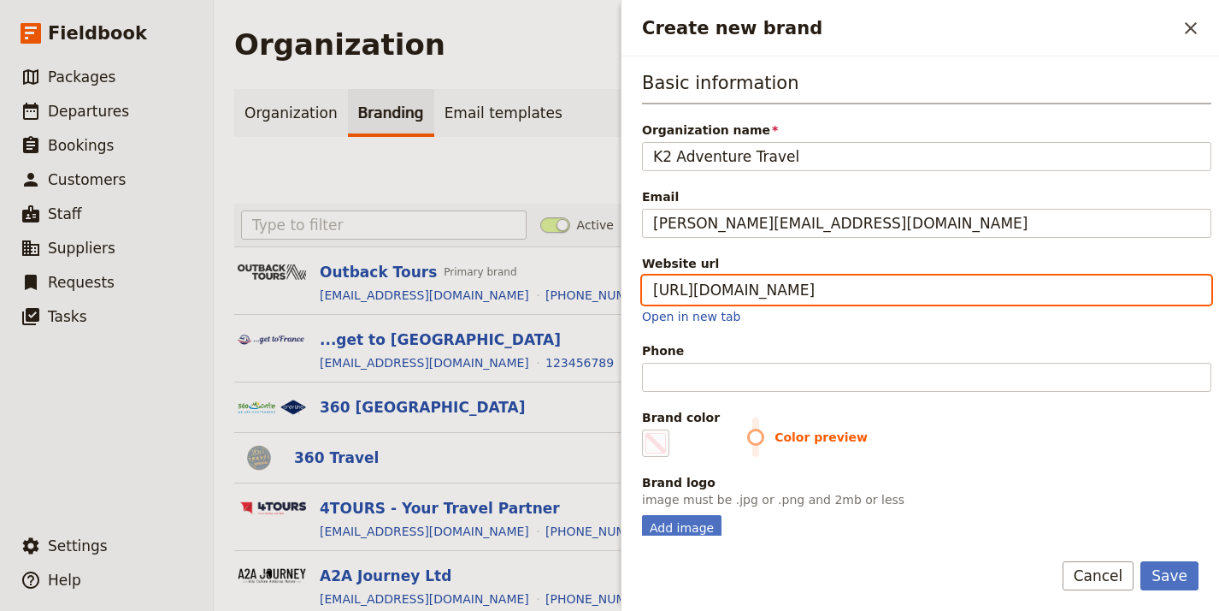
type input "[URL][DOMAIN_NAME]"
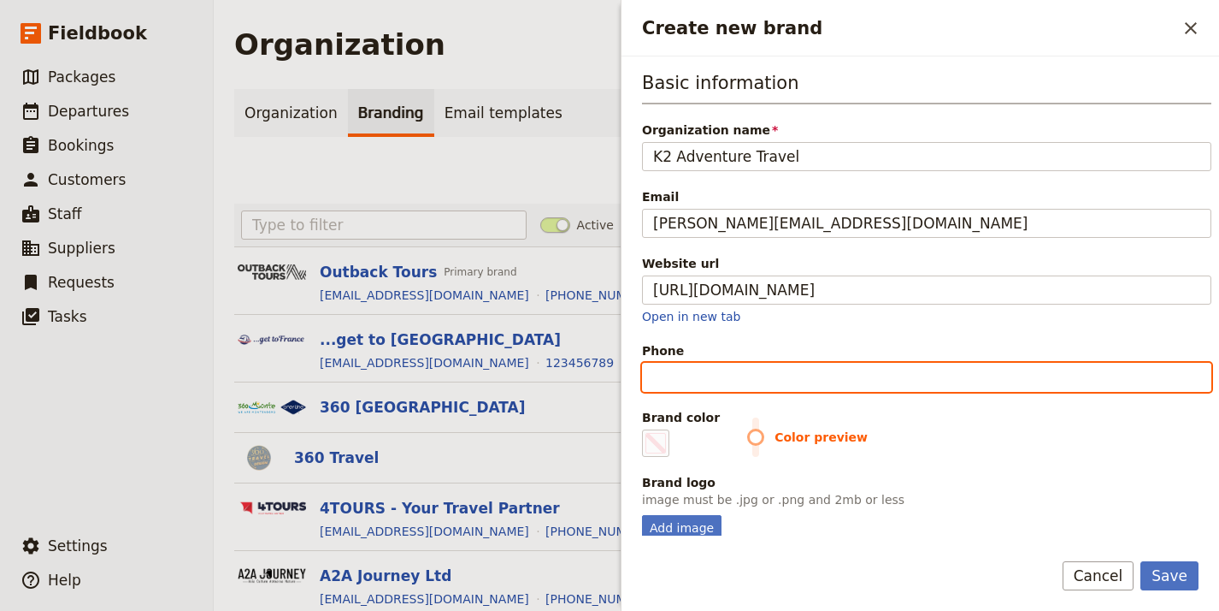
click at [788, 375] on input "Phone" at bounding box center [927, 377] width 570 height 29
paste input "[PHONE_NUMBER]"
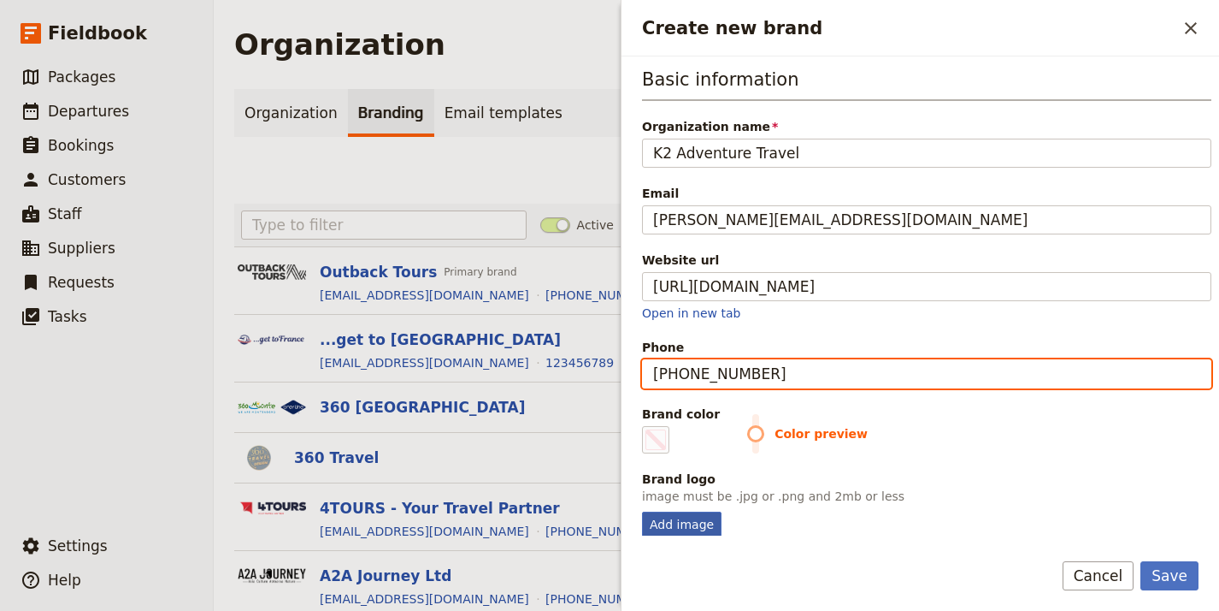
type input "[PHONE_NUMBER]"
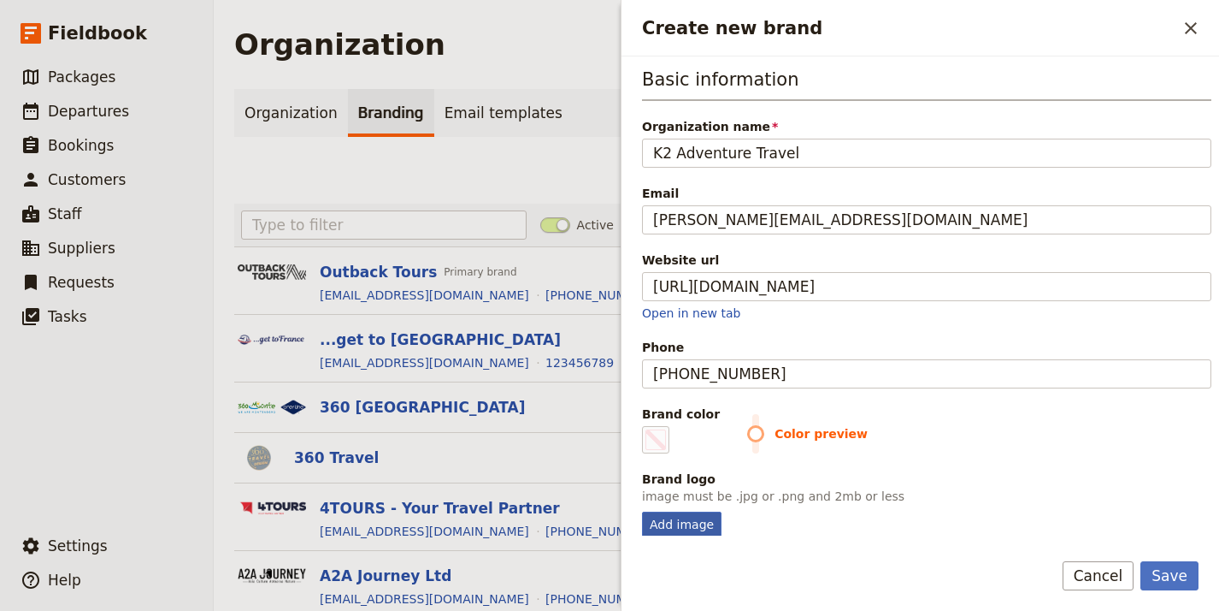
click at [670, 527] on div "Add image" at bounding box center [682, 524] width 80 height 26
click at [642, 511] on input "Add image" at bounding box center [641, 511] width 1 height 1
type input "C:\fakepath\k2-adventure-travel-logo.png"
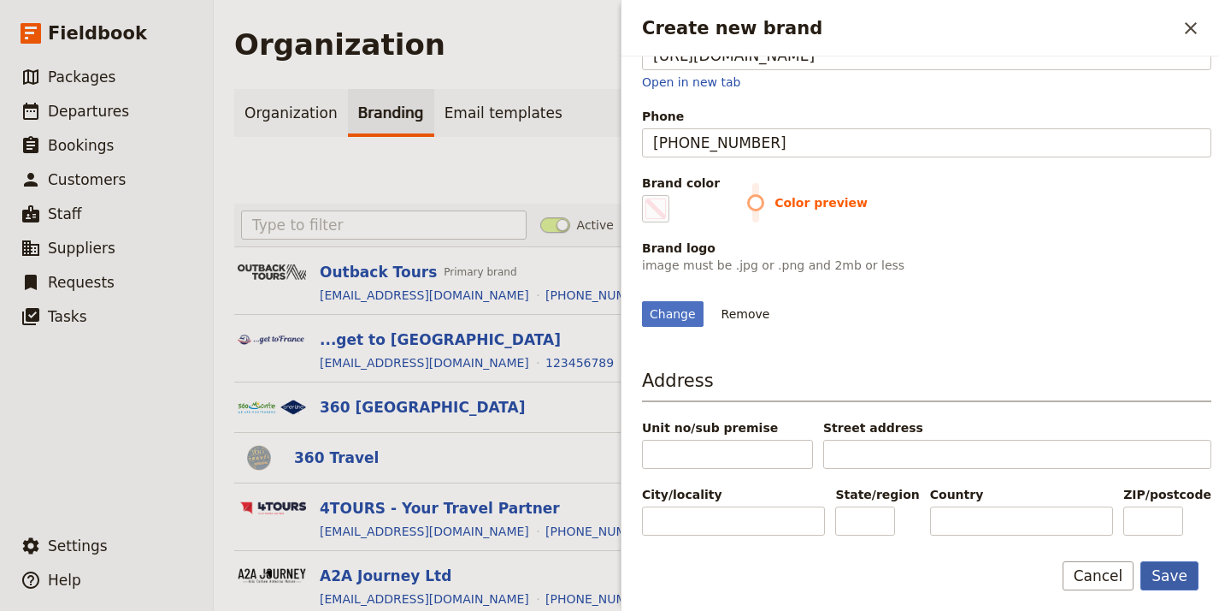
click at [1183, 581] on button "Save" at bounding box center [1170, 575] width 58 height 29
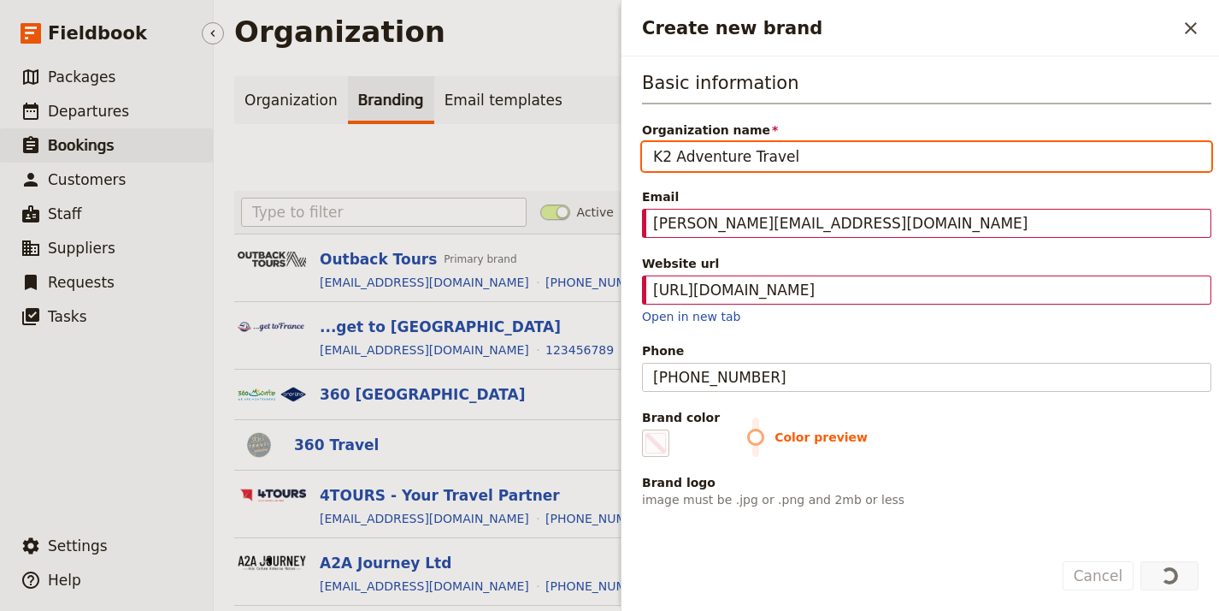
scroll to position [32, 0]
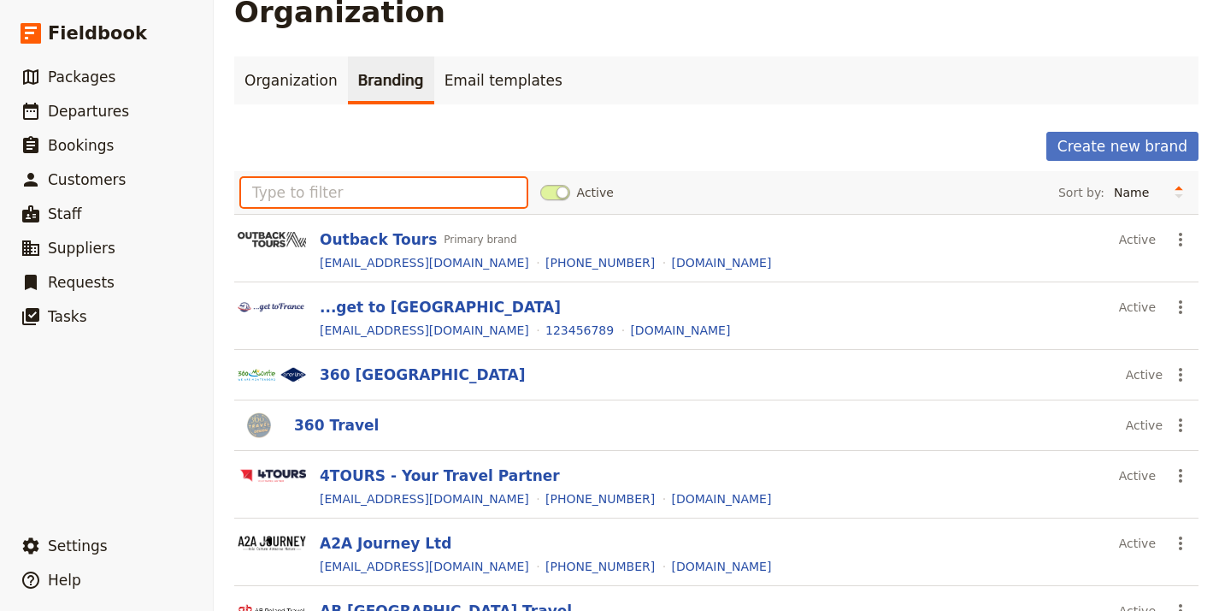
click at [383, 185] on input "text" at bounding box center [384, 192] width 286 height 29
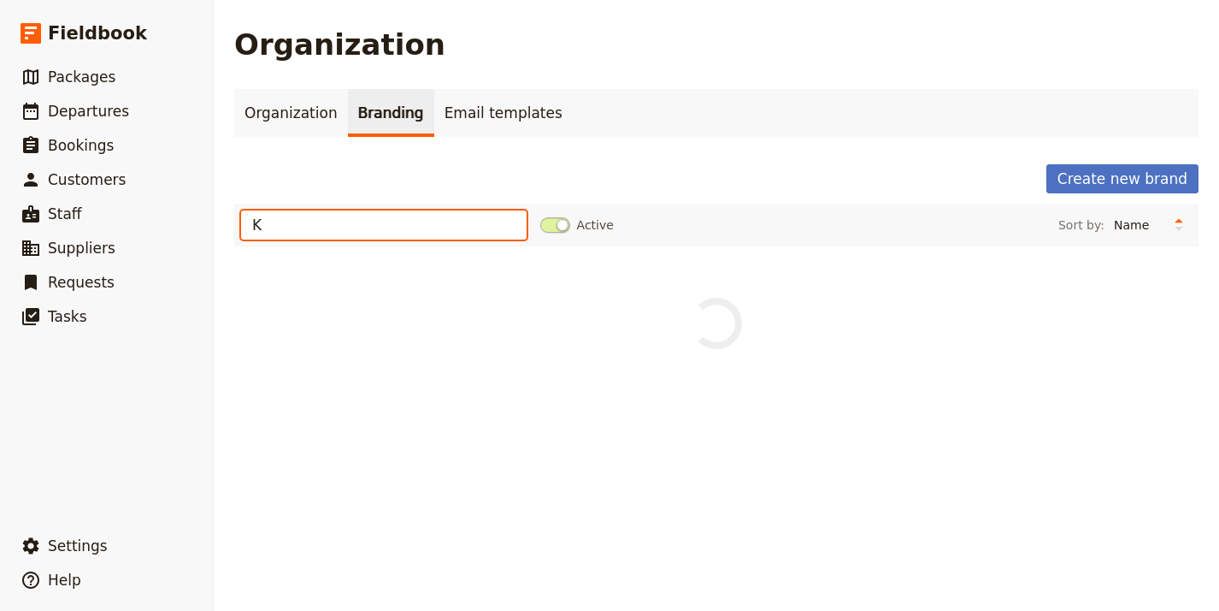
scroll to position [0, 0]
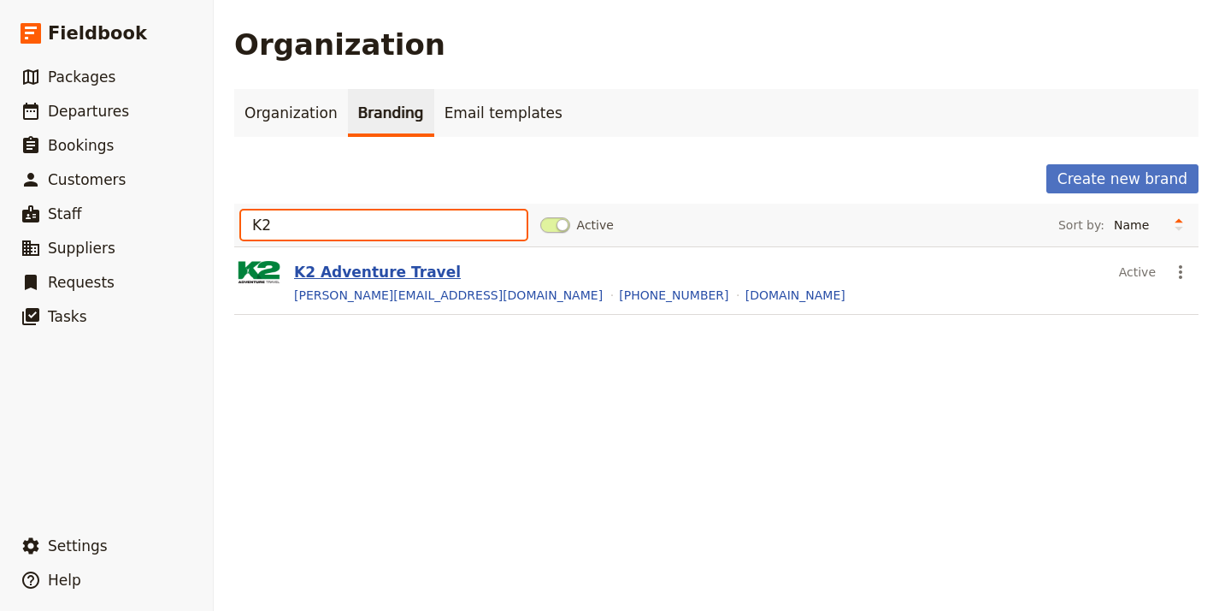
type input "K2"
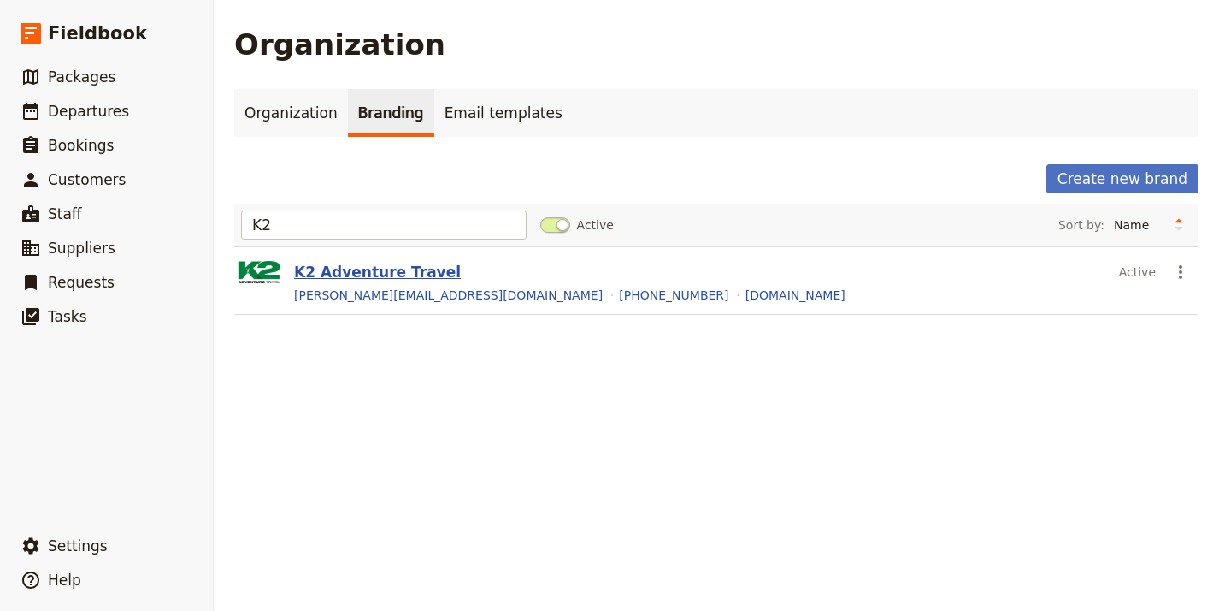
click at [340, 271] on button "K2 Adventure Travel" at bounding box center [377, 272] width 167 height 21
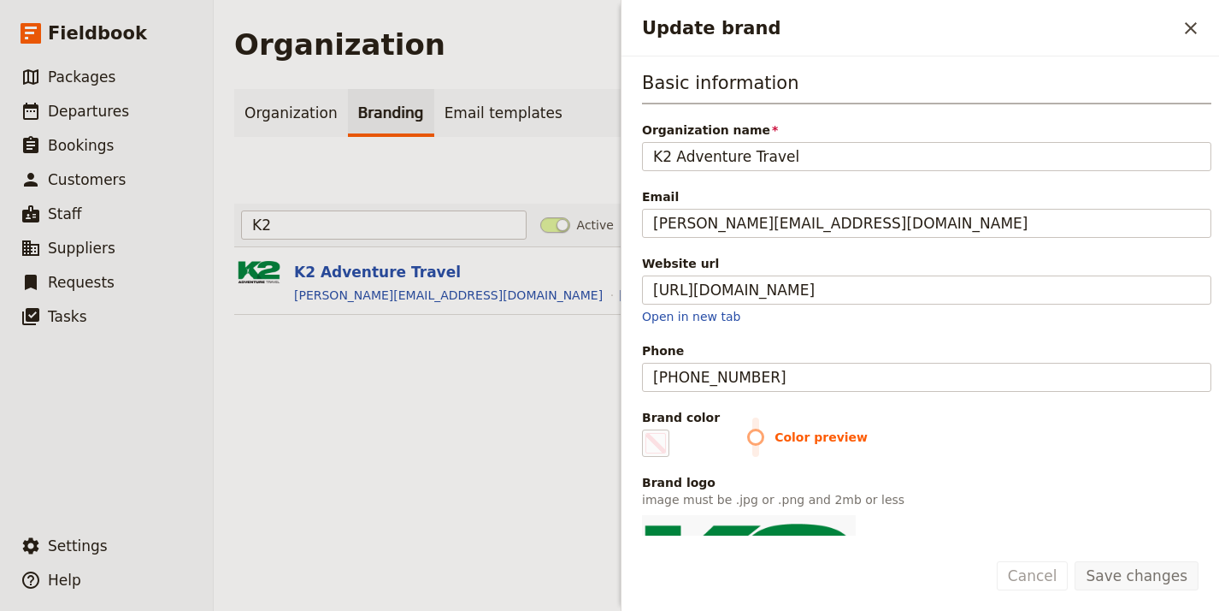
click at [673, 439] on label "Brand color #000000" at bounding box center [681, 433] width 78 height 48
click at [646, 429] on input "#000000" at bounding box center [646, 428] width 1 height 1
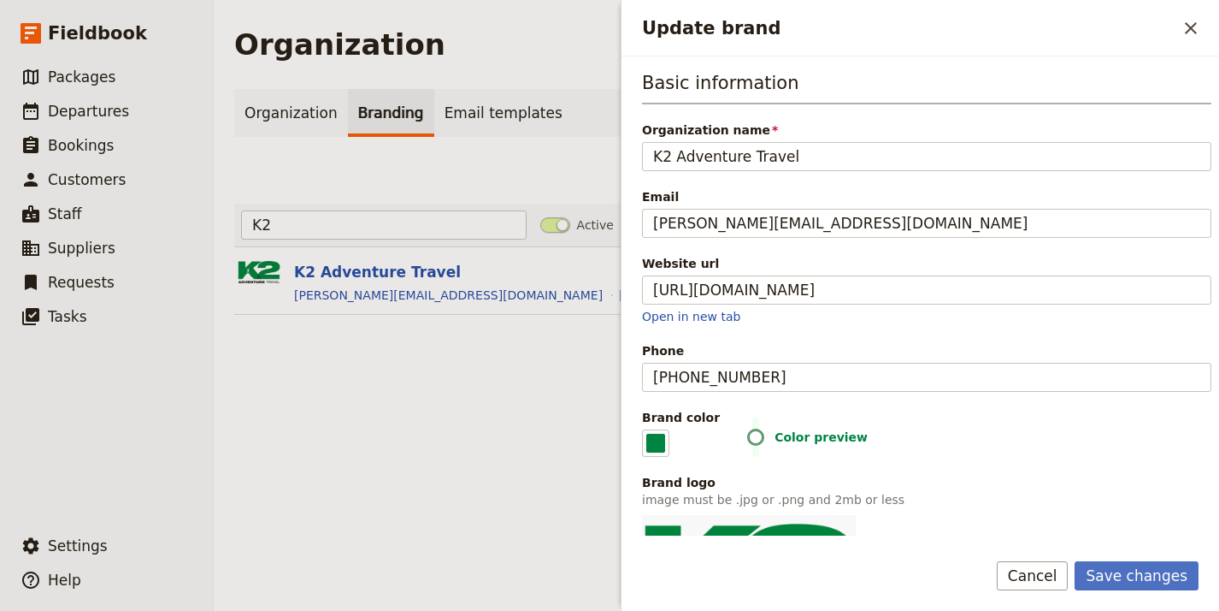
type input "#018442"
drag, startPoint x: 1174, startPoint y: 534, endPoint x: 1162, endPoint y: 527, distance: 14.2
click at [1166, 530] on div "Change Remove" at bounding box center [927, 599] width 570 height 169
click at [1154, 564] on button "Save changes" at bounding box center [1137, 575] width 124 height 29
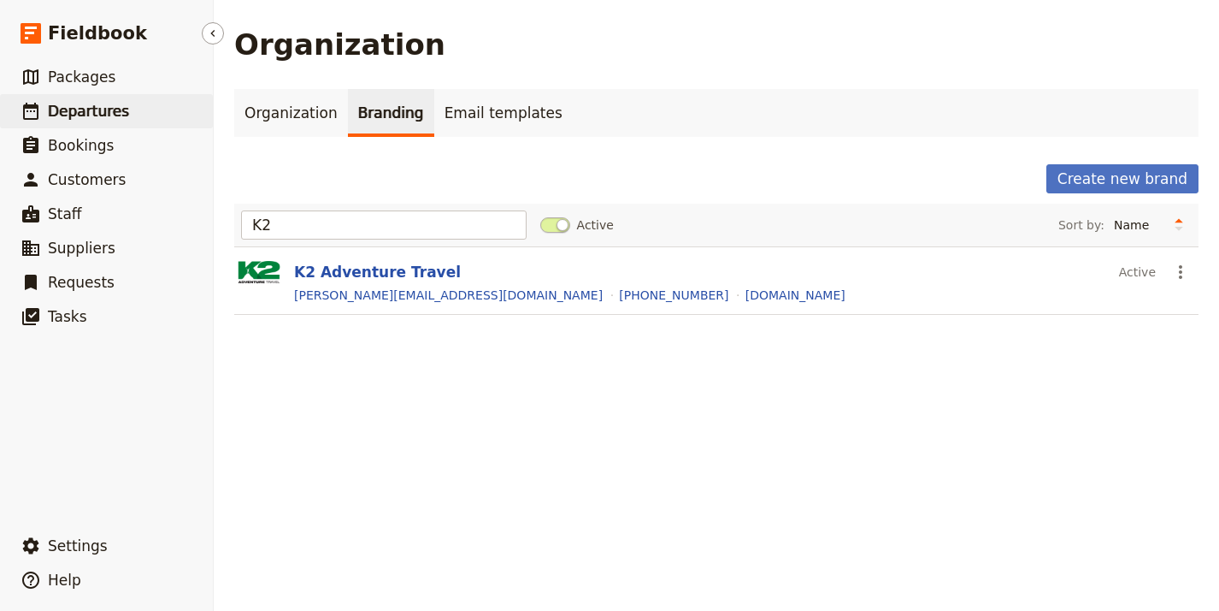
click at [109, 119] on span "Departures" at bounding box center [88, 111] width 81 height 17
select select "UPDATED_AT"
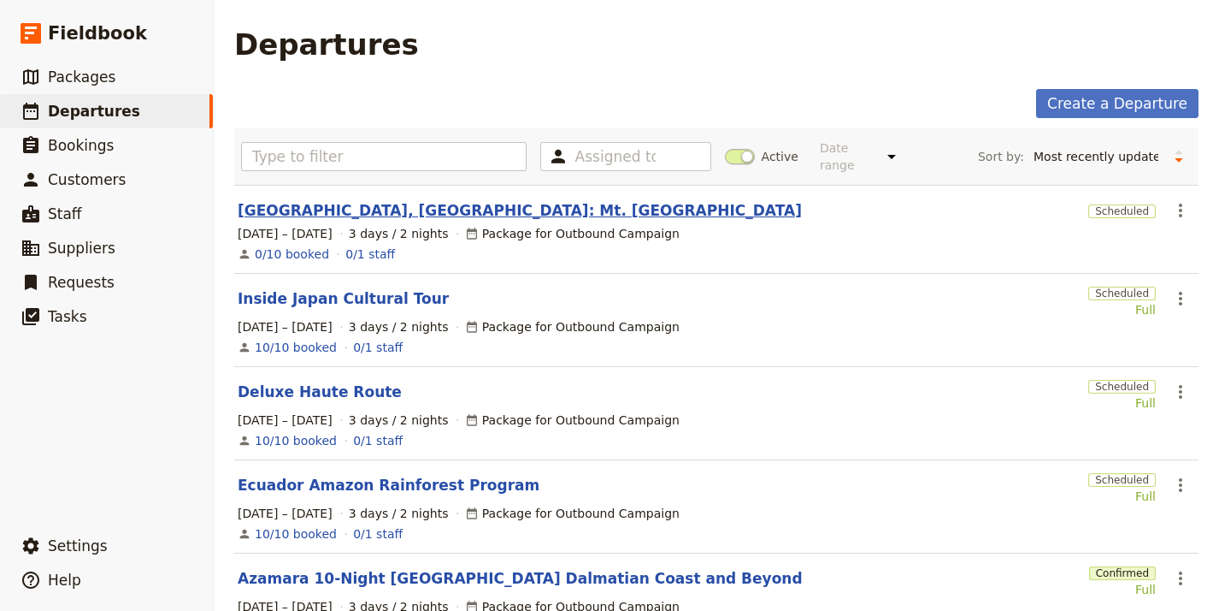
click at [272, 200] on link "[GEOGRAPHIC_DATA], [GEOGRAPHIC_DATA]: Mt. [GEOGRAPHIC_DATA]" at bounding box center [520, 210] width 564 height 21
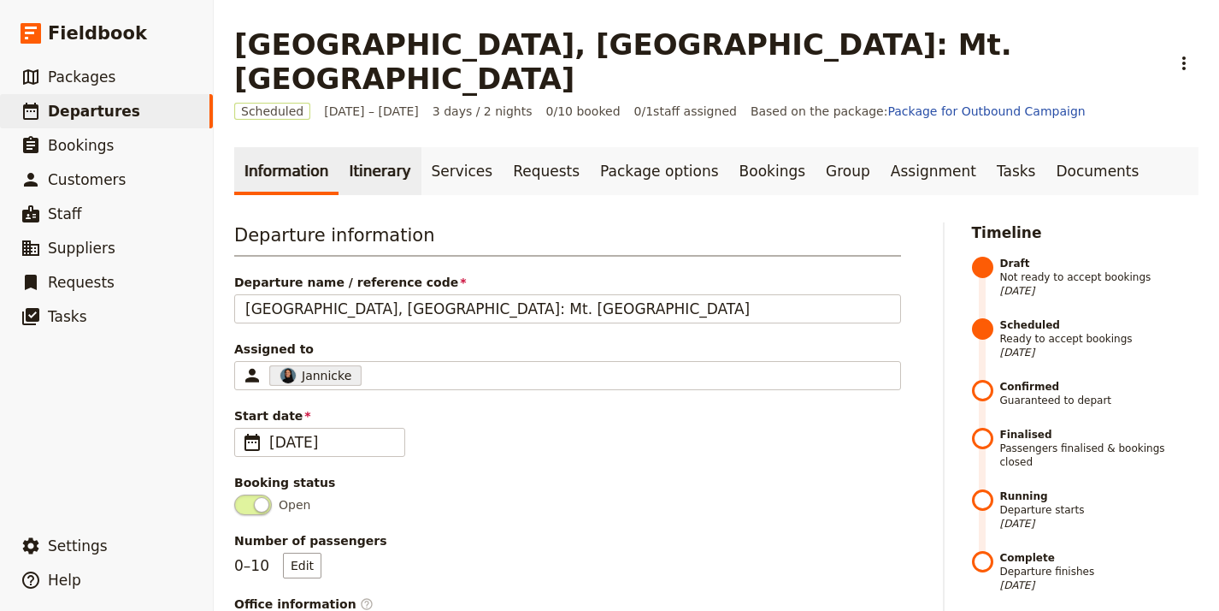
click at [354, 149] on link "Itinerary" at bounding box center [380, 171] width 82 height 48
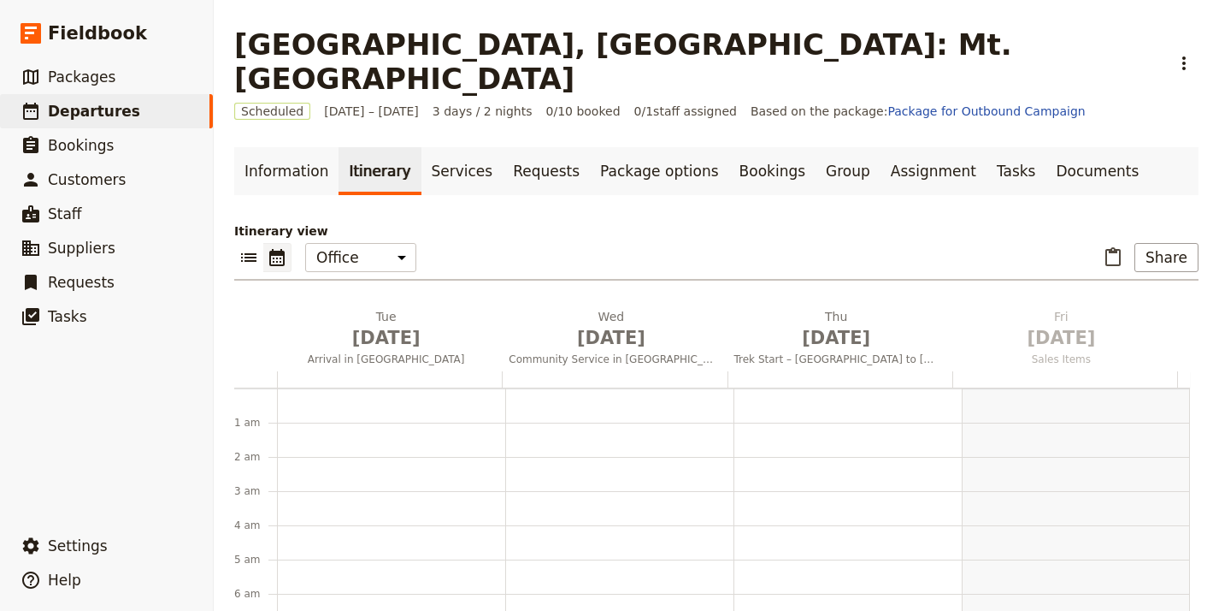
scroll to position [222, 0]
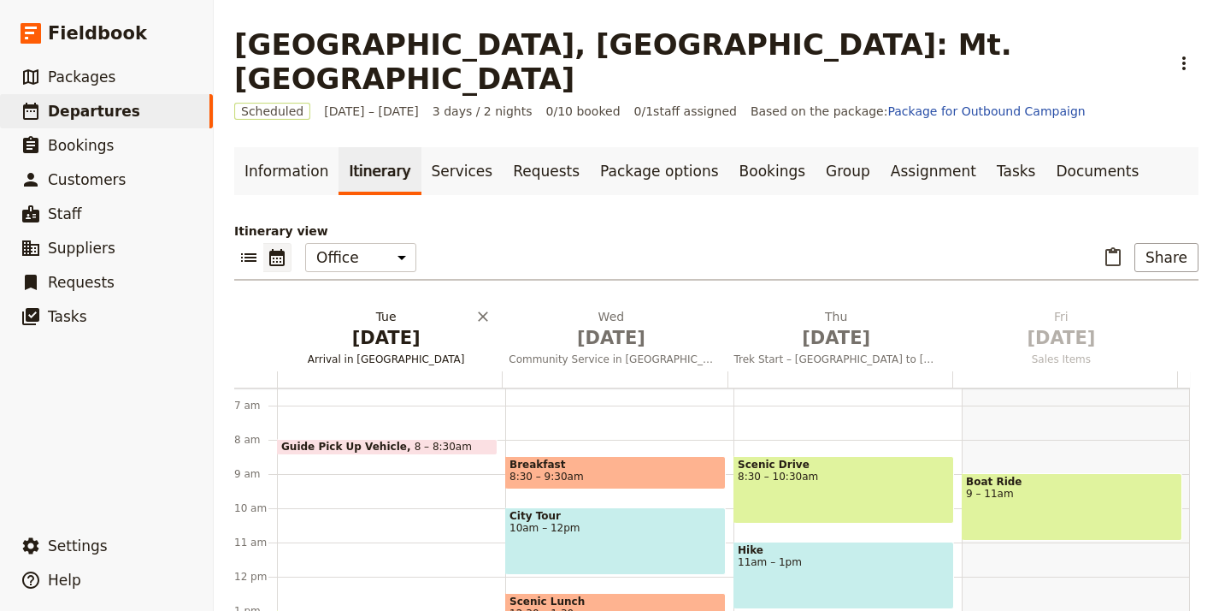
click at [383, 325] on span "[DATE]" at bounding box center [386, 338] width 204 height 26
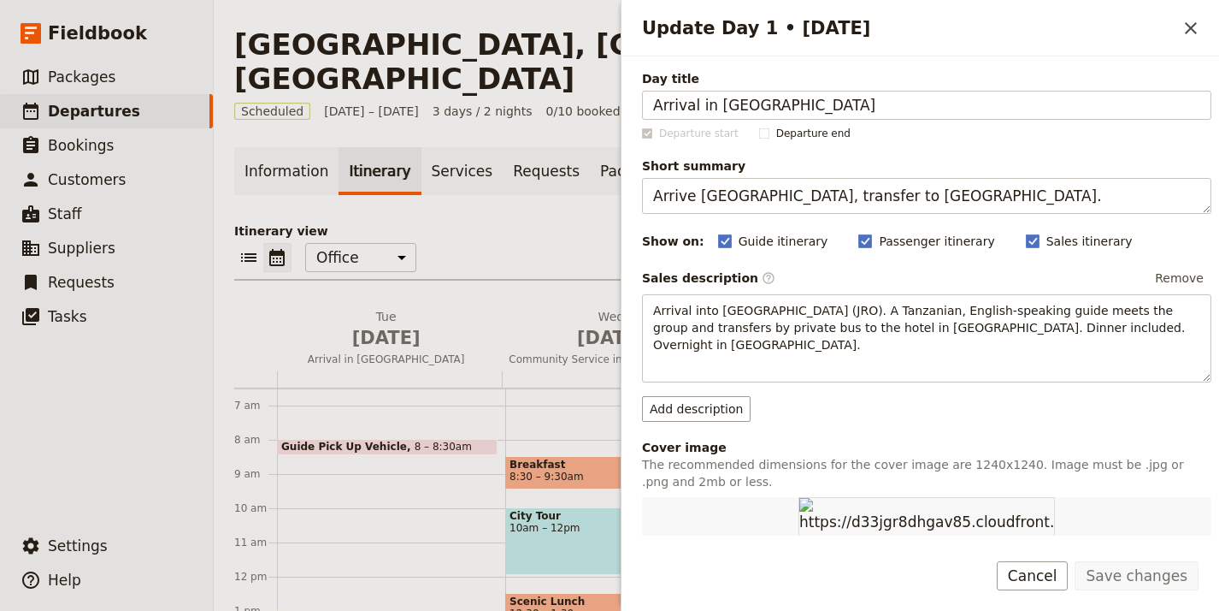
scroll to position [509, 0]
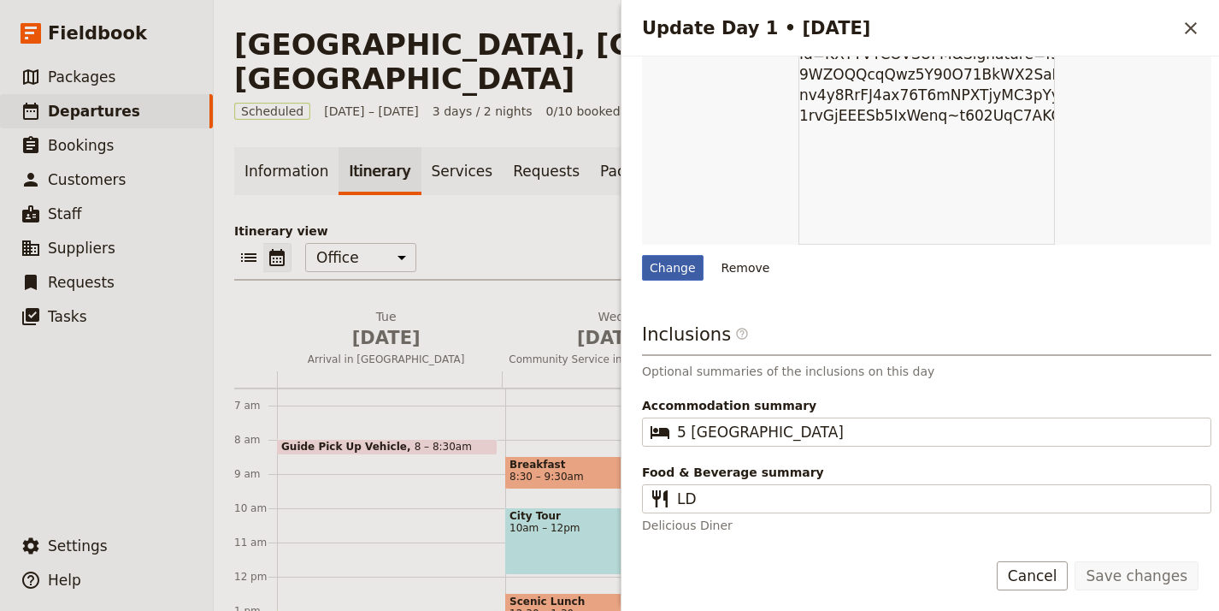
click at [664, 265] on div "Change" at bounding box center [673, 268] width 62 height 26
click at [642, 255] on input "Change" at bounding box center [641, 254] width 1 height 1
type input "C:\fakepath\k2-[GEOGRAPHIC_DATA]-[GEOGRAPHIC_DATA]jpg"
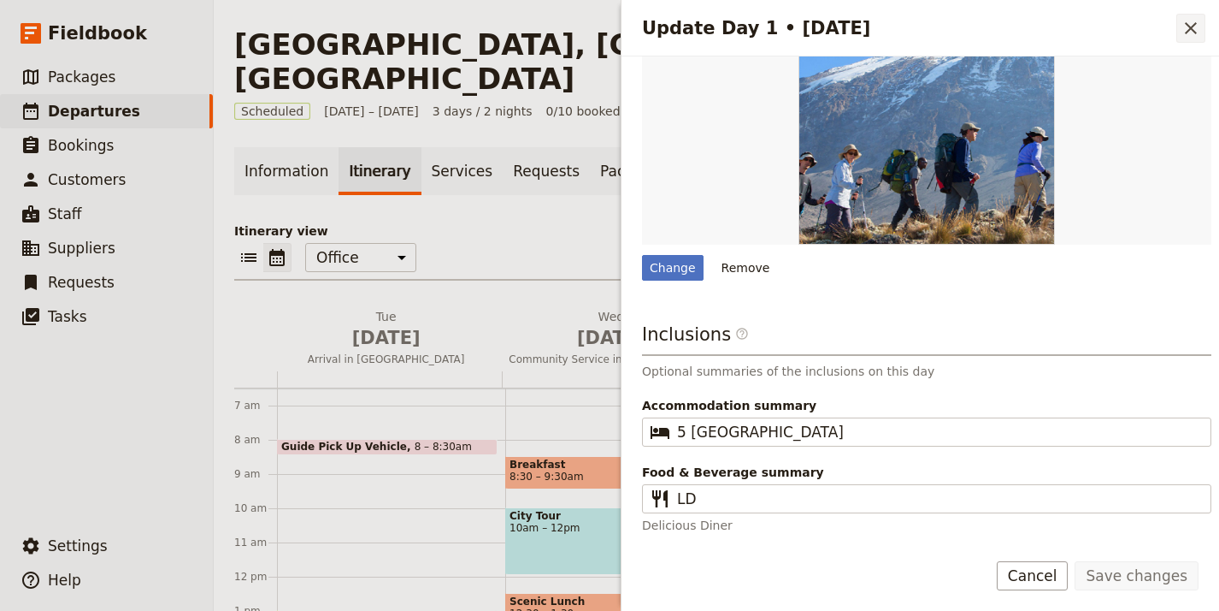
click at [1186, 24] on icon "Close drawer" at bounding box center [1191, 28] width 12 height 12
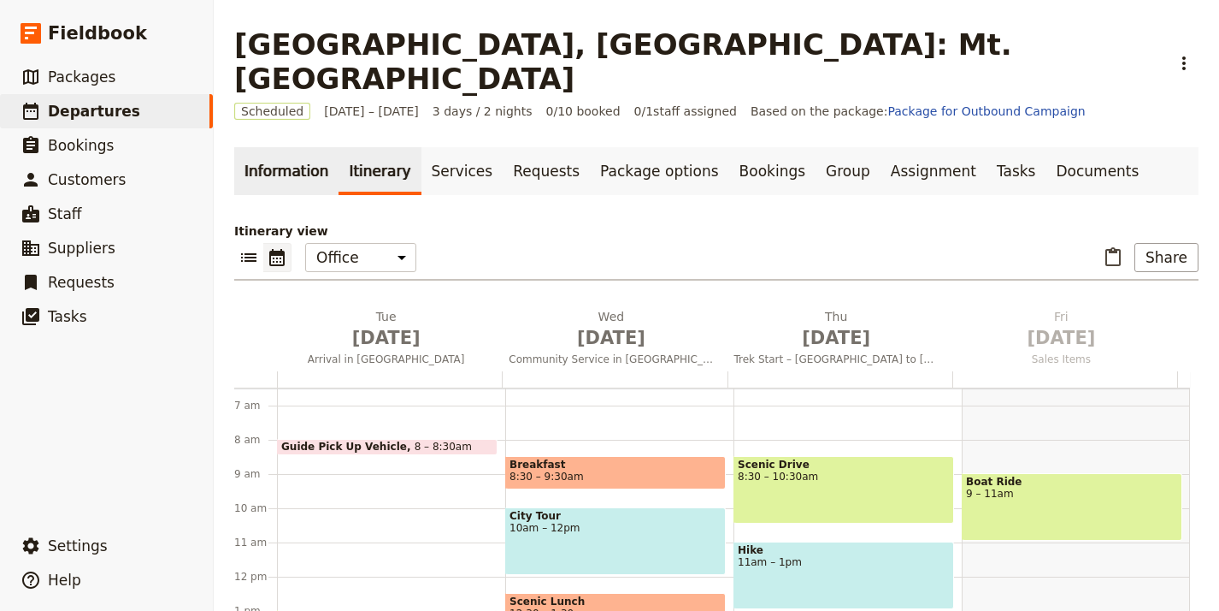
click at [273, 147] on link "Information" at bounding box center [286, 171] width 104 height 48
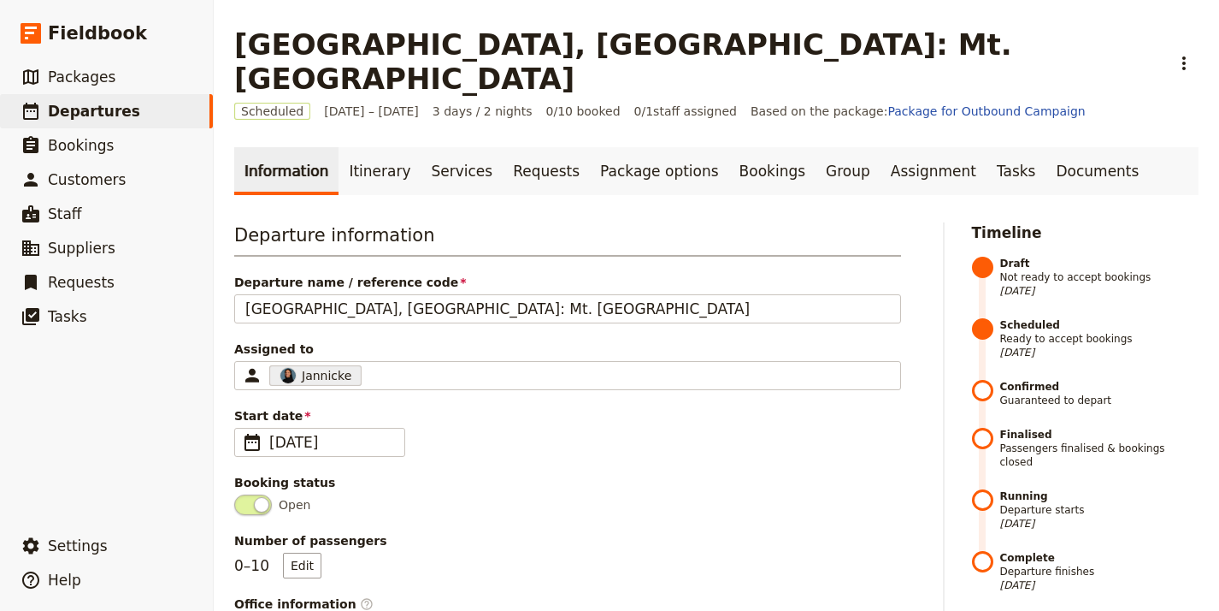
click at [319, 147] on link "Information" at bounding box center [286, 171] width 104 height 48
click at [360, 147] on link "Itinerary" at bounding box center [380, 171] width 82 height 48
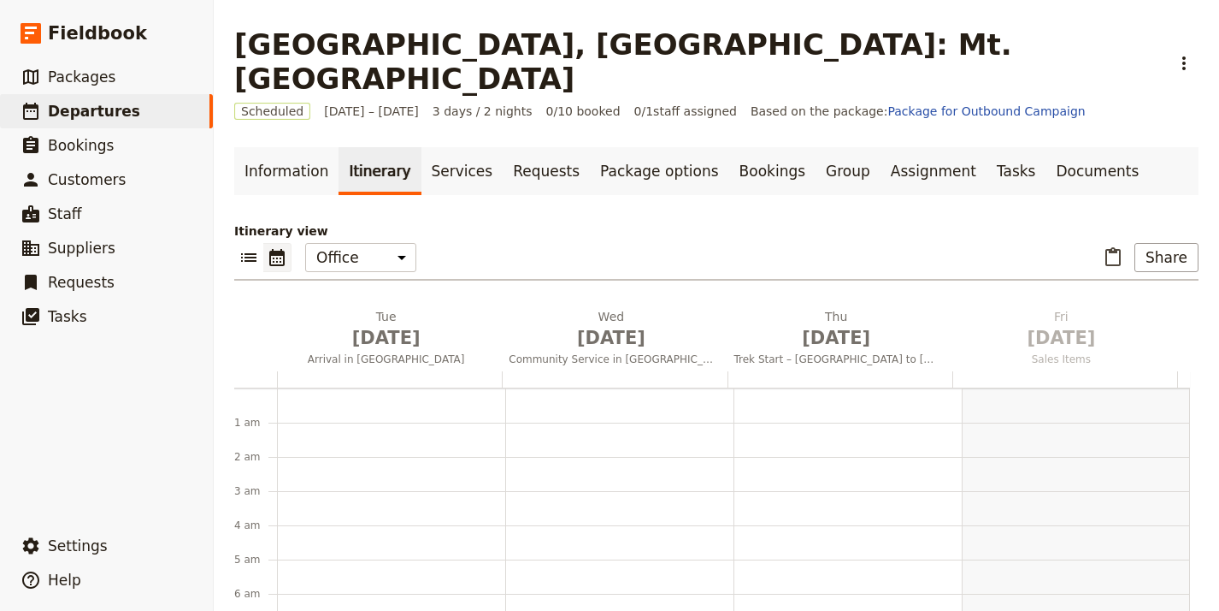
scroll to position [222, 0]
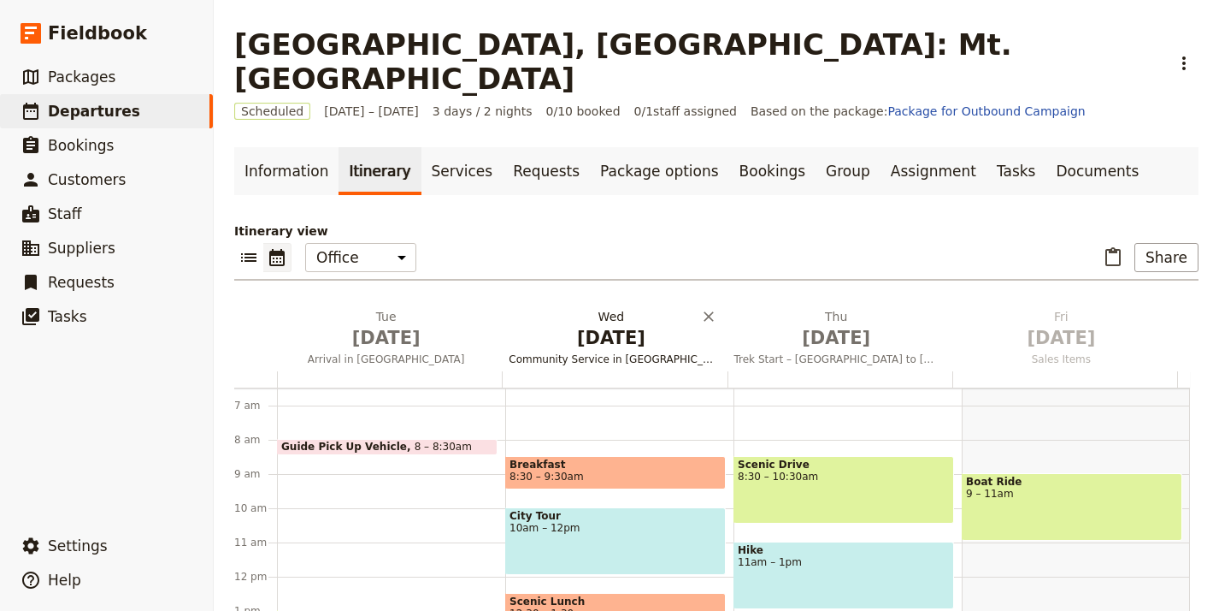
click at [581, 308] on h2 "[DATE] Community Service in [GEOGRAPHIC_DATA]" at bounding box center [611, 329] width 204 height 43
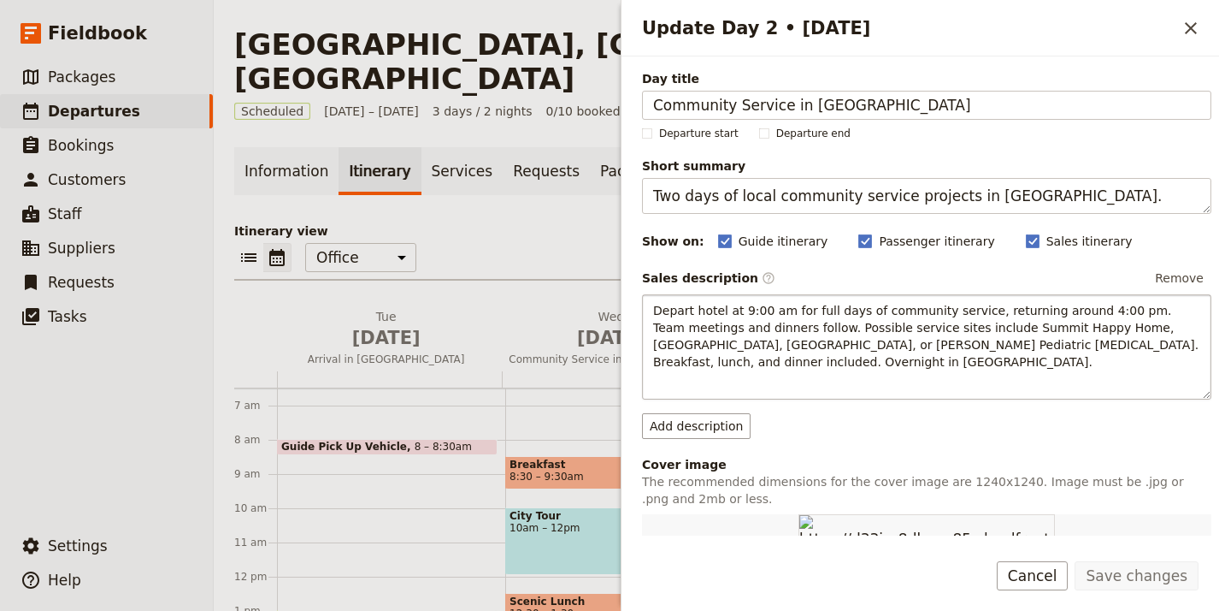
scroll to position [526, 0]
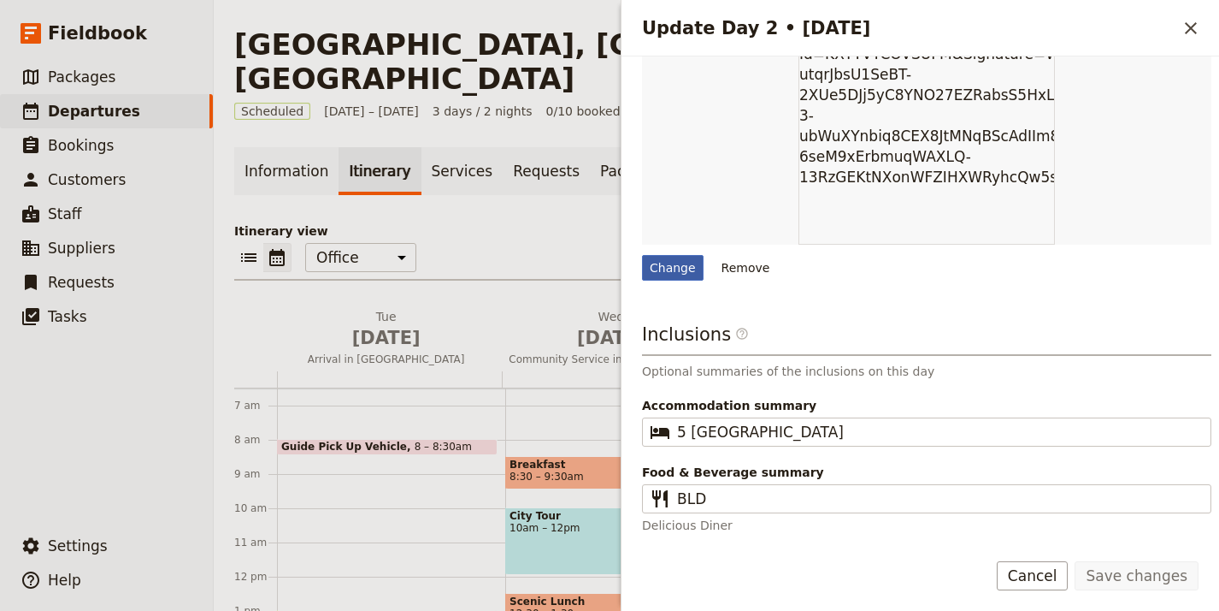
click at [678, 274] on div "Change" at bounding box center [673, 268] width 62 height 26
click at [642, 255] on input "Change" at bounding box center [641, 254] width 1 height 1
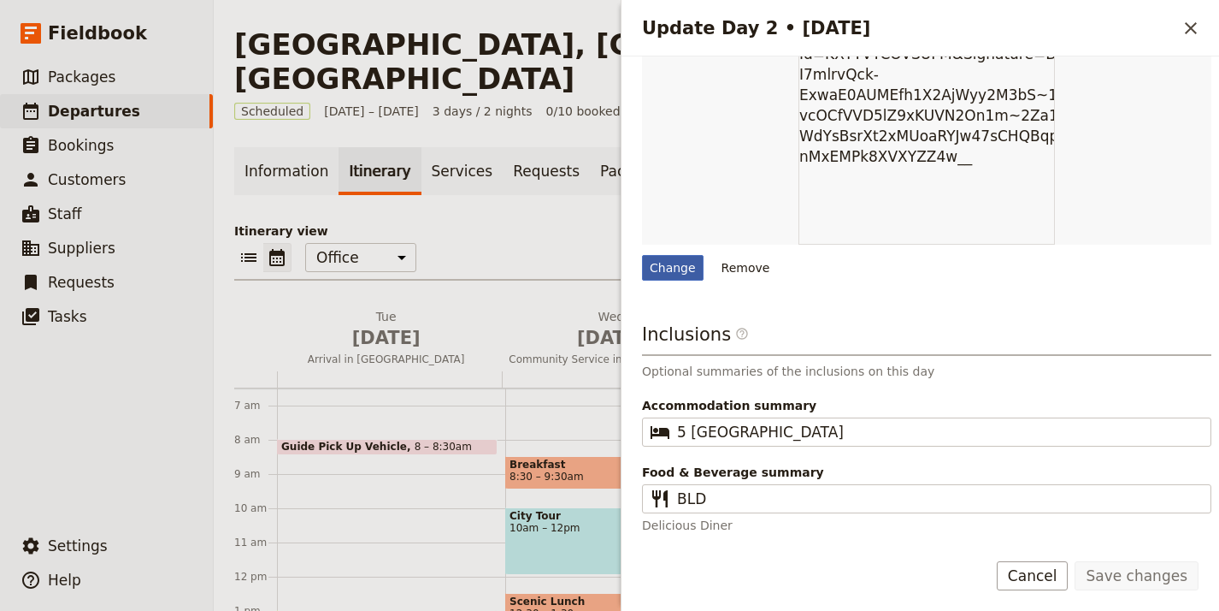
click at [675, 271] on div "Change" at bounding box center [673, 268] width 62 height 26
click at [642, 255] on input "Change" at bounding box center [641, 254] width 1 height 1
type input "C:\fakepath\K2AT-Hero-1024.jpeg"
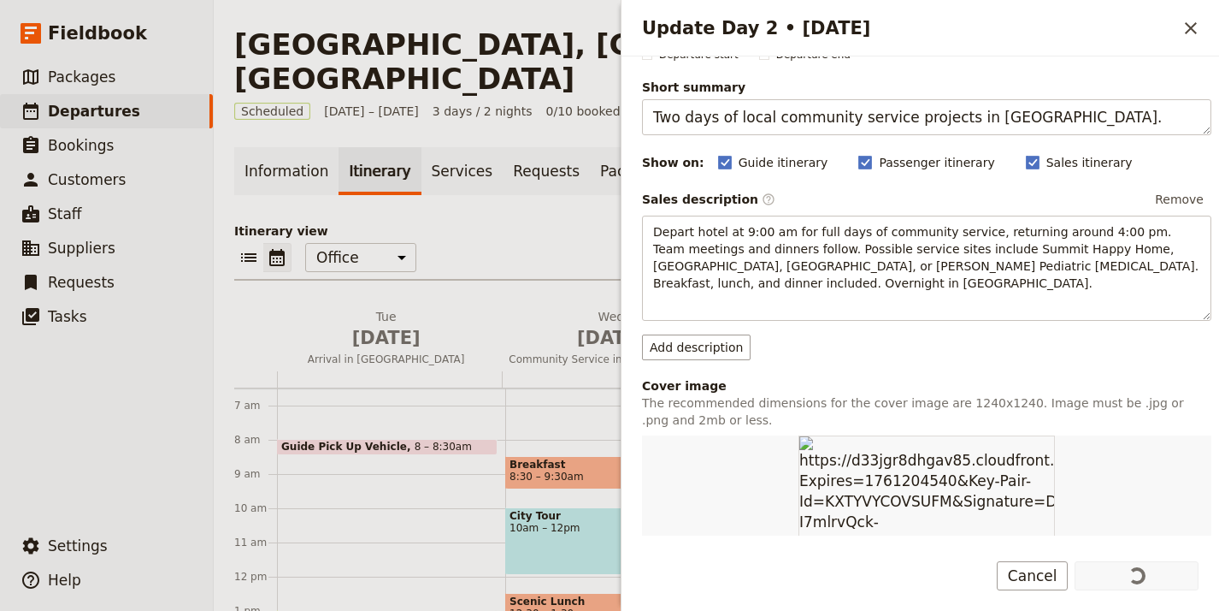
scroll to position [317, 0]
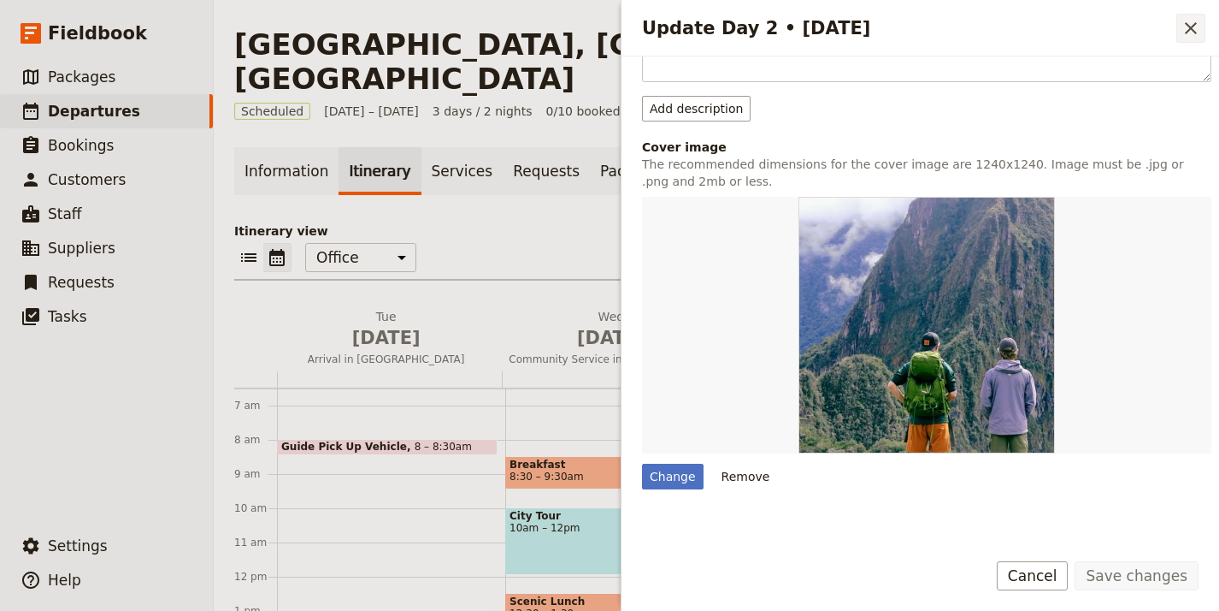
click at [1192, 20] on icon "Close drawer" at bounding box center [1191, 28] width 21 height 21
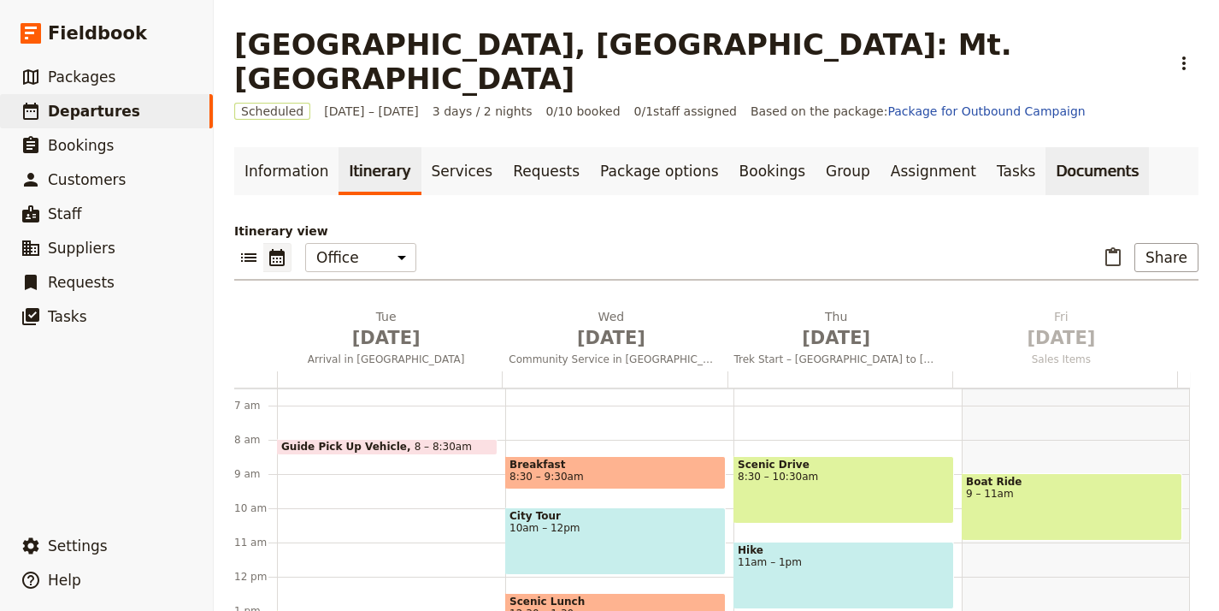
click at [1046, 147] on link "Documents" at bounding box center [1097, 171] width 103 height 48
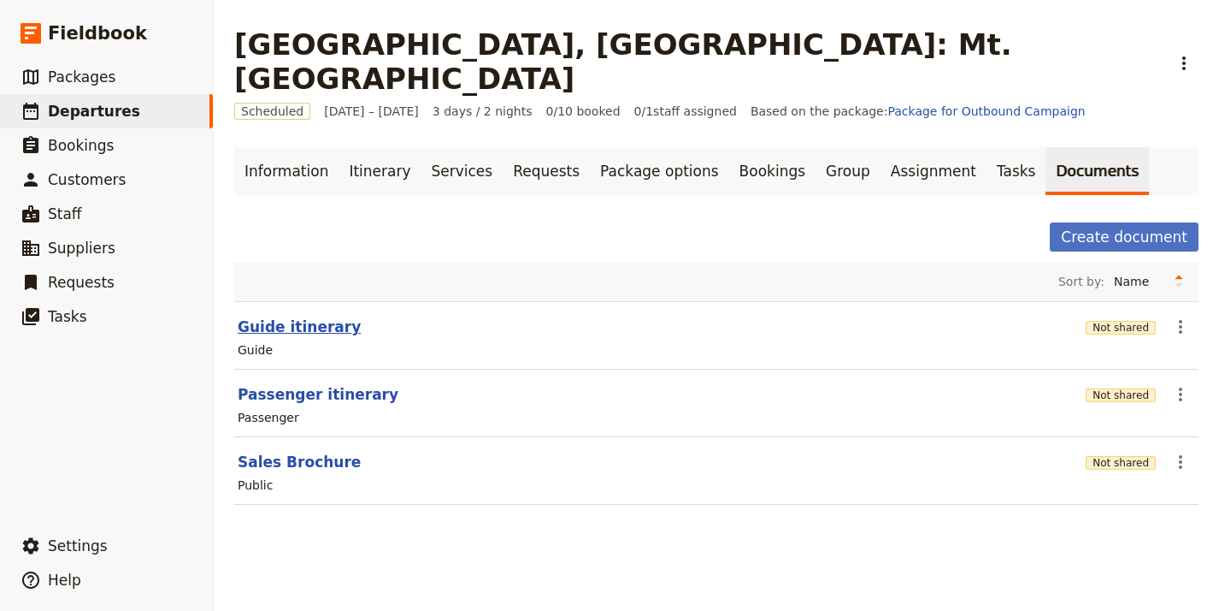
click at [304, 316] on button "Guide itinerary" at bounding box center [299, 326] width 123 height 21
select select "STAFF"
select select "RUN_SHEET"
select select "LARGE"
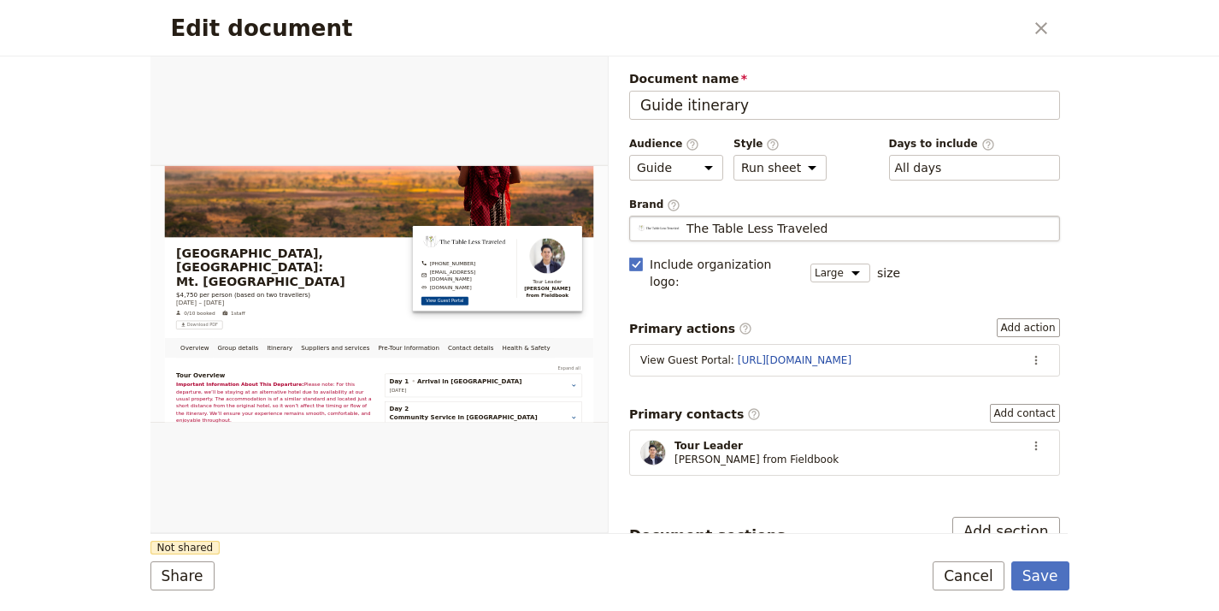
click at [715, 235] on span "The Table Less Traveled" at bounding box center [757, 228] width 141 height 17
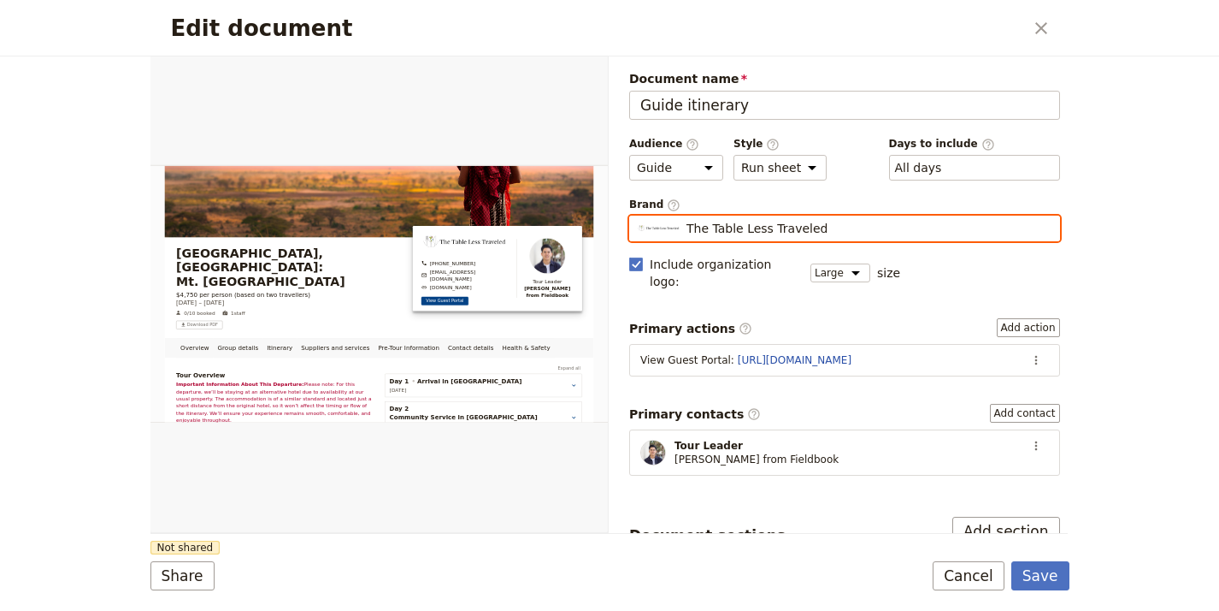
click at [637, 216] on input "The Table Less Traveled" at bounding box center [636, 215] width 1 height 1
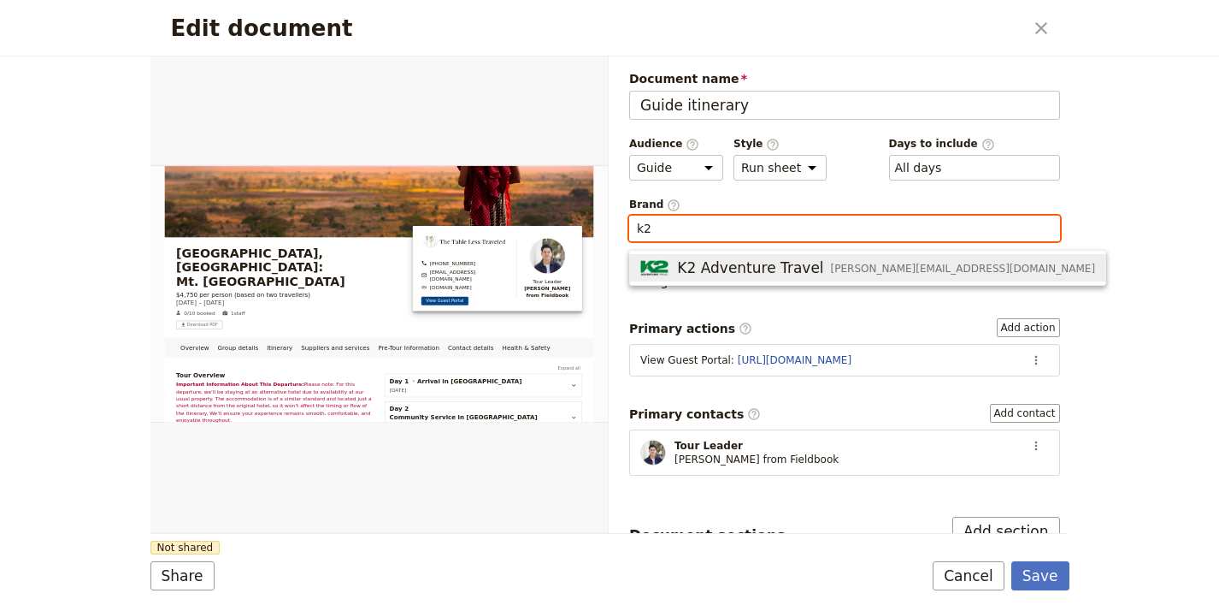
click at [737, 272] on span "K2 Adventure Travel" at bounding box center [750, 267] width 146 height 21
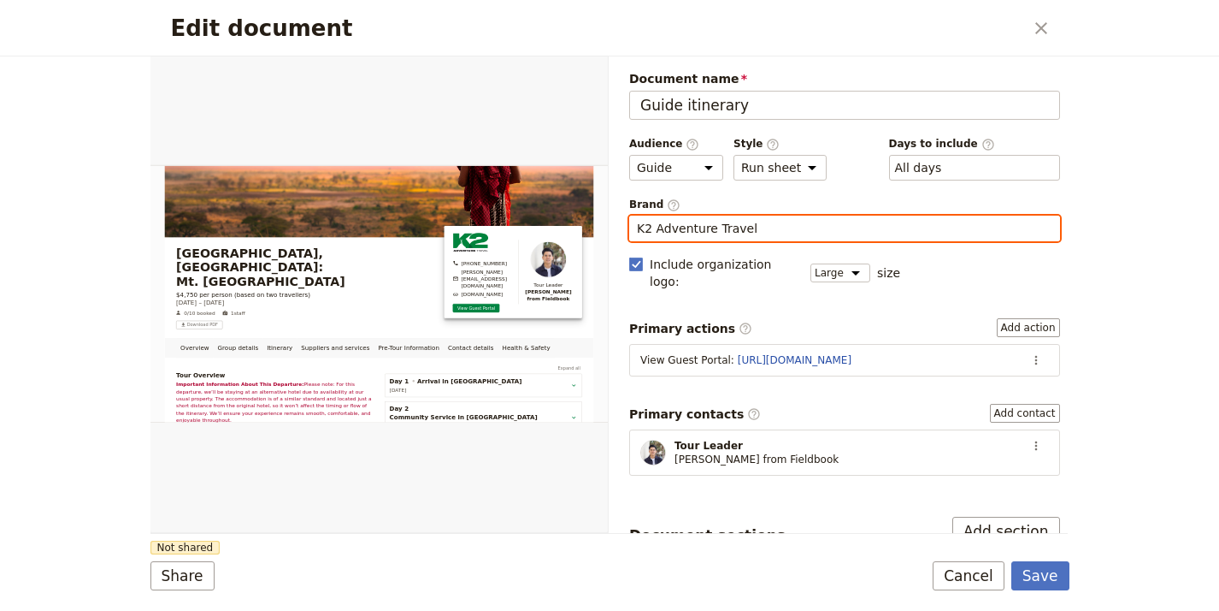
type input "K2 Adventure Travel"
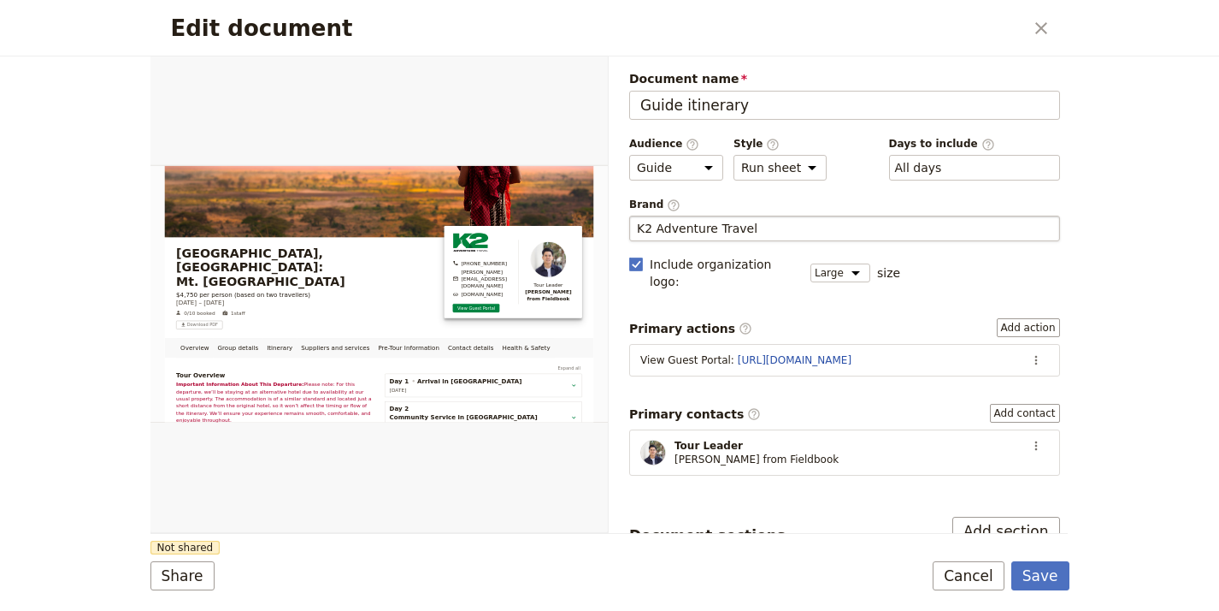
click at [754, 300] on div "Document name Guide itinerary Preview Audience ​ Public Passenger Guide Style ​…" at bounding box center [844, 538] width 431 height 936
click at [168, 556] on form "Overview Group details Itinerary Suppliers and services Pre-Tour Information Co…" at bounding box center [610, 333] width 919 height 554
click at [168, 571] on button "Share" at bounding box center [183, 575] width 64 height 29
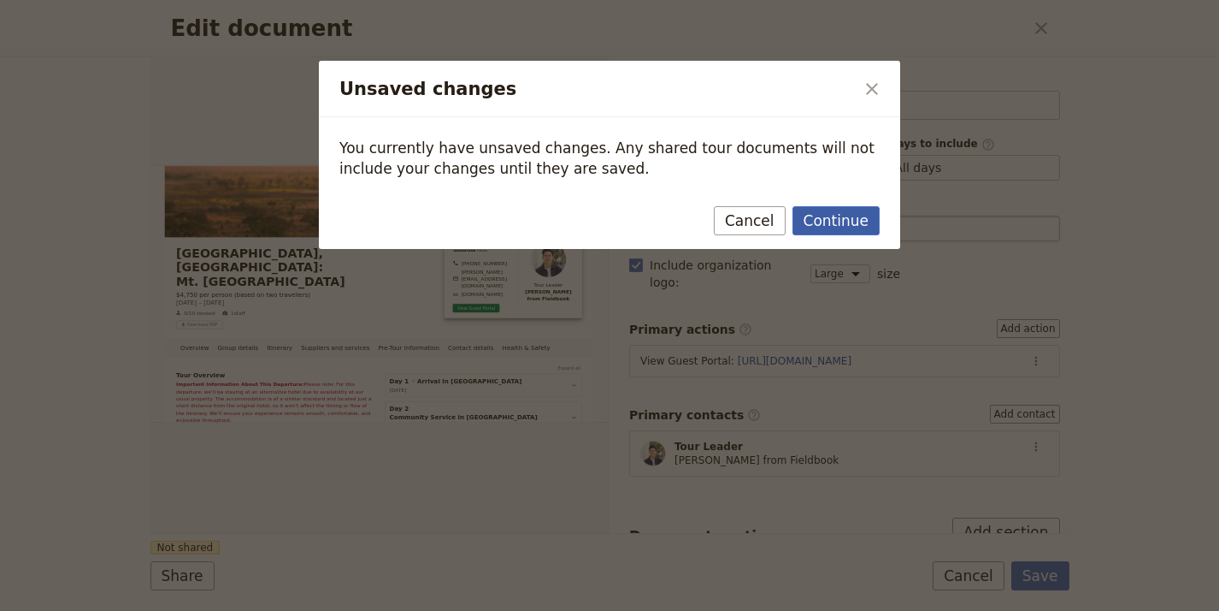
click at [837, 218] on button "Continue" at bounding box center [836, 220] width 87 height 29
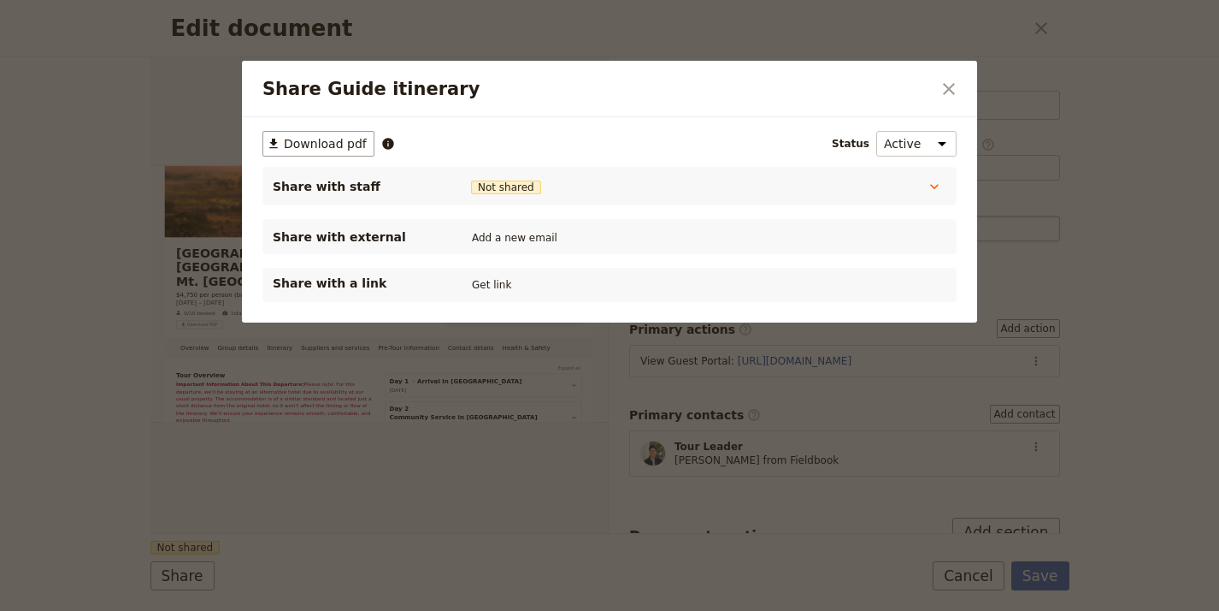
click at [475, 302] on div "​ Download pdf Status Active Inactive Share with staff Not shared Tour Guide No…" at bounding box center [609, 219] width 735 height 205
click at [486, 290] on button "Get link" at bounding box center [492, 284] width 48 height 19
click at [942, 92] on icon "Close dialog" at bounding box center [949, 89] width 21 height 21
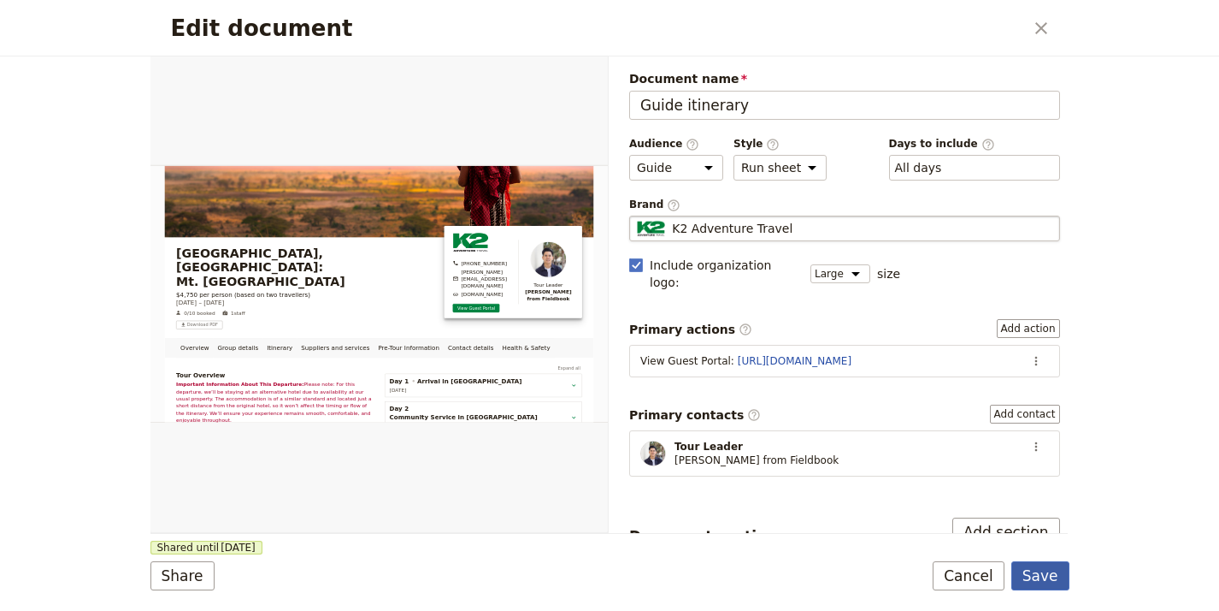
click at [1030, 573] on button "Save" at bounding box center [1041, 575] width 58 height 29
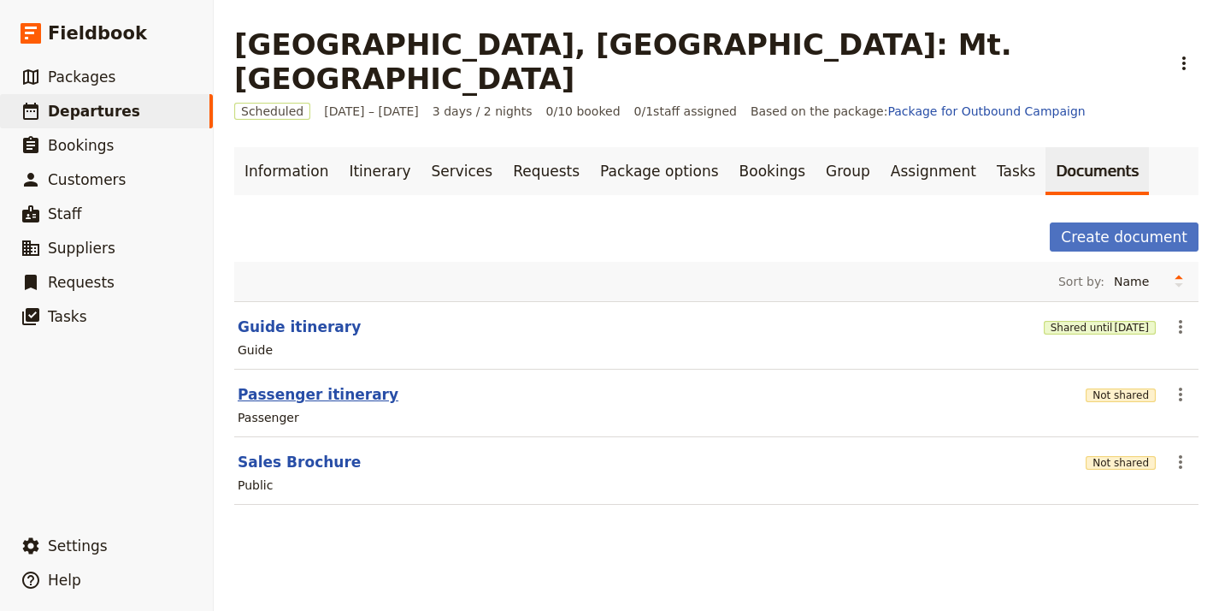
click at [310, 384] on button "Passenger itinerary" at bounding box center [318, 394] width 161 height 21
select select "PASSENGER"
select select "RUN_SHEET"
select select "LARGE"
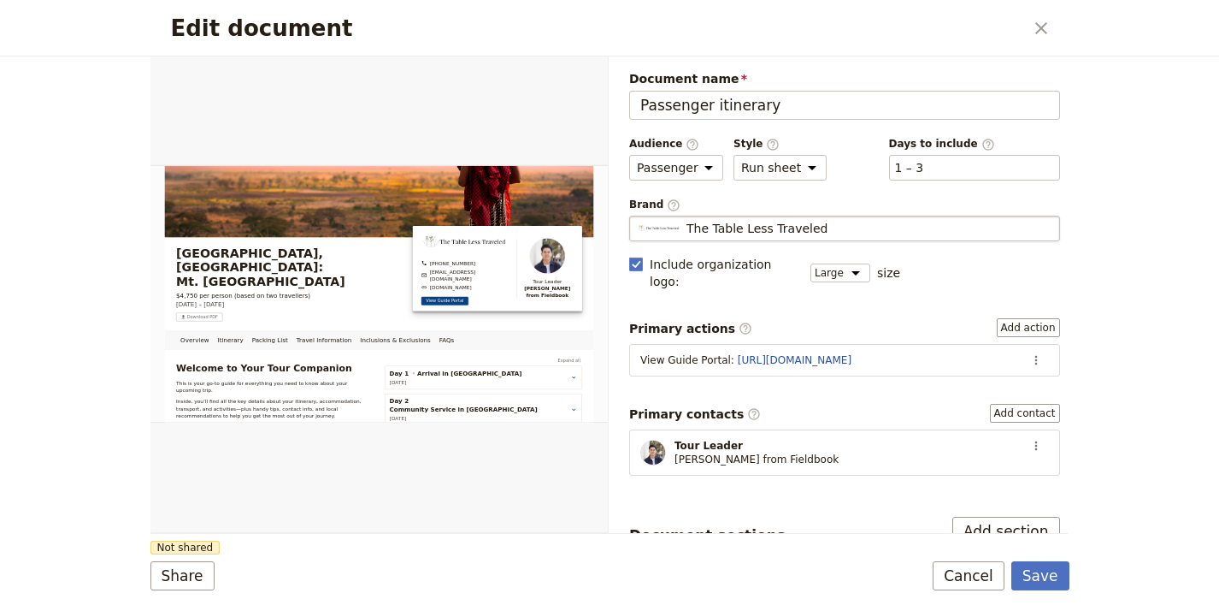
click at [758, 234] on span "The Table Less Traveled" at bounding box center [757, 228] width 141 height 17
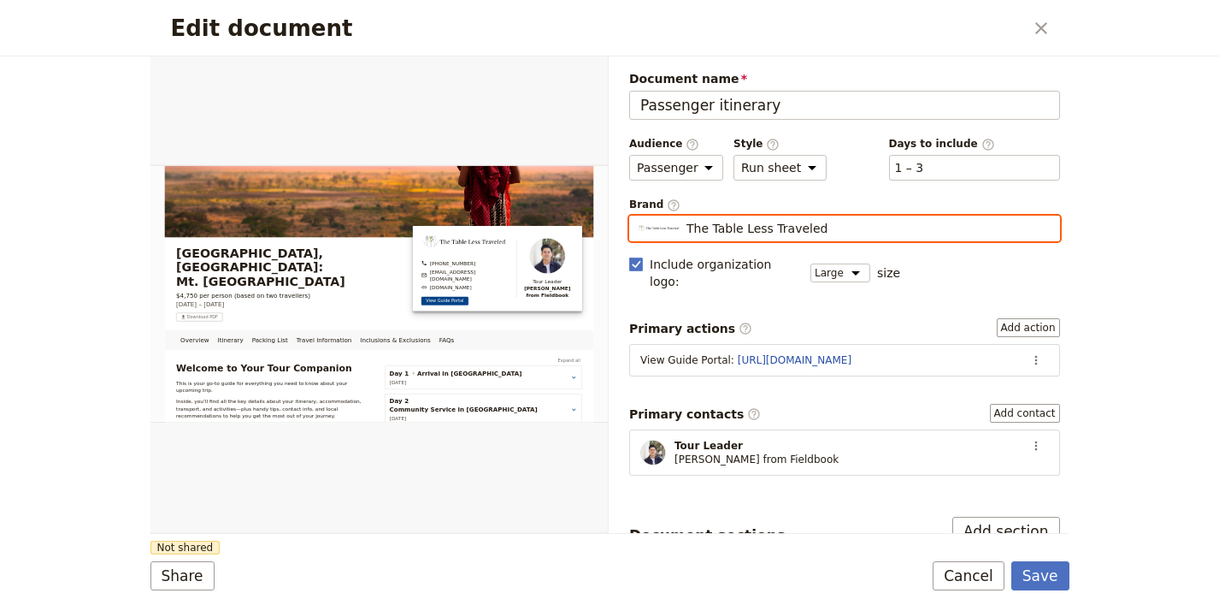
click at [637, 216] on input "The Table Less Traveled" at bounding box center [636, 215] width 1 height 1
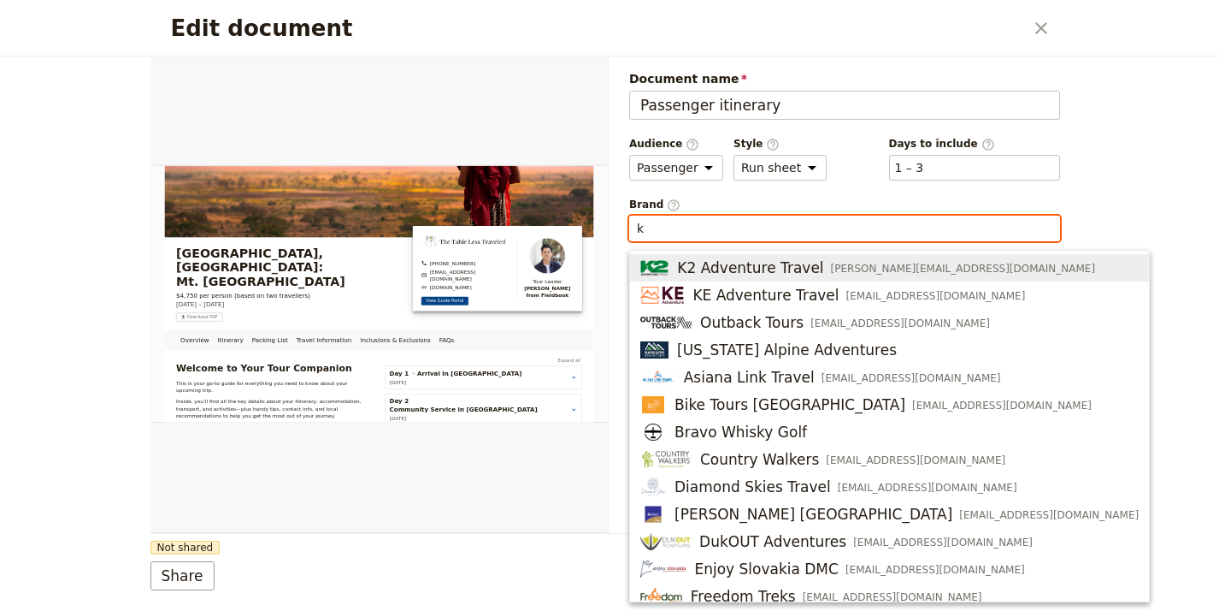
click at [766, 263] on span "K2 Adventure Travel" at bounding box center [750, 267] width 146 height 21
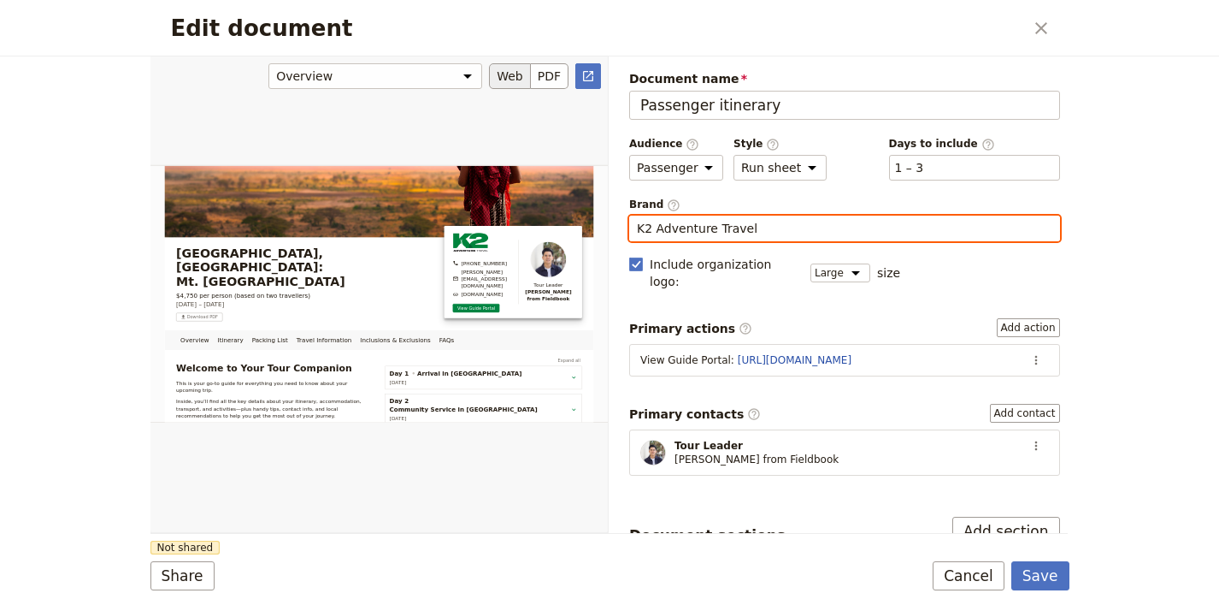
type input "K2 Adventure Travel"
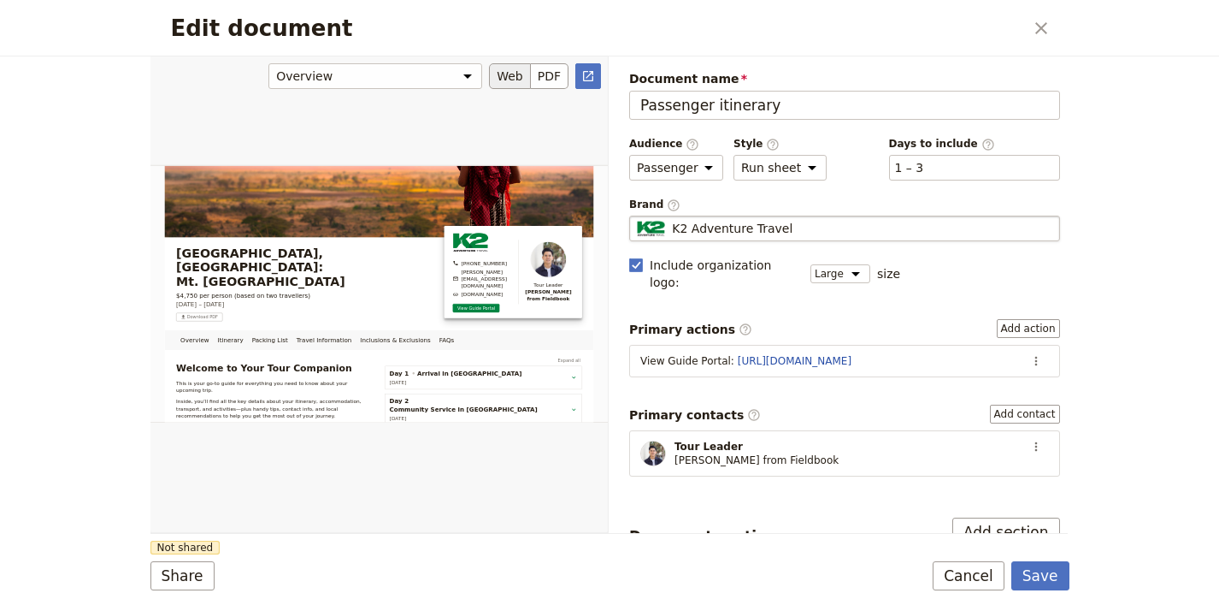
click at [377, 527] on div "Edit document" at bounding box center [379, 294] width 457 height 476
click at [185, 568] on button "Share" at bounding box center [183, 575] width 64 height 29
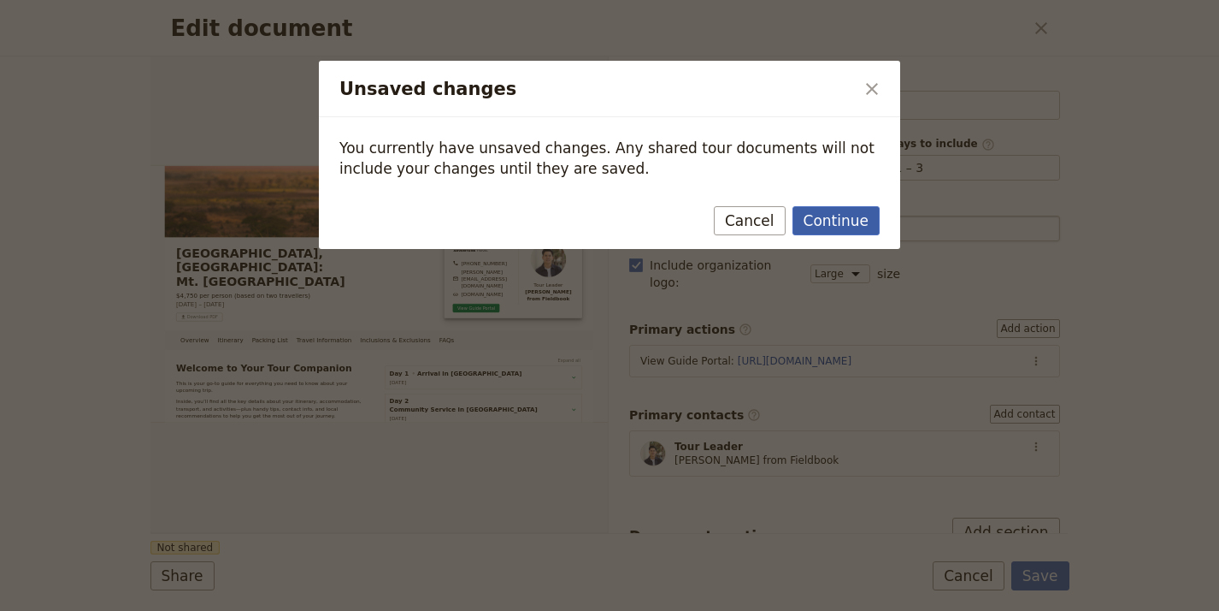
click at [858, 215] on button "Continue" at bounding box center [836, 220] width 87 height 29
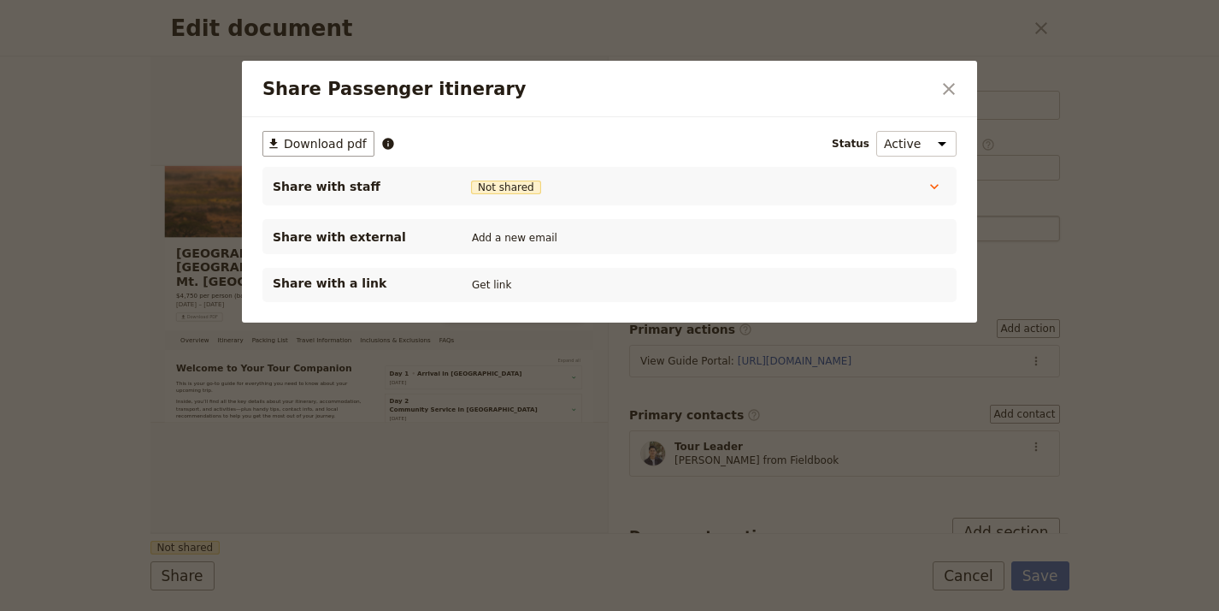
click at [516, 288] on div "Share with a link Get link" at bounding box center [610, 284] width 674 height 21
drag, startPoint x: 495, startPoint y: 286, endPoint x: 546, endPoint y: 301, distance: 53.6
click at [495, 286] on button "Get link" at bounding box center [492, 284] width 48 height 19
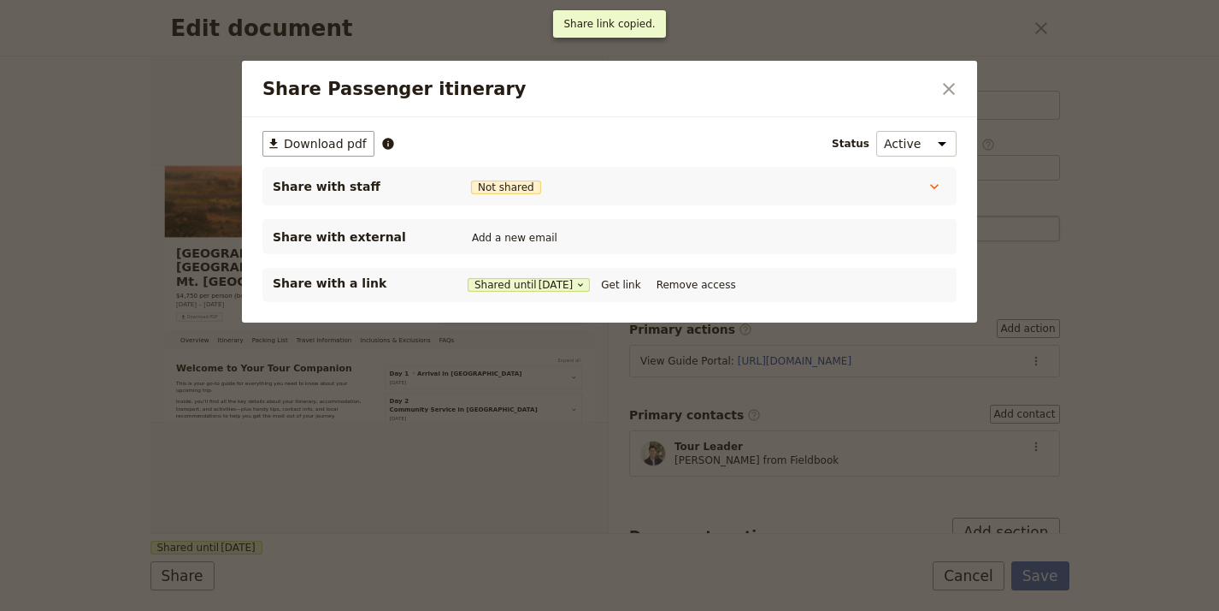
click at [1048, 575] on div at bounding box center [609, 305] width 1219 height 611
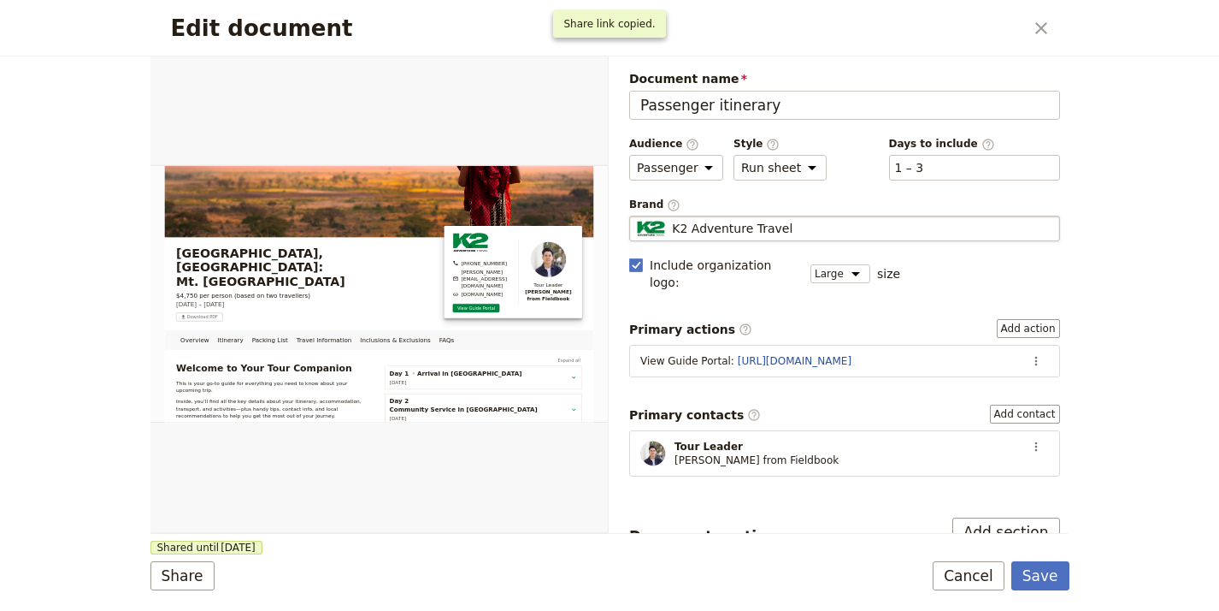
click at [1048, 575] on button "Save" at bounding box center [1041, 575] width 58 height 29
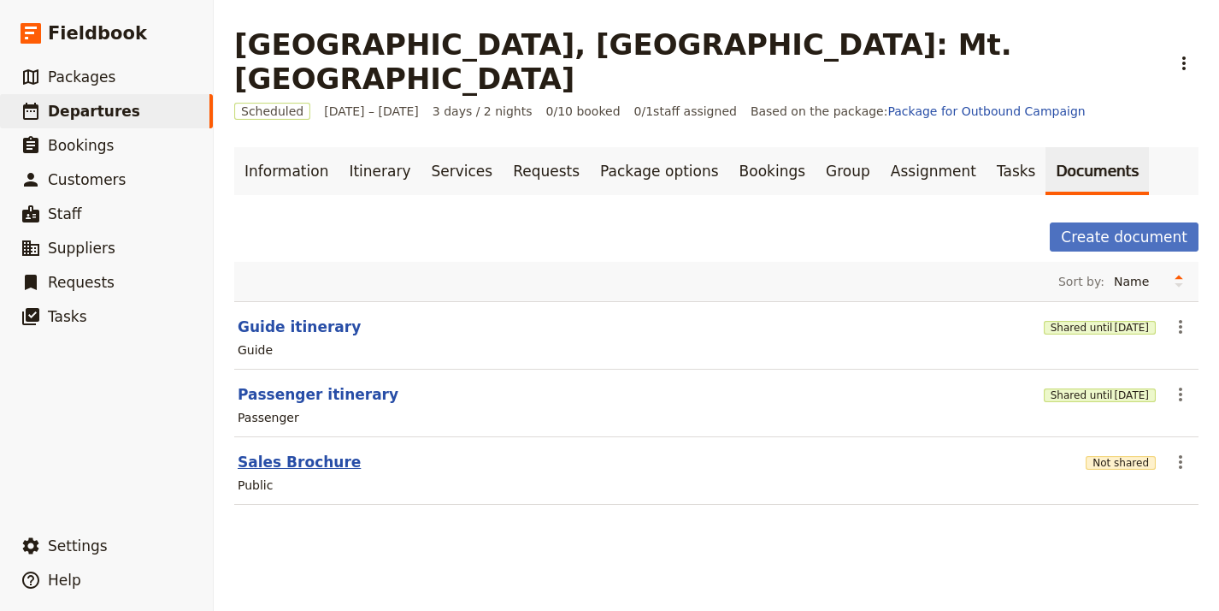
click at [328, 452] on button "Sales Brochure" at bounding box center [299, 462] width 123 height 21
select select "DEFAULT"
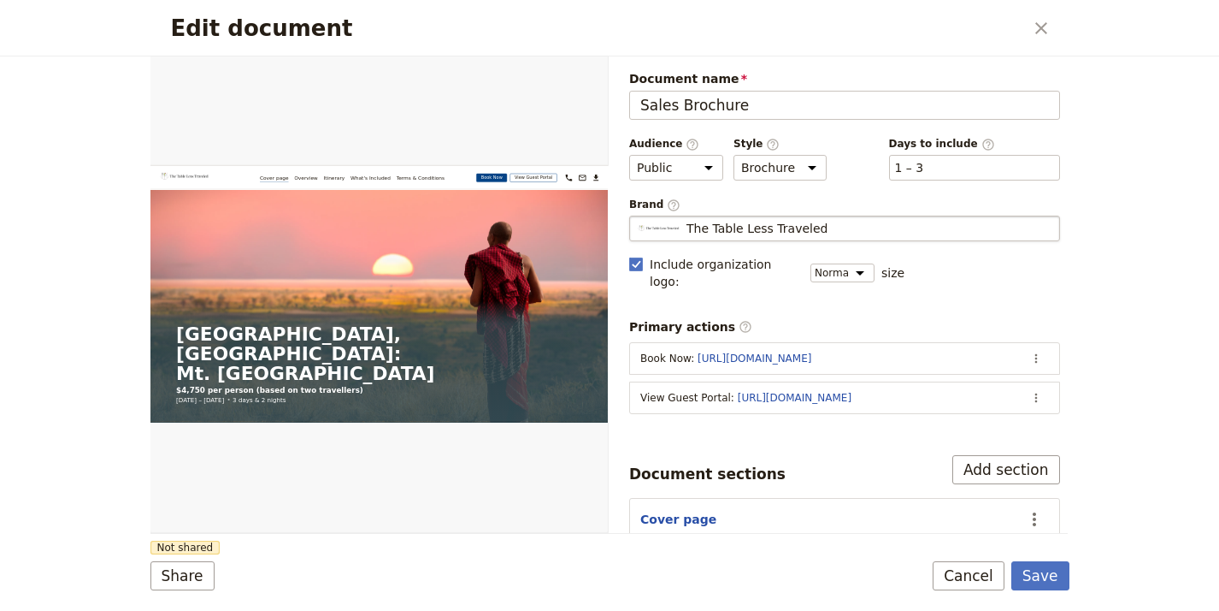
click at [704, 233] on span "The Table Less Traveled" at bounding box center [757, 228] width 141 height 17
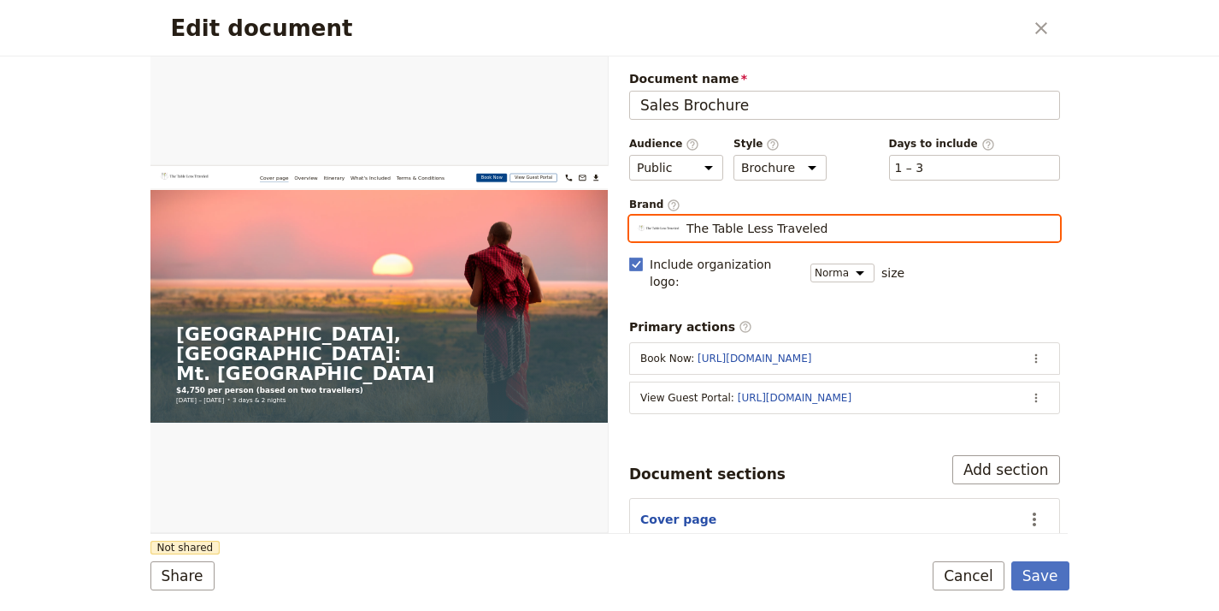
click at [637, 216] on input "The Table Less Traveled" at bounding box center [636, 215] width 1 height 1
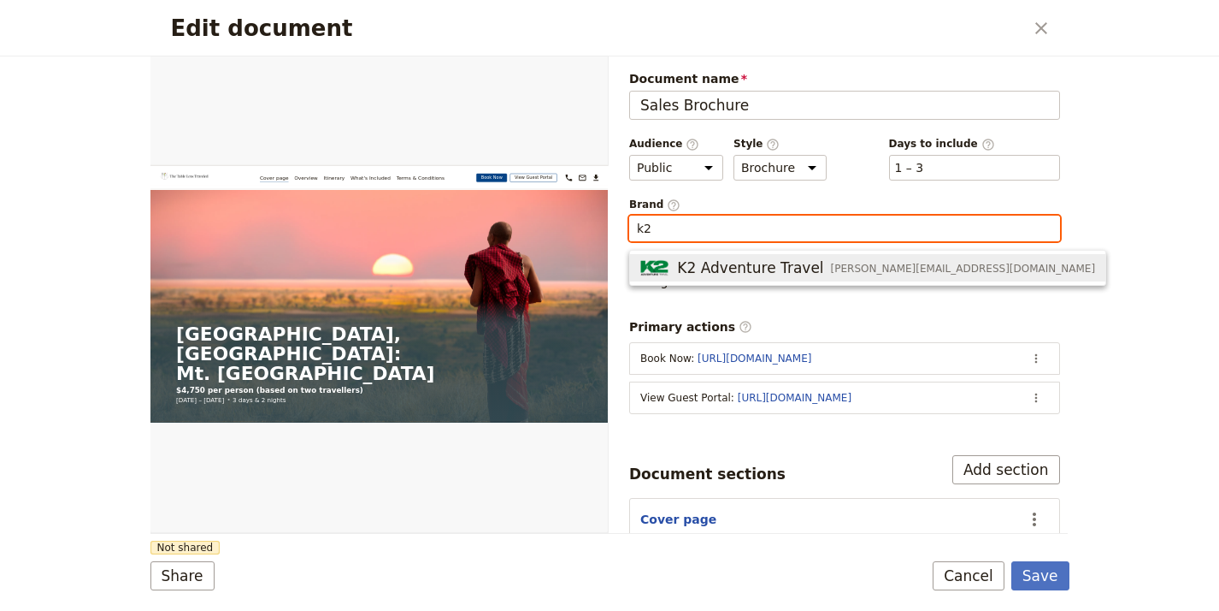
click at [736, 272] on span "K2 Adventure Travel" at bounding box center [750, 267] width 146 height 21
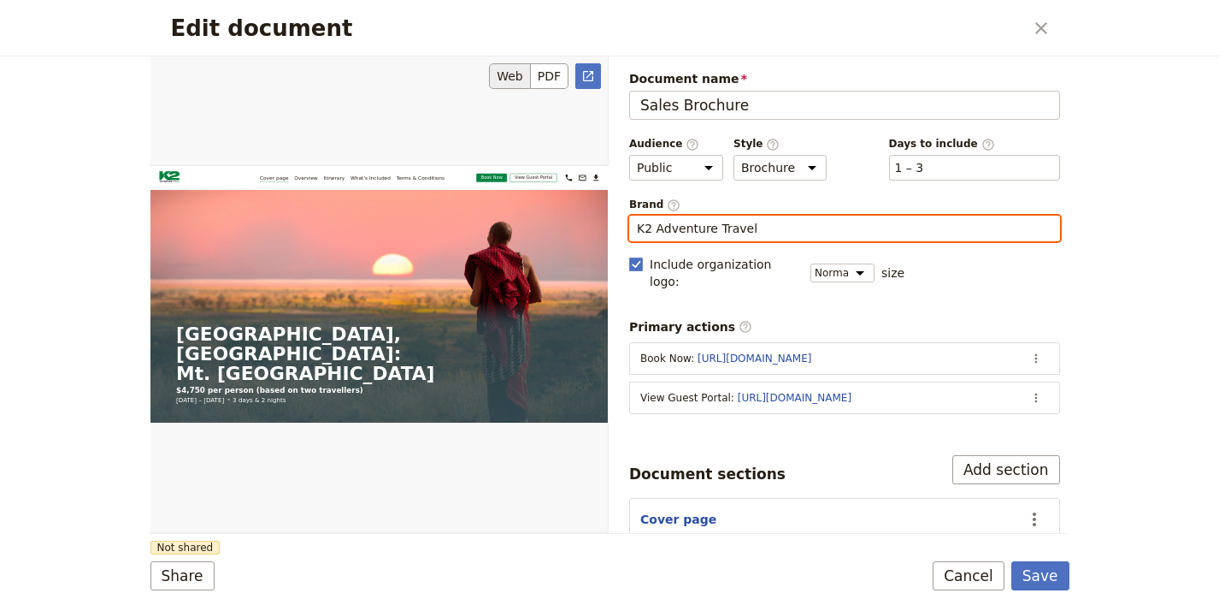
type input "K2 Adventure Travel"
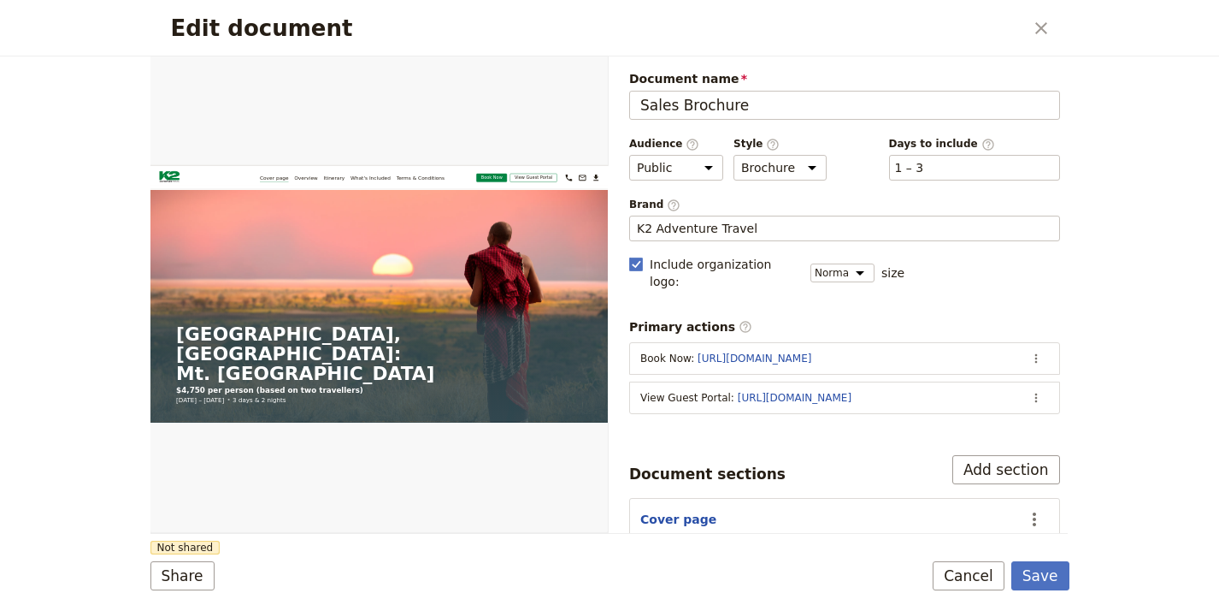
drag, startPoint x: 296, startPoint y: 532, endPoint x: 240, endPoint y: 562, distance: 63.1
click at [296, 532] on div "Web PDF ​" at bounding box center [380, 294] width 459 height 476
click at [184, 574] on button "Share" at bounding box center [183, 575] width 64 height 29
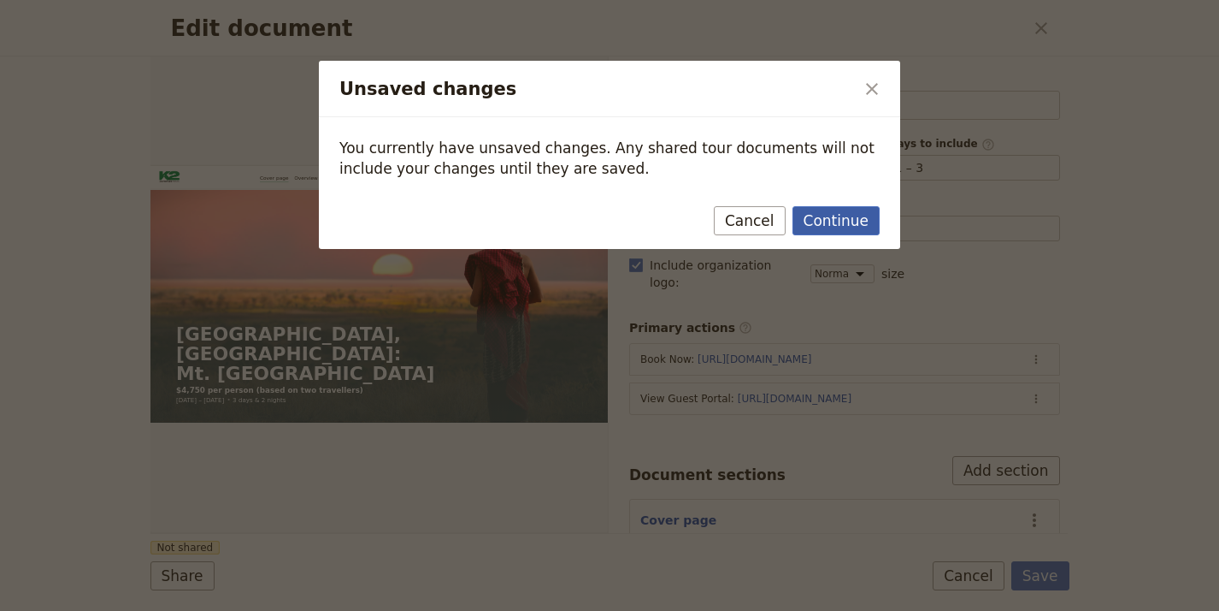
click at [838, 218] on button "Continue" at bounding box center [836, 220] width 87 height 29
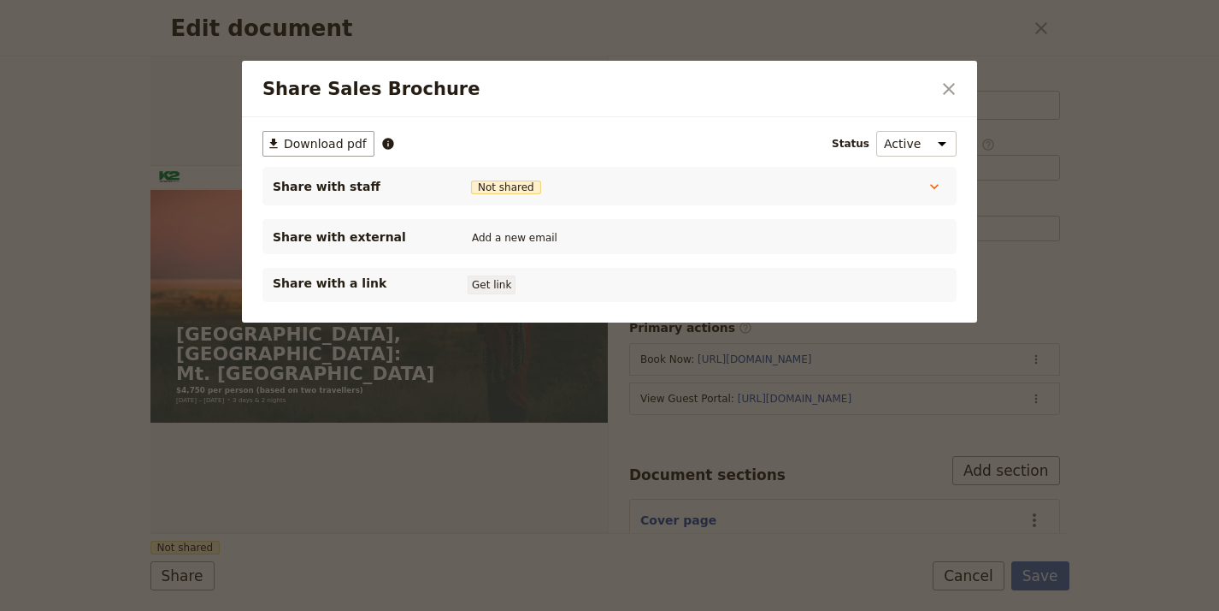
click at [512, 276] on button "Get link" at bounding box center [492, 284] width 48 height 19
click at [513, 283] on button "Shared until 3 Oct 2026" at bounding box center [529, 285] width 122 height 14
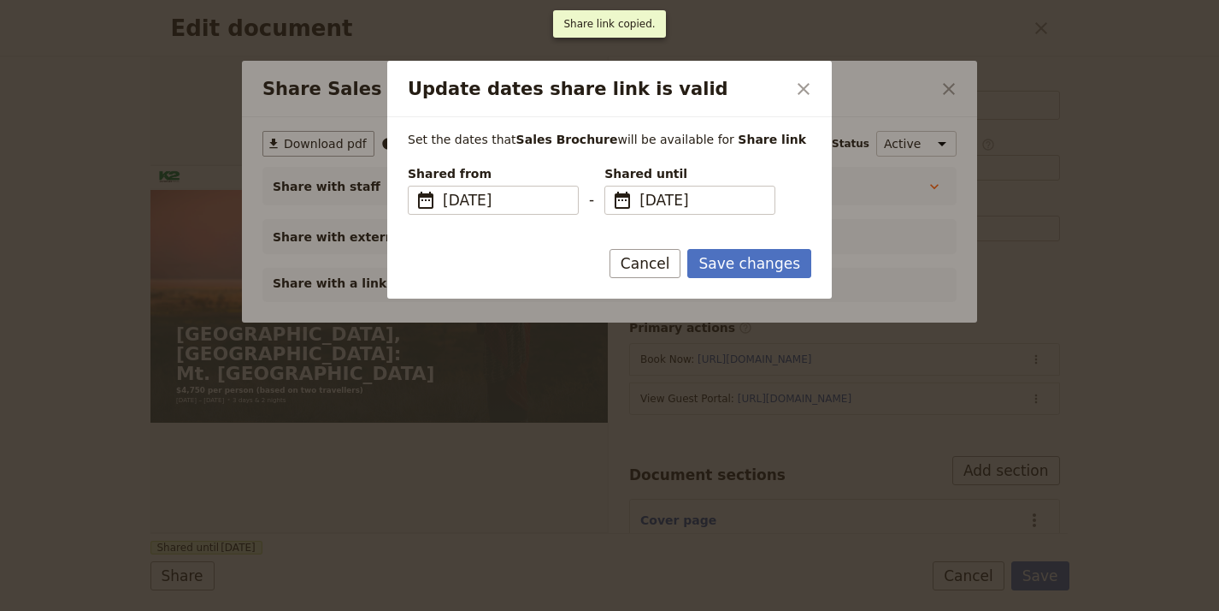
click at [640, 242] on form "Set the dates that Sales Brochure will be available for Share link Shared from …" at bounding box center [609, 207] width 445 height 181
drag, startPoint x: 651, startPoint y: 264, endPoint x: 640, endPoint y: 221, distance: 44.0
click at [651, 265] on button "Cancel" at bounding box center [646, 263] width 72 height 29
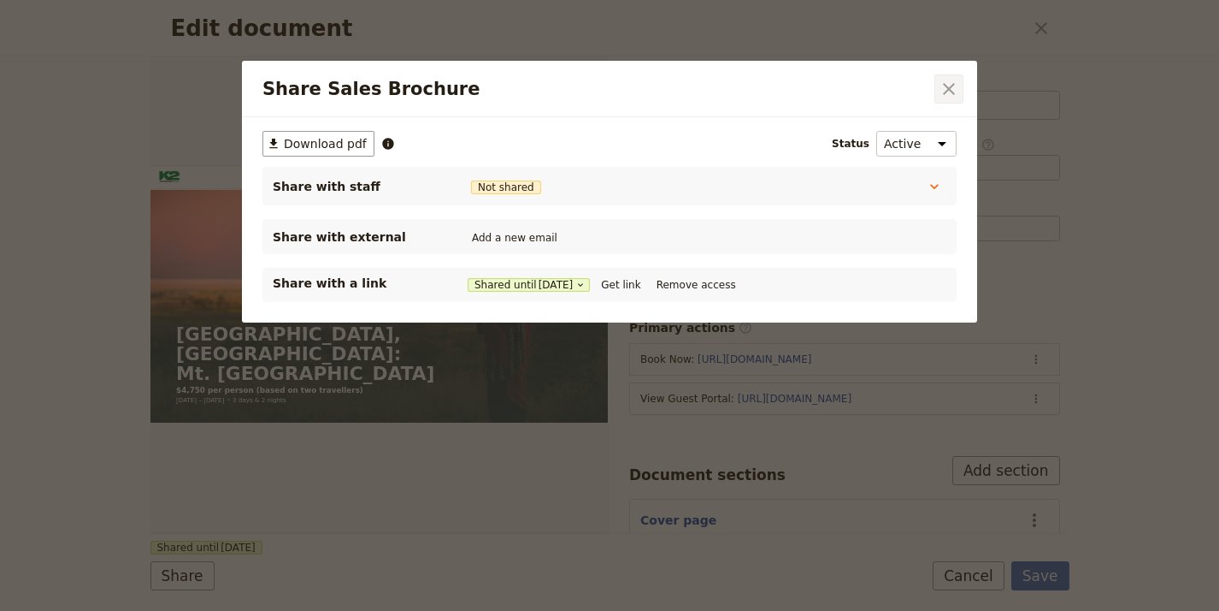
click at [943, 87] on icon "Close dialog" at bounding box center [949, 89] width 21 height 21
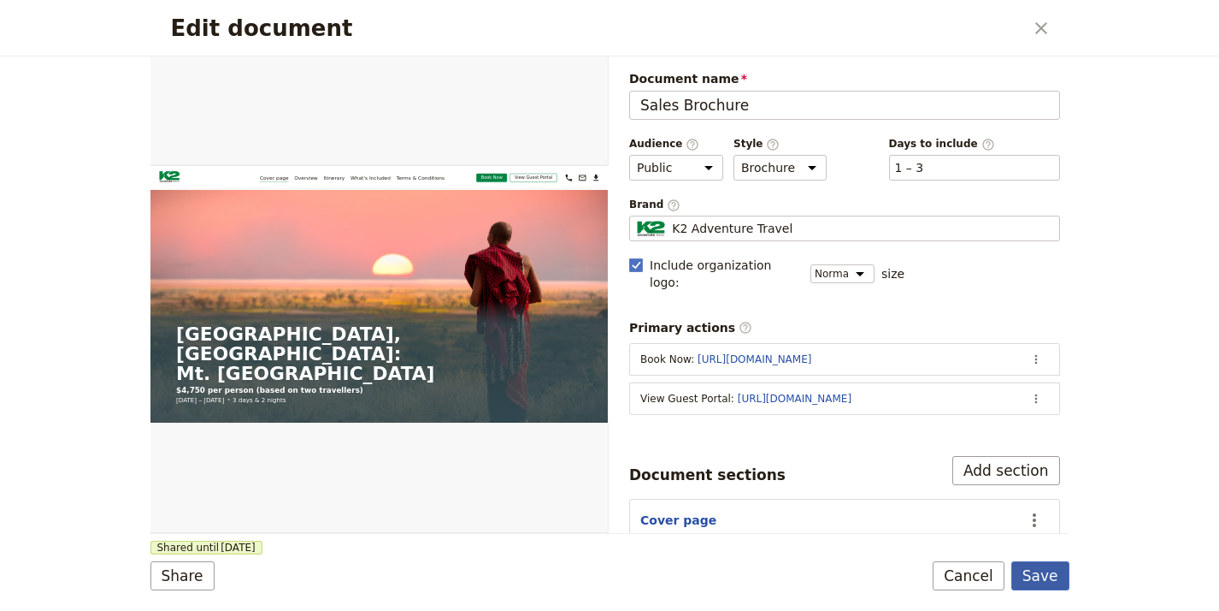
click at [1029, 574] on button "Save" at bounding box center [1041, 575] width 58 height 29
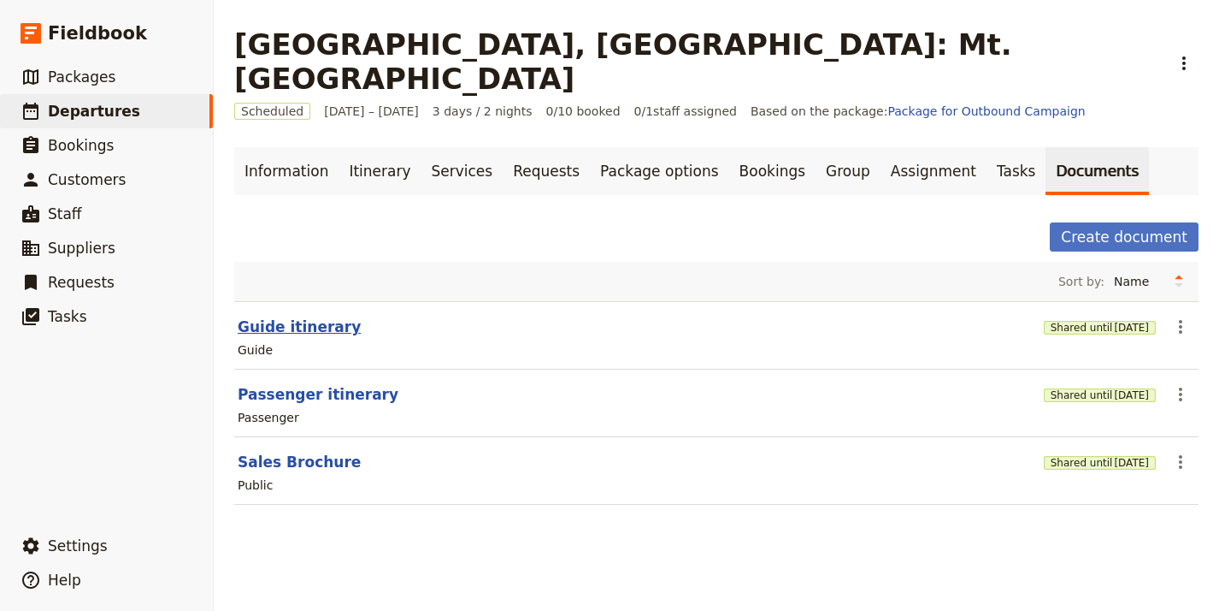
click at [267, 316] on button "Guide itinerary" at bounding box center [299, 326] width 123 height 21
select select "STAFF"
select select "RUN_SHEET"
select select "LARGE"
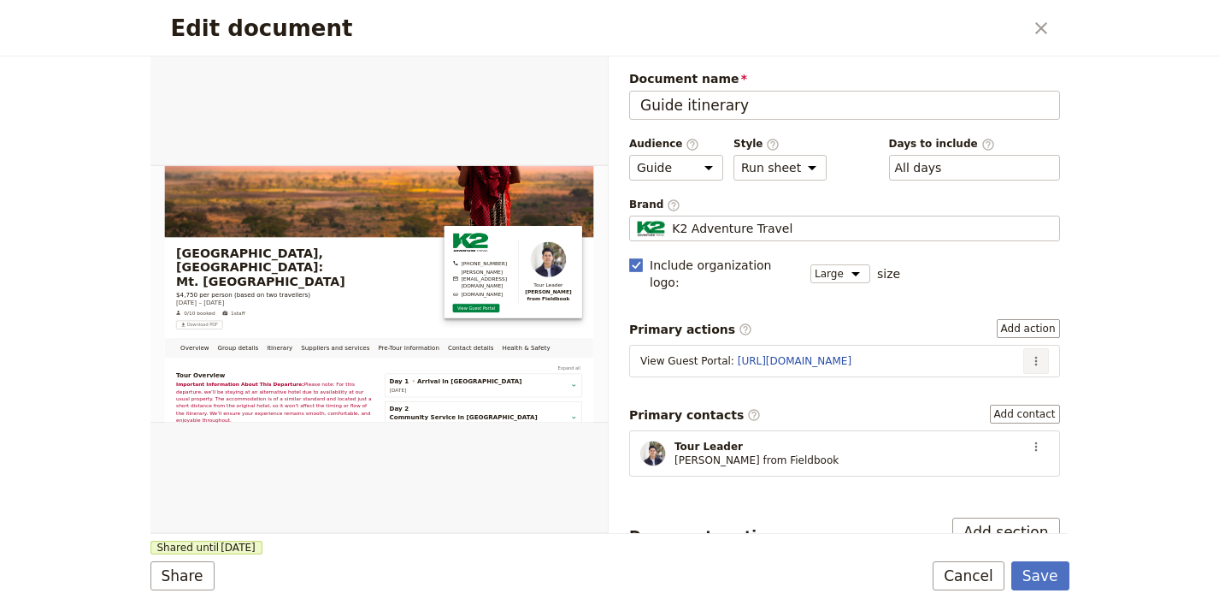
click at [1035, 357] on icon "Actions" at bounding box center [1036, 361] width 3 height 9
click at [982, 358] on section "View Guest Portal : https://trips.fieldbook.com/d/2hn9XB-ncITd29BBIKSef ​" at bounding box center [844, 361] width 431 height 32
click at [1030, 354] on icon "Actions" at bounding box center [1037, 361] width 14 height 14
click at [1018, 375] on span "Edit action" at bounding box center [980, 378] width 89 height 17
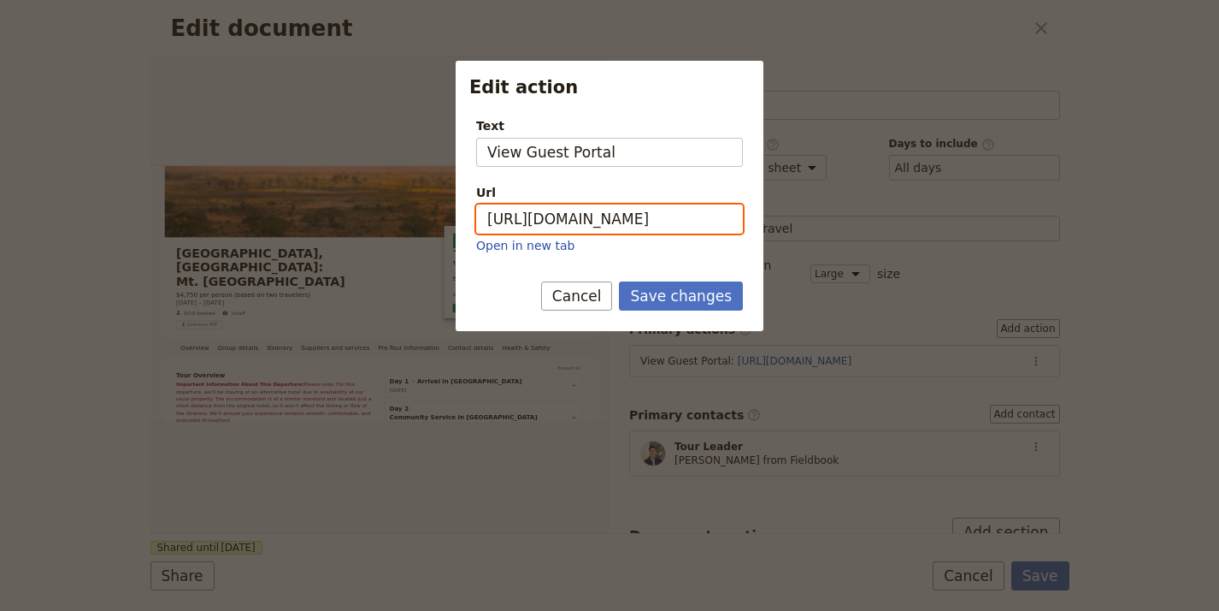
click at [709, 209] on input "[URL][DOMAIN_NAME]" at bounding box center [609, 218] width 267 height 29
paste input "bse89c0eImxoU3G_R-CRo"
type input "https://trips.fieldbook.com/d/bse89c0eImxoU3G_R-CRo"
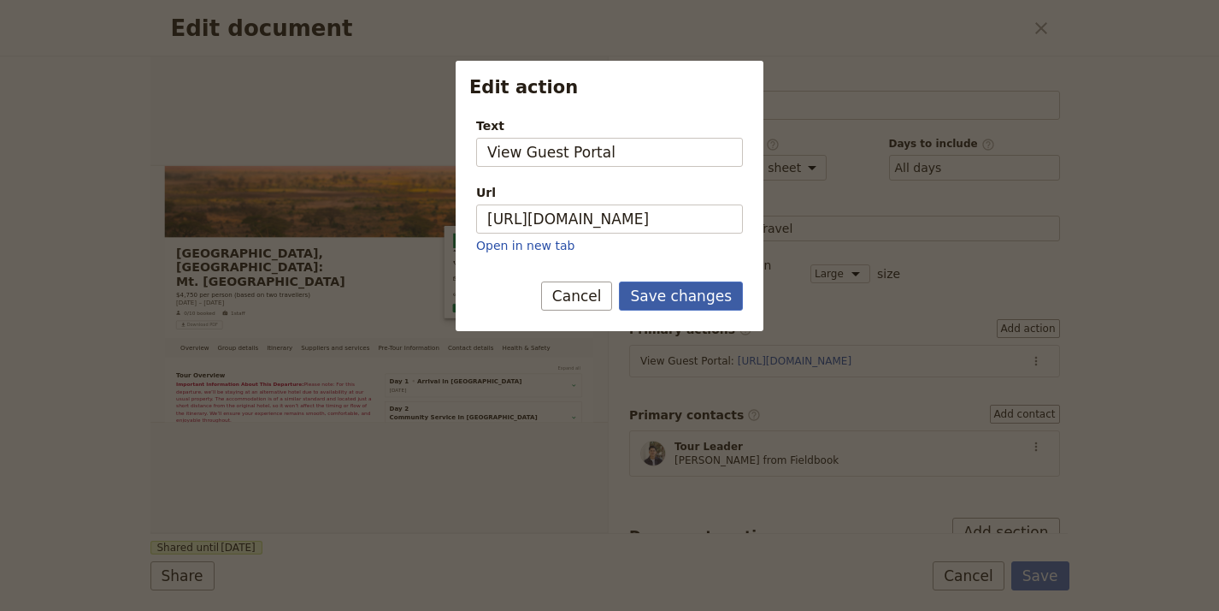
click at [709, 293] on button "Save changes" at bounding box center [681, 295] width 124 height 29
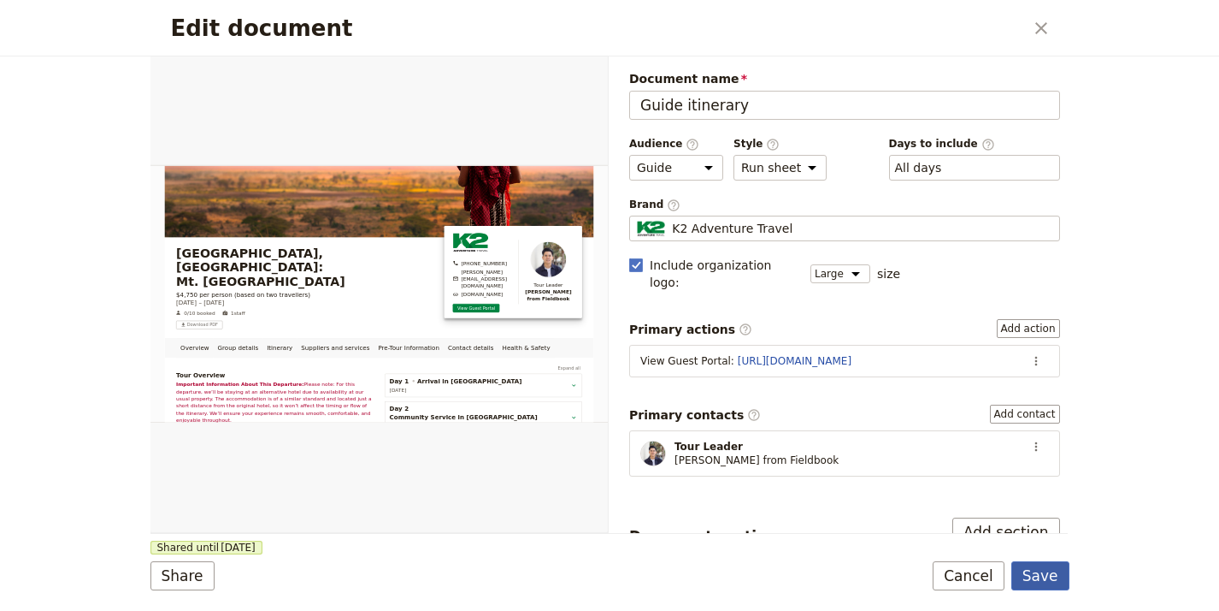
click at [1049, 570] on button "Save" at bounding box center [1041, 575] width 58 height 29
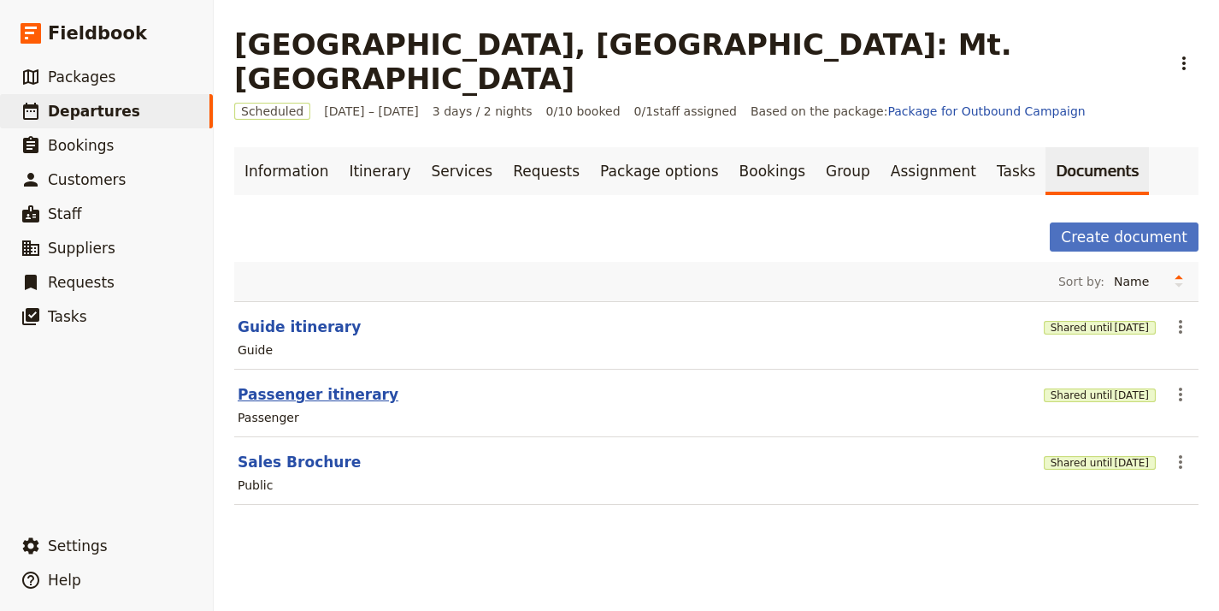
click at [325, 384] on button "Passenger itinerary" at bounding box center [318, 394] width 161 height 21
select select "PASSENGER"
select select "RUN_SHEET"
select select "LARGE"
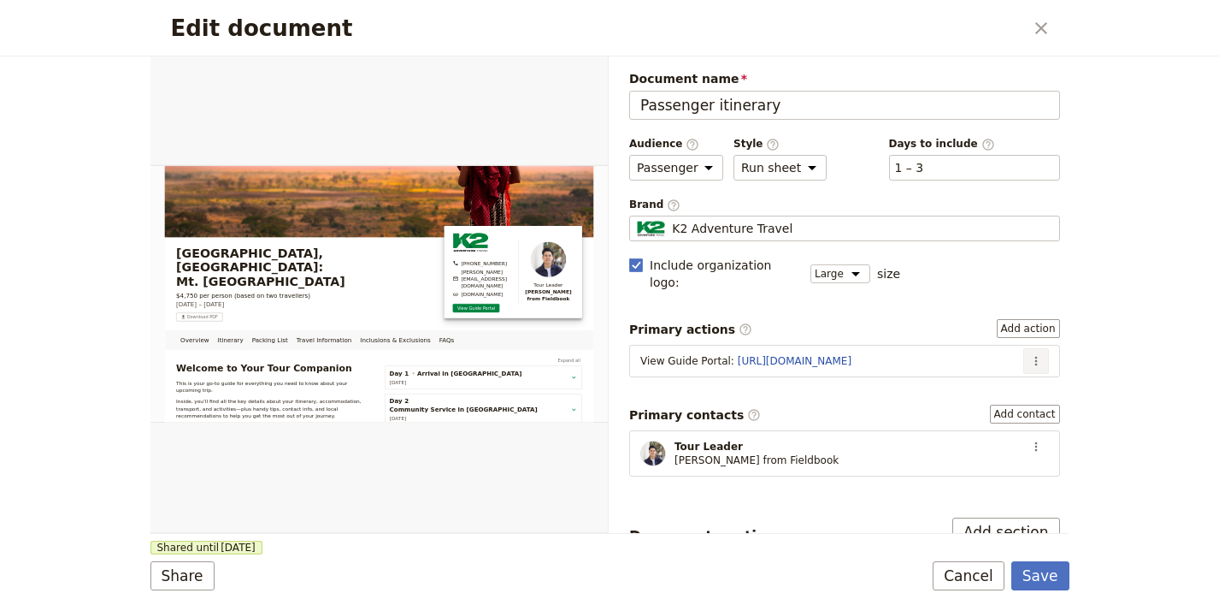
click at [1035, 348] on button "​" at bounding box center [1037, 361] width 26 height 26
click at [1030, 376] on button "Edit action" at bounding box center [979, 379] width 109 height 24
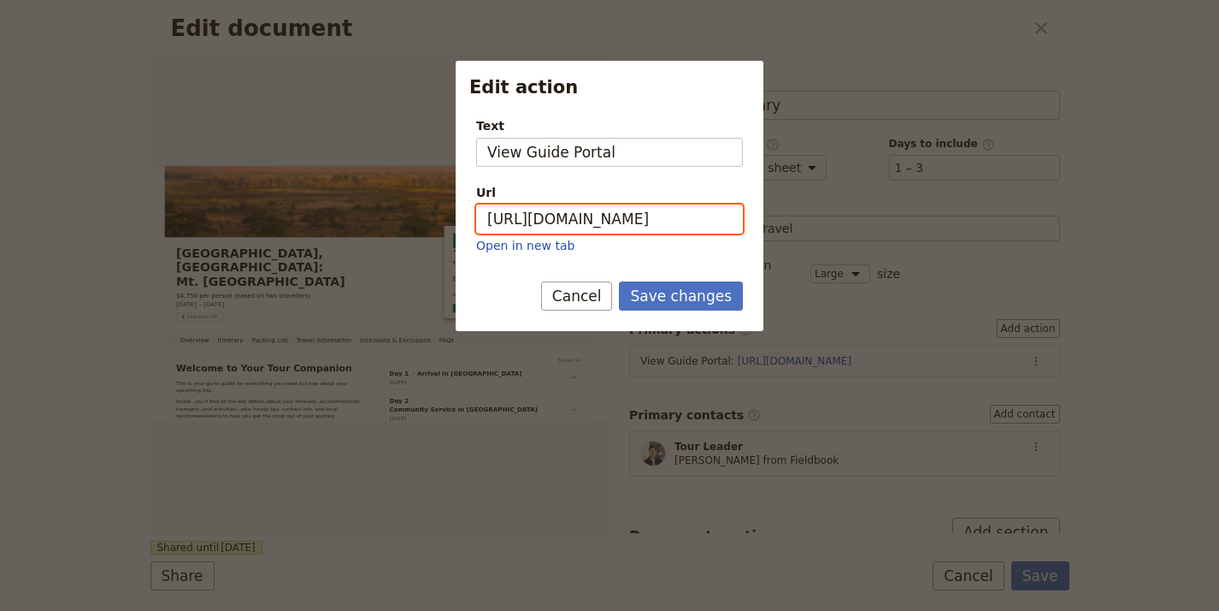
click at [561, 218] on input "[URL][DOMAIN_NAME]" at bounding box center [609, 218] width 267 height 29
paste input "1BV4tk9kraGK7fWDAQkU0"
type input "https://trips.fieldbook.com/d/1BV4tk9kraGK7fWDAQkU0"
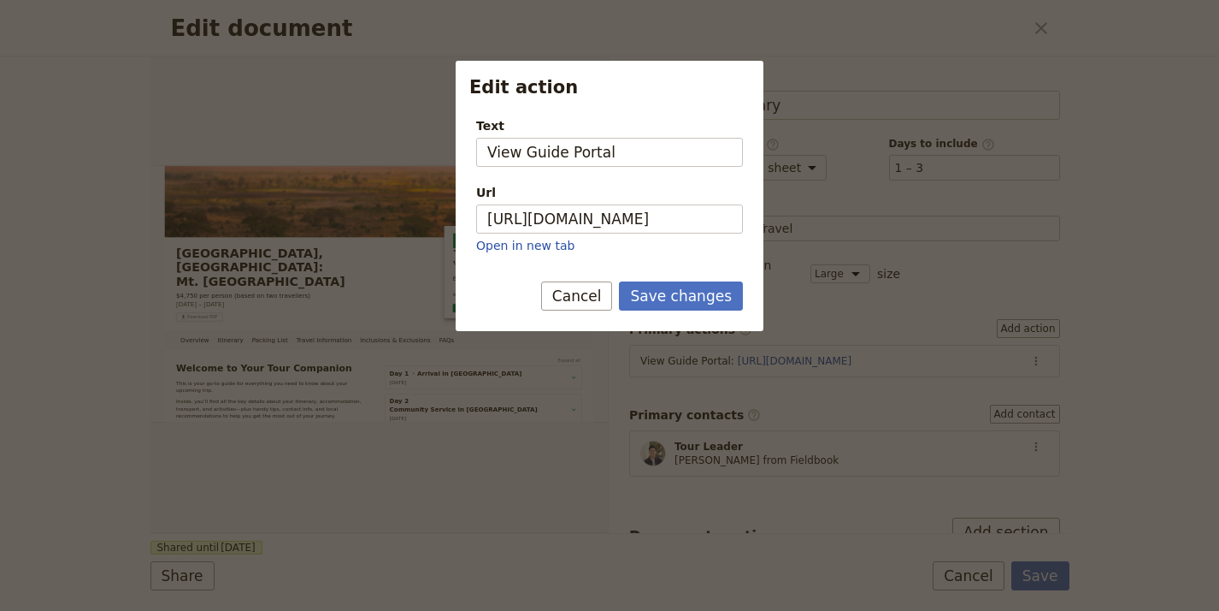
click at [686, 324] on div "Save changes Cancel" at bounding box center [610, 306] width 308 height 50
click at [690, 304] on button "Save changes" at bounding box center [681, 295] width 124 height 29
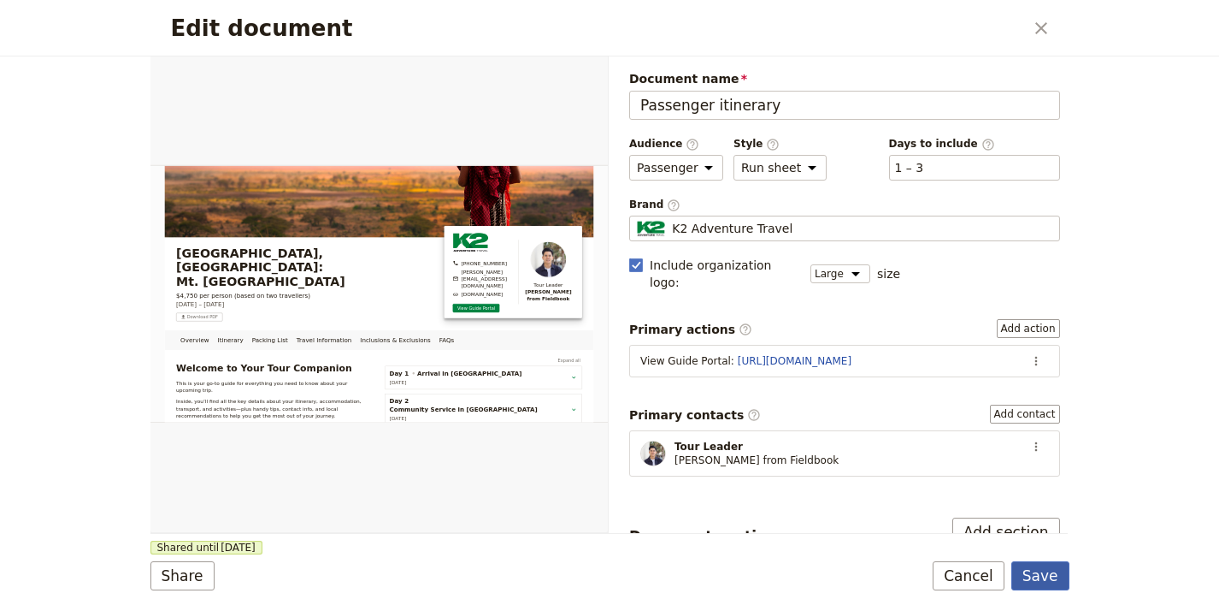
click at [1052, 581] on button "Save" at bounding box center [1041, 575] width 58 height 29
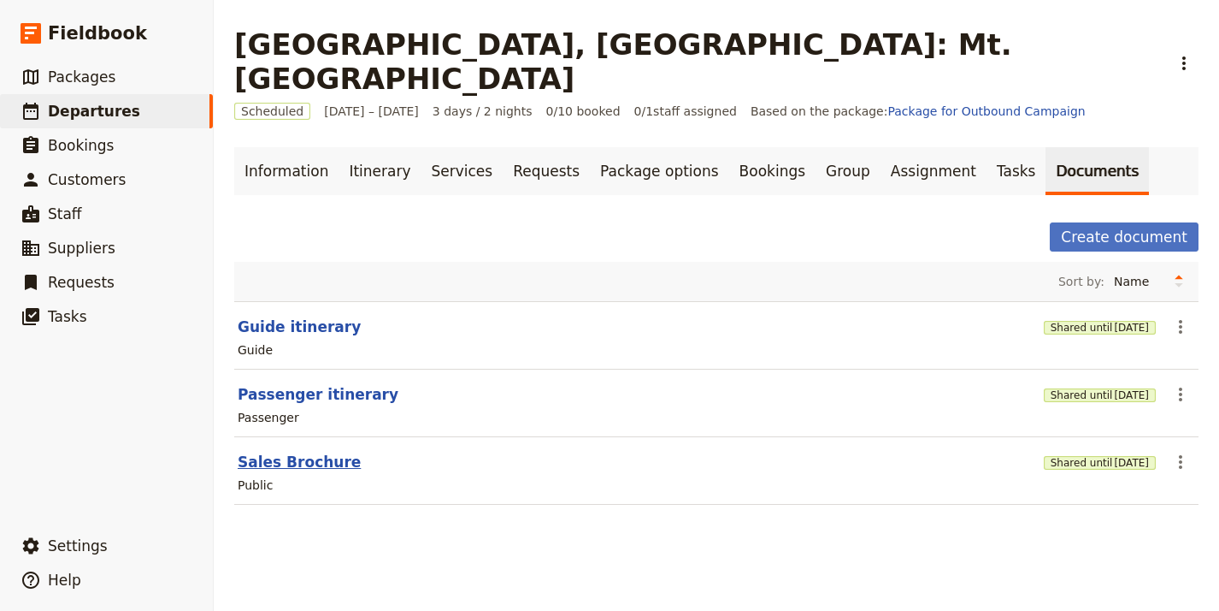
click at [284, 452] on button "Sales Brochure" at bounding box center [299, 462] width 123 height 21
select select "DEFAULT"
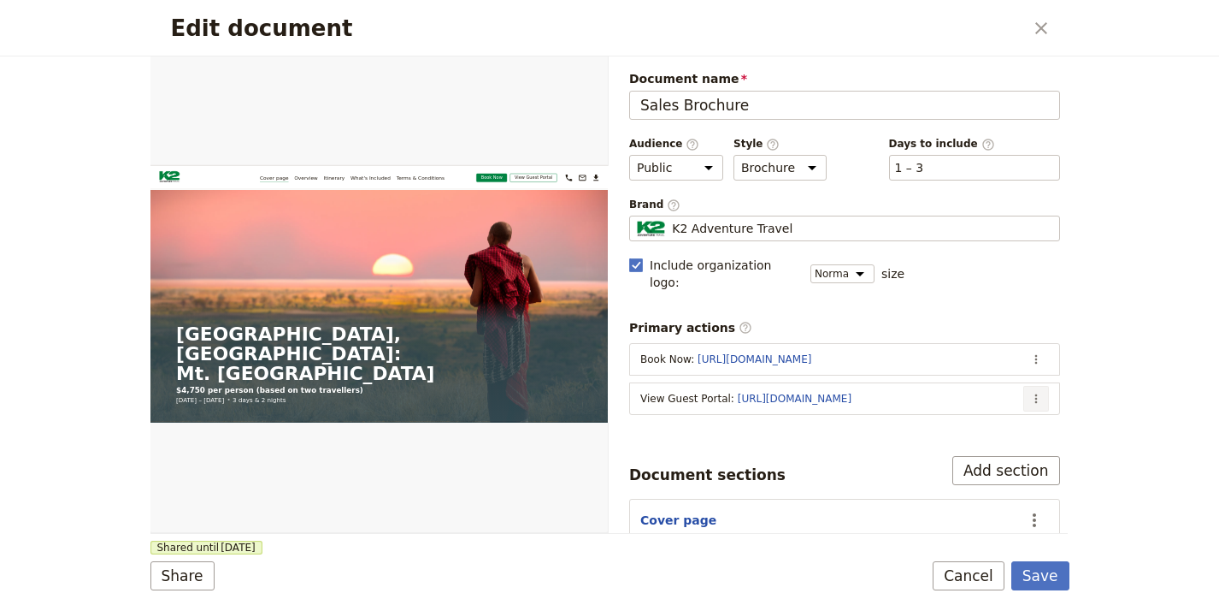
click at [1030, 386] on button "​" at bounding box center [1037, 399] width 26 height 26
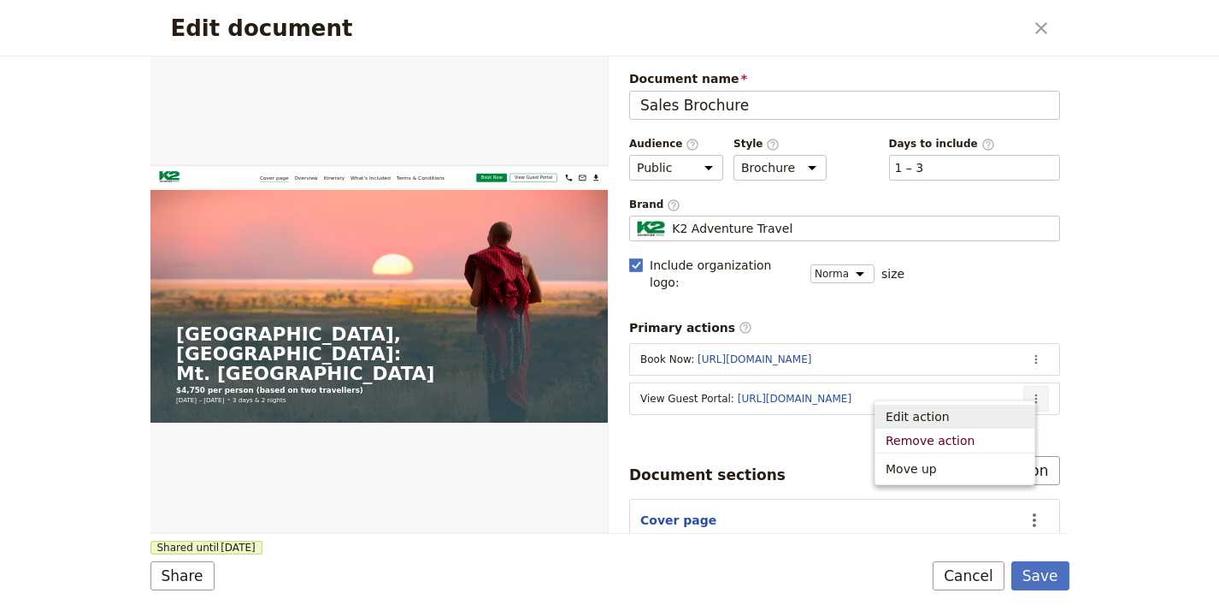
click at [982, 413] on span "Edit action" at bounding box center [955, 416] width 139 height 17
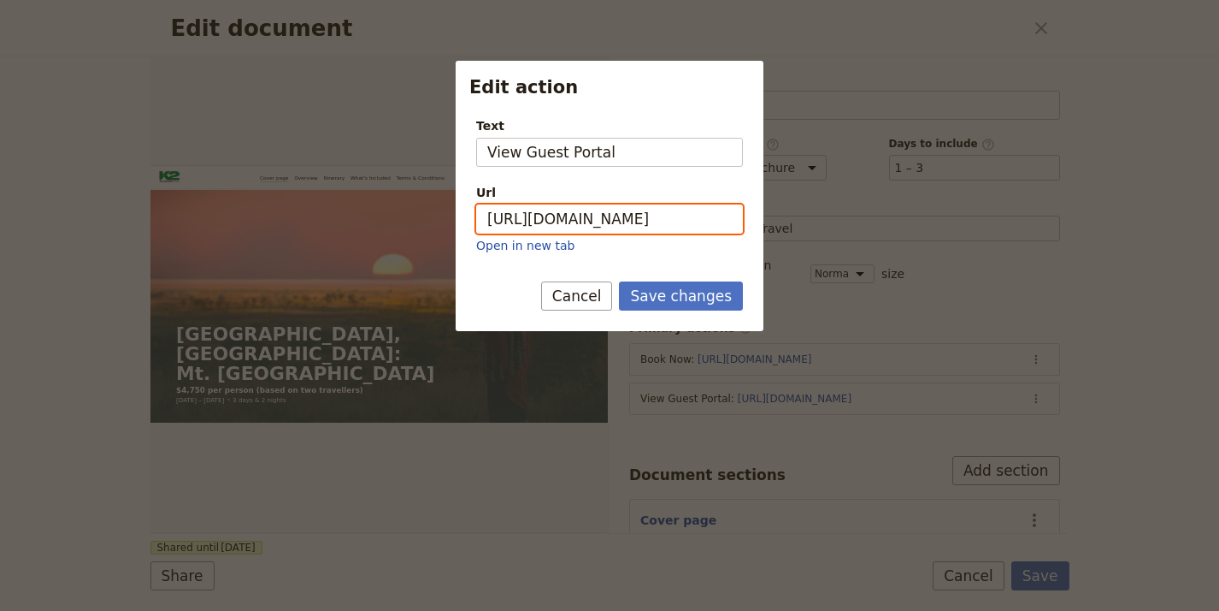
click at [617, 212] on input "[URL][DOMAIN_NAME]" at bounding box center [609, 218] width 267 height 29
paste input "bse89c0eImxoU3G_R-CRo"
type input "https://trips.fieldbook.com/d/bse89c0eImxoU3G_R-CRo"
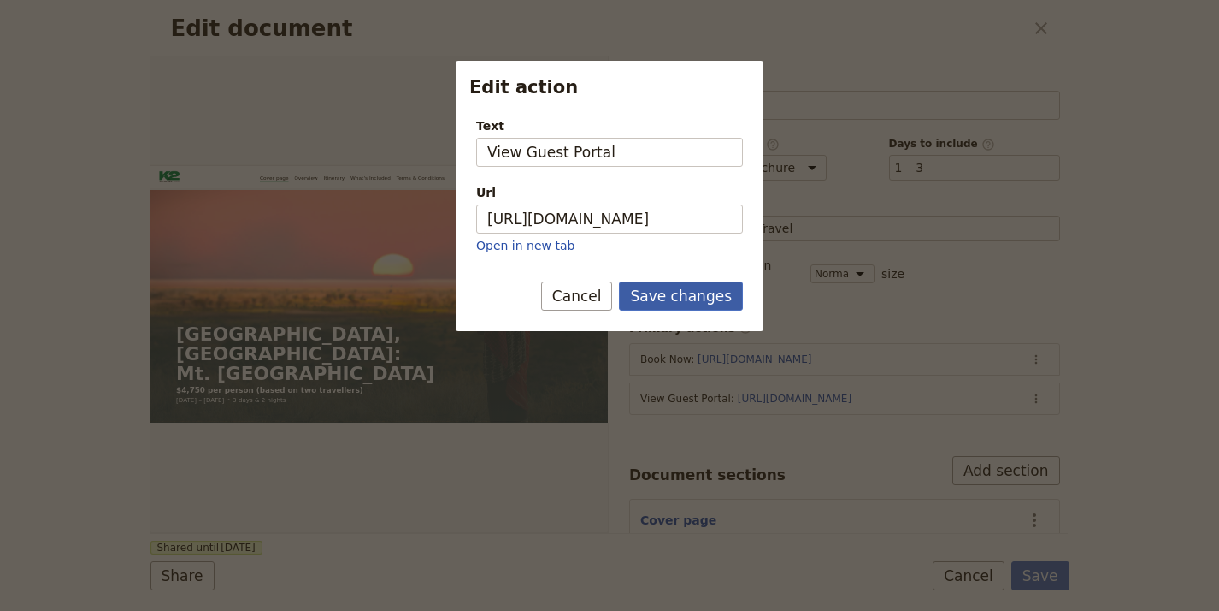
click at [707, 292] on button "Save changes" at bounding box center [681, 295] width 124 height 29
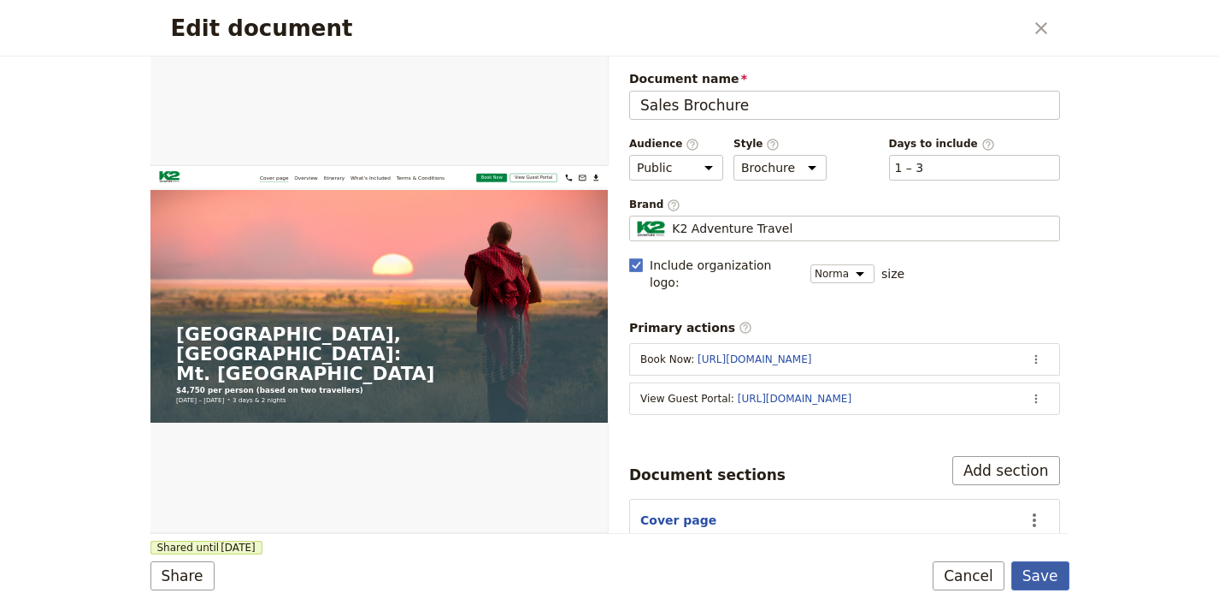
click at [1027, 576] on button "Save" at bounding box center [1041, 575] width 58 height 29
